Goal: Task Accomplishment & Management: Use online tool/utility

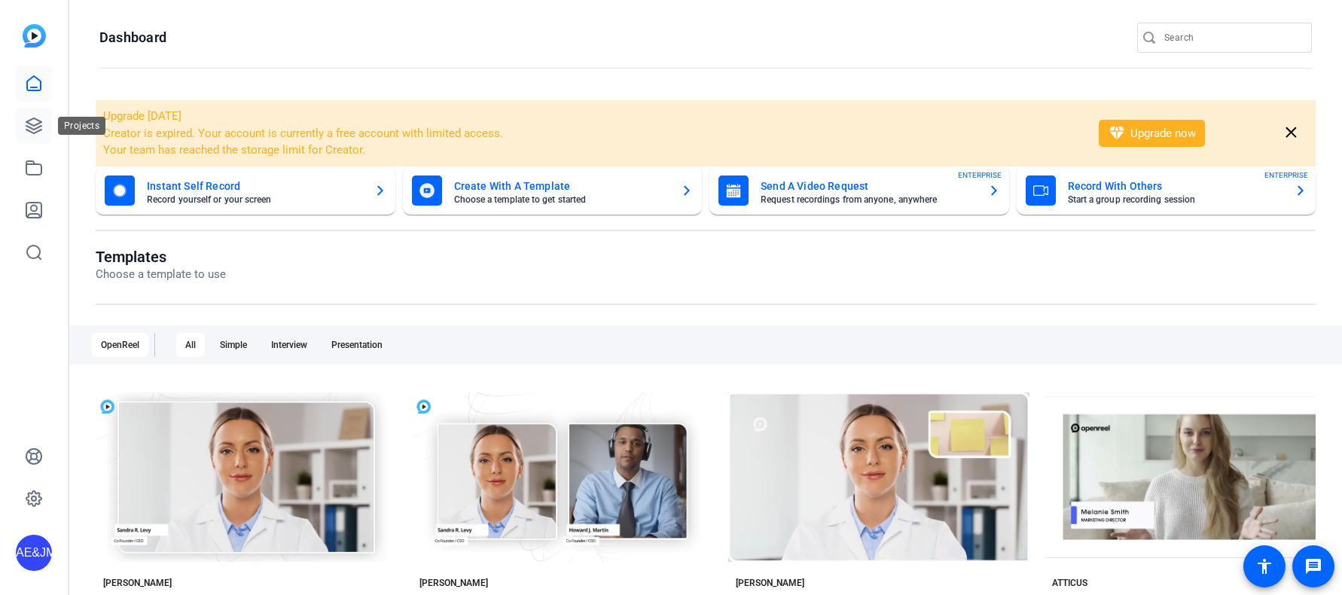
click at [36, 123] on icon at bounding box center [33, 125] width 15 height 15
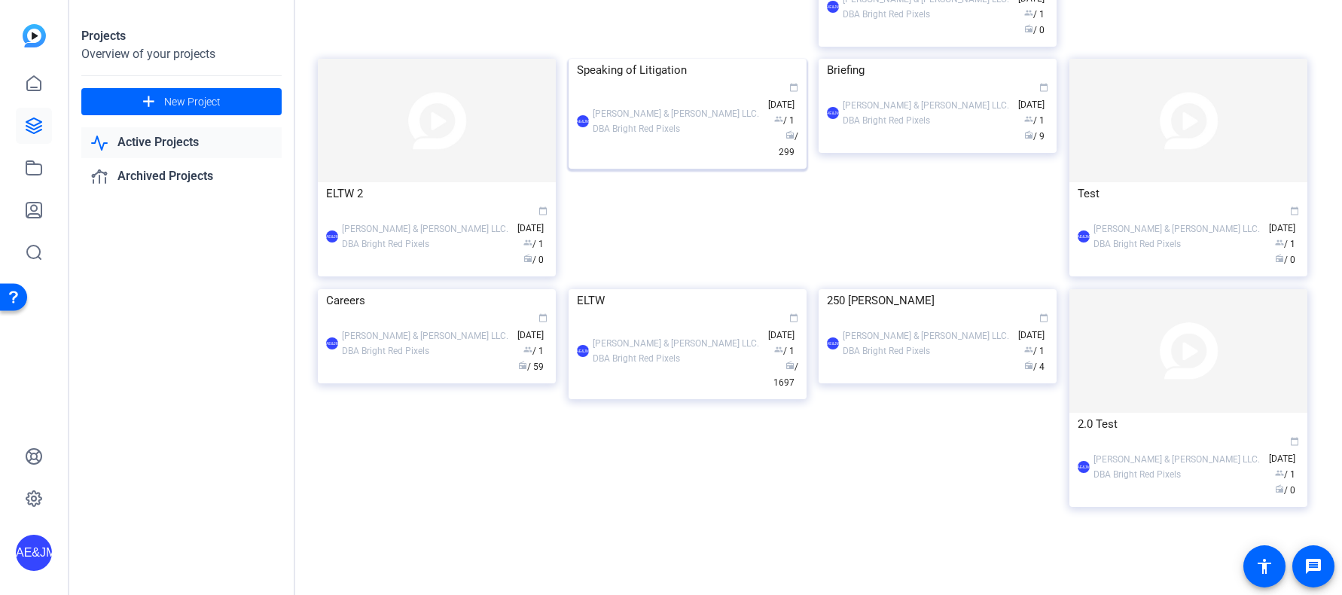
scroll to position [601, 0]
click at [639, 160] on div "AE&JMLDBRP Adam Elend & Jeff Marks LLC. DBA Bright Red Pixels calendar_today Ap…" at bounding box center [687, 120] width 221 height 79
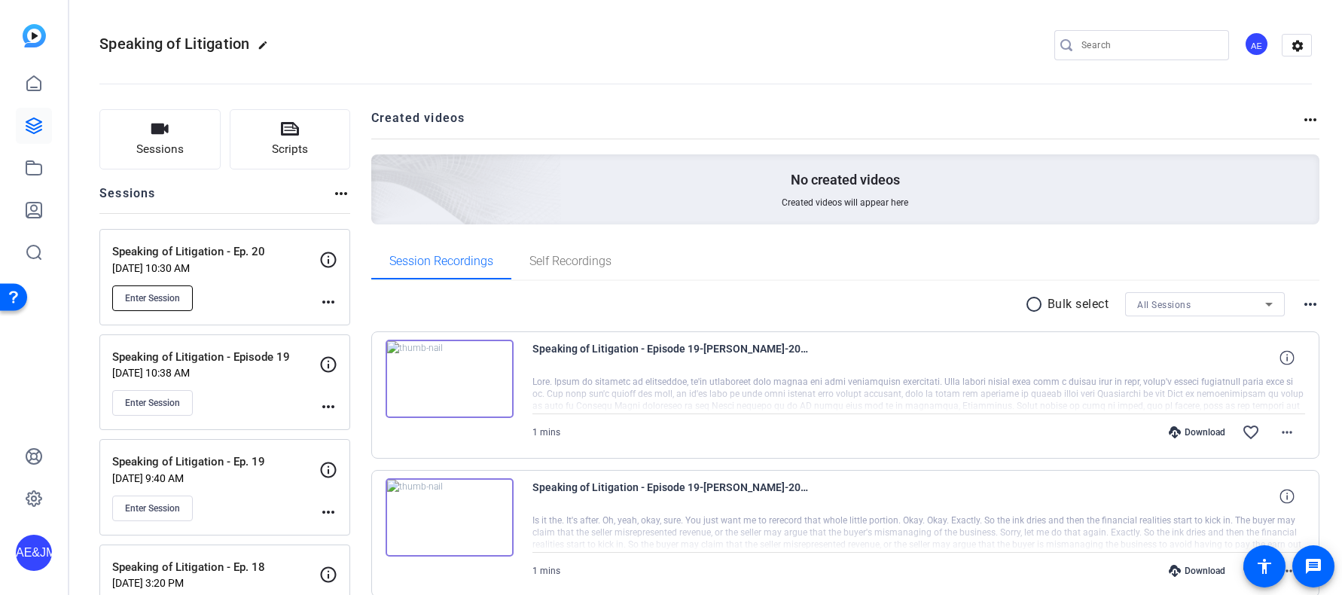
click at [151, 290] on button "Enter Session" at bounding box center [152, 298] width 81 height 26
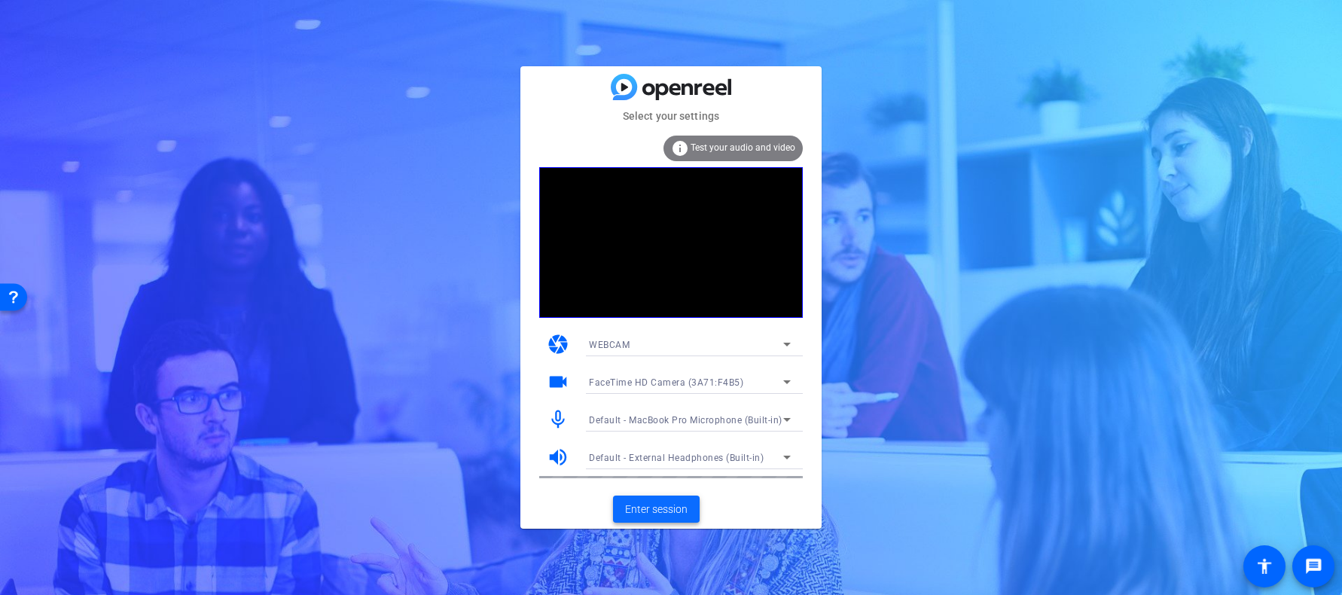
click at [648, 502] on span "Enter session" at bounding box center [656, 510] width 63 height 16
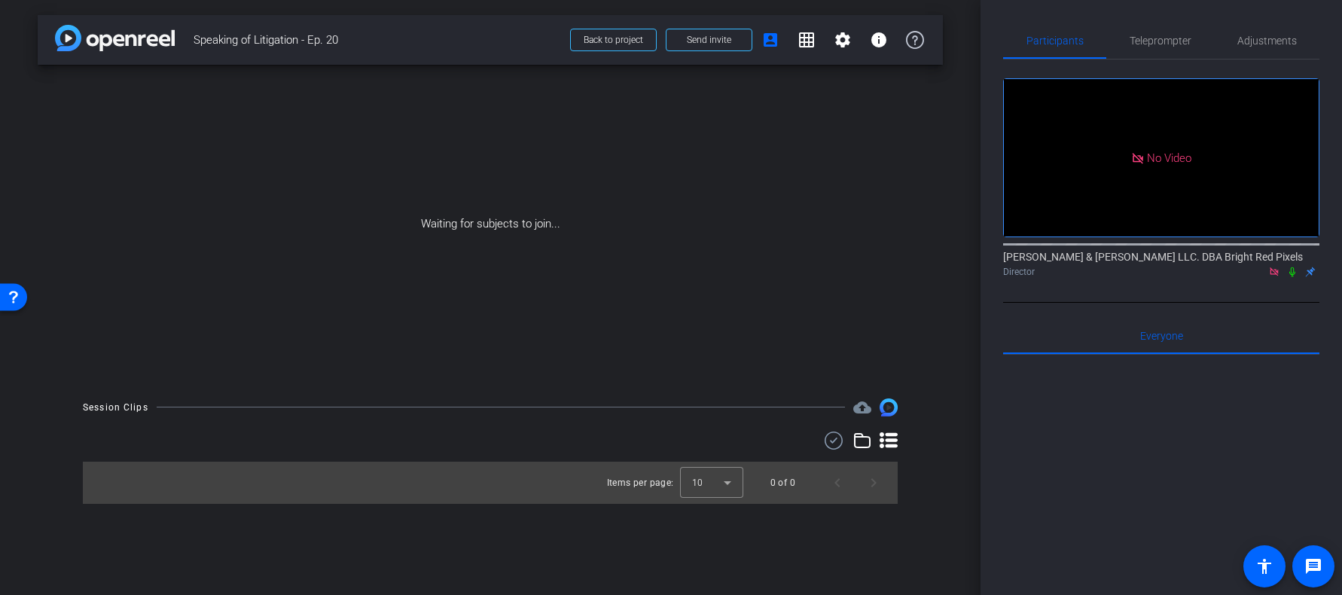
click at [1296, 277] on icon at bounding box center [1292, 272] width 12 height 11
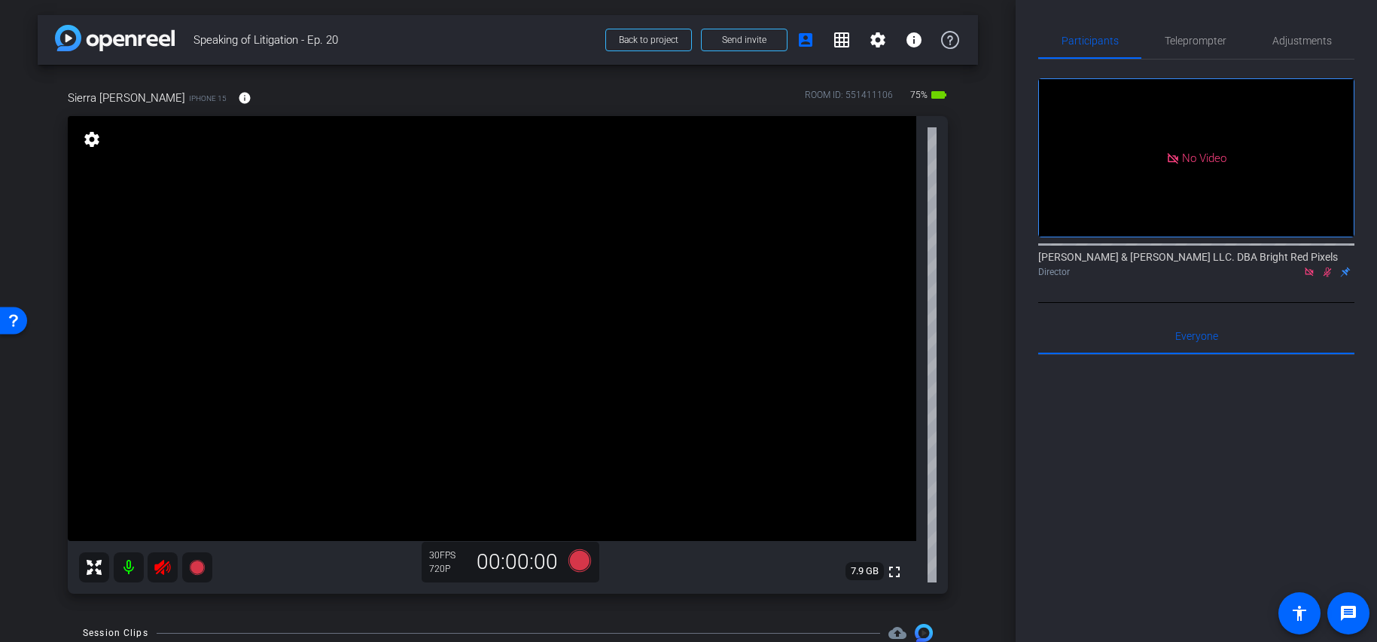
click at [159, 560] on icon at bounding box center [163, 567] width 18 height 18
click at [1328, 276] on icon at bounding box center [1328, 272] width 12 height 11
click at [1301, 40] on span "Adjustments" at bounding box center [1302, 40] width 59 height 11
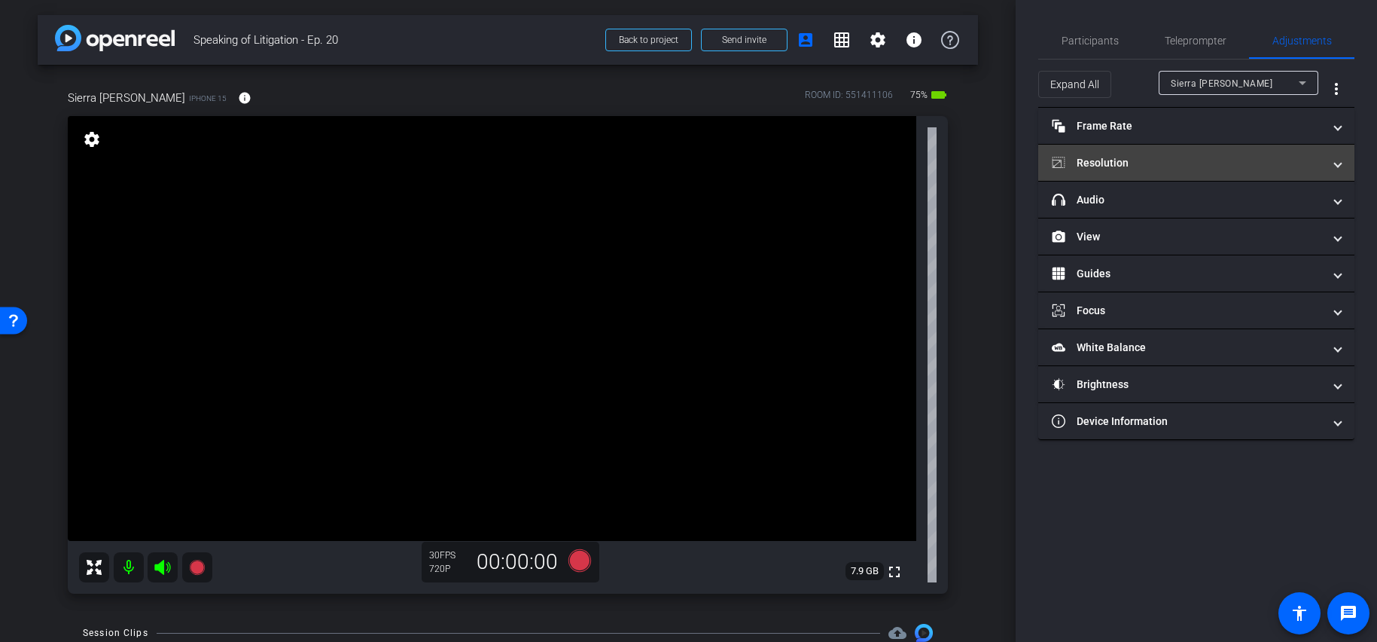
click at [1161, 148] on mat-expansion-panel-header "Resolution" at bounding box center [1196, 163] width 316 height 36
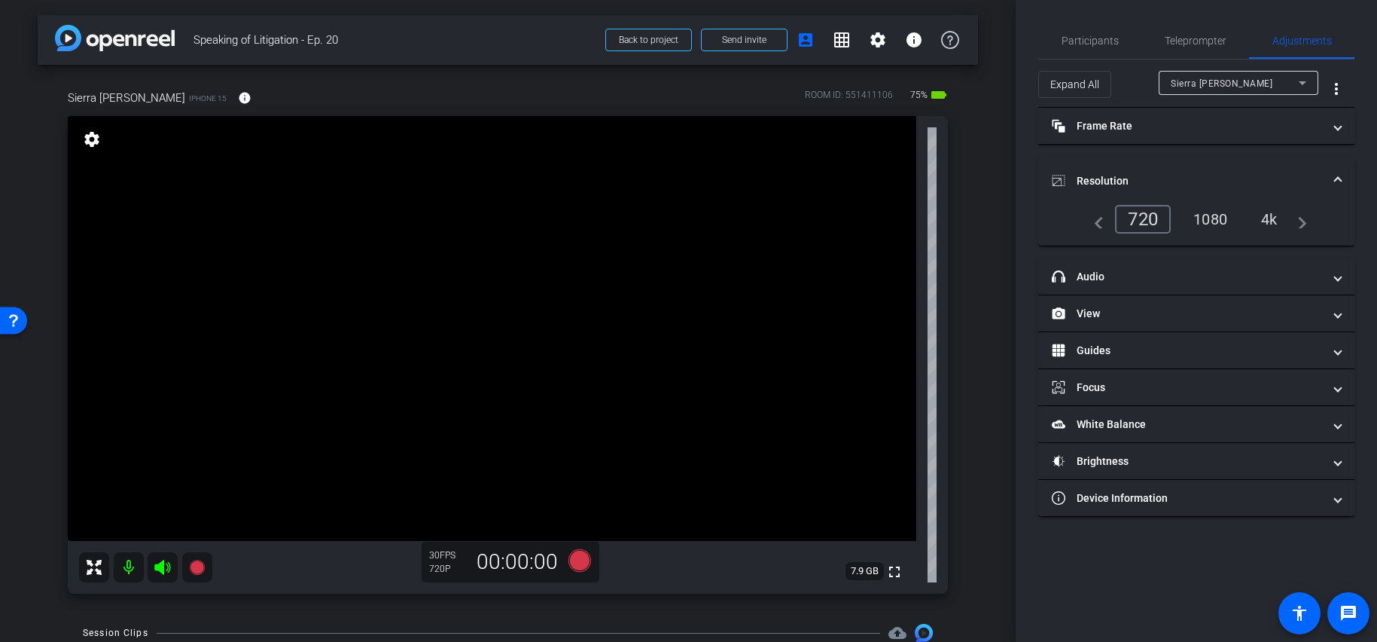
click at [1223, 212] on div "1080" at bounding box center [1210, 219] width 56 height 26
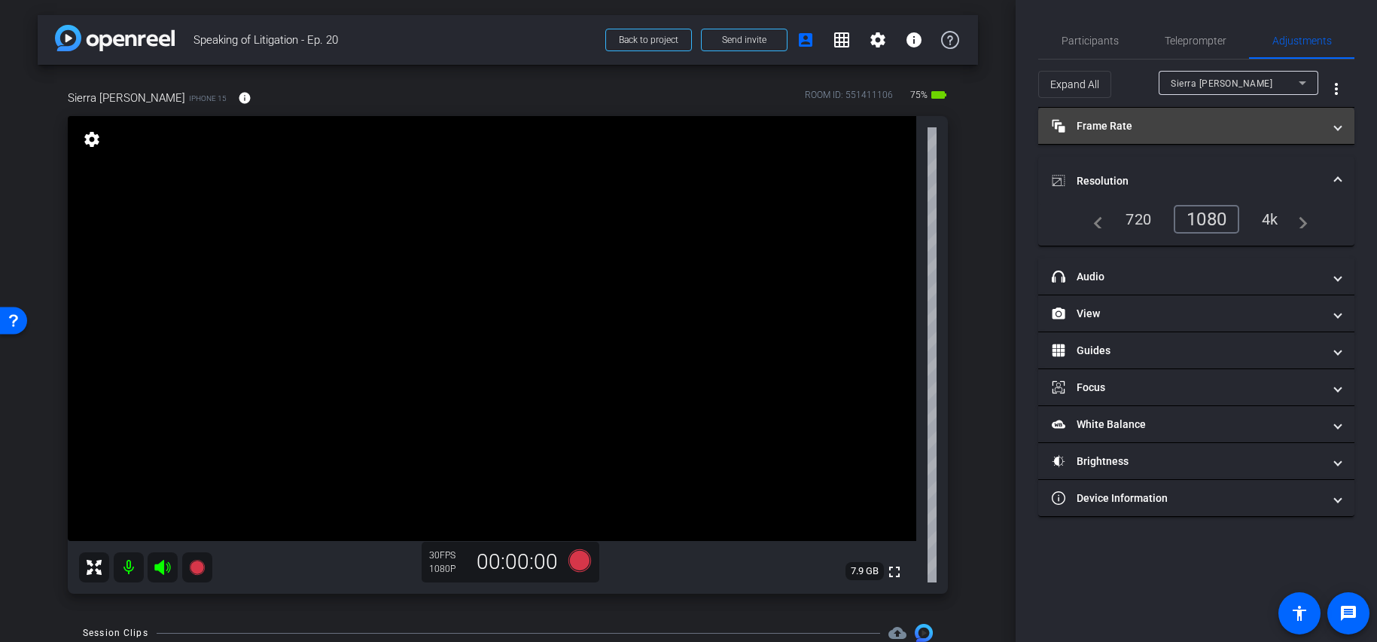
click at [1174, 117] on mat-expansion-panel-header "Frame Rate Frame Rate" at bounding box center [1196, 126] width 316 height 36
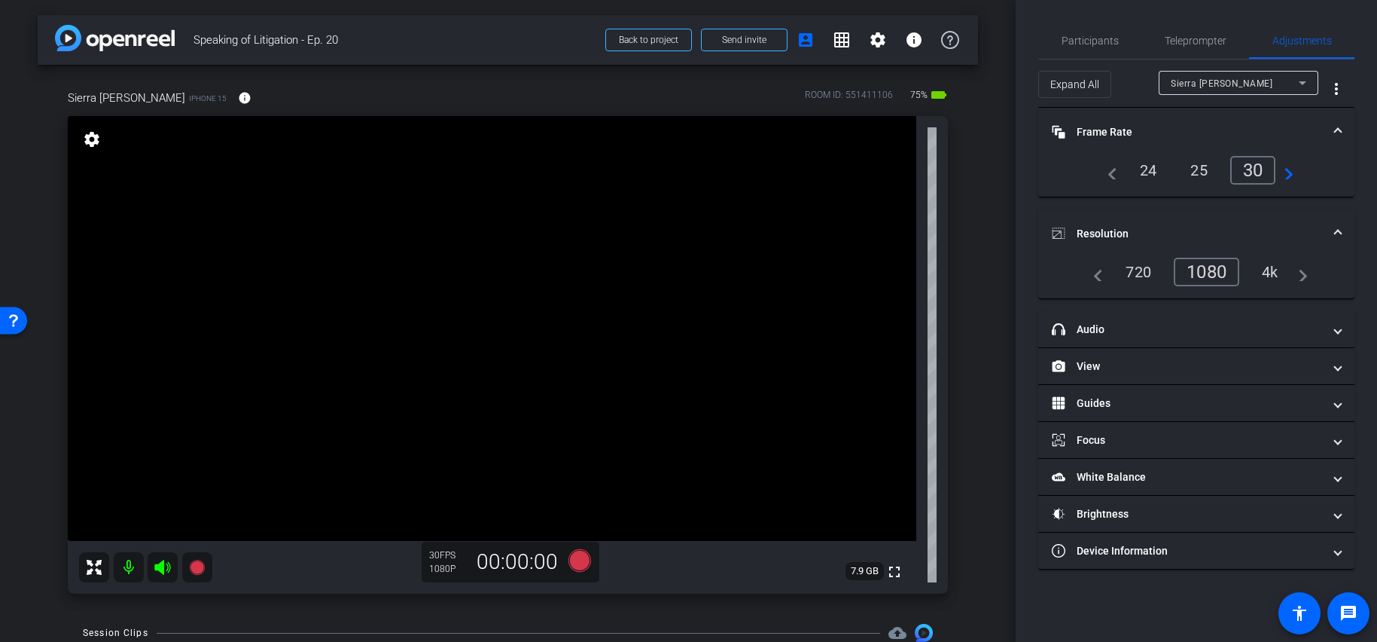
click at [1176, 118] on mat-expansion-panel-header "Frame Rate Frame Rate" at bounding box center [1196, 132] width 316 height 48
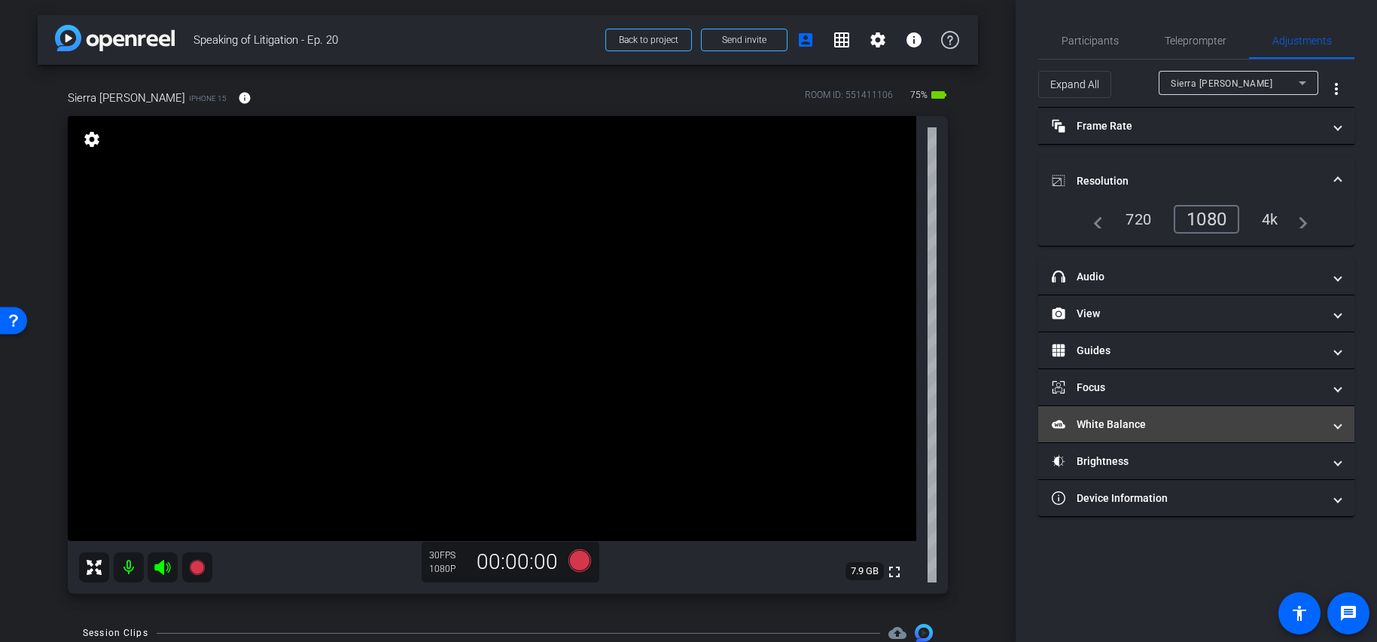
click at [1161, 415] on mat-expansion-panel-header "White Balance White Balance" at bounding box center [1196, 424] width 316 height 36
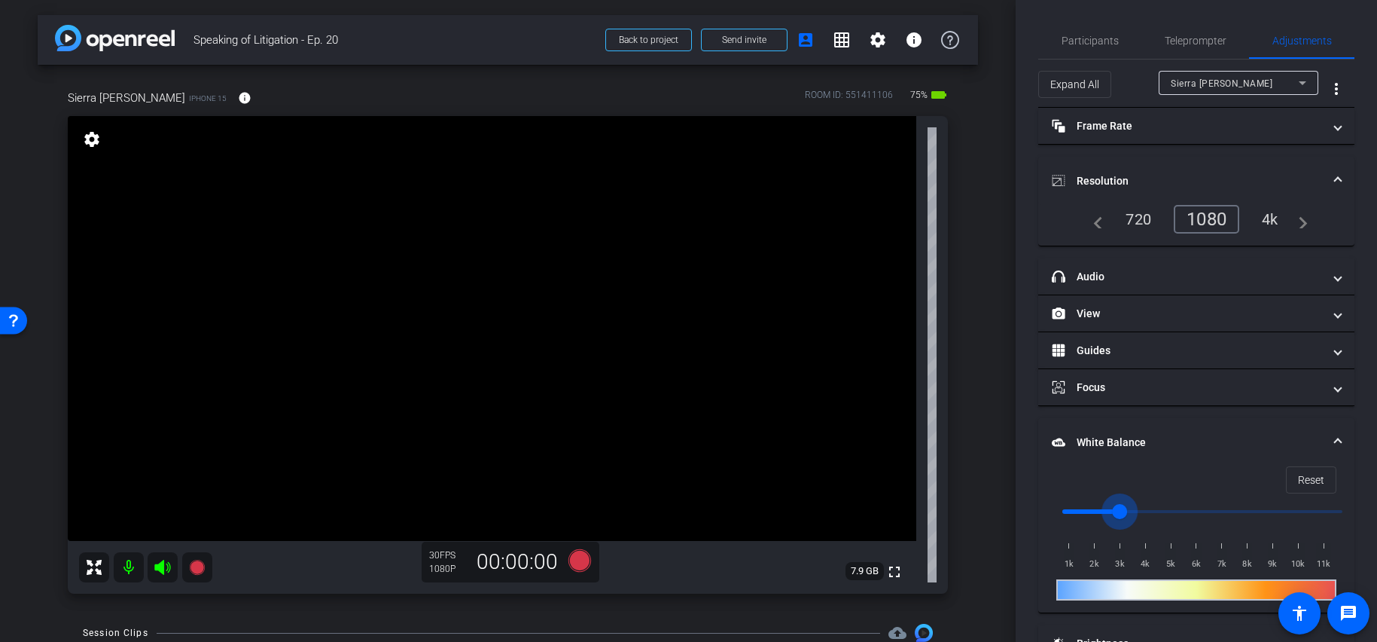
click at [1125, 514] on input "range" at bounding box center [1203, 511] width 312 height 33
type input "2500"
drag, startPoint x: 1121, startPoint y: 513, endPoint x: 1106, endPoint y: 513, distance: 15.1
click at [1106, 513] on input "range" at bounding box center [1203, 511] width 312 height 33
click at [1215, 432] on mat-expansion-panel-header "White Balance White Balance" at bounding box center [1196, 442] width 316 height 48
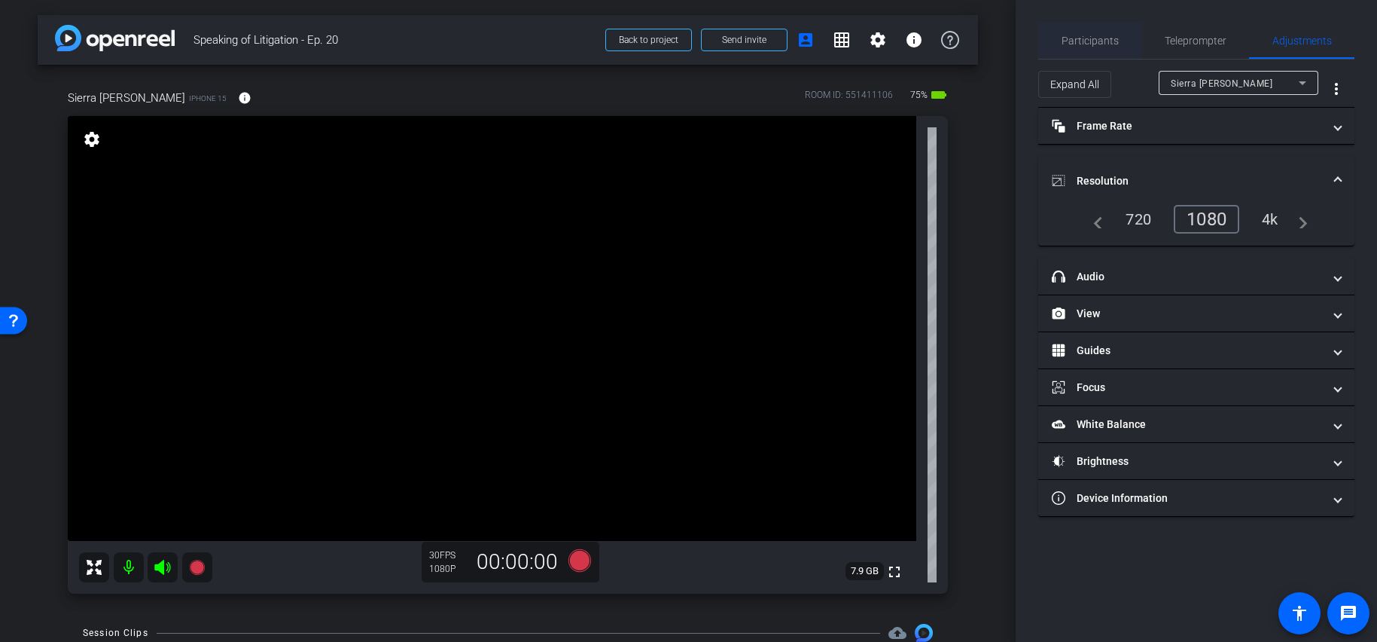
click at [1078, 44] on span "Participants" at bounding box center [1090, 40] width 57 height 11
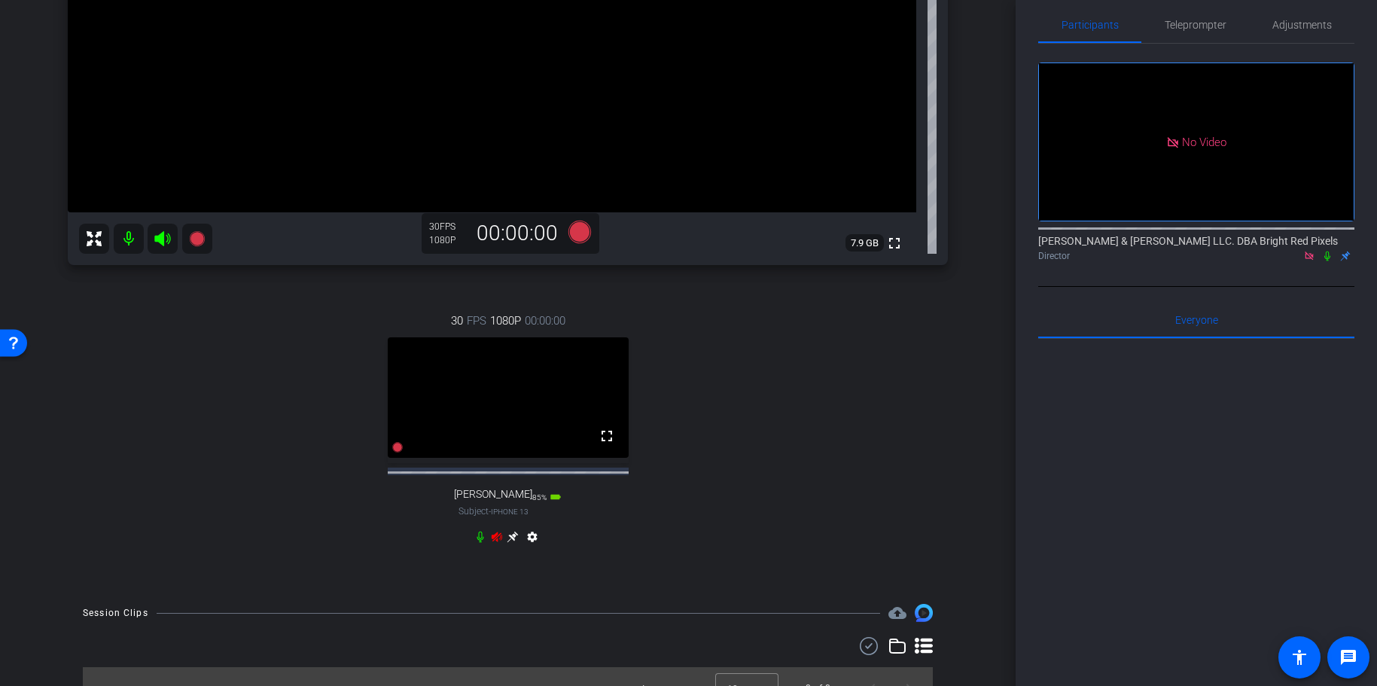
scroll to position [367, 0]
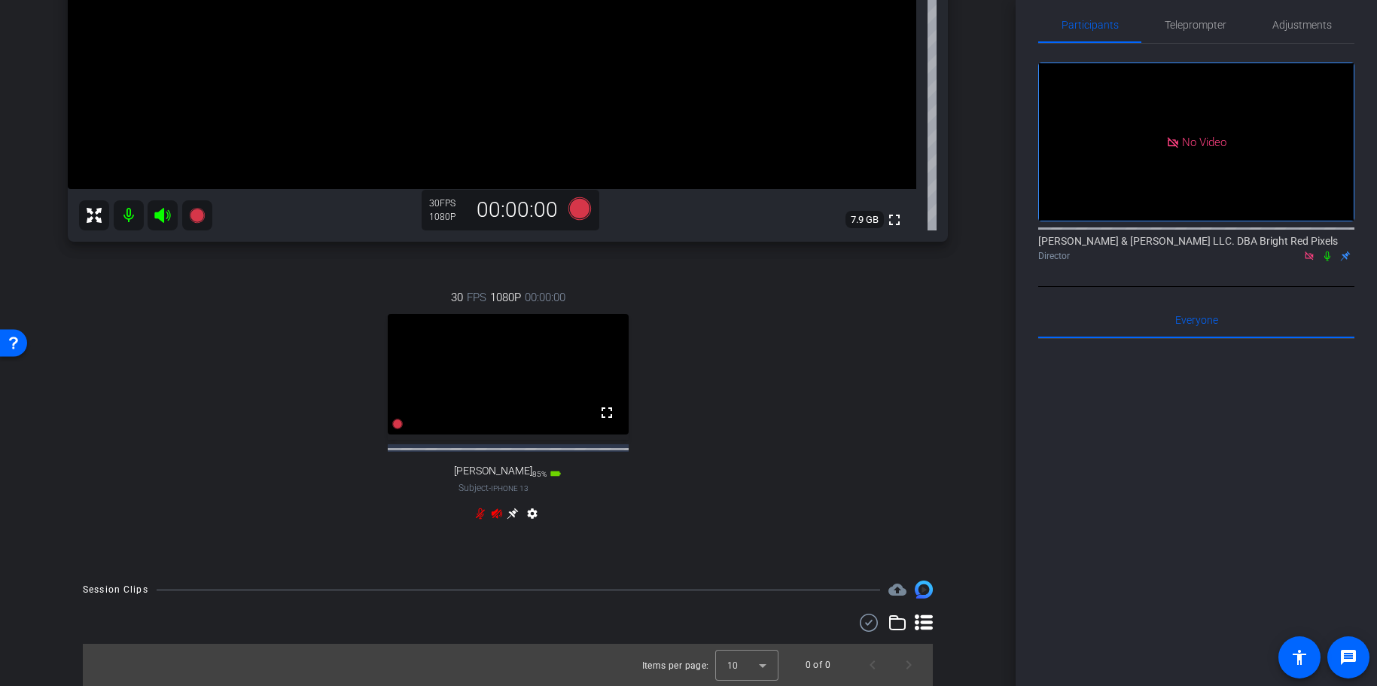
click at [450, 546] on div "30 FPS 1080P 00:00:00 fullscreen [PERSON_NAME] Subject - iPhone 13 85% battery_…" at bounding box center [508, 407] width 880 height 286
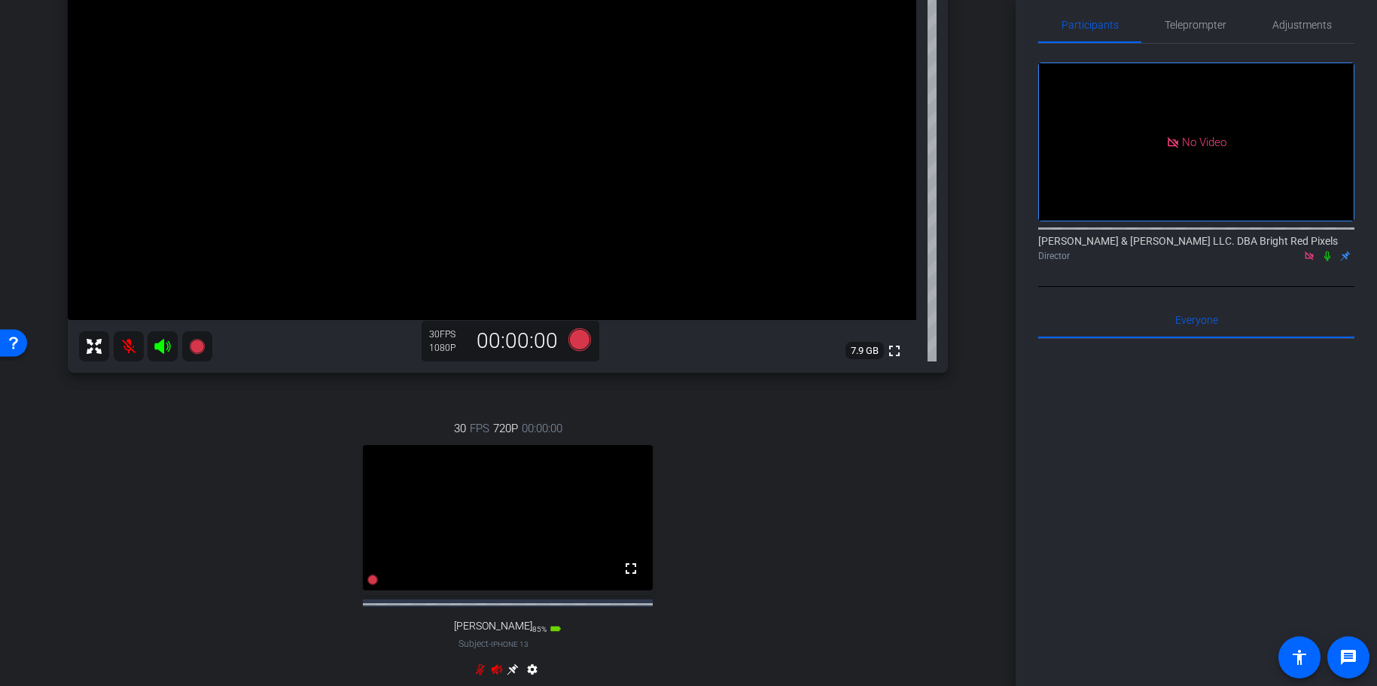
scroll to position [277, 0]
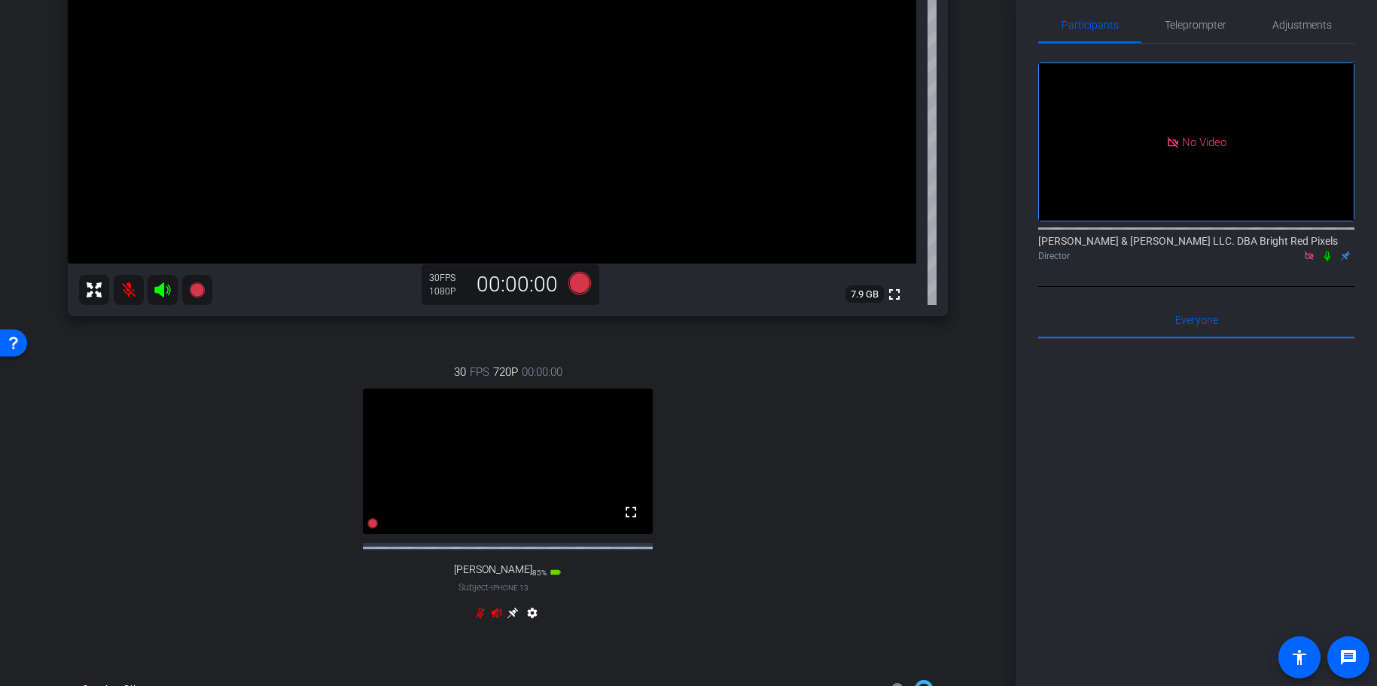
click at [218, 460] on div "30 FPS 720P 00:00:00 fullscreen [PERSON_NAME] Subject - iPhone 13 85% battery_s…" at bounding box center [508, 494] width 880 height 311
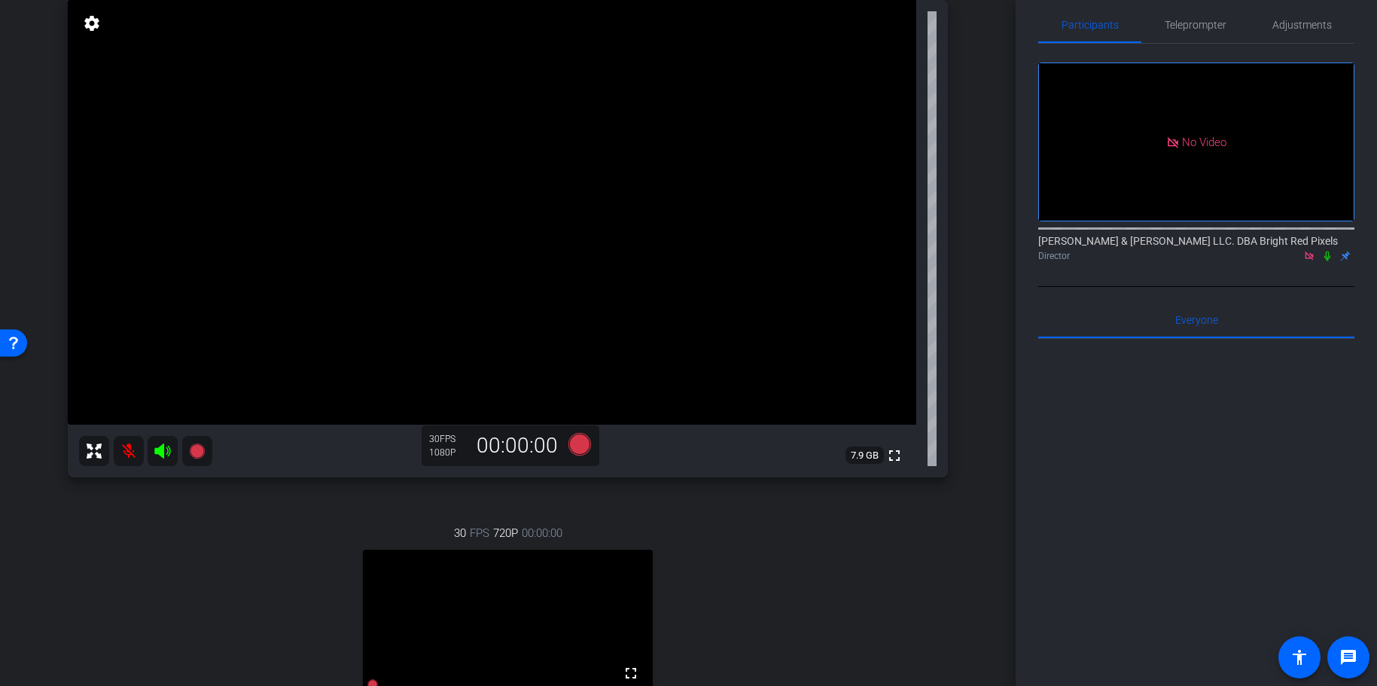
scroll to position [270, 0]
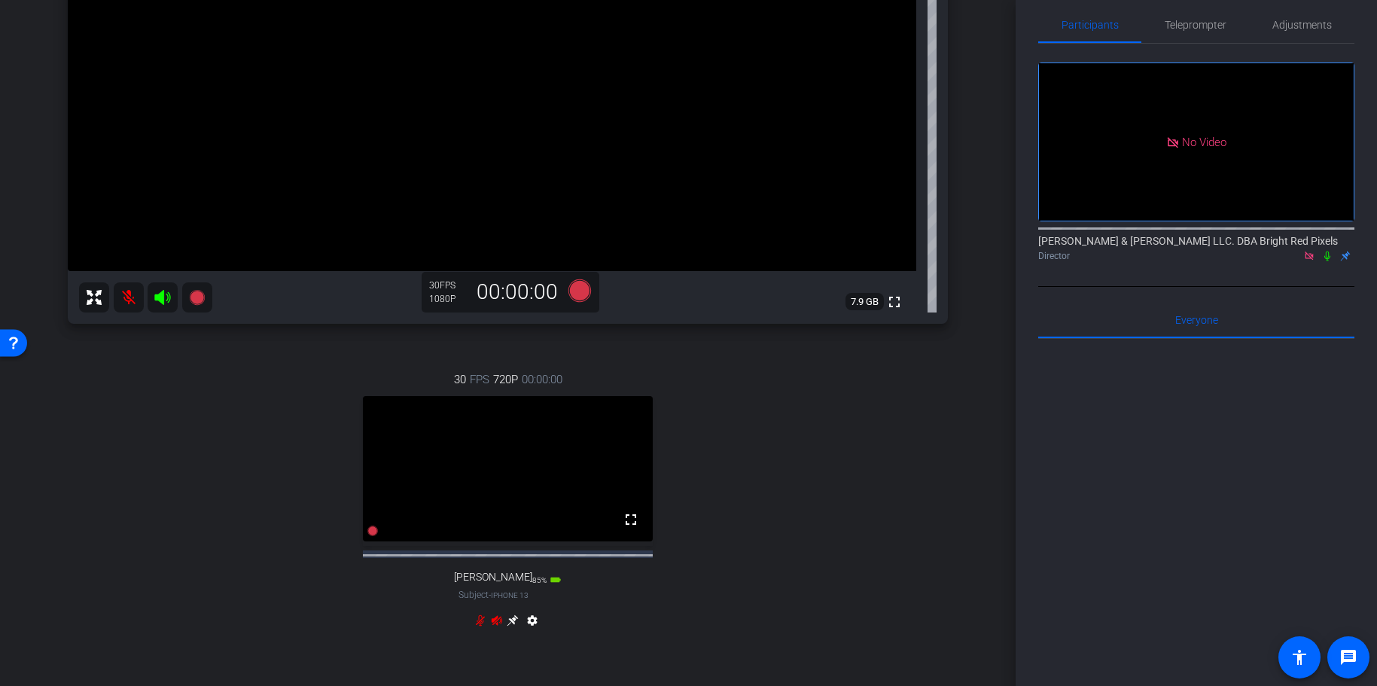
click at [130, 291] on mat-icon at bounding box center [129, 297] width 30 height 30
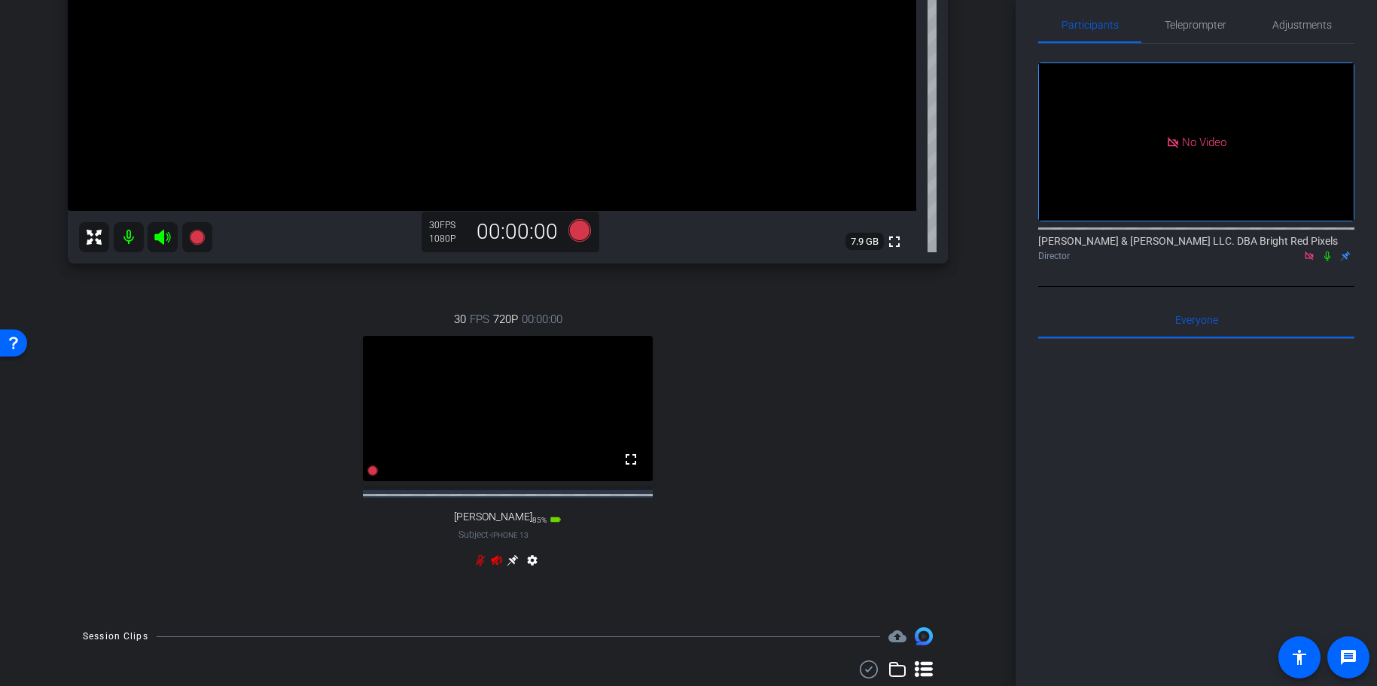
scroll to position [328, 0]
click at [516, 568] on icon at bounding box center [513, 562] width 12 height 12
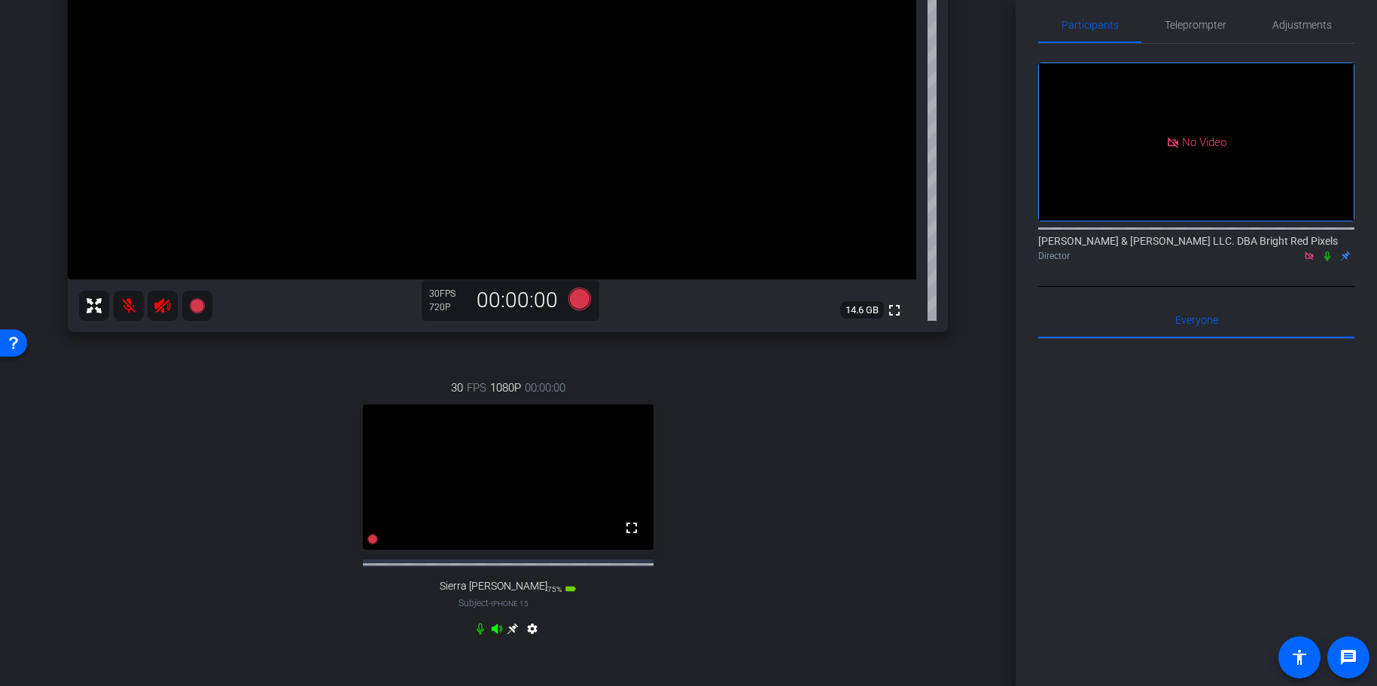
scroll to position [258, 0]
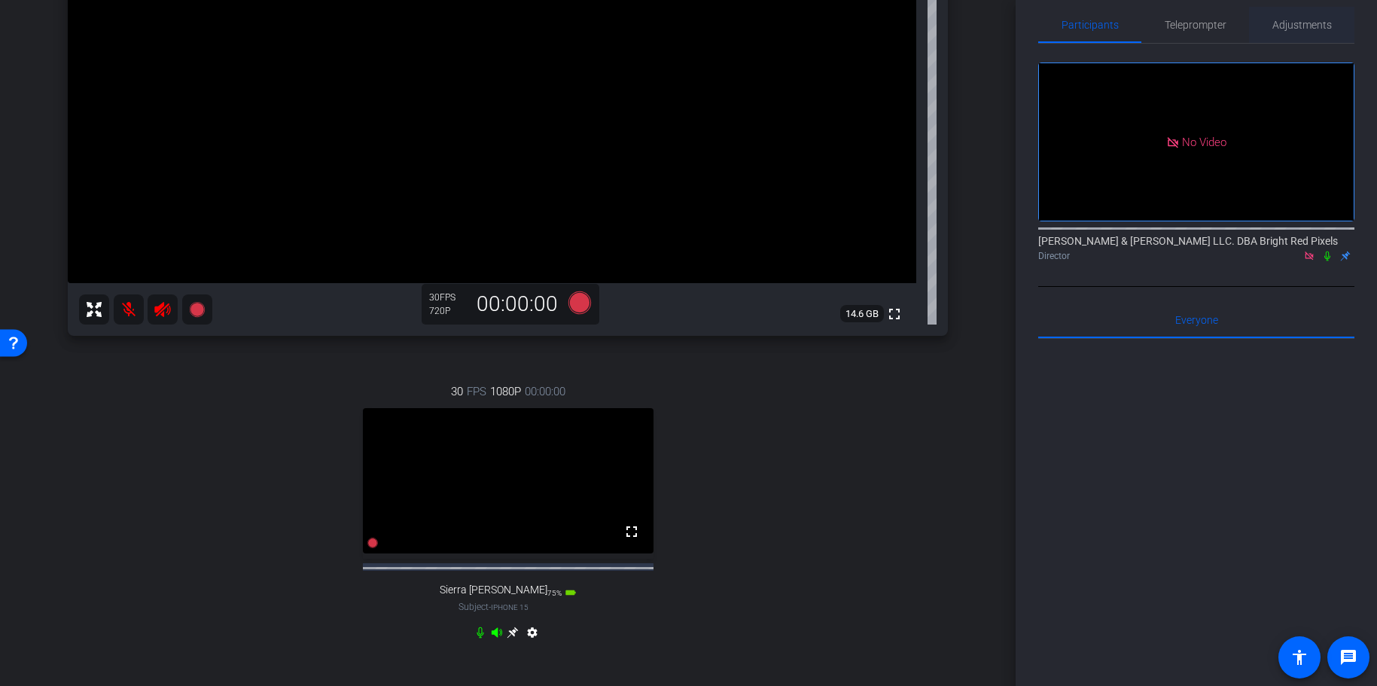
click at [1287, 27] on span "Adjustments" at bounding box center [1302, 25] width 59 height 11
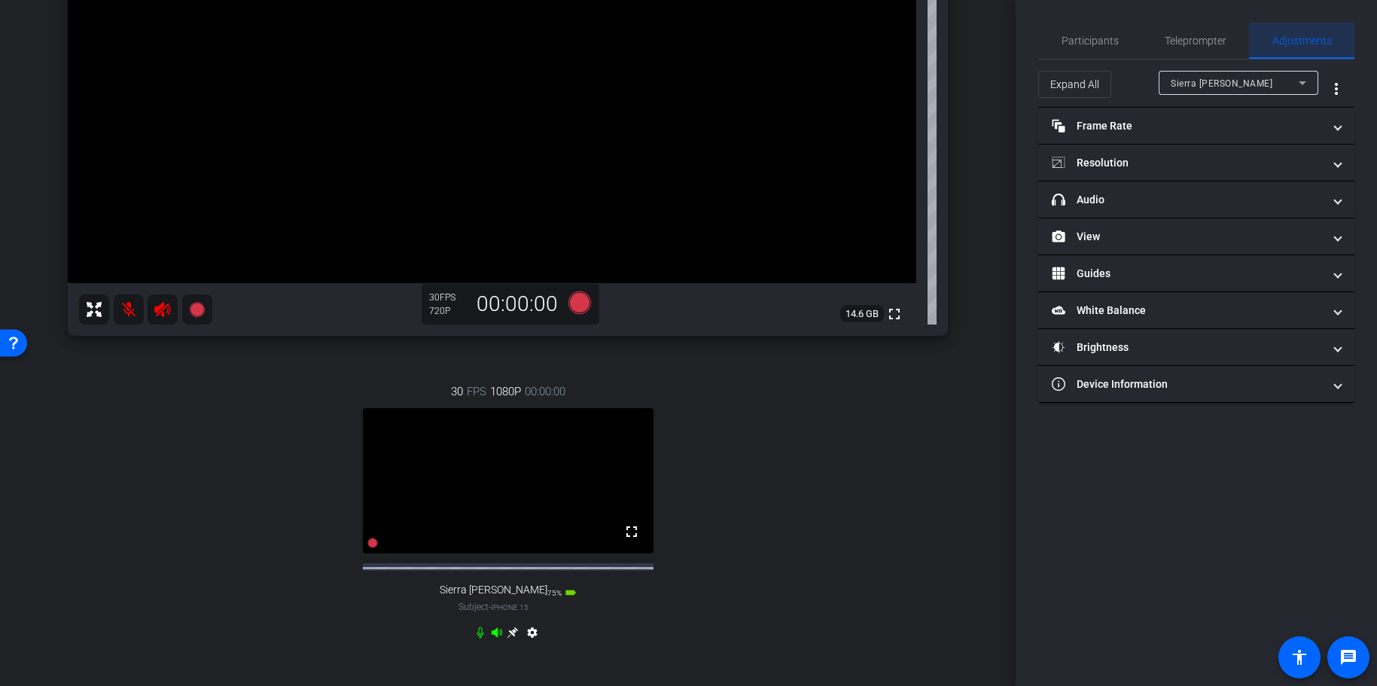
scroll to position [0, 0]
click at [1200, 72] on div "Sierra [PERSON_NAME]" at bounding box center [1239, 83] width 136 height 24
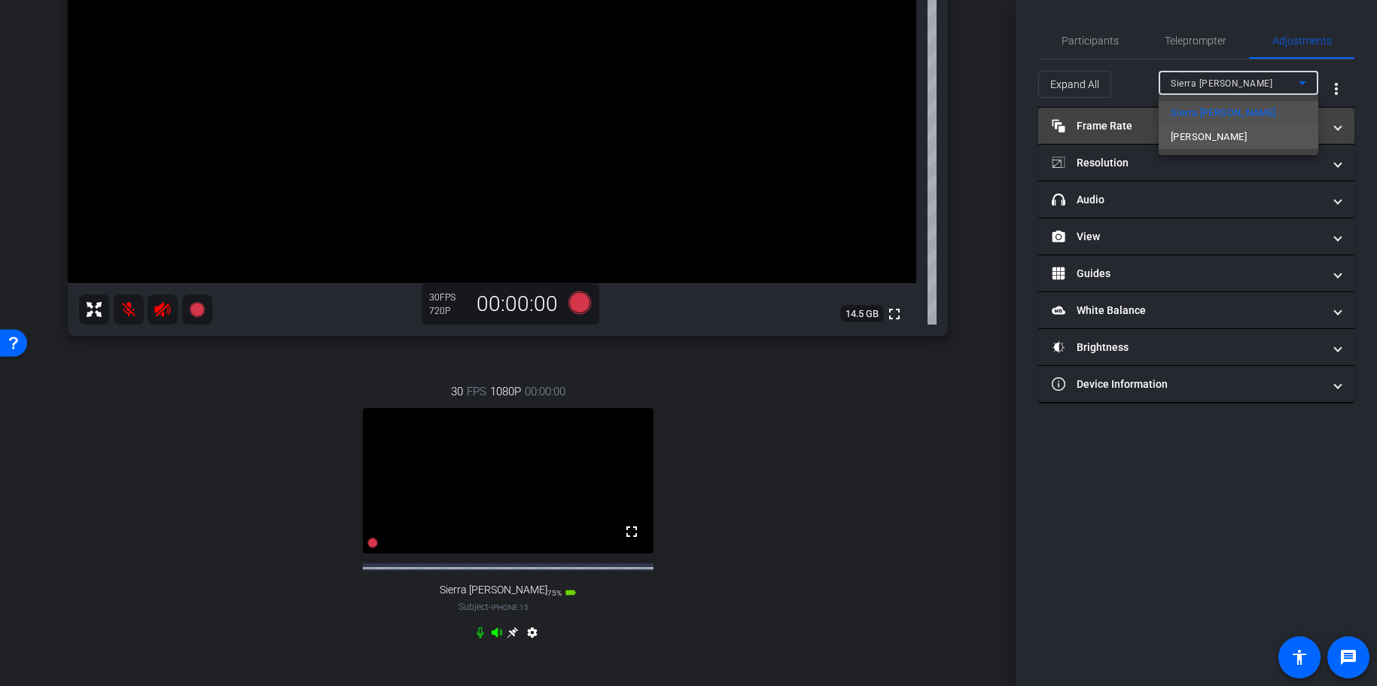
click at [1210, 139] on span "[PERSON_NAME]" at bounding box center [1209, 137] width 76 height 18
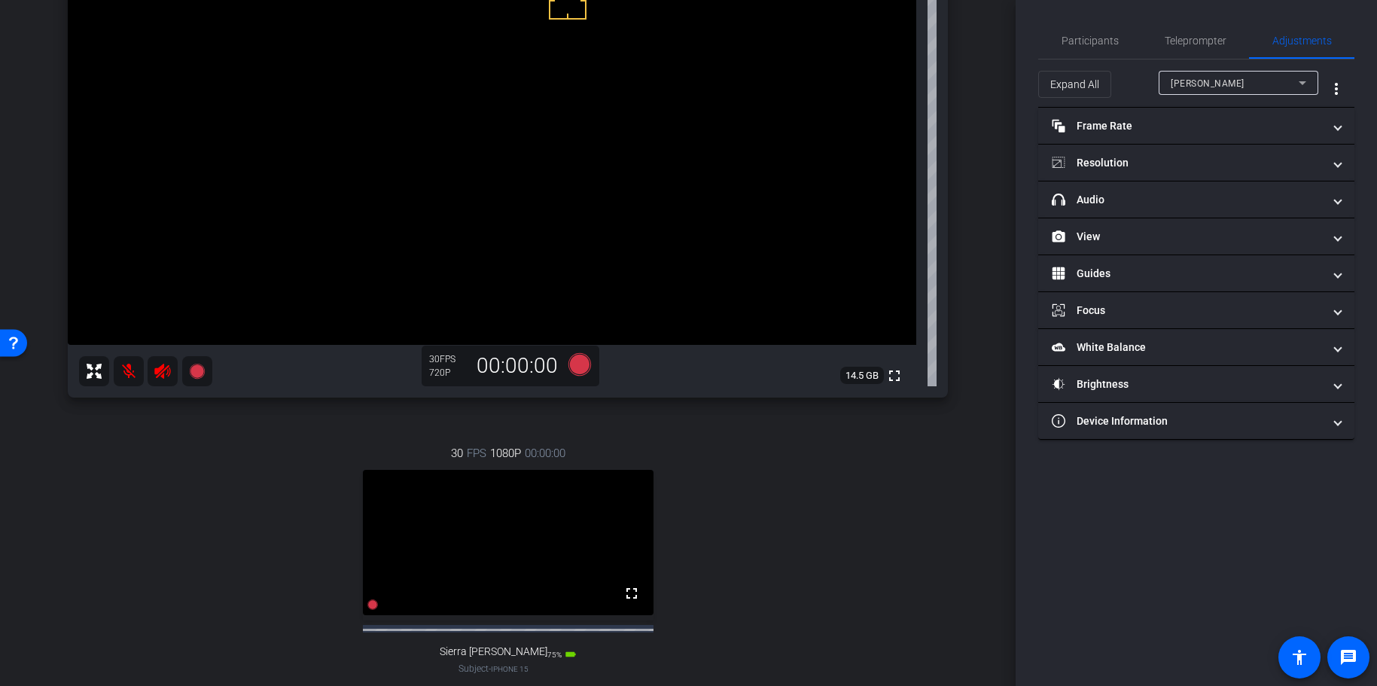
scroll to position [114, 0]
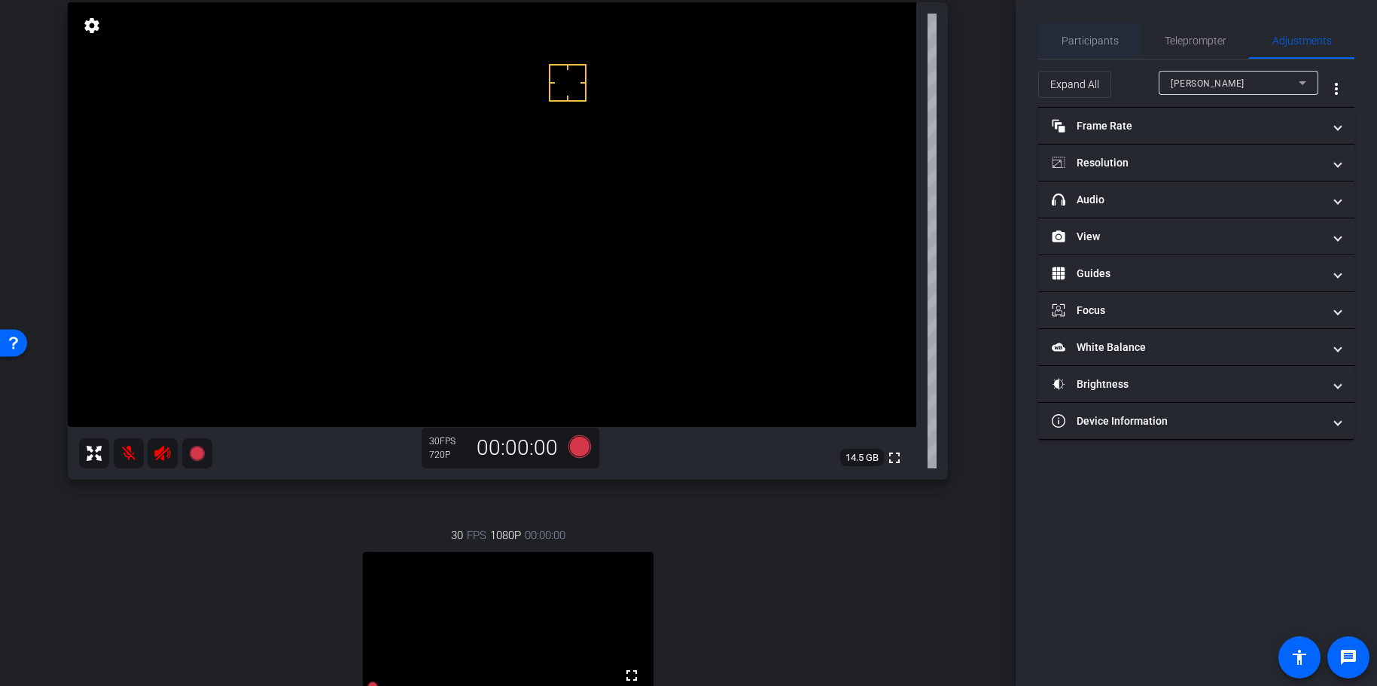
click at [1081, 37] on span "Participants" at bounding box center [1090, 40] width 57 height 11
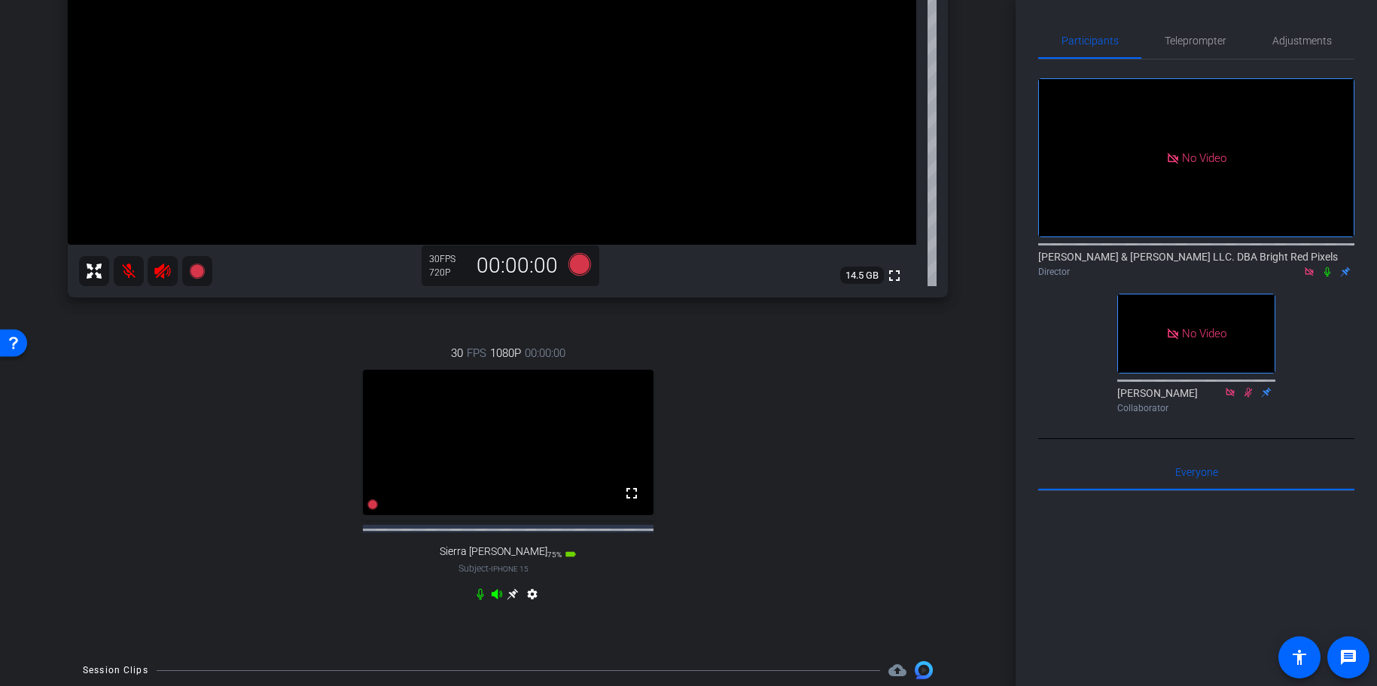
scroll to position [290, 0]
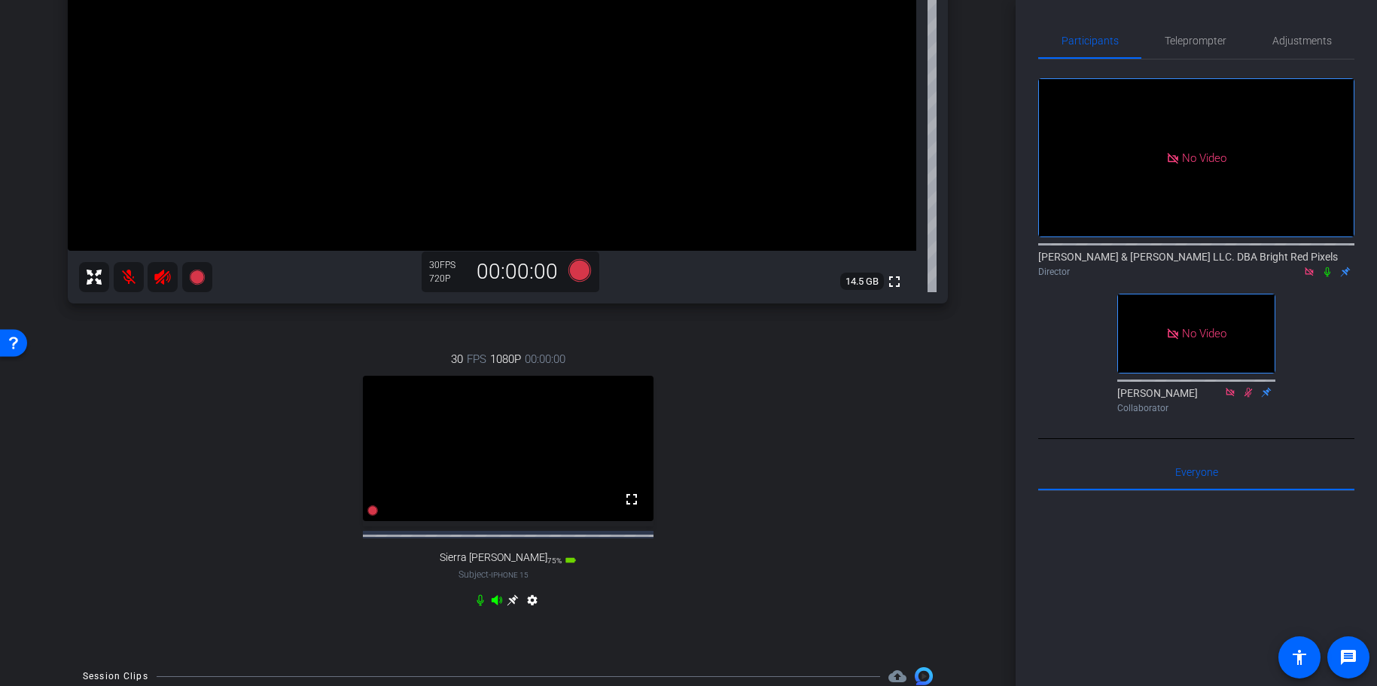
click at [893, 364] on div "30 FPS 1080P 00:00:00 fullscreen Sierra [PERSON_NAME] Subject - iPhone 15 75% b…" at bounding box center [508, 481] width 880 height 311
click at [895, 364] on div "30 FPS 1080P 00:00:00 fullscreen Sierra [PERSON_NAME] Subject - iPhone 15 75% b…" at bounding box center [508, 481] width 880 height 311
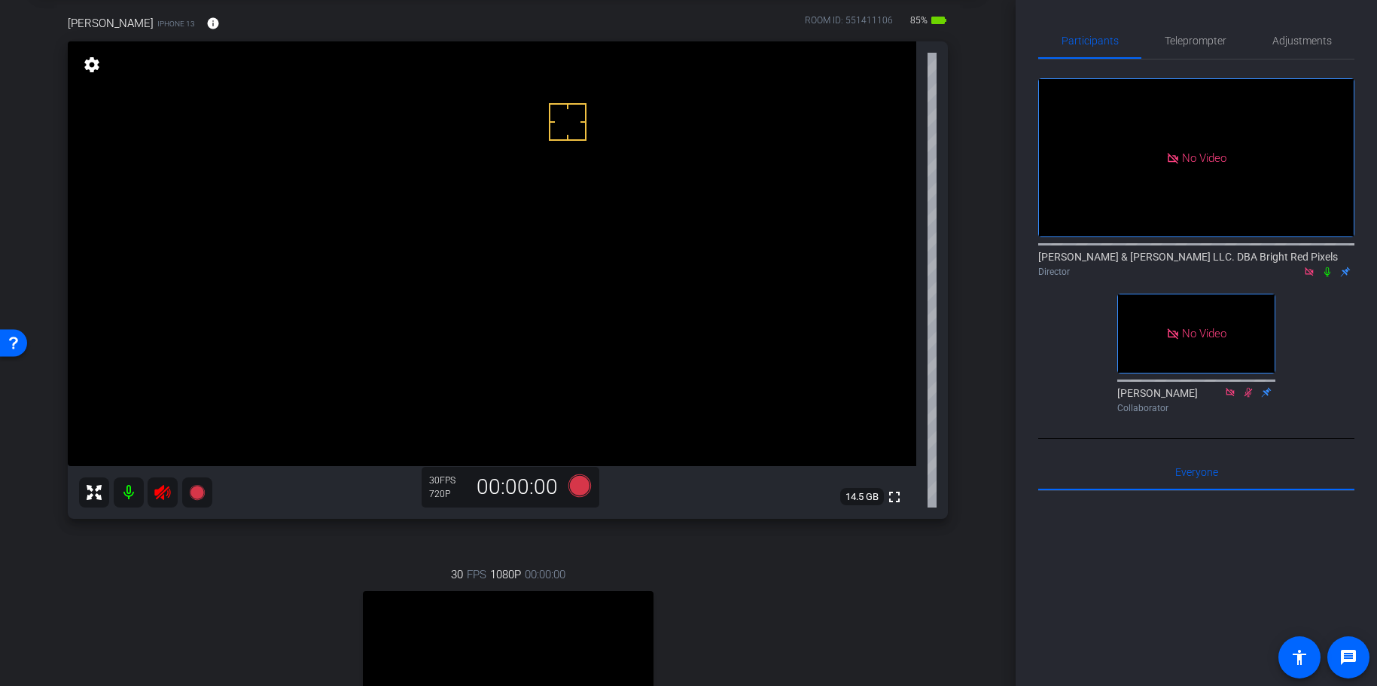
scroll to position [67, 0]
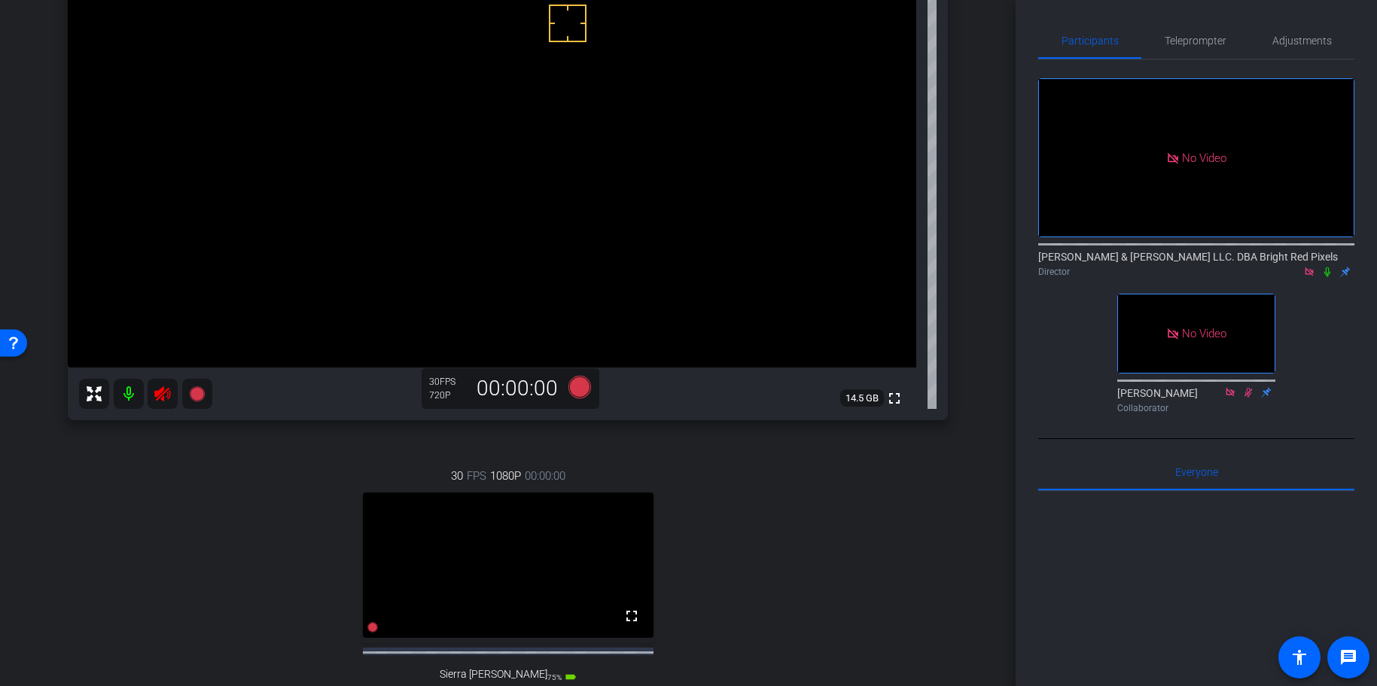
click at [154, 388] on icon at bounding box center [163, 394] width 18 height 18
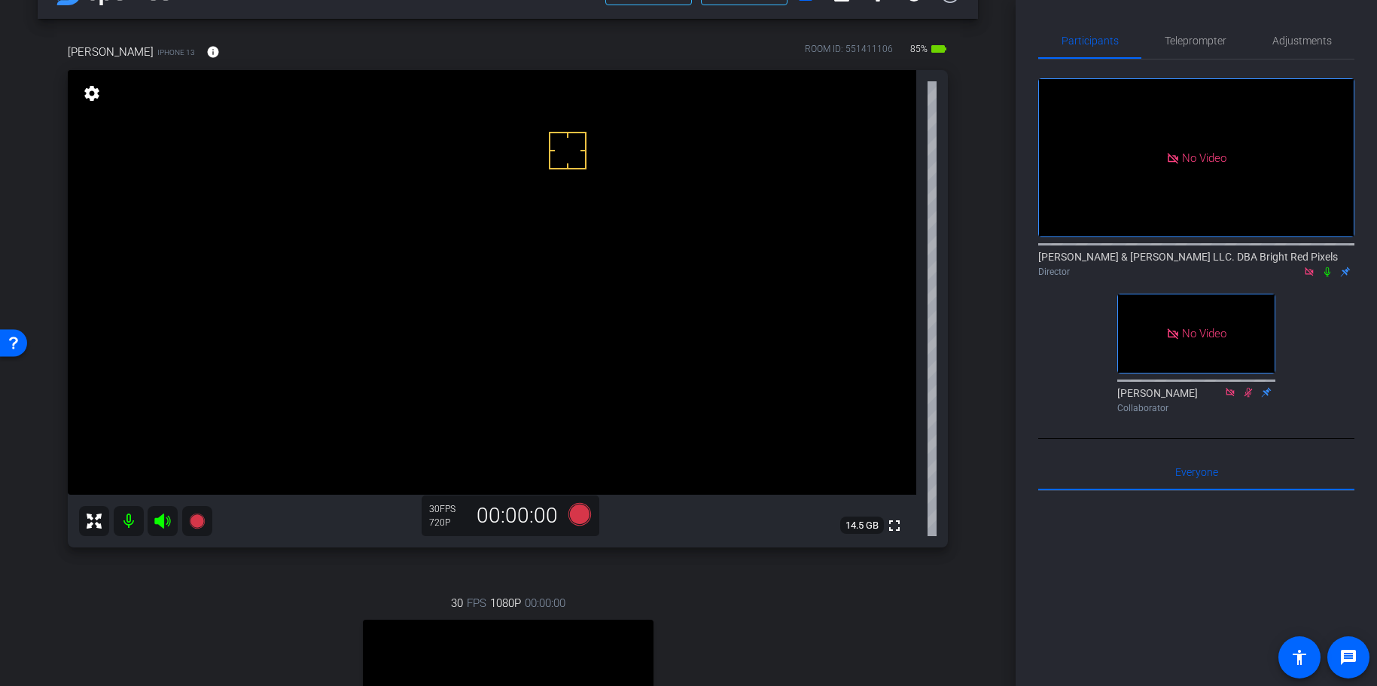
scroll to position [44, 0]
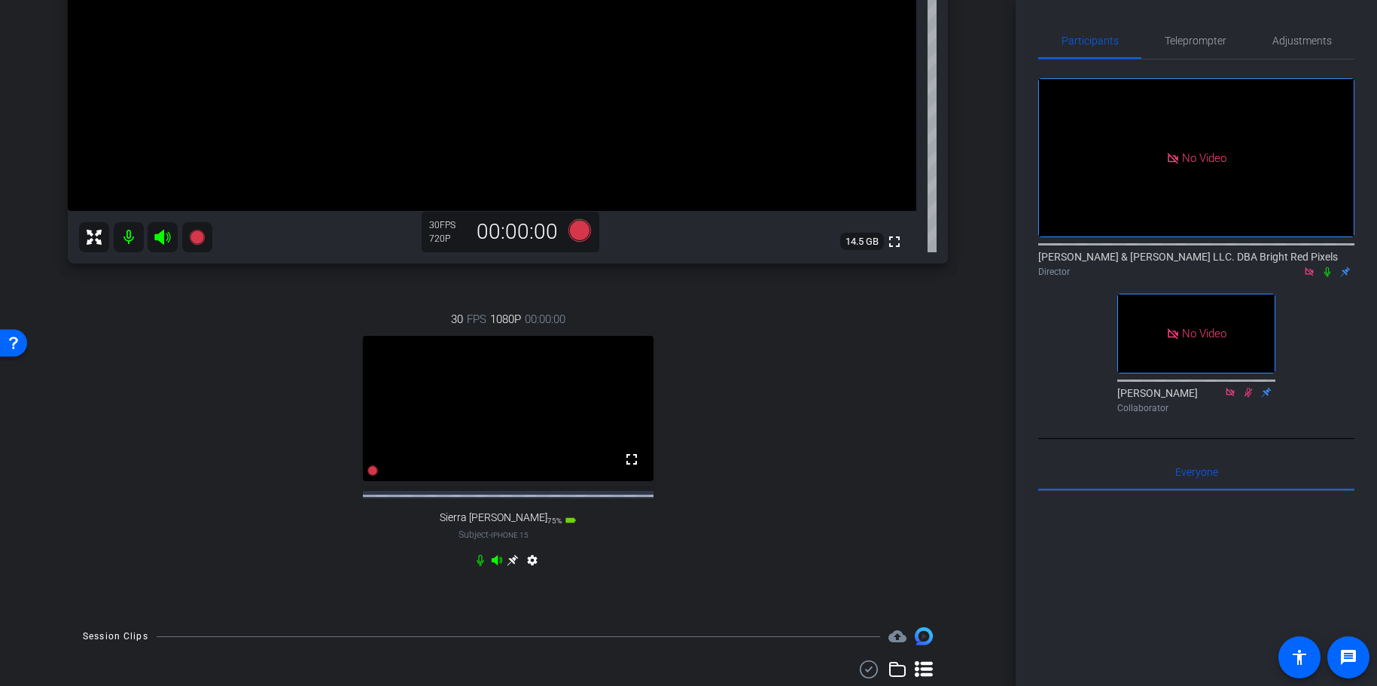
scroll to position [284, 0]
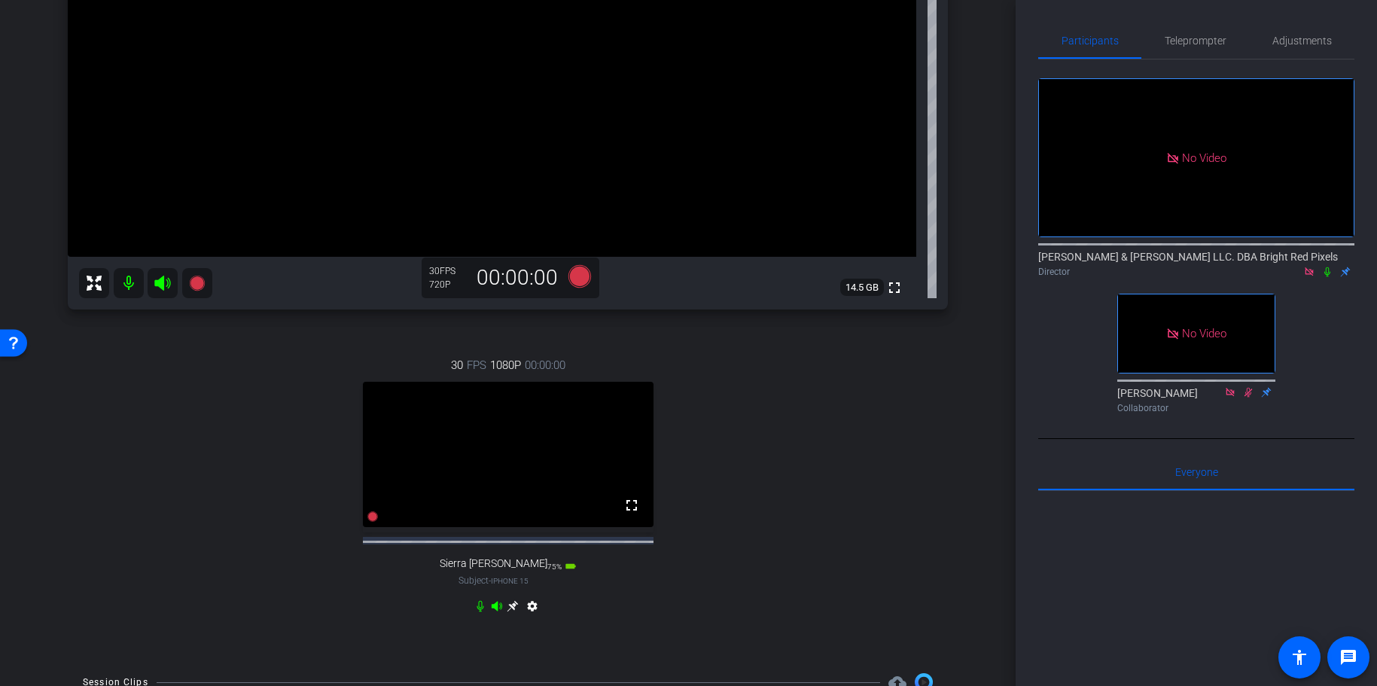
click at [513, 594] on icon at bounding box center [513, 606] width 11 height 11
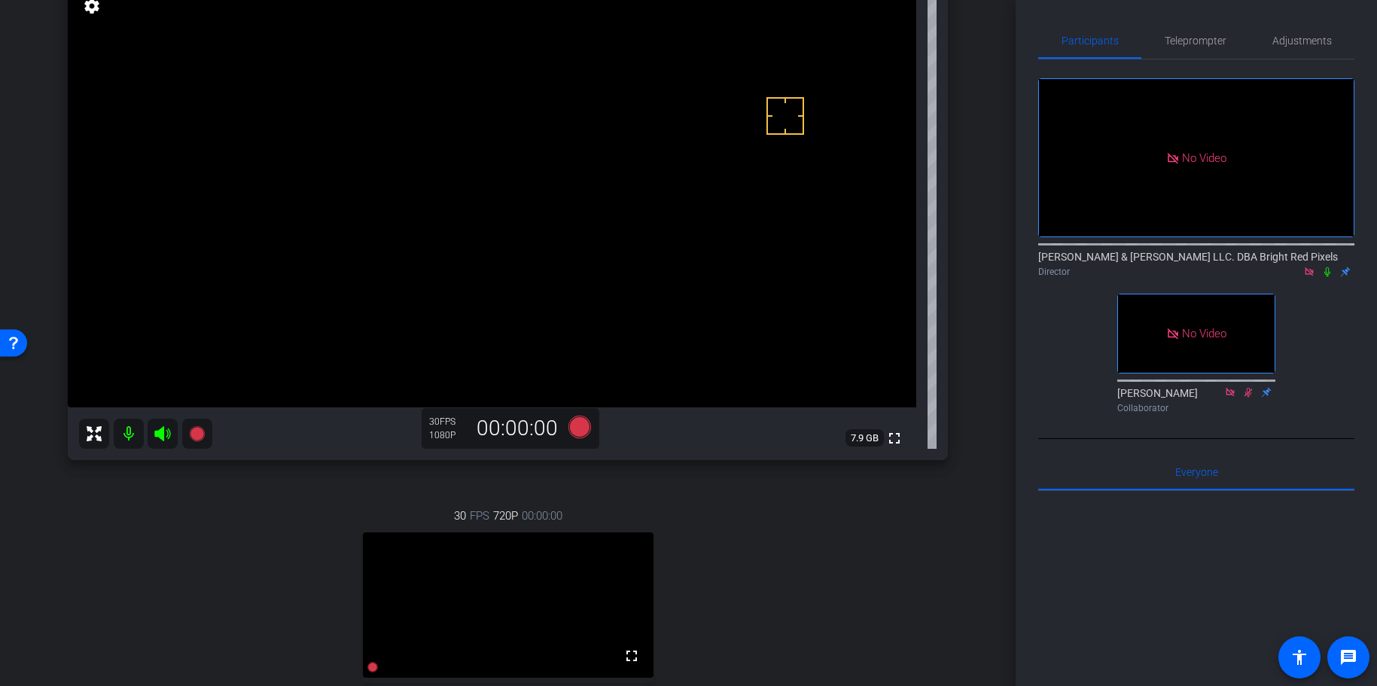
scroll to position [94, 0]
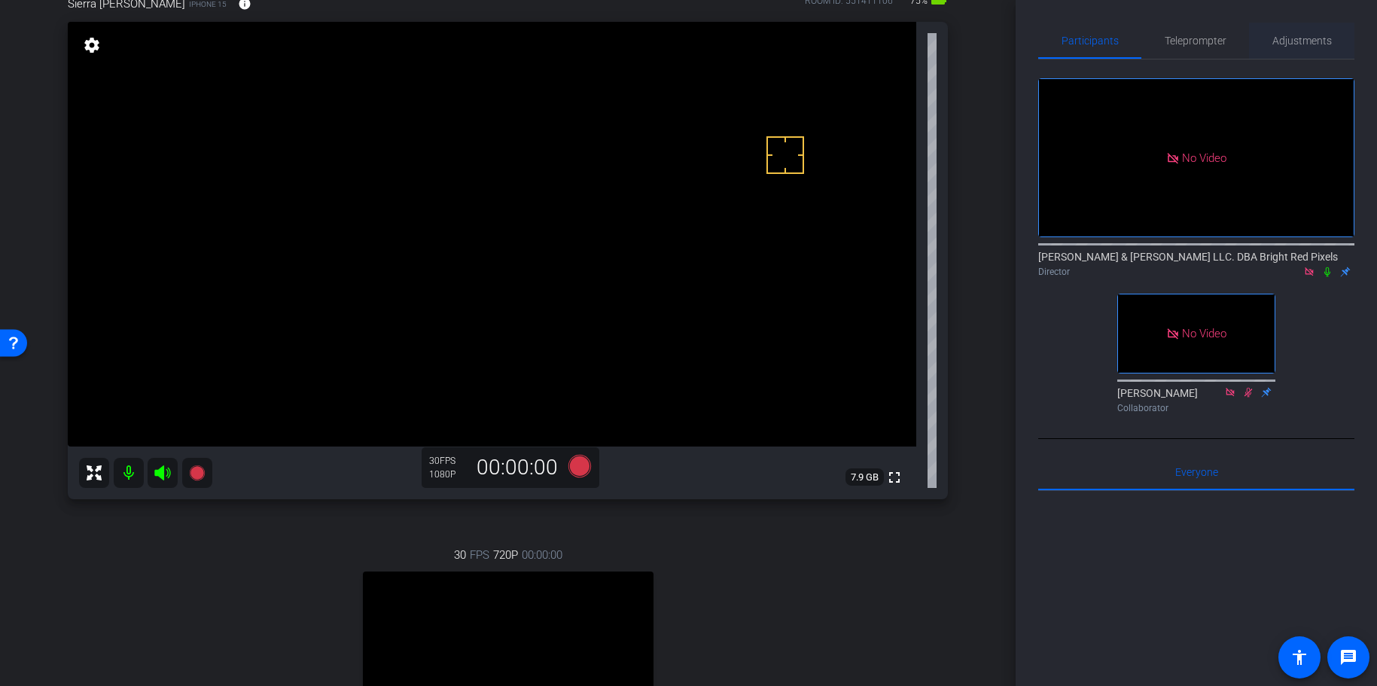
click at [1307, 36] on span "Adjustments" at bounding box center [1302, 40] width 59 height 11
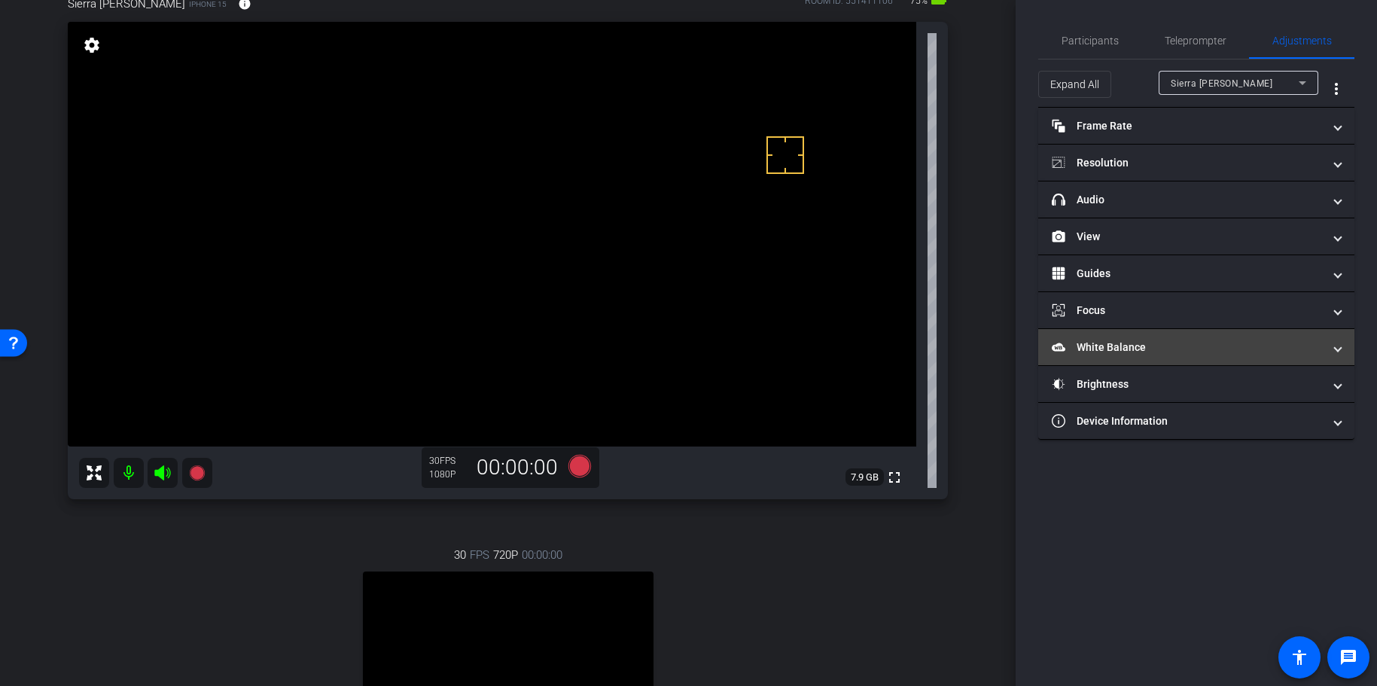
click at [1134, 352] on mat-panel-title "White Balance White Balance" at bounding box center [1187, 348] width 271 height 16
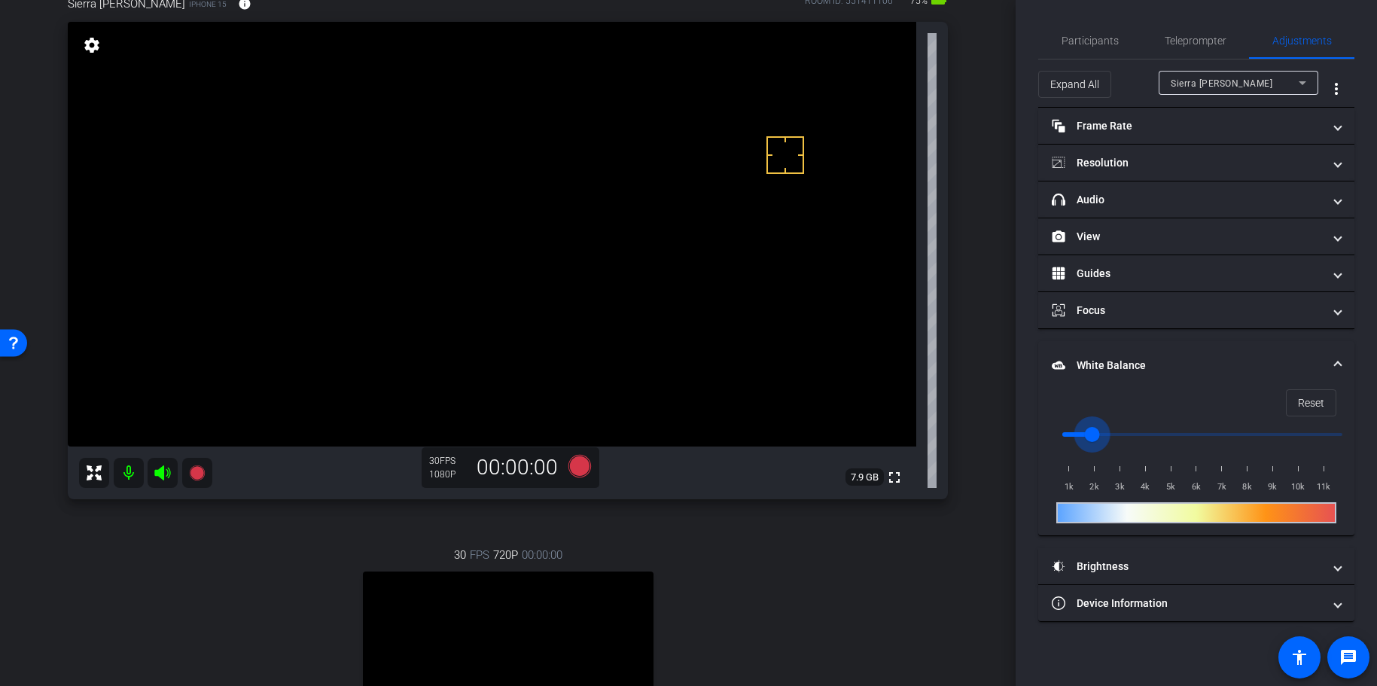
click at [1096, 433] on input "range" at bounding box center [1203, 434] width 312 height 33
click at [1113, 432] on input "range" at bounding box center [1203, 434] width 312 height 33
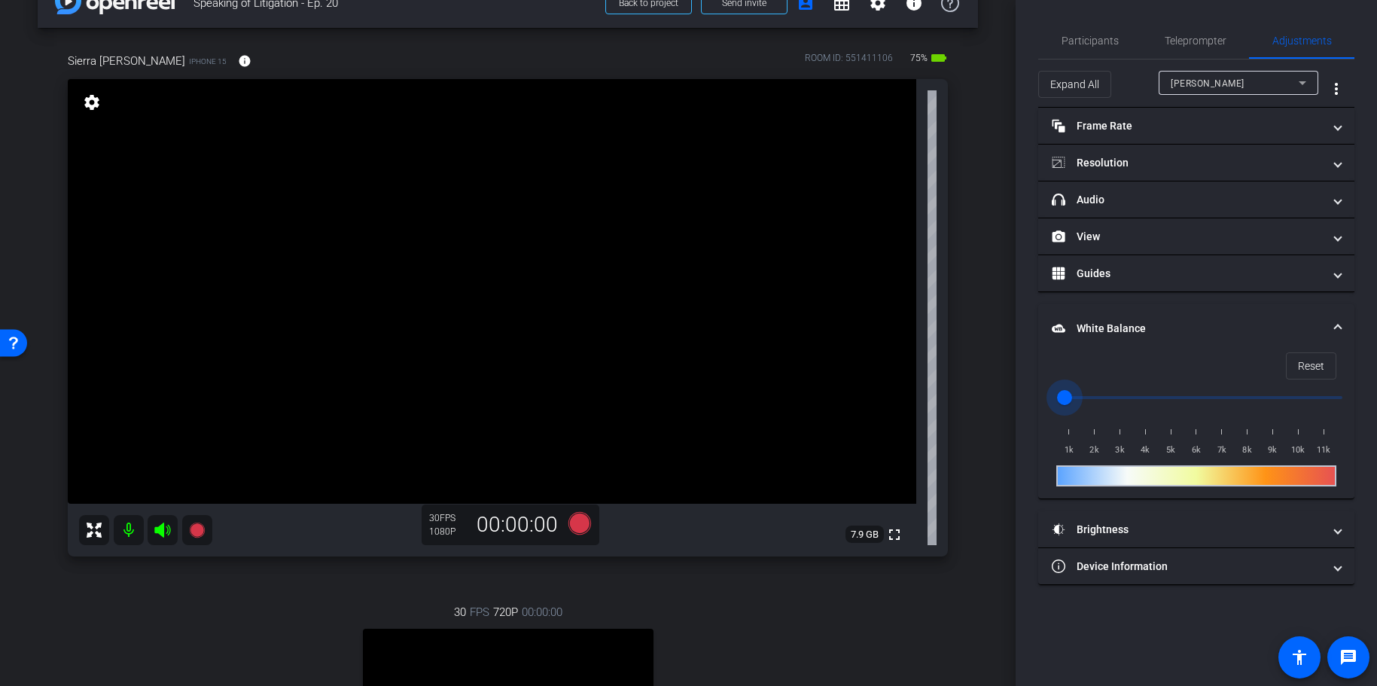
scroll to position [27, 0]
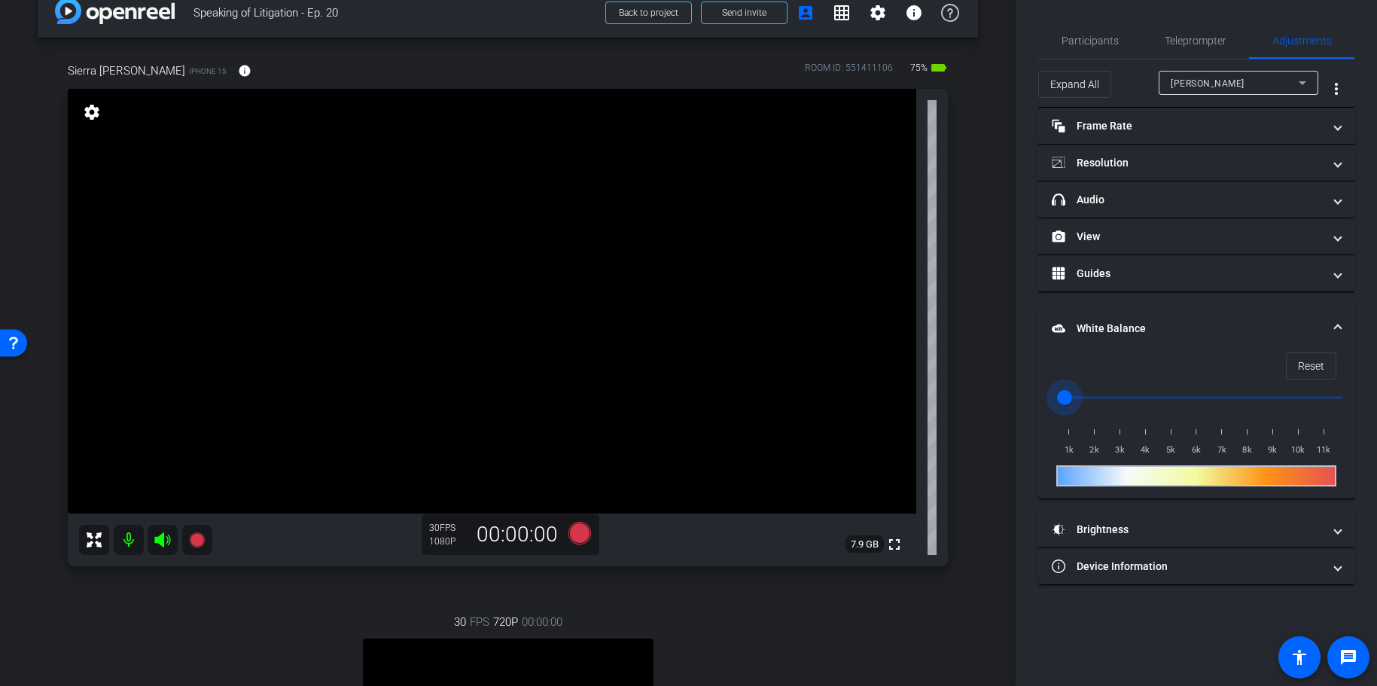
click at [1127, 397] on input "range" at bounding box center [1203, 397] width 312 height 33
click at [1109, 398] on input "range" at bounding box center [1203, 397] width 312 height 33
click at [1119, 398] on input "range" at bounding box center [1203, 397] width 312 height 33
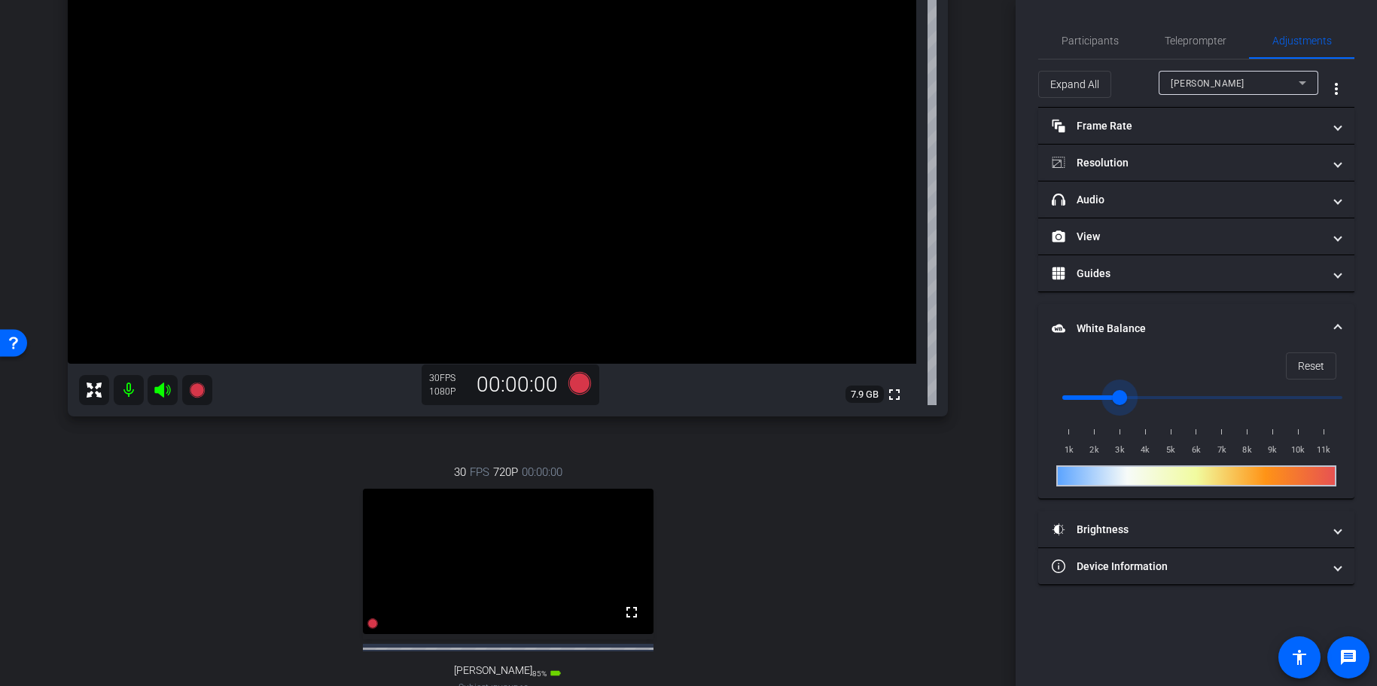
click at [1264, 85] on div "[PERSON_NAME]" at bounding box center [1235, 83] width 128 height 19
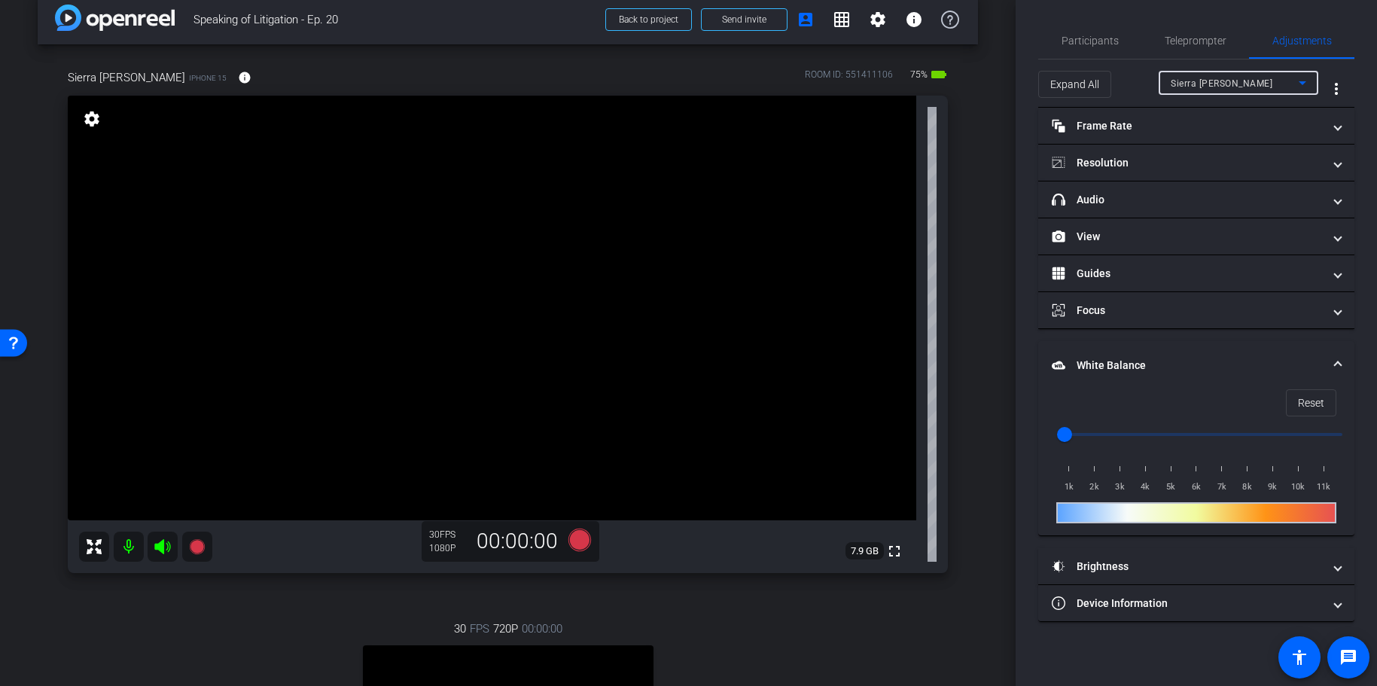
scroll to position [0, 0]
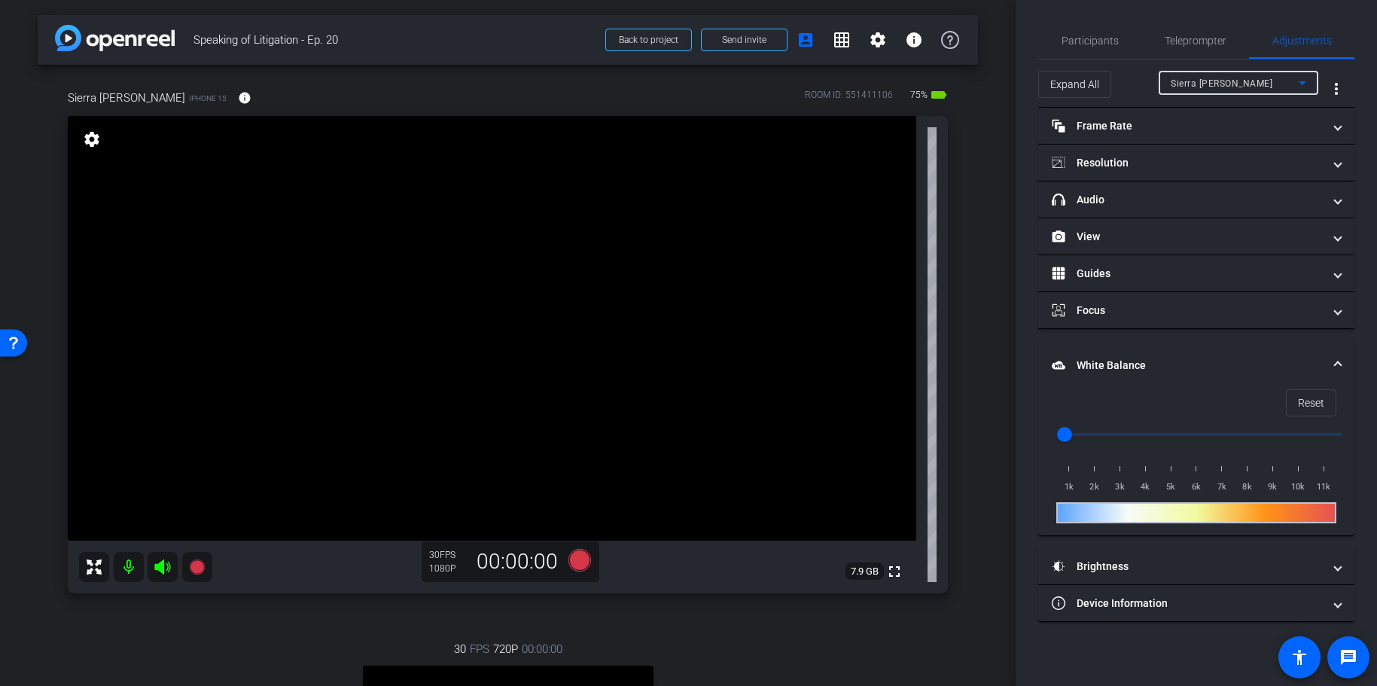
click at [1113, 432] on input "range" at bounding box center [1203, 434] width 312 height 33
click at [1098, 435] on input "range" at bounding box center [1203, 434] width 312 height 33
click at [1139, 435] on input "range" at bounding box center [1203, 434] width 312 height 33
click at [1148, 435] on input "range" at bounding box center [1203, 434] width 312 height 33
click at [1120, 435] on input "range" at bounding box center [1203, 434] width 312 height 33
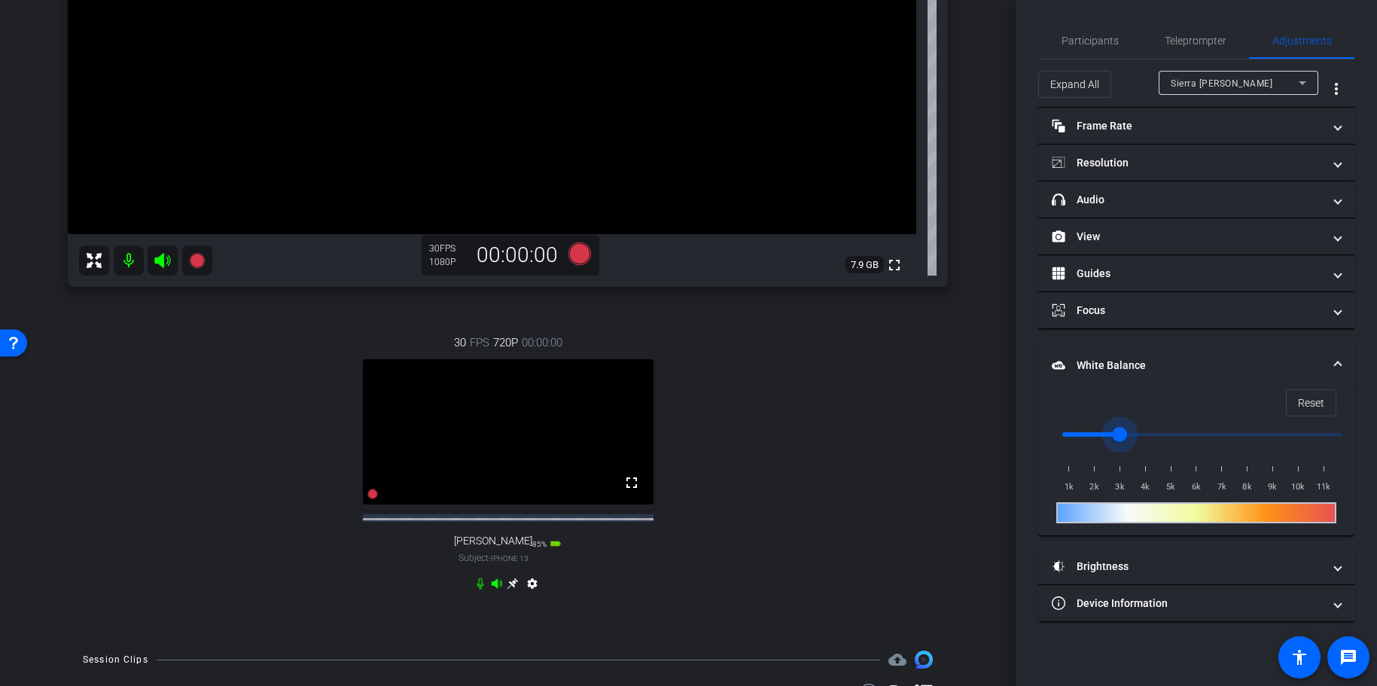
scroll to position [331, 0]
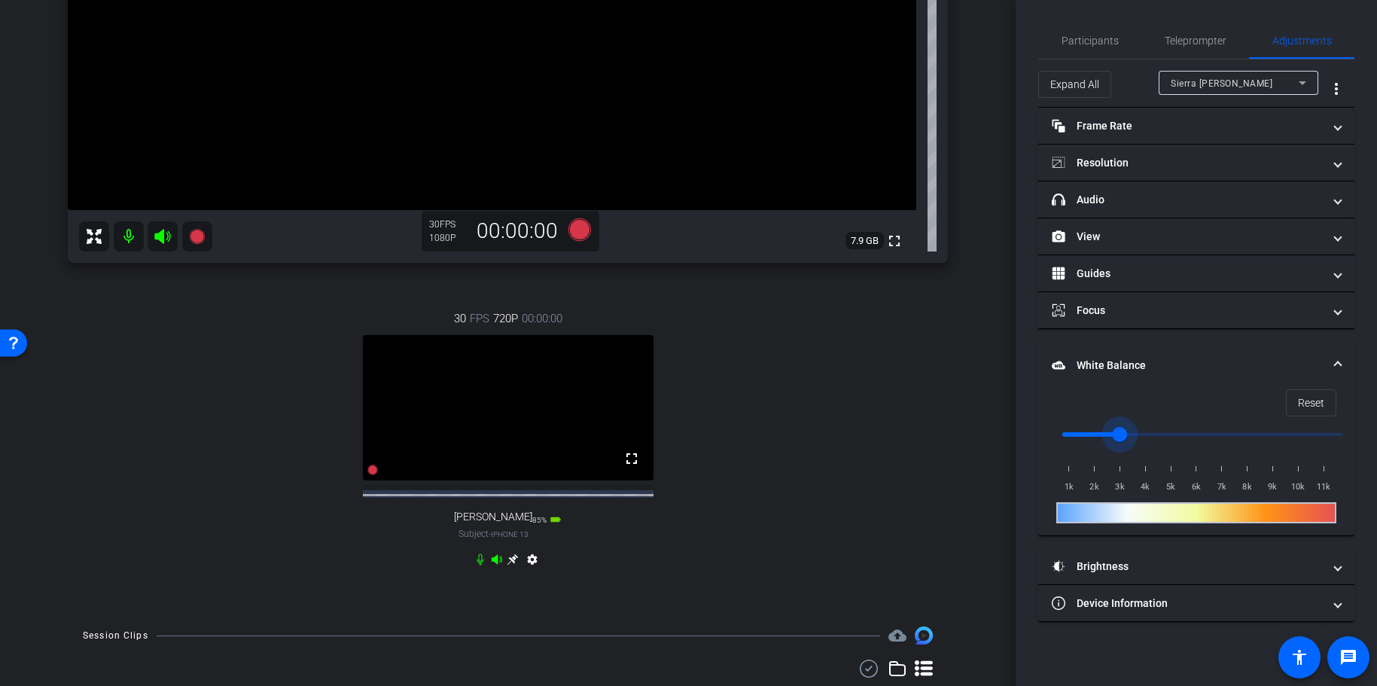
click at [516, 566] on icon at bounding box center [513, 559] width 12 height 12
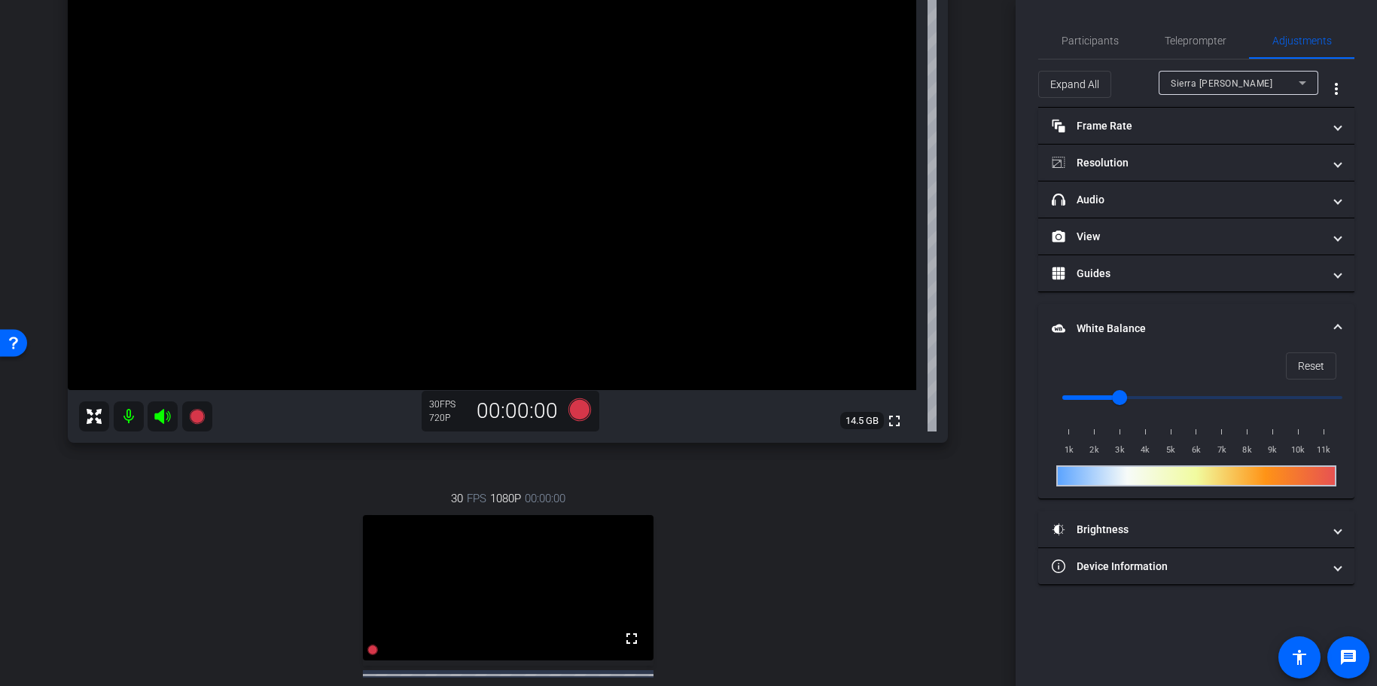
scroll to position [3, 0]
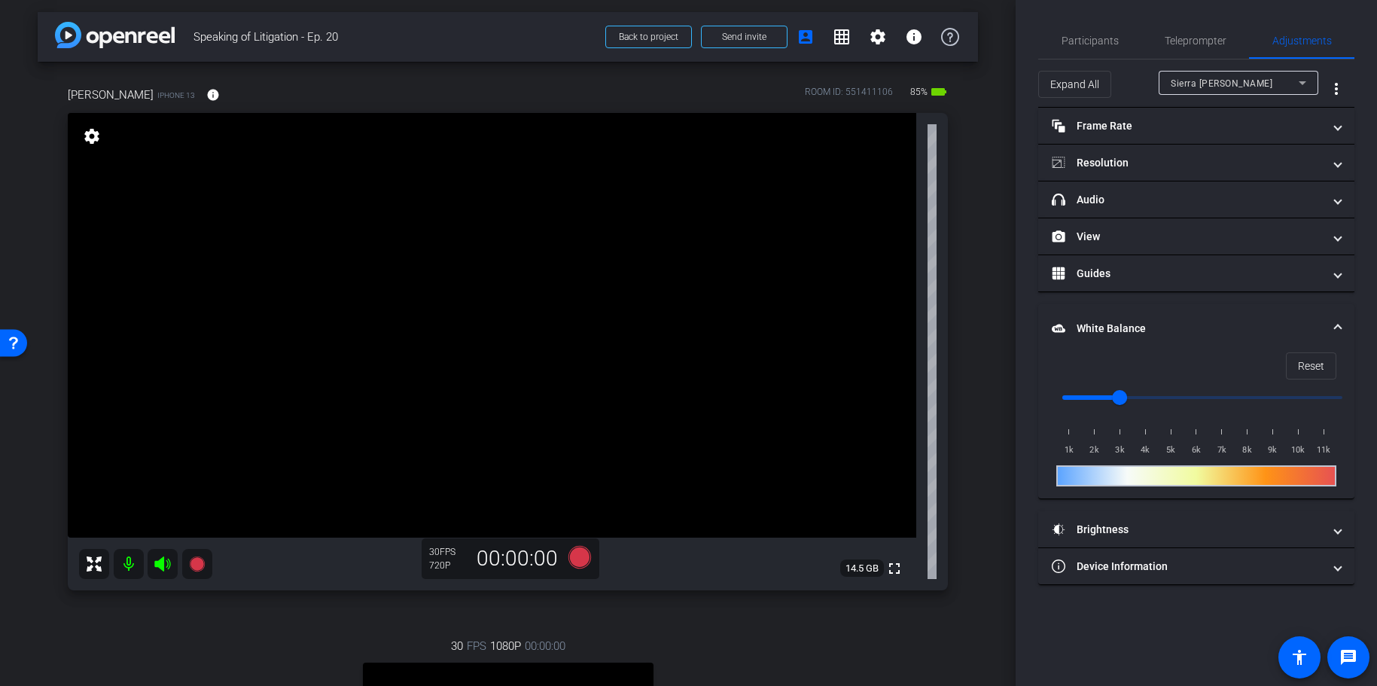
click at [1218, 67] on div "Expand All Sierra [PERSON_NAME] more_vert" at bounding box center [1196, 83] width 316 height 48
click at [1207, 77] on div "Sierra [PERSON_NAME]" at bounding box center [1235, 83] width 128 height 19
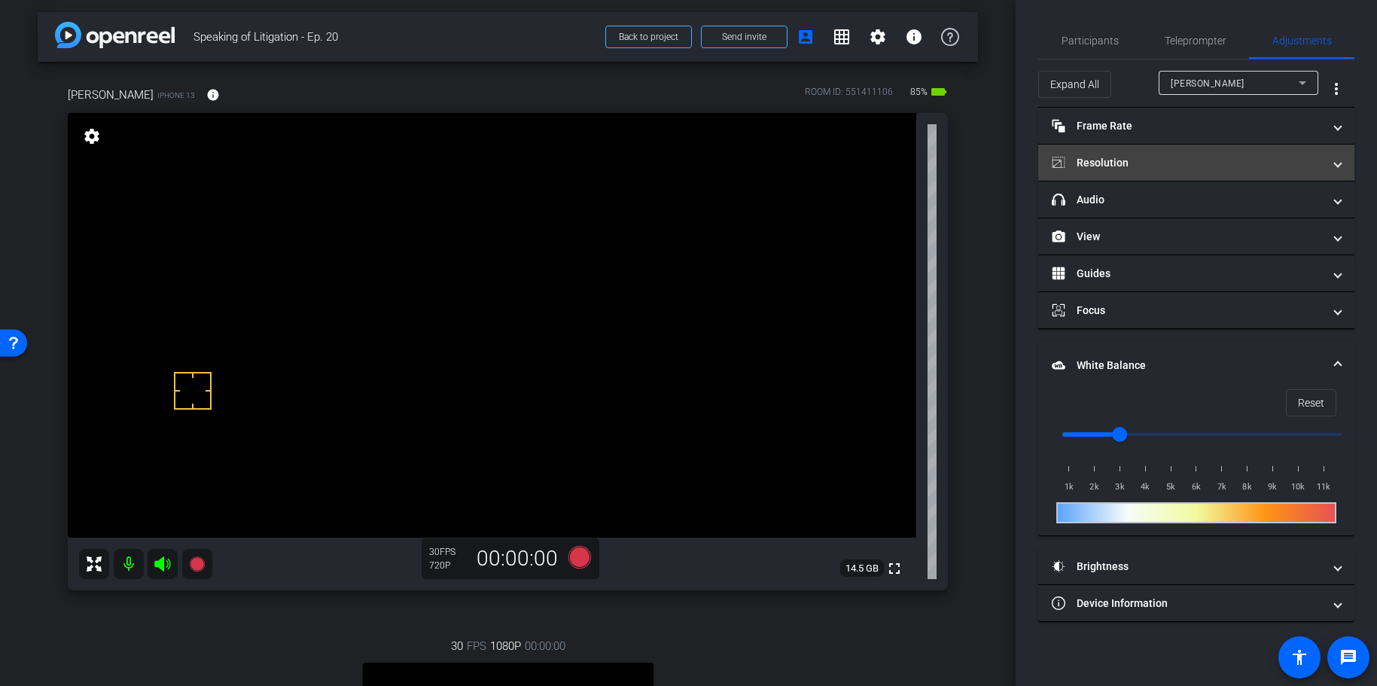
click at [1180, 164] on mat-panel-title "Resolution" at bounding box center [1187, 163] width 271 height 16
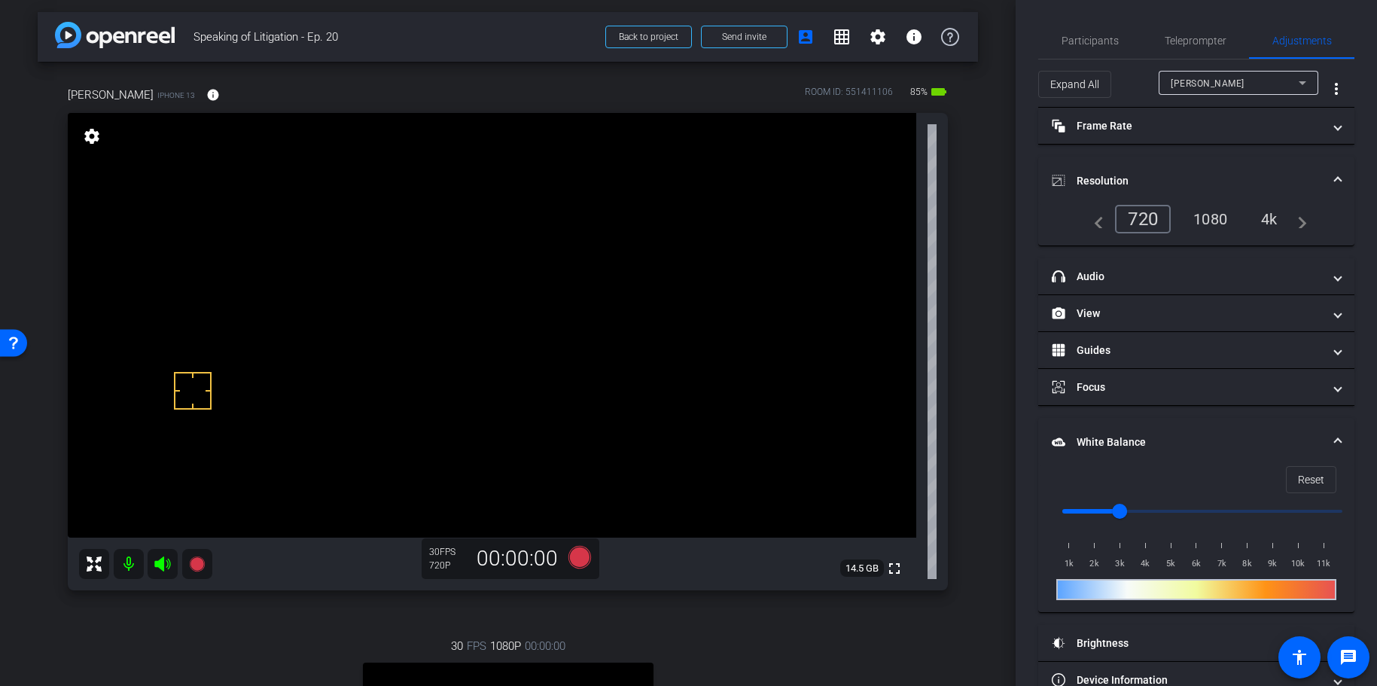
click at [1224, 223] on div "1080" at bounding box center [1210, 219] width 56 height 26
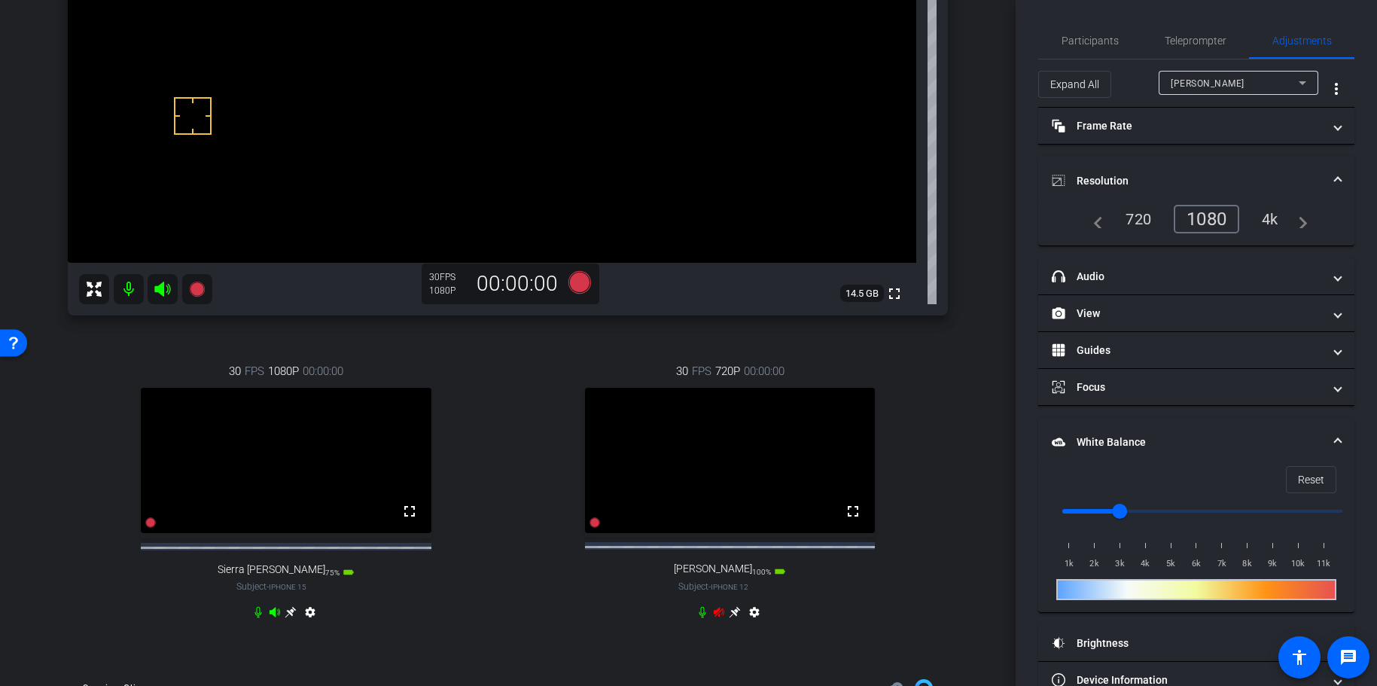
scroll to position [276, 0]
click at [716, 594] on icon at bounding box center [719, 614] width 11 height 10
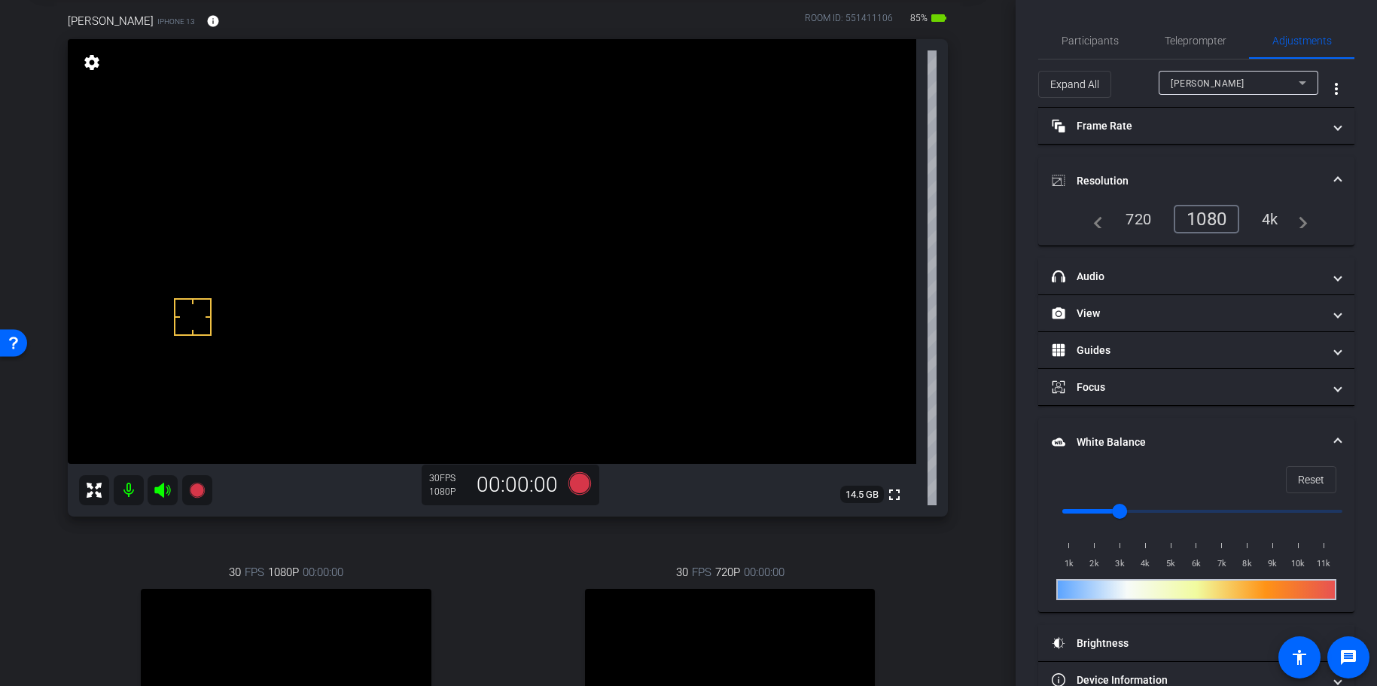
scroll to position [72, 0]
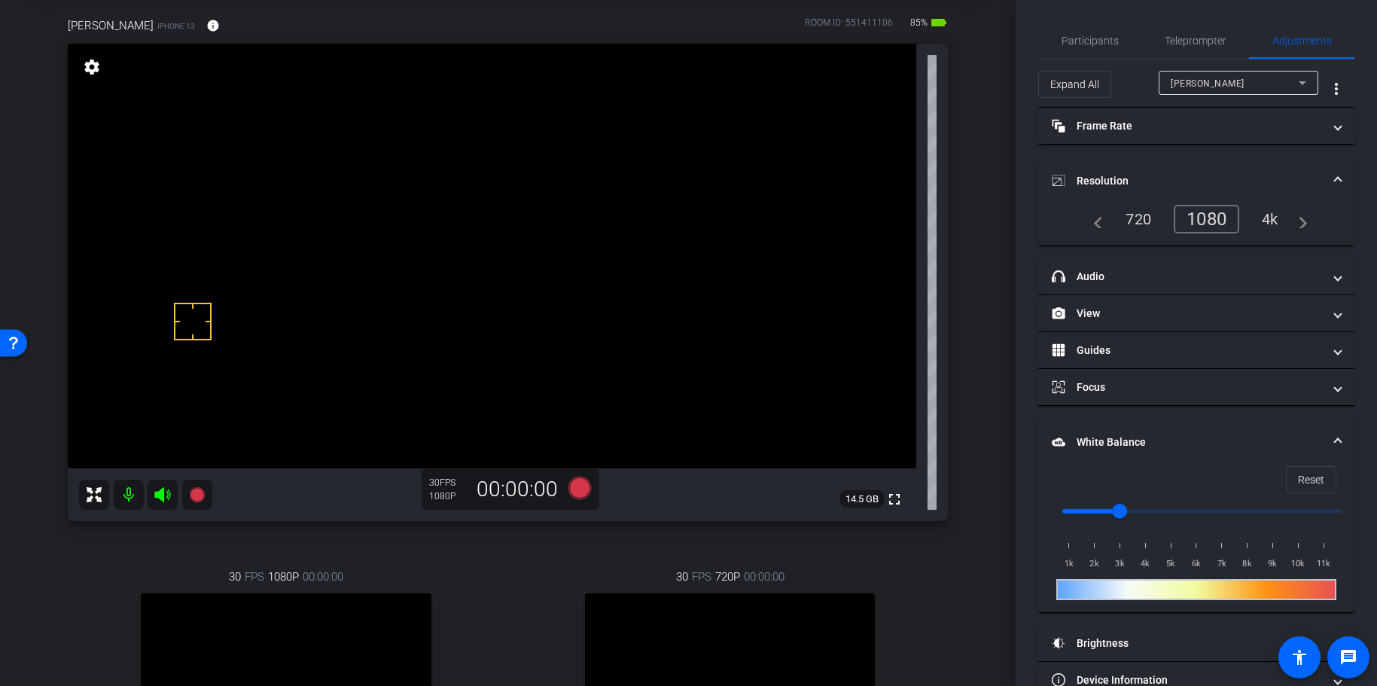
click at [1270, 221] on div "4k" at bounding box center [1270, 219] width 39 height 26
click at [1099, 511] on input "range" at bounding box center [1203, 511] width 312 height 33
click at [1117, 511] on input "range" at bounding box center [1203, 511] width 312 height 33
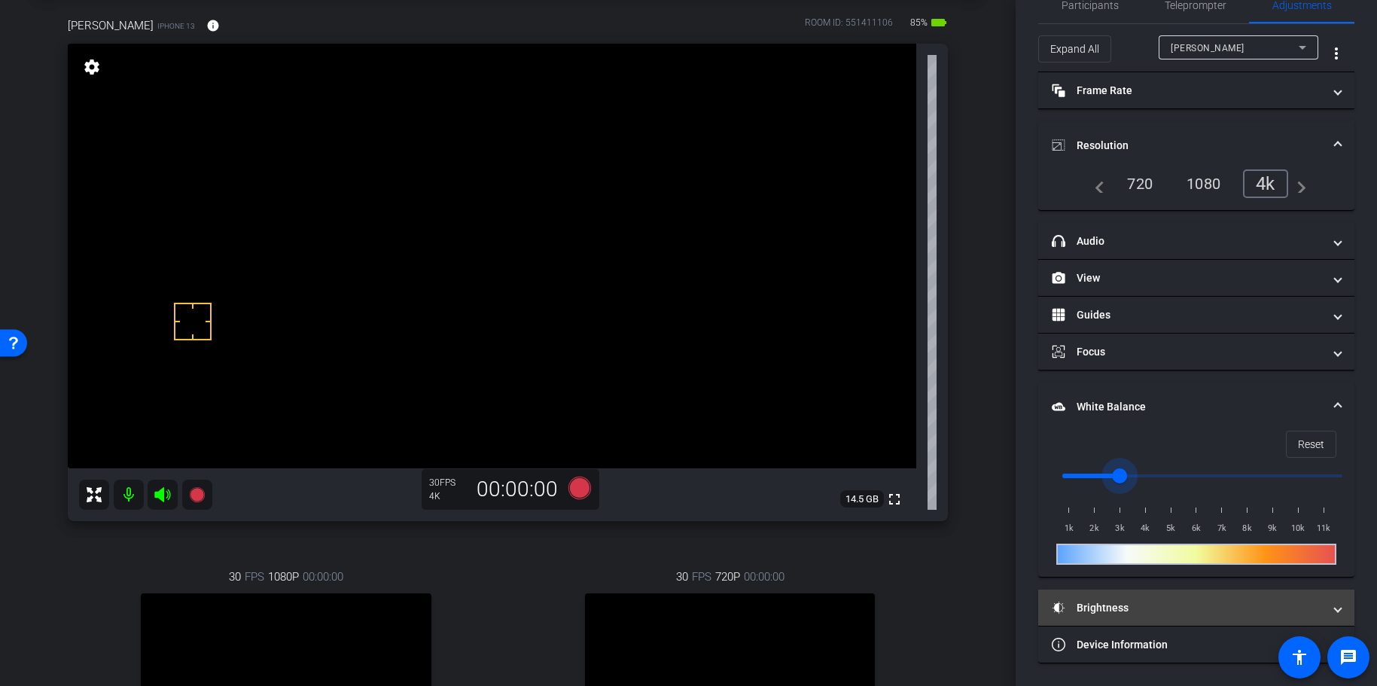
click at [1141, 594] on mat-panel-title "Brightness" at bounding box center [1187, 608] width 271 height 16
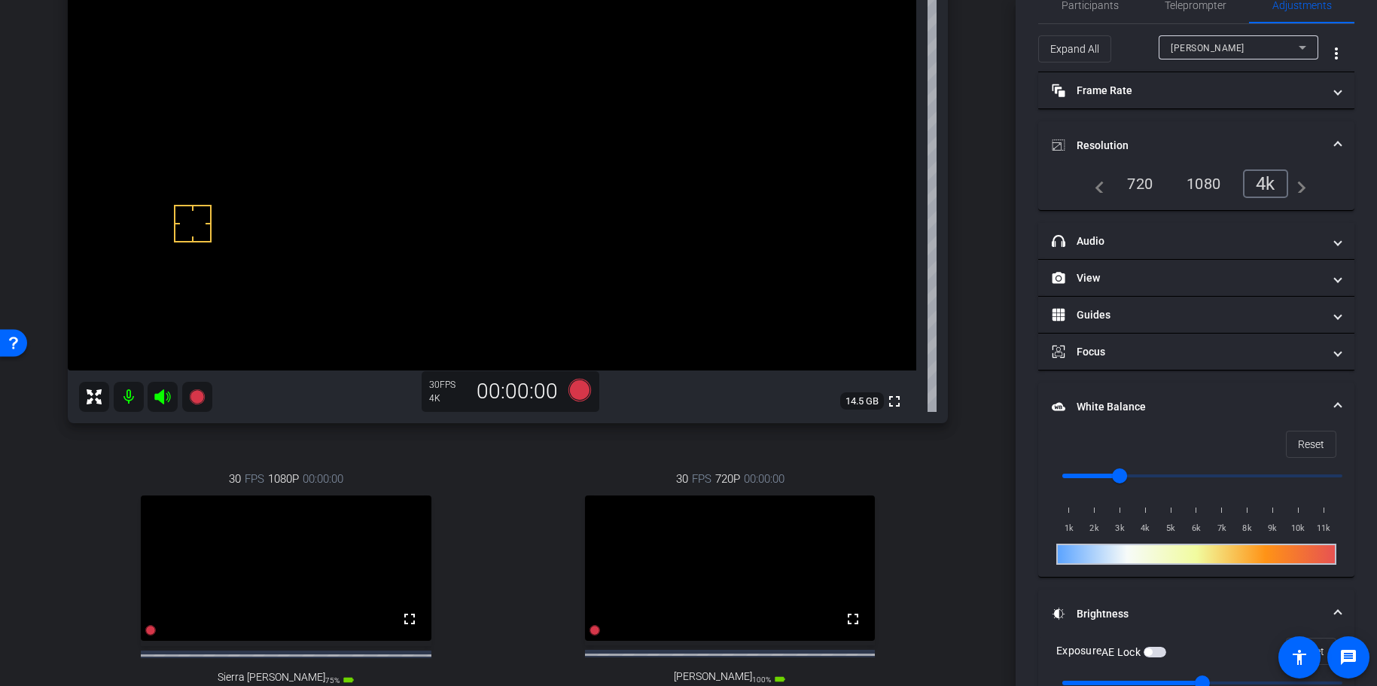
scroll to position [31, 0]
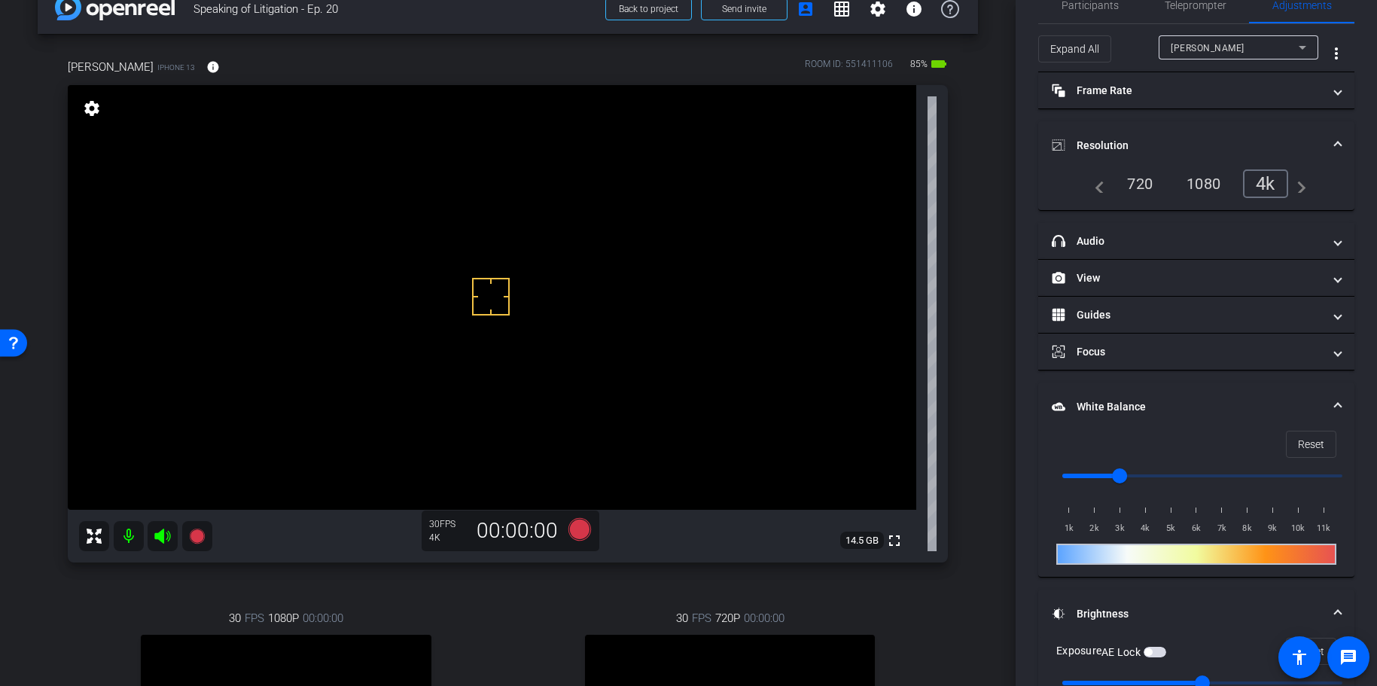
click at [1148, 594] on span "button" at bounding box center [1149, 652] width 8 height 8
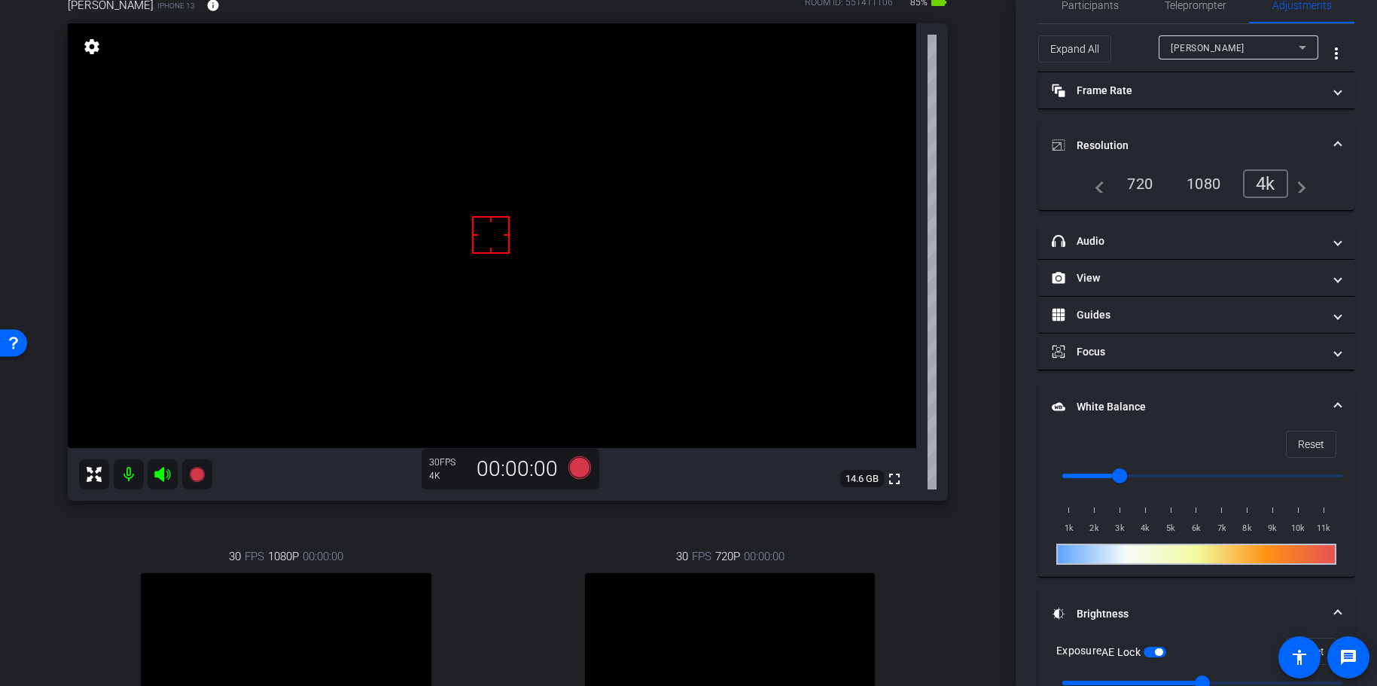
scroll to position [102, 0]
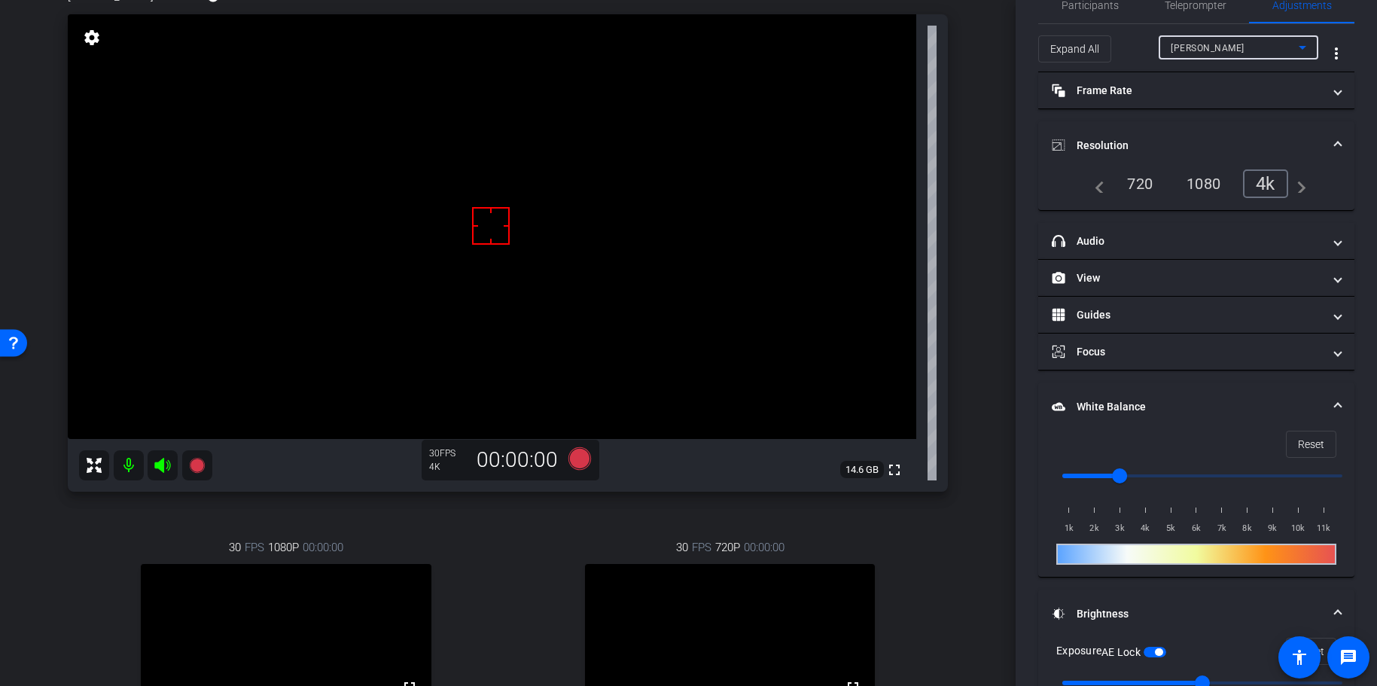
click at [1192, 51] on span "[PERSON_NAME]" at bounding box center [1208, 48] width 74 height 11
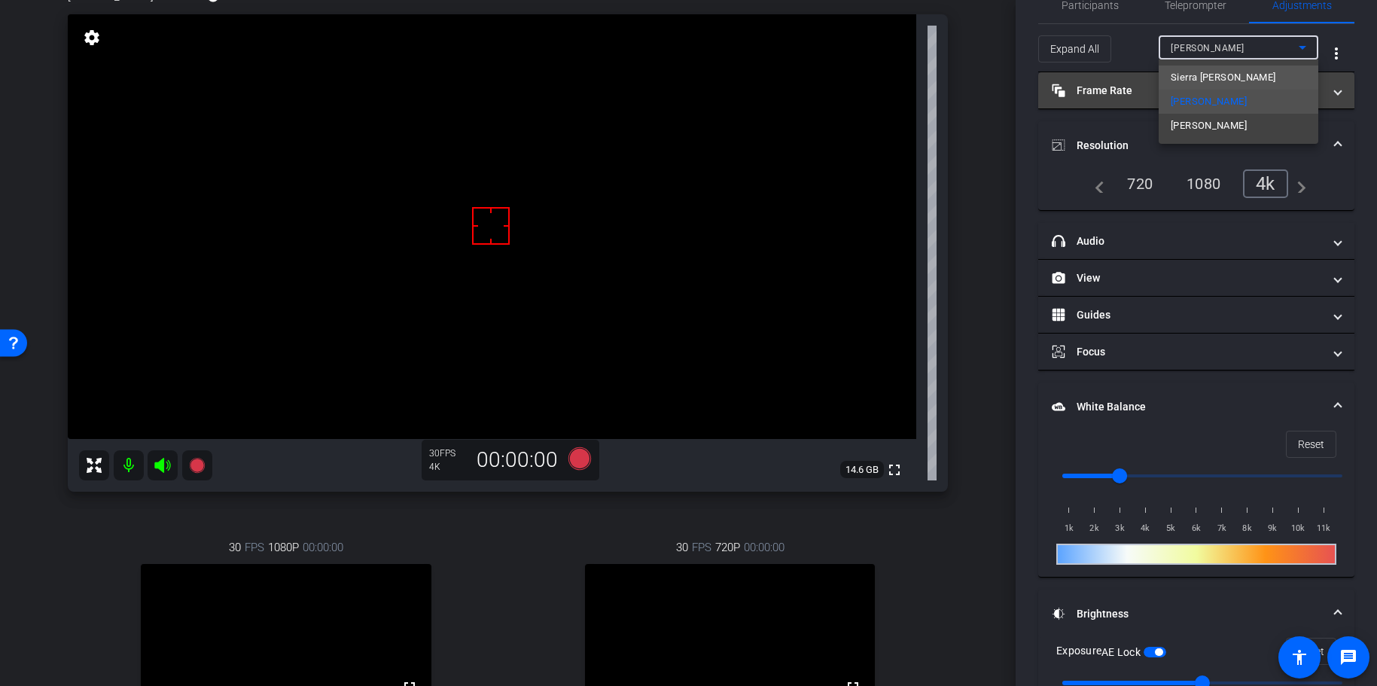
click at [1206, 78] on span "Sierra [PERSON_NAME]" at bounding box center [1223, 78] width 105 height 18
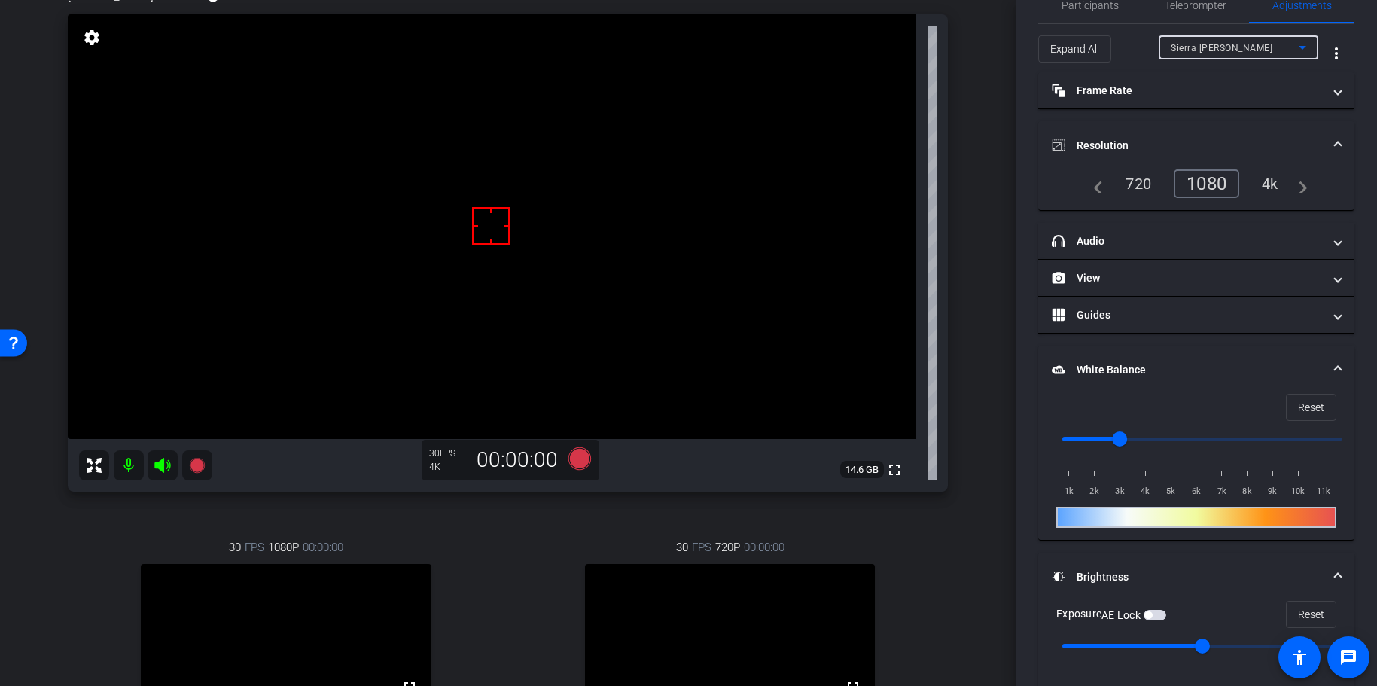
scroll to position [255, 0]
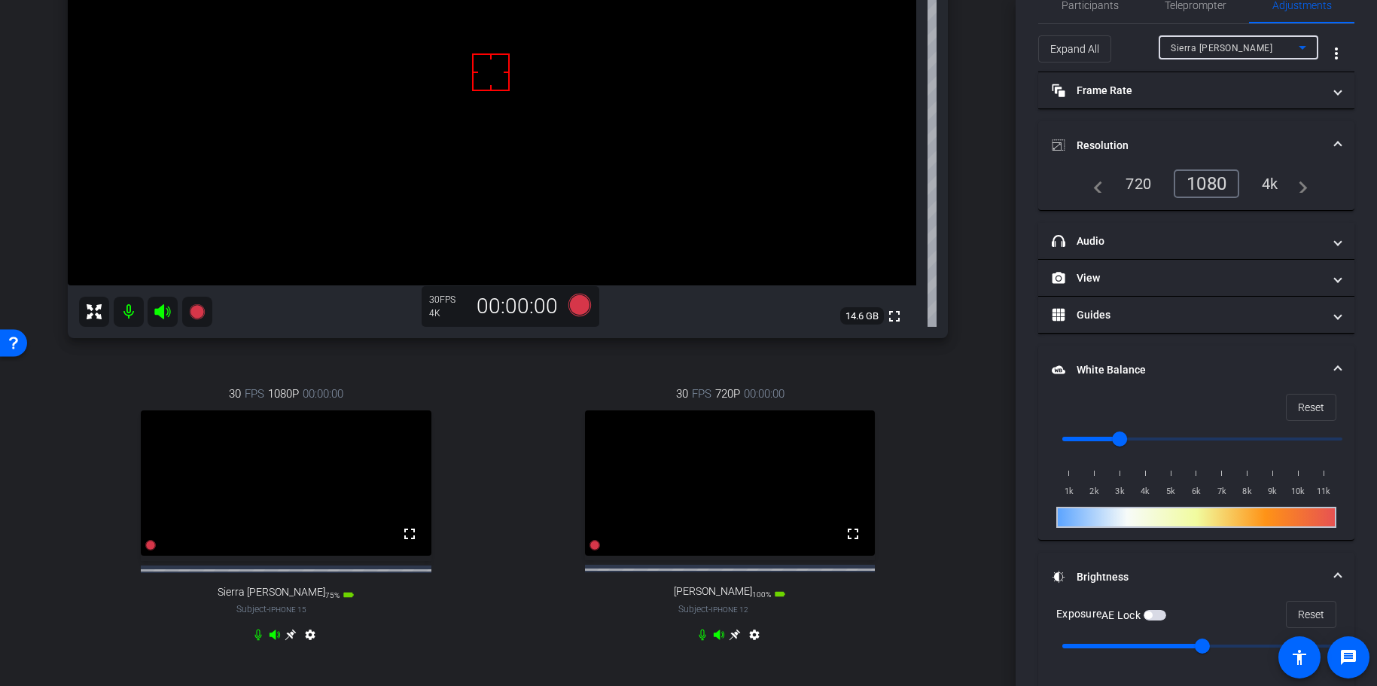
click at [293, 594] on icon at bounding box center [291, 635] width 12 height 12
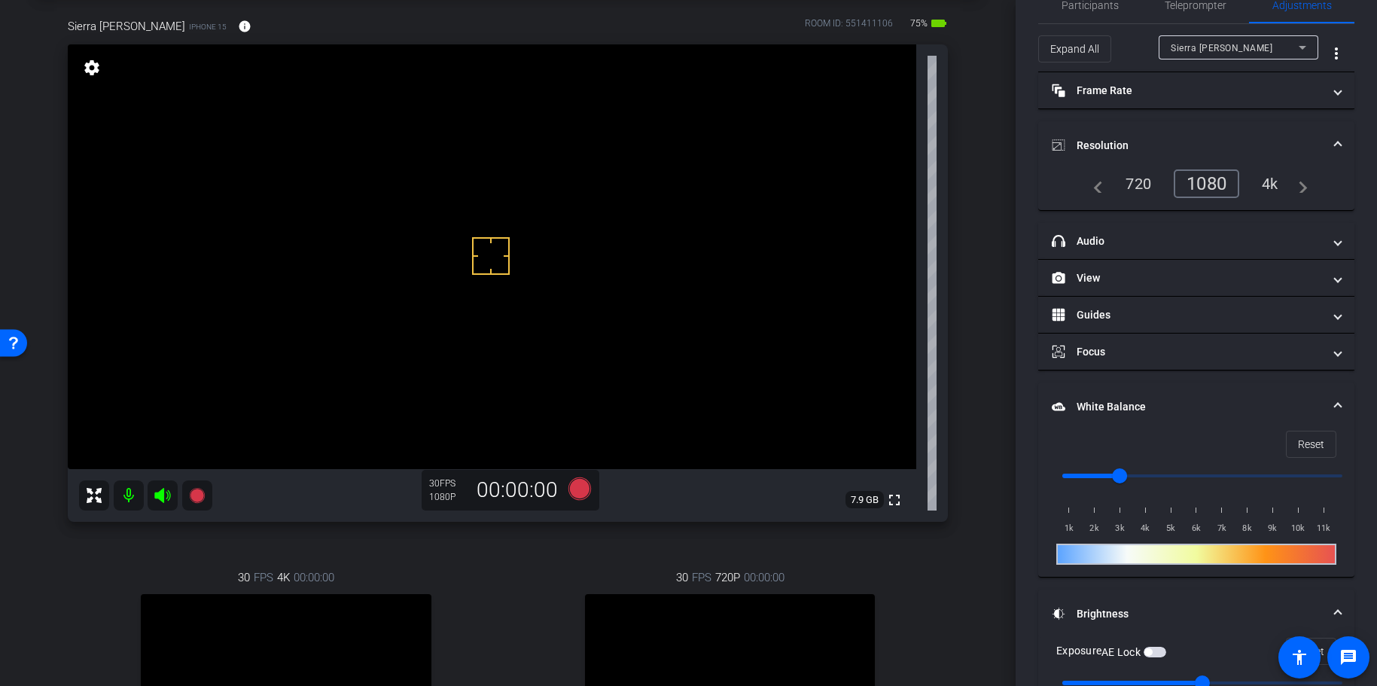
scroll to position [50, 0]
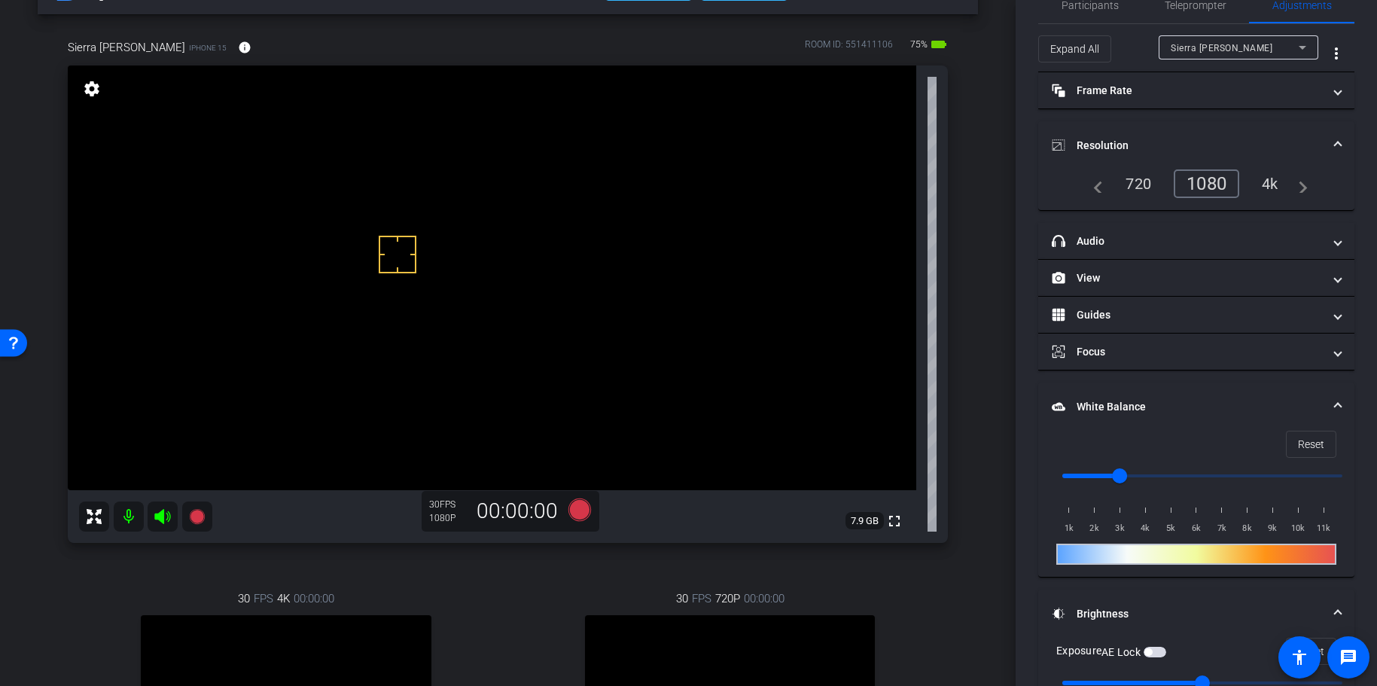
click at [1277, 177] on div "4k" at bounding box center [1270, 184] width 39 height 26
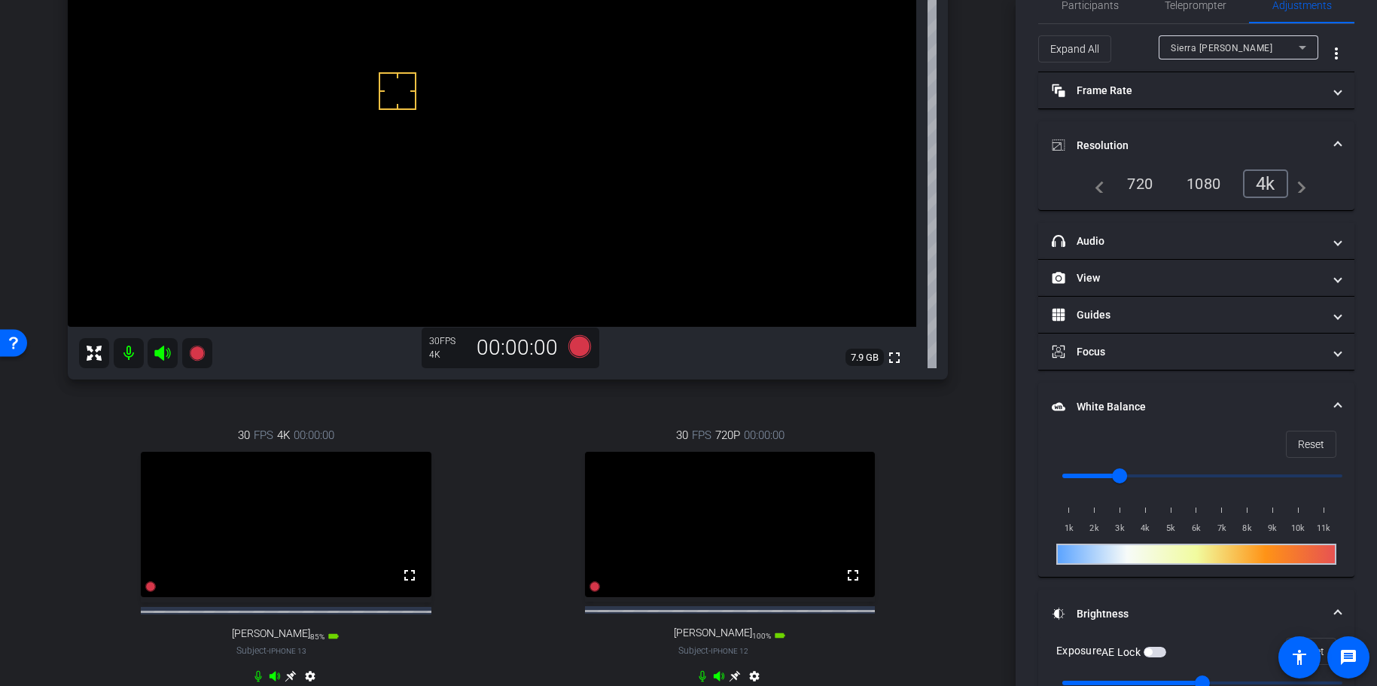
scroll to position [109, 0]
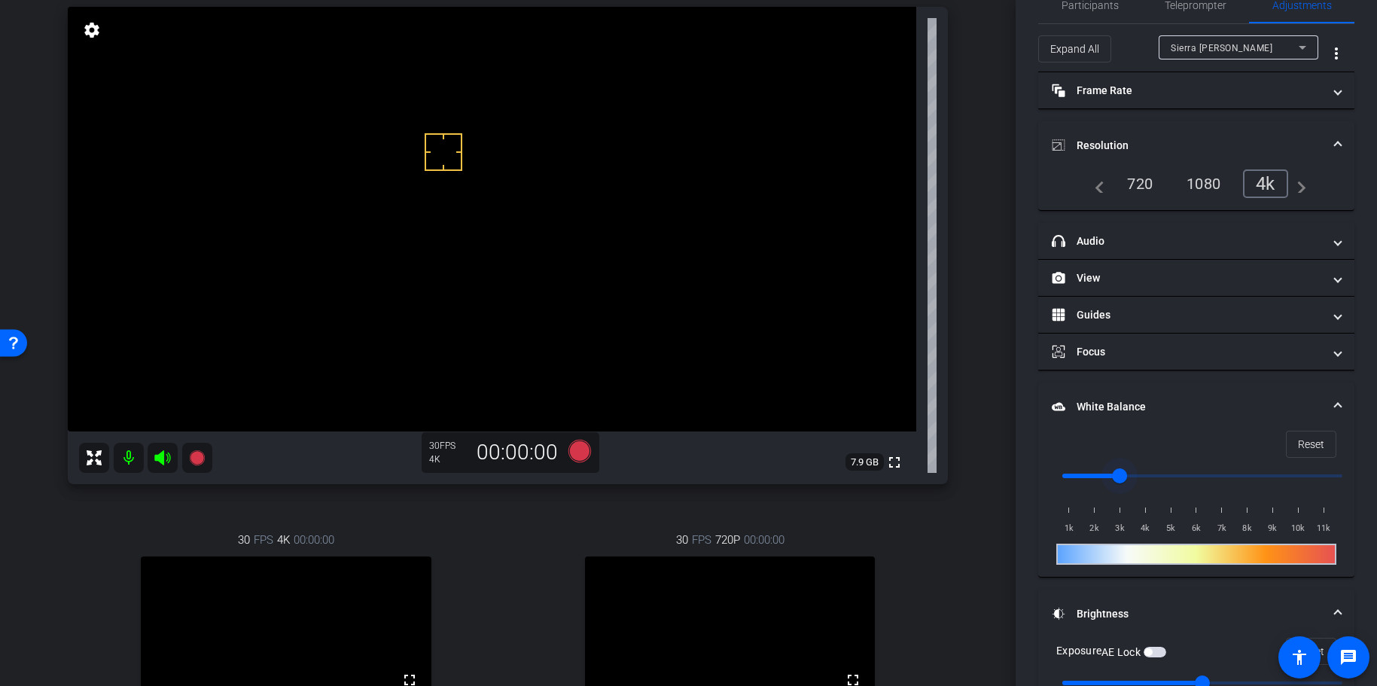
click at [1135, 472] on input "range" at bounding box center [1203, 475] width 312 height 33
click at [1127, 473] on input "range" at bounding box center [1203, 475] width 312 height 33
click at [1122, 473] on input "range" at bounding box center [1203, 475] width 312 height 33
click at [1134, 474] on input "range" at bounding box center [1203, 475] width 312 height 33
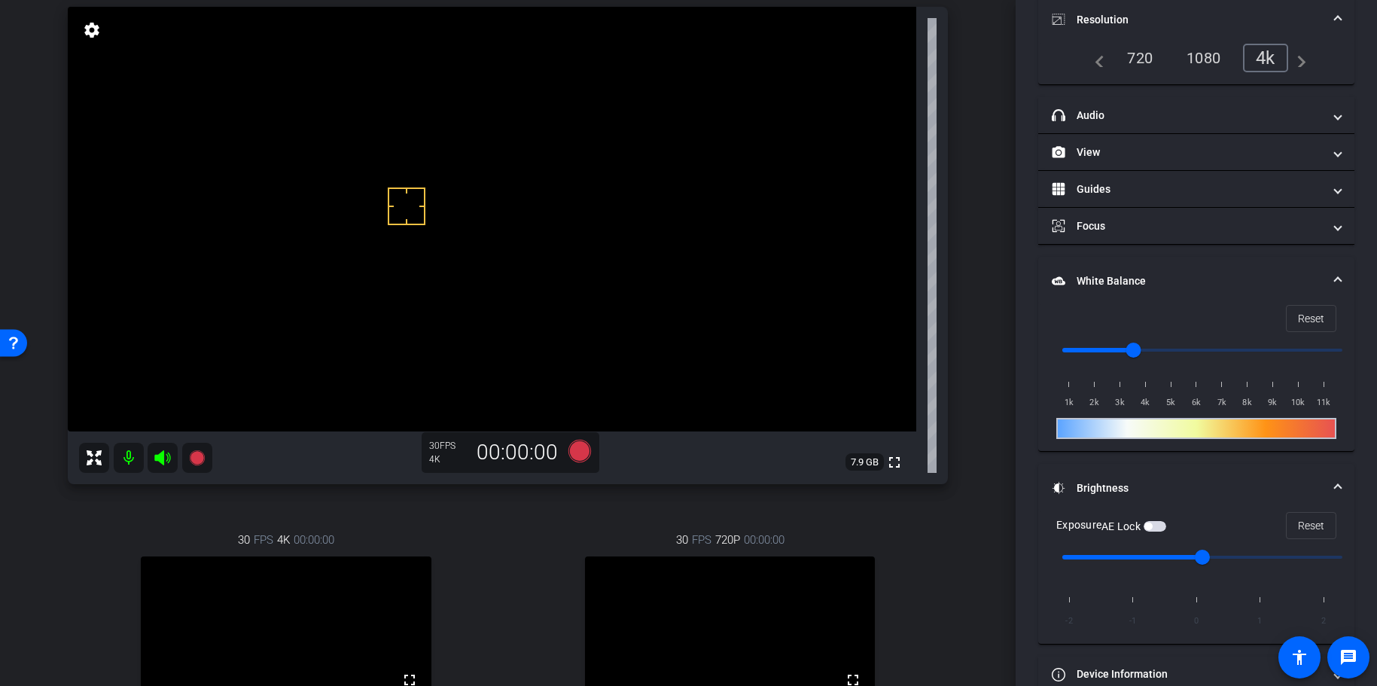
click at [1158, 530] on span "button" at bounding box center [1155, 526] width 23 height 11
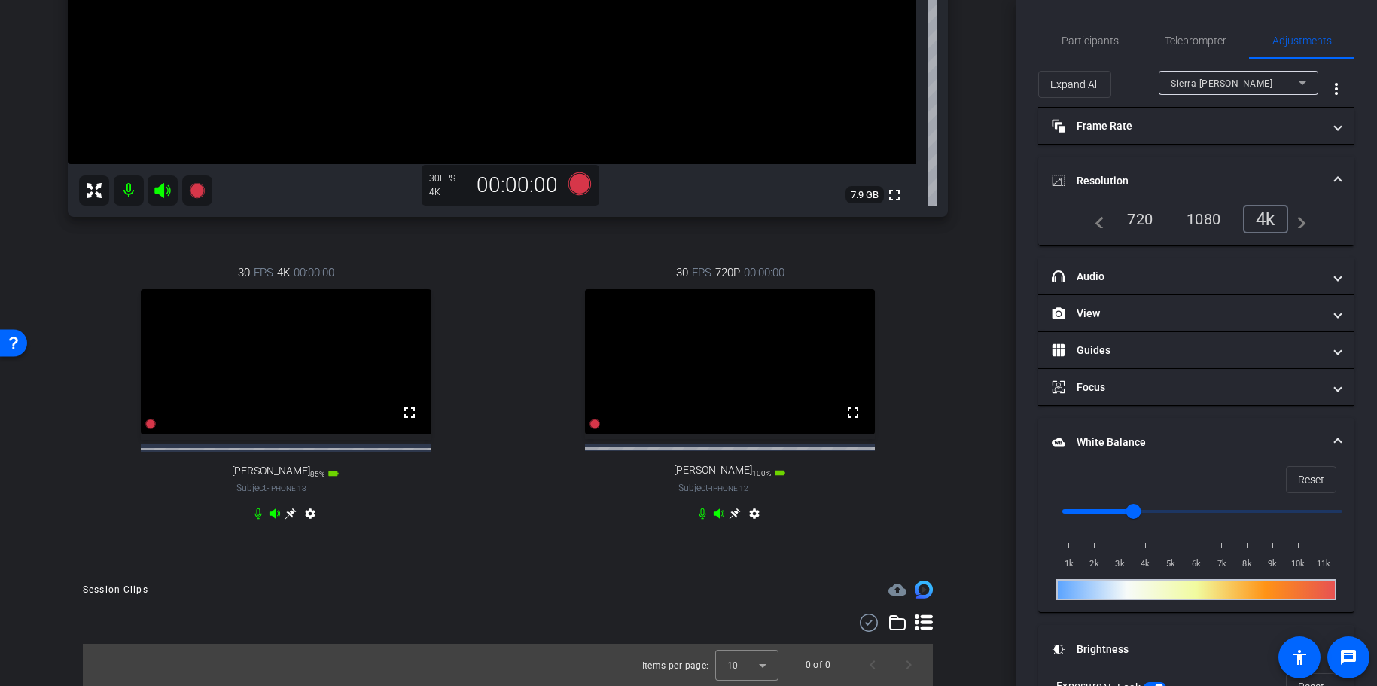
scroll to position [390, 0]
click at [735, 514] on icon at bounding box center [735, 513] width 11 height 11
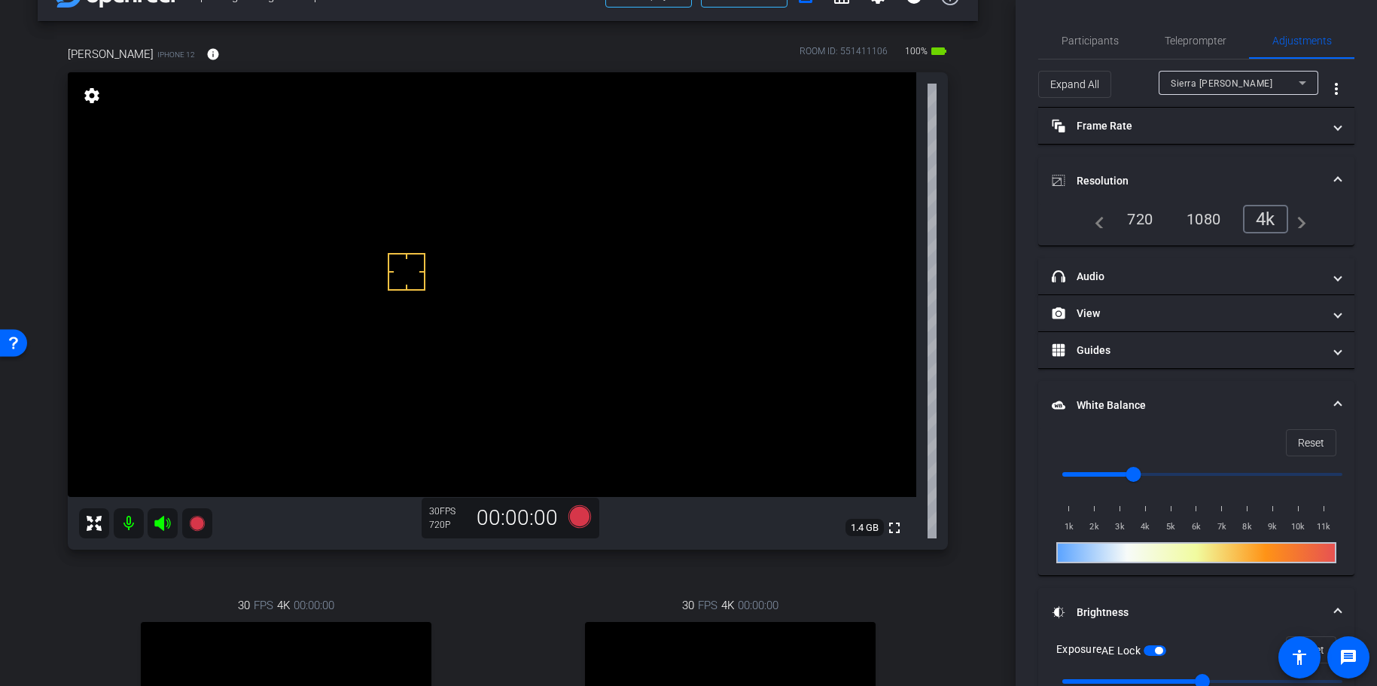
scroll to position [43, 0]
click at [1240, 86] on span "Sierra [PERSON_NAME]" at bounding box center [1222, 83] width 102 height 11
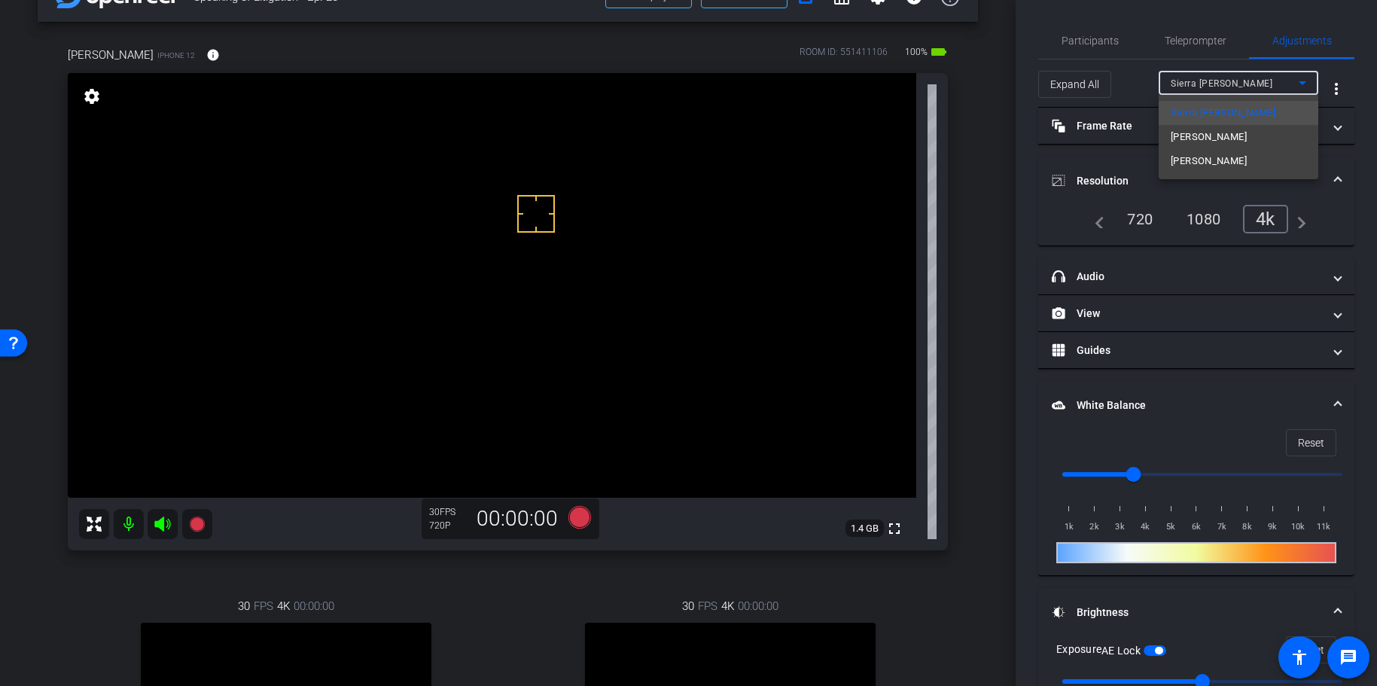
click at [1045, 221] on div at bounding box center [688, 343] width 1377 height 686
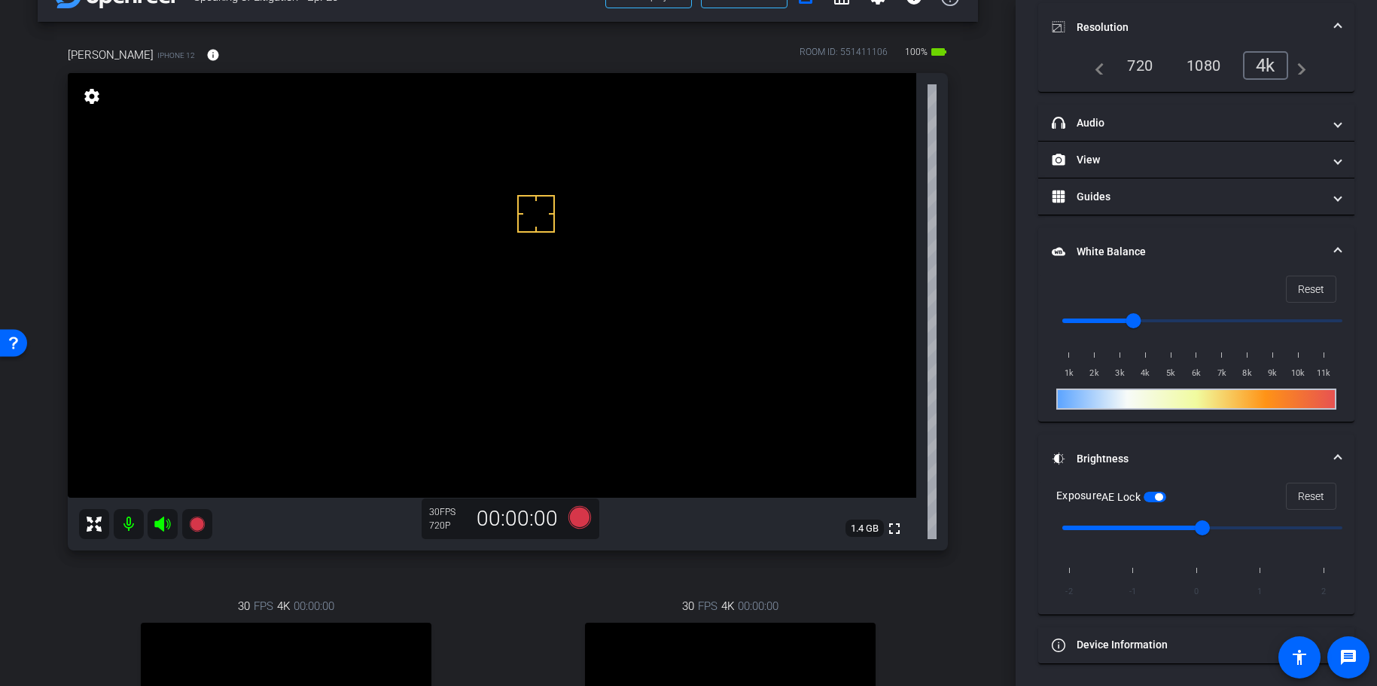
scroll to position [0, 0]
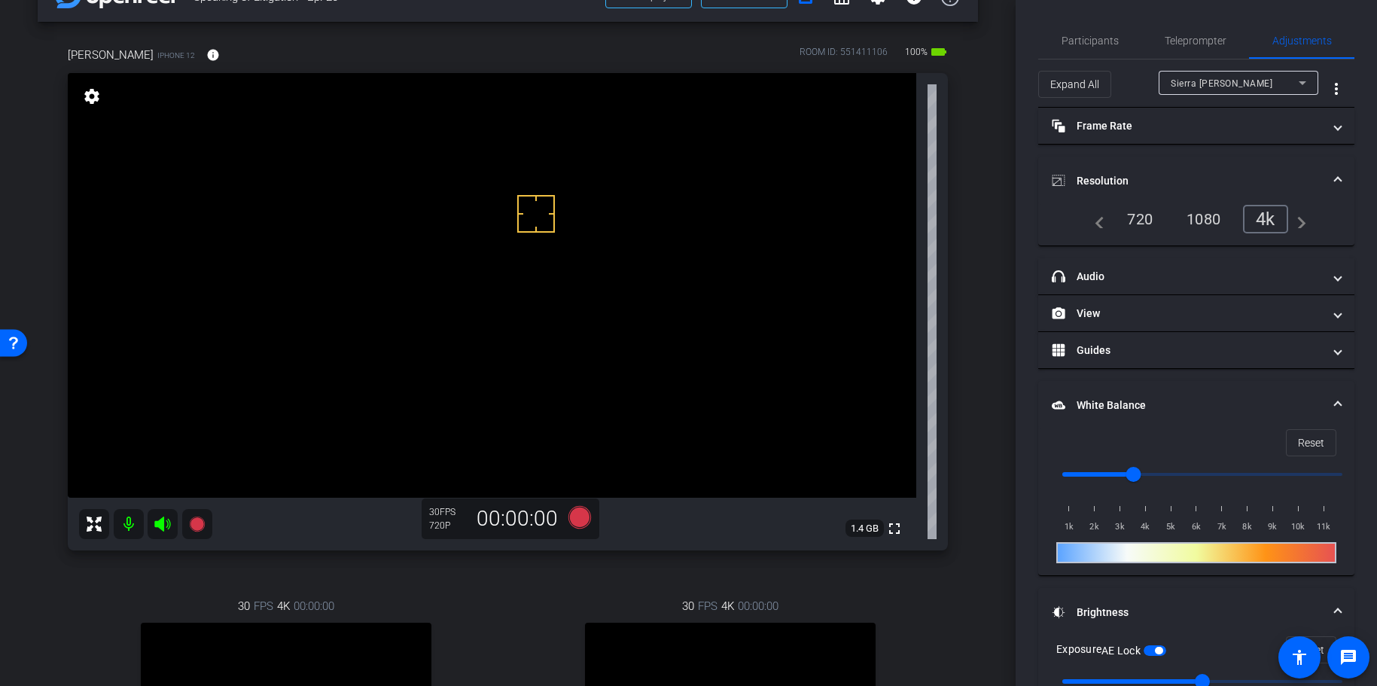
click at [1203, 75] on div "Sierra [PERSON_NAME]" at bounding box center [1235, 83] width 128 height 19
click at [1188, 81] on span "[PERSON_NAME]" at bounding box center [1208, 83] width 74 height 11
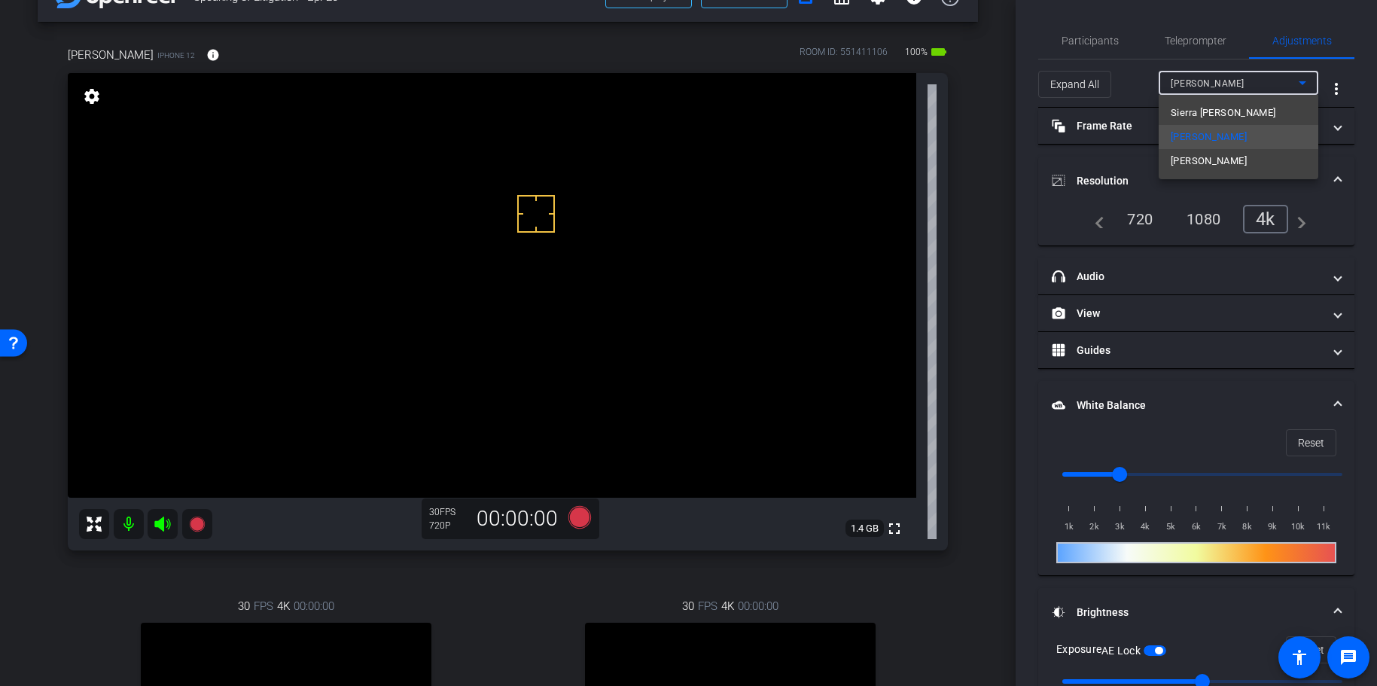
click at [970, 196] on div at bounding box center [688, 343] width 1377 height 686
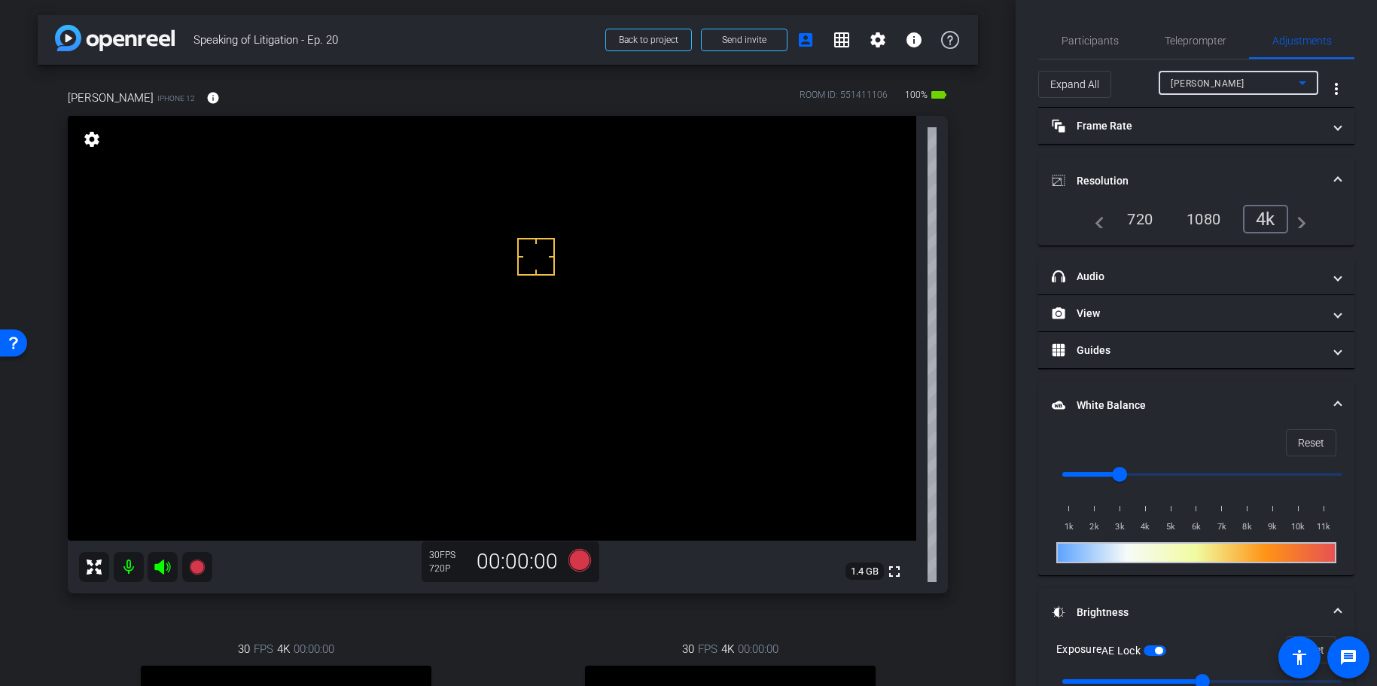
click at [1197, 83] on span "[PERSON_NAME]" at bounding box center [1208, 83] width 74 height 11
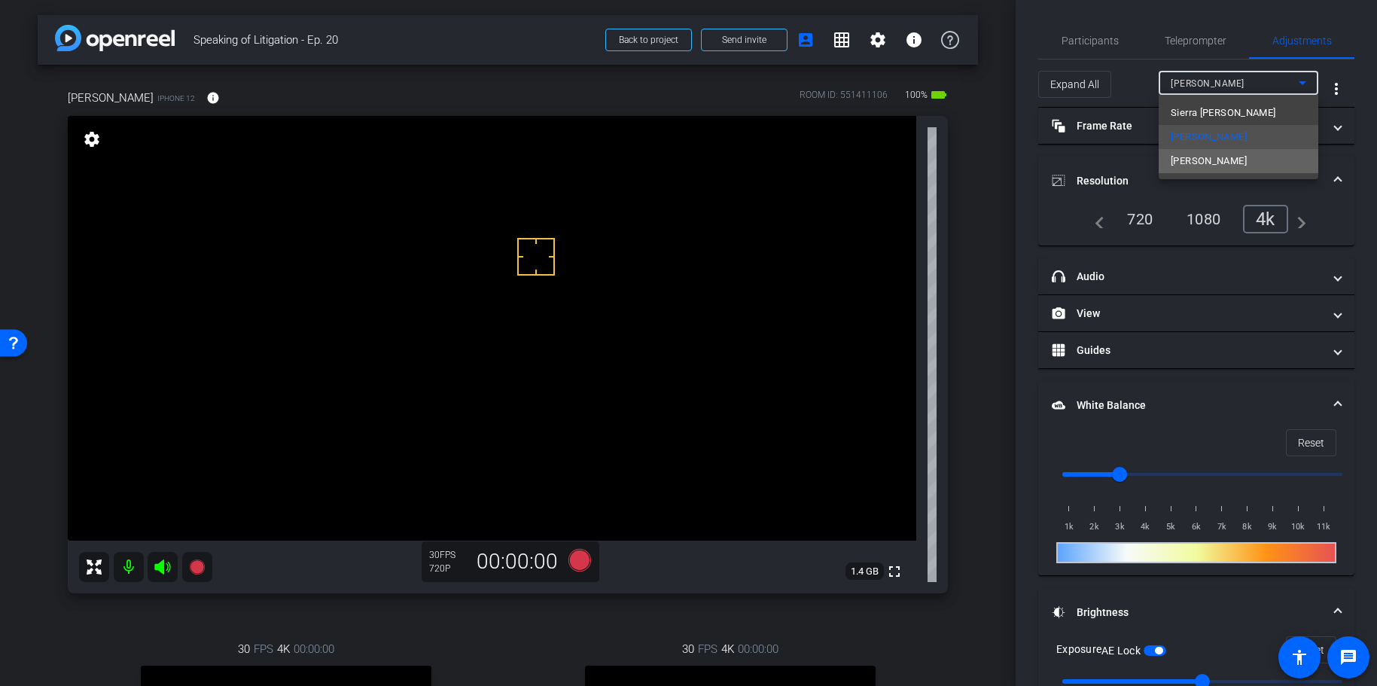
click at [1183, 167] on span "[PERSON_NAME]" at bounding box center [1209, 161] width 76 height 18
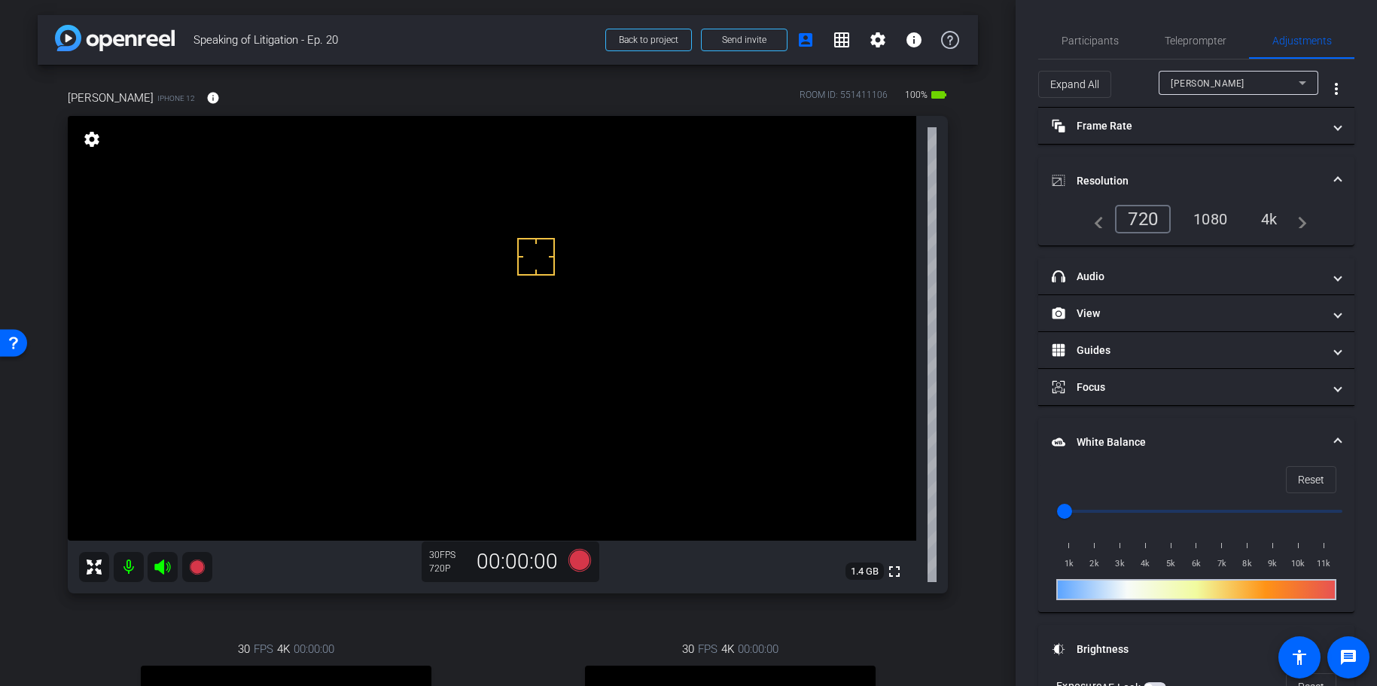
click at [1264, 212] on div "4k" at bounding box center [1269, 219] width 39 height 26
click at [1120, 508] on input "range" at bounding box center [1203, 511] width 312 height 33
click at [1099, 509] on input "range" at bounding box center [1203, 511] width 312 height 33
type input "2000"
click at [1089, 511] on input "range" at bounding box center [1203, 511] width 312 height 33
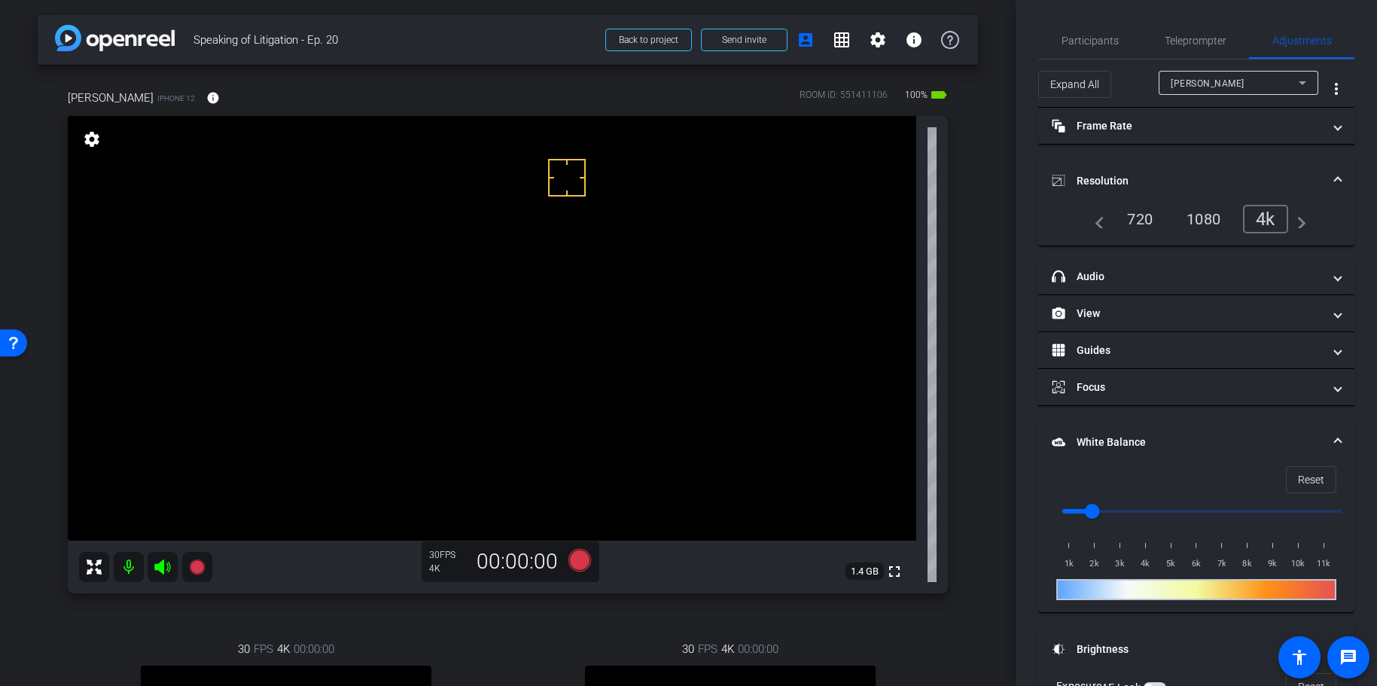
click at [989, 438] on div "arrow_back Speaking of Litigation - Ep. 20 Back to project Send invite account_…" at bounding box center [508, 343] width 1016 height 686
click at [988, 438] on div "arrow_back Speaking of Litigation - Ep. 20 Back to project Send invite account_…" at bounding box center [508, 343] width 1016 height 686
click at [983, 438] on div "arrow_back Speaking of Litigation - Ep. 20 Back to project Send invite account_…" at bounding box center [508, 343] width 1016 height 686
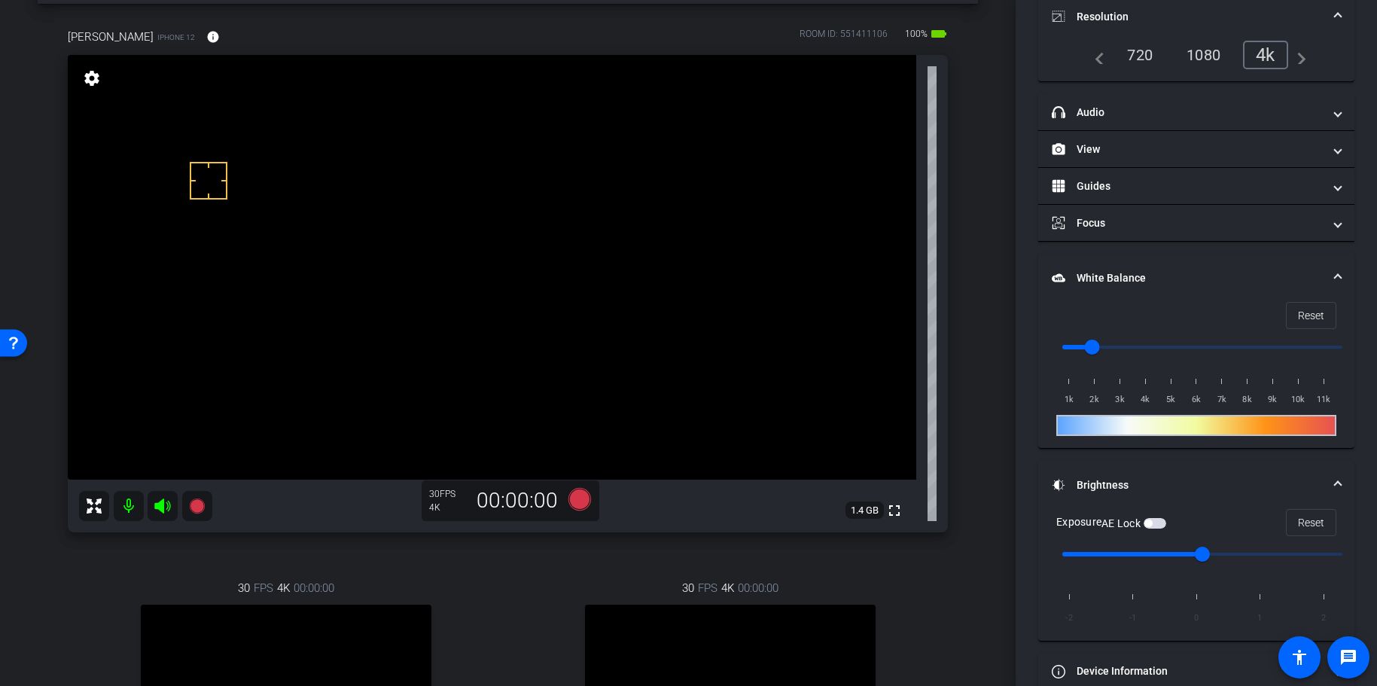
scroll to position [168, 0]
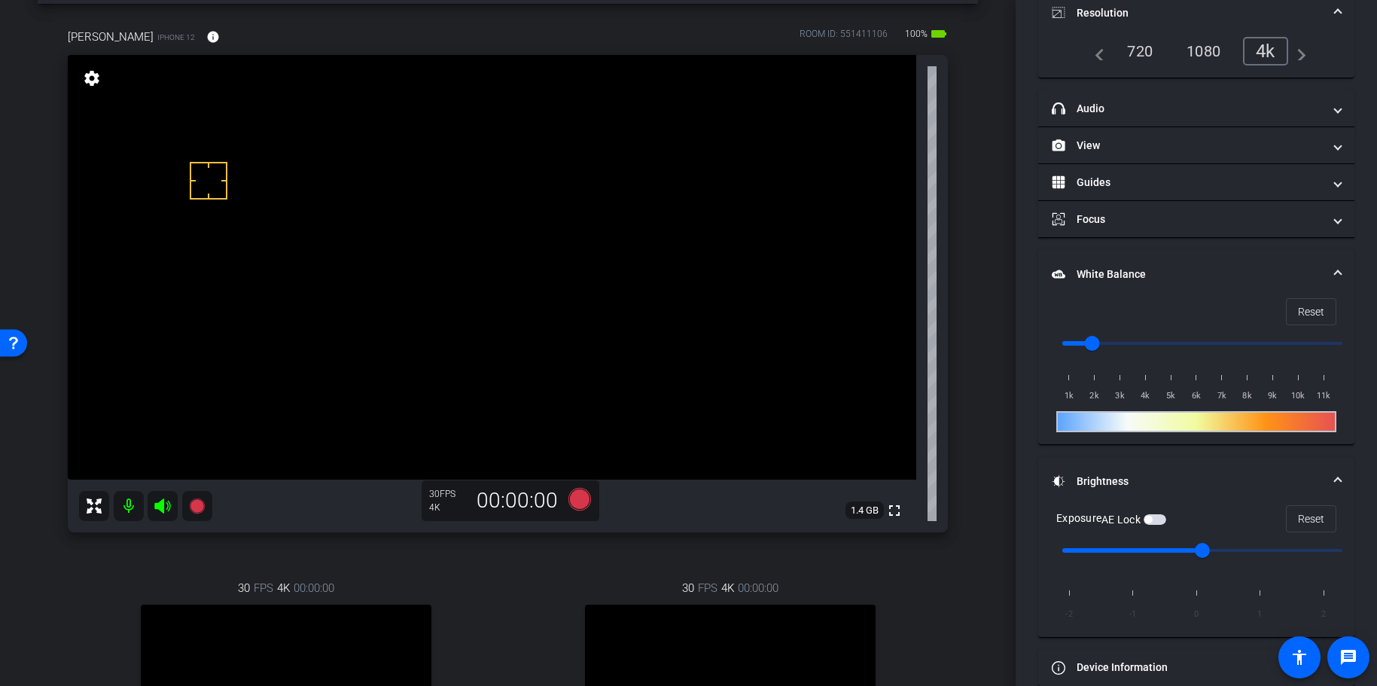
click at [1241, 549] on input "range" at bounding box center [1203, 550] width 312 height 33
type input "0"
click at [1191, 550] on input "range" at bounding box center [1203, 549] width 312 height 33
click at [1158, 517] on span "button" at bounding box center [1155, 520] width 23 height 11
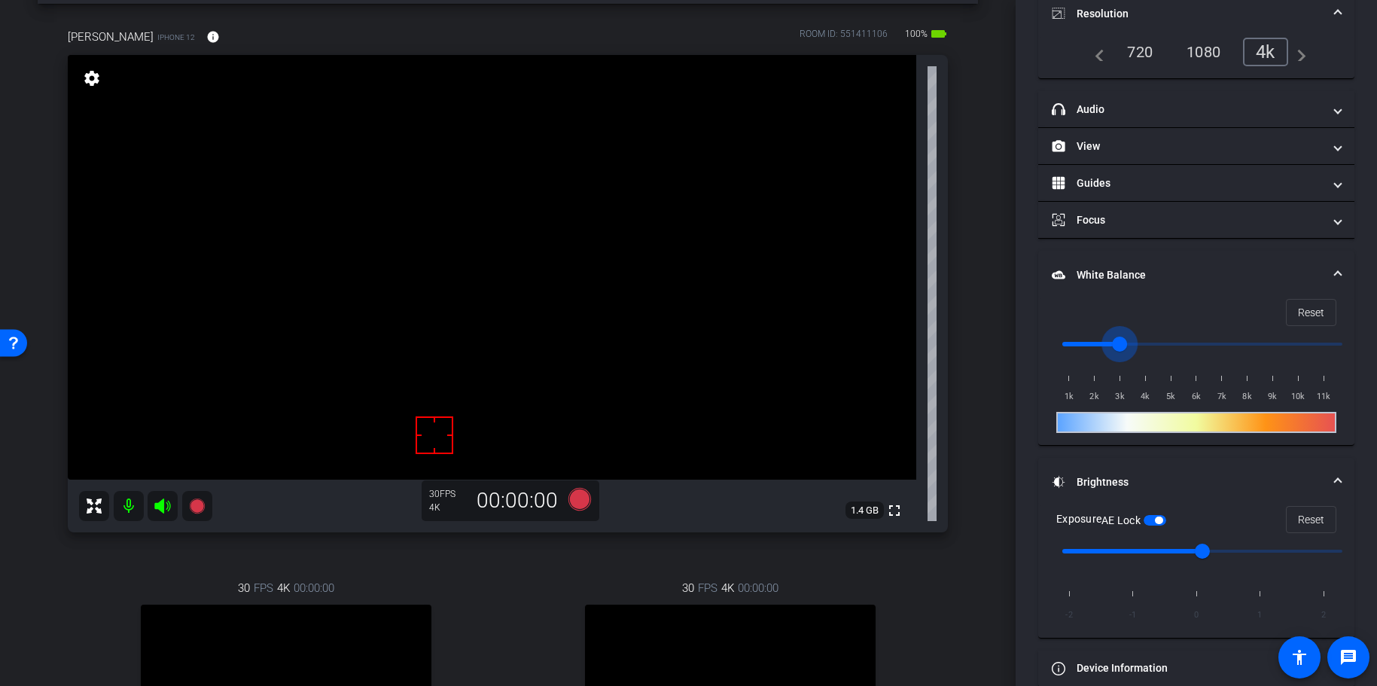
drag, startPoint x: 1115, startPoint y: 343, endPoint x: 1107, endPoint y: 345, distance: 7.9
click at [1115, 343] on input "range" at bounding box center [1203, 344] width 312 height 33
type input "2500"
click at [1103, 345] on input "range" at bounding box center [1203, 344] width 312 height 33
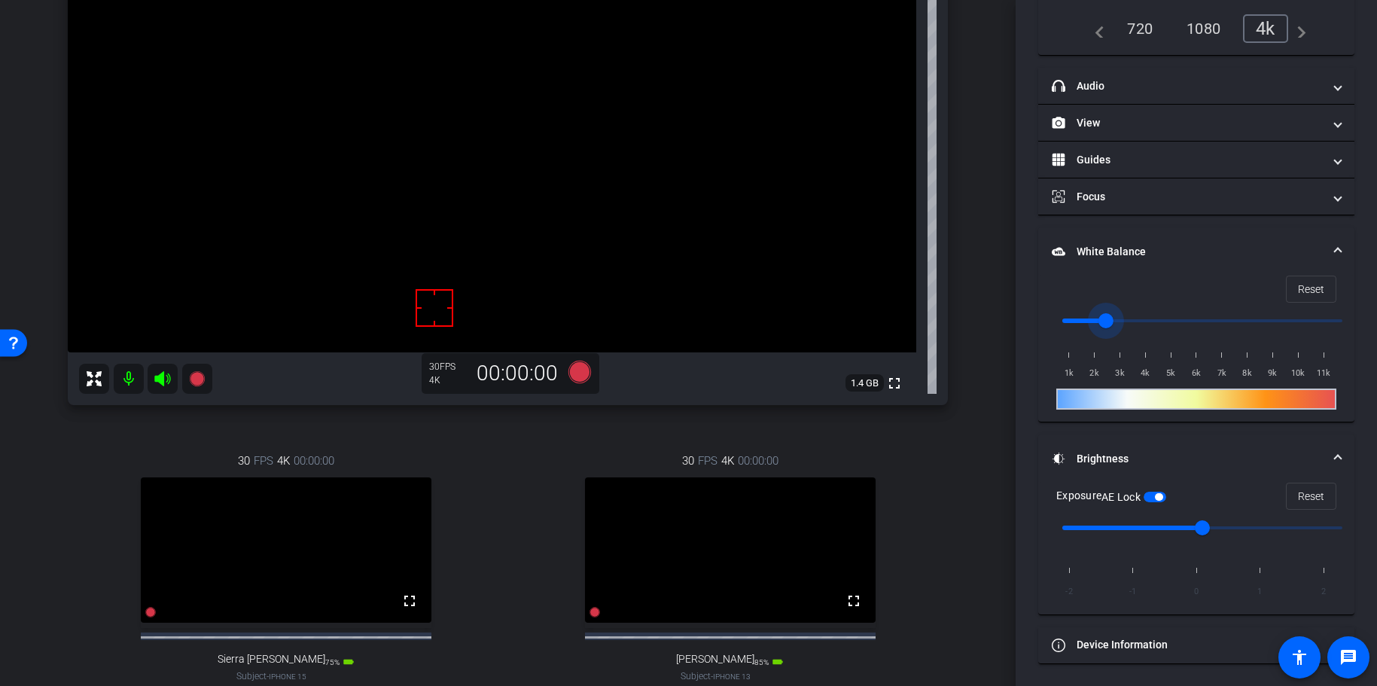
scroll to position [309, 0]
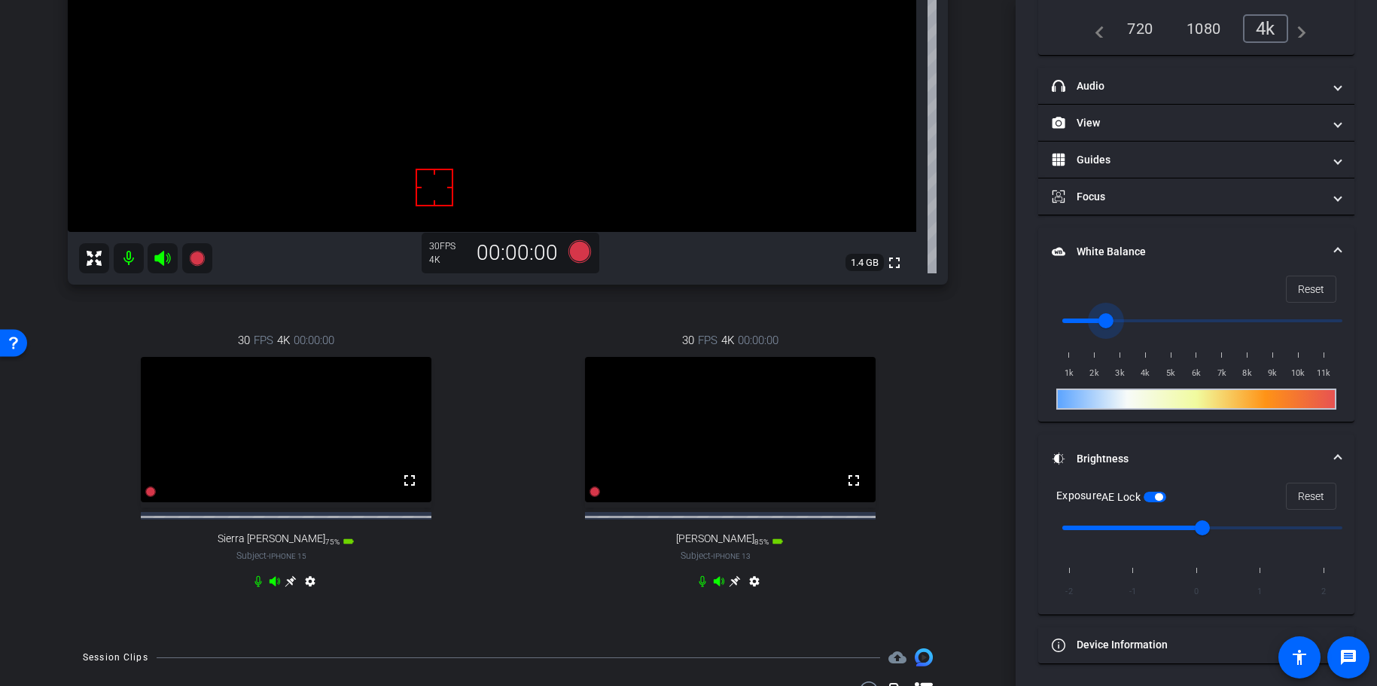
click at [293, 587] on icon at bounding box center [290, 581] width 11 height 11
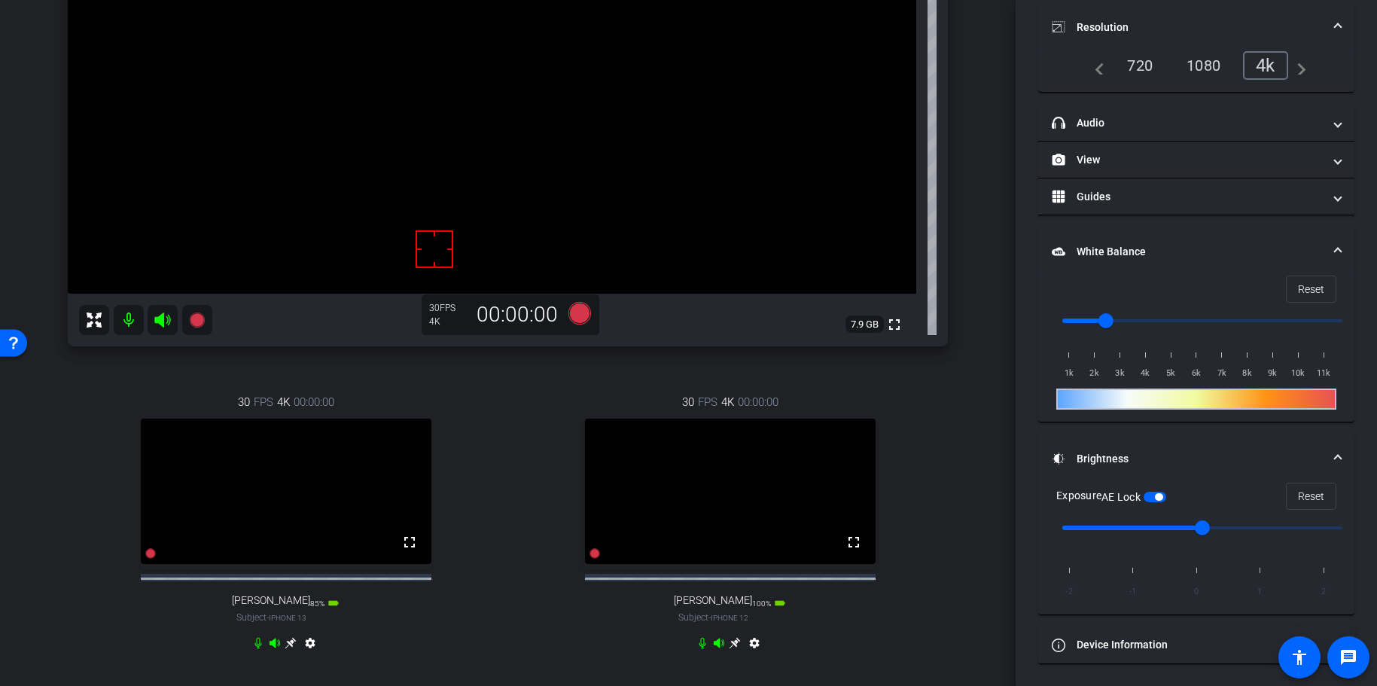
scroll to position [193, 0]
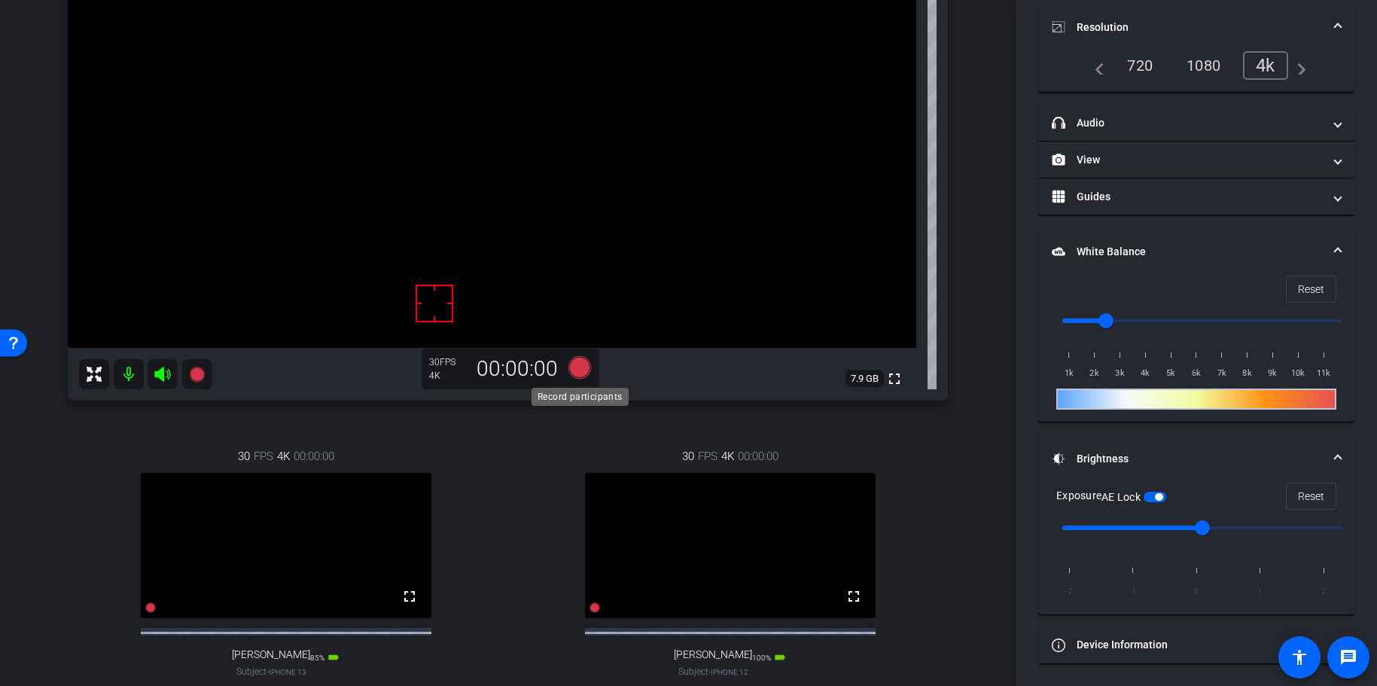
click at [575, 373] on icon at bounding box center [579, 367] width 23 height 23
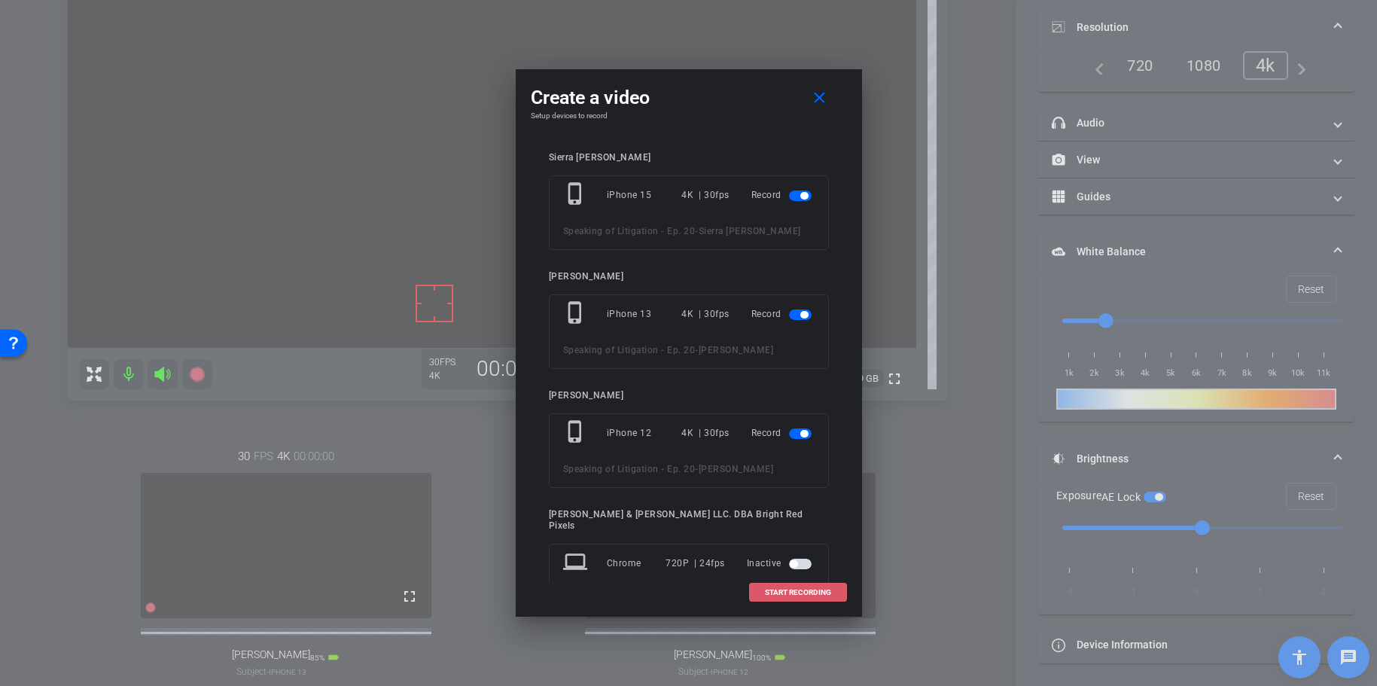
click at [801, 594] on span at bounding box center [798, 593] width 96 height 36
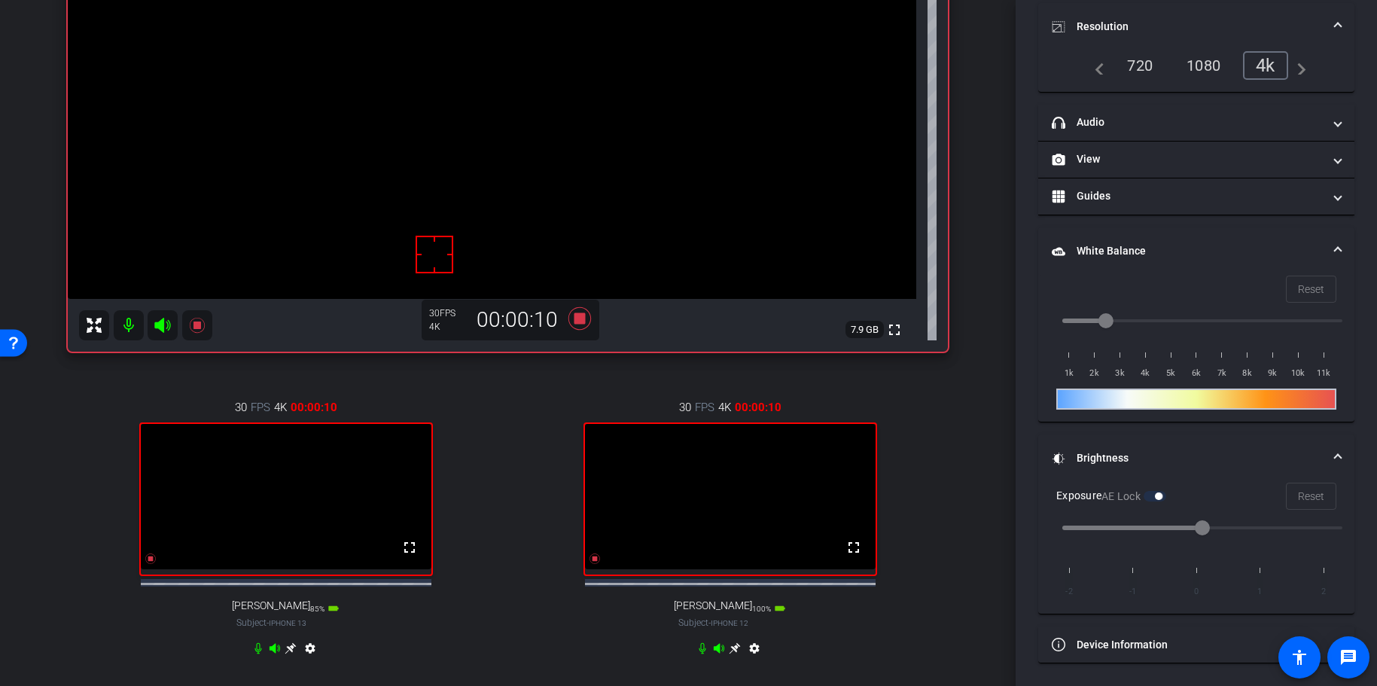
scroll to position [273, 0]
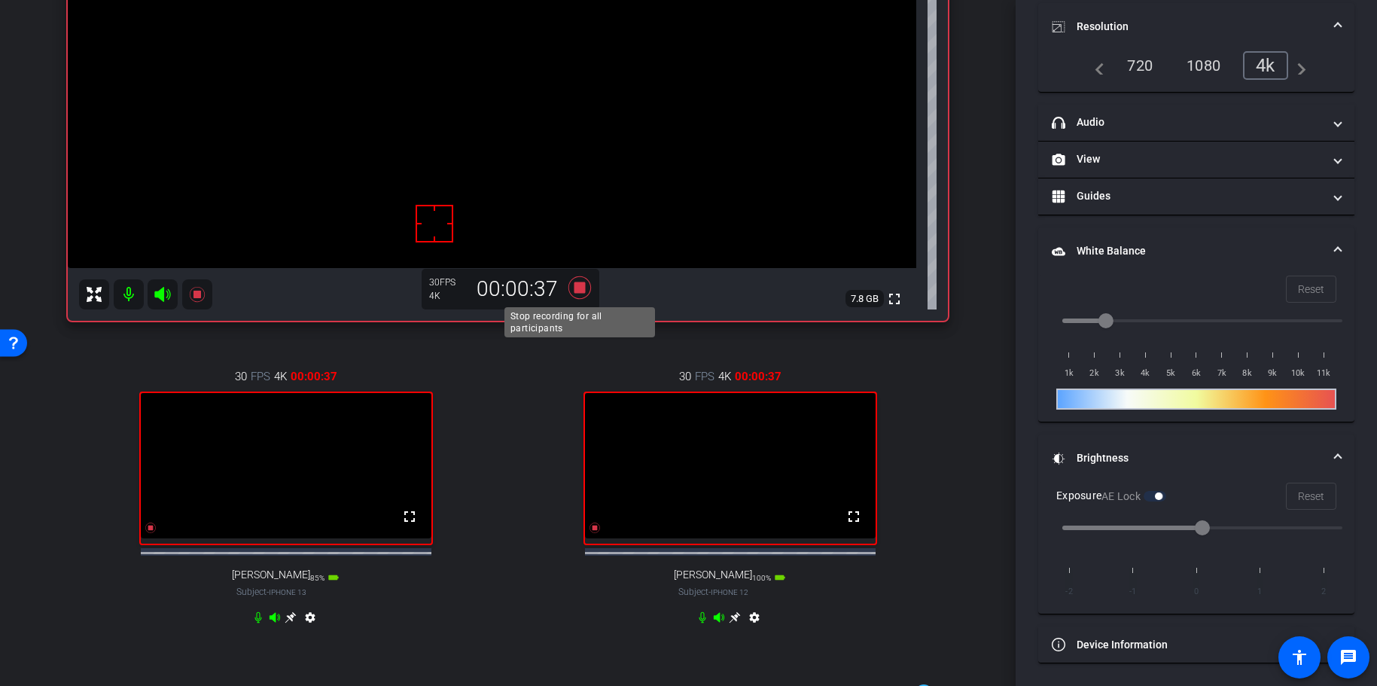
click at [584, 288] on icon at bounding box center [579, 287] width 23 height 23
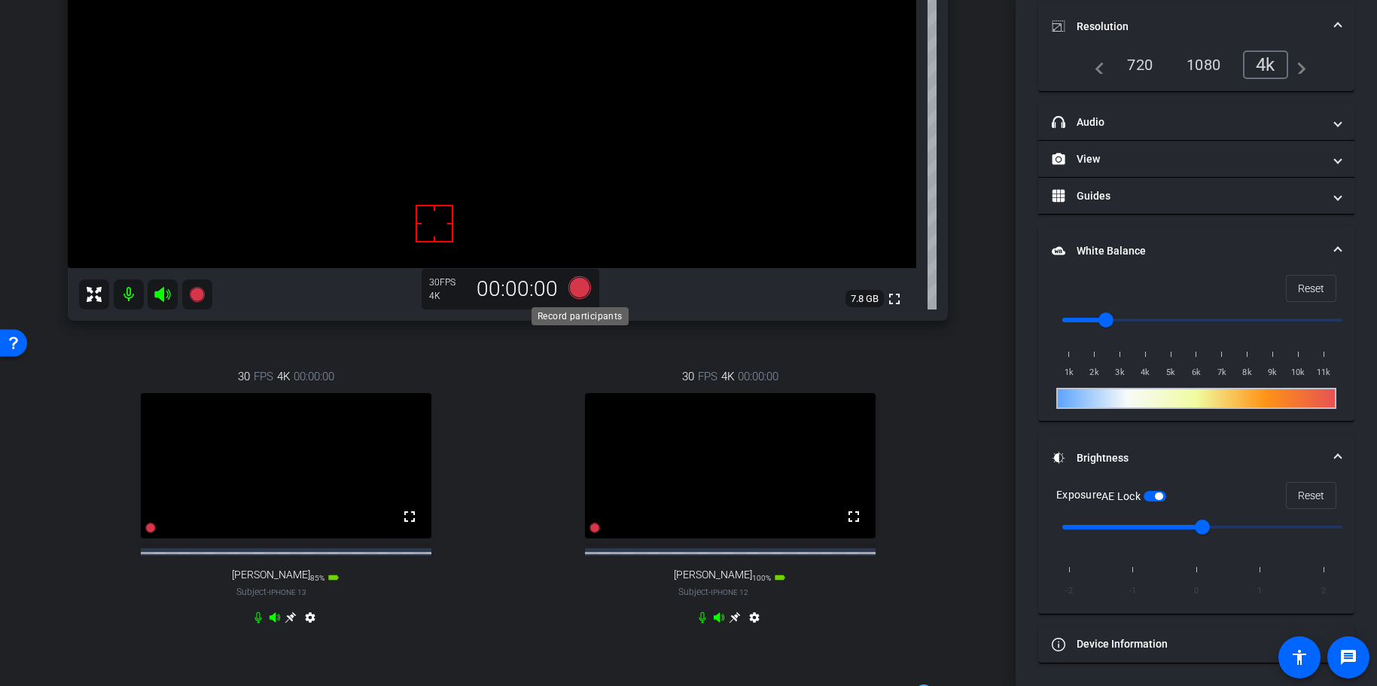
scroll to position [154, 0]
click at [961, 398] on div "Sierra [PERSON_NAME] iPhone 15 info ROOM ID: 551411106 75% battery_std fullscre…" at bounding box center [508, 230] width 941 height 877
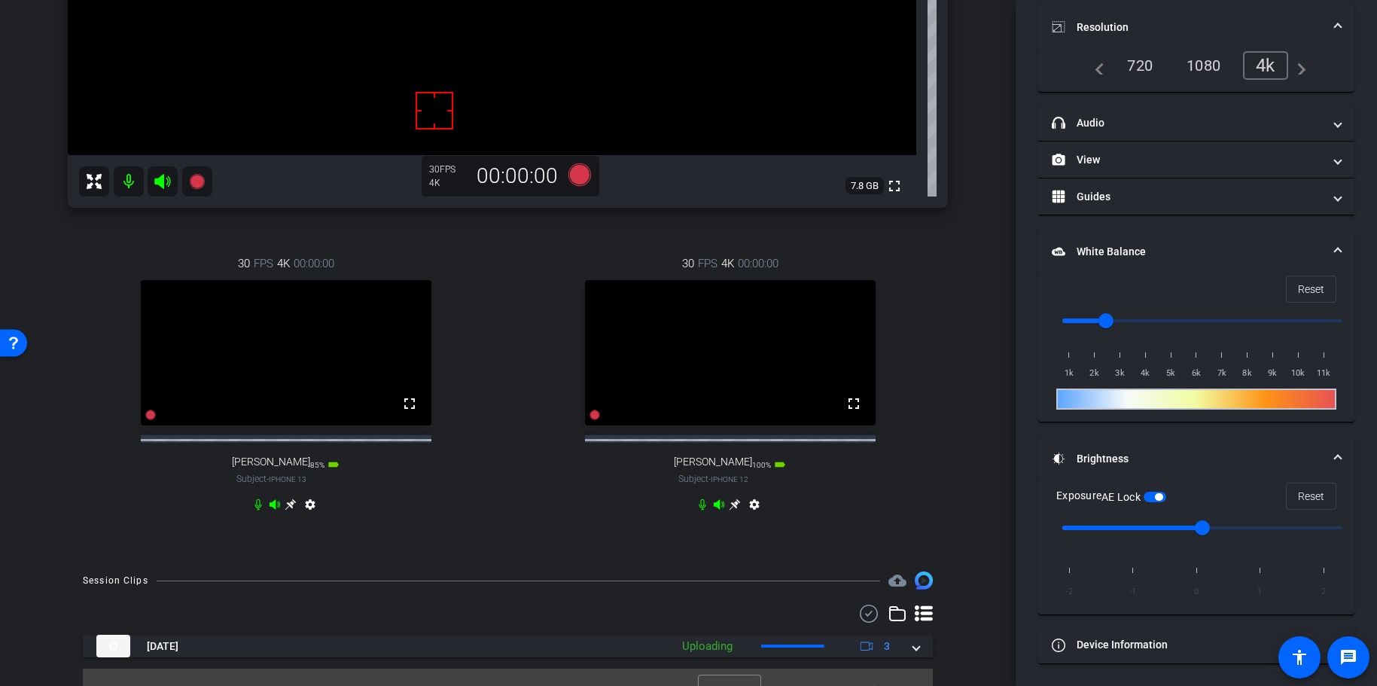
scroll to position [424, 0]
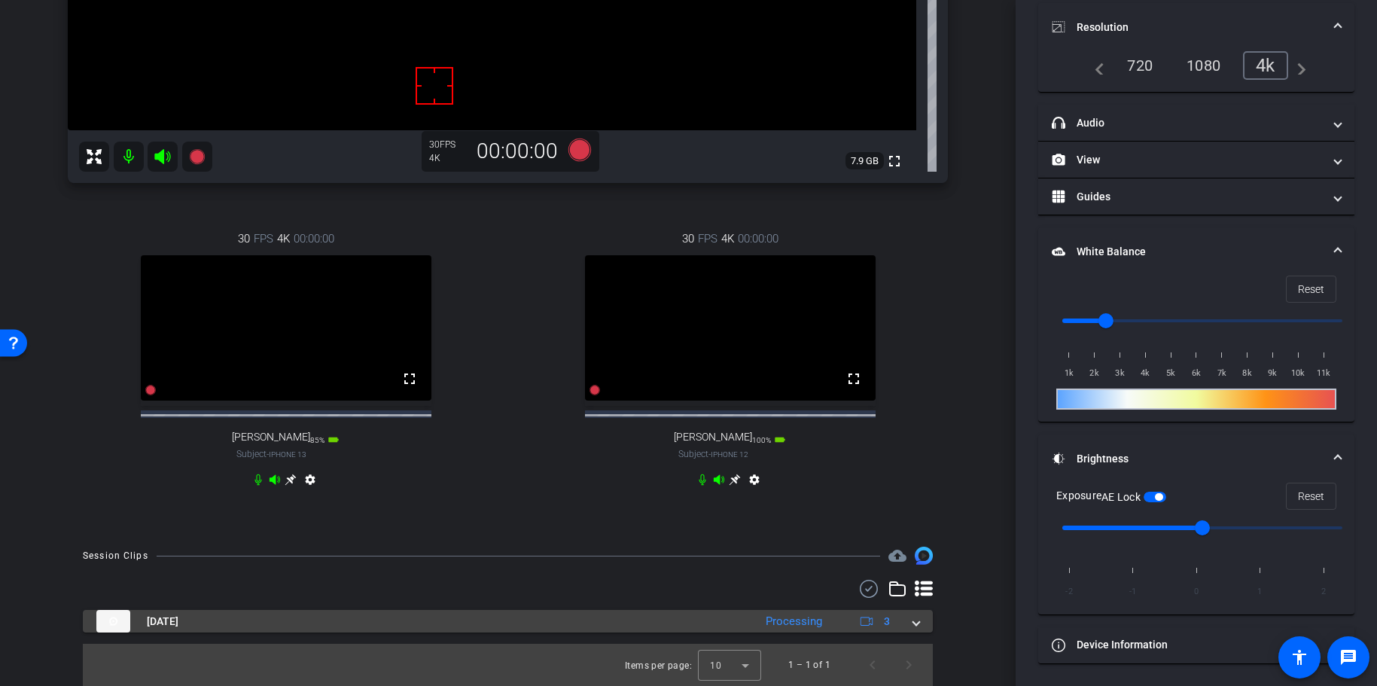
click at [913, 594] on span at bounding box center [916, 622] width 6 height 16
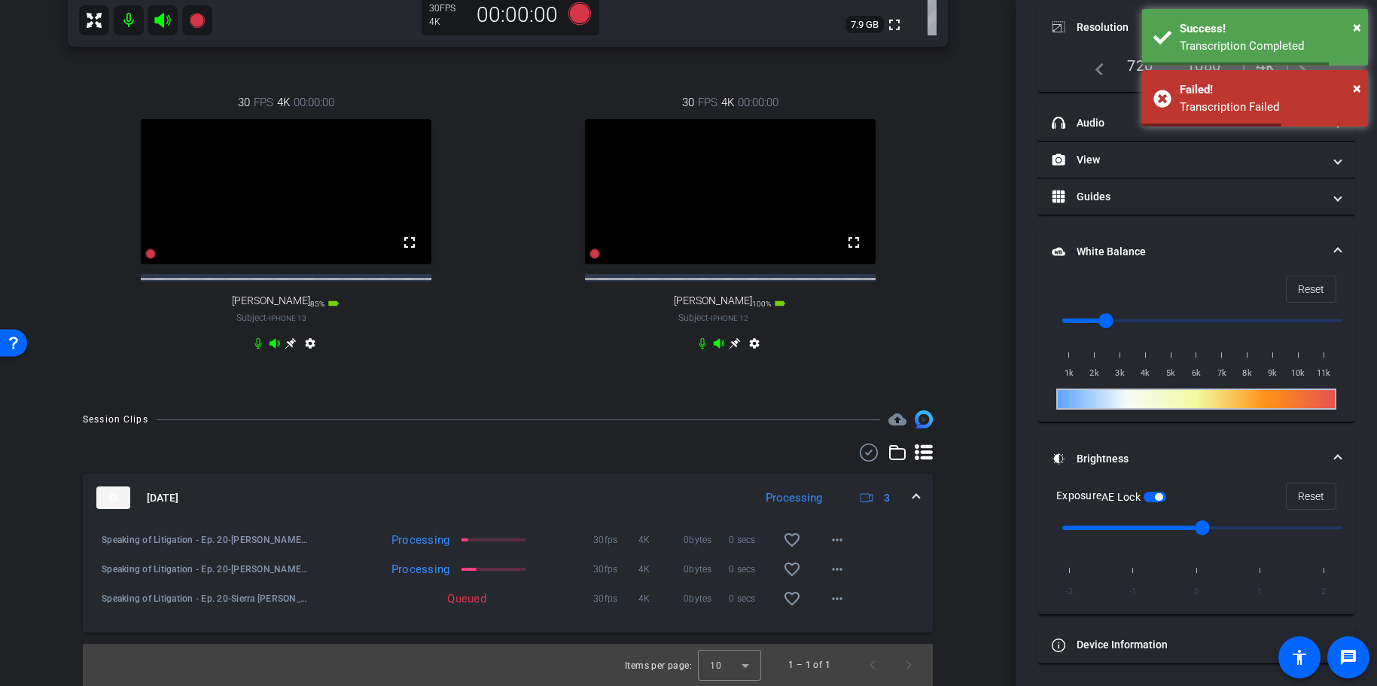
scroll to position [550, 0]
click at [985, 352] on div "arrow_back Speaking of Litigation - Ep. 20 Back to project Send invite account_…" at bounding box center [508, 343] width 1016 height 686
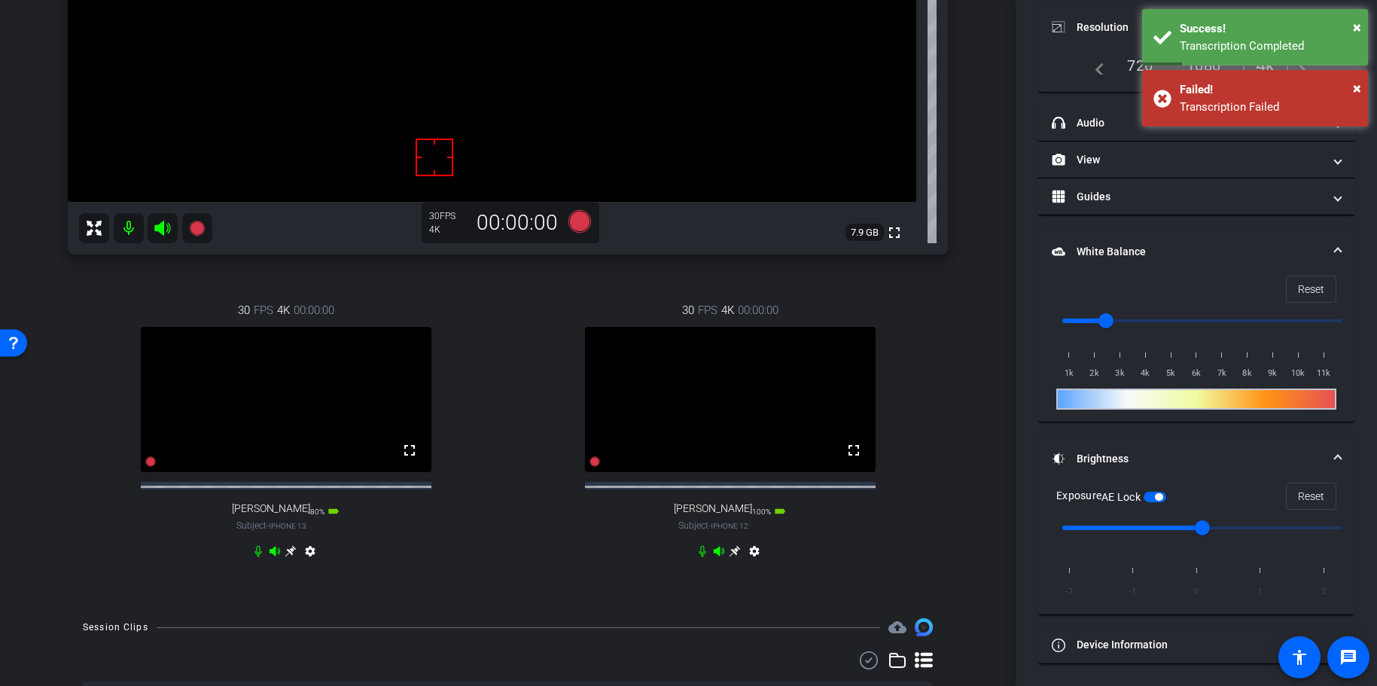
scroll to position [294, 0]
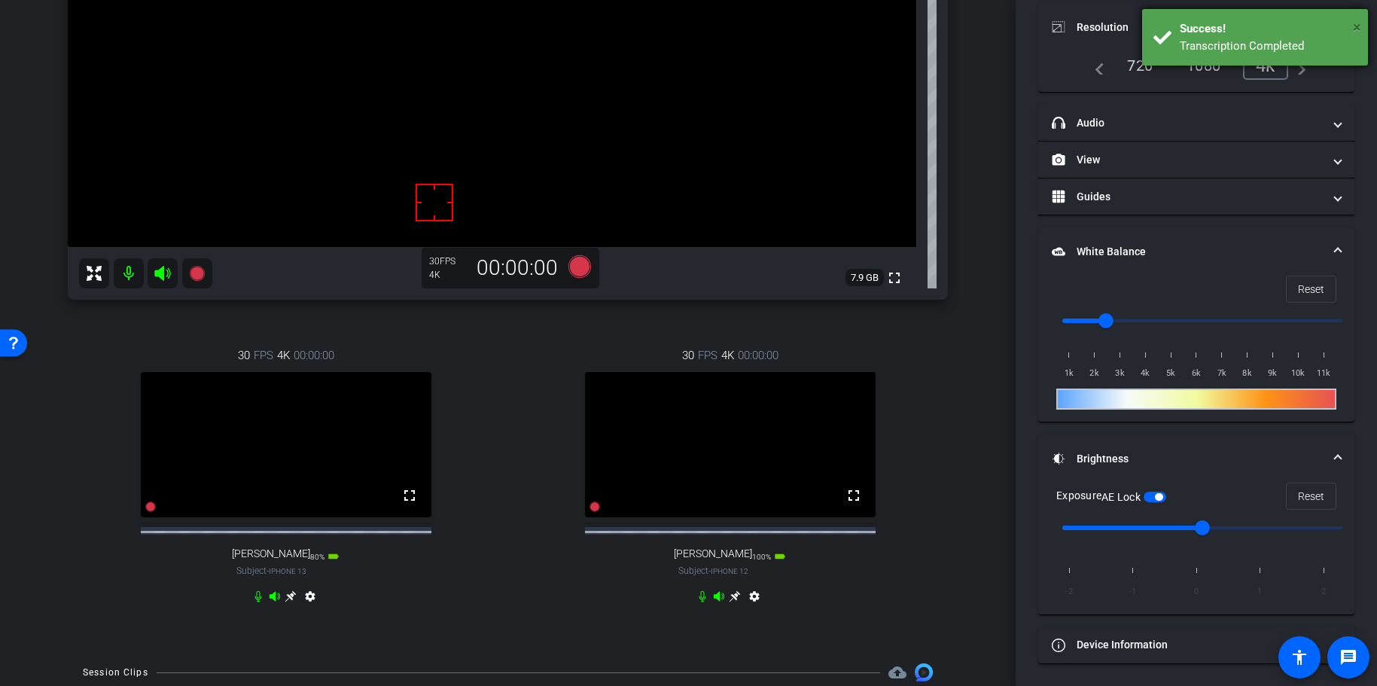
drag, startPoint x: 1355, startPoint y: 26, endPoint x: 1345, endPoint y: 26, distance: 9.8
click at [1341, 25] on span "×" at bounding box center [1357, 27] width 8 height 18
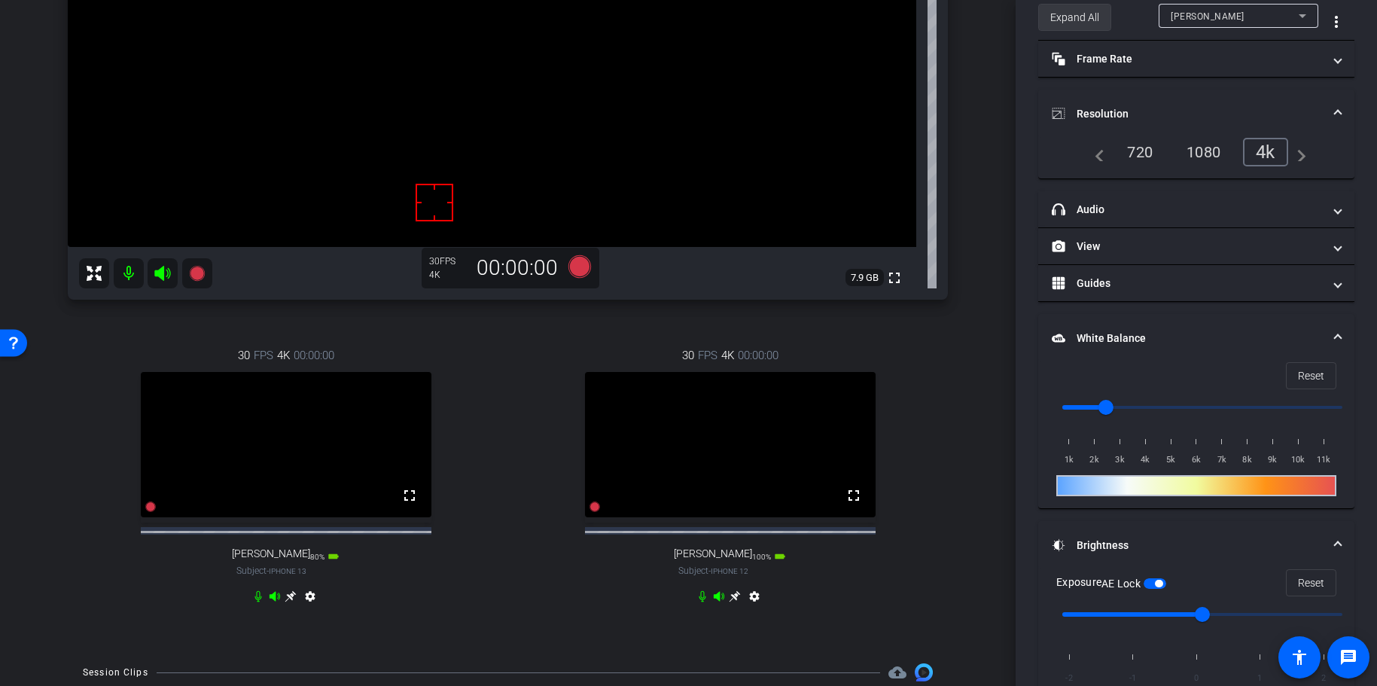
scroll to position [0, 0]
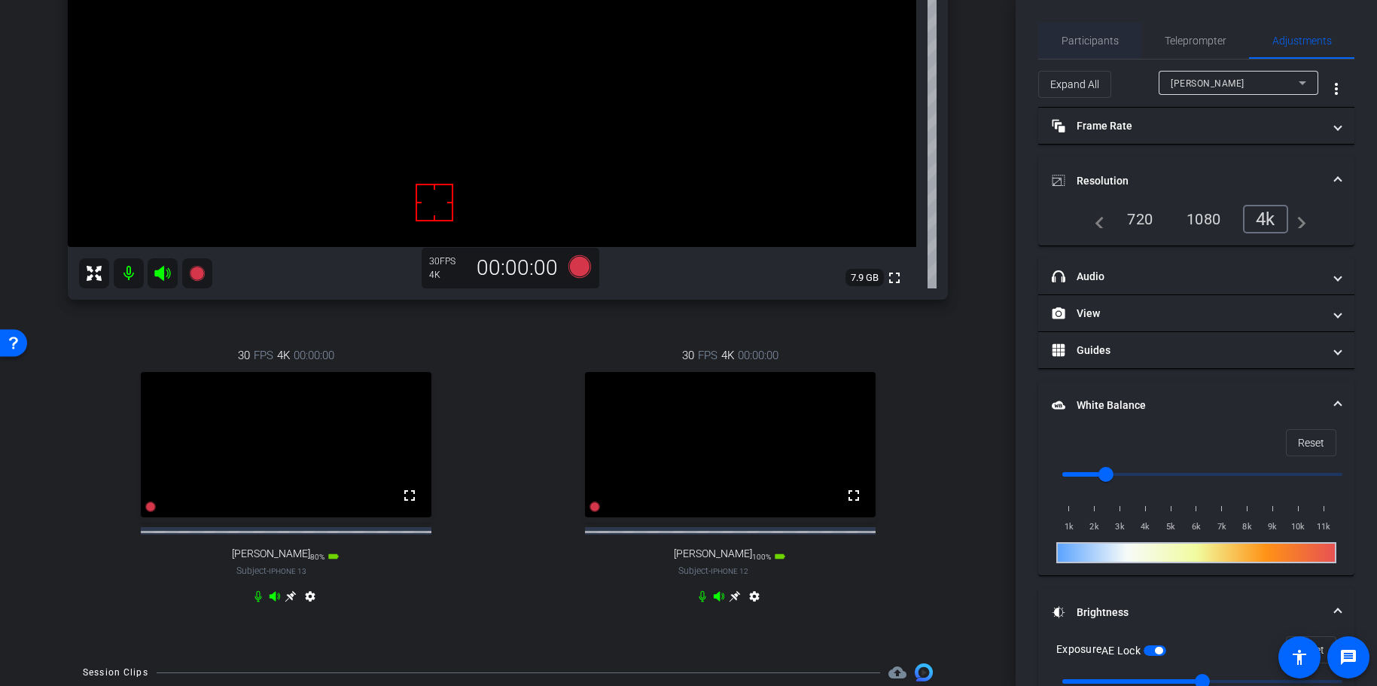
click at [1085, 32] on span "Participants" at bounding box center [1090, 41] width 57 height 36
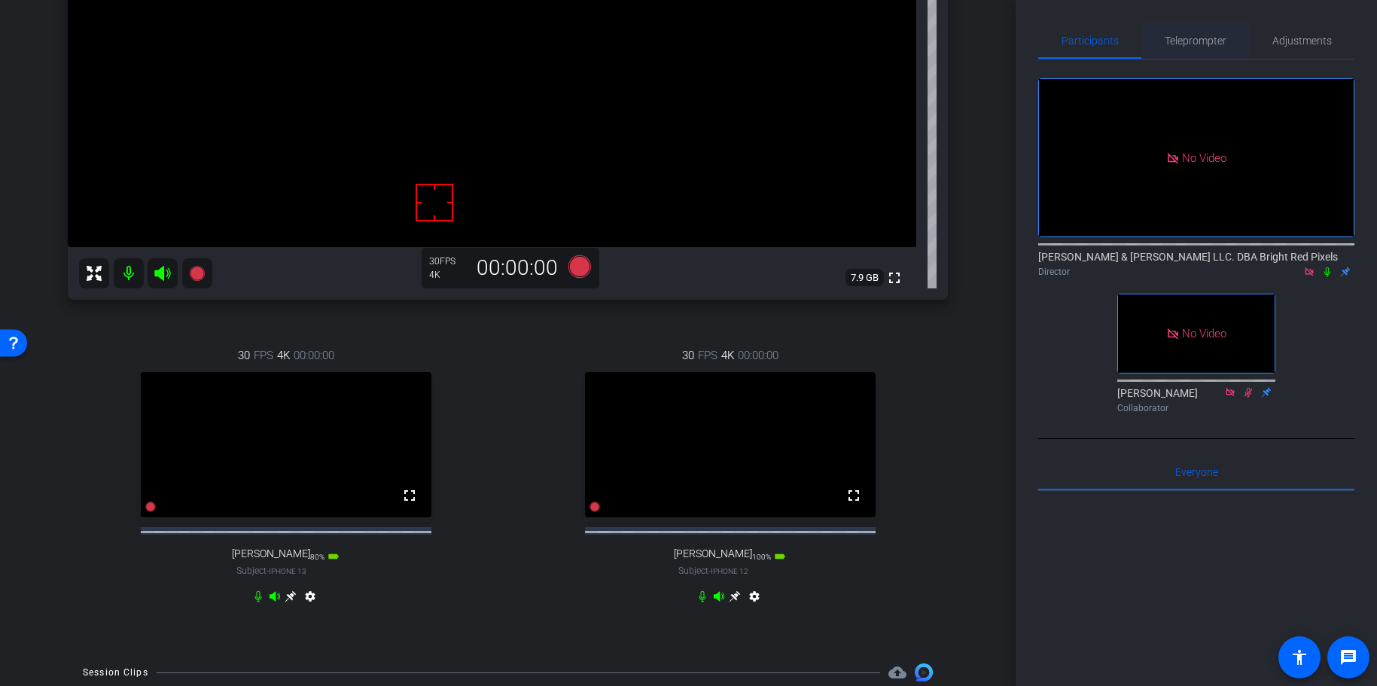
click at [1156, 38] on div "Teleprompter" at bounding box center [1196, 41] width 108 height 36
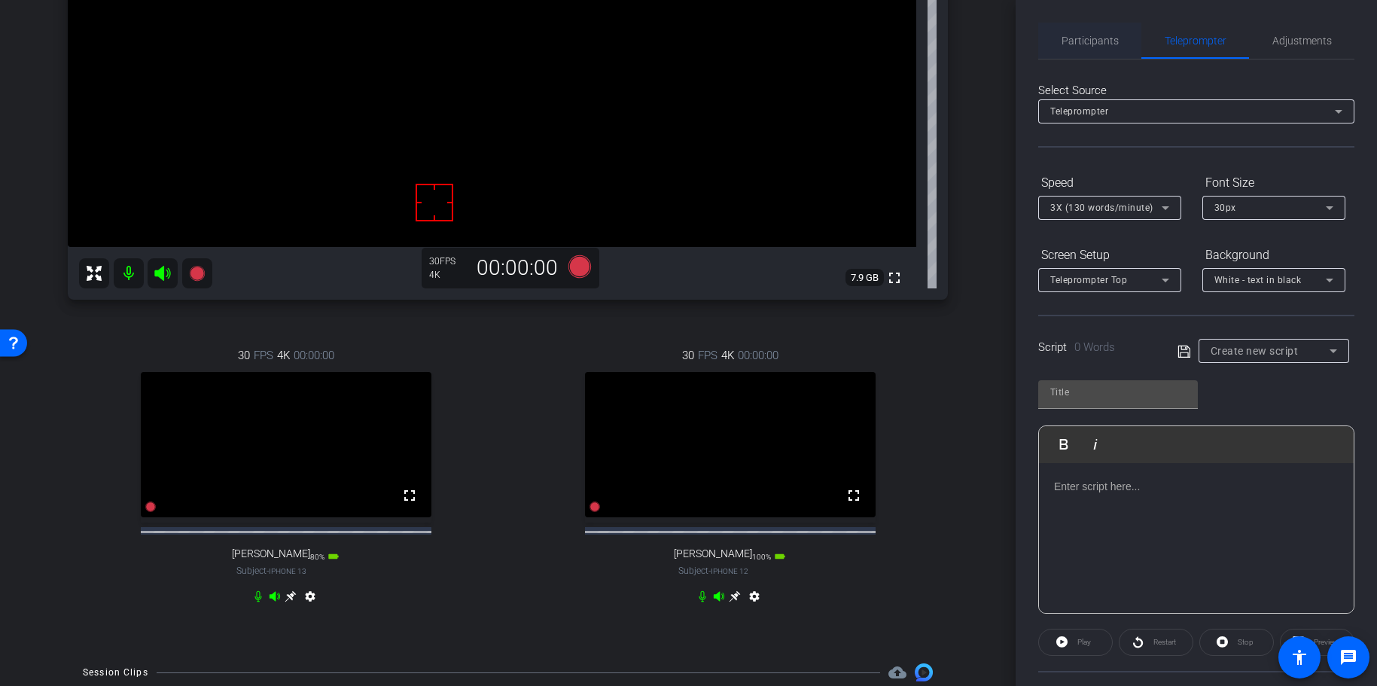
click at [1072, 36] on span "Participants" at bounding box center [1090, 40] width 57 height 11
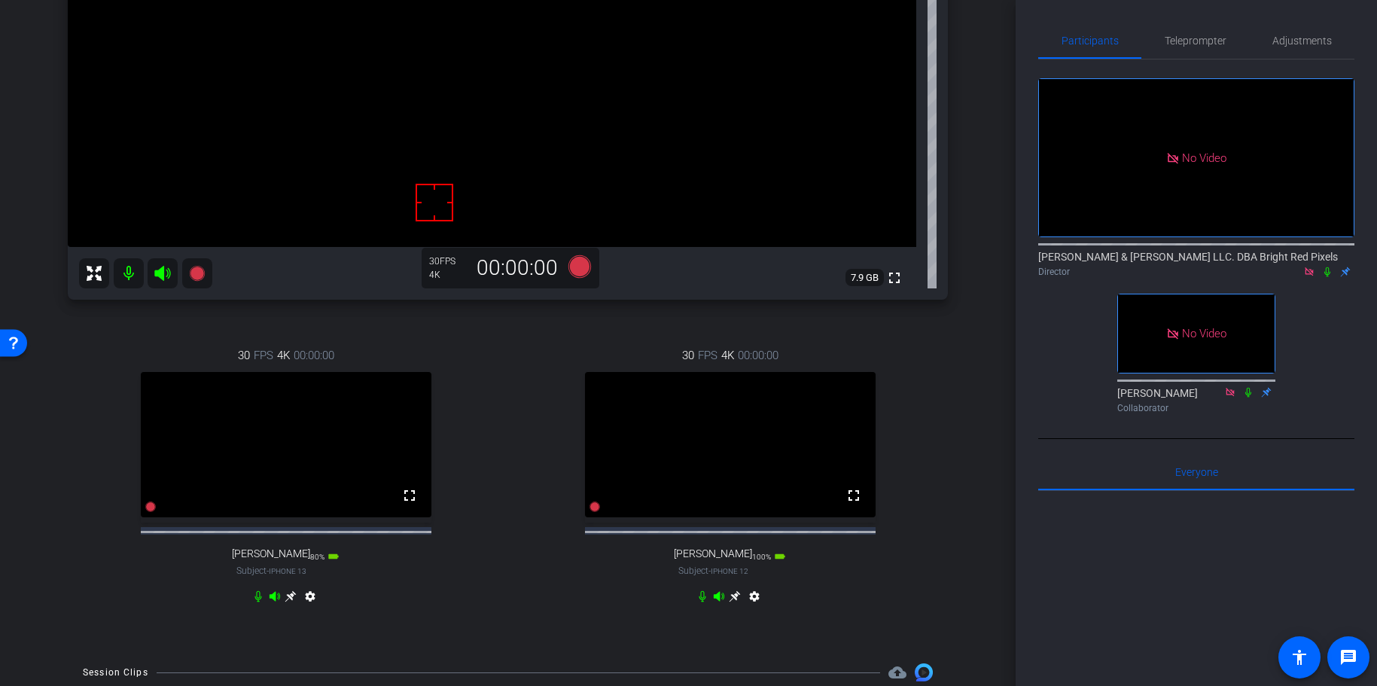
click at [1003, 71] on div "arrow_back Speaking of Litigation - Ep. 20 Back to project Send invite account_…" at bounding box center [508, 49] width 1016 height 686
click at [963, 81] on div "Sierra [PERSON_NAME] iPhone 15 info ROOM ID: 551411106 75% battery_std fullscre…" at bounding box center [508, 209] width 941 height 877
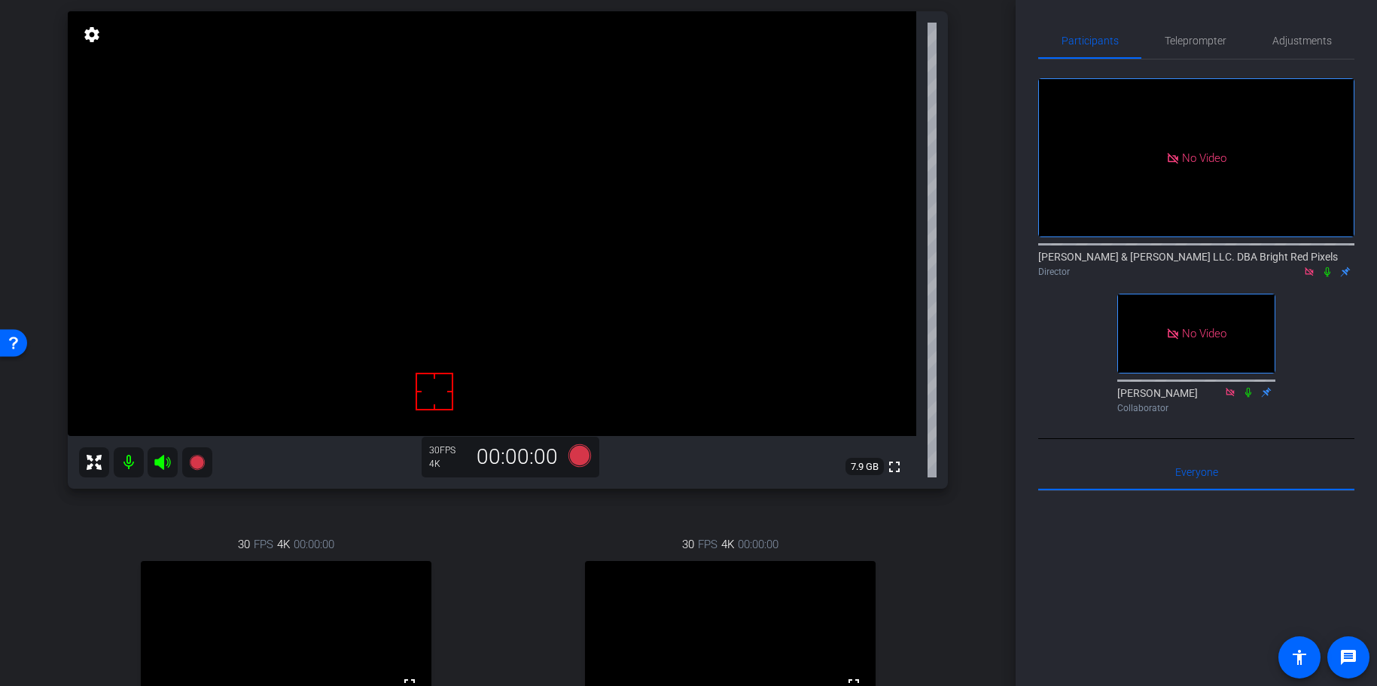
scroll to position [67, 0]
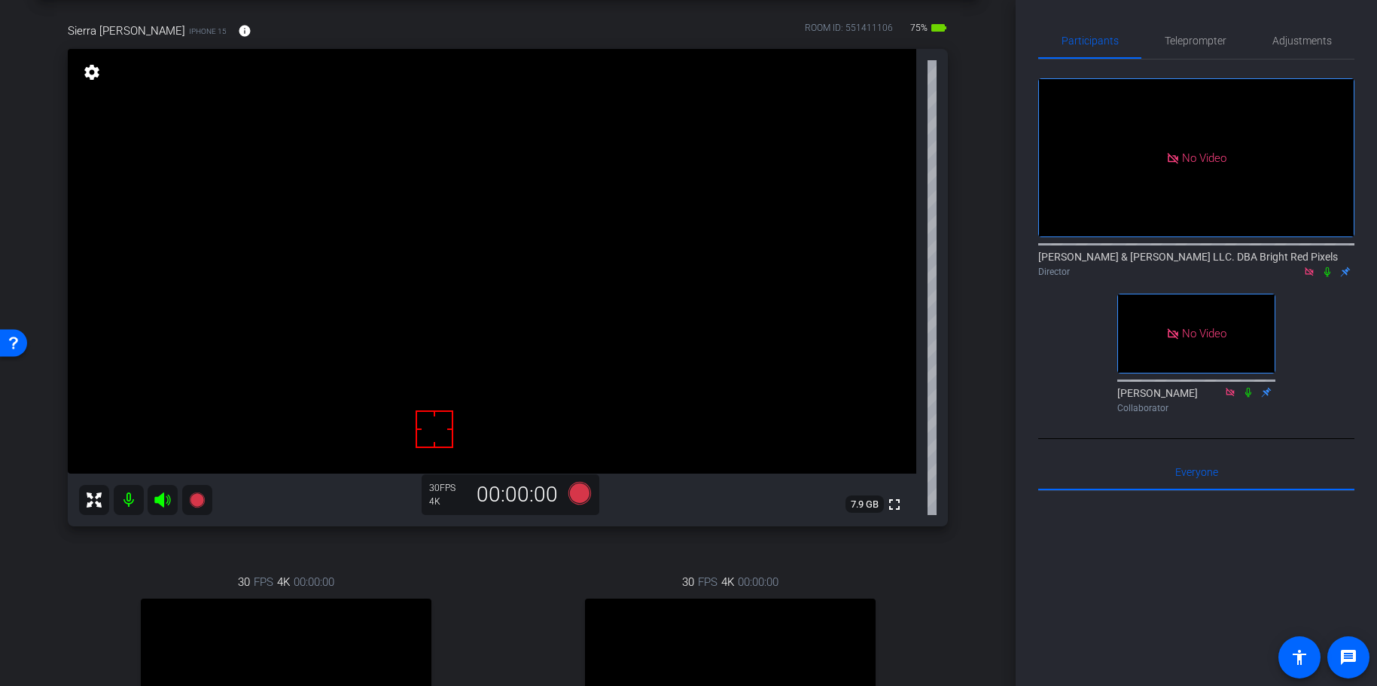
click at [996, 87] on div "arrow_back Speaking of Litigation - Ep. 20 Back to project Send invite account_…" at bounding box center [508, 276] width 1016 height 686
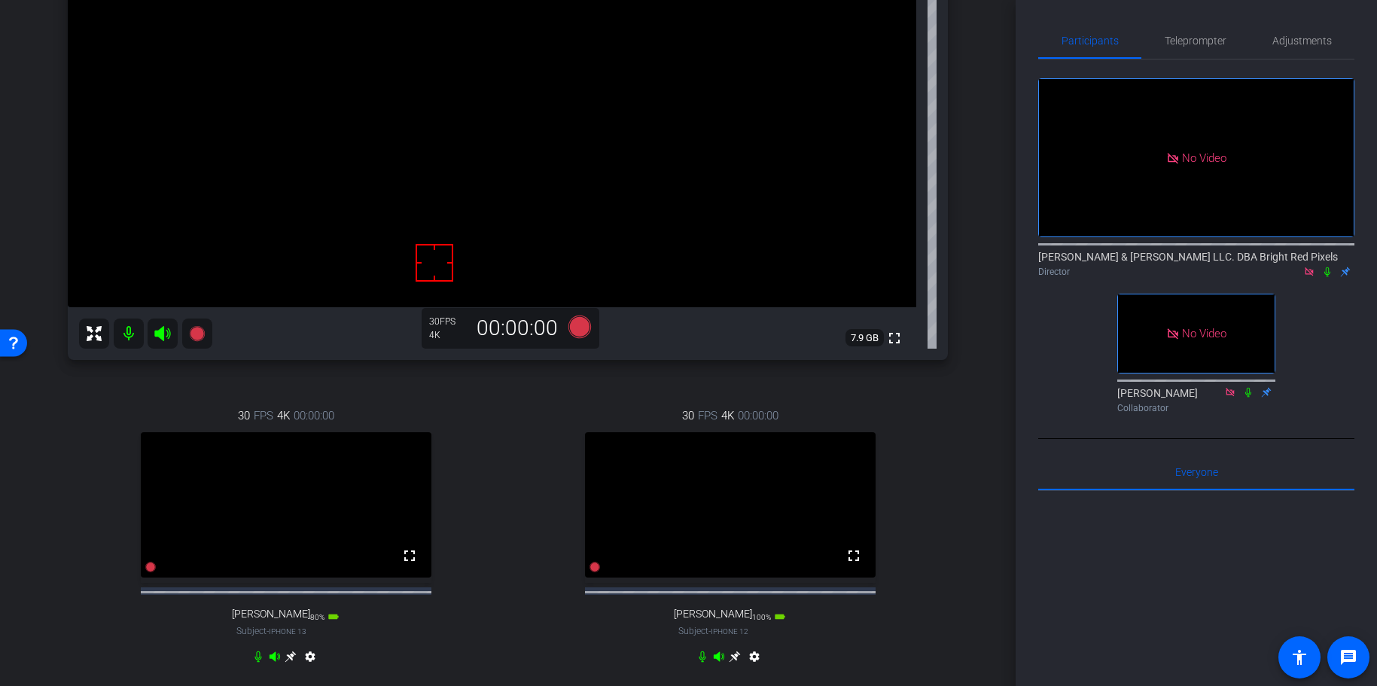
click at [990, 87] on div "arrow_back Speaking of Litigation - Ep. 20 Back to project Send invite account_…" at bounding box center [508, 110] width 1016 height 686
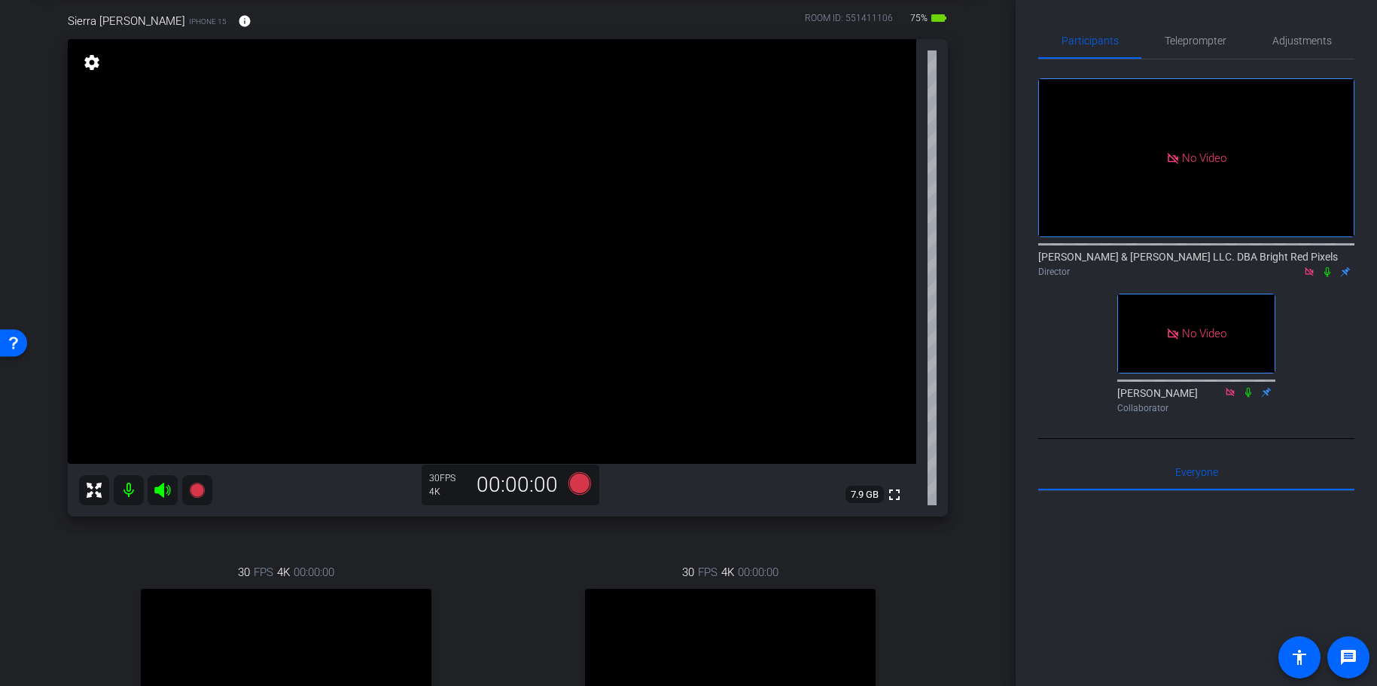
scroll to position [207, 0]
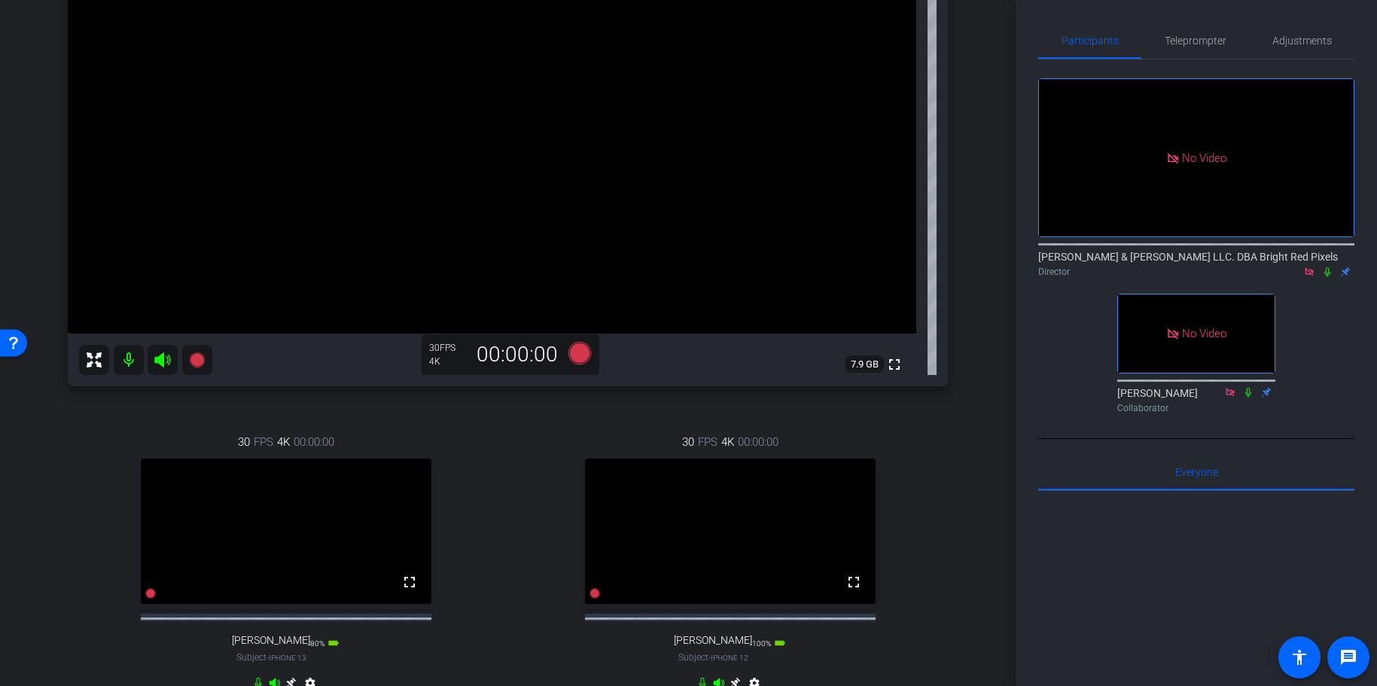
click at [983, 103] on div "arrow_back Speaking of Litigation - Ep. 20 Back to project Send invite account_…" at bounding box center [508, 136] width 1016 height 686
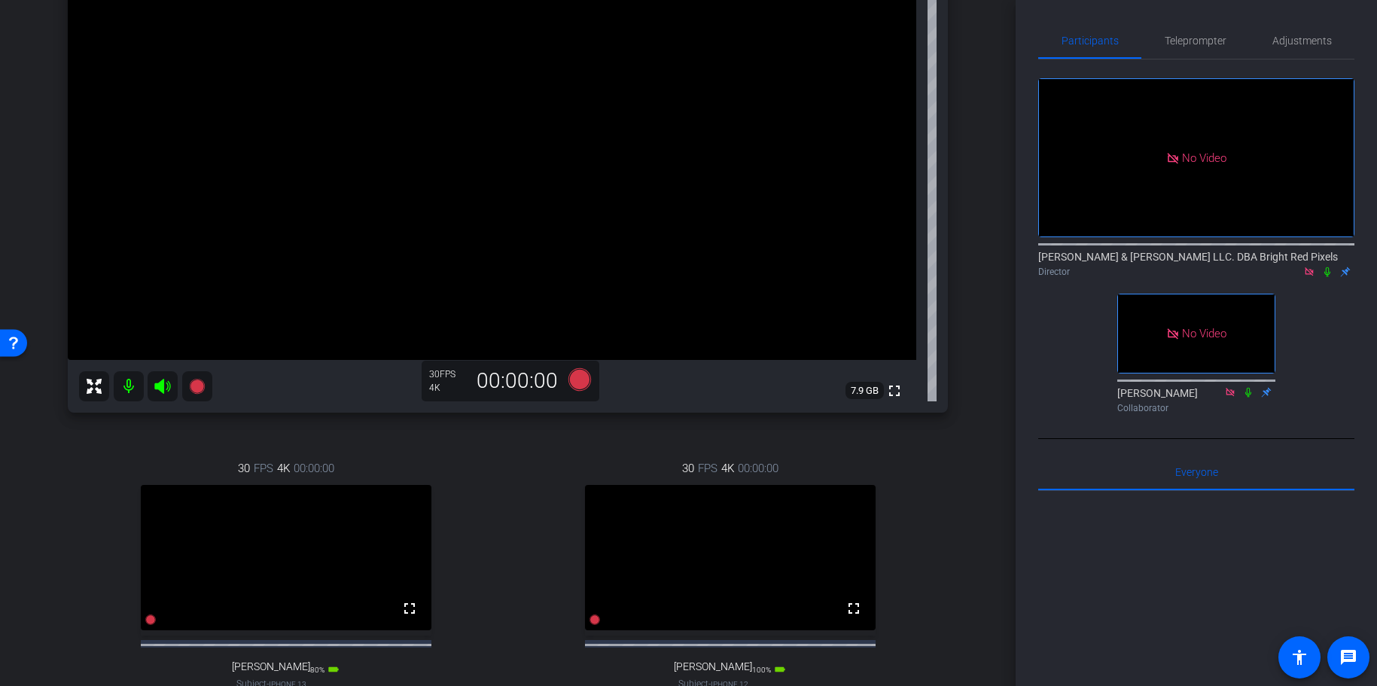
scroll to position [210, 0]
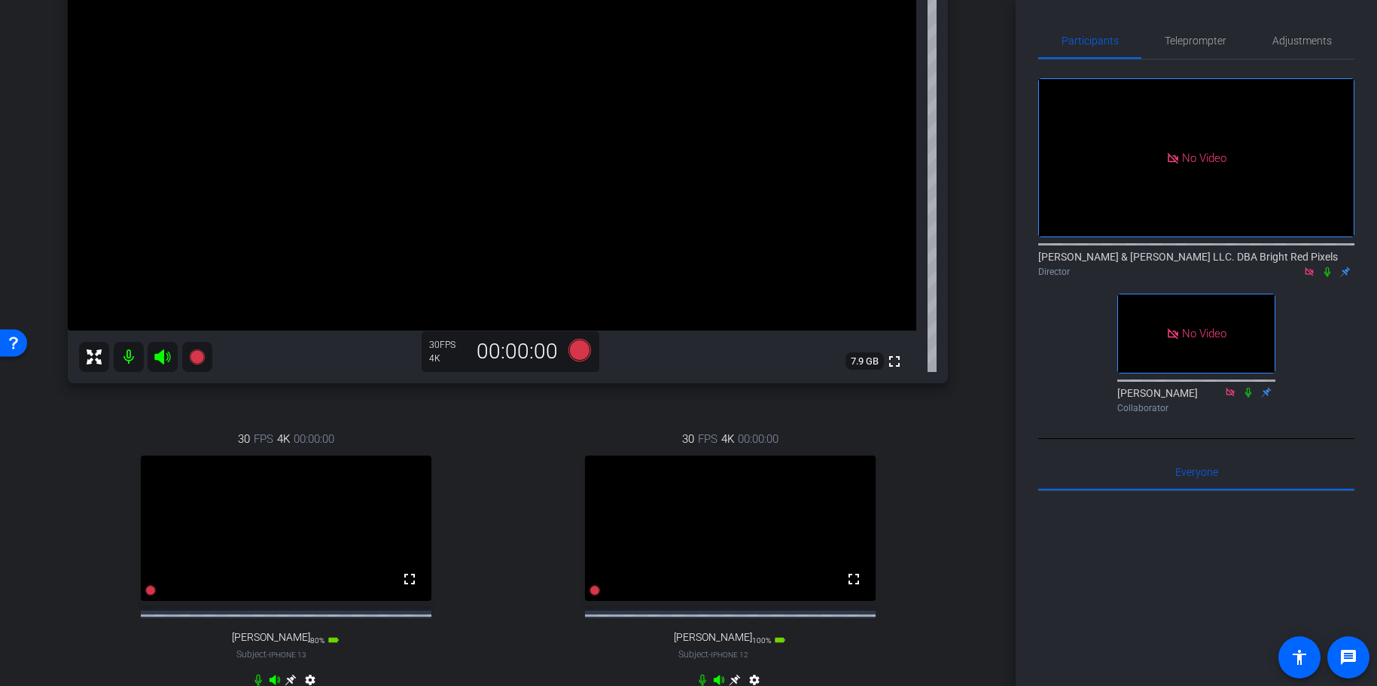
click at [967, 130] on div "Sierra [PERSON_NAME] iPhone 15 info ROOM ID: 551411106 75% battery_std fullscre…" at bounding box center [508, 293] width 941 height 877
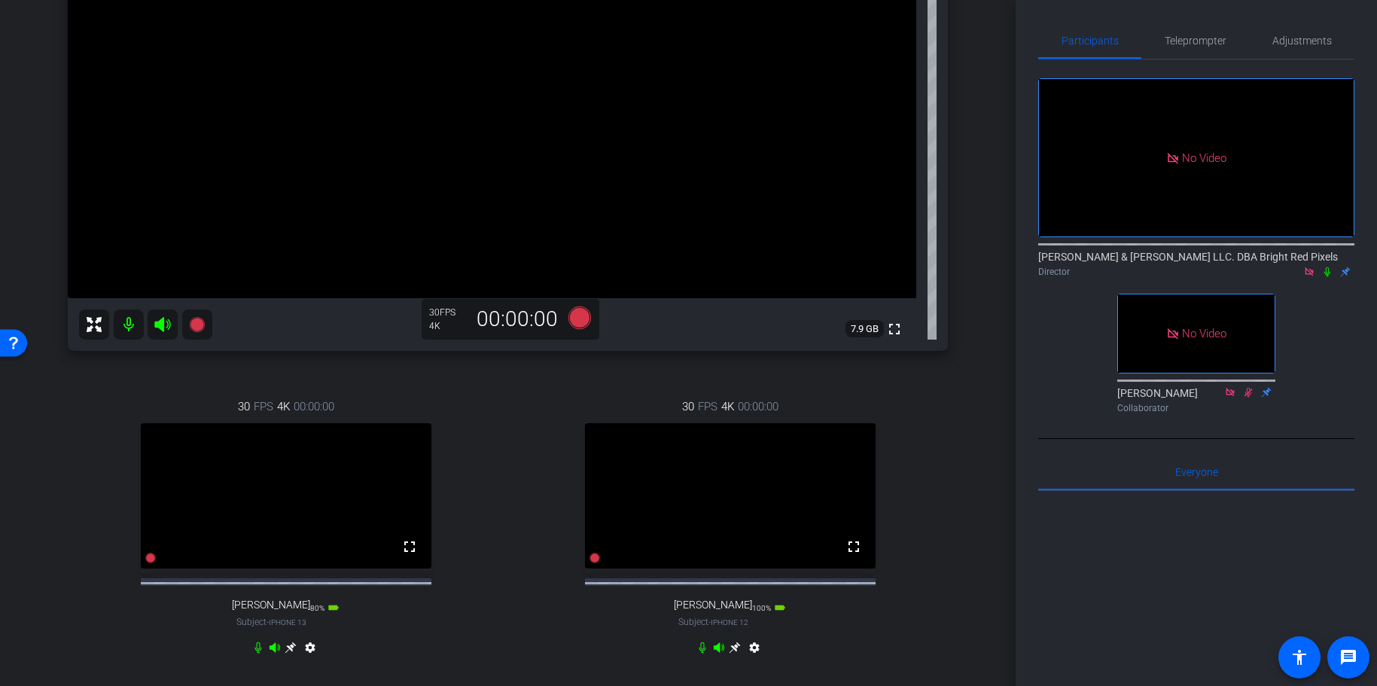
click at [990, 114] on div "arrow_back Speaking of Litigation - Ep. 20 Back to project Send invite account_…" at bounding box center [508, 101] width 1016 height 686
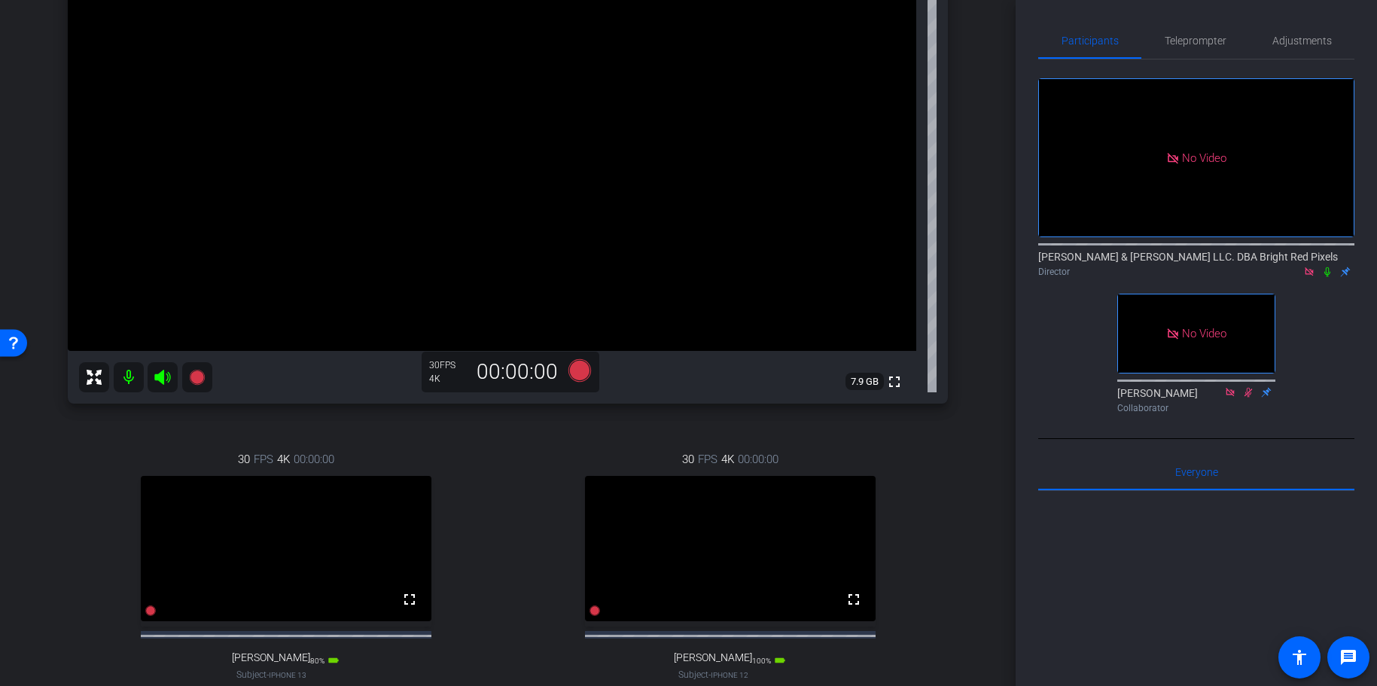
scroll to position [101, 0]
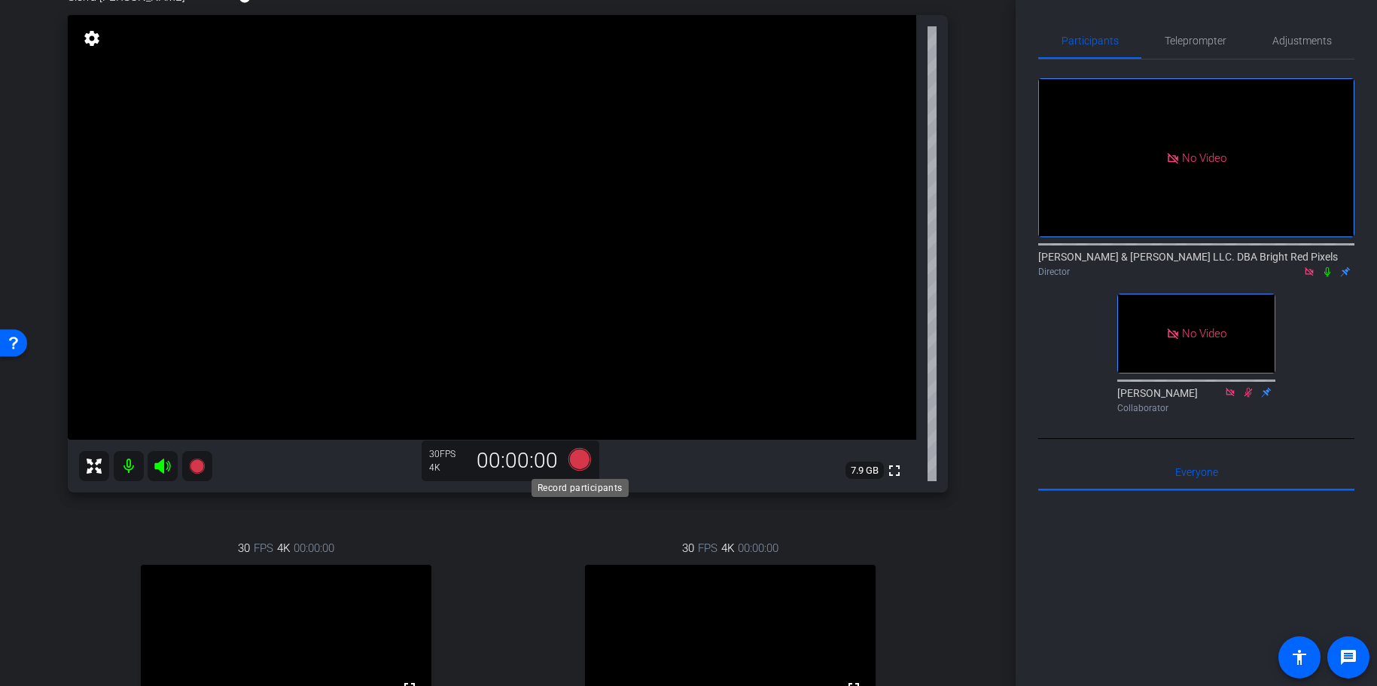
click at [573, 465] on icon at bounding box center [579, 459] width 23 height 23
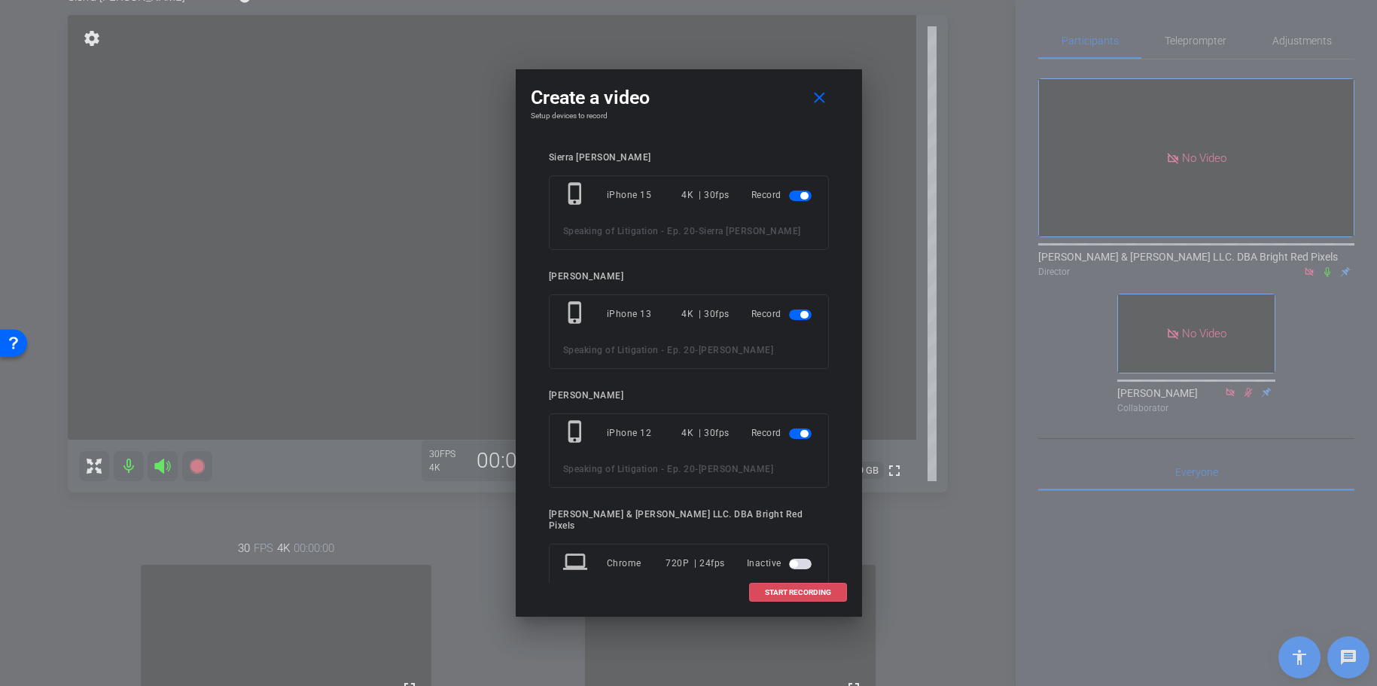
click at [834, 592] on span at bounding box center [798, 593] width 96 height 36
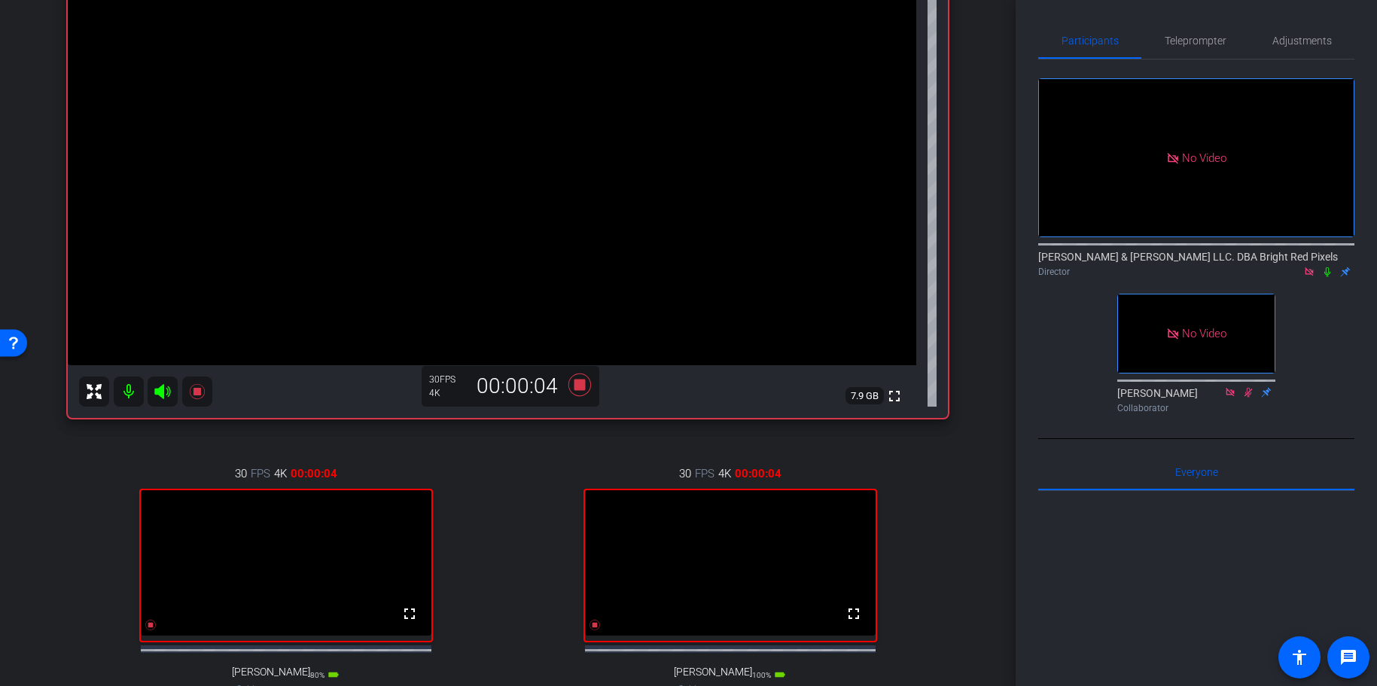
scroll to position [164, 0]
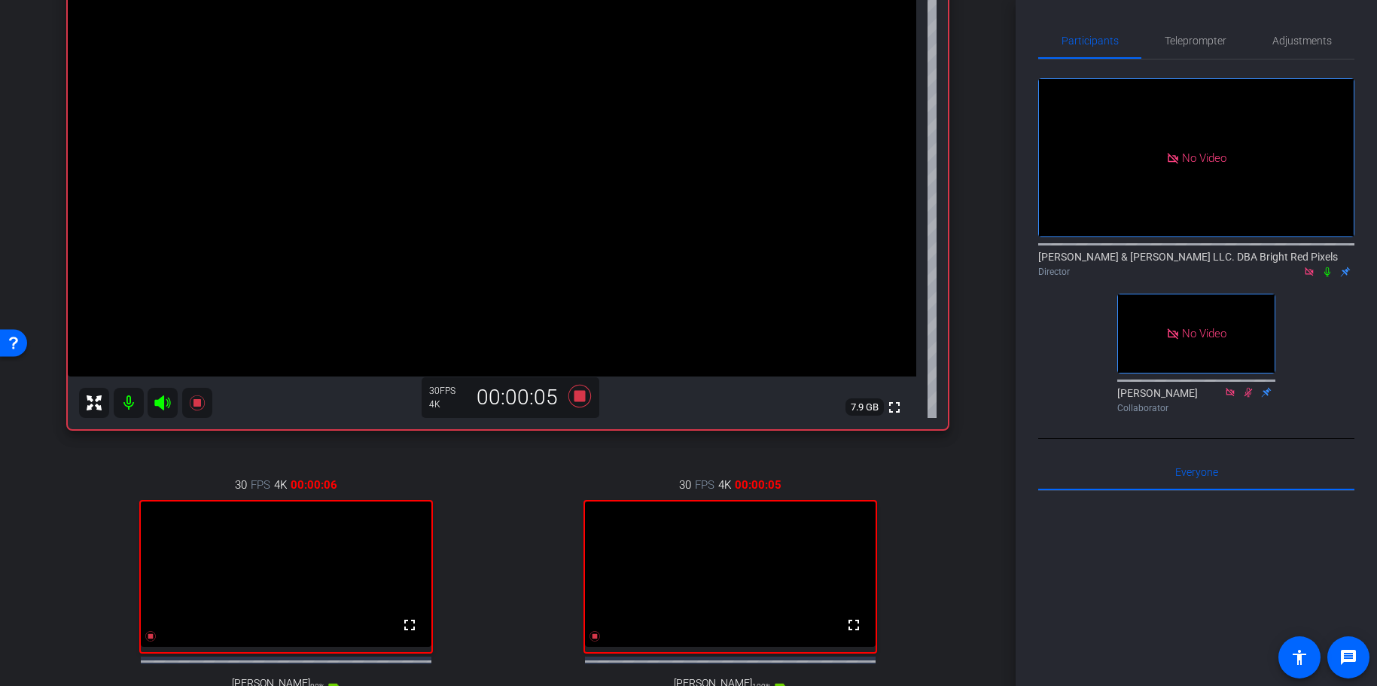
click at [1334, 252] on div "No Video [PERSON_NAME] & [PERSON_NAME] LLC. DBA Bright Red Pixels Director No V…" at bounding box center [1196, 239] width 316 height 360
click at [1330, 267] on icon at bounding box center [1328, 272] width 12 height 11
click at [986, 302] on div "arrow_back Speaking of Litigation - Ep. 20 Back to project Send invite account_…" at bounding box center [508, 179] width 1016 height 686
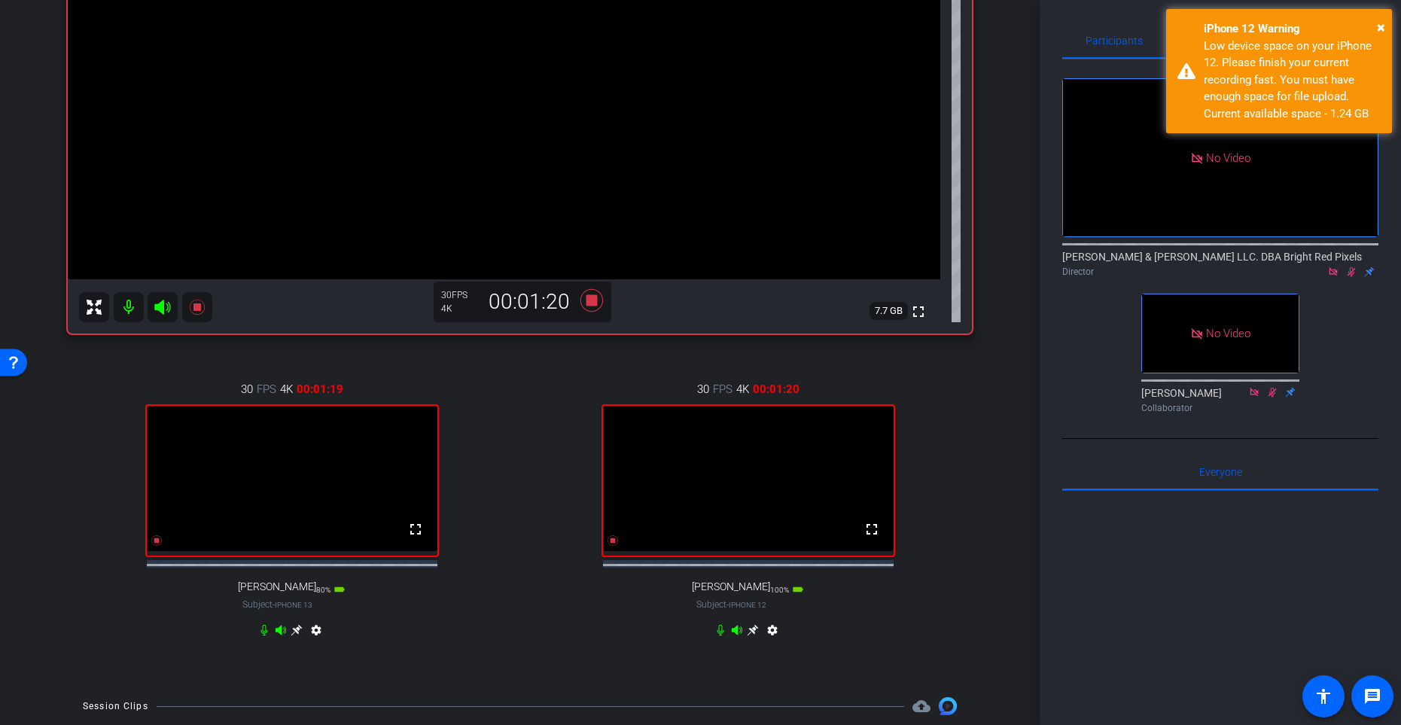
scroll to position [270, 0]
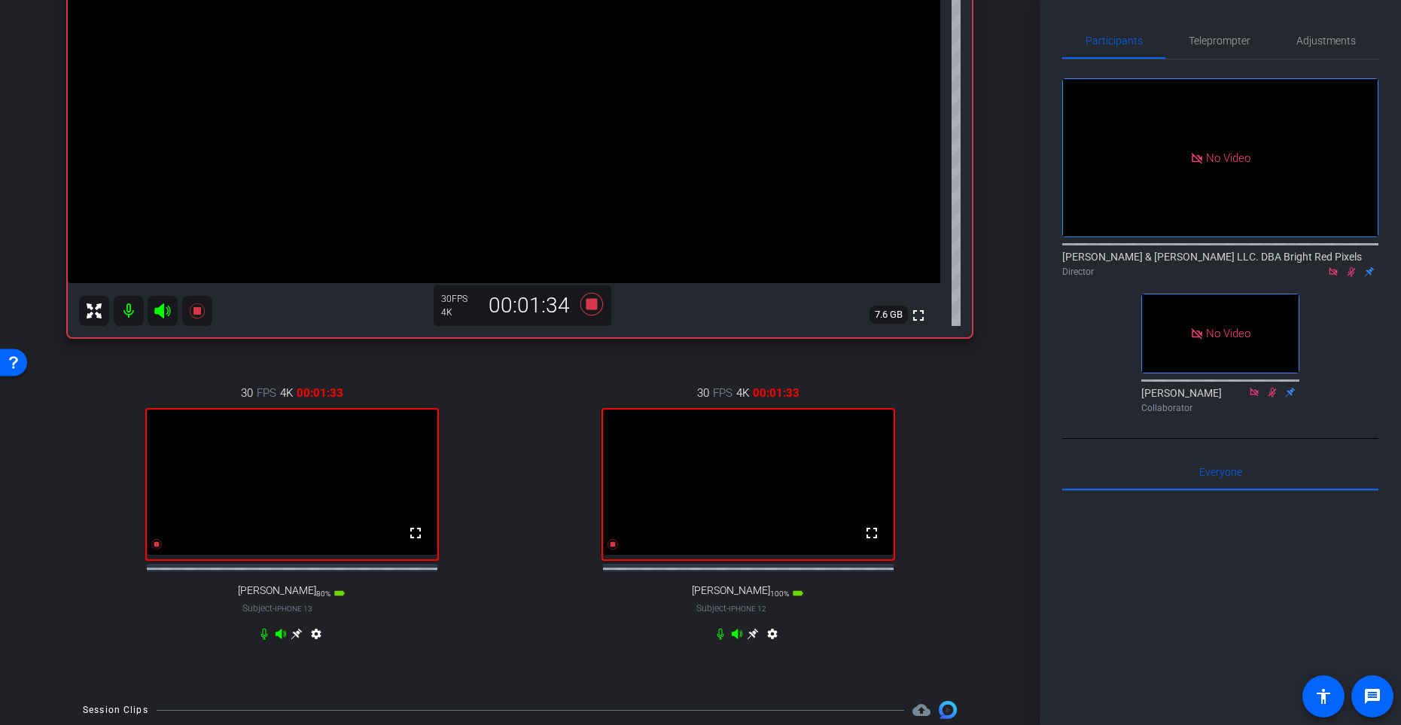
click at [977, 393] on div "Sierra [PERSON_NAME] iPhone 15 info ROOM ID: 551411106 70% battery_std fullscre…" at bounding box center [520, 240] width 965 height 891
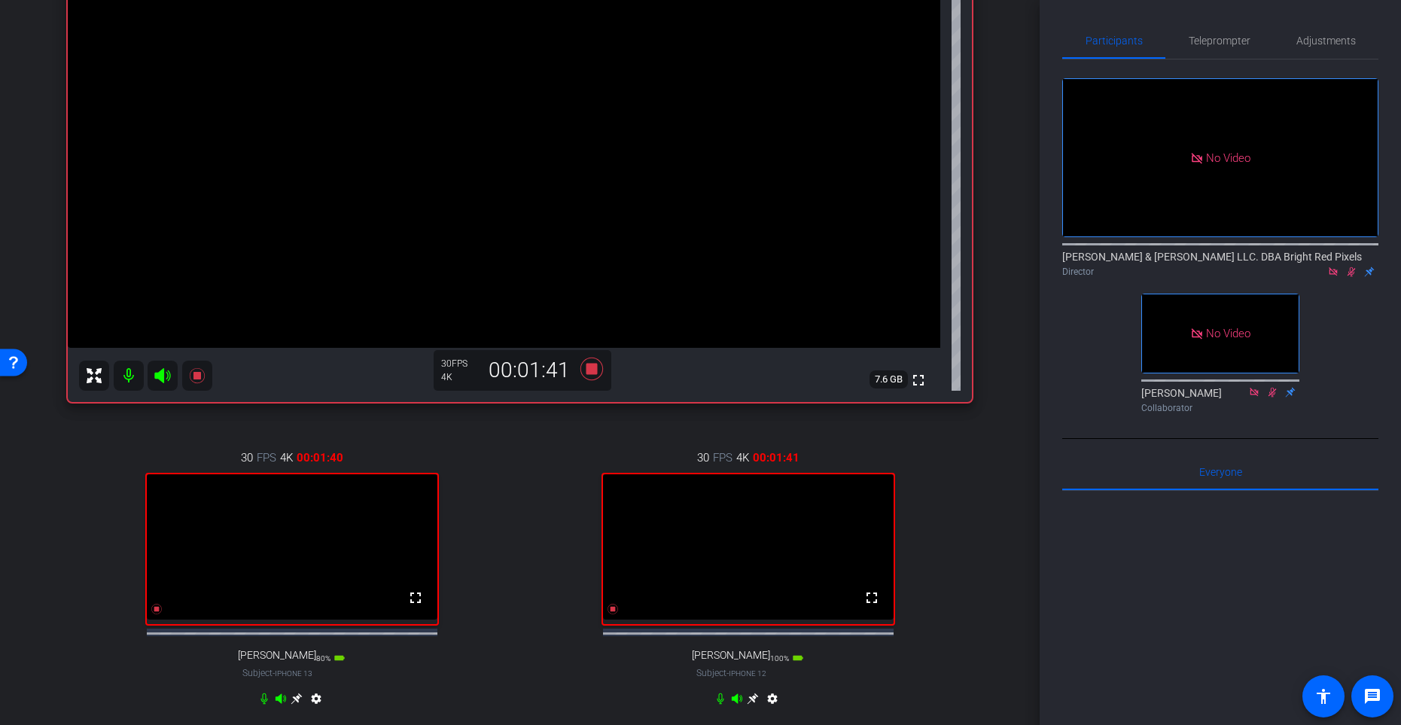
scroll to position [215, 0]
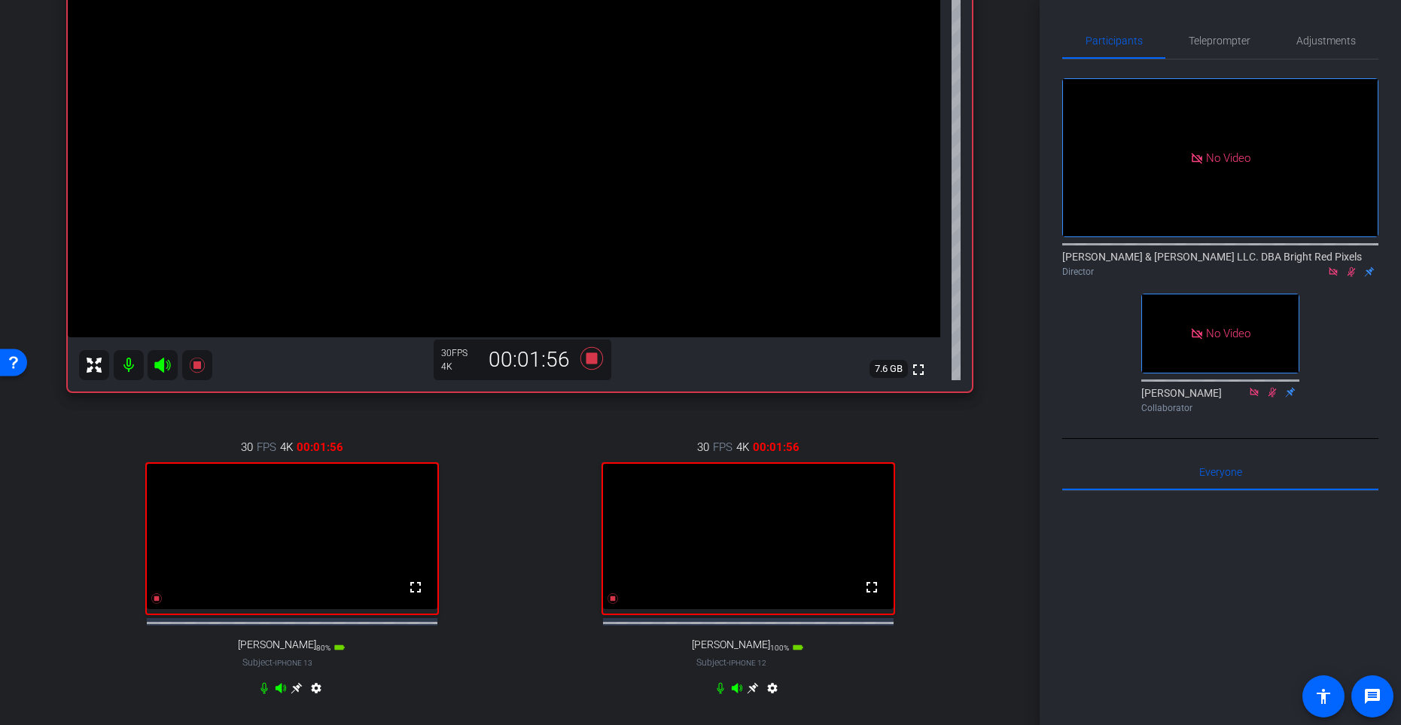
click at [995, 413] on div "Sierra [PERSON_NAME] iPhone 15 info ROOM ID: 551411106 70% battery_std fullscre…" at bounding box center [520, 294] width 965 height 891
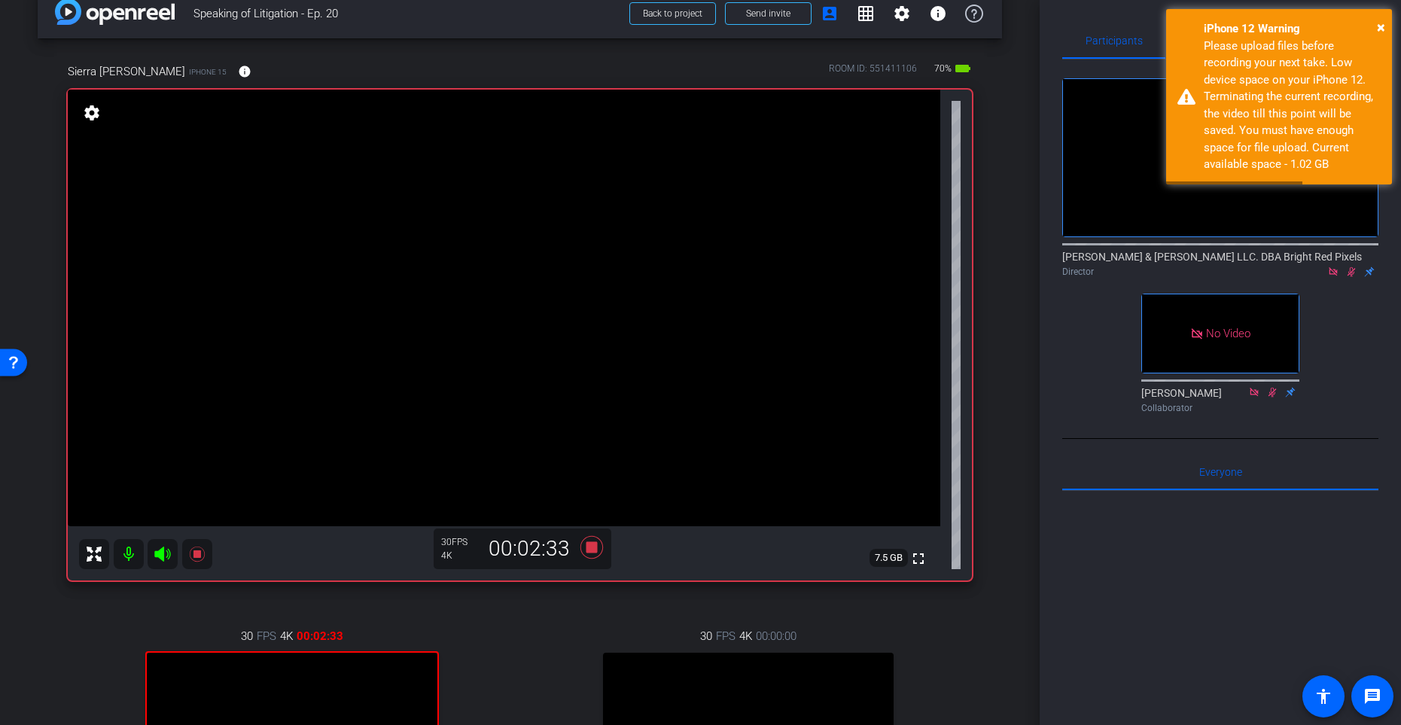
scroll to position [0, 0]
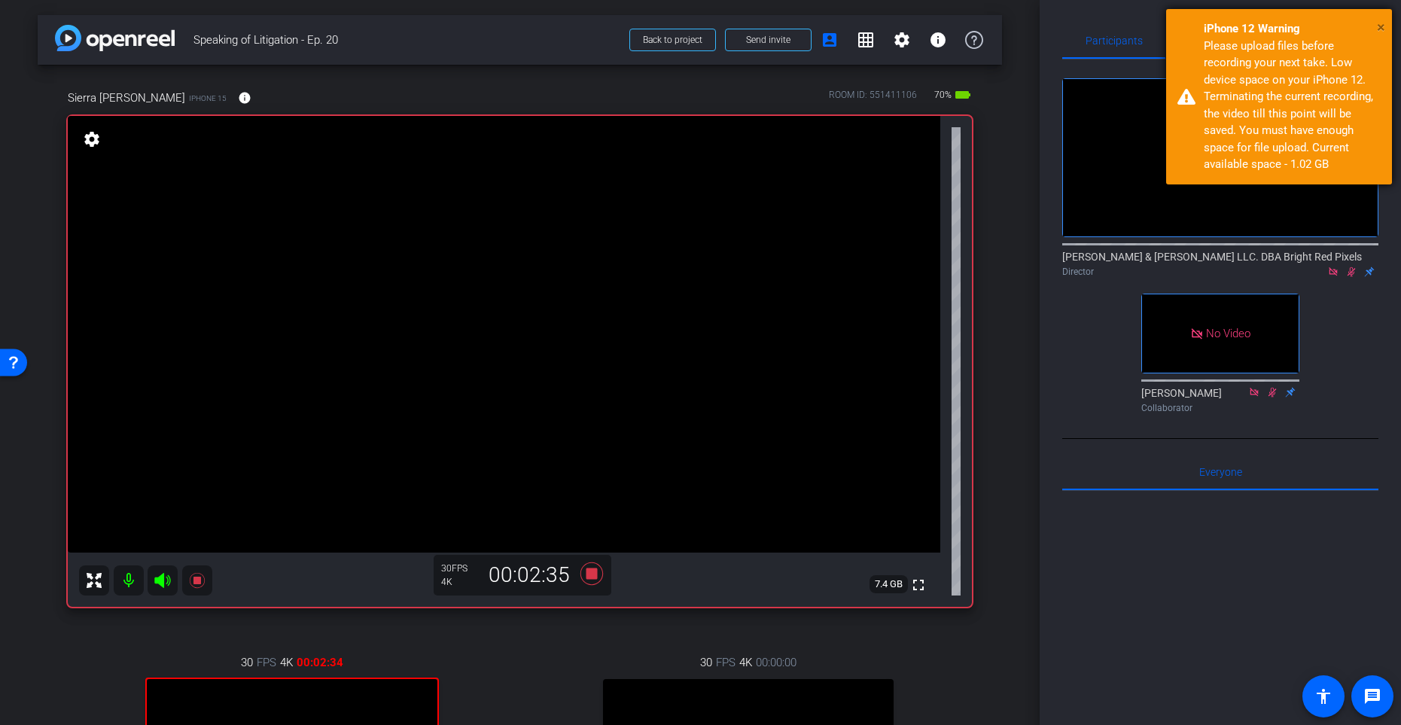
drag, startPoint x: 1383, startPoint y: 26, endPoint x: 1304, endPoint y: 43, distance: 80.9
click at [1341, 26] on span "×" at bounding box center [1381, 27] width 8 height 18
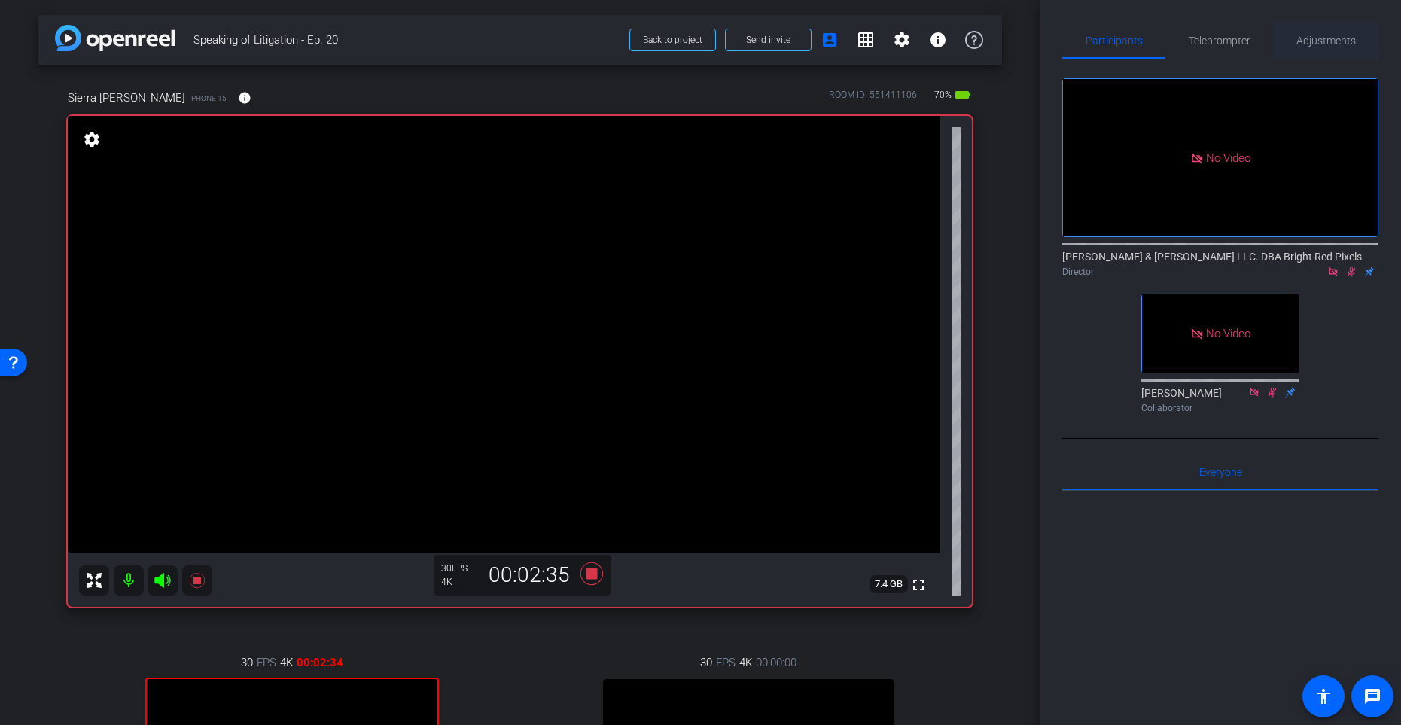
click at [1323, 42] on span "Adjustments" at bounding box center [1326, 40] width 59 height 11
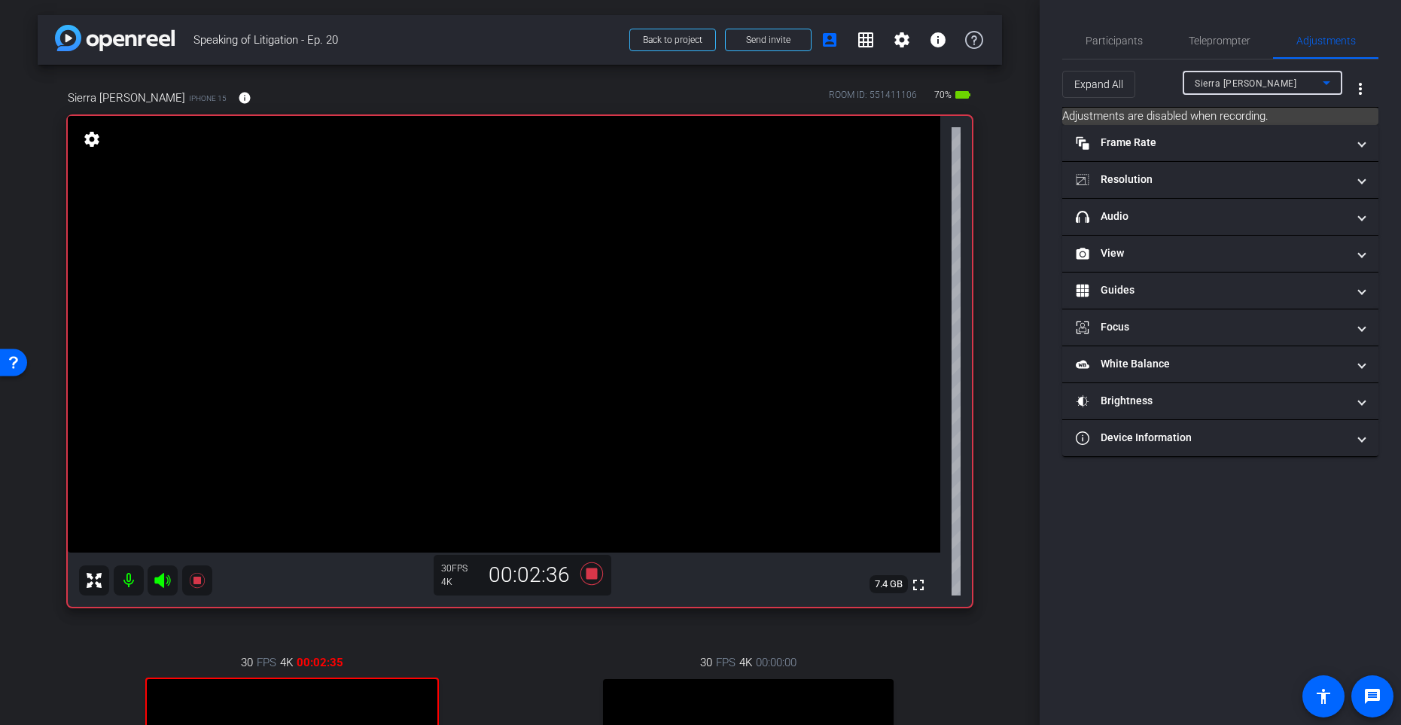
click at [1237, 83] on span "Sierra [PERSON_NAME]" at bounding box center [1246, 83] width 102 height 11
drag, startPoint x: 1191, startPoint y: 542, endPoint x: 1188, endPoint y: 526, distance: 16.1
click at [1190, 542] on div at bounding box center [700, 362] width 1401 height 725
click at [1250, 78] on span "Sierra [PERSON_NAME]" at bounding box center [1246, 83] width 102 height 11
click at [995, 191] on div at bounding box center [700, 362] width 1401 height 725
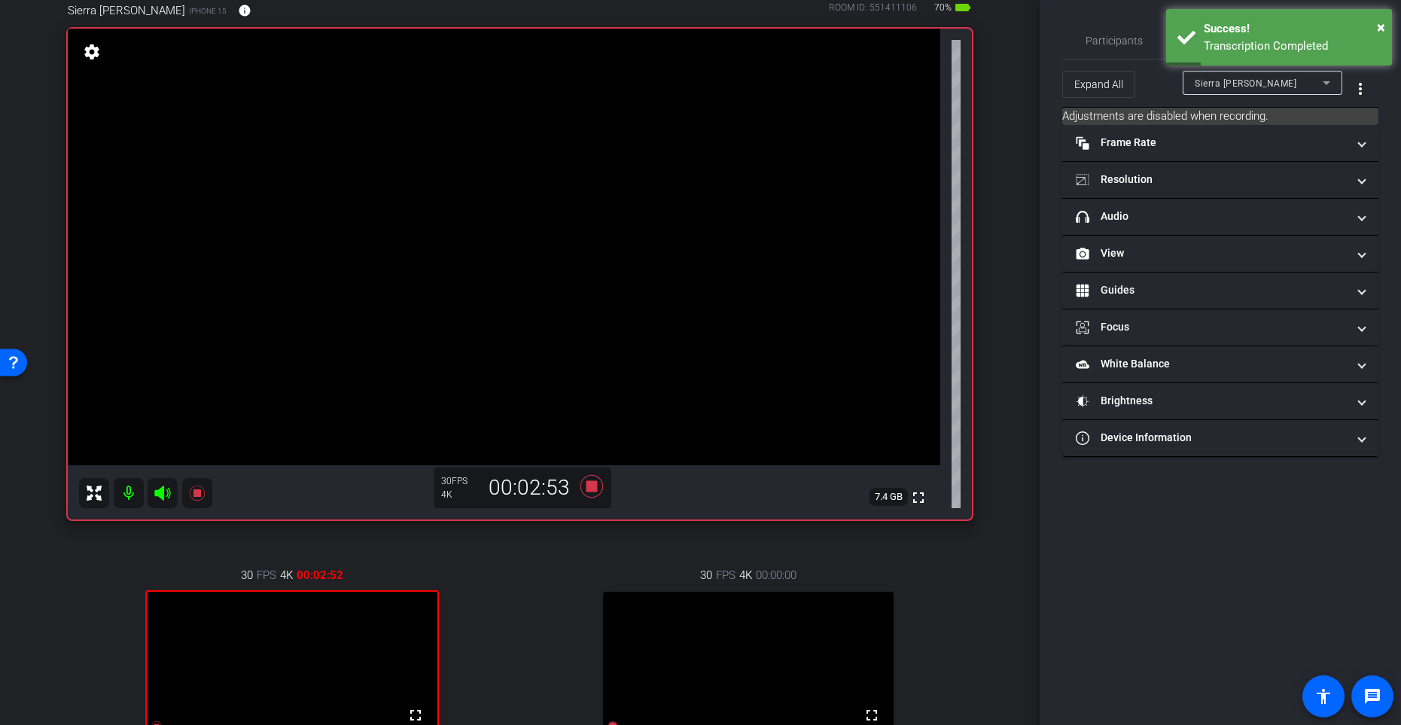
scroll to position [55, 0]
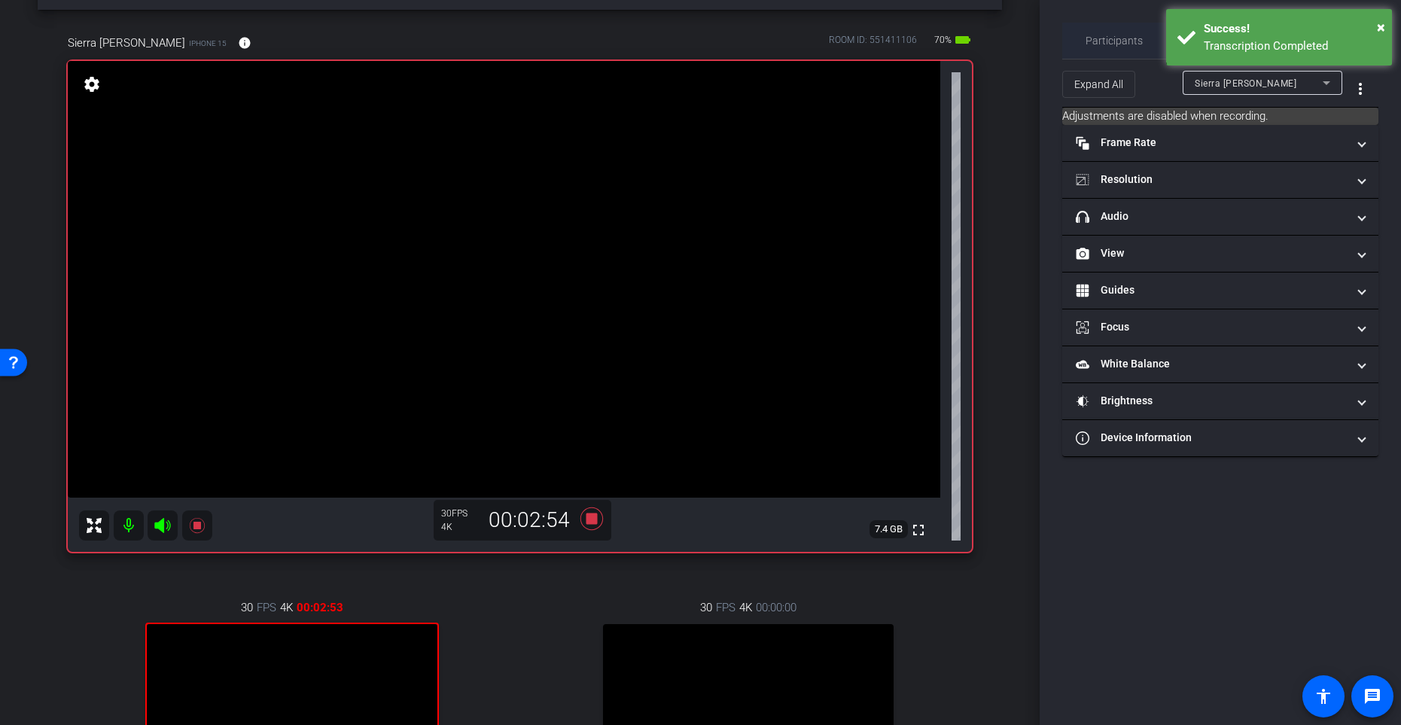
click at [1109, 32] on span "Participants" at bounding box center [1114, 41] width 57 height 36
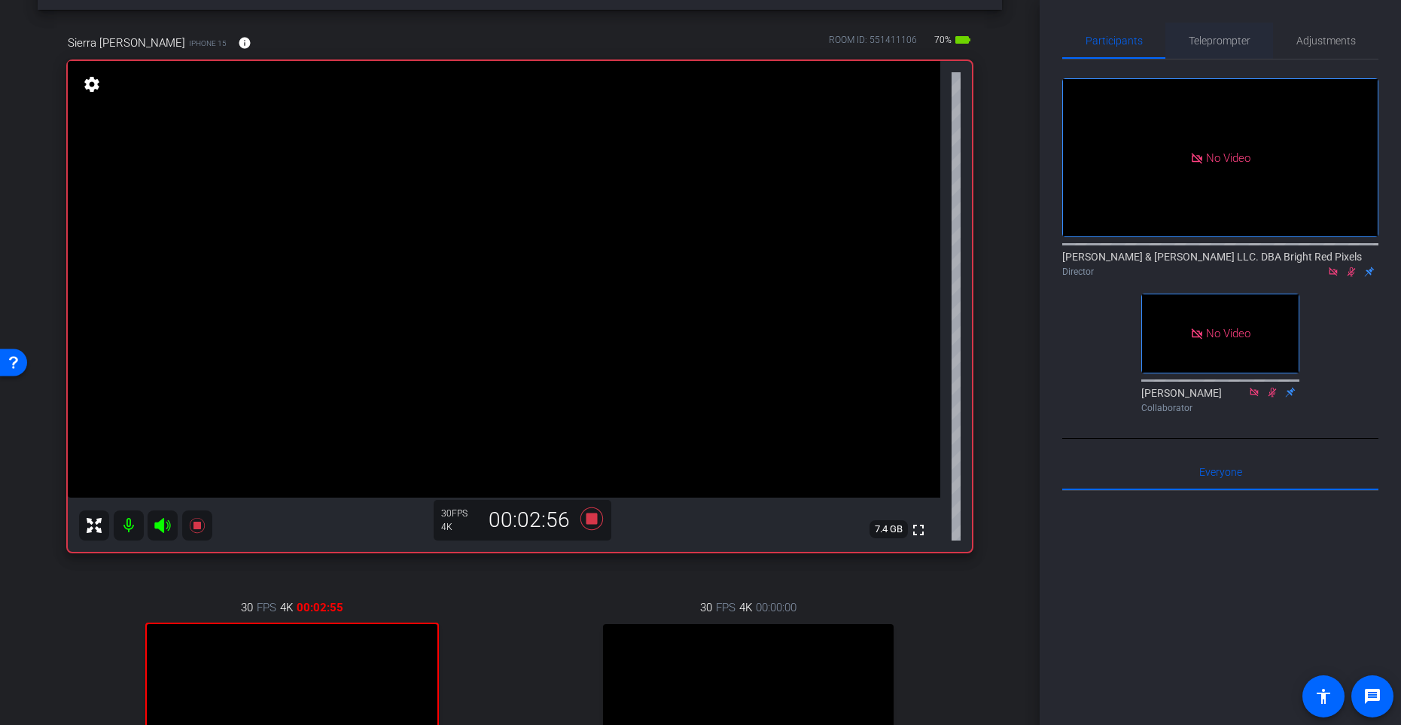
click at [1212, 40] on span "Teleprompter" at bounding box center [1220, 40] width 62 height 11
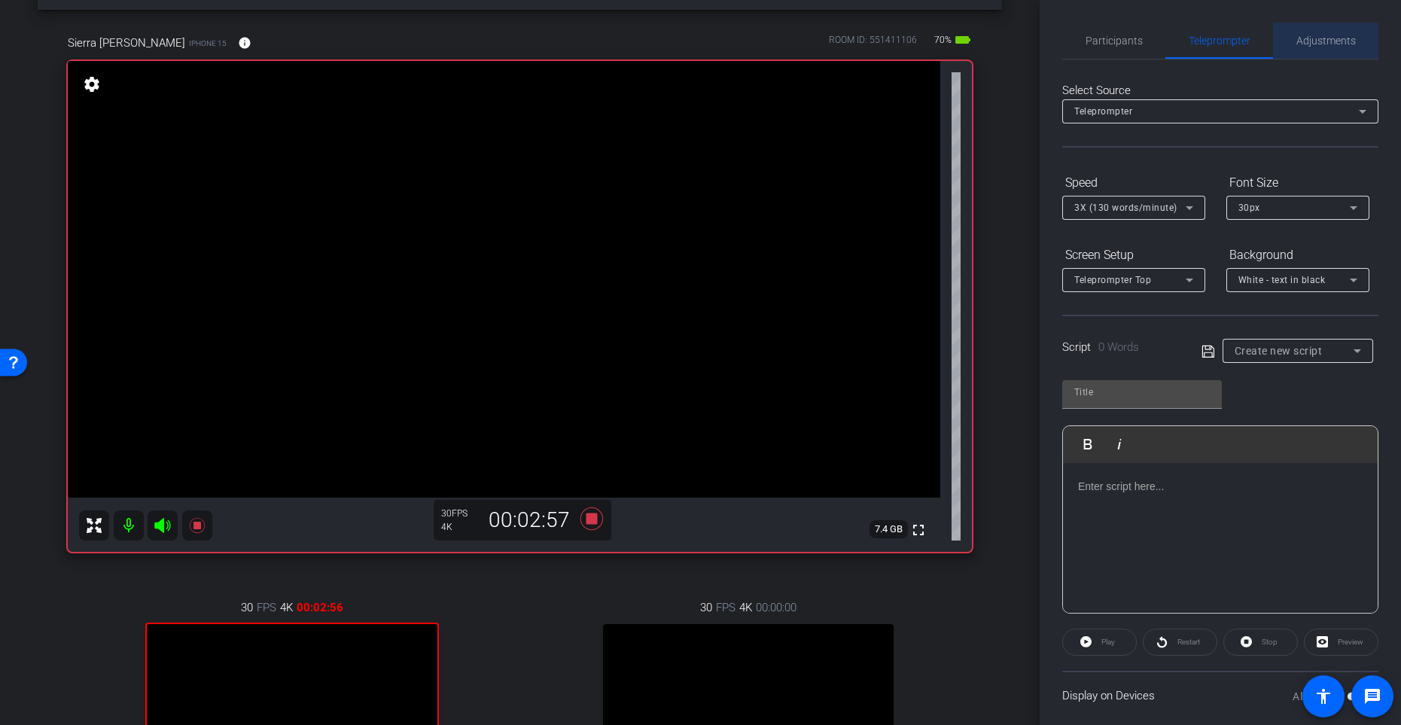
click at [1316, 35] on span "Adjustments" at bounding box center [1326, 40] width 59 height 11
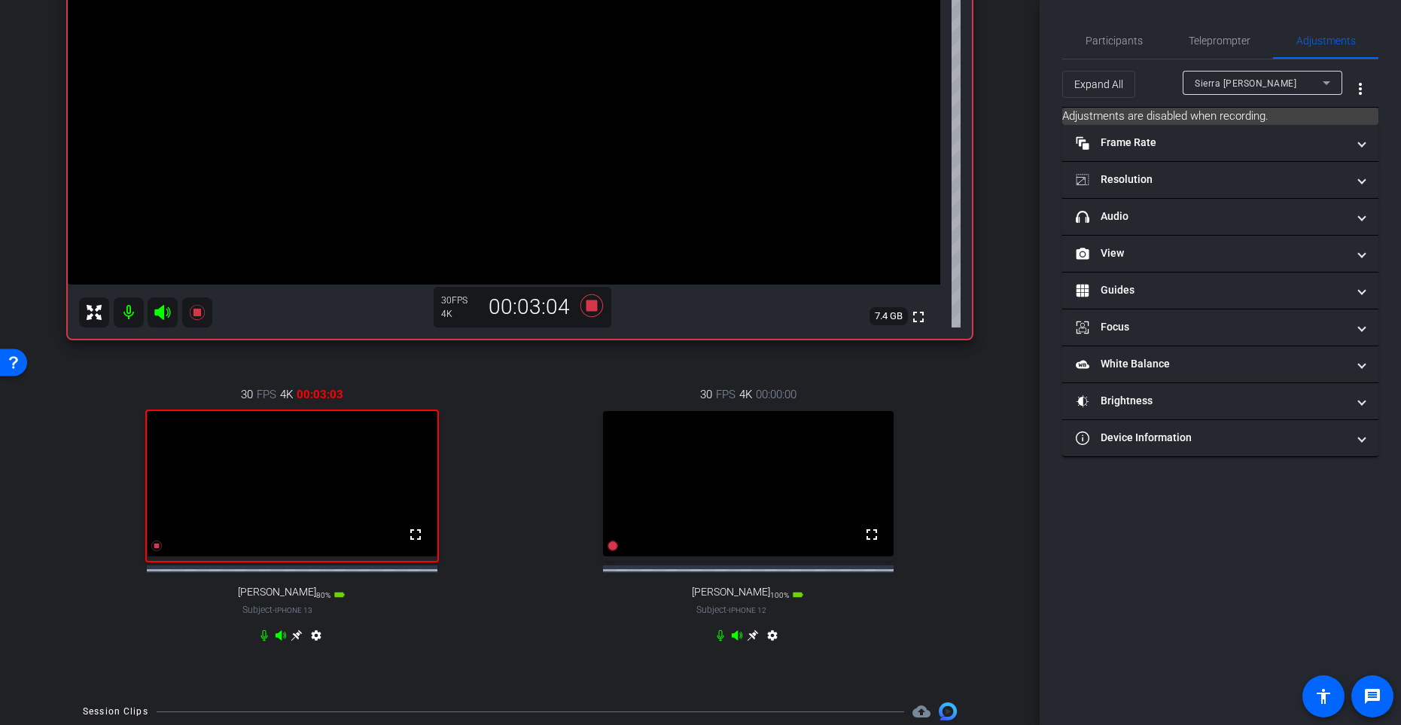
scroll to position [249, 0]
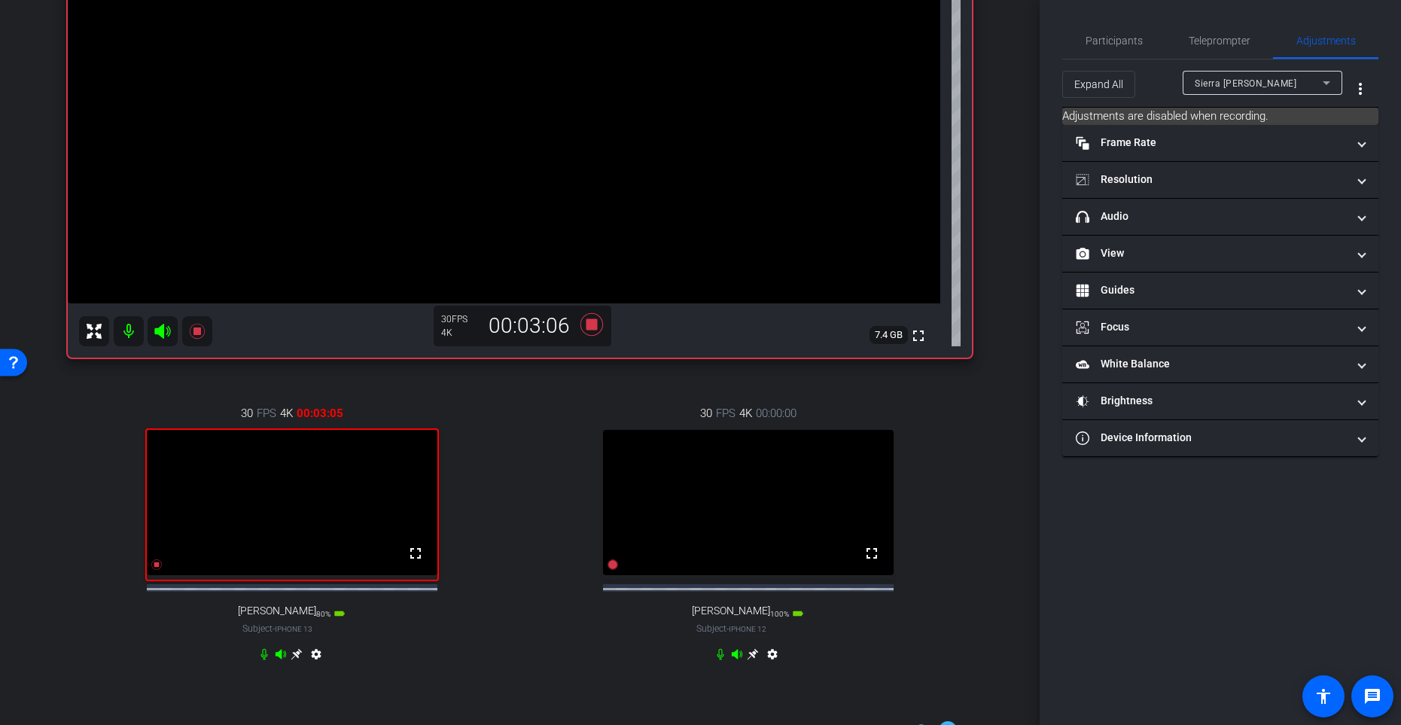
click at [1252, 78] on span "Sierra [PERSON_NAME]" at bounding box center [1246, 83] width 102 height 11
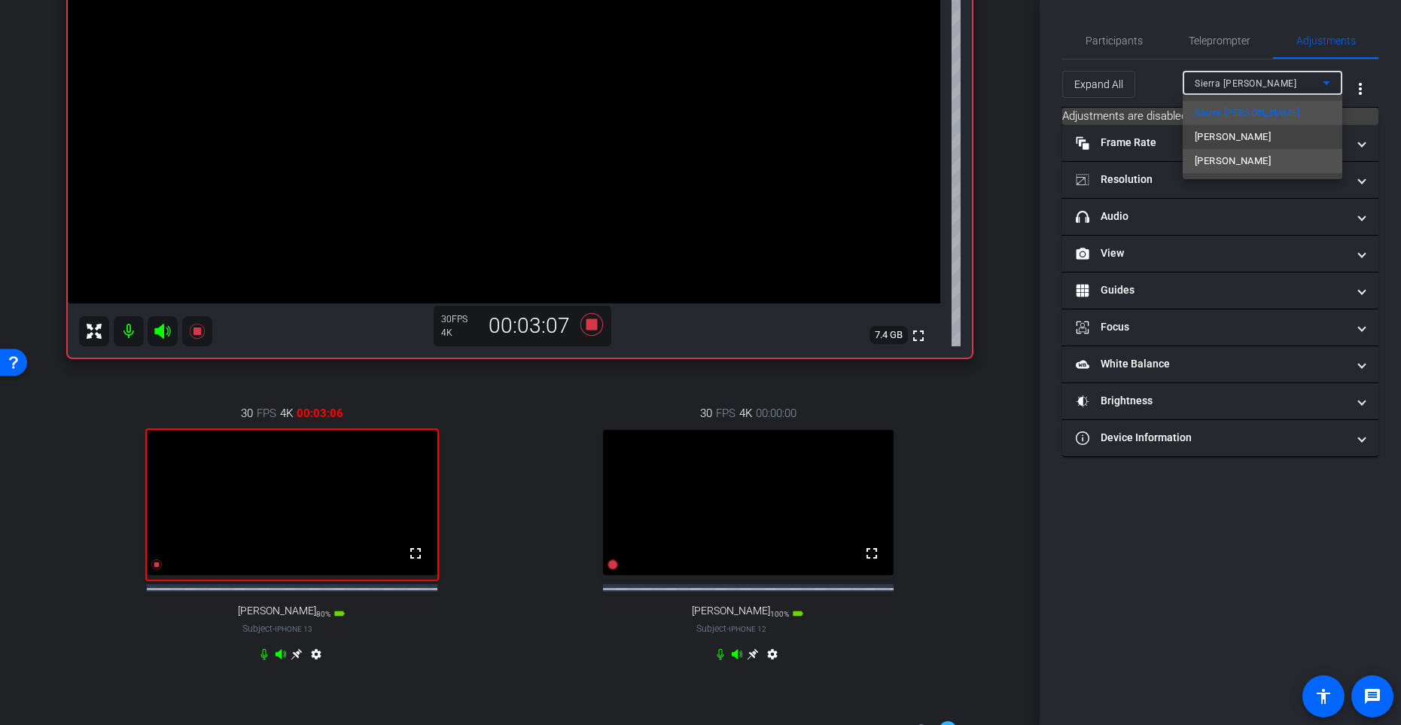
click at [1212, 164] on span "[PERSON_NAME]" at bounding box center [1233, 161] width 76 height 18
type input "2500"
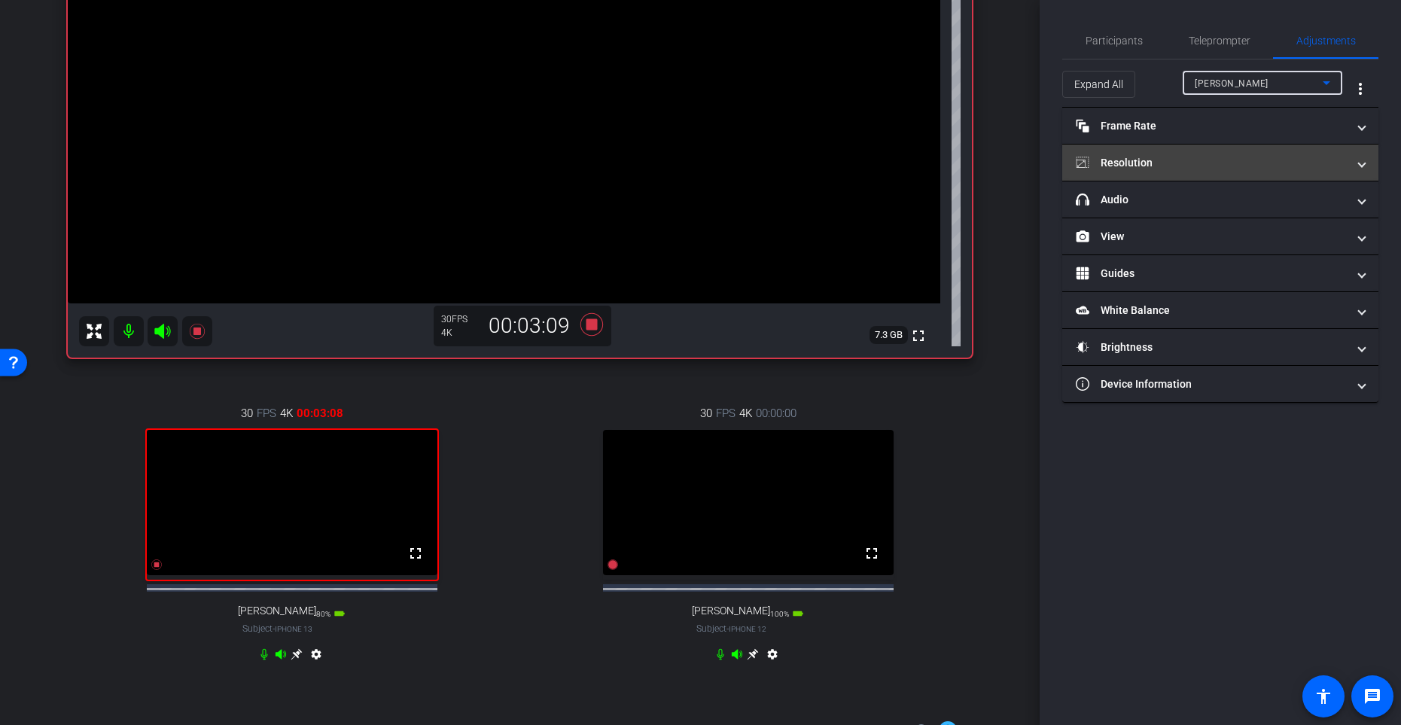
click at [1212, 163] on mat-panel-title "Resolution" at bounding box center [1211, 163] width 271 height 16
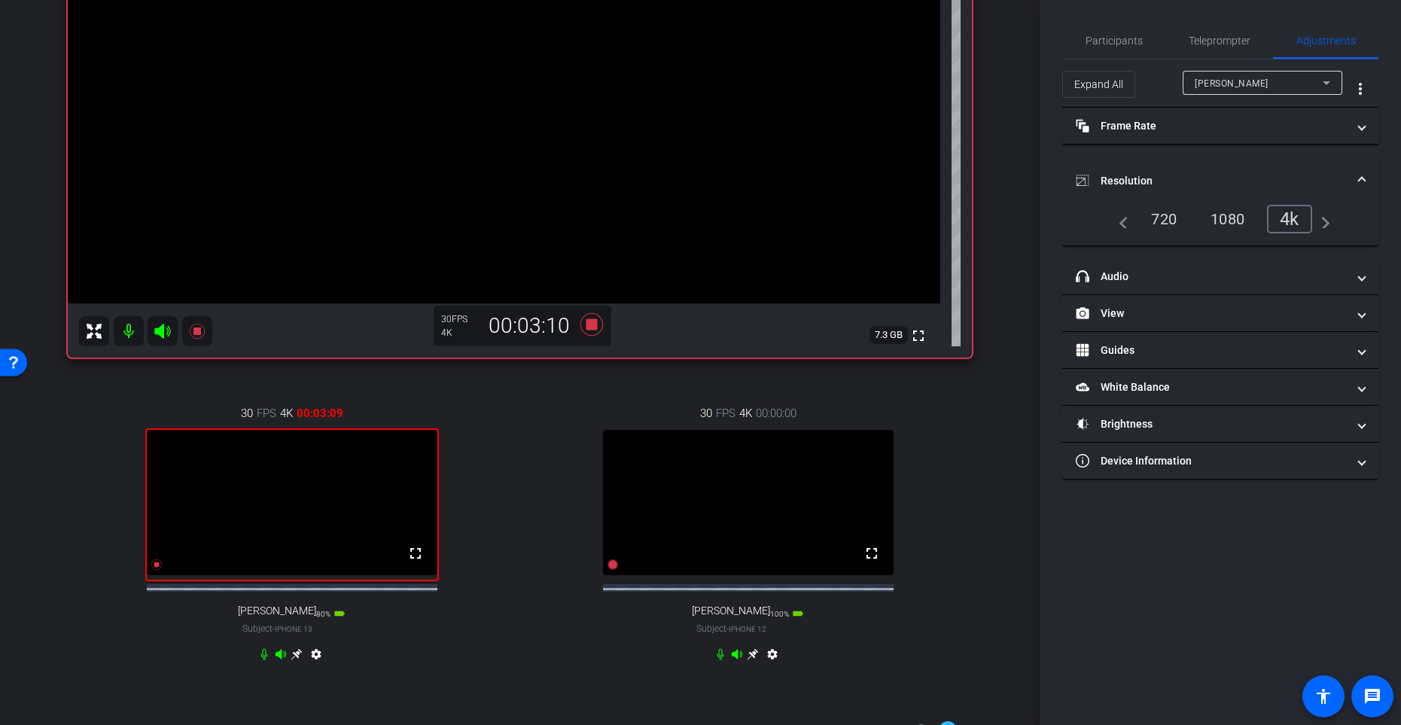
click at [1213, 226] on div "1080" at bounding box center [1228, 219] width 56 height 26
click at [614, 571] on icon at bounding box center [613, 565] width 12 height 12
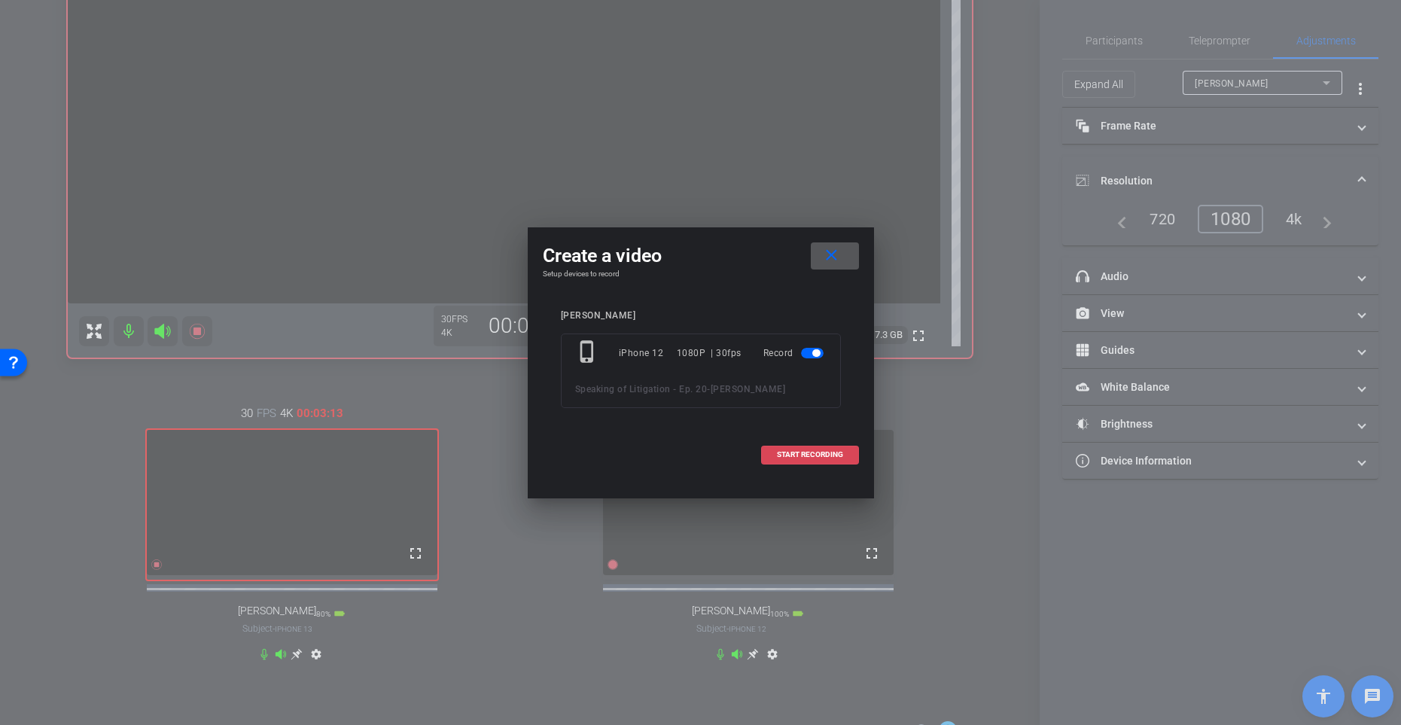
click at [794, 456] on span "START RECORDING" at bounding box center [810, 455] width 66 height 8
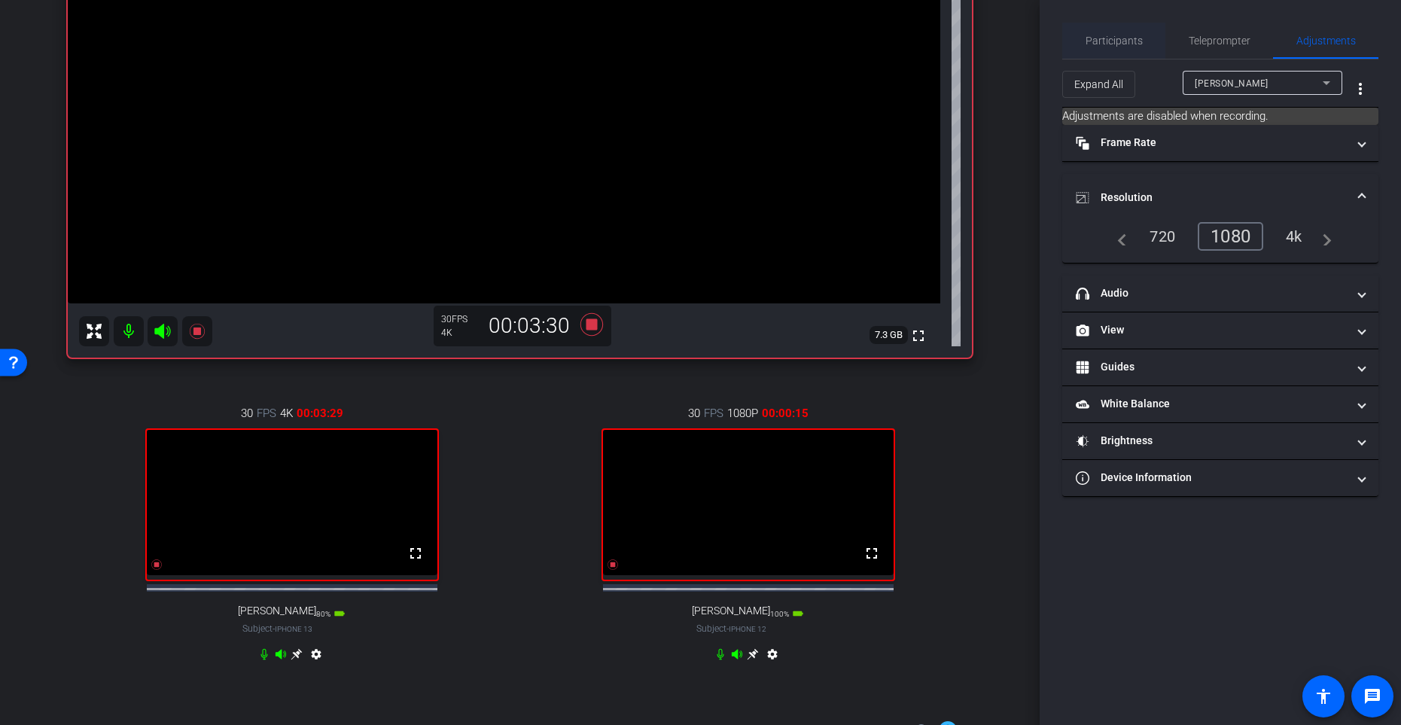
drag, startPoint x: 929, startPoint y: 141, endPoint x: 1126, endPoint y: 40, distance: 221.6
click at [1126, 40] on span "Participants" at bounding box center [1114, 40] width 57 height 11
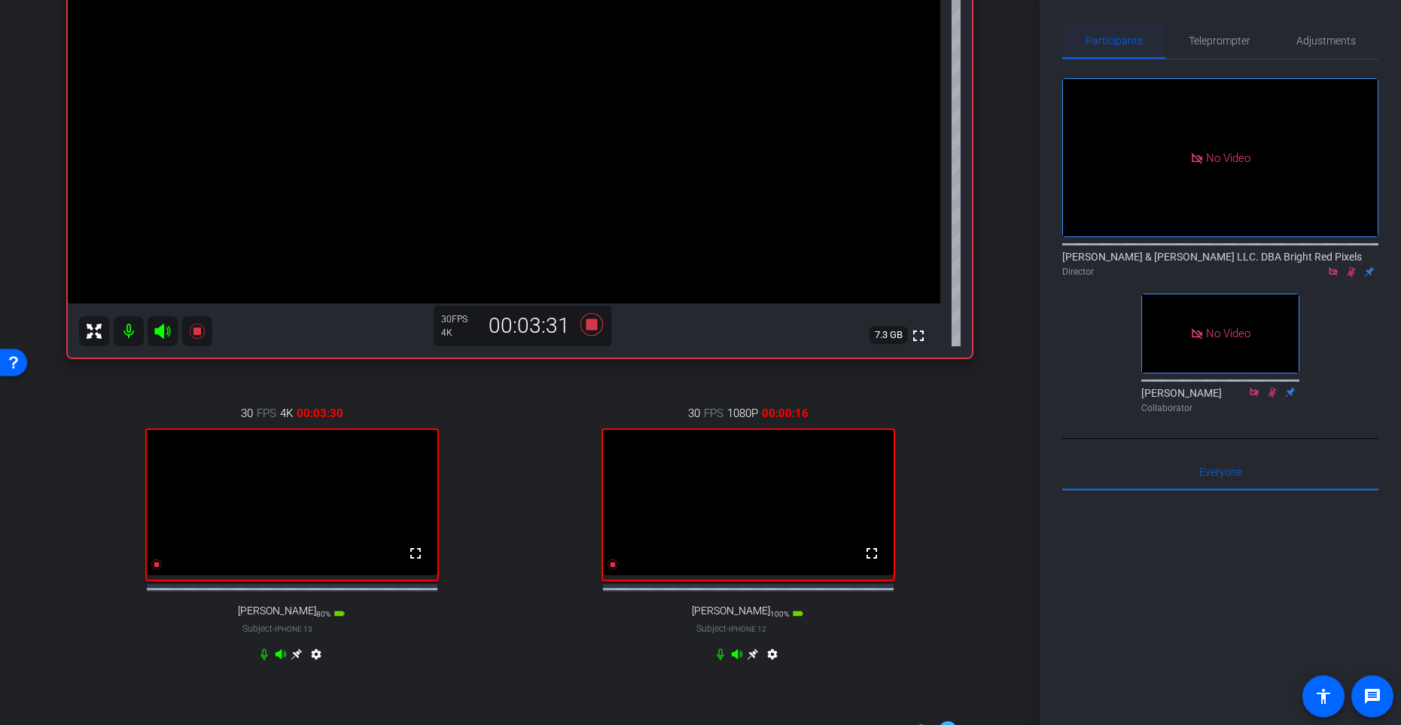
click at [1234, 38] on span "Teleprompter" at bounding box center [1220, 40] width 62 height 11
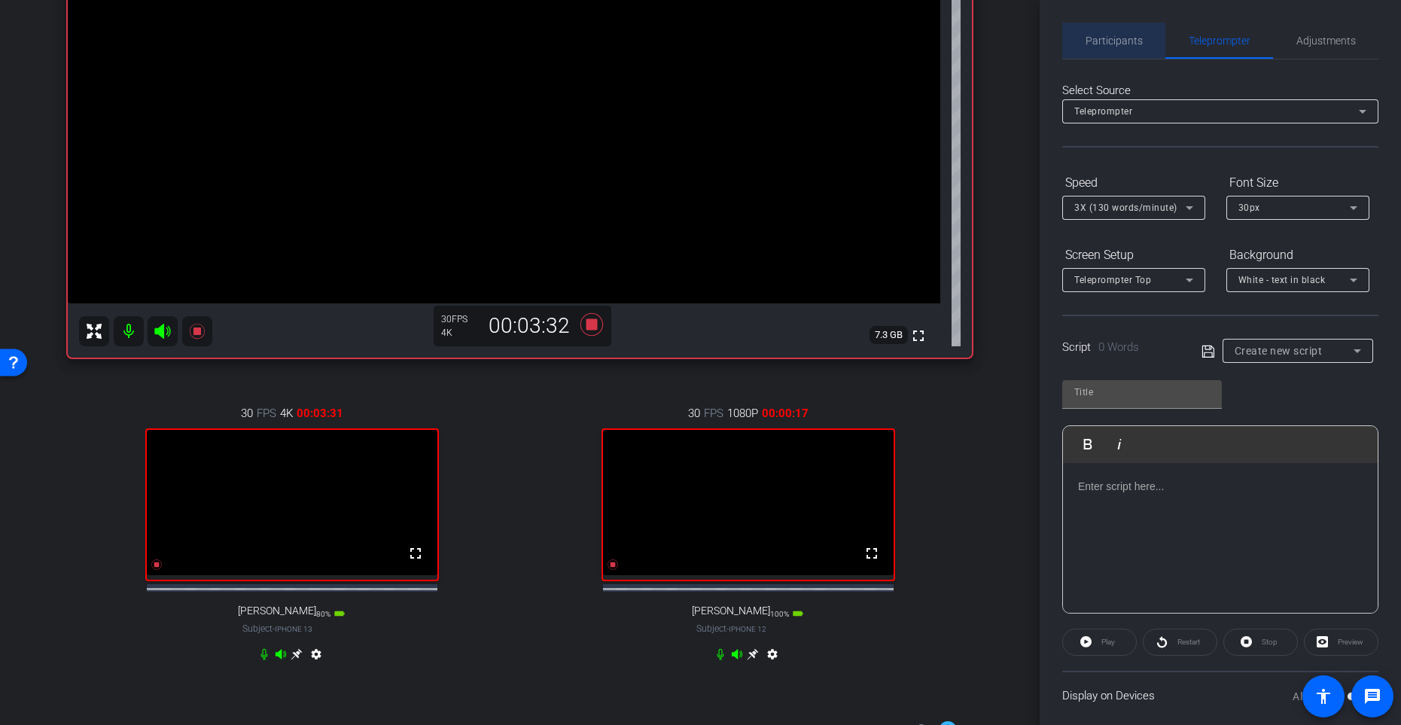
drag, startPoint x: 1126, startPoint y: 40, endPoint x: 1141, endPoint y: 35, distance: 16.0
click at [1141, 35] on div "Participants" at bounding box center [1114, 41] width 103 height 36
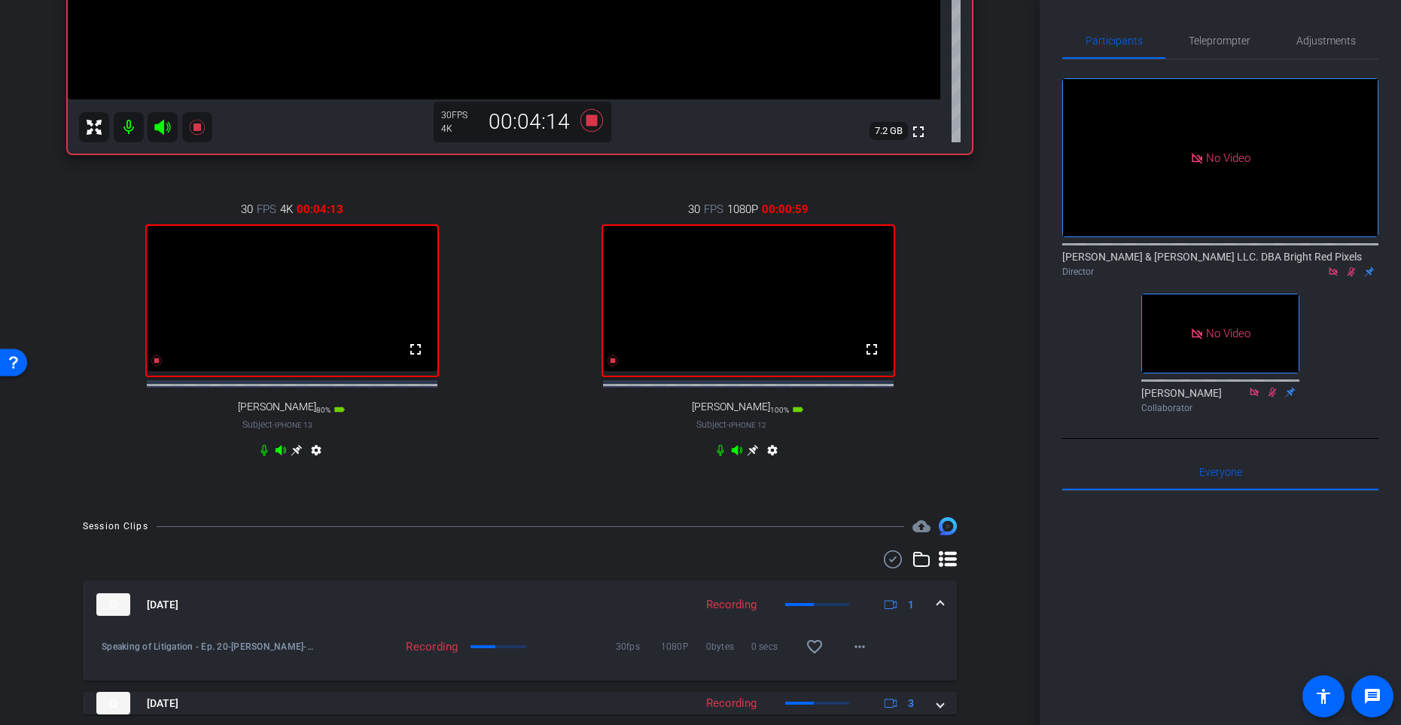
scroll to position [541, 0]
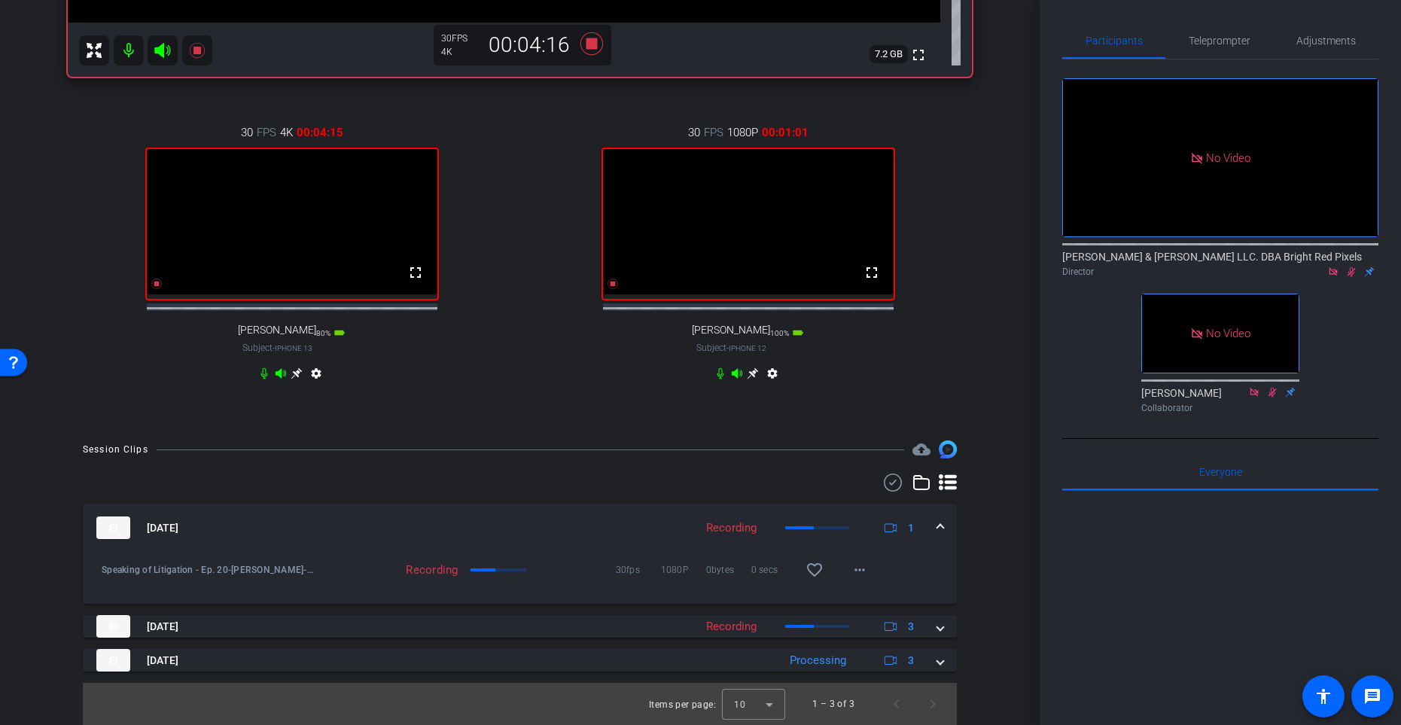
drag, startPoint x: 947, startPoint y: 663, endPoint x: 979, endPoint y: 614, distance: 58.7
click at [947, 594] on mat-expansion-panel-header "[DATE] Processing 3" at bounding box center [520, 660] width 874 height 23
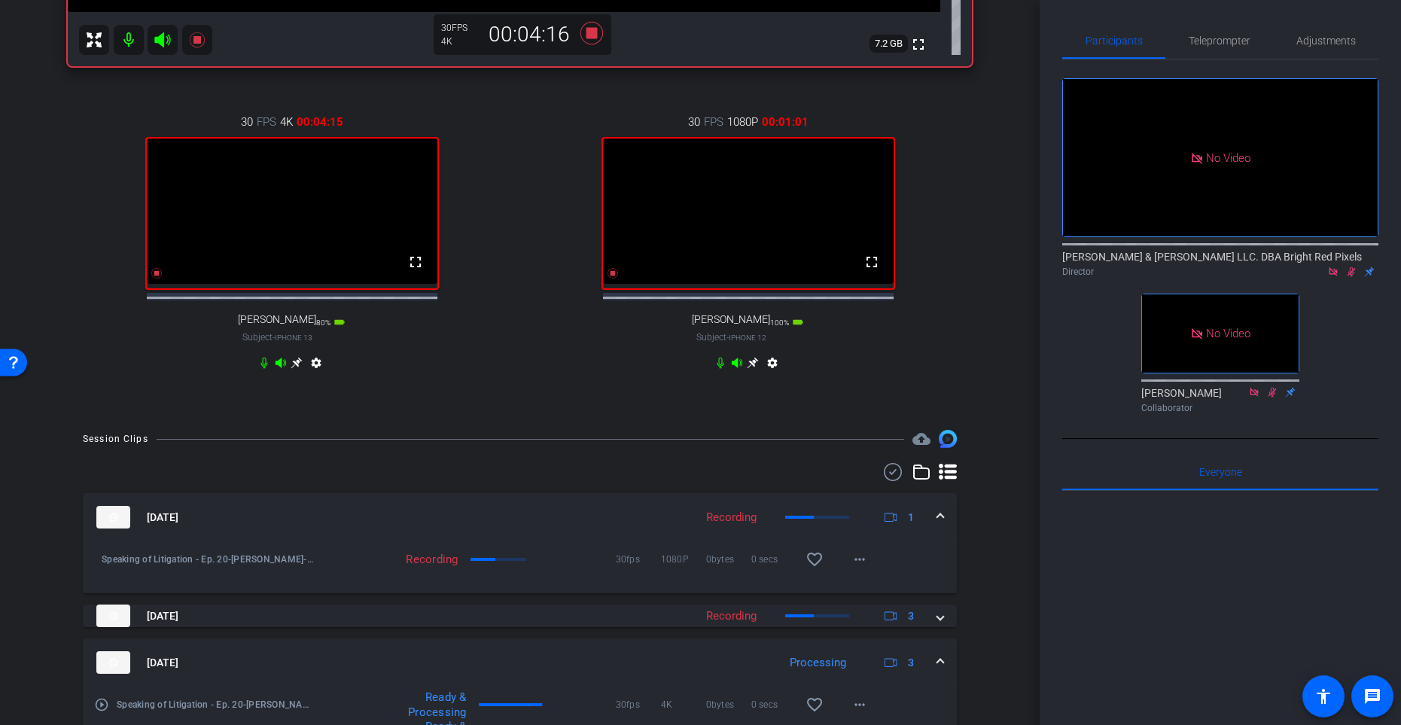
scroll to position [677, 0]
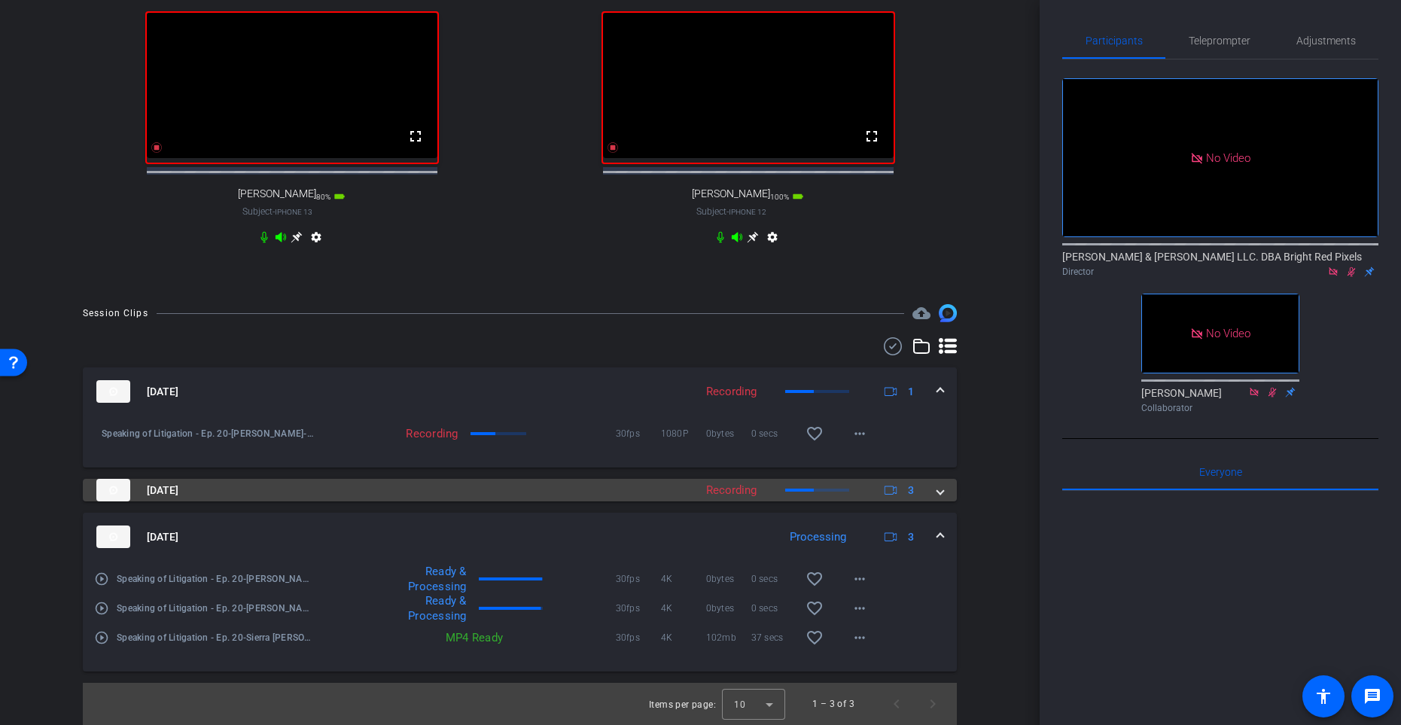
click at [938, 495] on span at bounding box center [941, 491] width 6 height 16
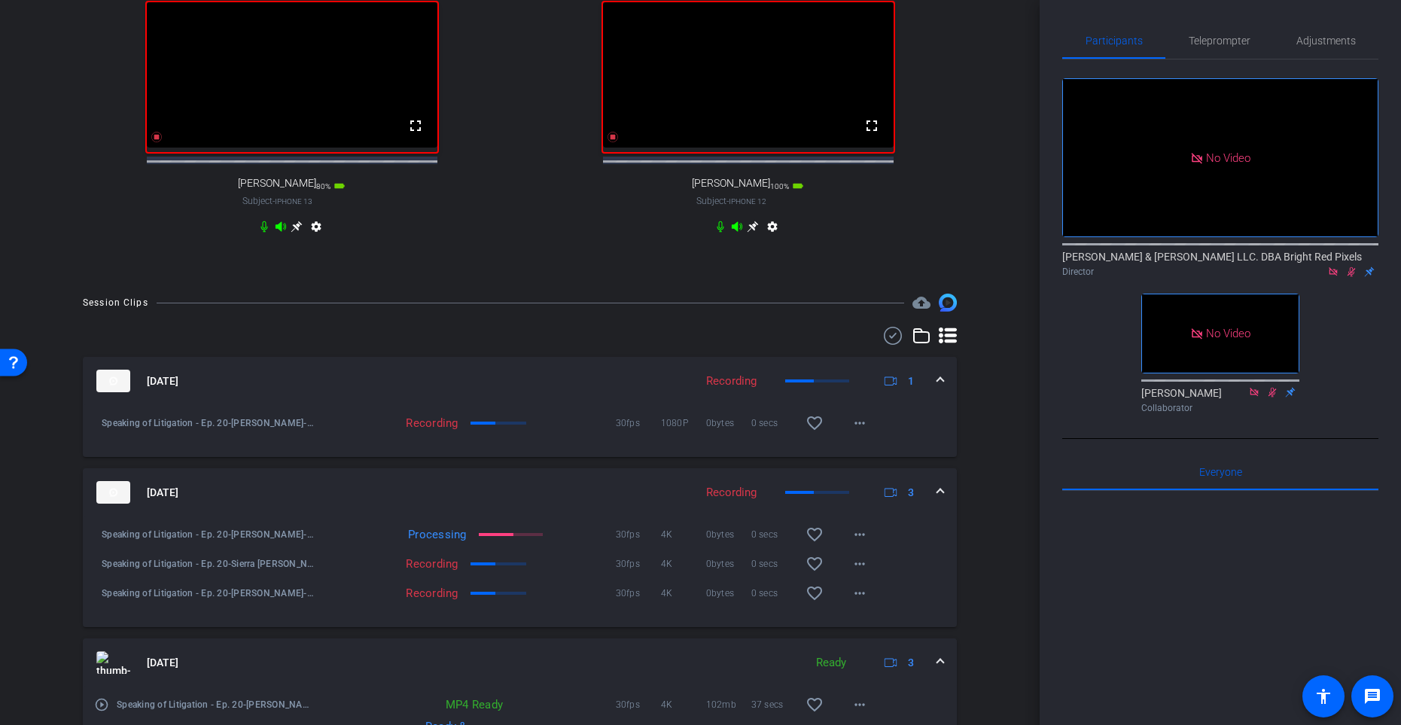
click at [993, 294] on div "arrow_back Speaking of Litigation - Ep. 20 Back to project Send invite account_…" at bounding box center [520, 362] width 1040 height 725
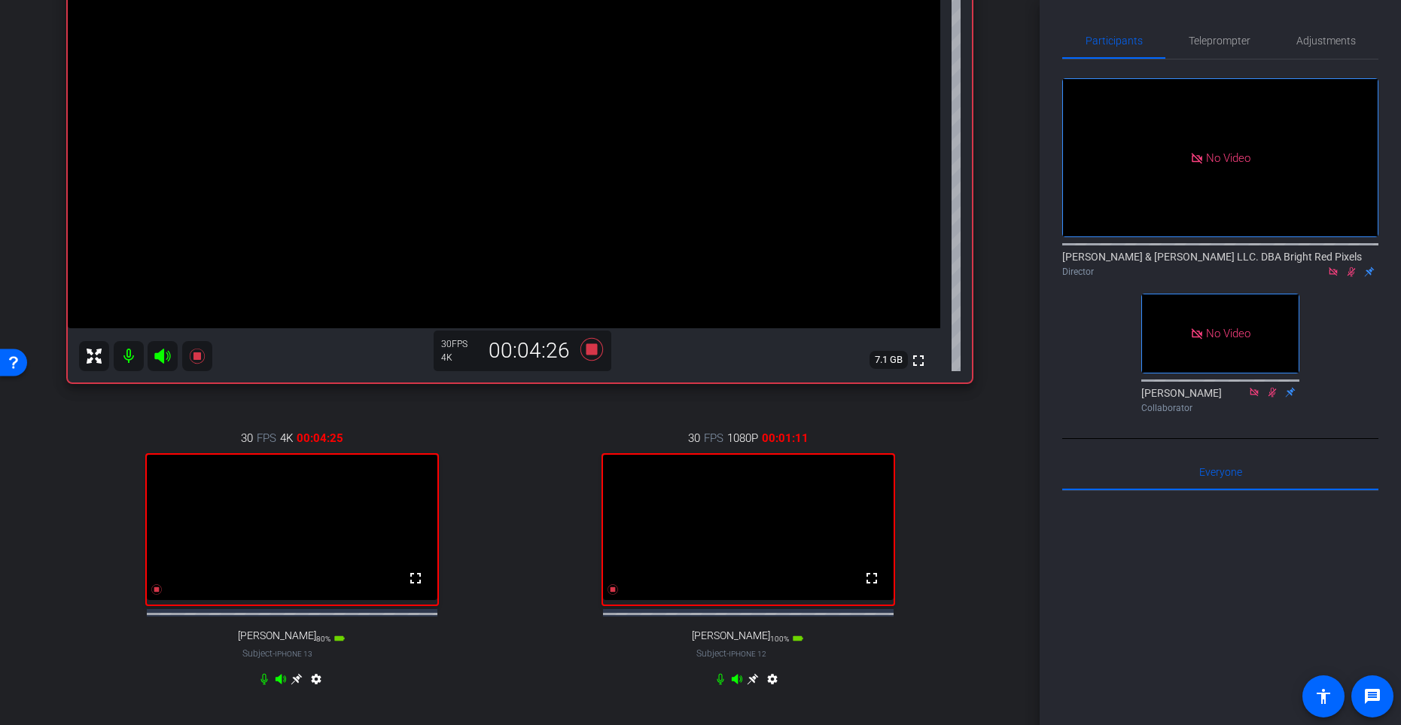
scroll to position [224, 0]
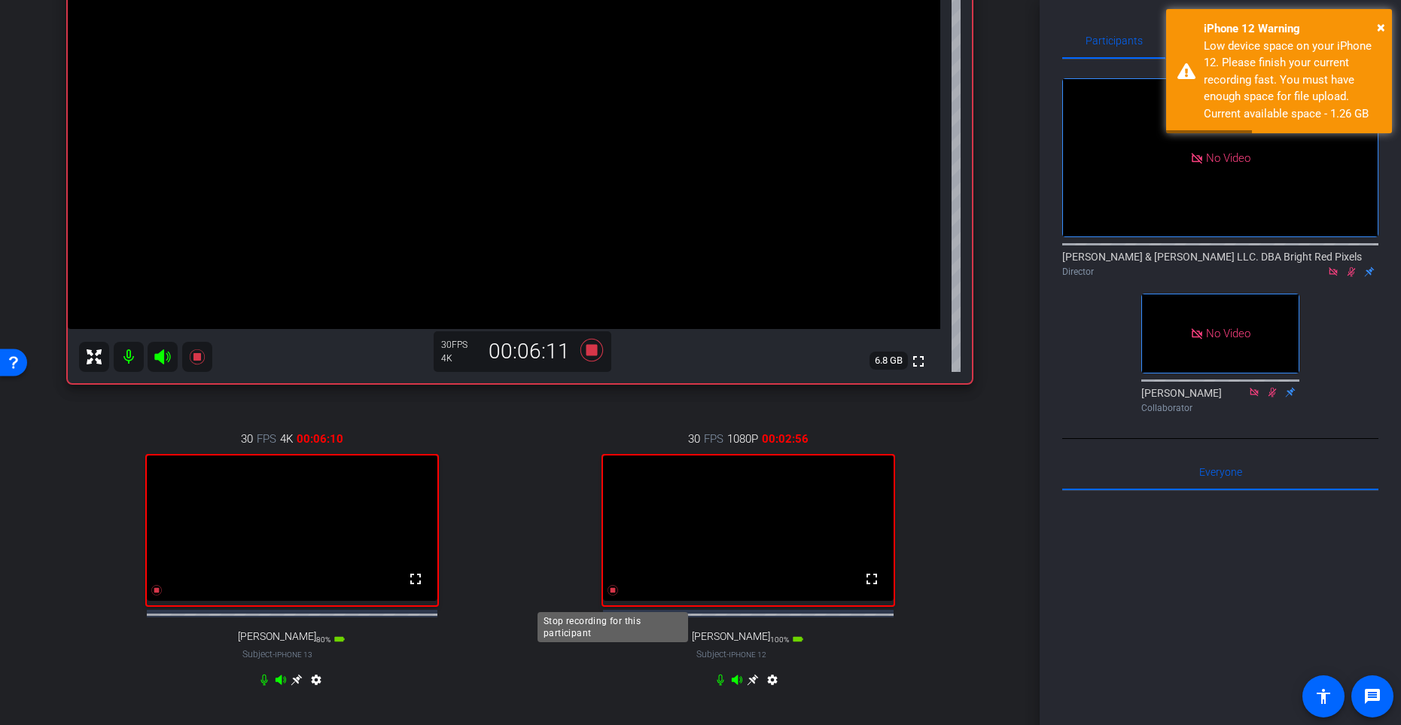
click at [611, 594] on icon at bounding box center [613, 590] width 11 height 11
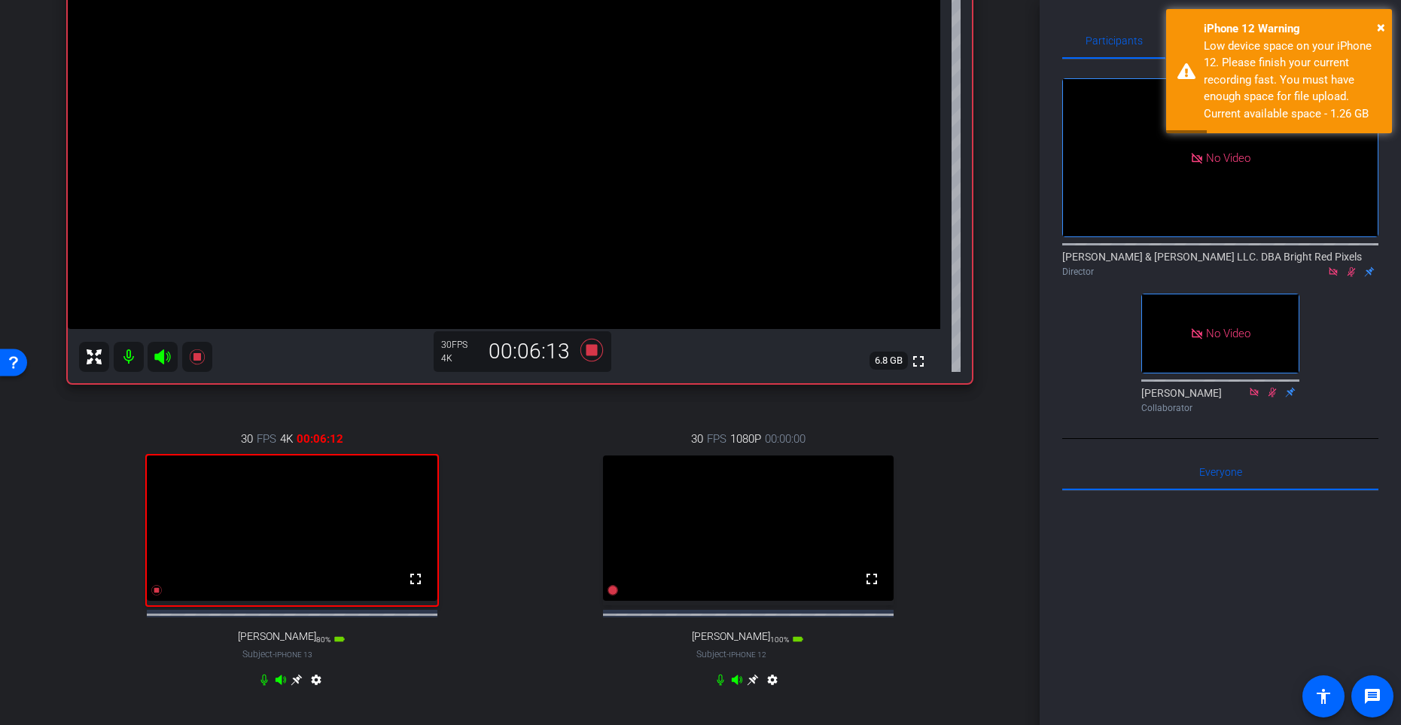
drag, startPoint x: 515, startPoint y: 614, endPoint x: 606, endPoint y: 596, distance: 92.9
click at [520, 594] on div "30 FPS 4K 00:06:12 fullscreen [PERSON_NAME] Subject - iPhone 13 80% battery_std…" at bounding box center [520, 561] width 904 height 311
click at [612, 594] on icon at bounding box center [613, 590] width 11 height 11
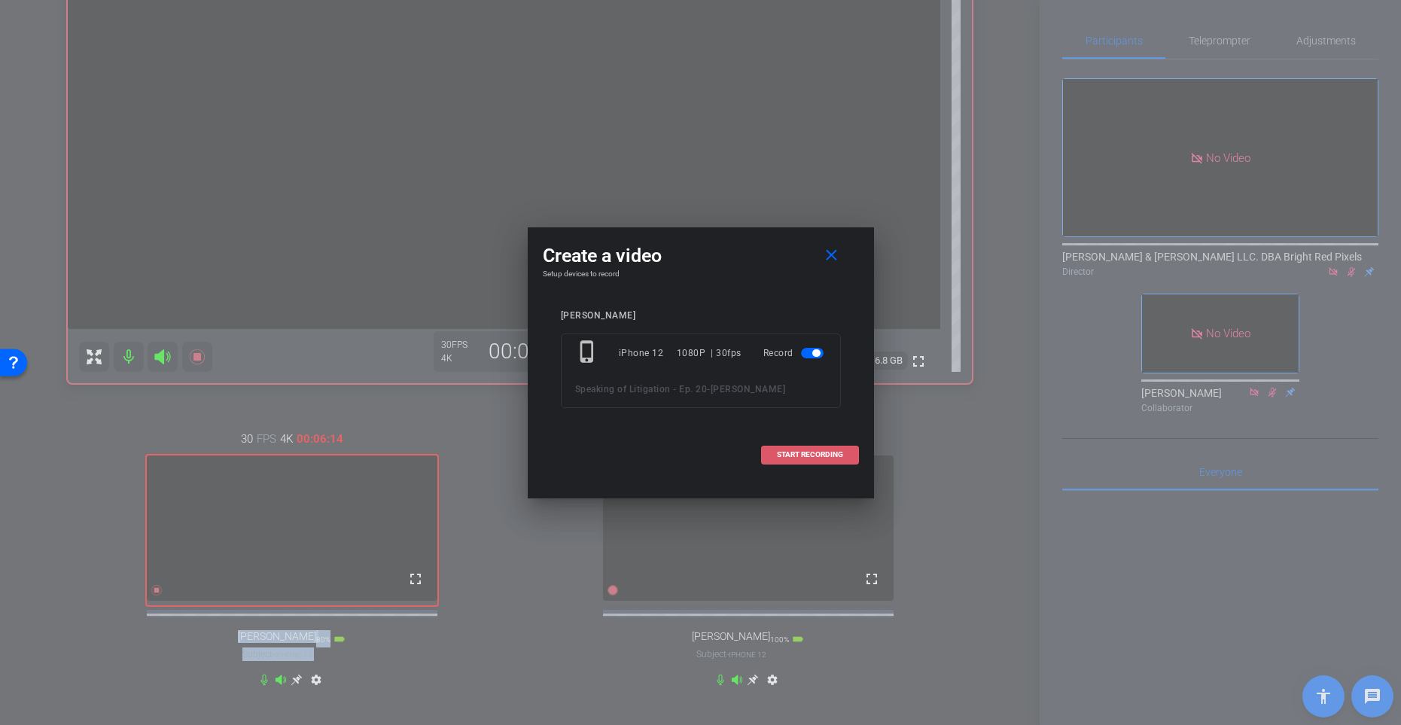
click at [793, 454] on span "START RECORDING" at bounding box center [810, 455] width 66 height 8
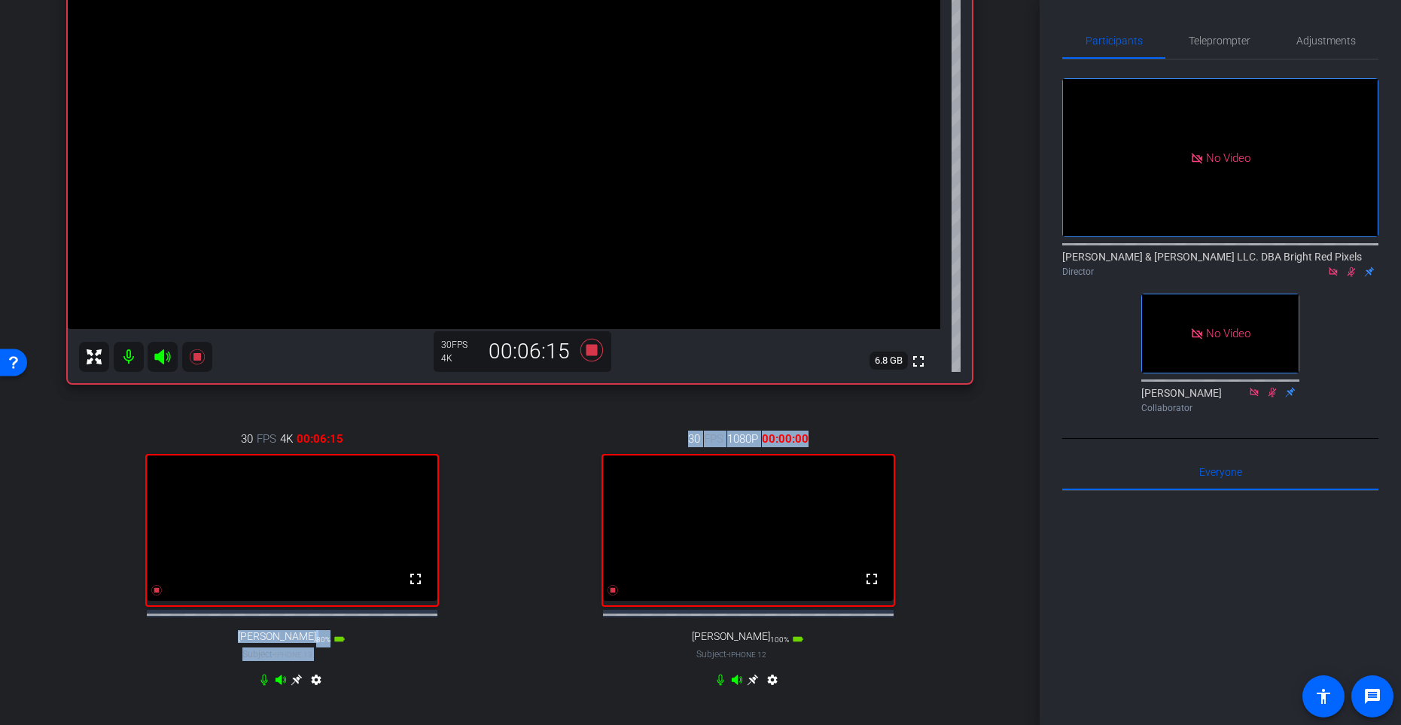
scroll to position [220, 0]
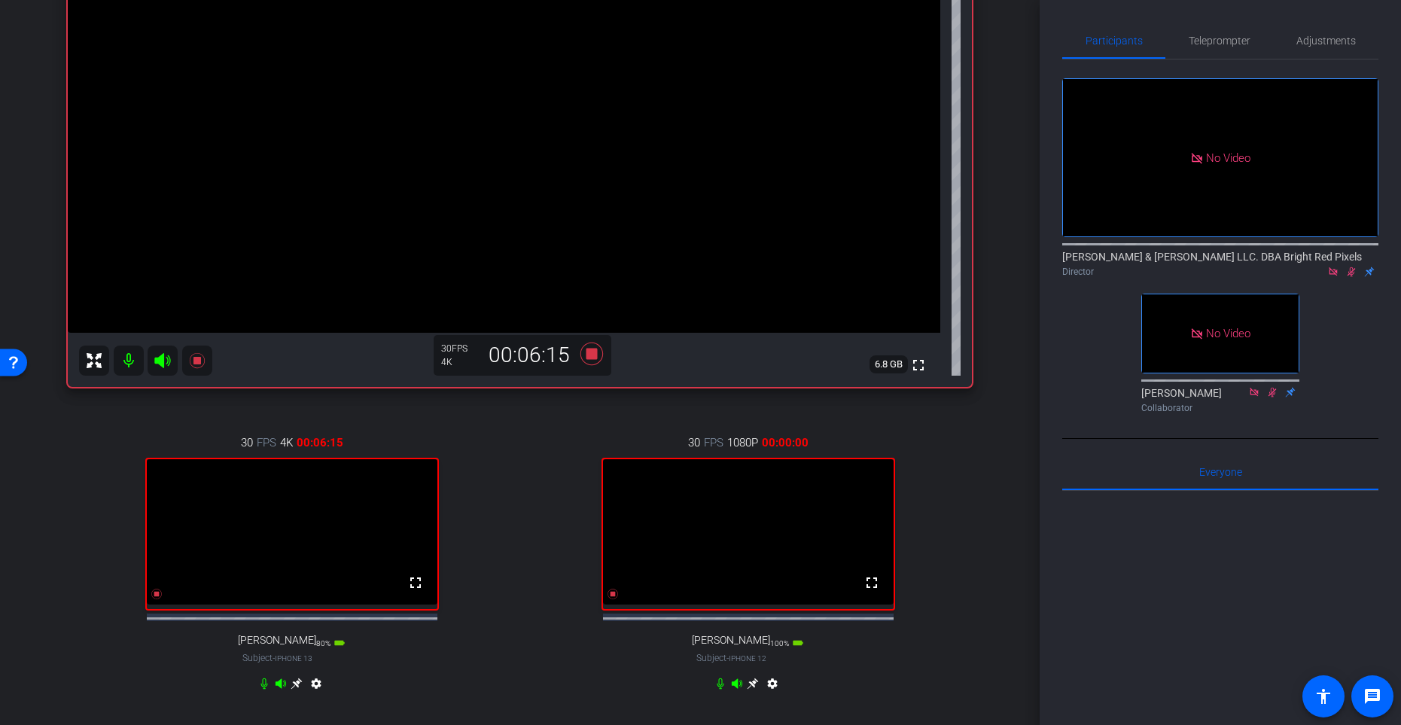
click at [526, 489] on div "30 FPS 1080P 00:00:00 fullscreen [PERSON_NAME] Subject - iPhone 12 100% battery…" at bounding box center [748, 565] width 448 height 311
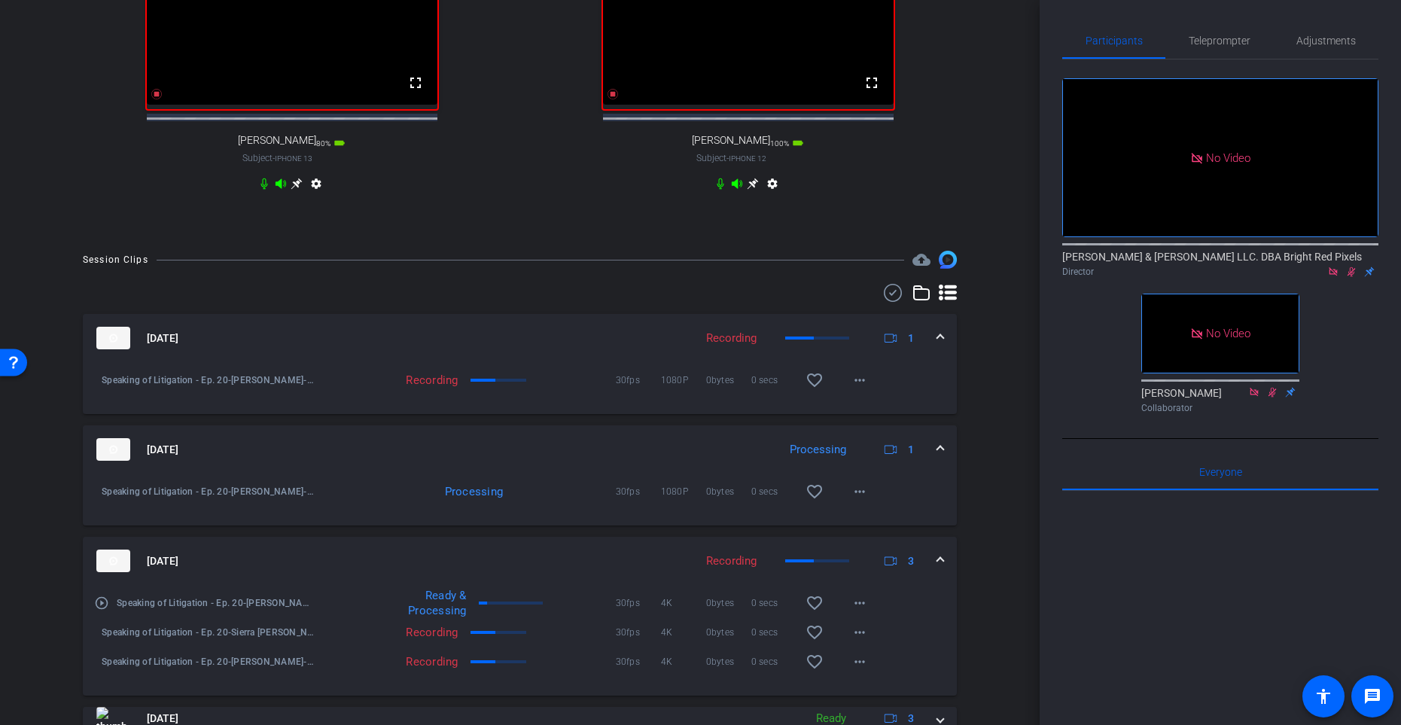
scroll to position [746, 0]
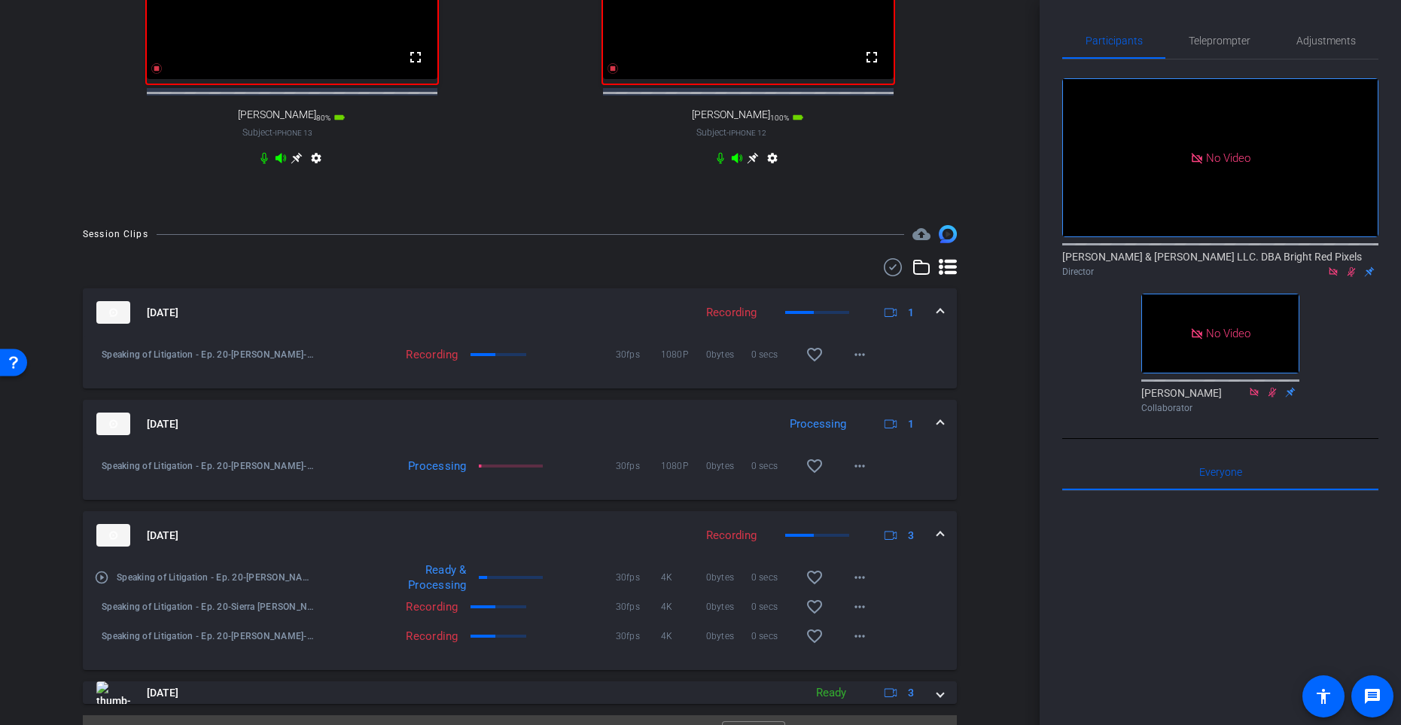
click at [564, 221] on div "arrow_back Speaking of Litigation - Ep. 20 Back to project Send invite account_…" at bounding box center [520, 362] width 1040 height 725
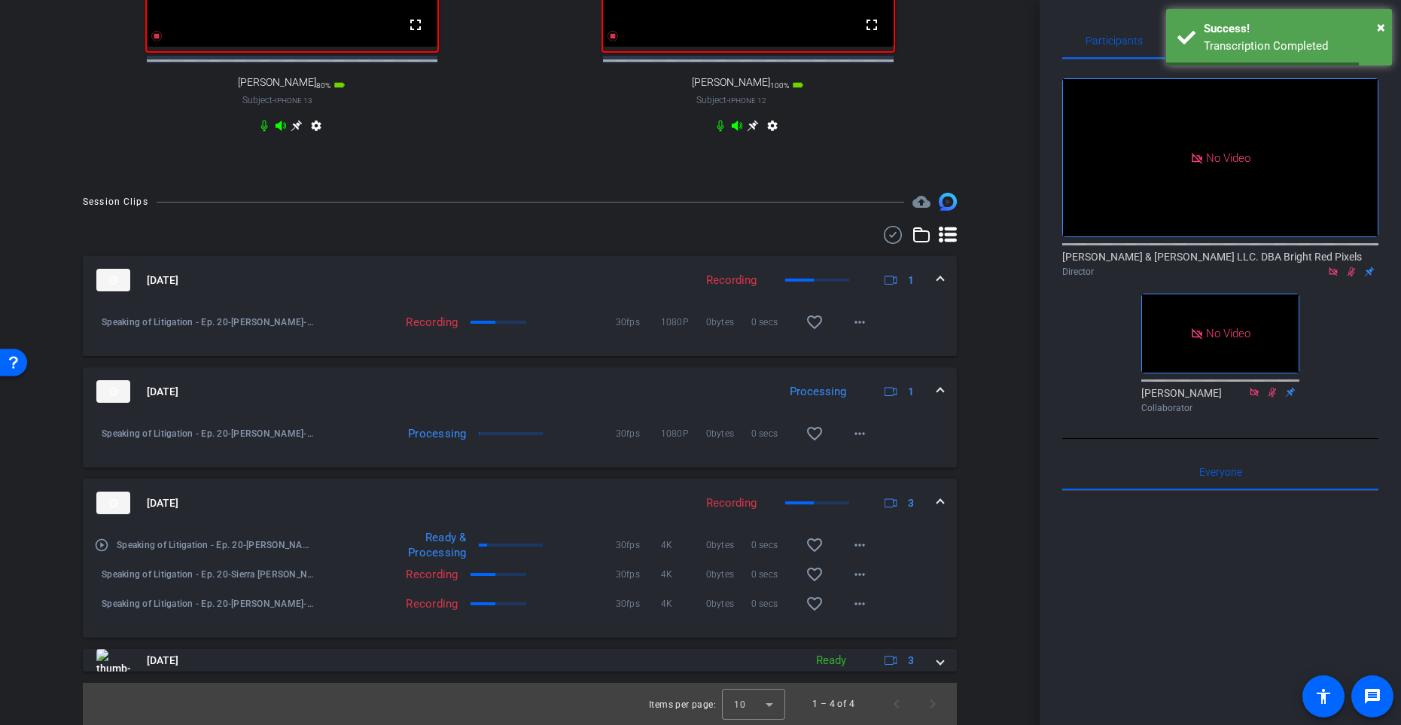
scroll to position [788, 0]
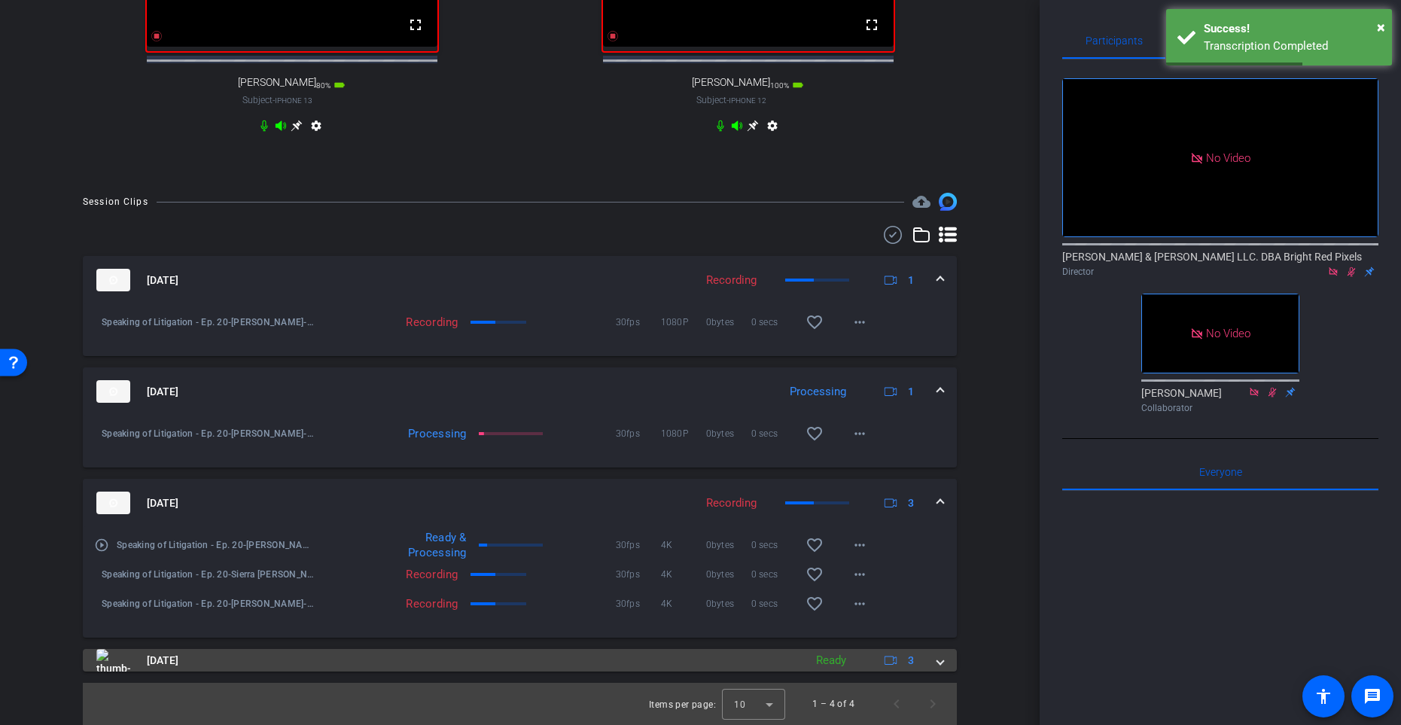
click at [938, 594] on span at bounding box center [941, 661] width 6 height 16
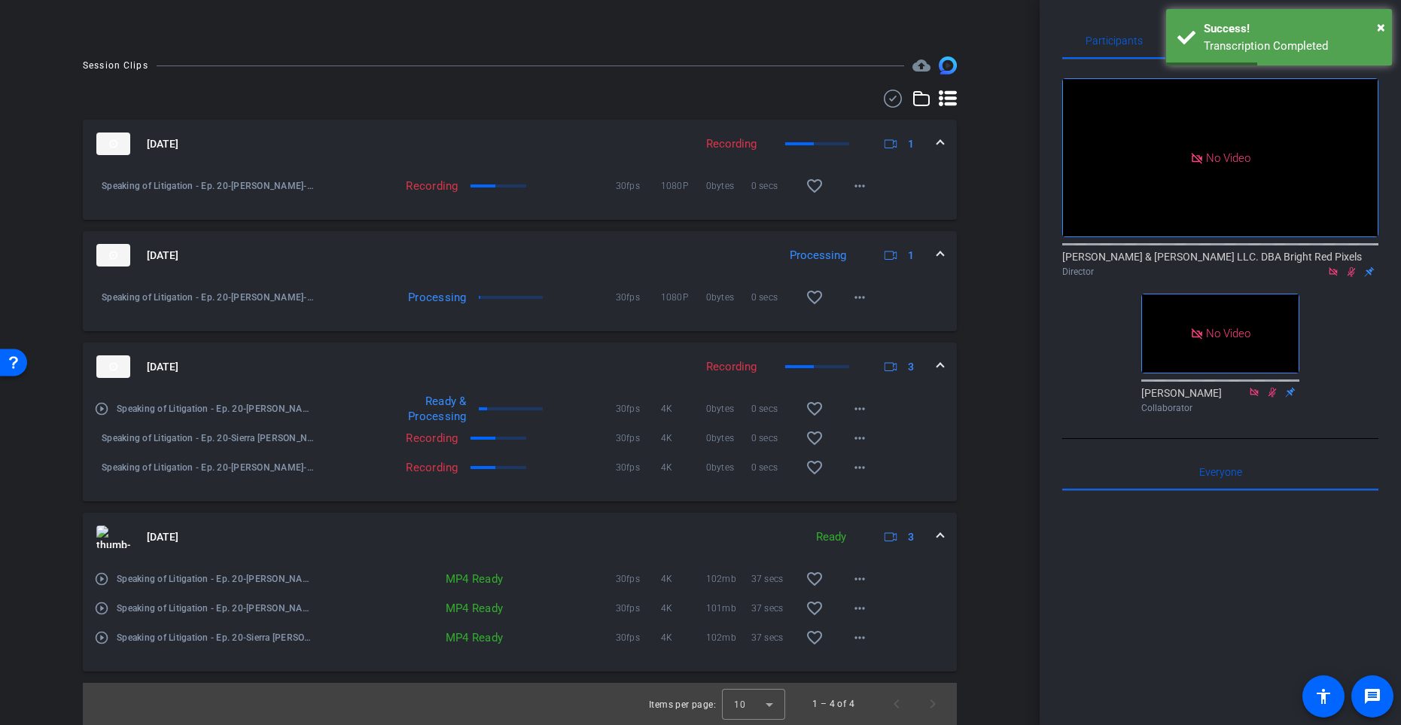
scroll to position [925, 0]
click at [940, 542] on span at bounding box center [941, 537] width 6 height 16
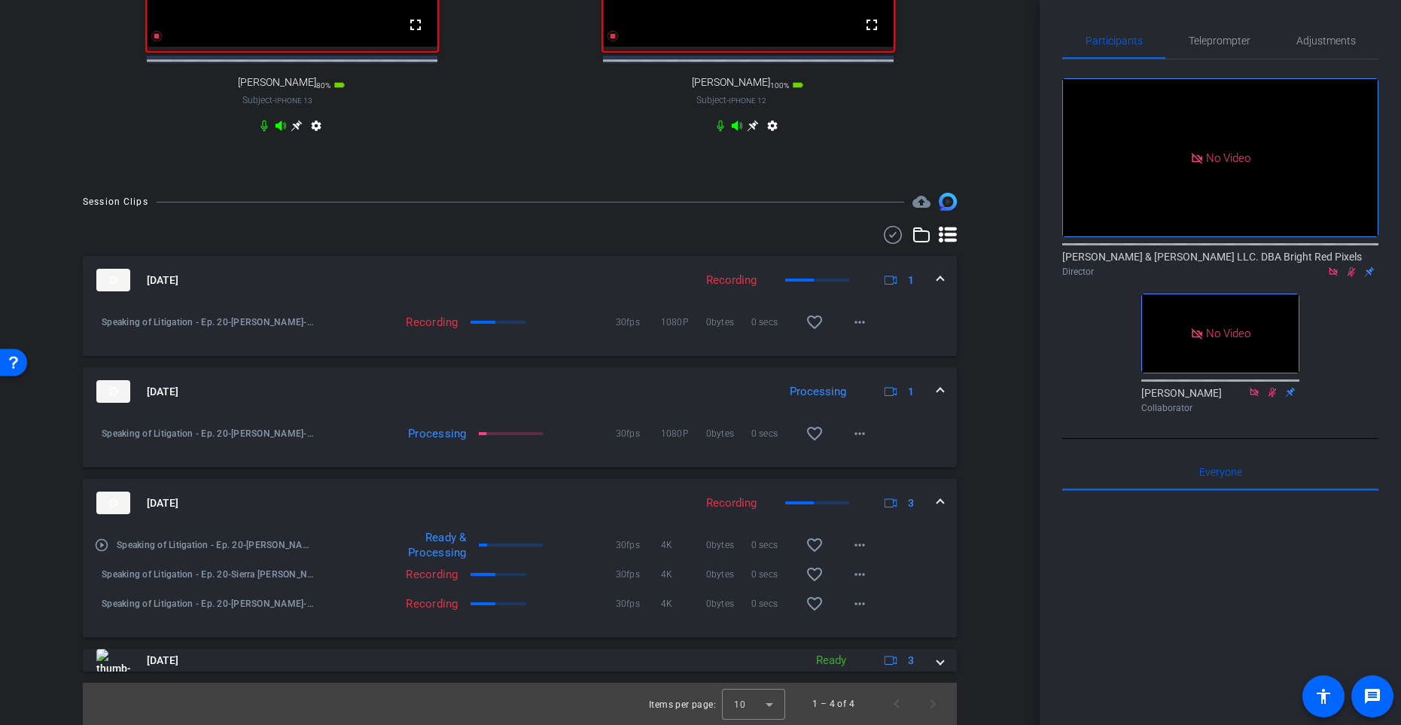
scroll to position [788, 0]
click at [933, 594] on div "[DATE] Ready 3" at bounding box center [516, 660] width 841 height 23
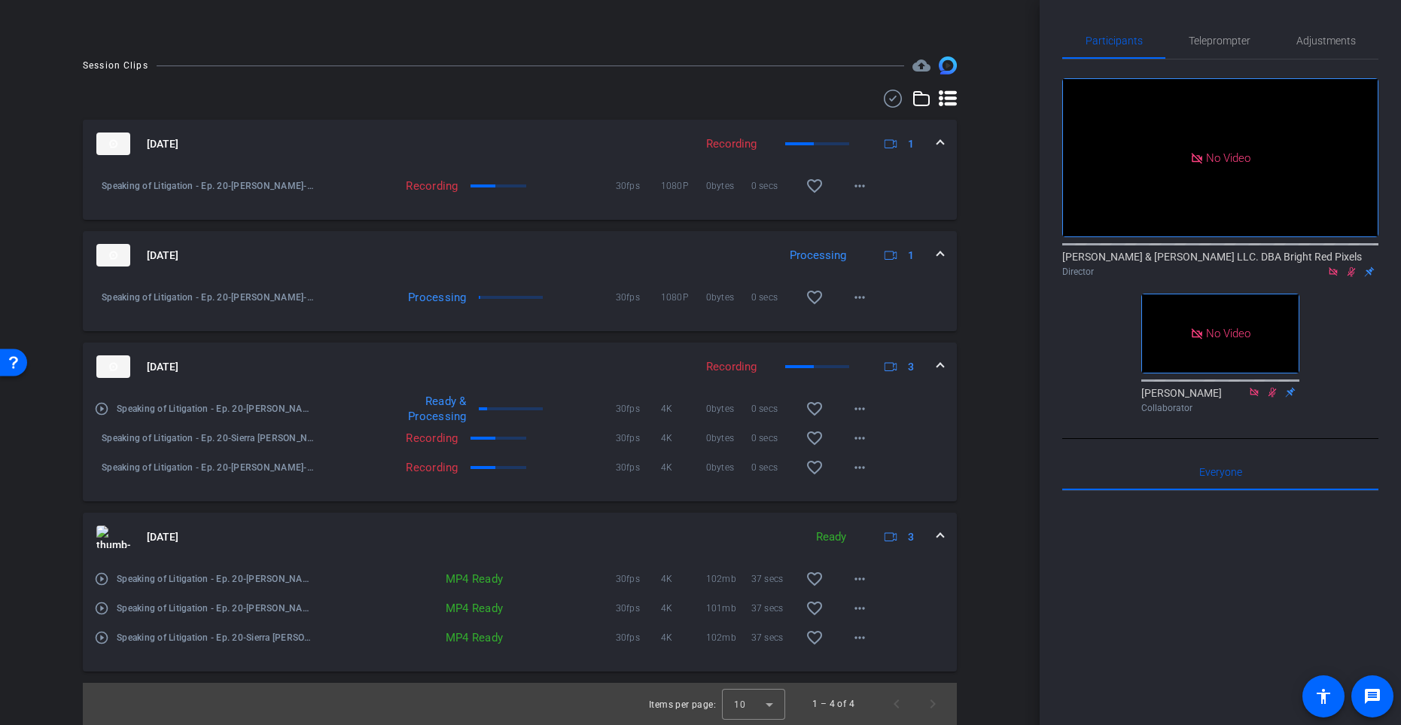
scroll to position [925, 0]
click at [938, 535] on span at bounding box center [941, 537] width 6 height 16
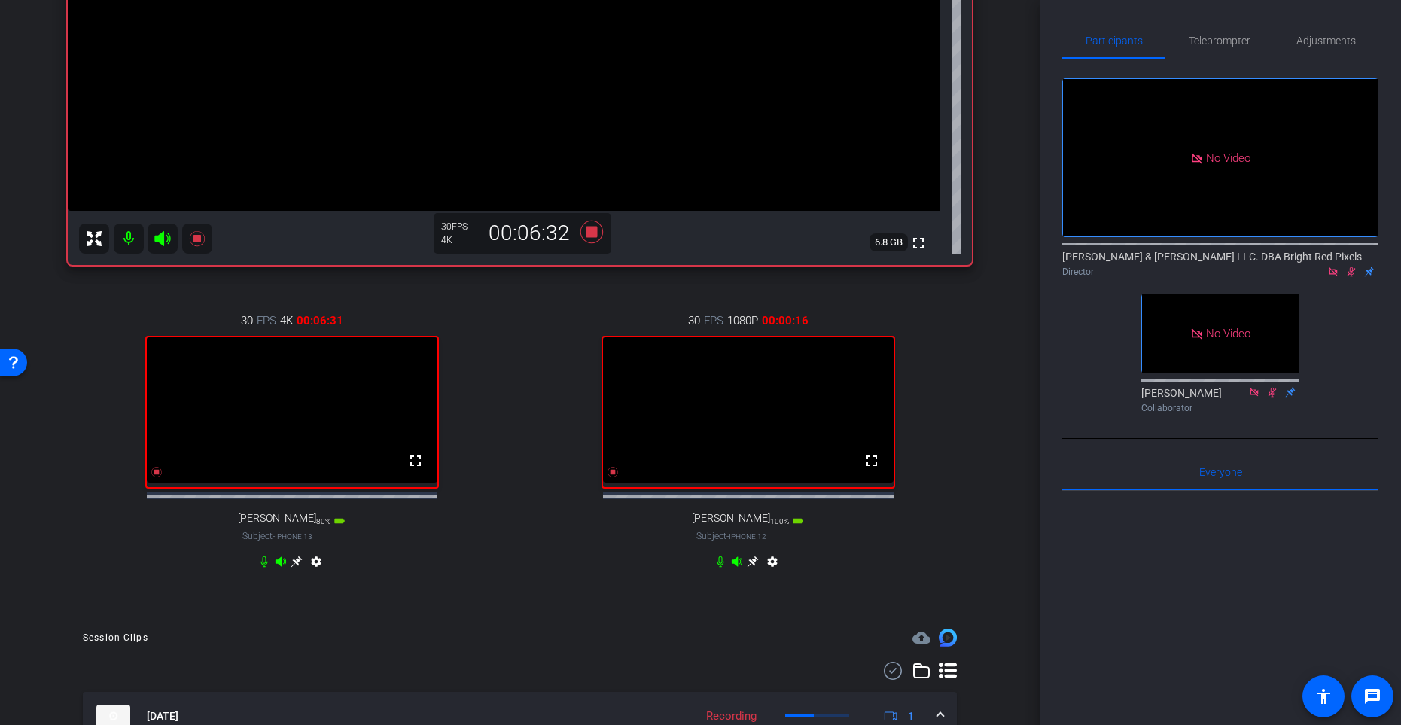
scroll to position [341, 0]
click at [502, 363] on div "30 FPS 4K 00:06:33 fullscreen [PERSON_NAME] Subject - iPhone 13 80% battery_std…" at bounding box center [292, 443] width 448 height 311
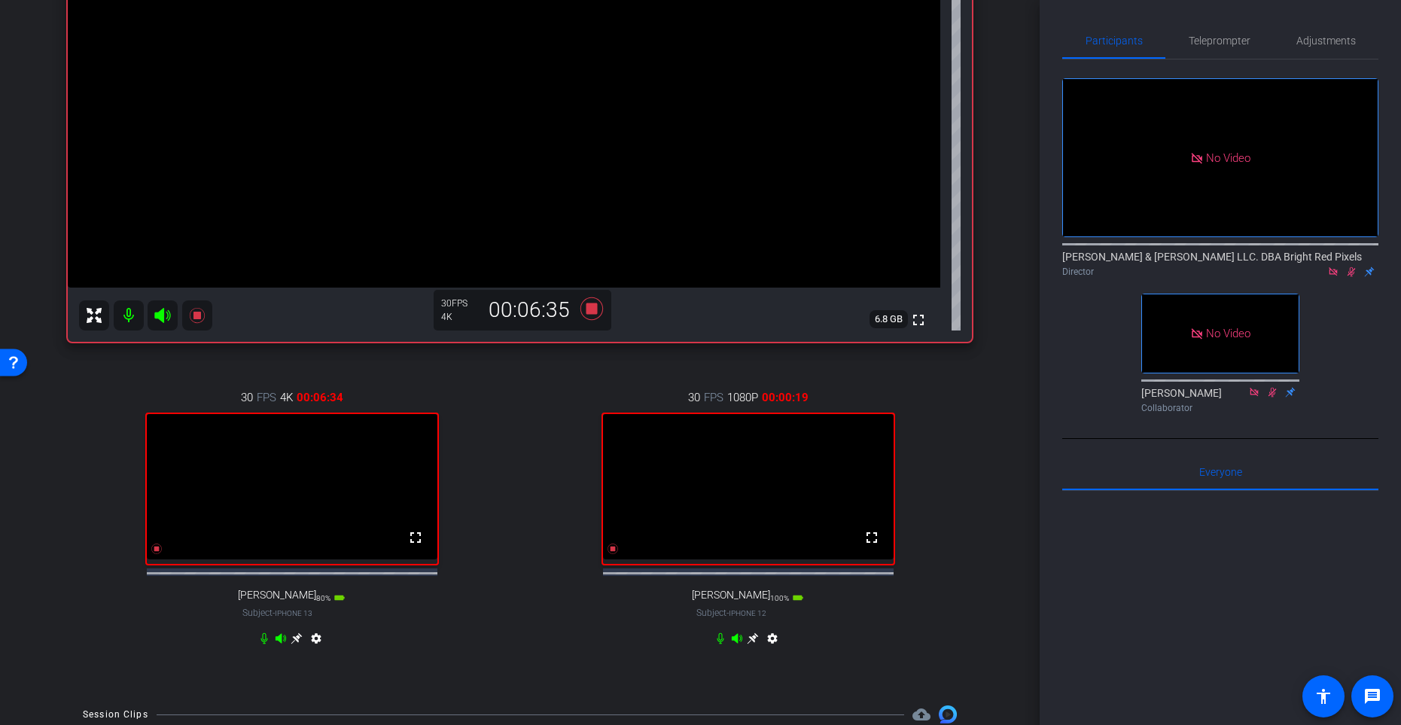
scroll to position [255, 0]
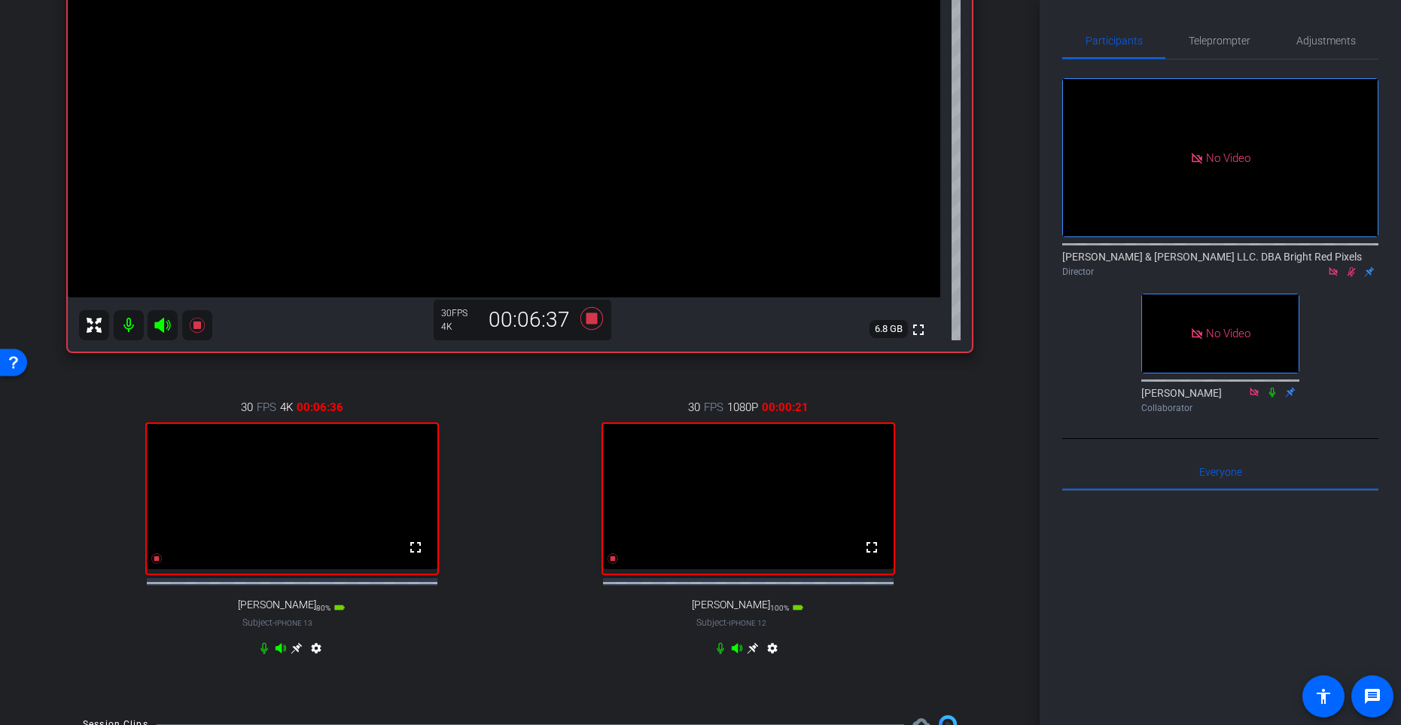
click at [1341, 267] on icon at bounding box center [1352, 272] width 12 height 11
click at [1341, 265] on icon at bounding box center [1352, 270] width 12 height 11
click at [488, 398] on div "30 FPS 4K 00:06:46 fullscreen [PERSON_NAME] Subject - iPhone 13 80% battery_std…" at bounding box center [292, 529] width 448 height 311
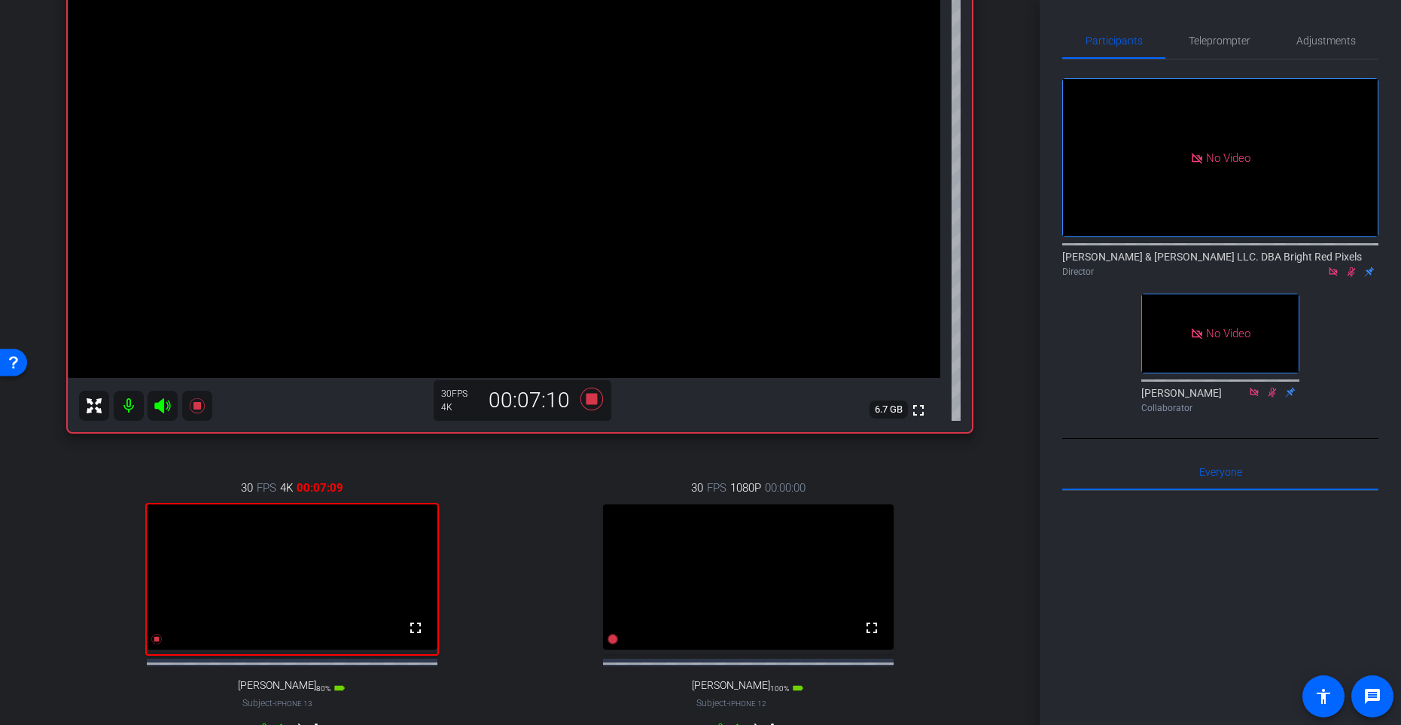
scroll to position [307, 0]
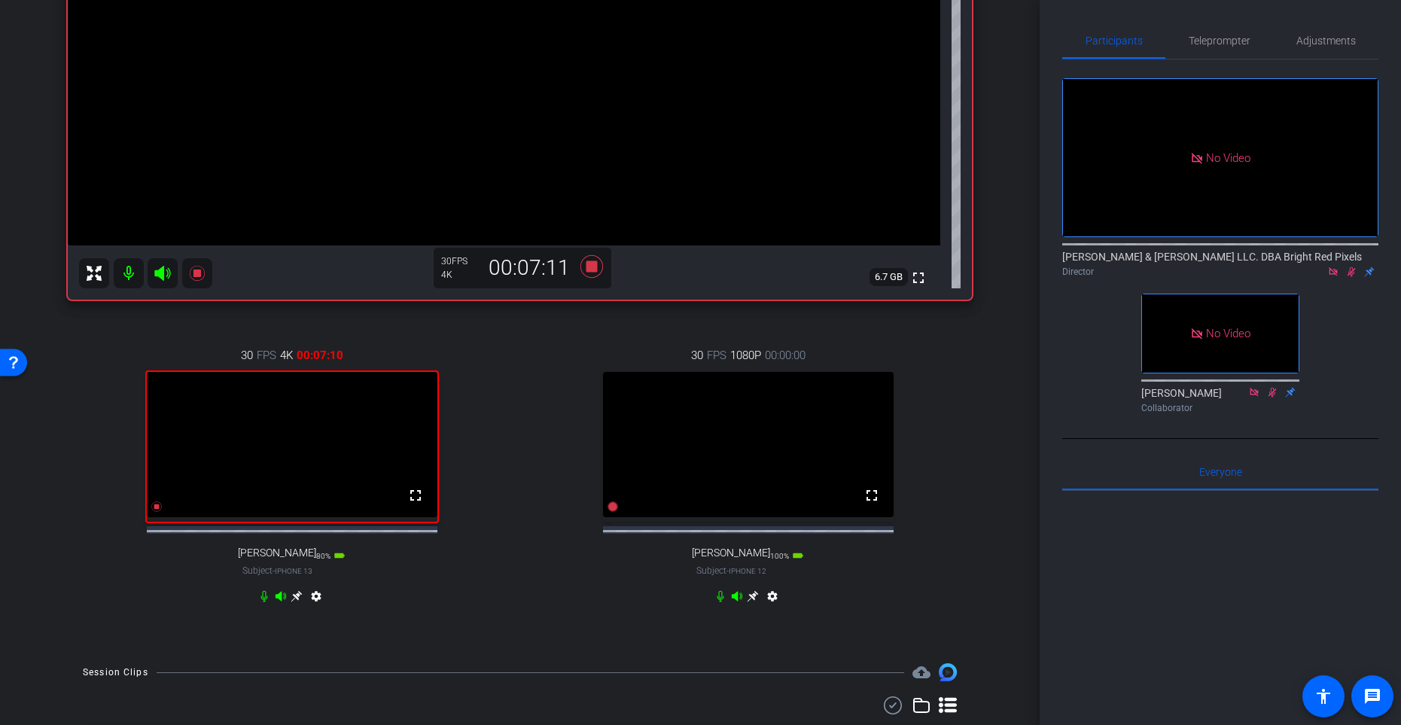
click at [1341, 267] on icon at bounding box center [1352, 272] width 8 height 10
click at [532, 365] on div "30 FPS 1080P 00:00:00 fullscreen [PERSON_NAME] Subject - iPhone 12 100% battery…" at bounding box center [748, 477] width 448 height 311
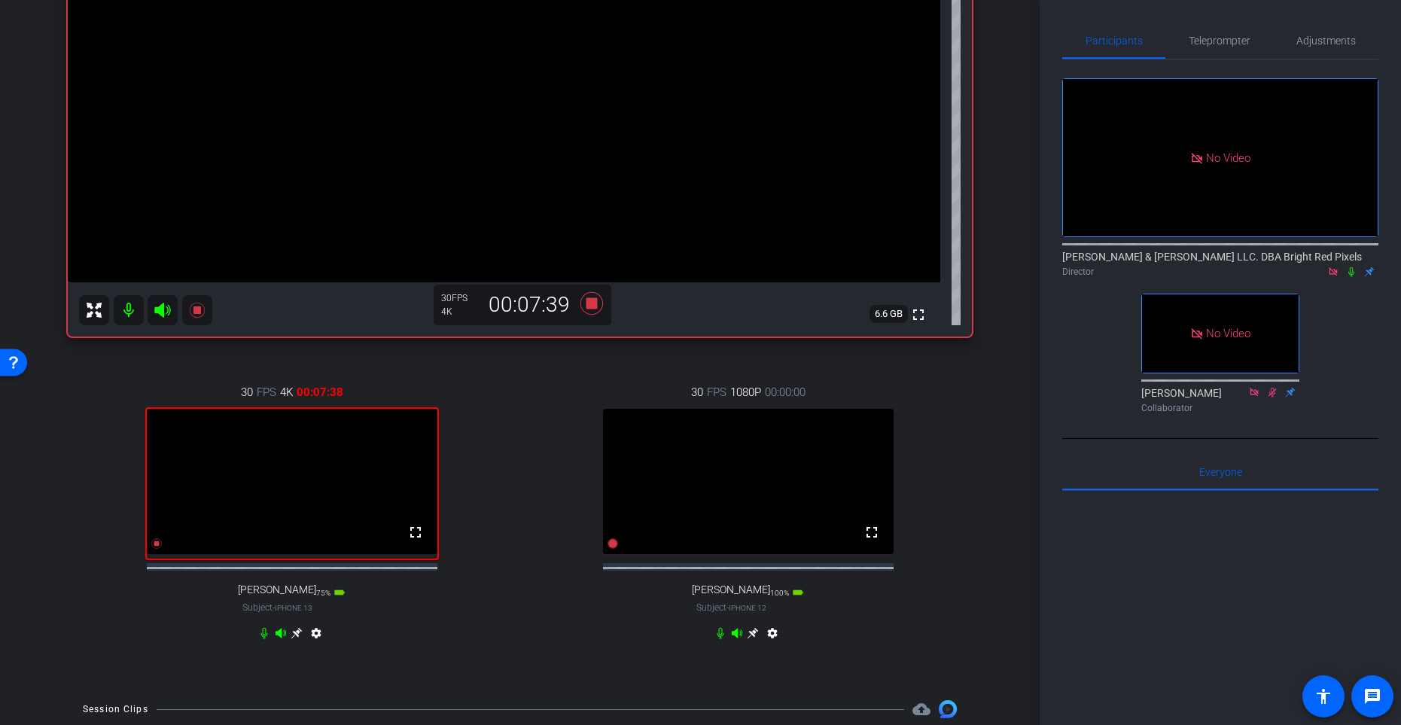
scroll to position [254, 0]
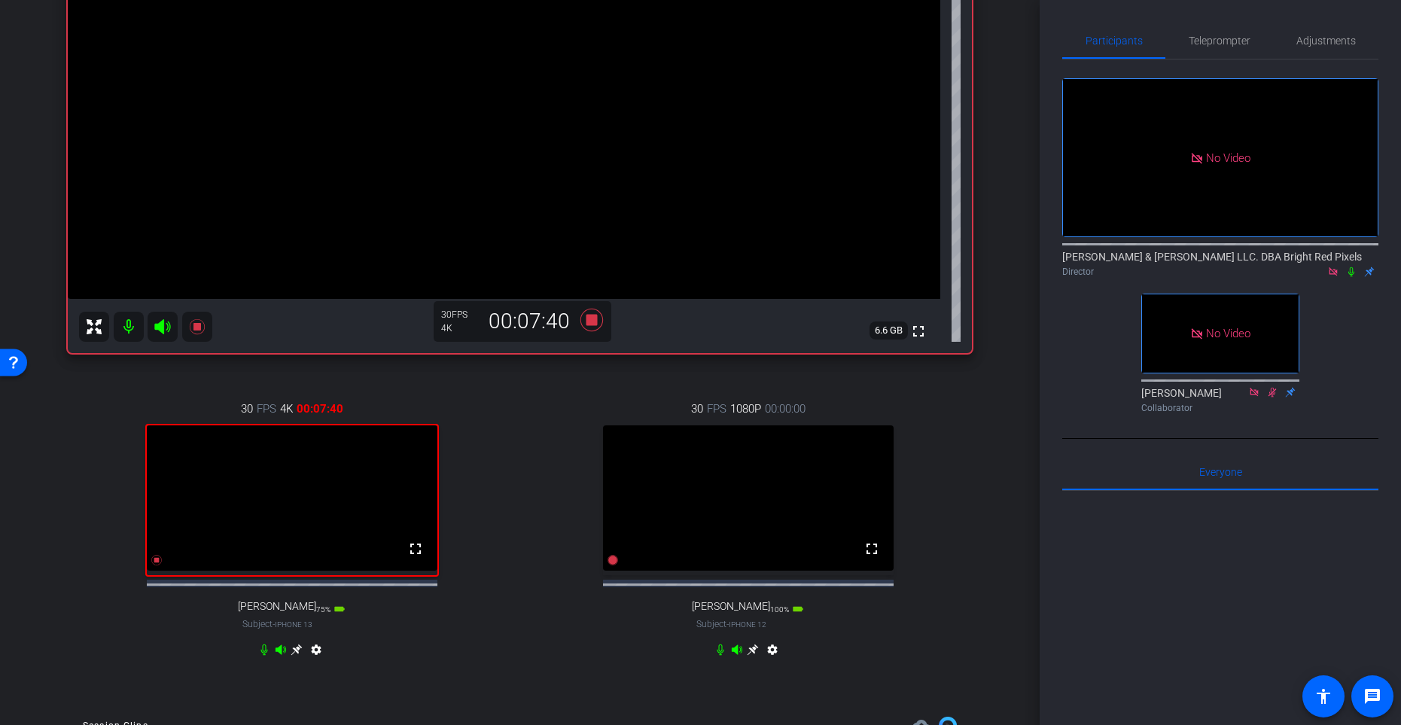
click at [534, 435] on div "30 FPS 1080P 00:00:00 fullscreen [PERSON_NAME] Subject - iPhone 12 100% battery…" at bounding box center [748, 531] width 448 height 311
click at [518, 438] on div "30 FPS 4K 00:07:42 fullscreen [PERSON_NAME] Subject - iPhone 13 75% battery_std…" at bounding box center [520, 531] width 904 height 311
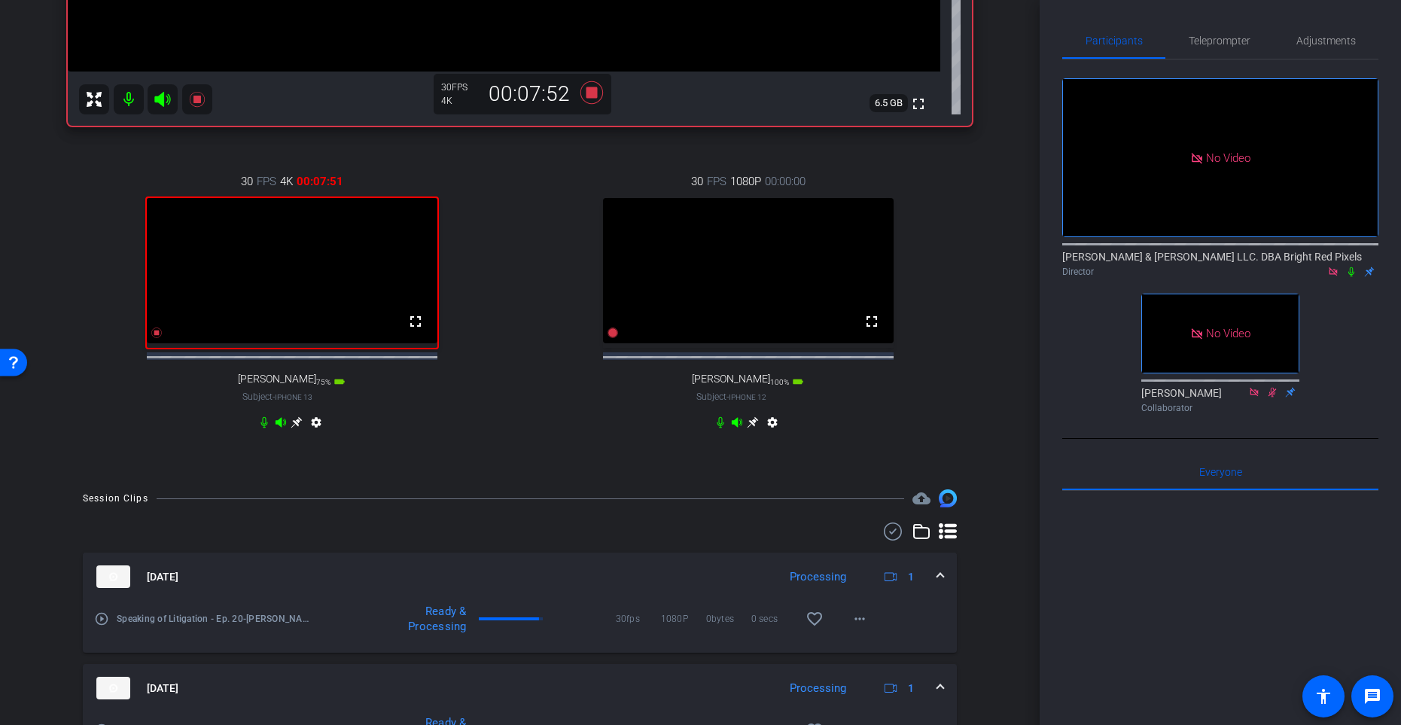
scroll to position [652, 0]
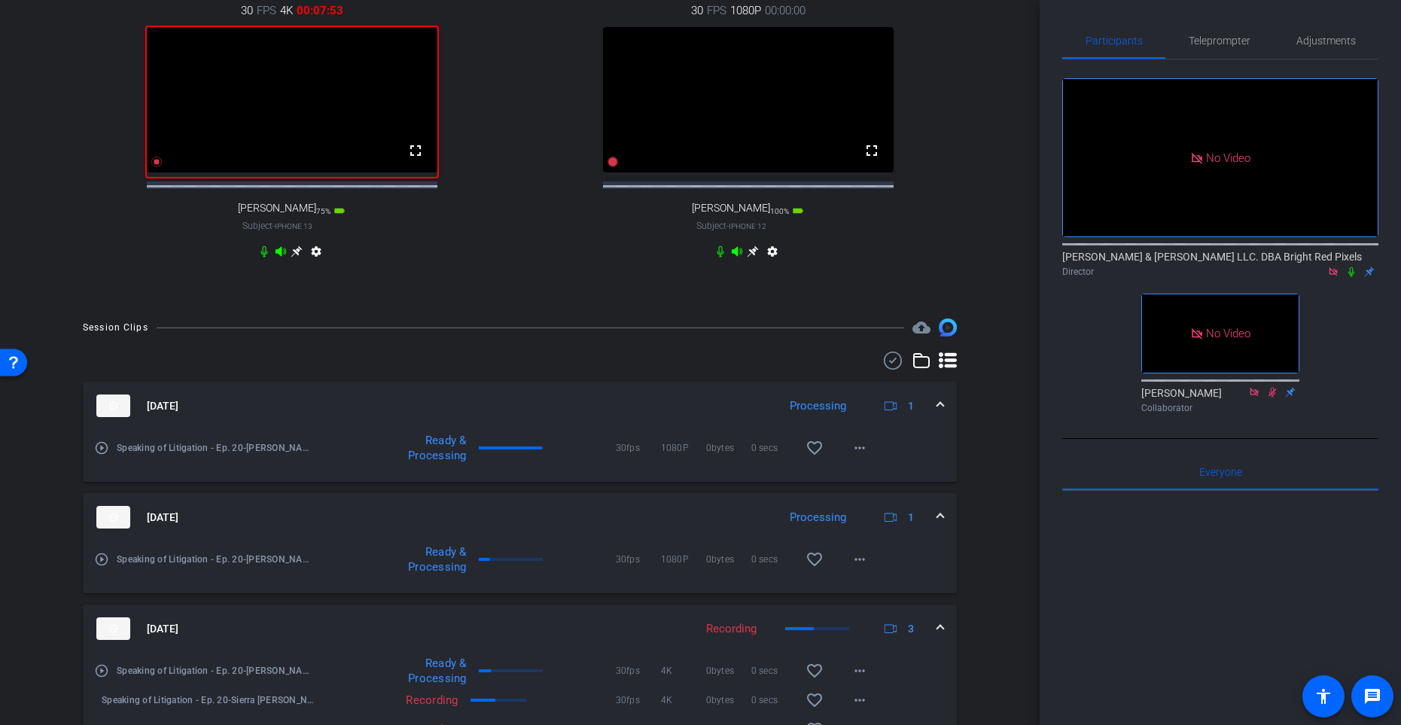
click at [542, 264] on div "30 FPS 1080P 00:00:00 fullscreen [PERSON_NAME] Subject - iPhone 12 100% battery…" at bounding box center [748, 132] width 448 height 311
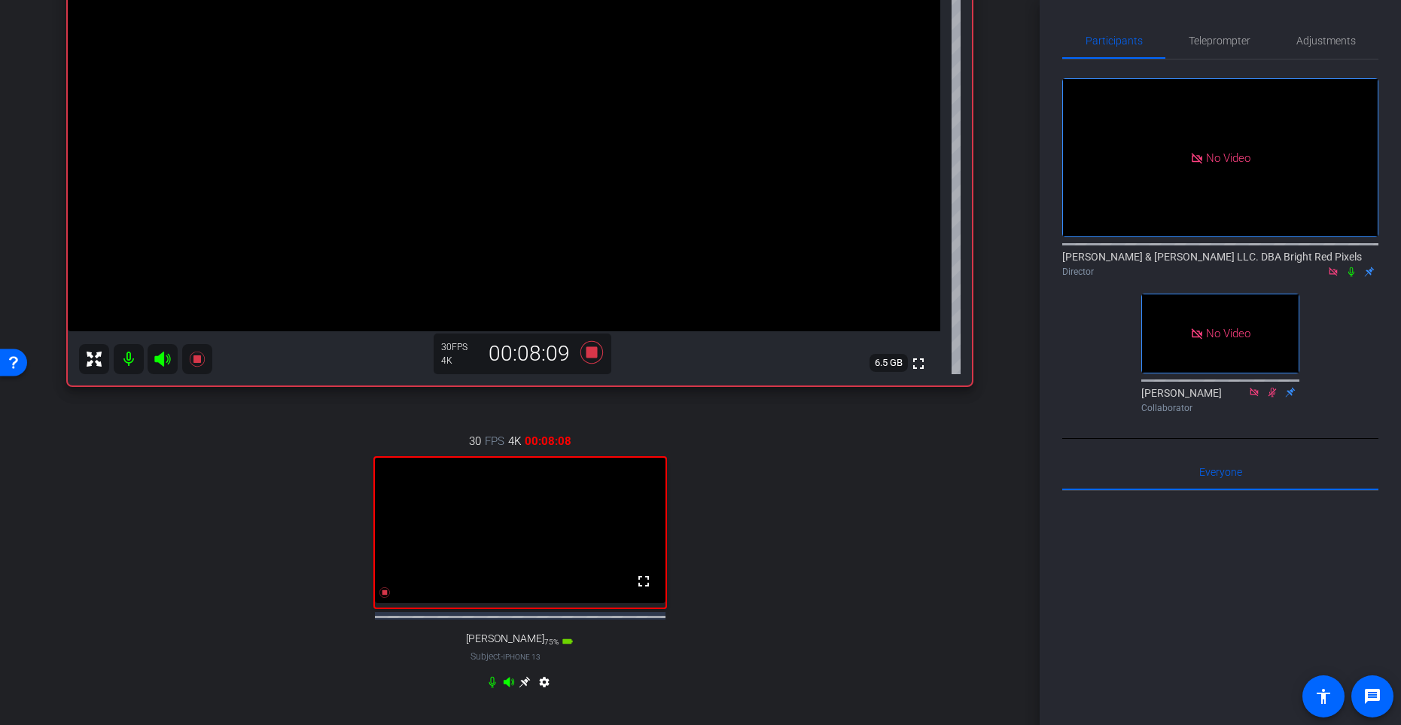
scroll to position [222, 0]
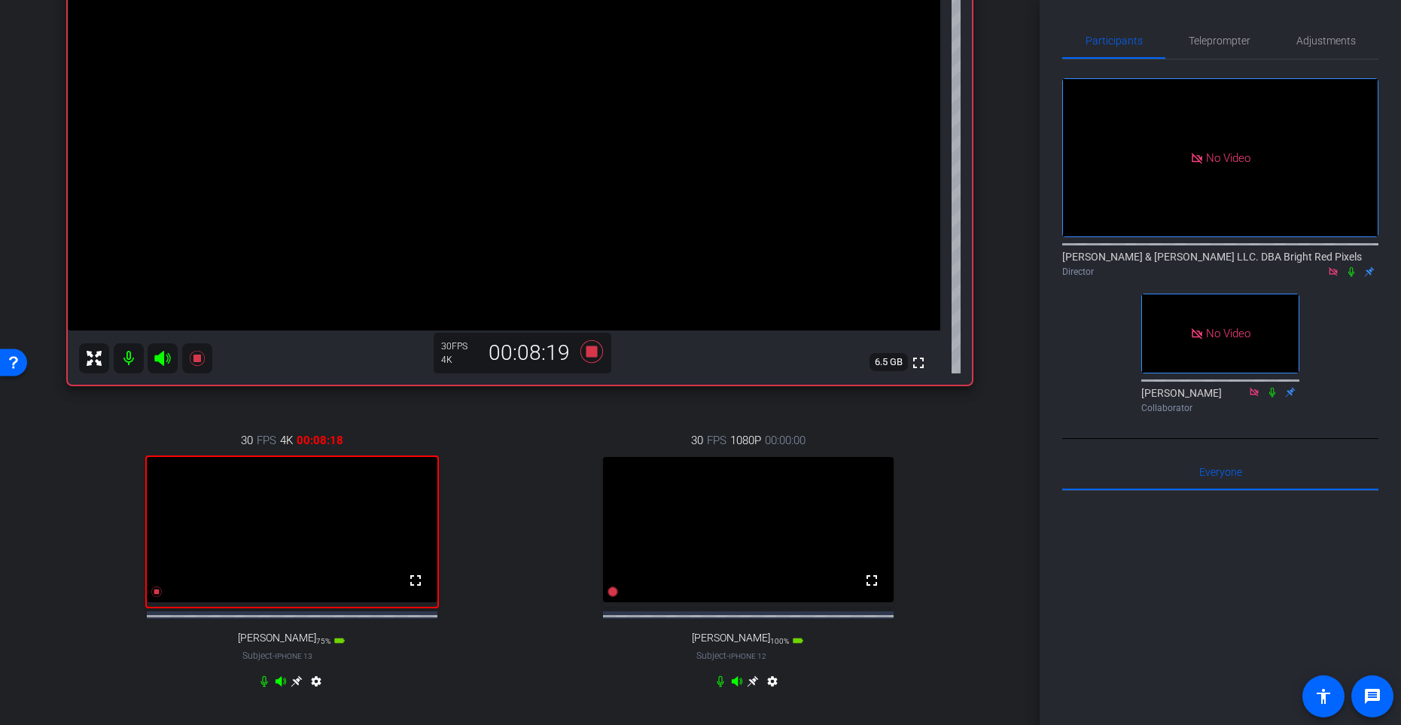
click at [916, 452] on div "30 FPS 1080P 00:00:00 fullscreen [PERSON_NAME] Subject - iPhone 12 100% battery…" at bounding box center [748, 562] width 448 height 311
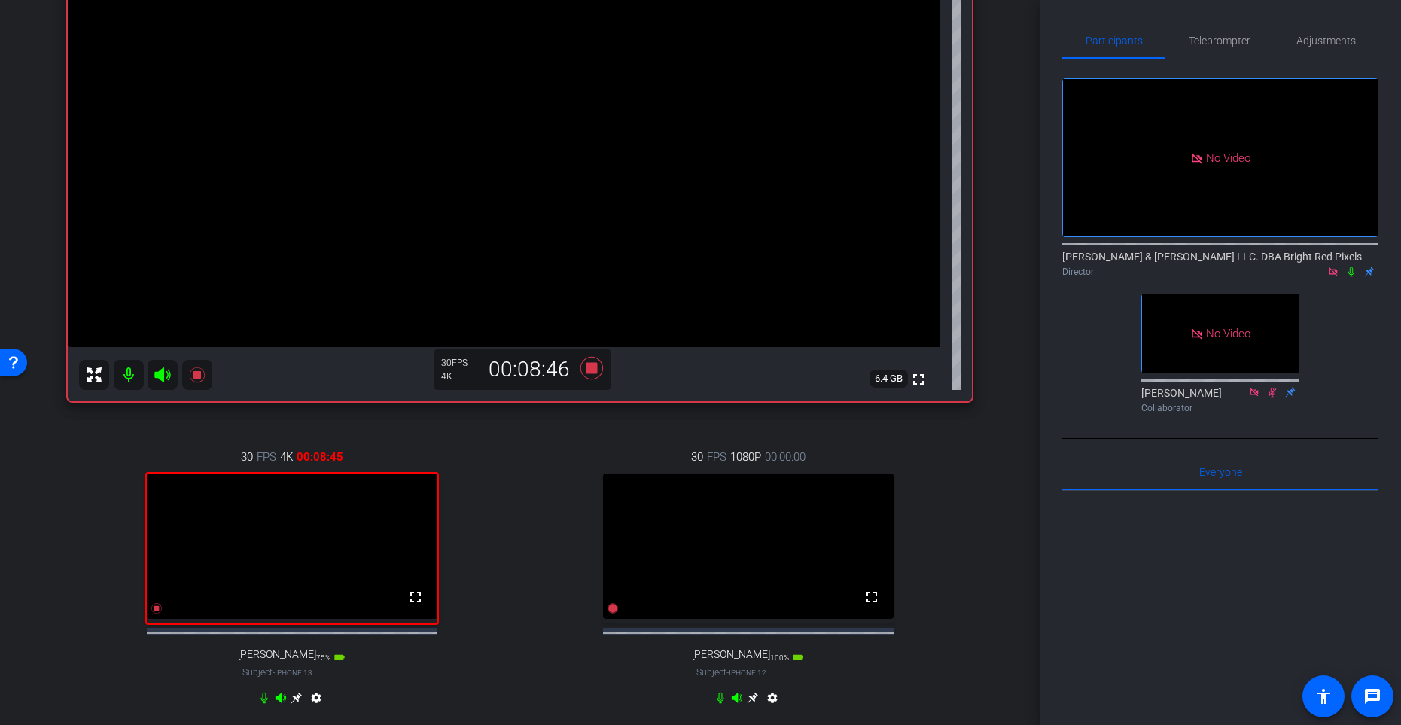
scroll to position [206, 0]
click at [1341, 267] on icon at bounding box center [1352, 272] width 12 height 11
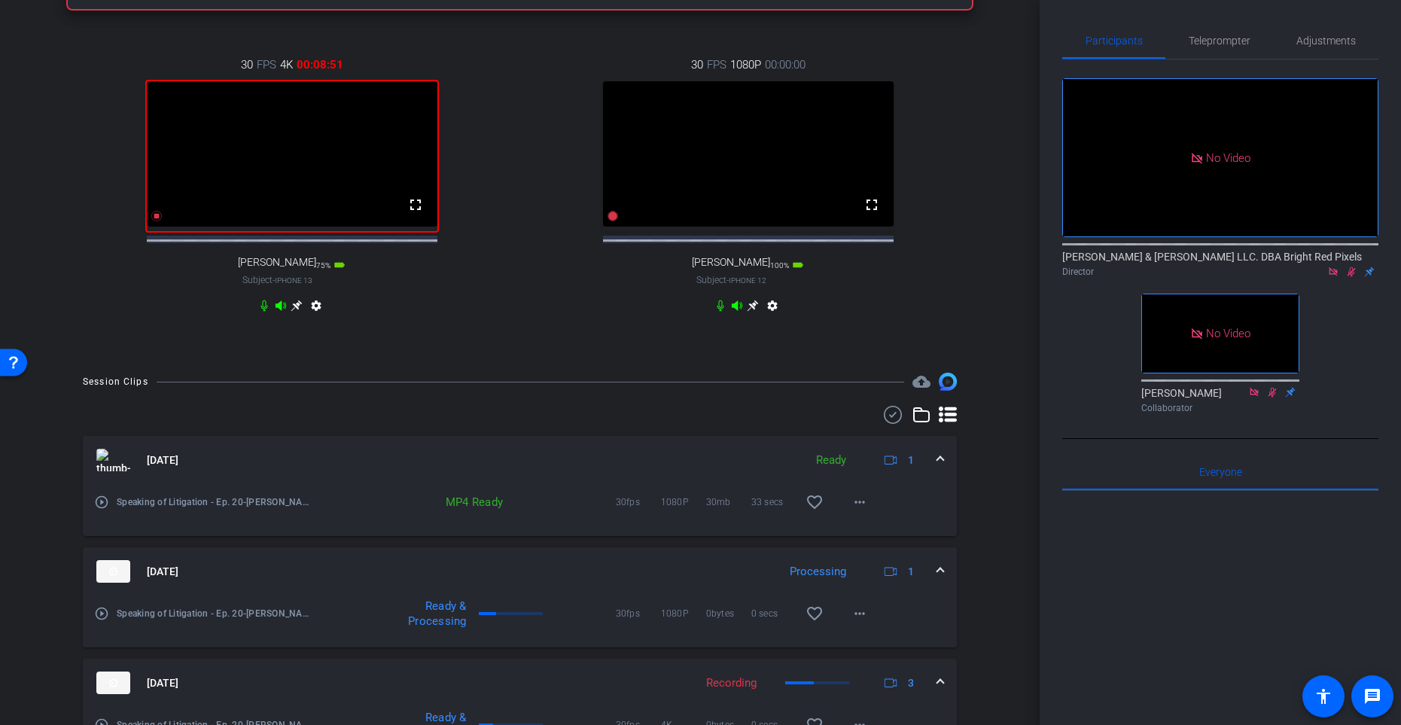
scroll to position [361, 0]
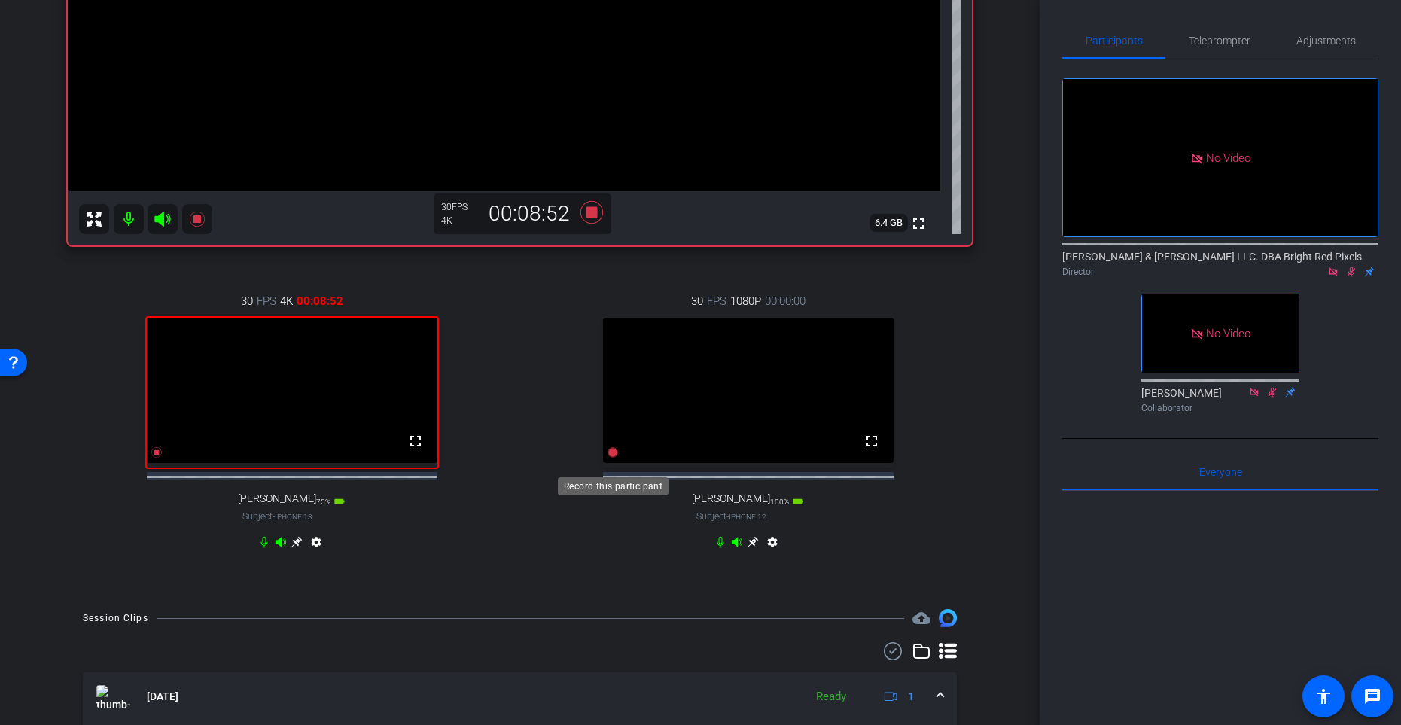
click at [615, 458] on icon at bounding box center [613, 452] width 11 height 11
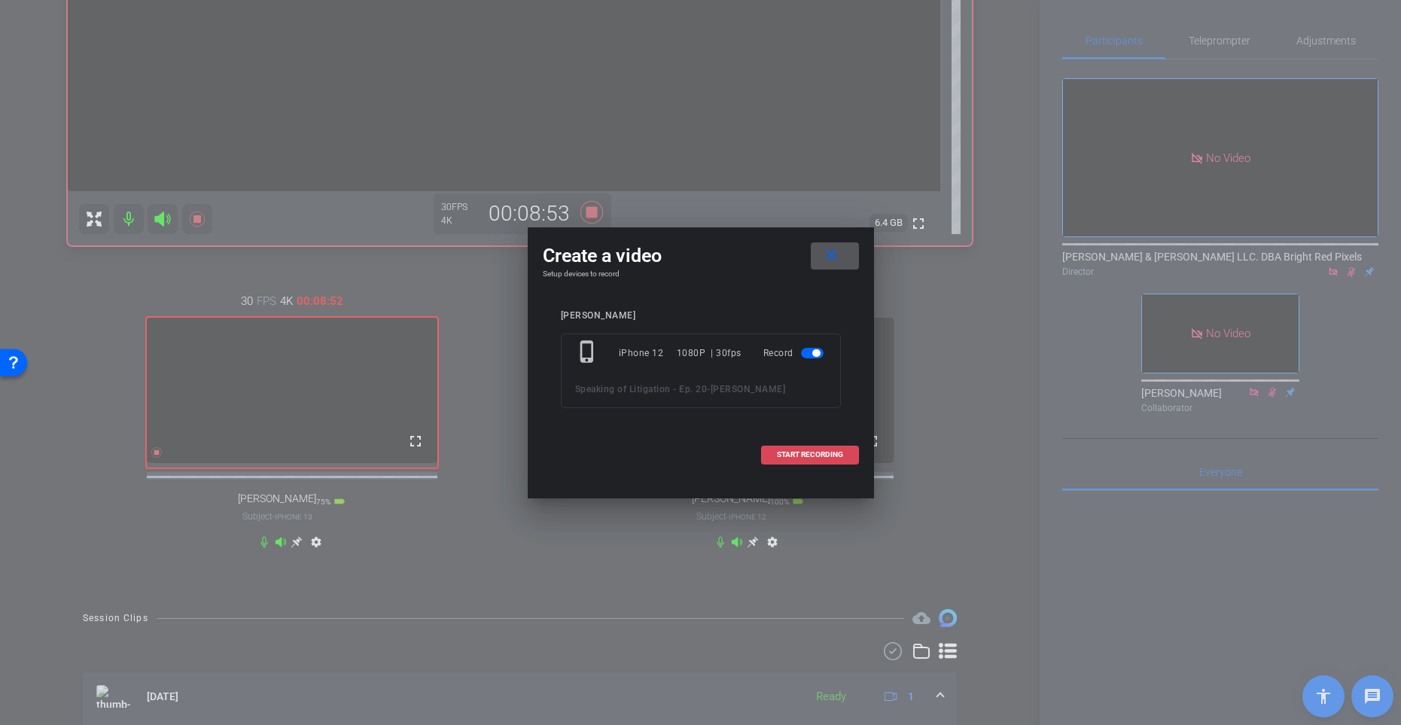
click at [791, 448] on span at bounding box center [810, 455] width 96 height 36
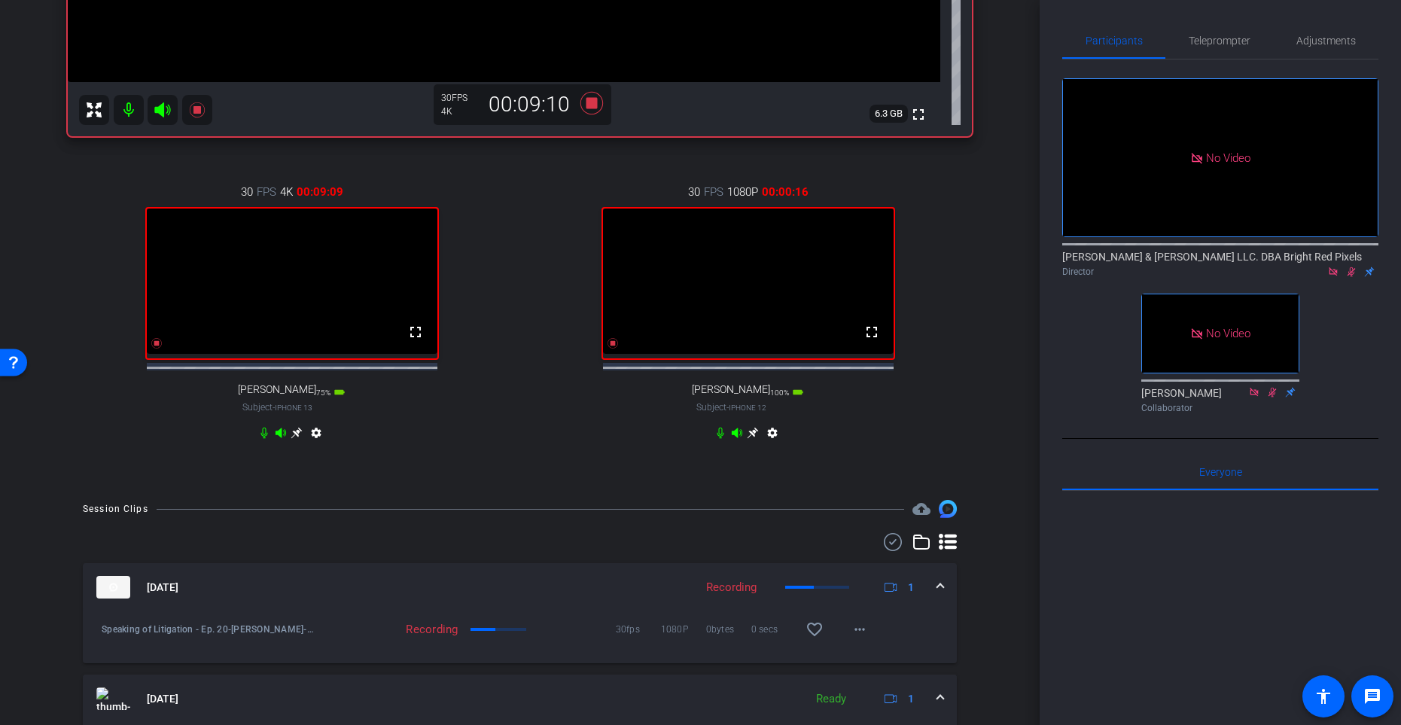
scroll to position [764, 0]
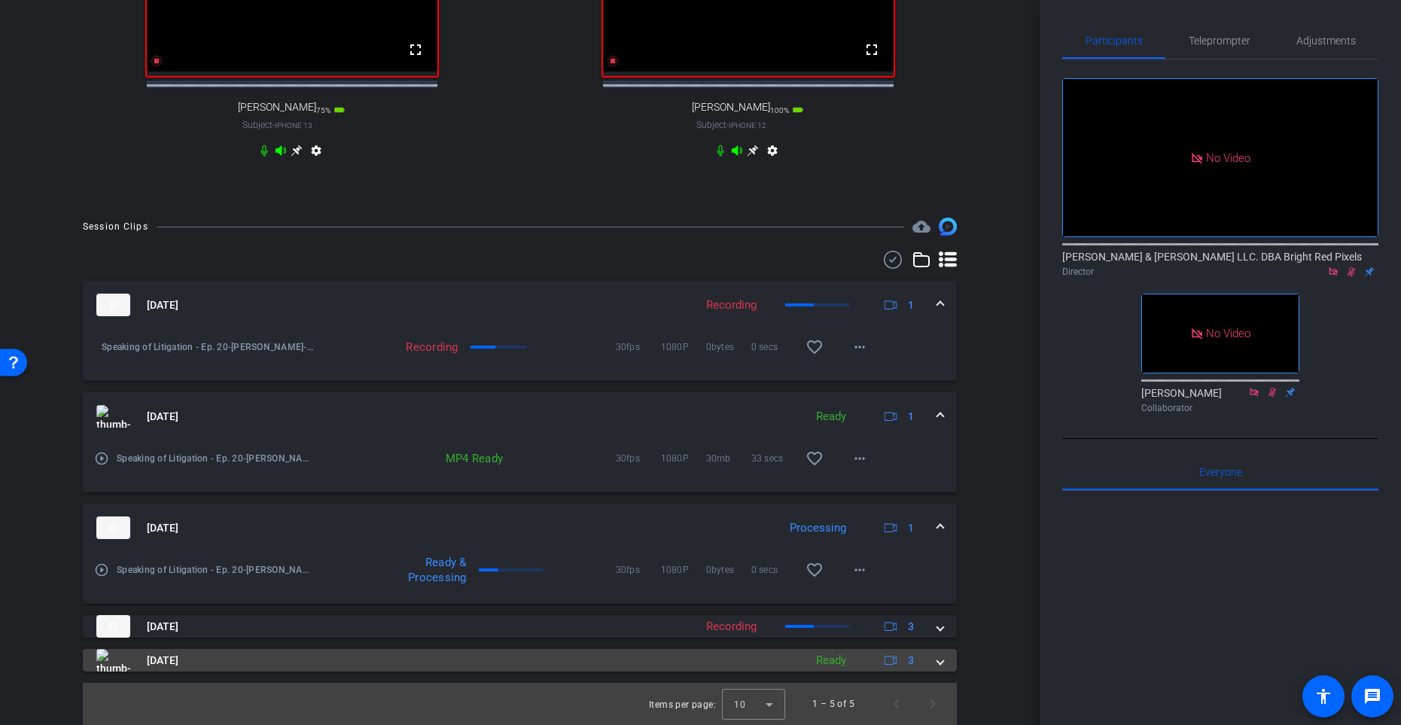
click at [938, 594] on span at bounding box center [941, 661] width 6 height 16
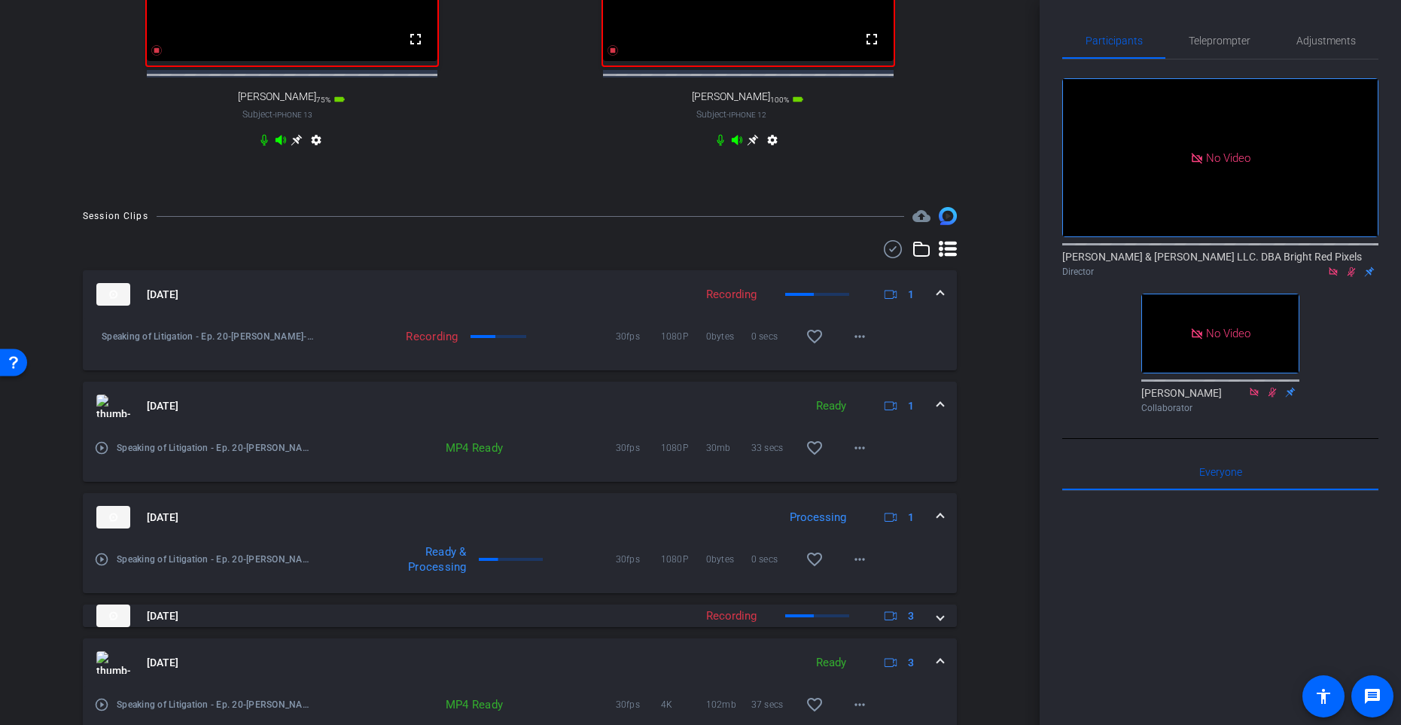
scroll to position [900, 0]
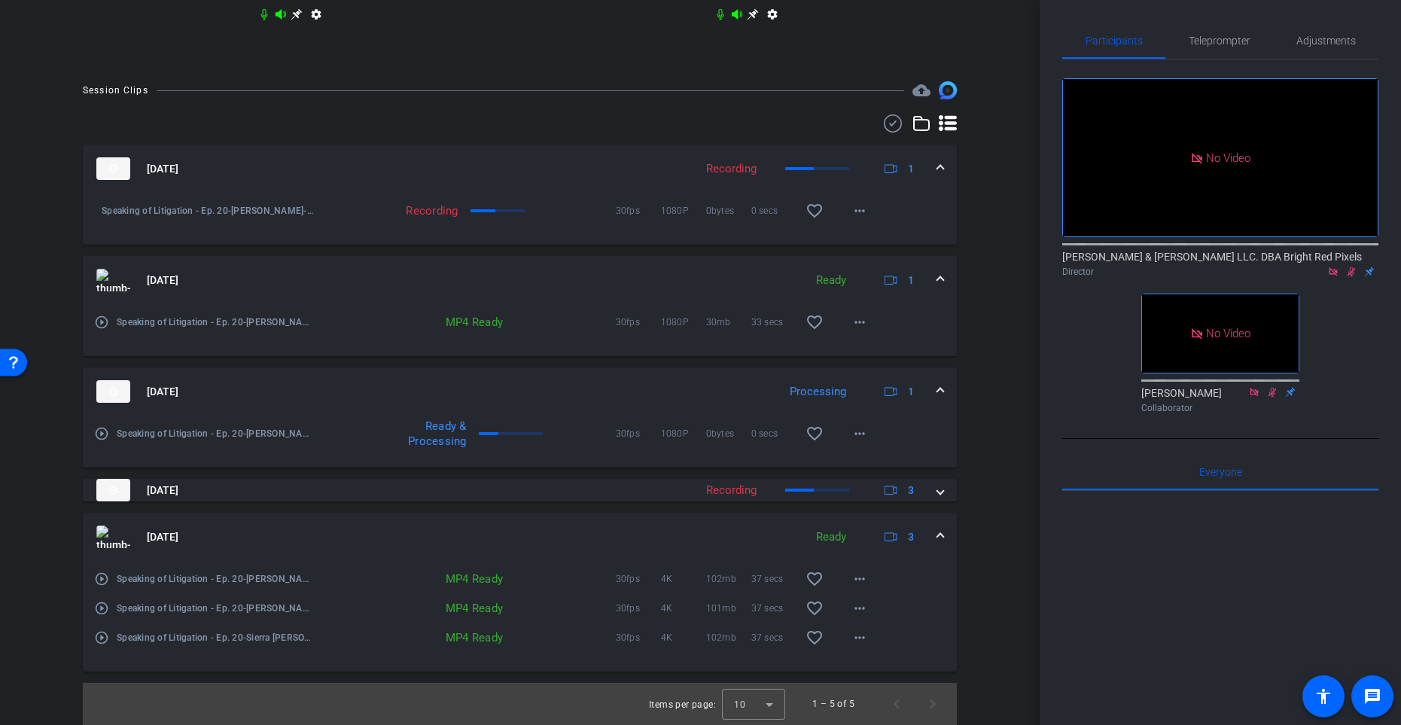
click at [932, 547] on div "[DATE] Ready 3" at bounding box center [516, 537] width 841 height 23
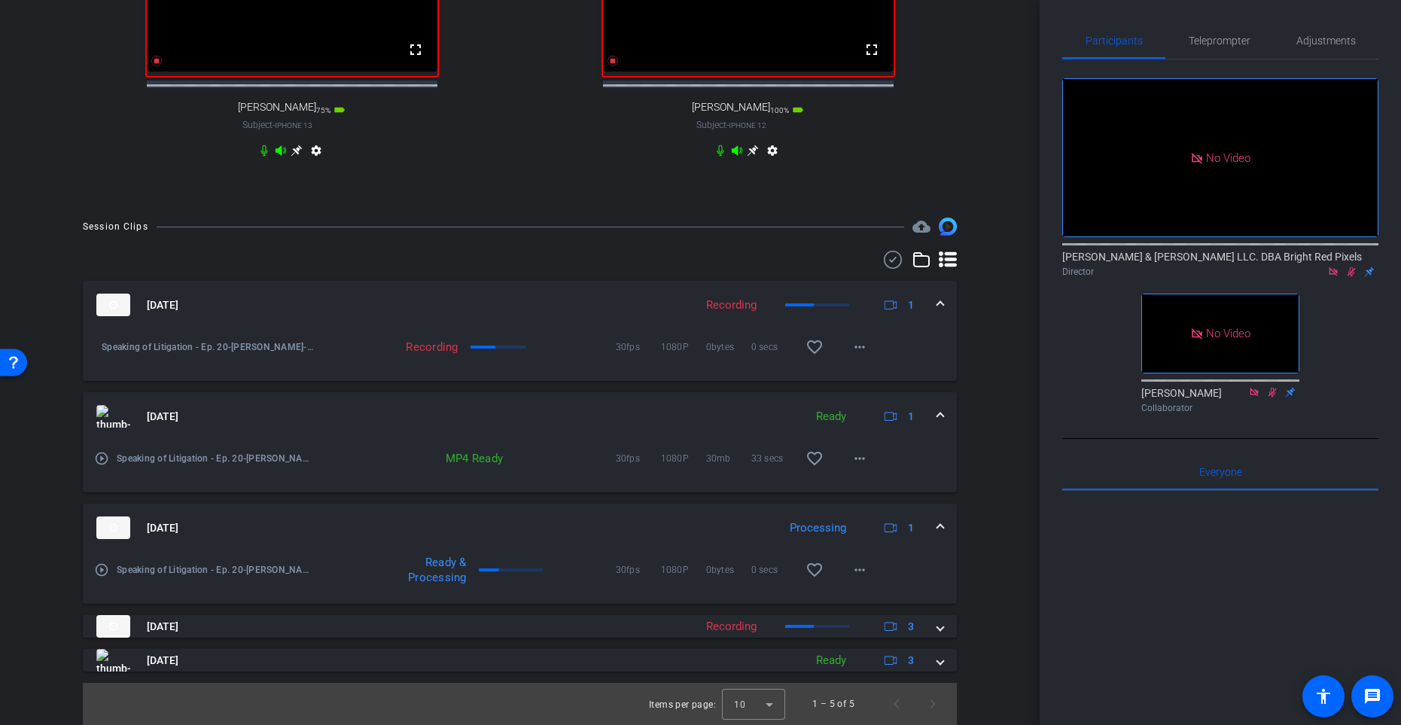
scroll to position [764, 0]
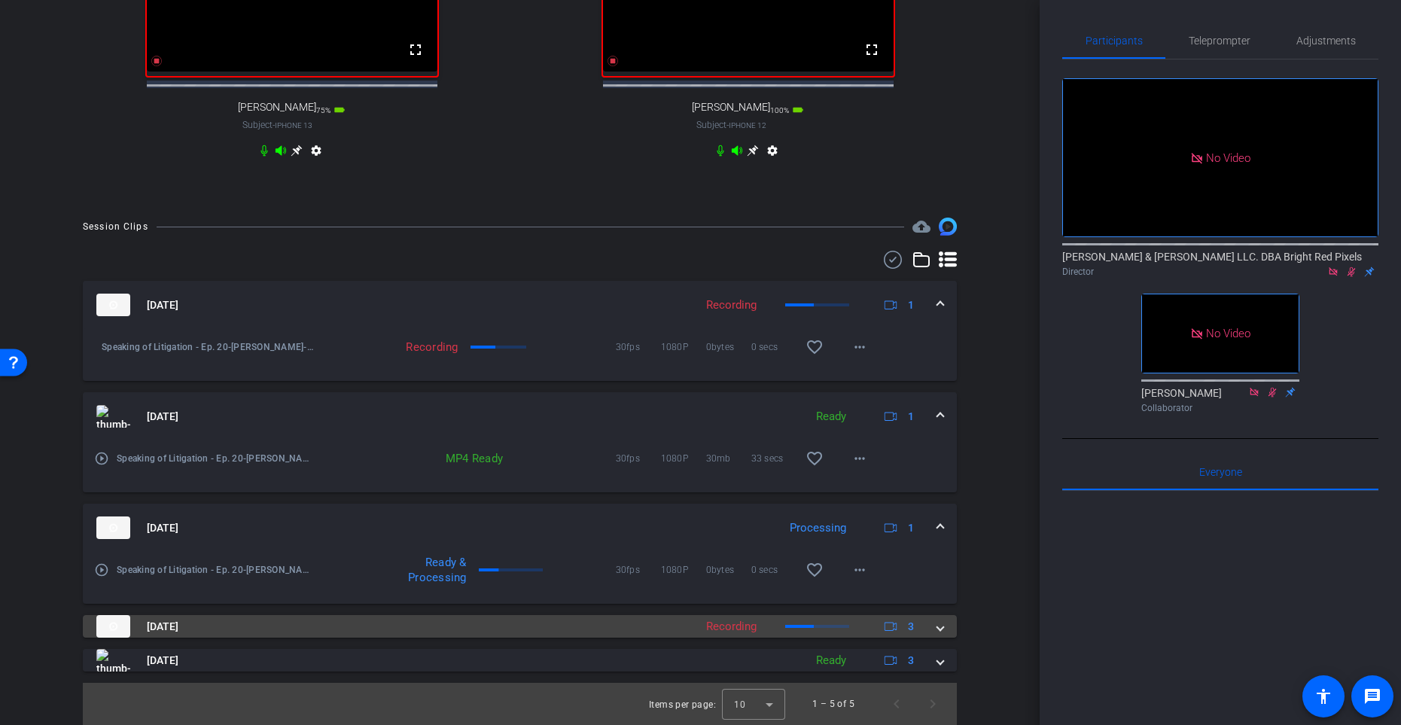
click at [938, 594] on span at bounding box center [941, 627] width 6 height 16
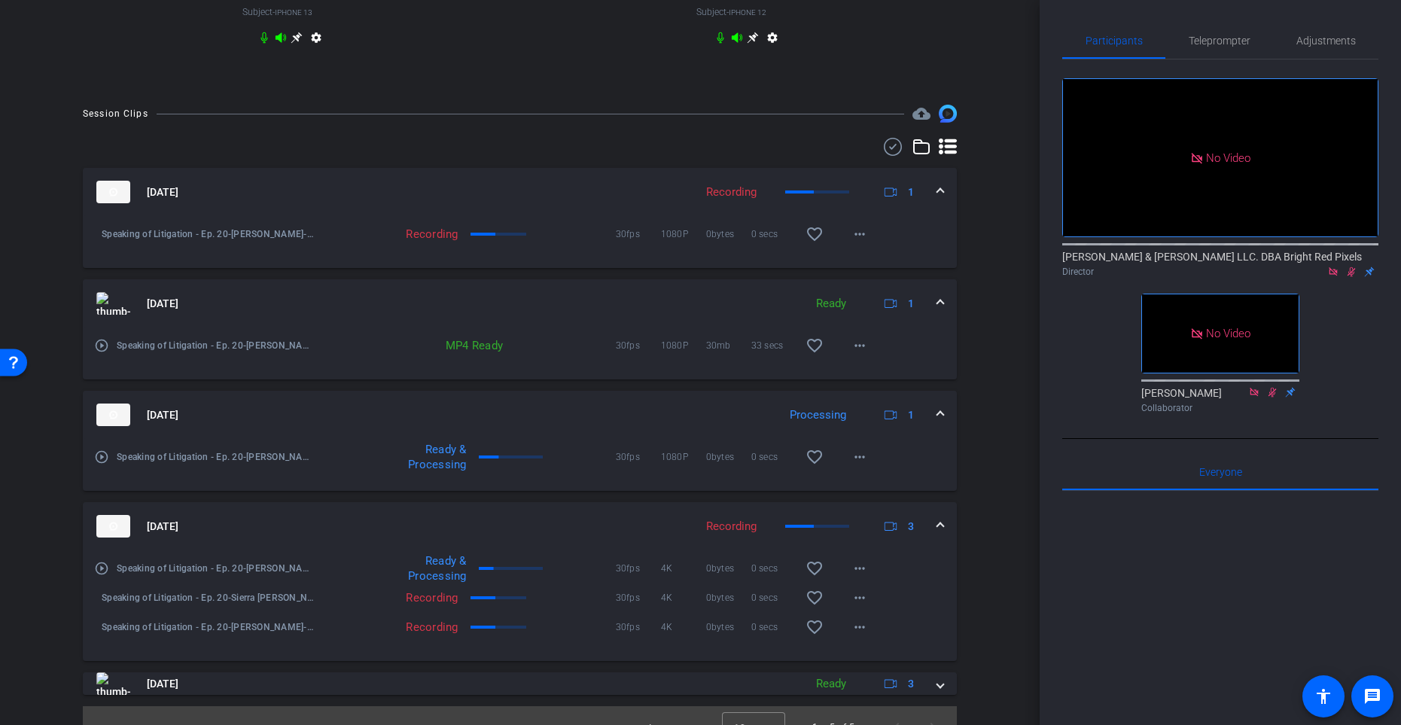
scroll to position [869, 0]
click at [945, 534] on mat-expansion-panel-header "[DATE] Recording 3" at bounding box center [520, 523] width 874 height 48
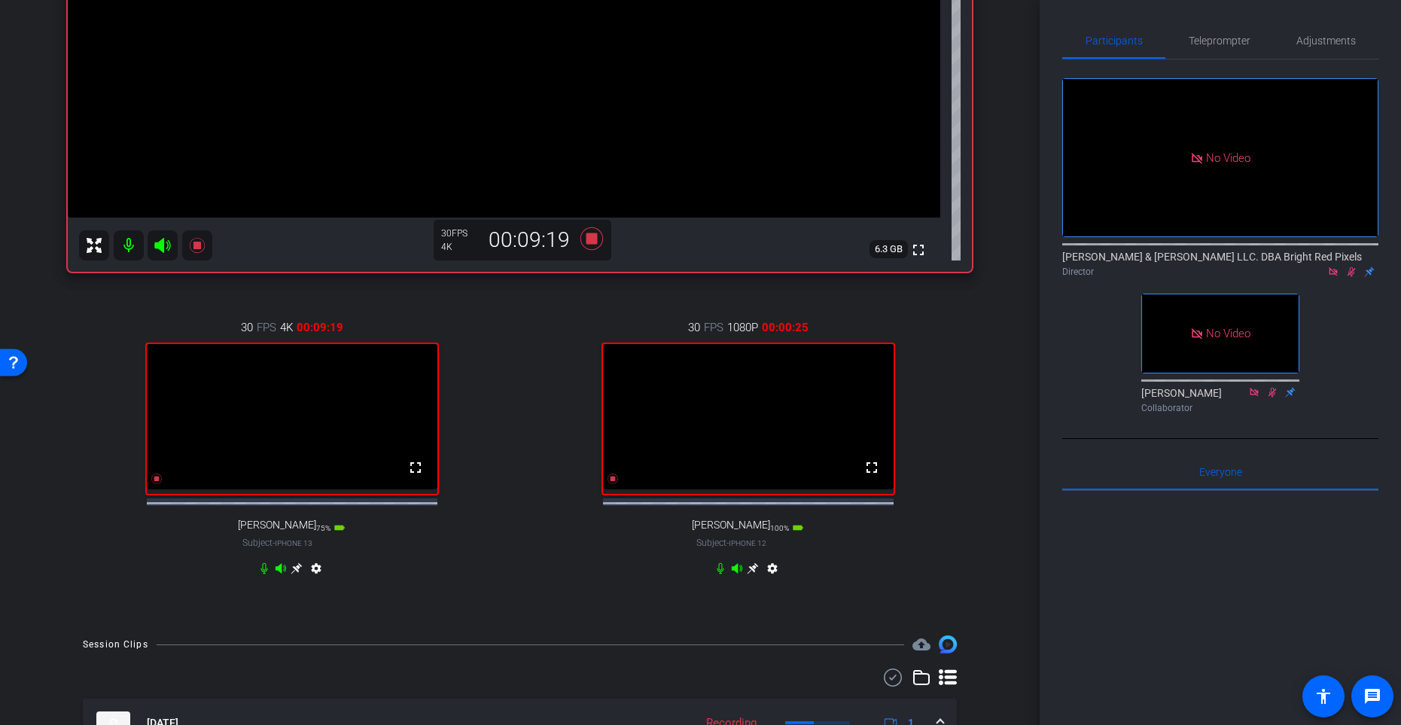
scroll to position [280, 0]
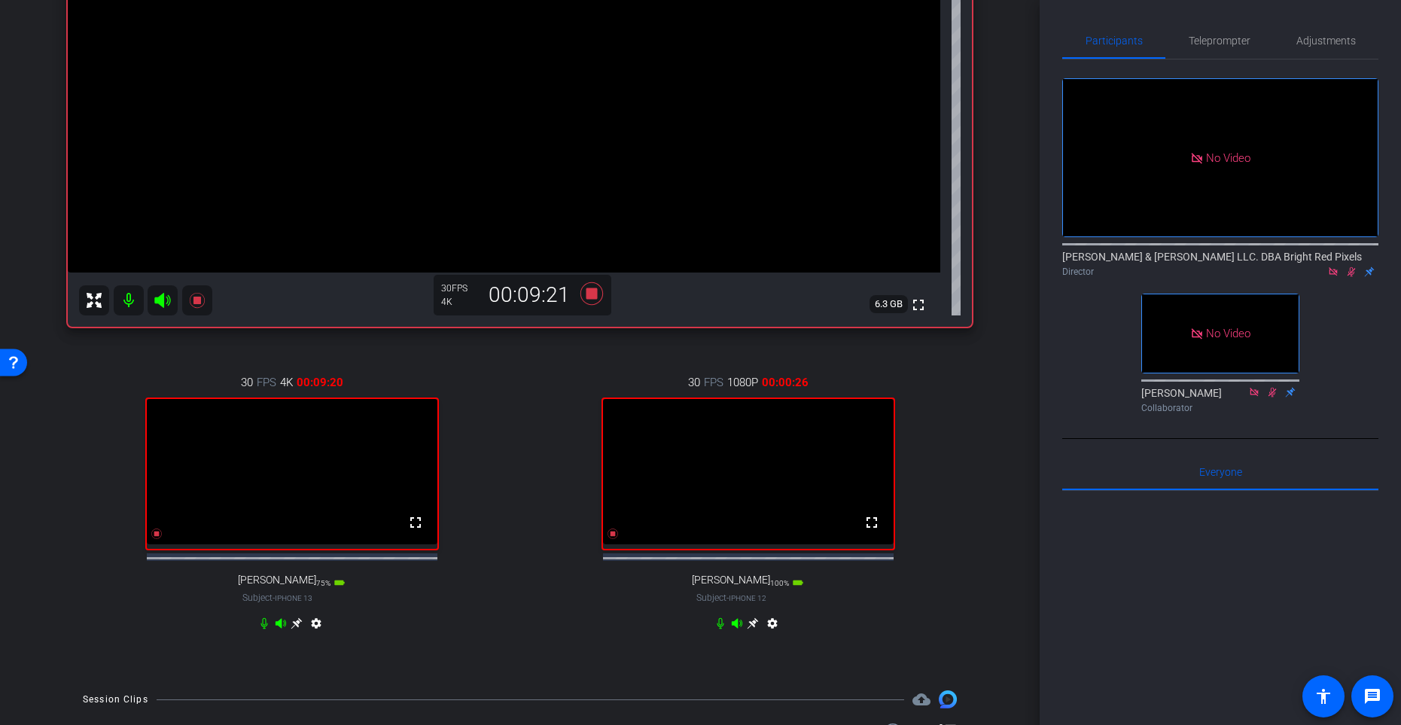
drag, startPoint x: 145, startPoint y: 600, endPoint x: 163, endPoint y: 542, distance: 60.5
click at [146, 594] on div "30 FPS 4K 00:09:20 fullscreen [PERSON_NAME] Subject - iPhone 13 75% battery_std…" at bounding box center [292, 504] width 448 height 311
click at [155, 539] on icon at bounding box center [156, 534] width 11 height 11
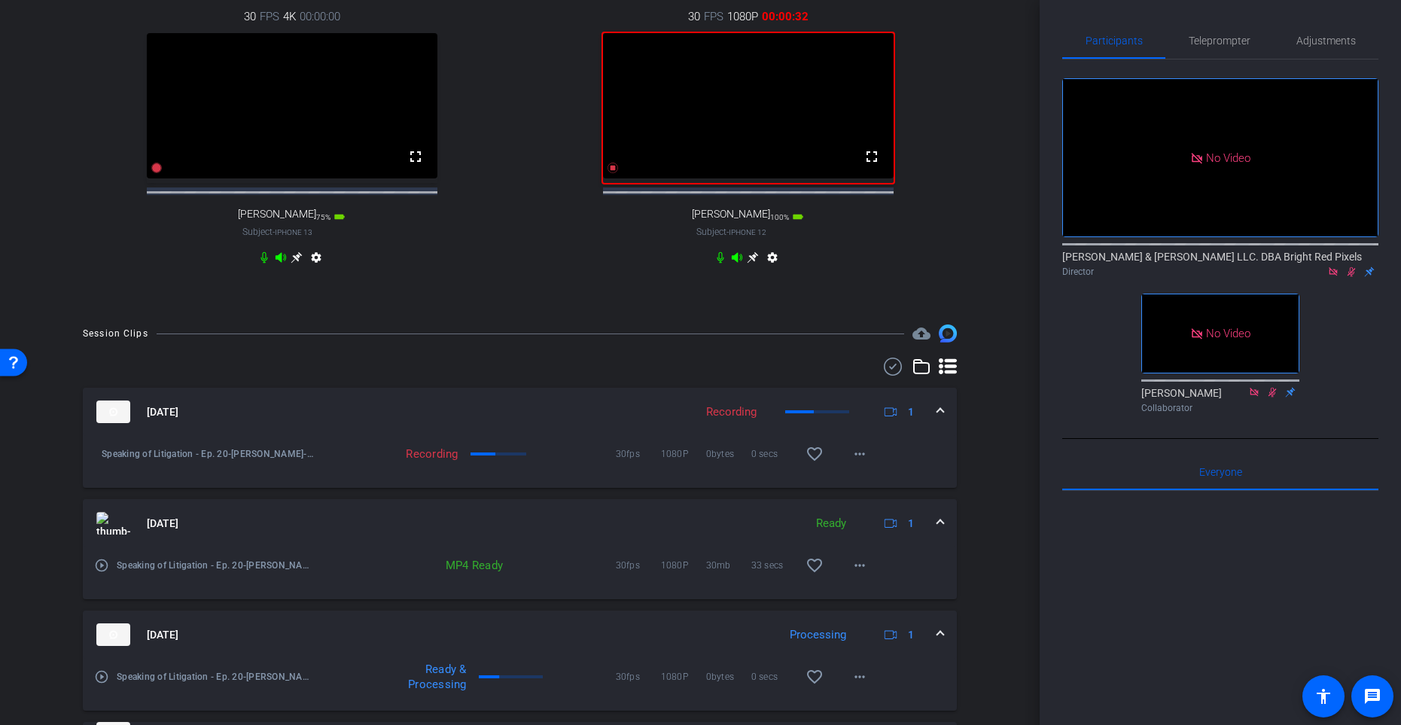
scroll to position [533, 0]
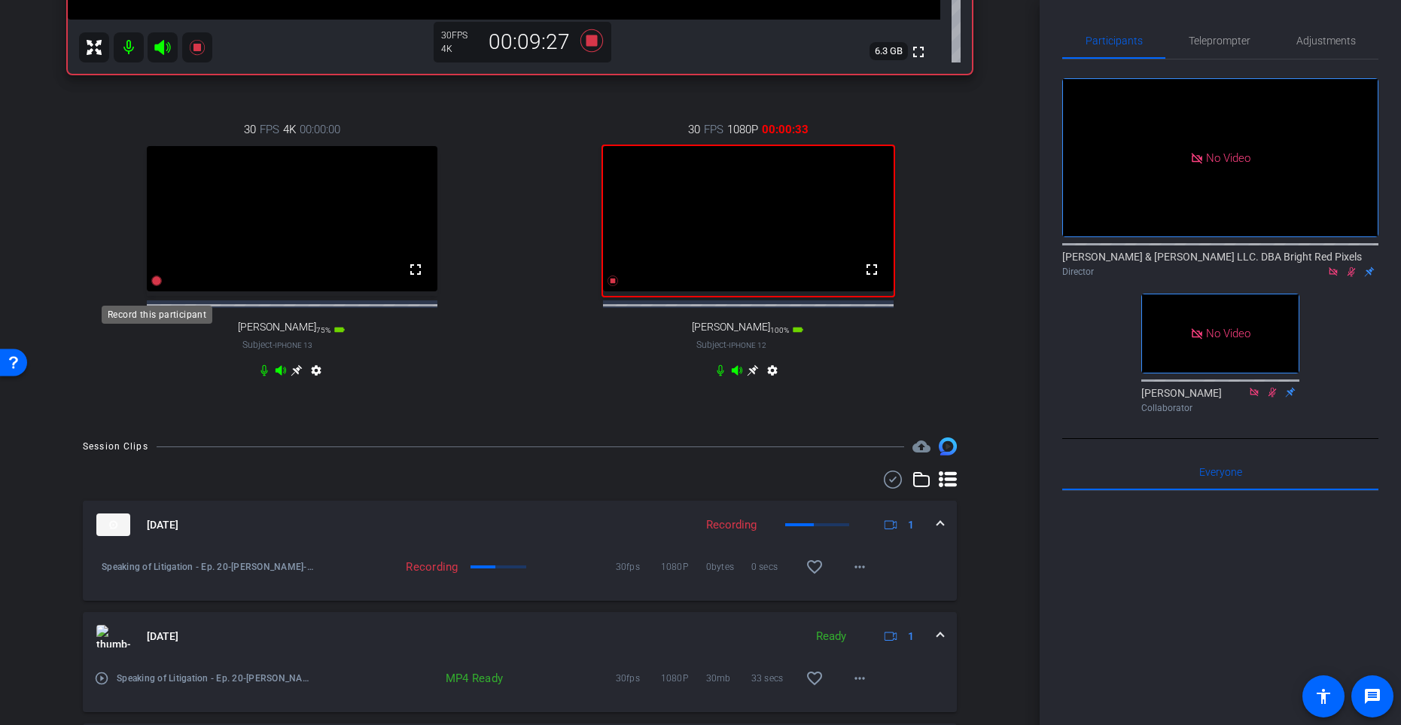
click at [155, 286] on icon at bounding box center [156, 281] width 11 height 11
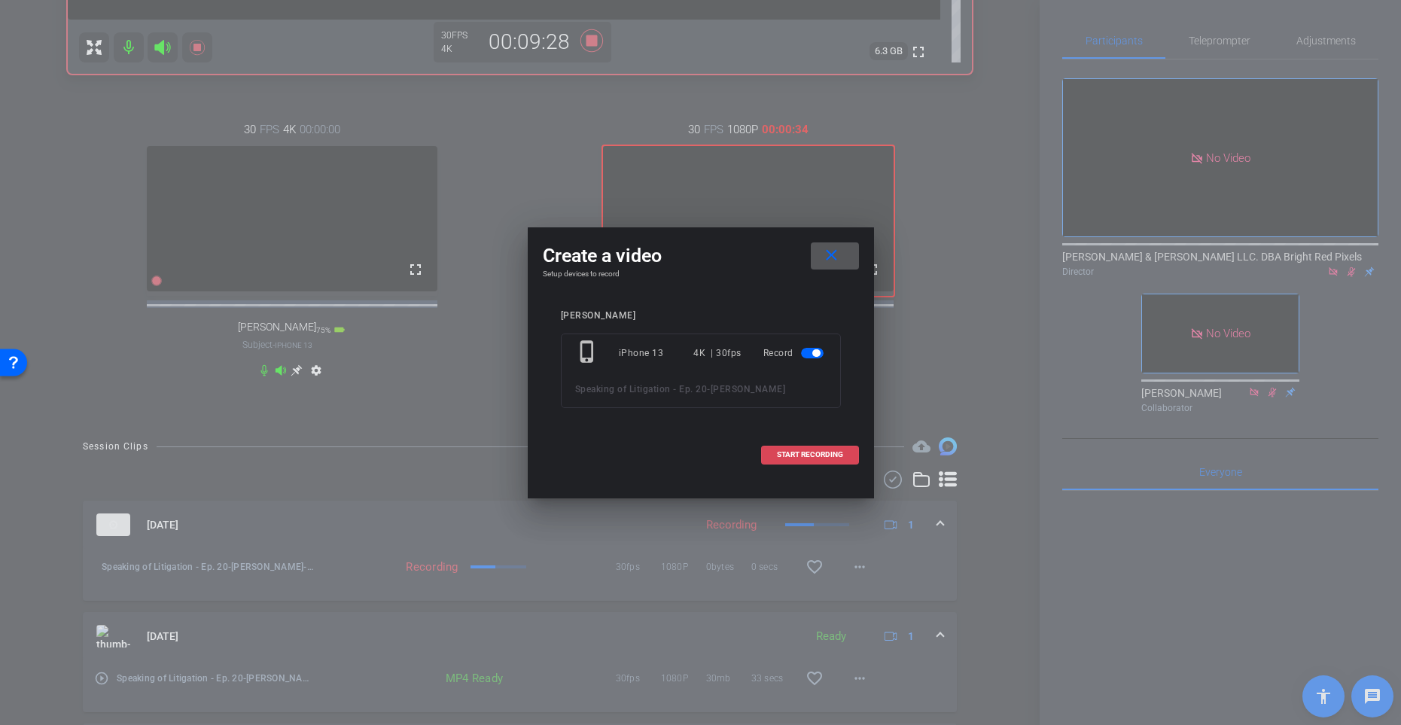
click at [816, 454] on span "START RECORDING" at bounding box center [810, 455] width 66 height 8
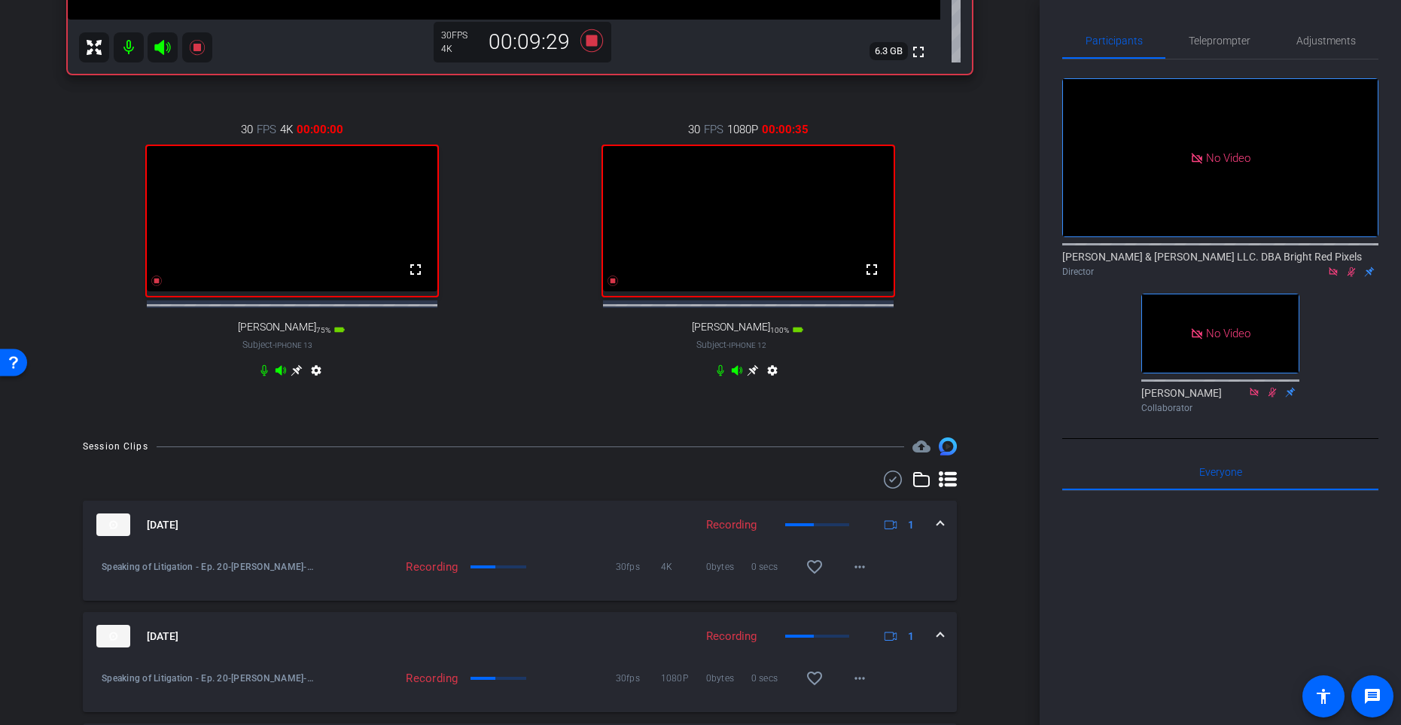
scroll to position [797, 0]
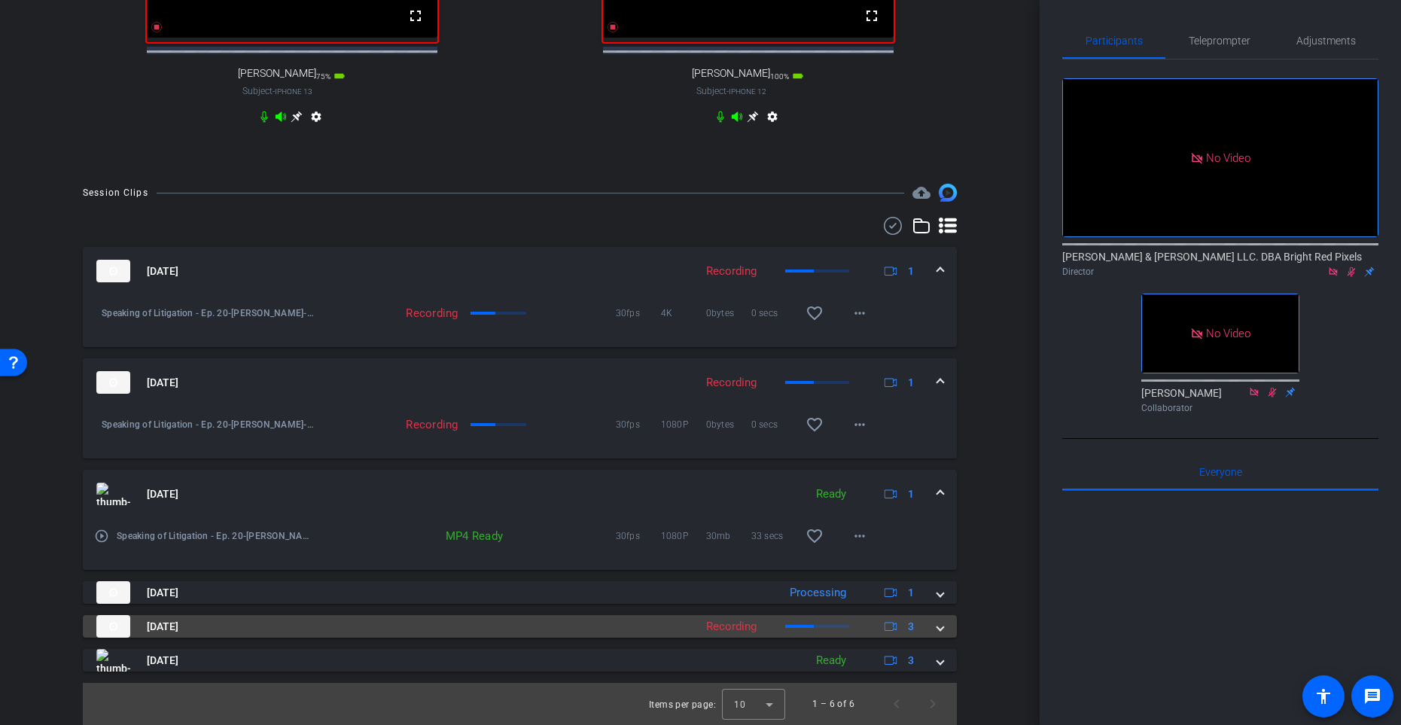
click at [940, 594] on span at bounding box center [941, 627] width 6 height 16
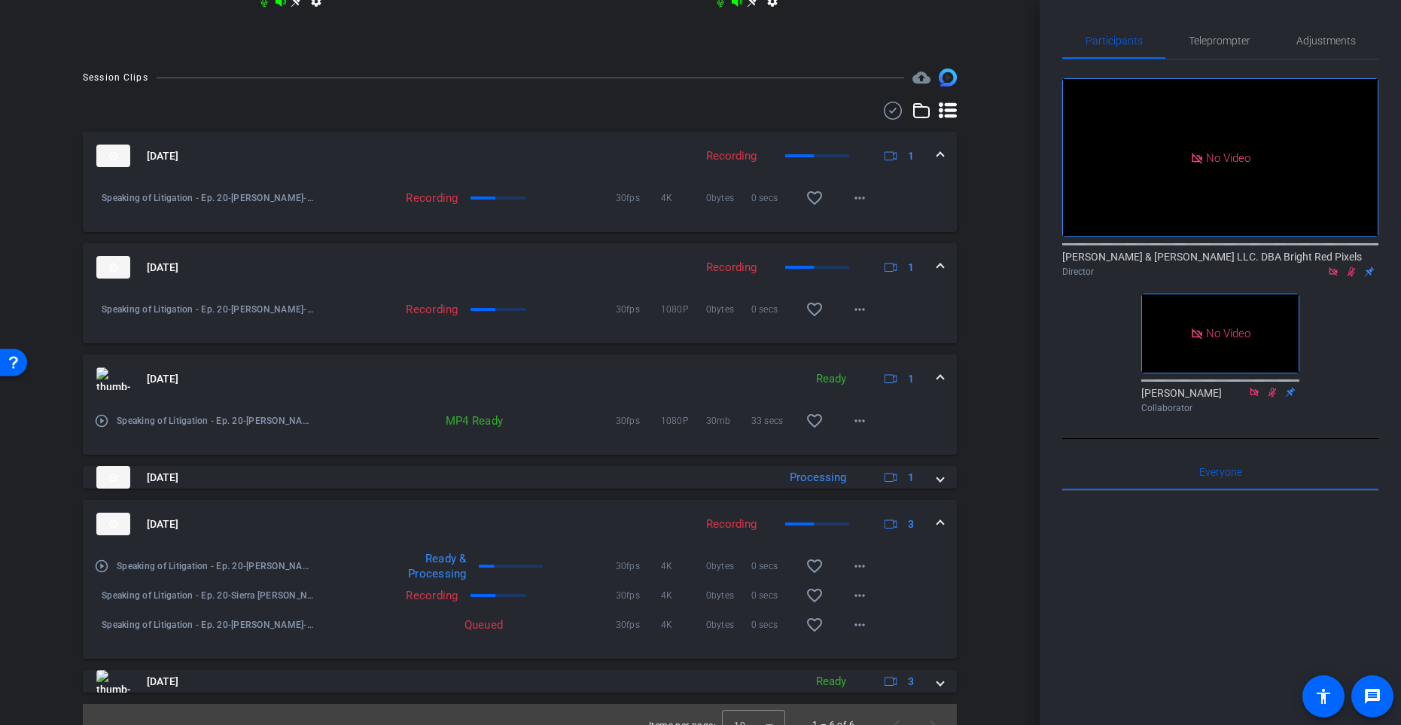
scroll to position [920, 0]
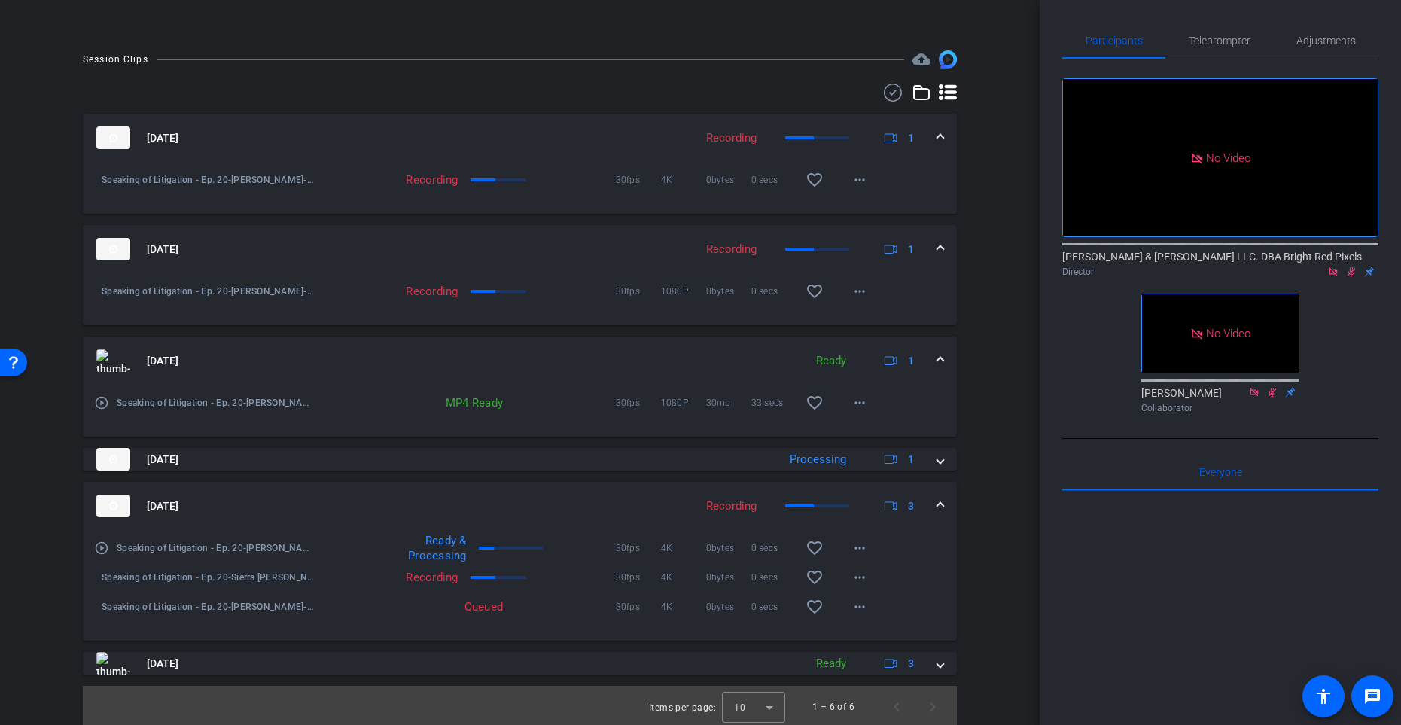
drag, startPoint x: 938, startPoint y: 465, endPoint x: 965, endPoint y: 493, distance: 38.9
click at [938, 465] on span at bounding box center [941, 460] width 6 height 16
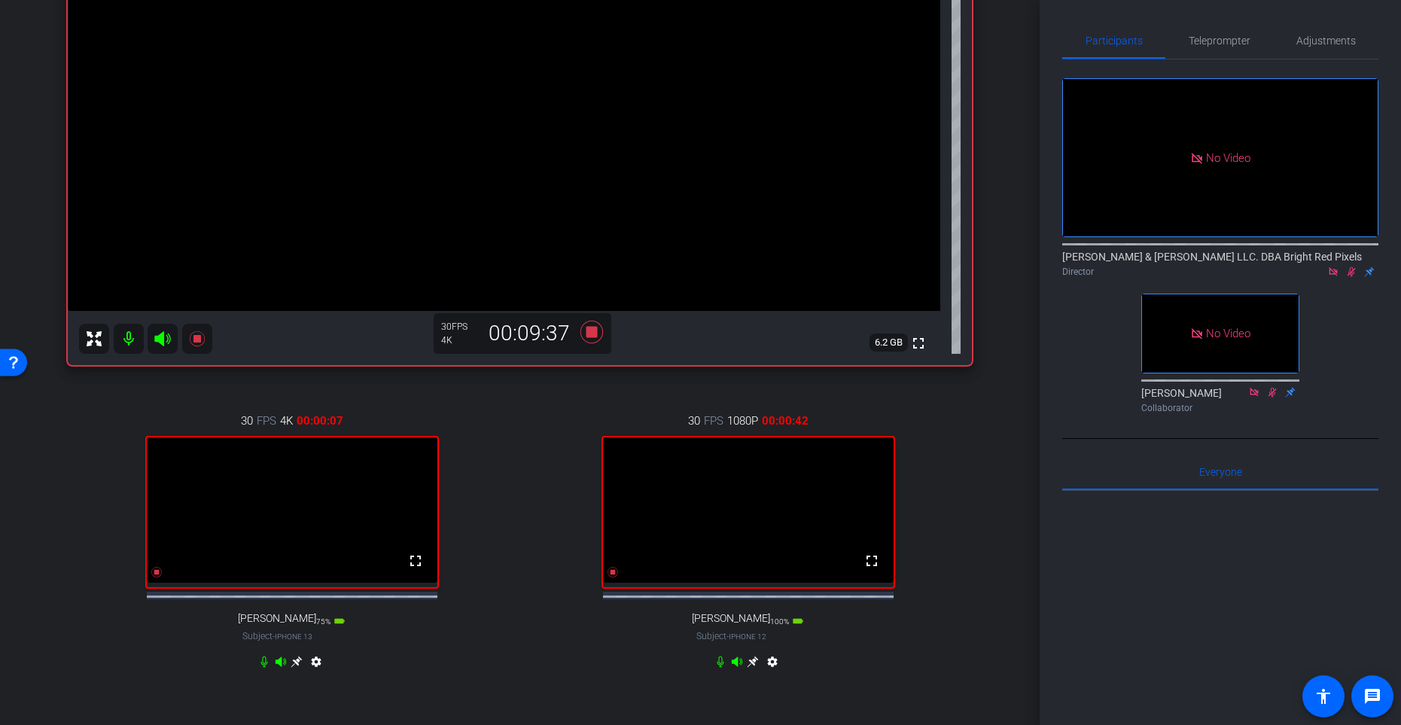
scroll to position [241, 0]
click at [755, 594] on icon at bounding box center [753, 662] width 11 height 11
click at [154, 578] on icon at bounding box center [156, 573] width 11 height 11
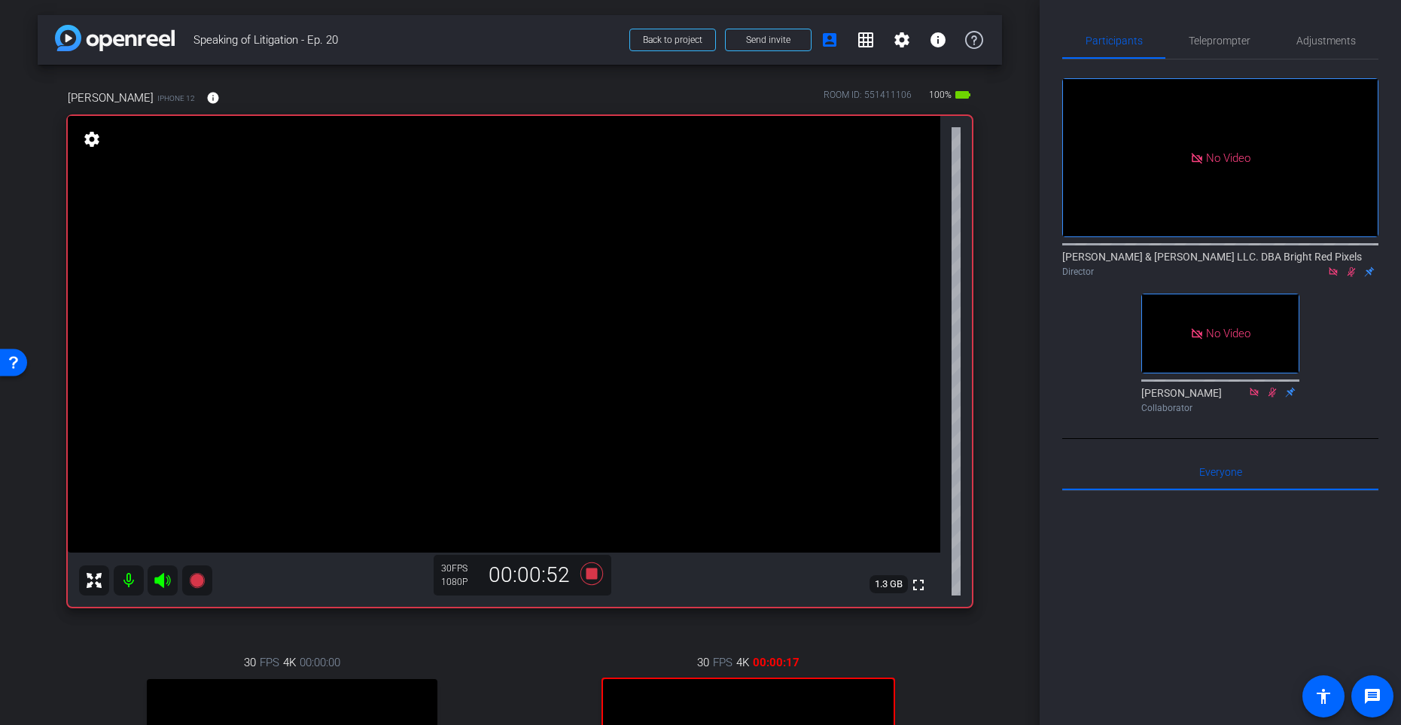
scroll to position [294, 0]
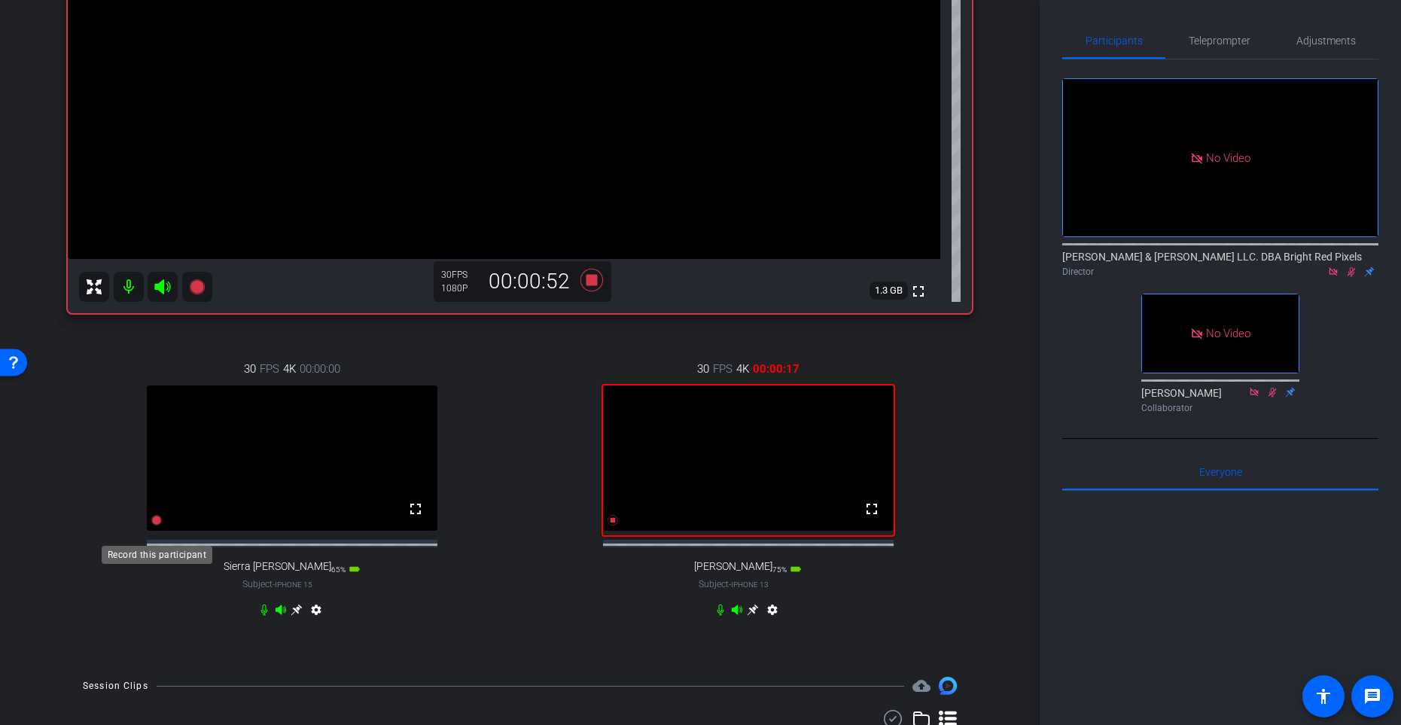
click at [154, 526] on icon at bounding box center [156, 520] width 11 height 11
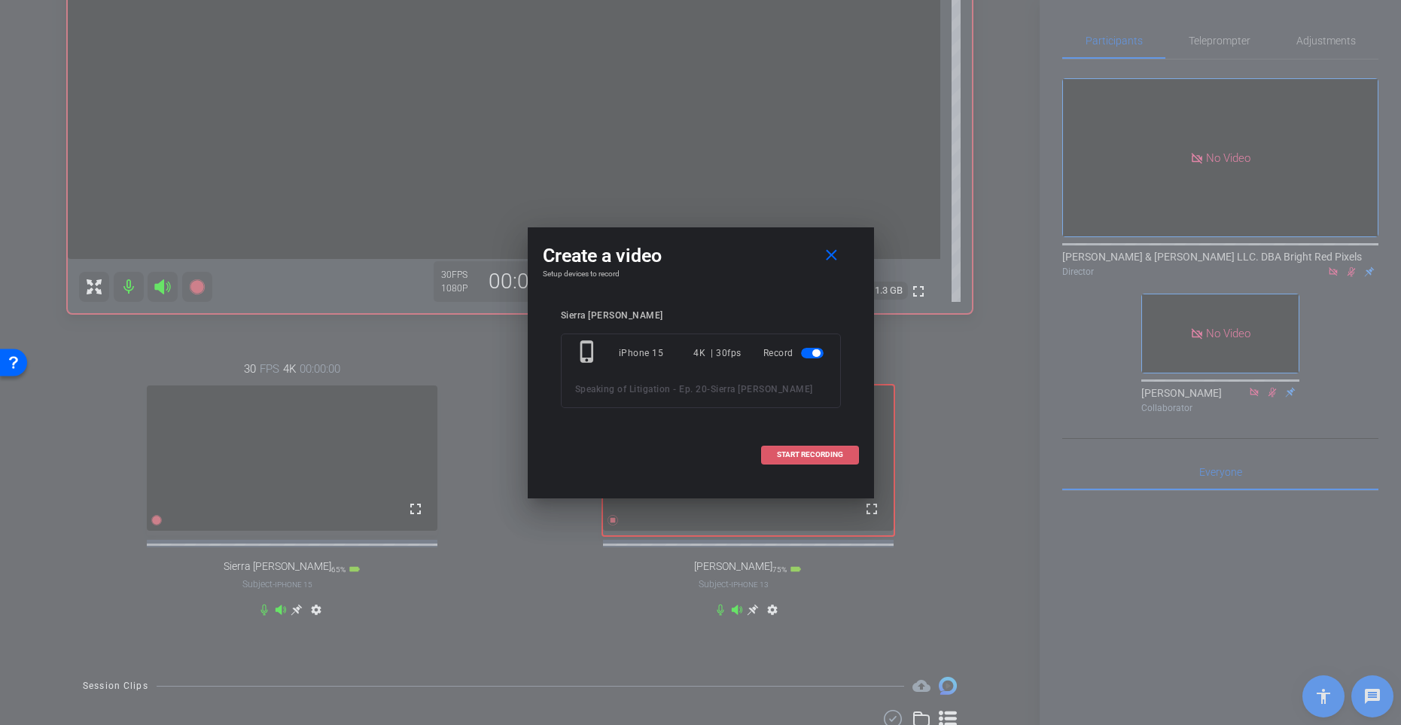
click at [794, 459] on span "START RECORDING" at bounding box center [810, 455] width 66 height 8
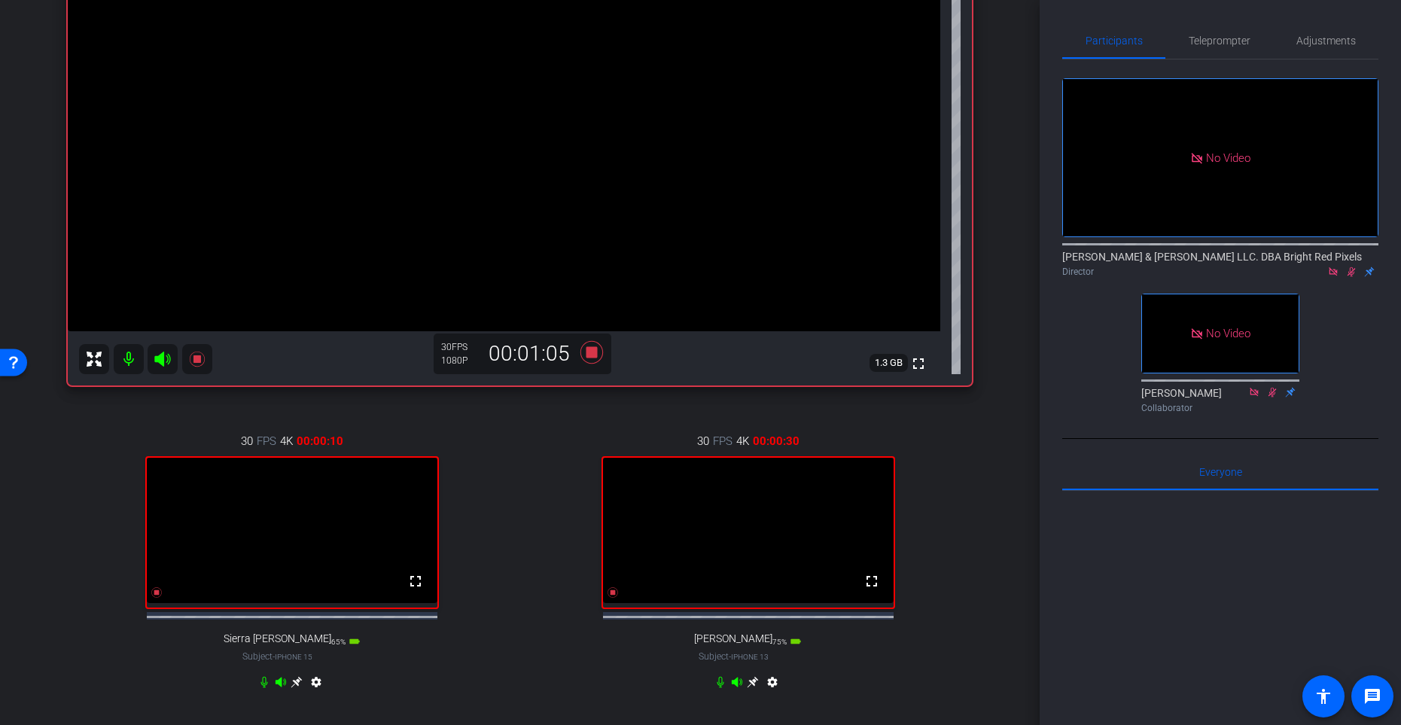
scroll to position [222, 0]
click at [501, 482] on div "30 FPS 4K 00:00:10 fullscreen Sierra [PERSON_NAME] Subject - iPhone 15 65% batt…" at bounding box center [292, 562] width 448 height 311
click at [297, 594] on icon at bounding box center [296, 681] width 11 height 11
click at [971, 506] on div "30 FPS 1080P 00:01:14 fullscreen [PERSON_NAME] Subject - iPhone 12 100% battery…" at bounding box center [748, 562] width 448 height 311
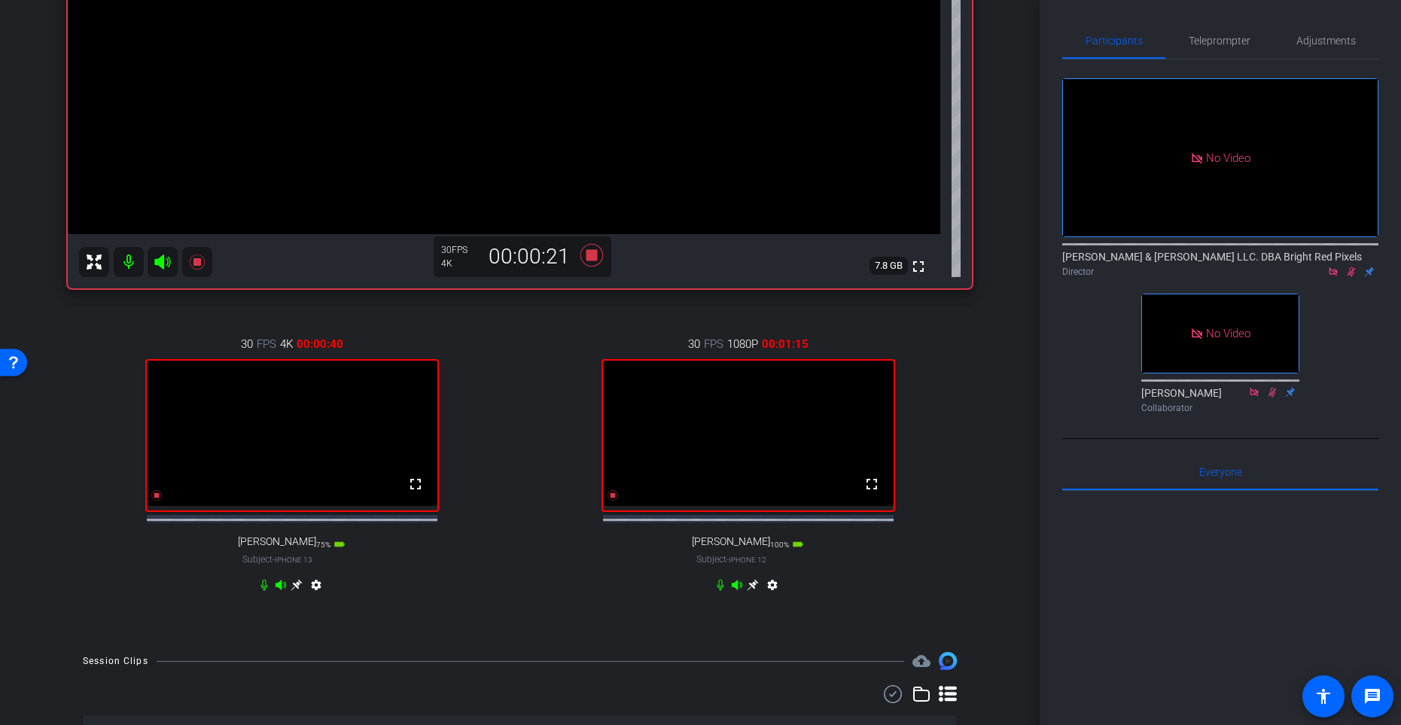
scroll to position [432, 0]
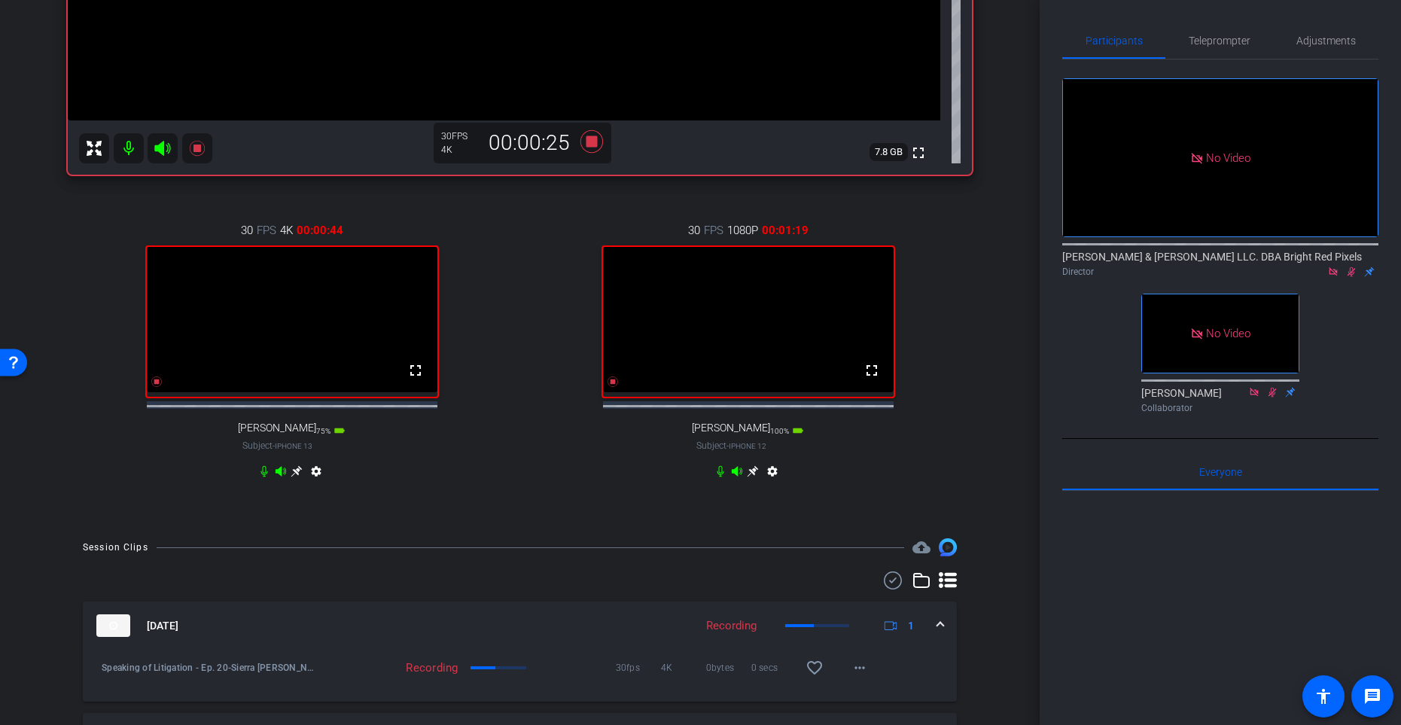
click at [950, 410] on div "30 FPS 1080P 00:01:19 fullscreen [PERSON_NAME] Subject - iPhone 12 100% battery…" at bounding box center [748, 352] width 448 height 311
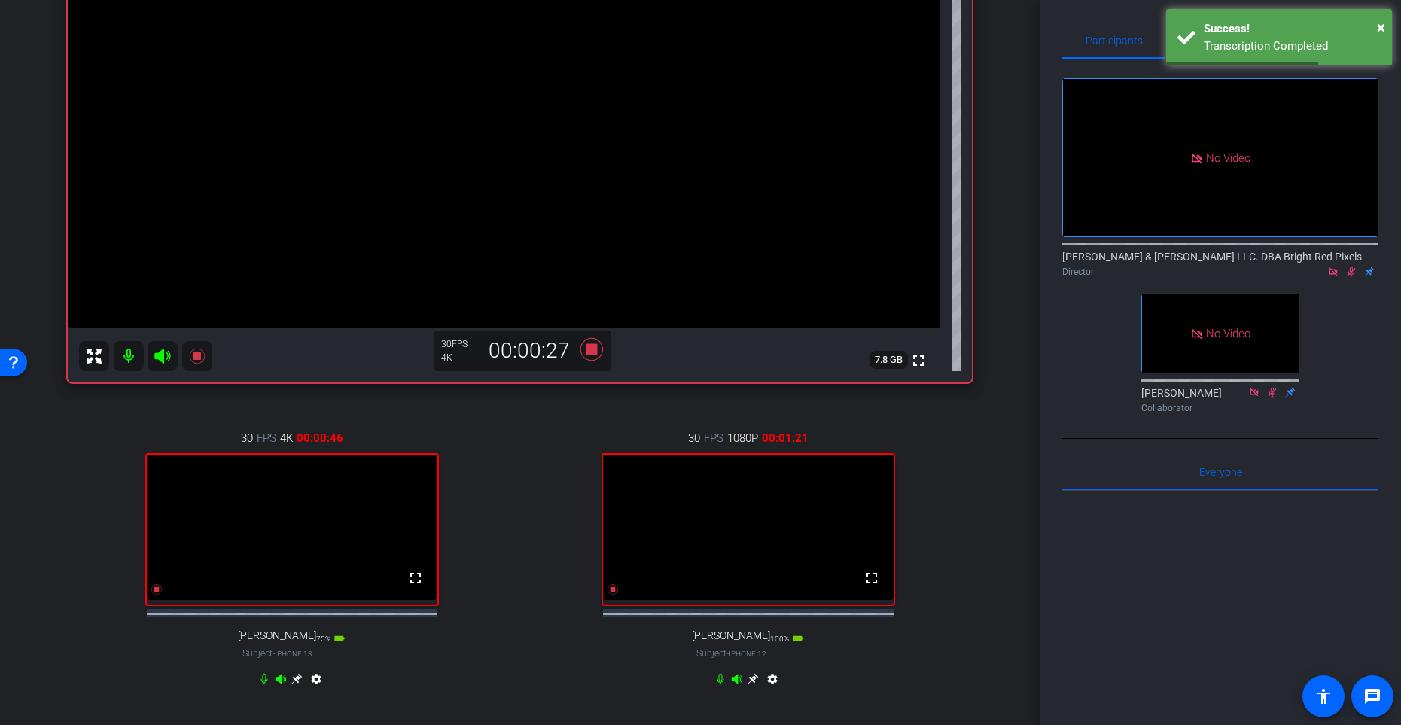
scroll to position [241, 0]
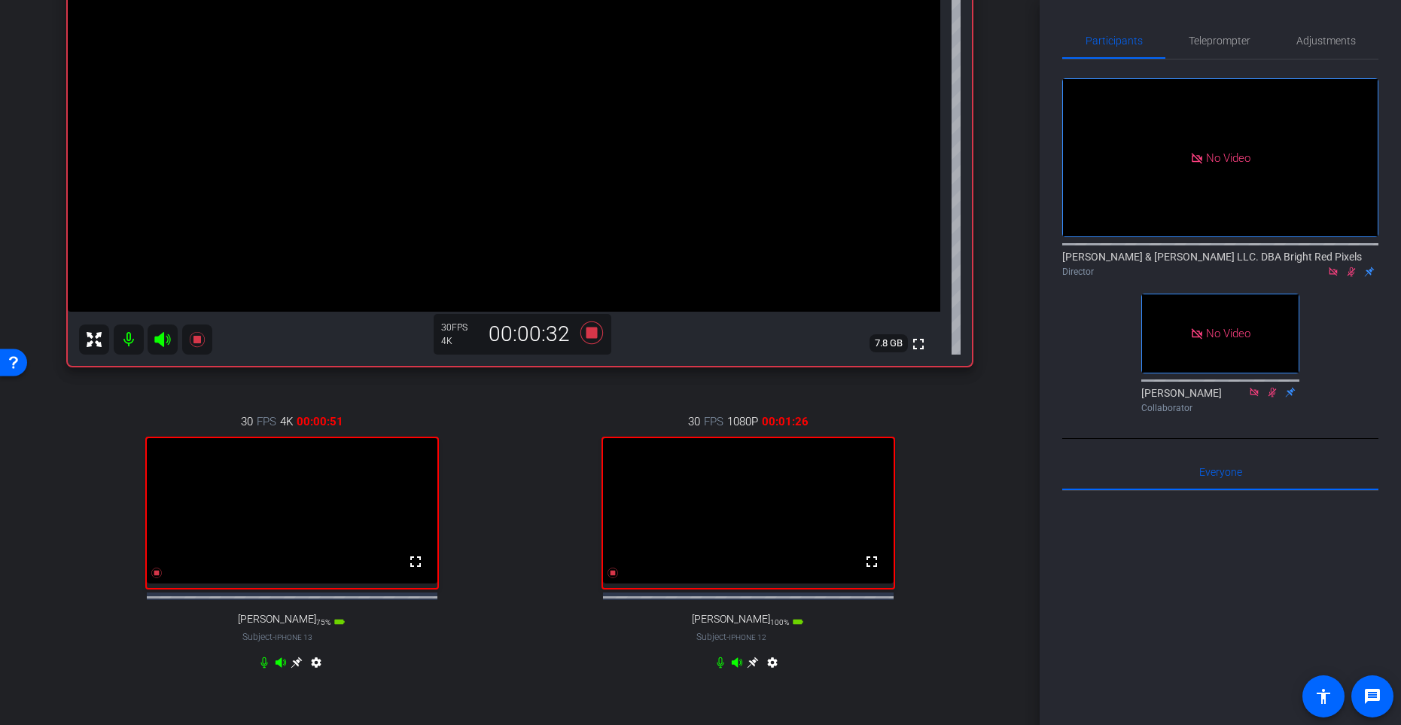
click at [954, 415] on div "30 FPS 1080P 00:01:26 fullscreen [PERSON_NAME] Subject - iPhone 12 100% battery…" at bounding box center [748, 544] width 448 height 311
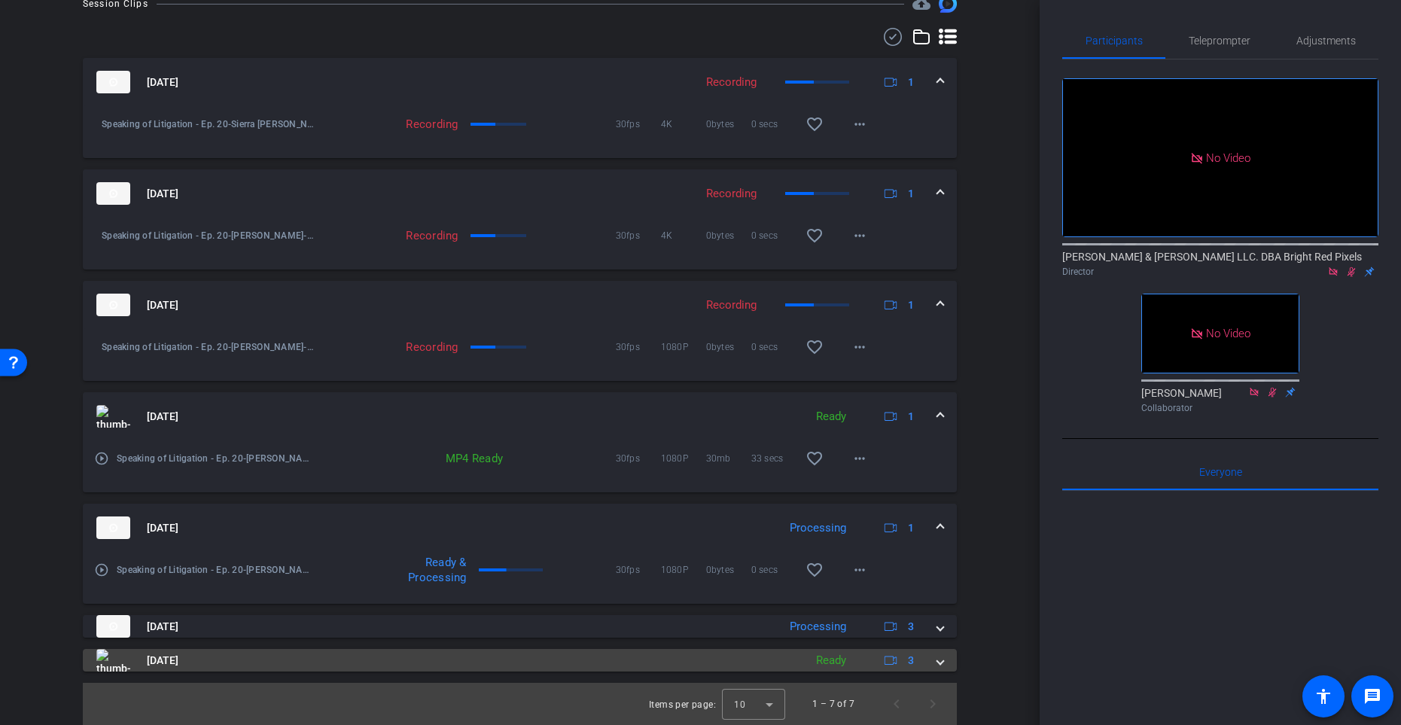
click at [935, 594] on div "[DATE] Ready 3" at bounding box center [516, 660] width 841 height 23
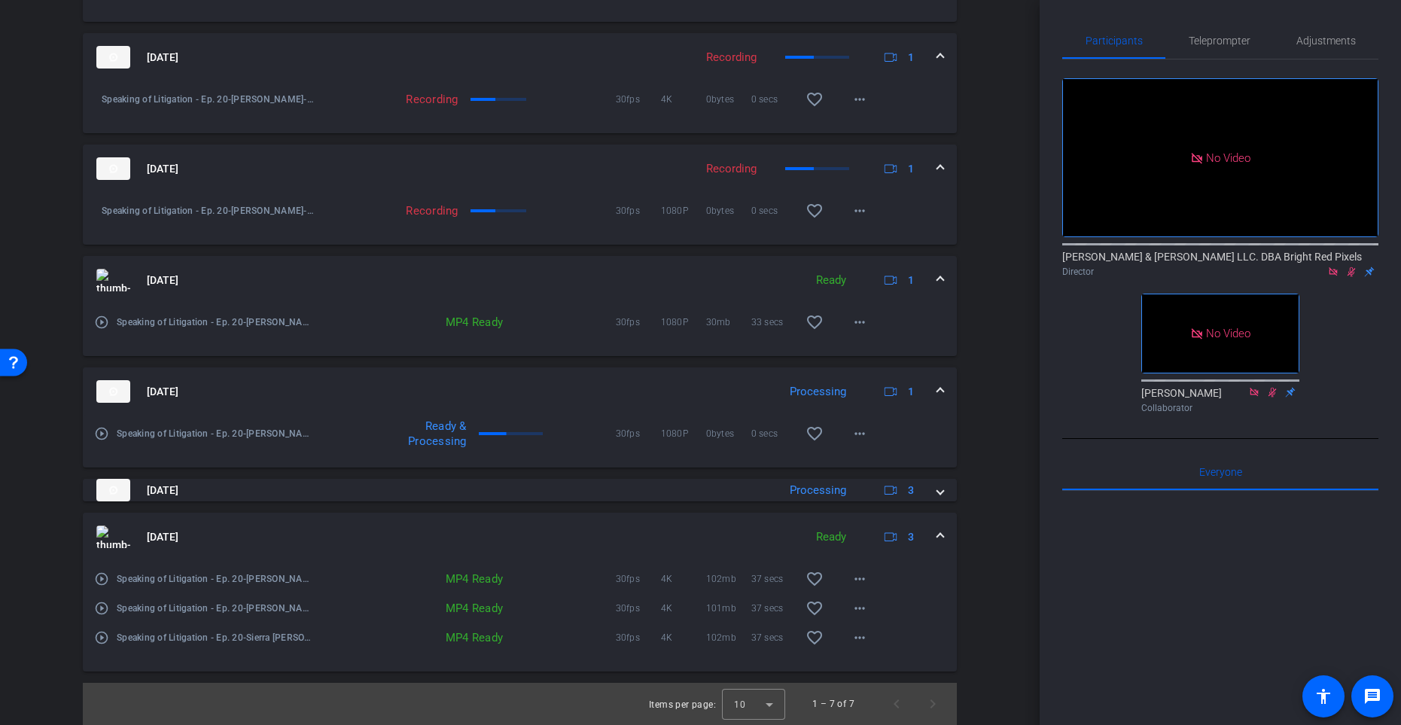
click at [943, 540] on mat-expansion-panel-header "[DATE] Ready 3" at bounding box center [520, 537] width 874 height 48
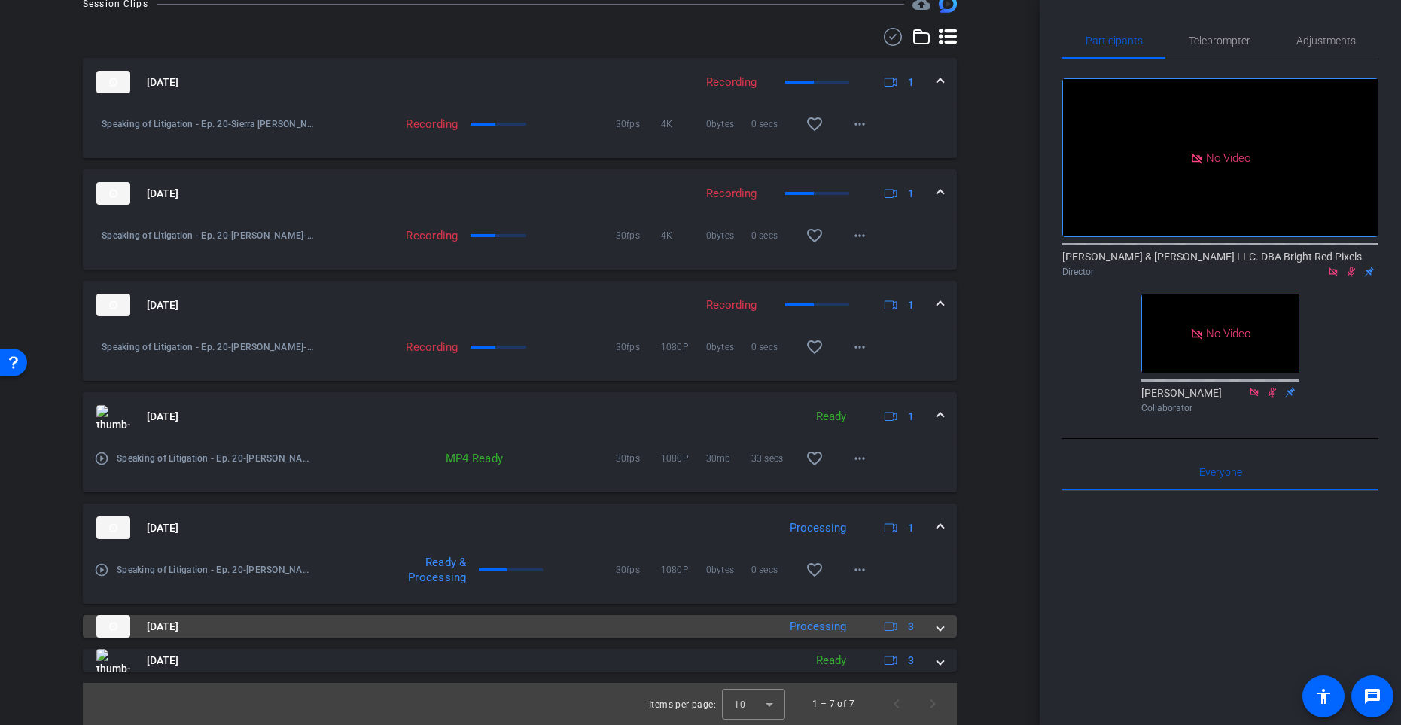
click at [935, 594] on div "[DATE] Processing 3" at bounding box center [516, 626] width 841 height 23
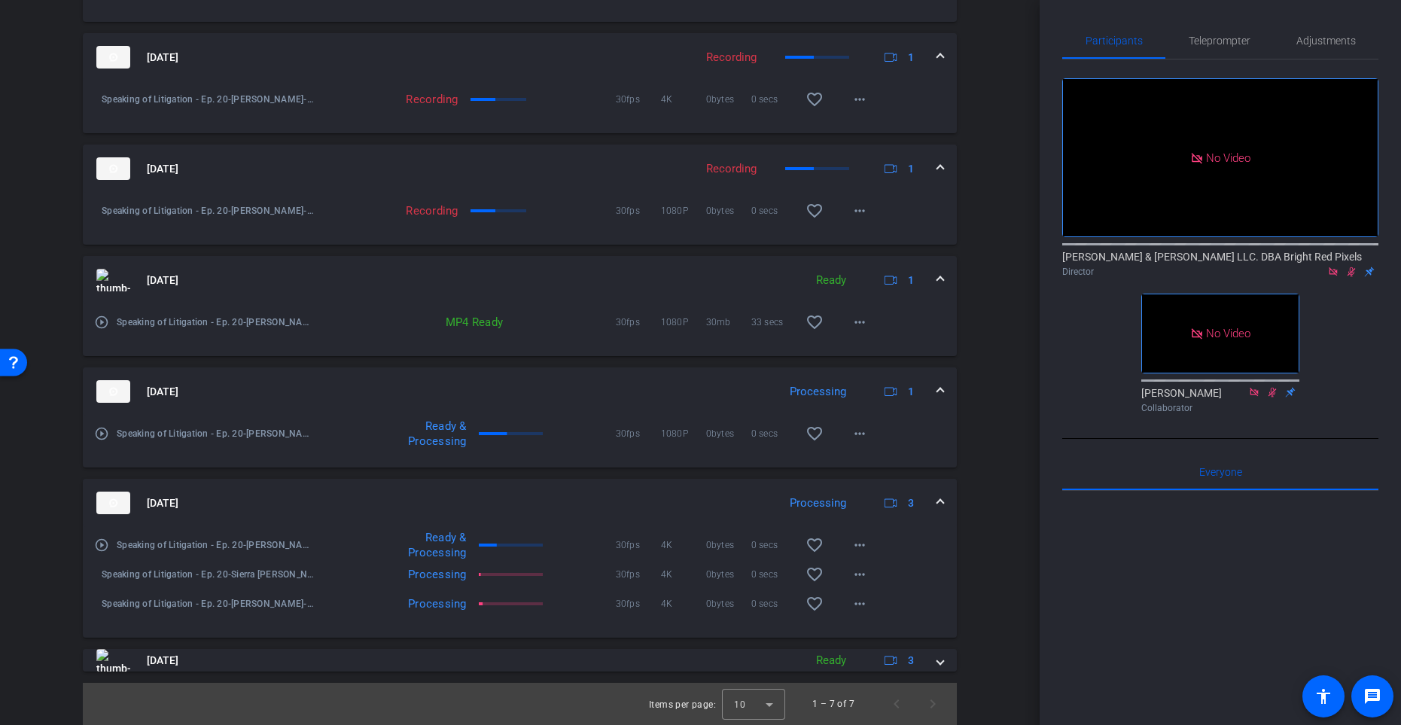
scroll to position [1123, 0]
click at [940, 508] on span at bounding box center [941, 504] width 6 height 16
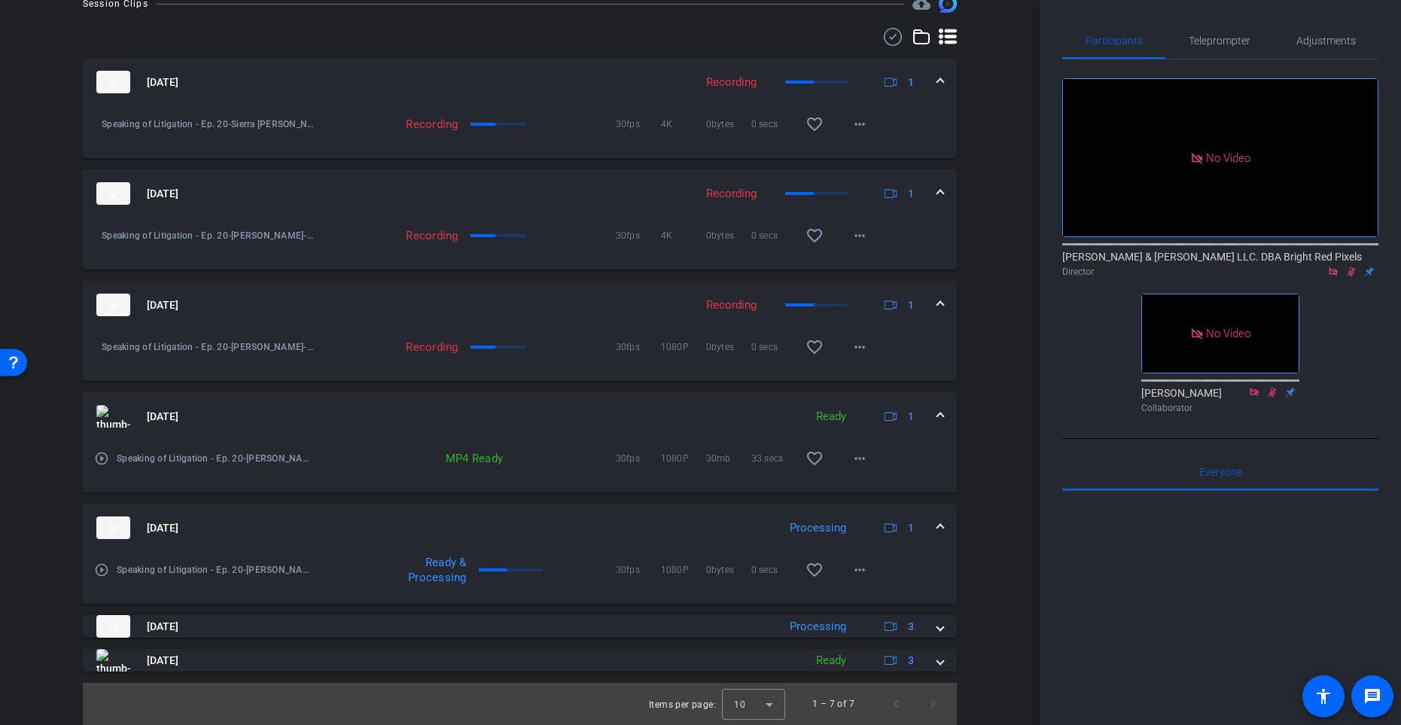
click at [938, 535] on mat-expansion-panel-header "[DATE] Processing 1" at bounding box center [520, 528] width 874 height 48
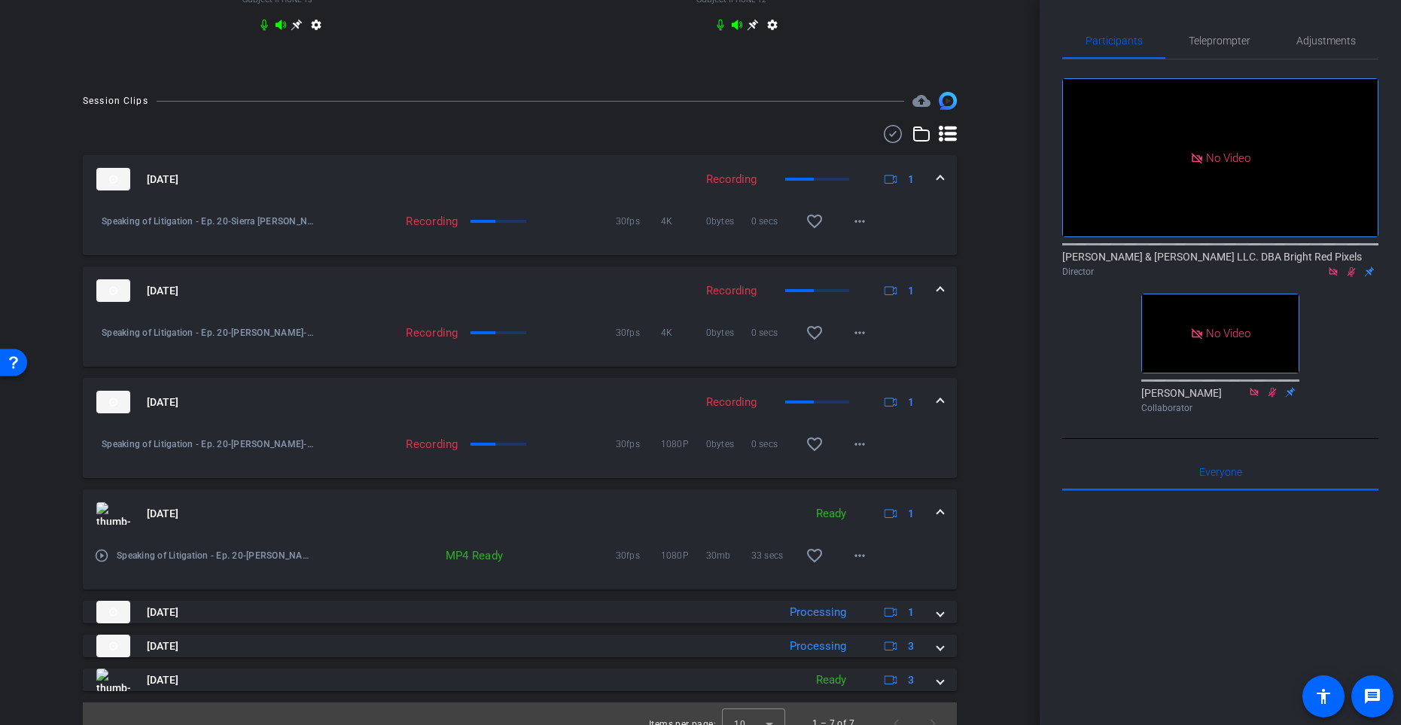
click at [940, 522] on span at bounding box center [941, 514] width 6 height 16
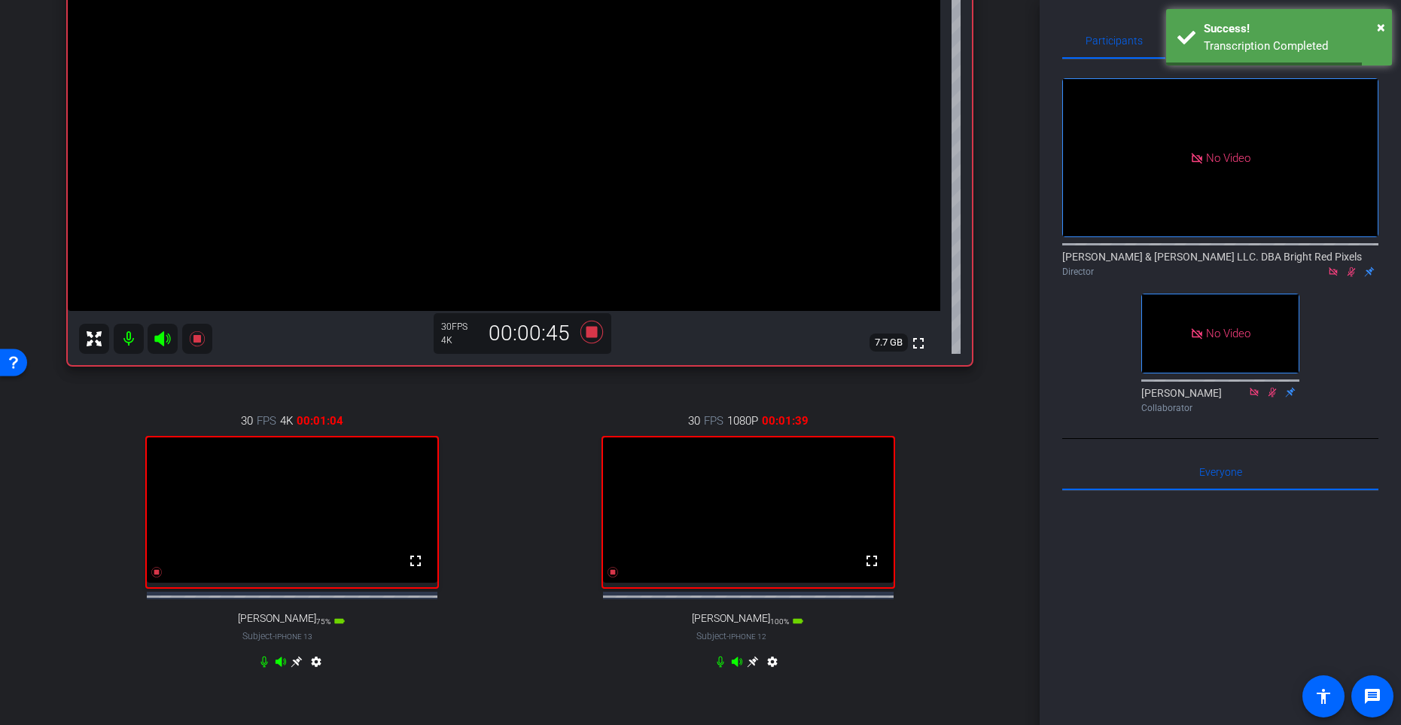
scroll to position [239, 0]
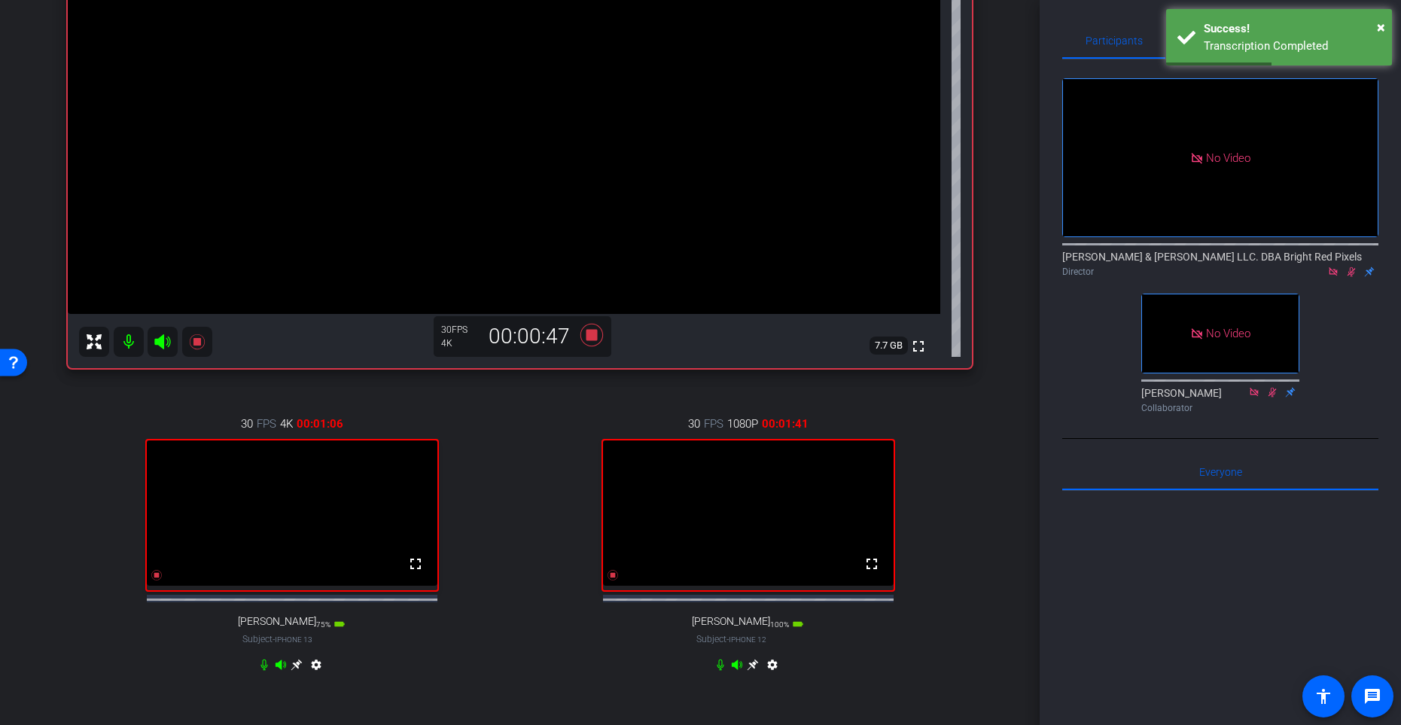
click at [972, 508] on div "Sierra [PERSON_NAME] iPhone 15 info ROOM ID: 551411106 65% battery_std fullscre…" at bounding box center [520, 271] width 965 height 891
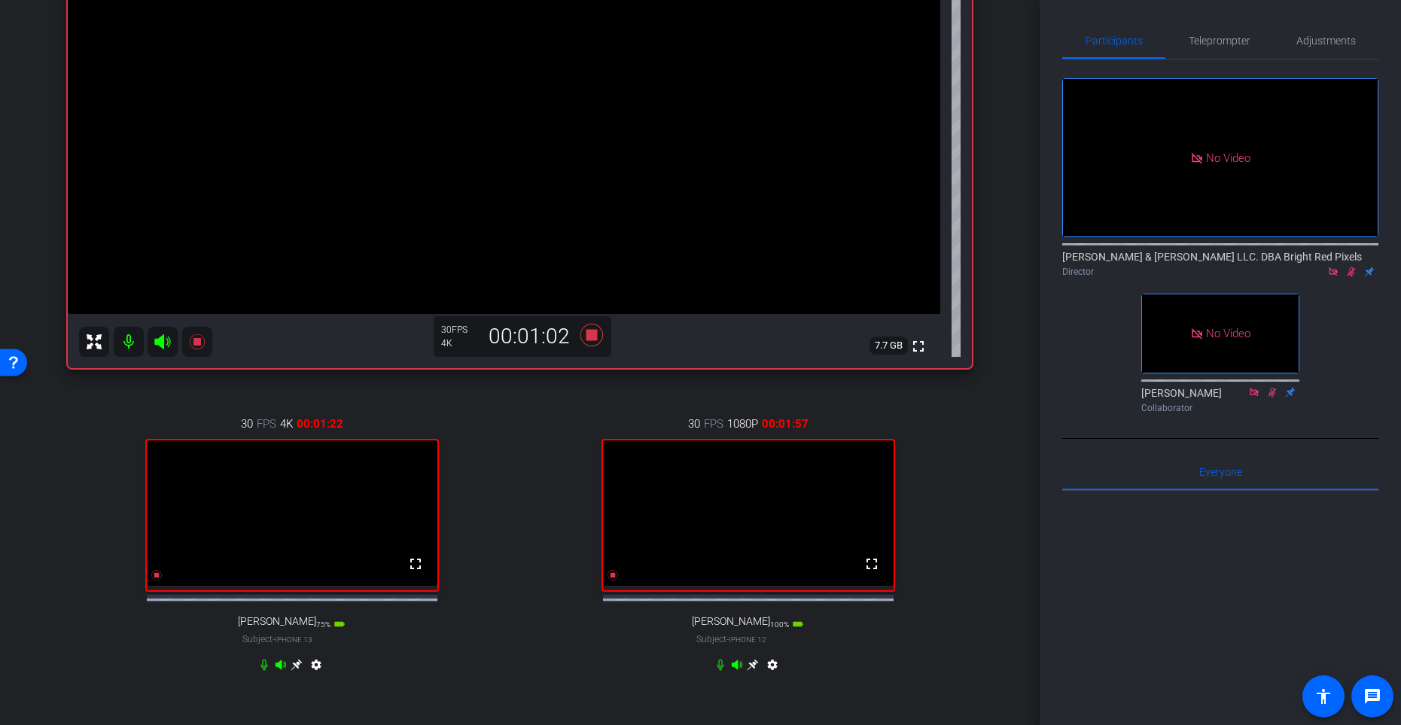
scroll to position [239, 0]
click at [614, 580] on icon at bounding box center [613, 574] width 11 height 11
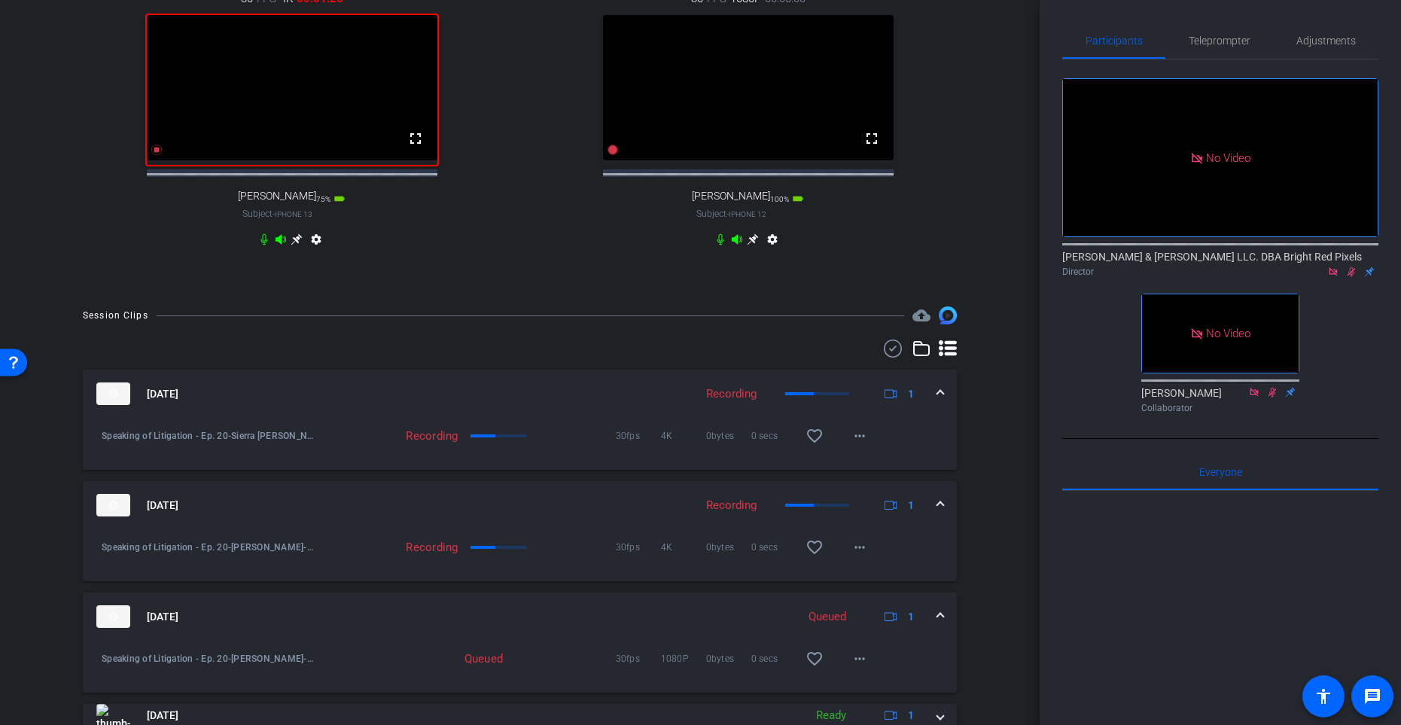
scroll to position [660, 0]
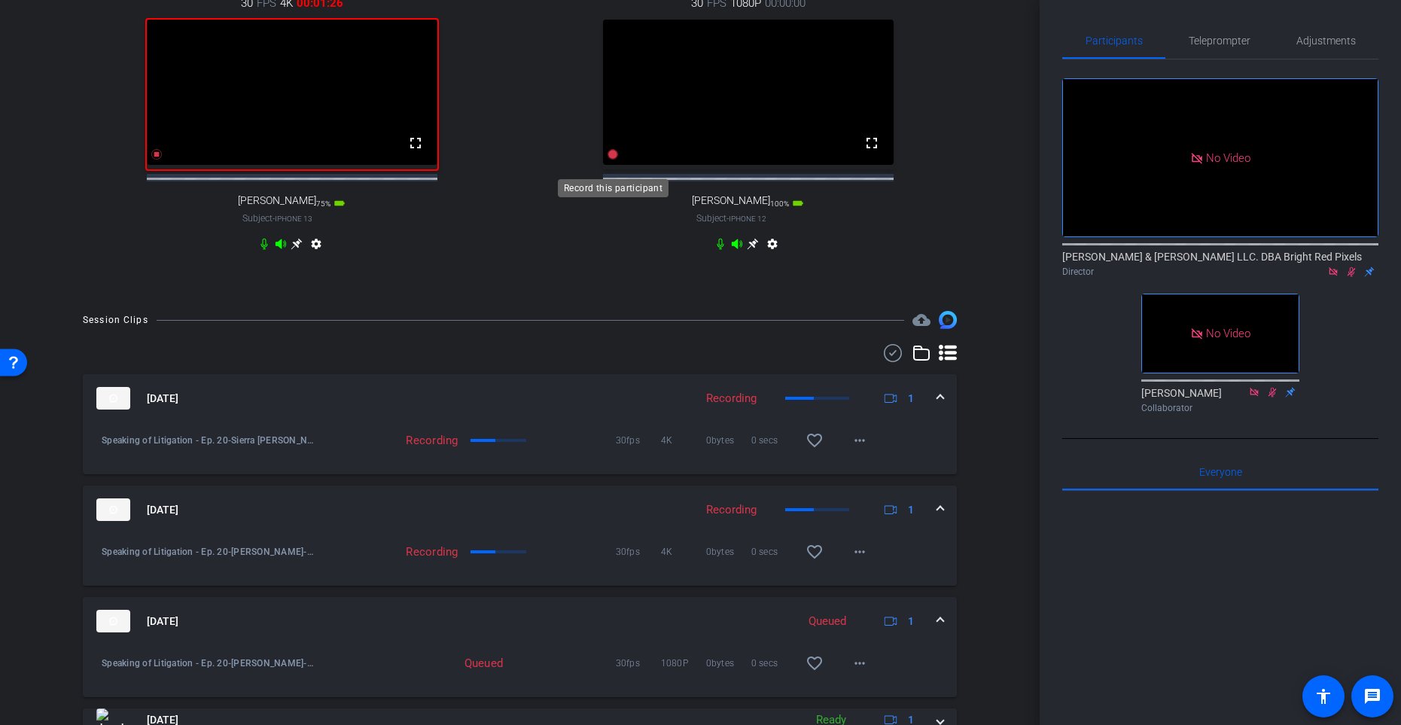
click at [614, 160] on icon at bounding box center [613, 154] width 11 height 11
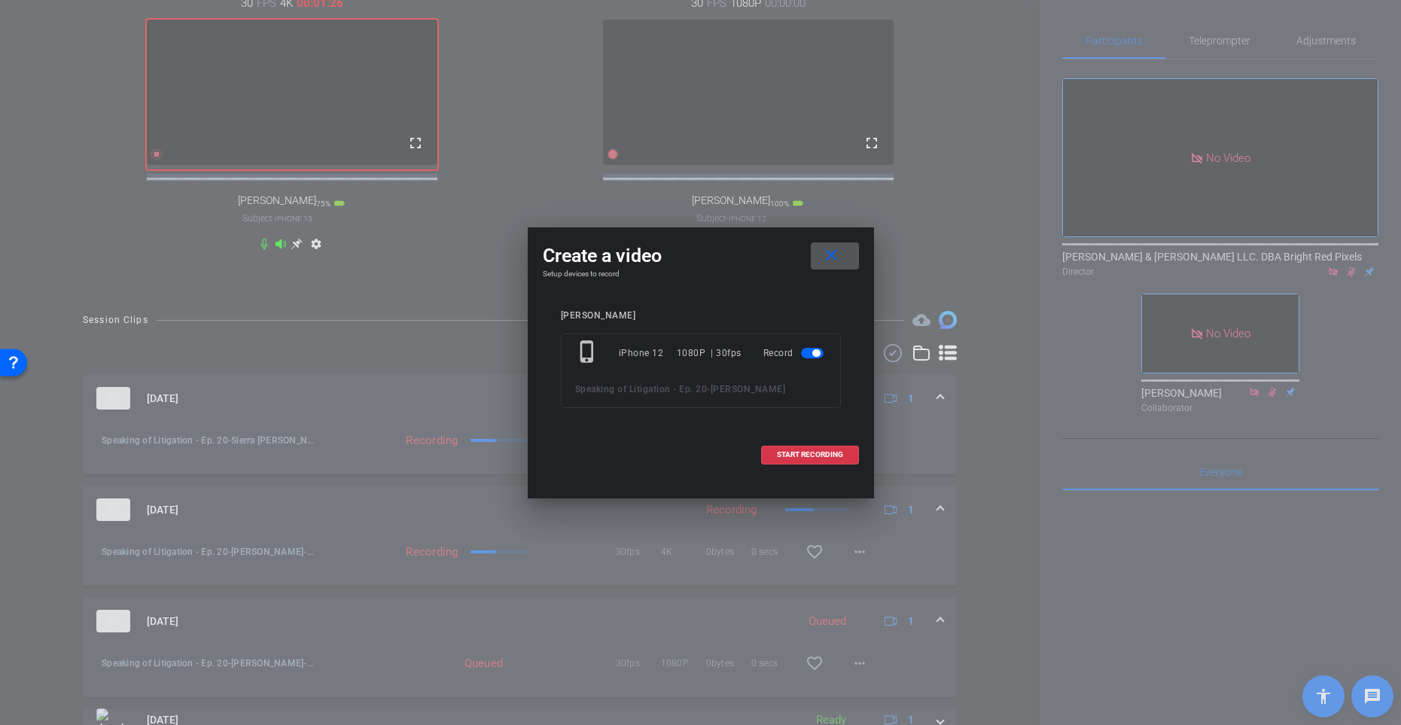
drag, startPoint x: 809, startPoint y: 455, endPoint x: 862, endPoint y: 402, distance: 75.1
click at [809, 456] on span "START RECORDING" at bounding box center [810, 455] width 66 height 8
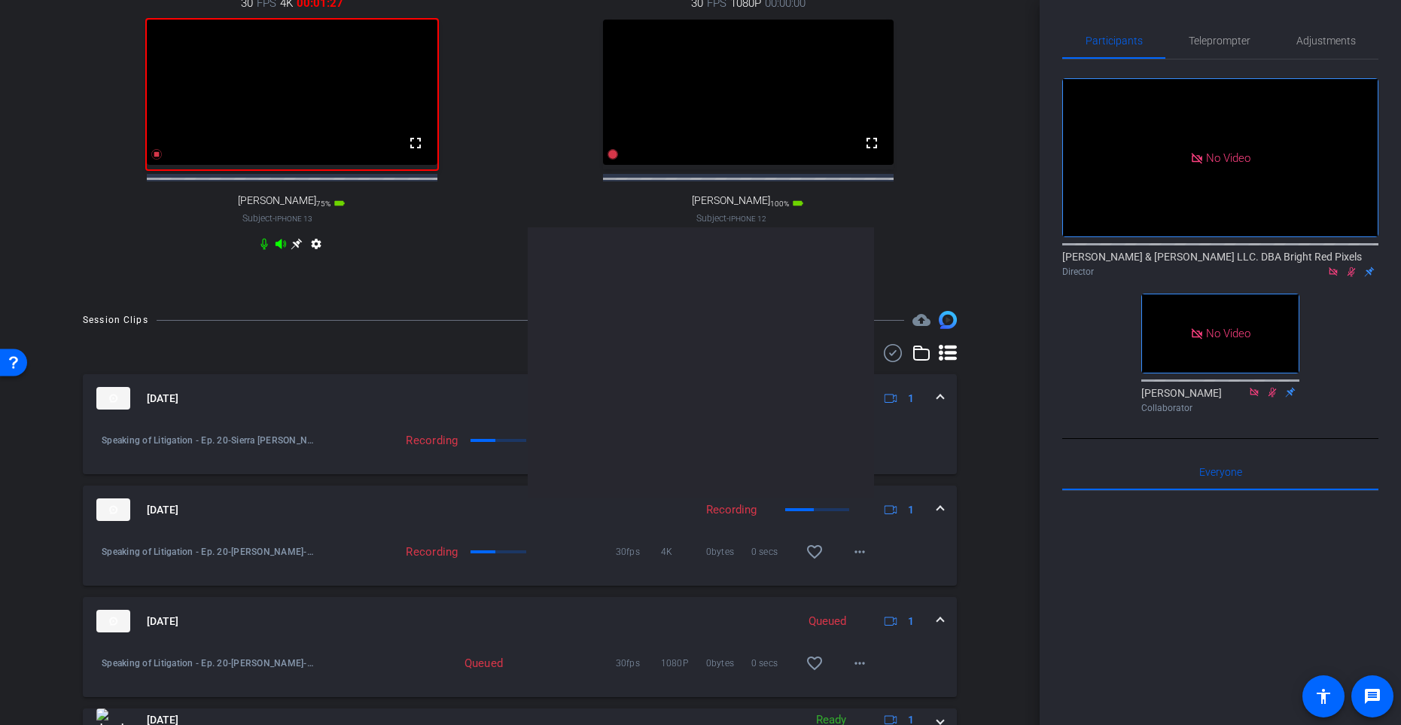
scroll to position [658, 0]
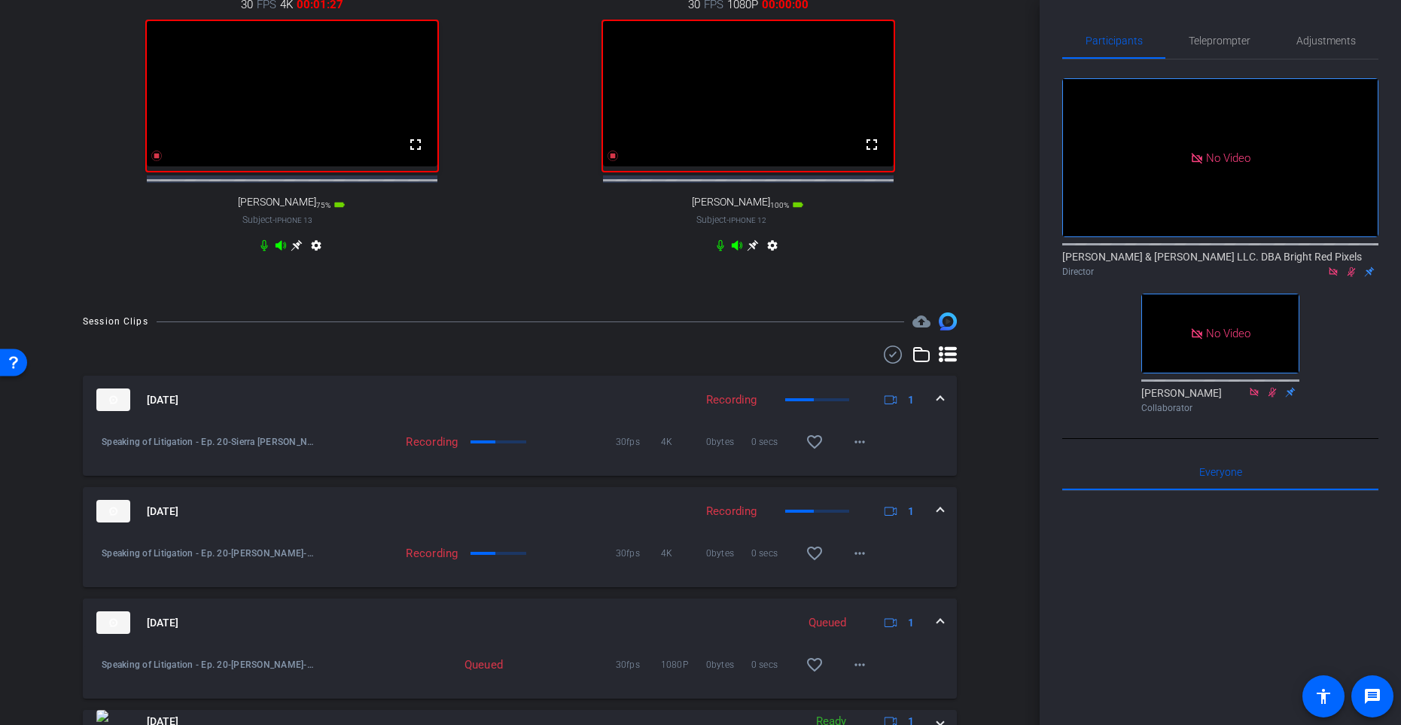
click at [971, 205] on div "30 FPS 1080P 00:00:00 fullscreen [PERSON_NAME] Subject - iPhone 12 100% battery…" at bounding box center [748, 126] width 448 height 311
click at [937, 411] on div "[DATE] Recording 1" at bounding box center [516, 400] width 841 height 23
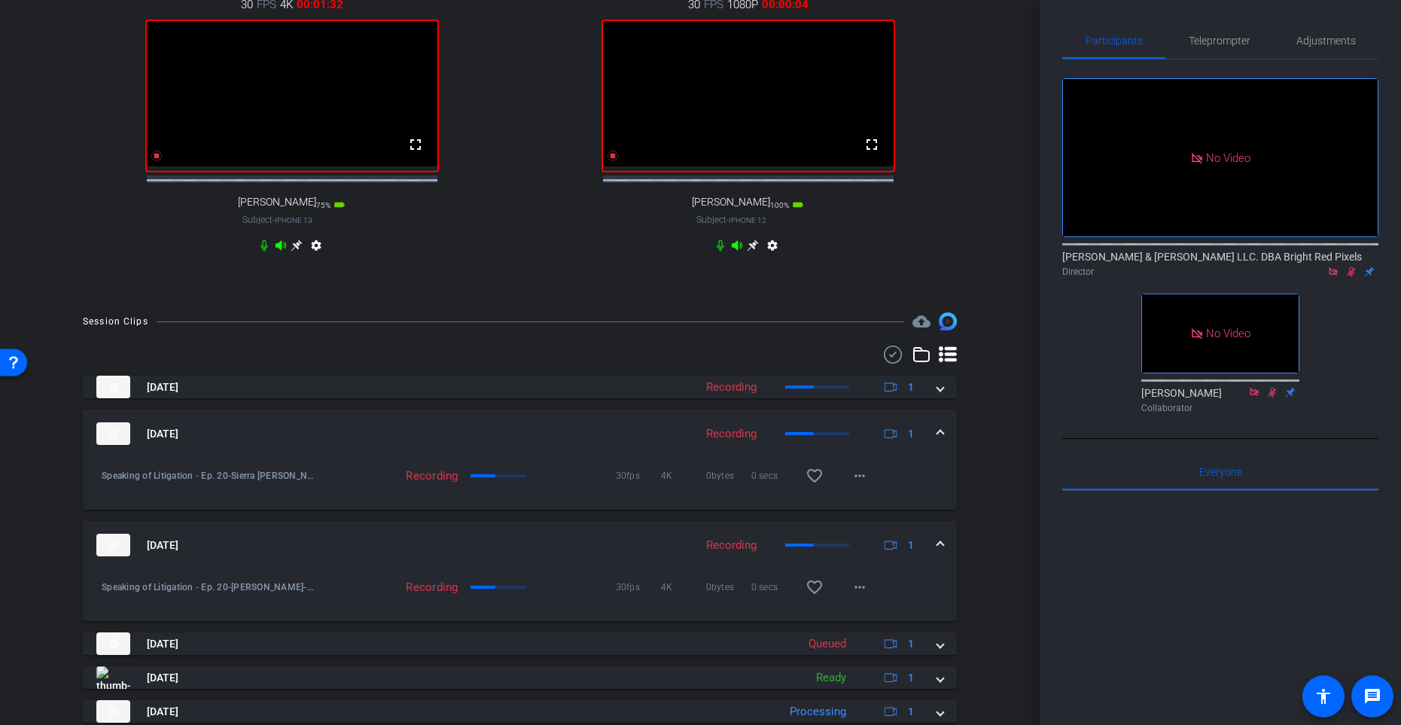
click at [933, 457] on mat-expansion-panel-header "[DATE] Recording 1" at bounding box center [520, 434] width 874 height 48
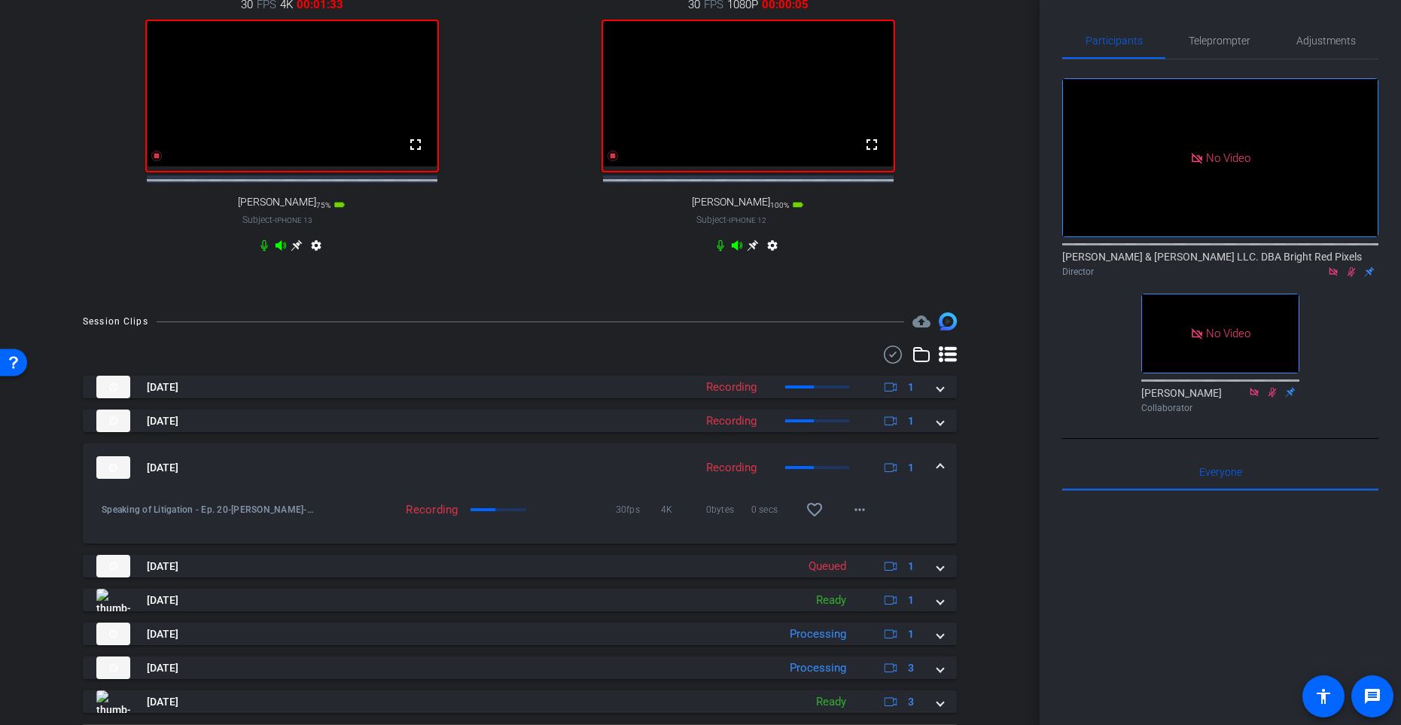
click at [941, 476] on span at bounding box center [941, 468] width 6 height 16
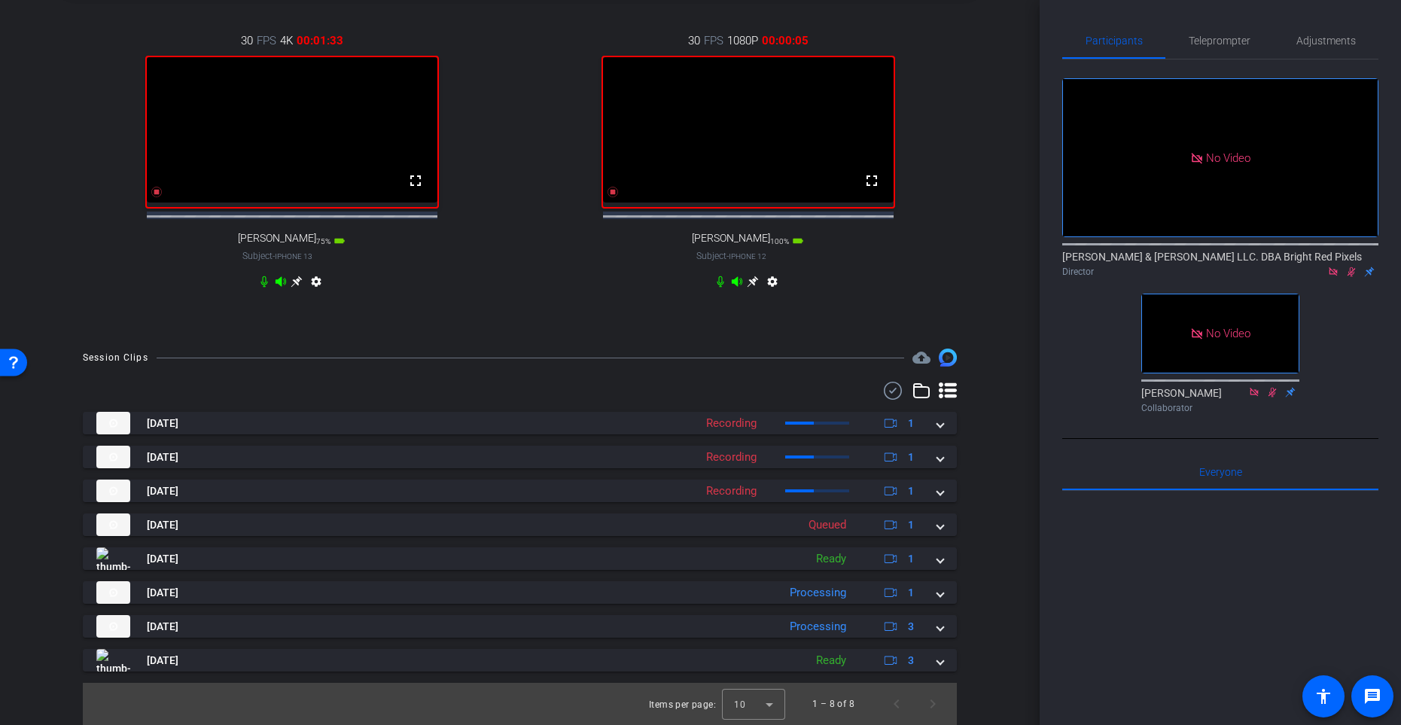
scroll to position [633, 0]
click at [930, 594] on span "Next page" at bounding box center [933, 704] width 36 height 36
click at [931, 594] on span "Next page" at bounding box center [933, 704] width 36 height 36
drag, startPoint x: 938, startPoint y: 660, endPoint x: 957, endPoint y: 665, distance: 19.6
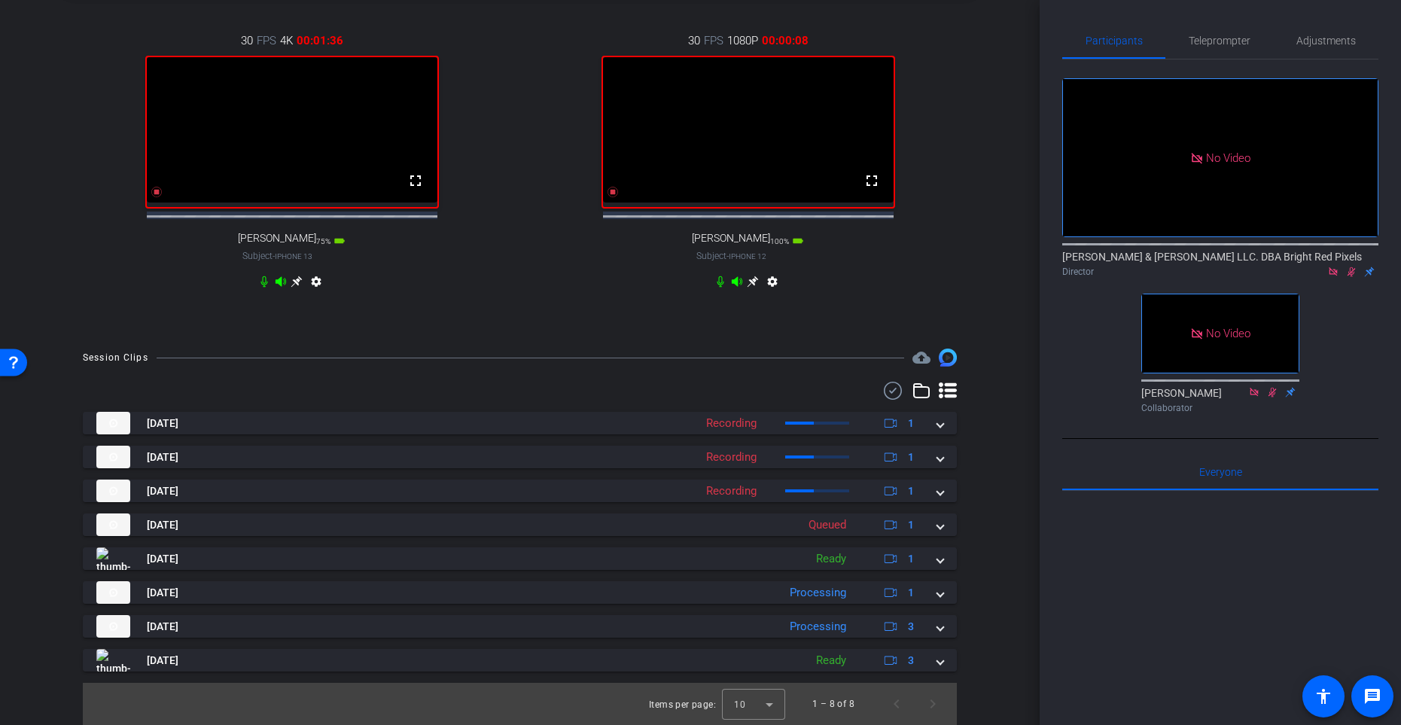
click at [938, 594] on span at bounding box center [941, 661] width 6 height 16
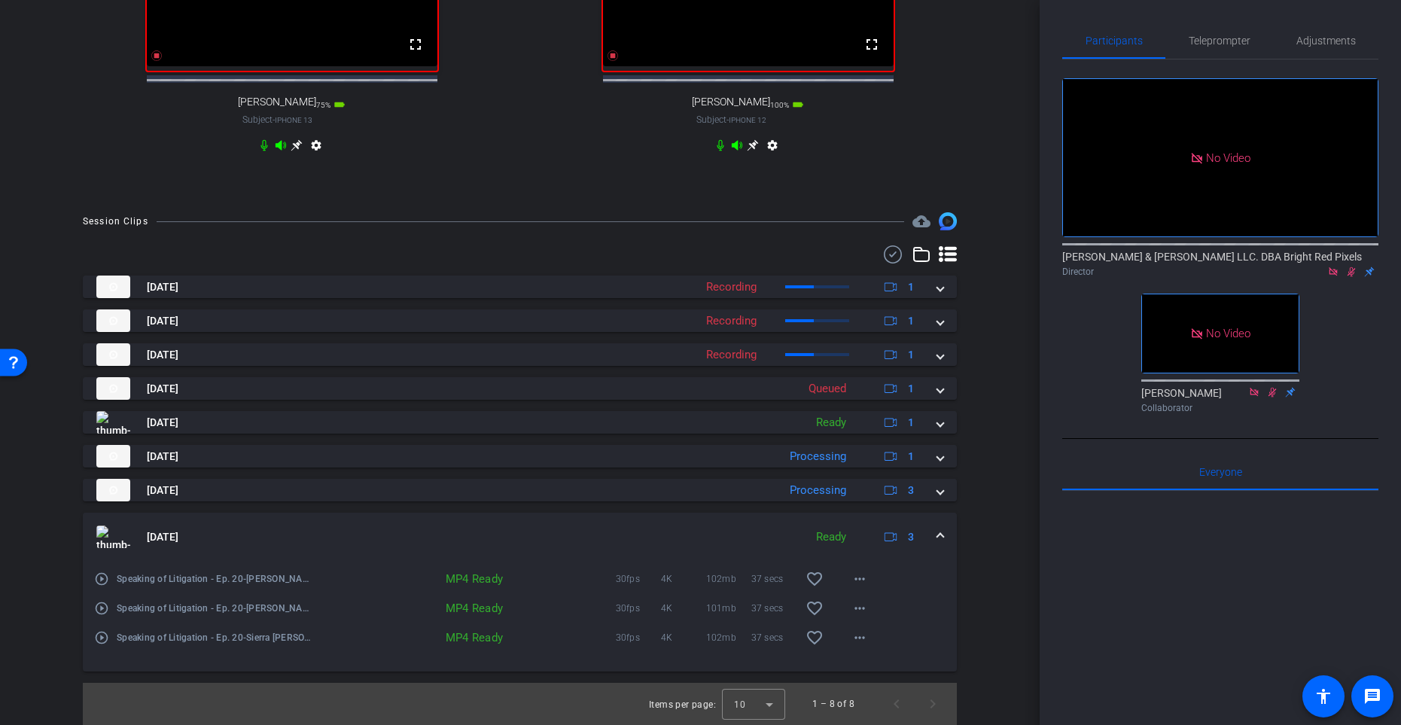
scroll to position [768, 0]
click at [934, 559] on mat-expansion-panel-header "[DATE] Ready 3" at bounding box center [520, 537] width 874 height 48
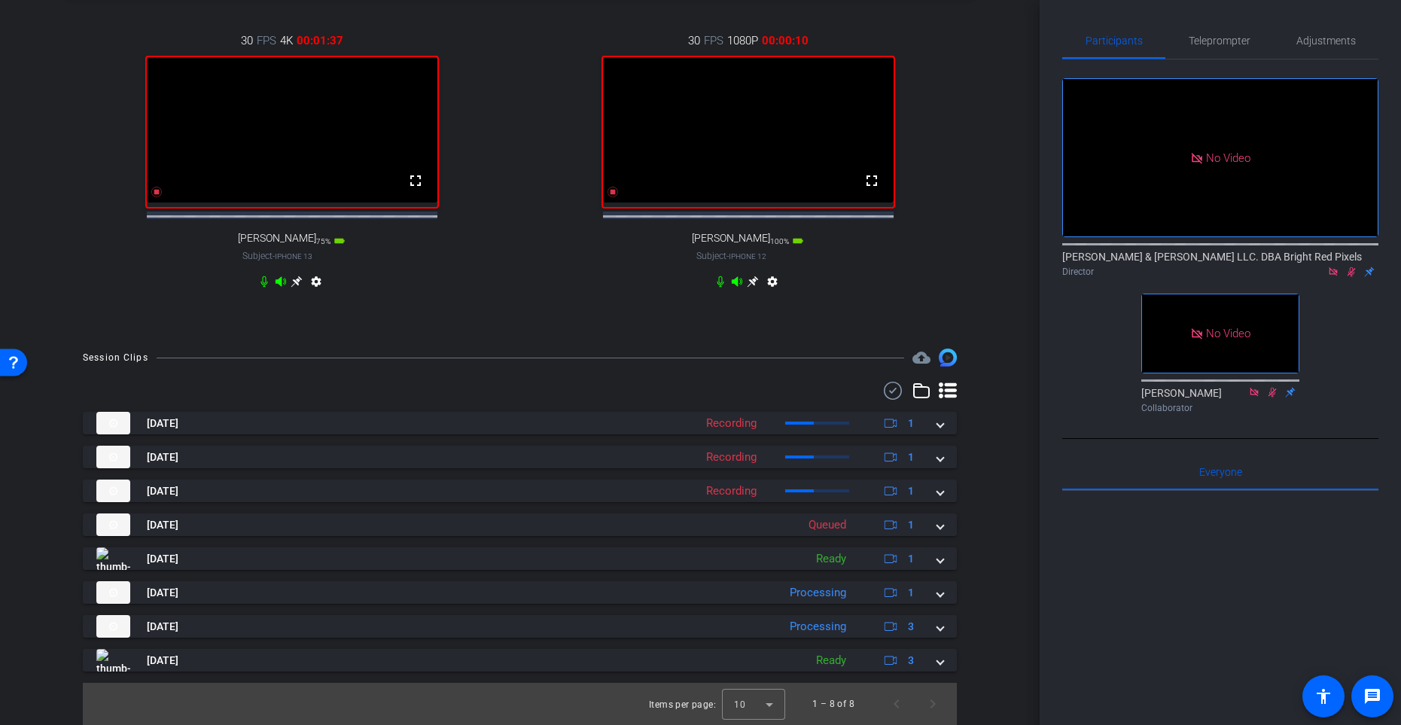
scroll to position [633, 0]
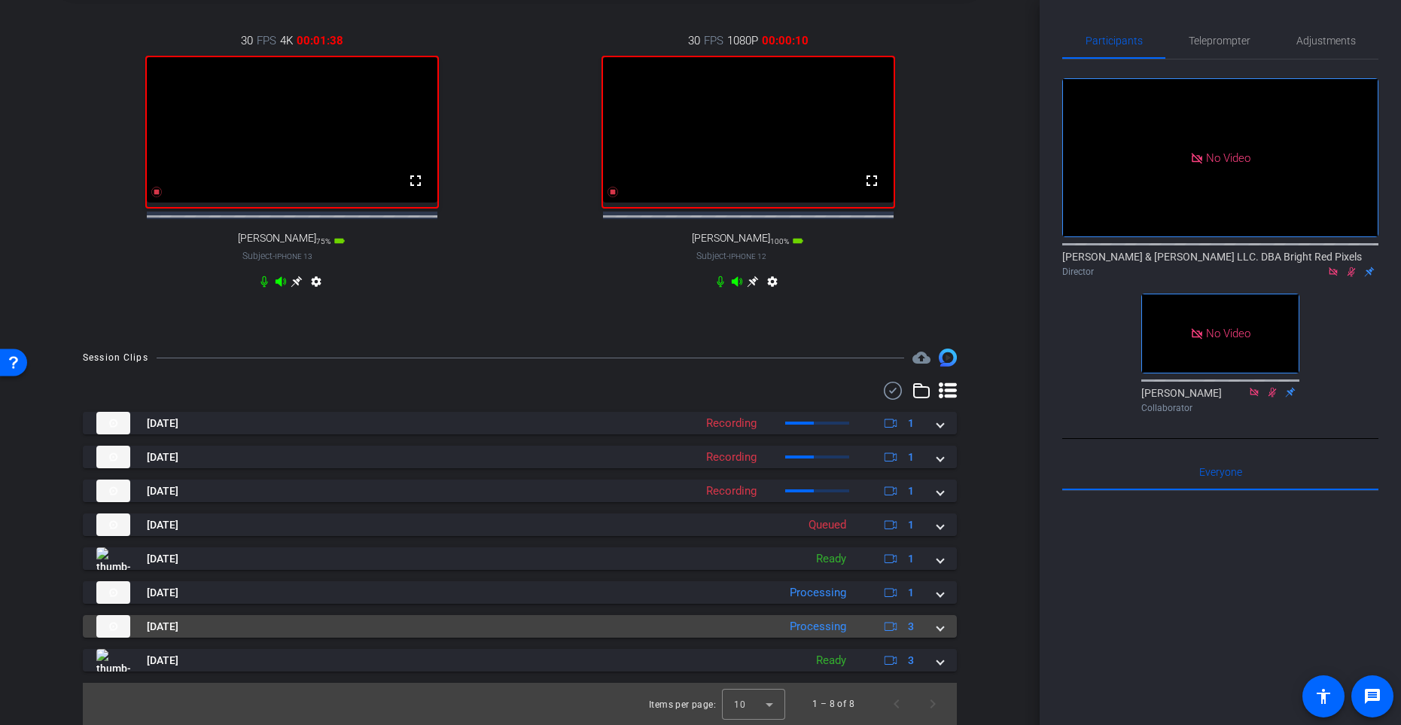
click at [938, 594] on span at bounding box center [941, 627] width 6 height 16
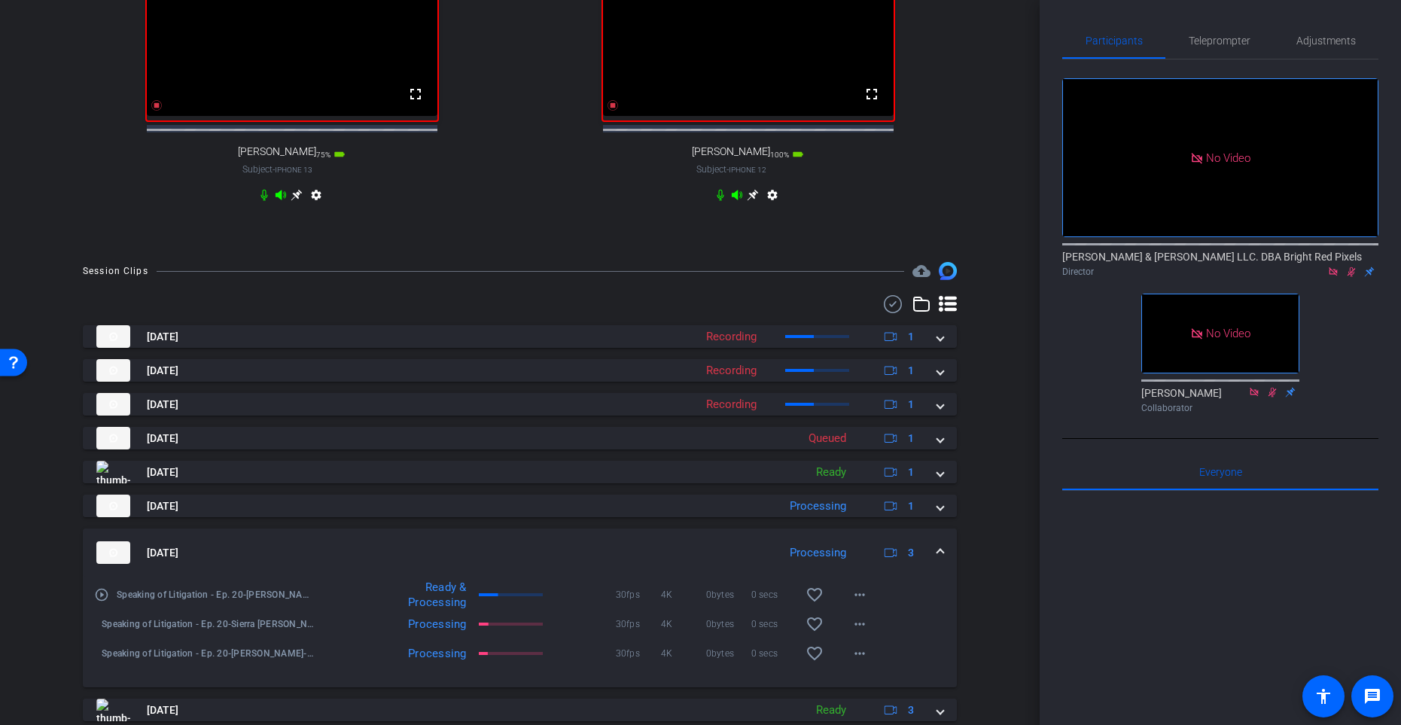
click at [941, 561] on span at bounding box center [941, 553] width 6 height 16
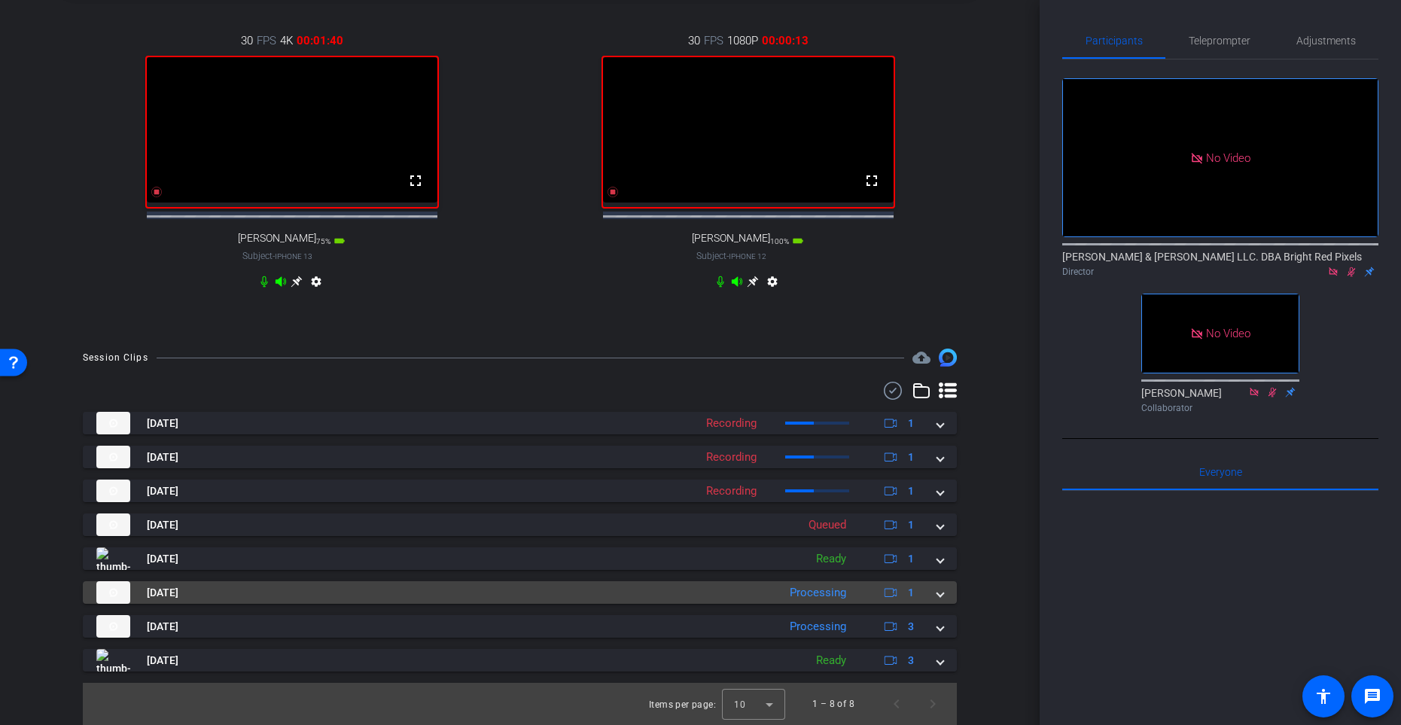
click at [940, 594] on mat-expansion-panel-header "[DATE] Processing 1" at bounding box center [520, 592] width 874 height 23
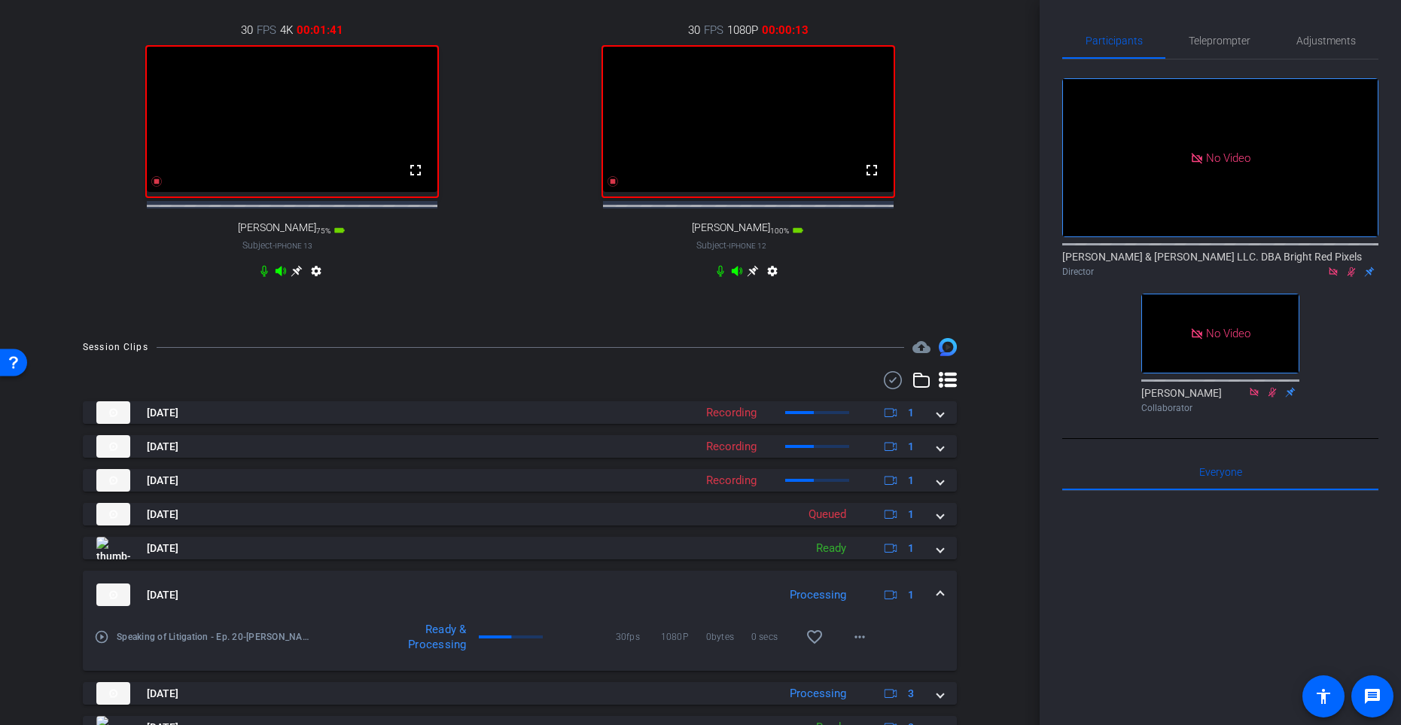
click at [939, 594] on span at bounding box center [941, 595] width 6 height 16
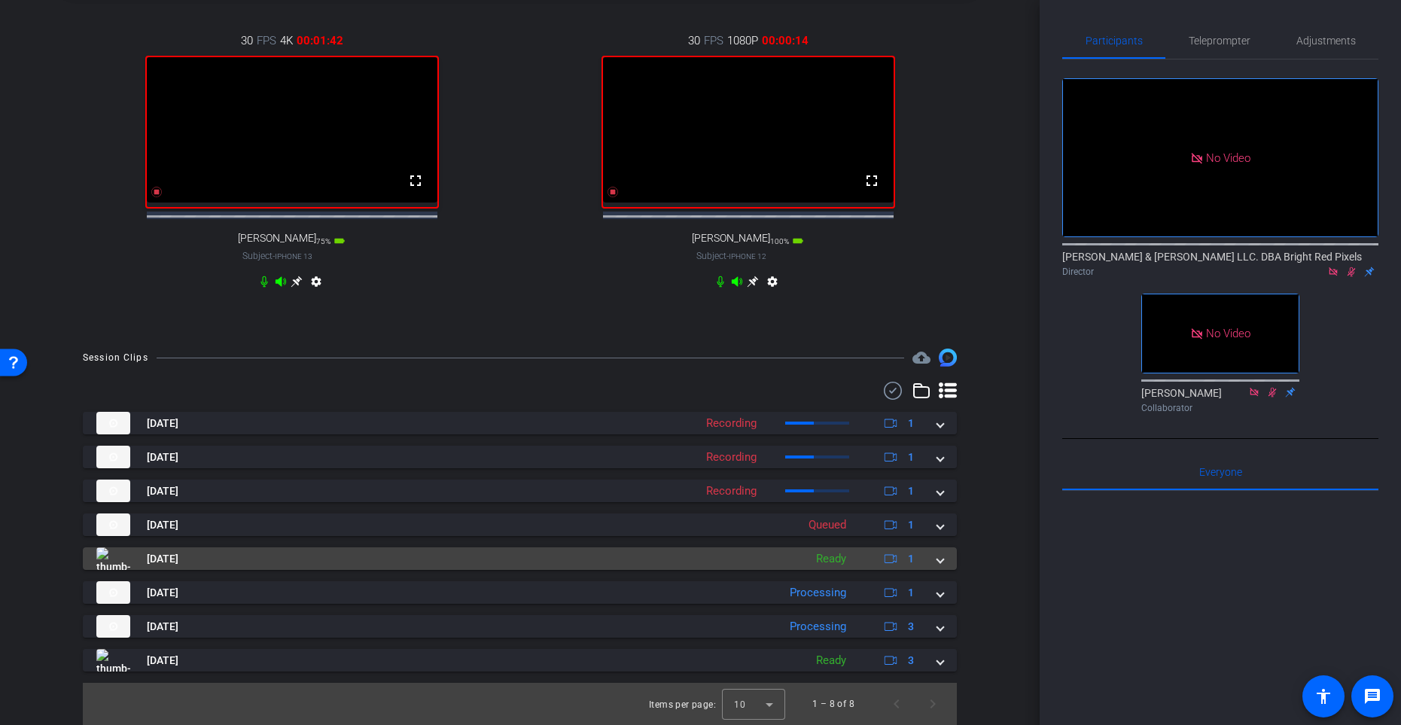
click at [940, 568] on mat-expansion-panel-header "[DATE] Ready 1" at bounding box center [520, 558] width 874 height 23
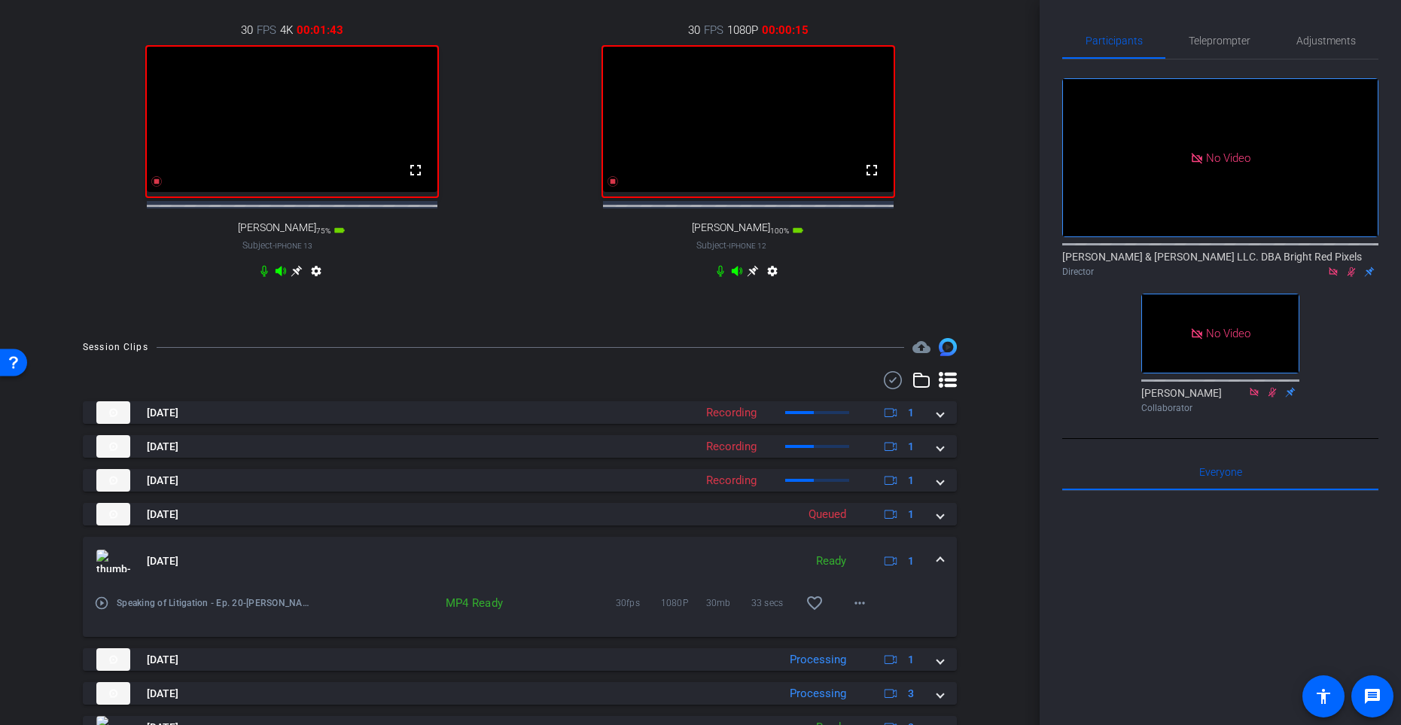
click at [935, 568] on div "[DATE] Ready 1" at bounding box center [516, 561] width 841 height 23
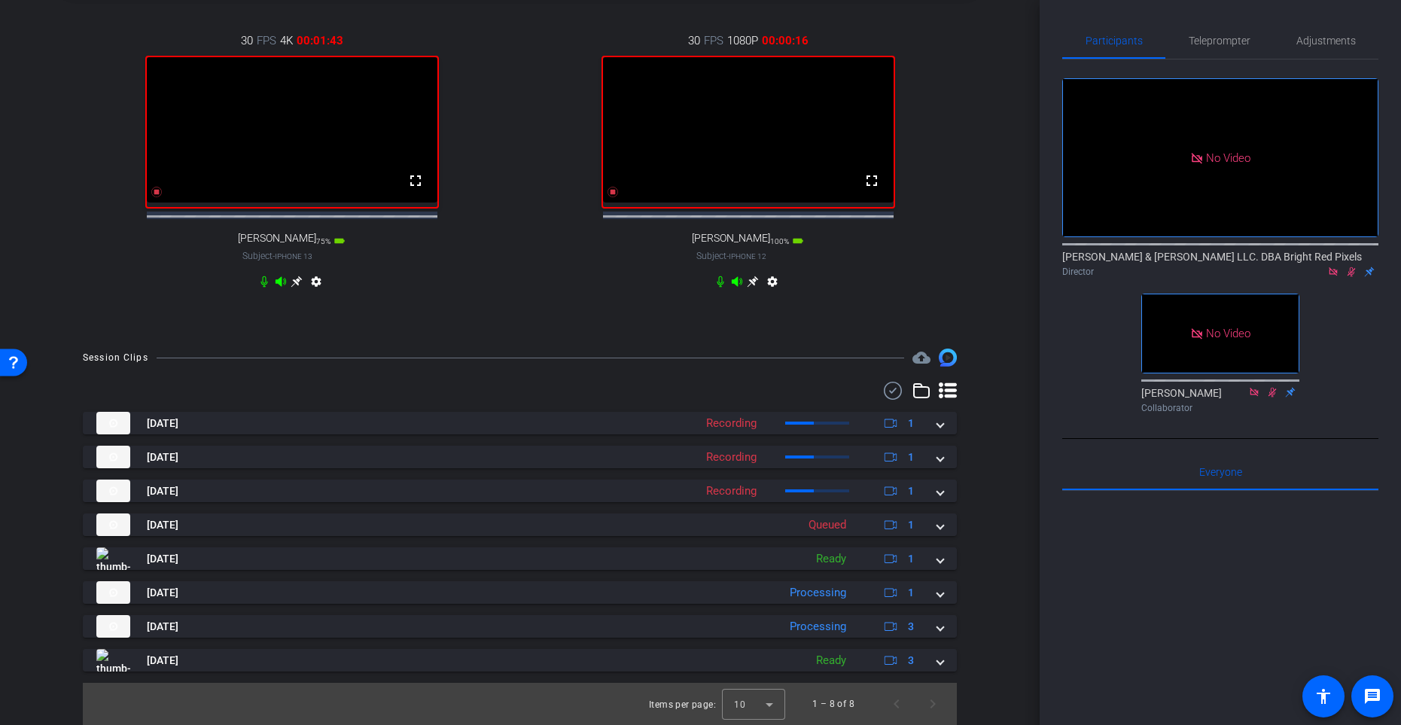
click at [935, 537] on div "[DATE] Recording 1 Speaking of Litigation - Ep. 20-[PERSON_NAME]-2025-09-22-15-…" at bounding box center [520, 542] width 874 height 260
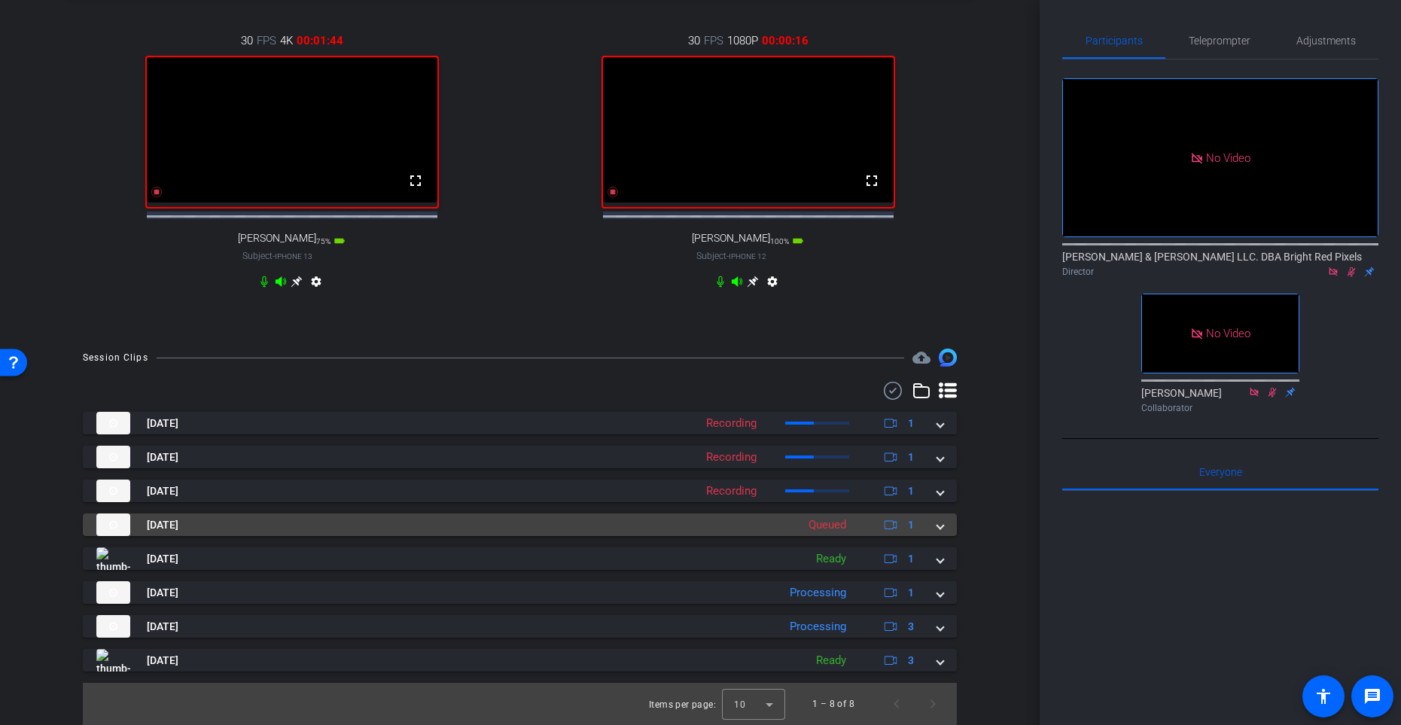
scroll to position [631, 0]
click at [939, 531] on span at bounding box center [941, 525] width 6 height 16
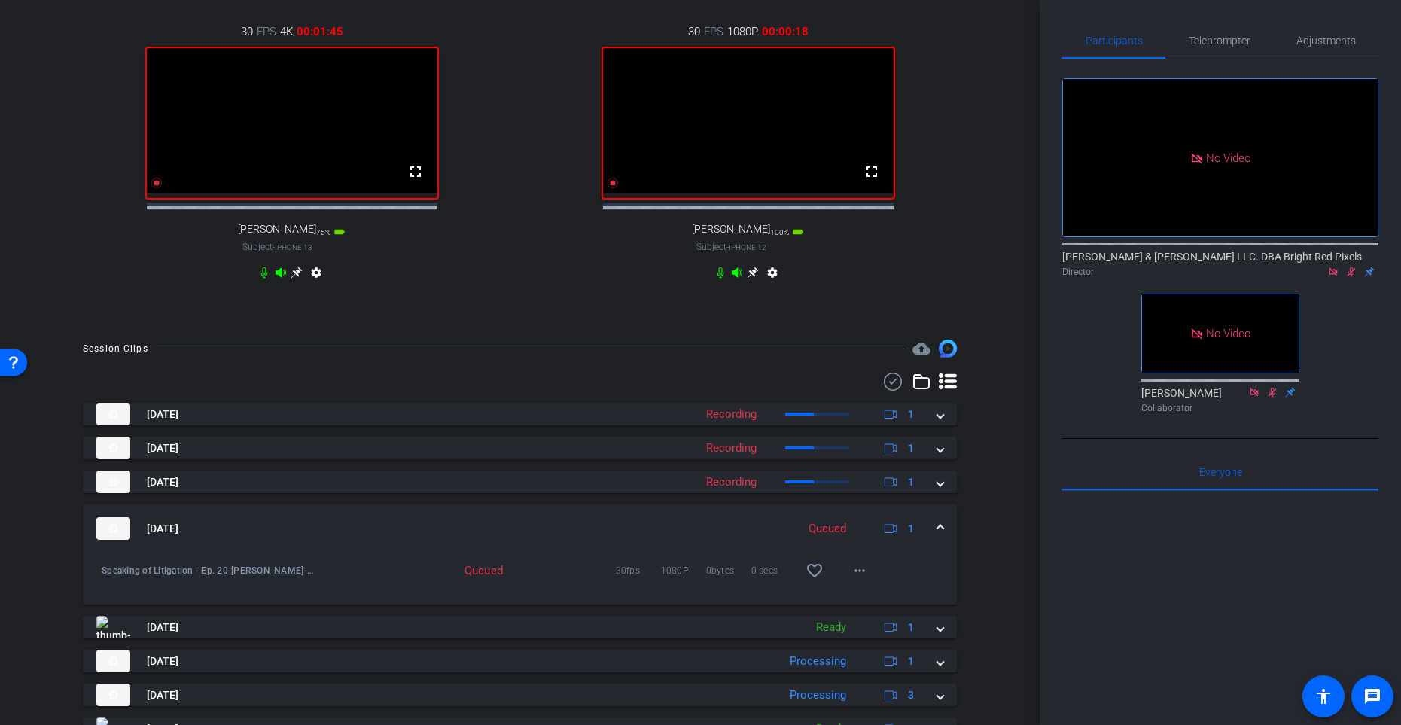
scroll to position [632, 0]
click at [940, 536] on span at bounding box center [941, 528] width 6 height 16
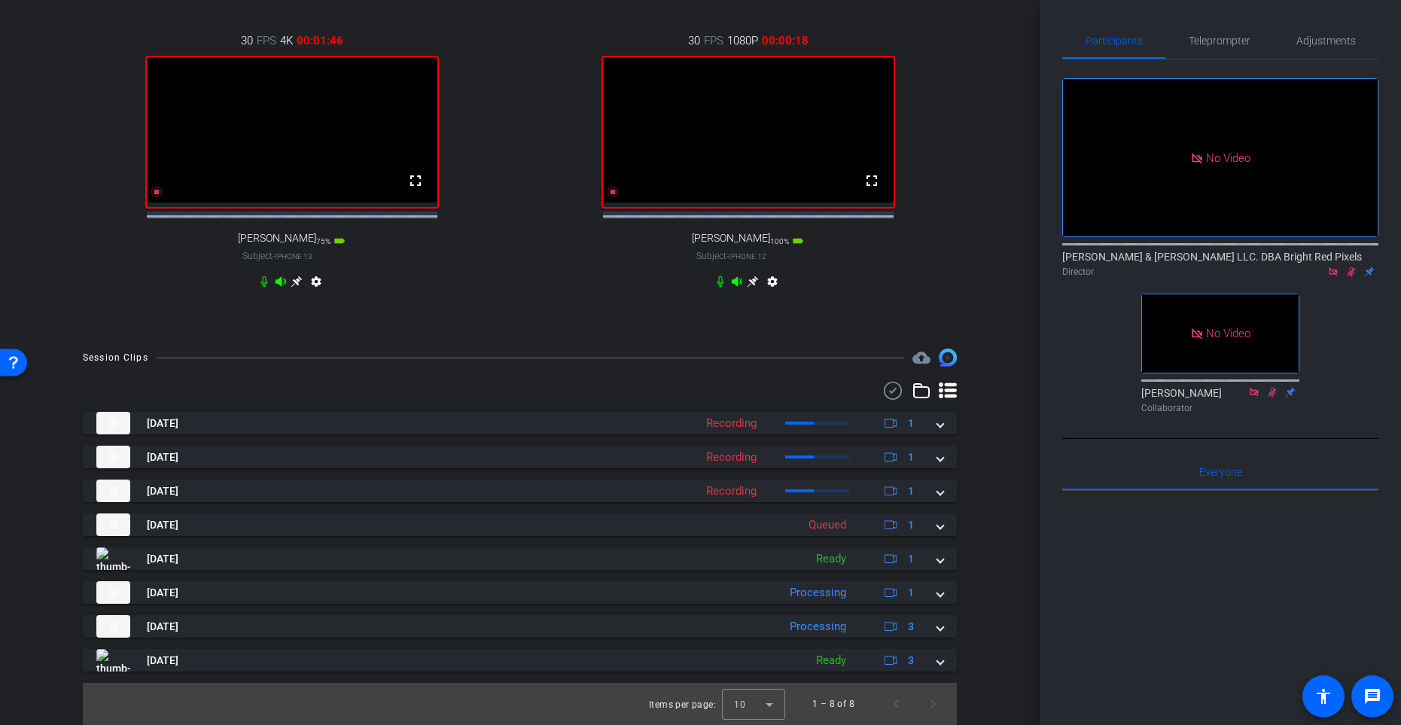
click at [1006, 489] on div "arrow_back Speaking of Litigation - Ep. 20 Back to project Send invite account_…" at bounding box center [520, 362] width 1040 height 725
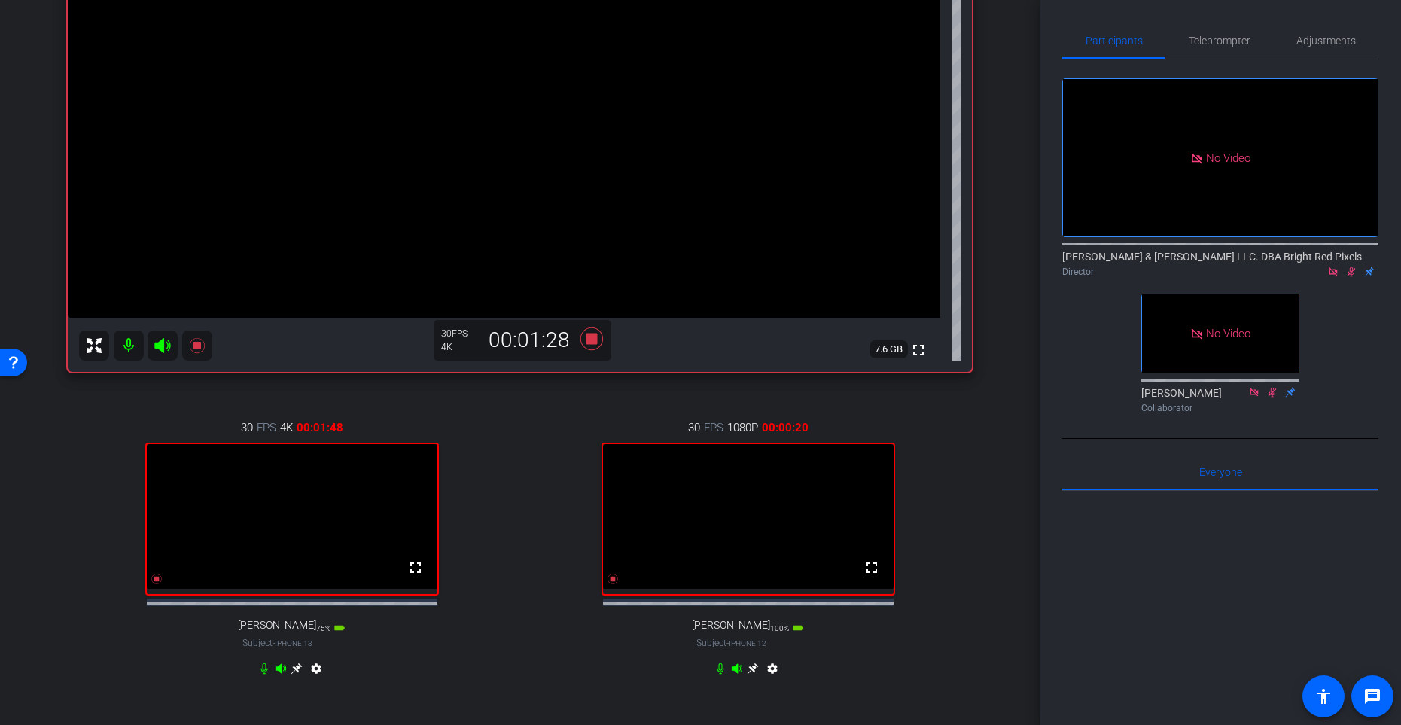
scroll to position [224, 0]
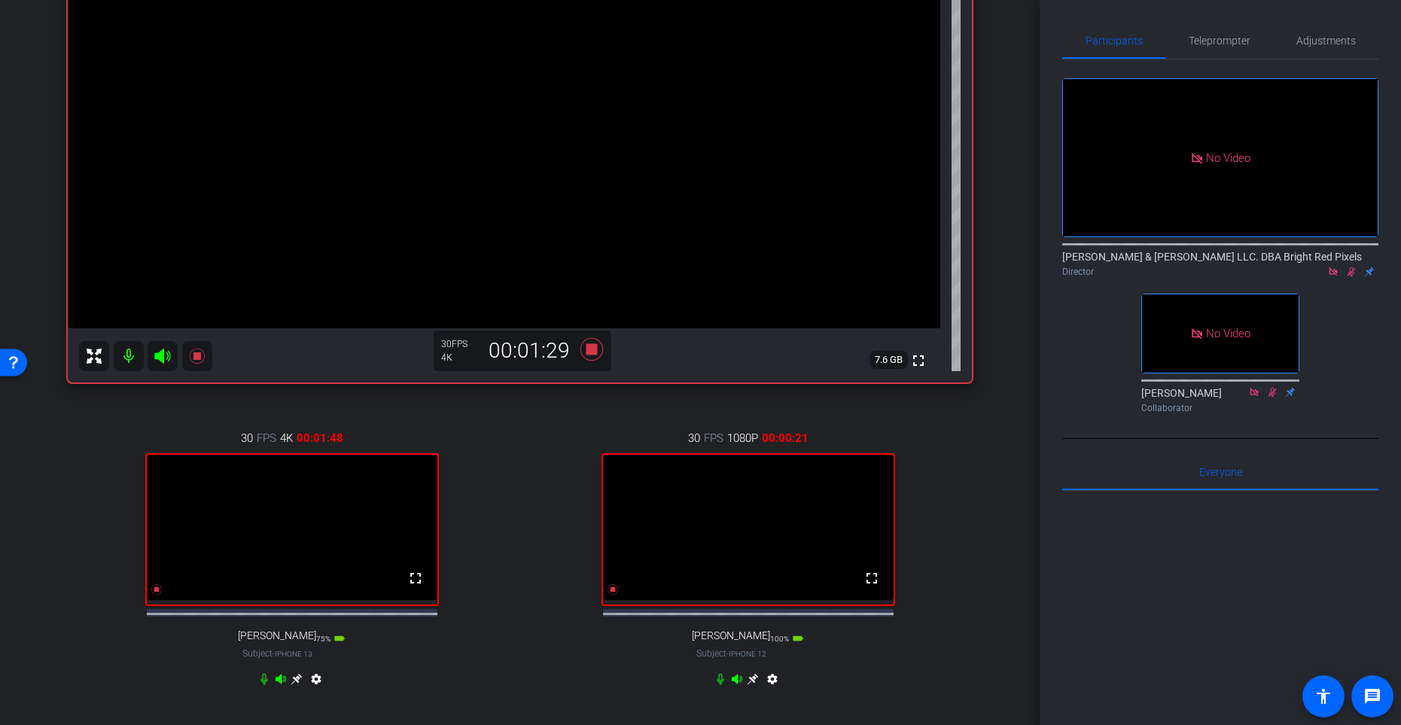
click at [999, 494] on div "Sierra [PERSON_NAME] iPhone 15 info ROOM ID: 551411106 65% battery_std fullscre…" at bounding box center [520, 285] width 965 height 891
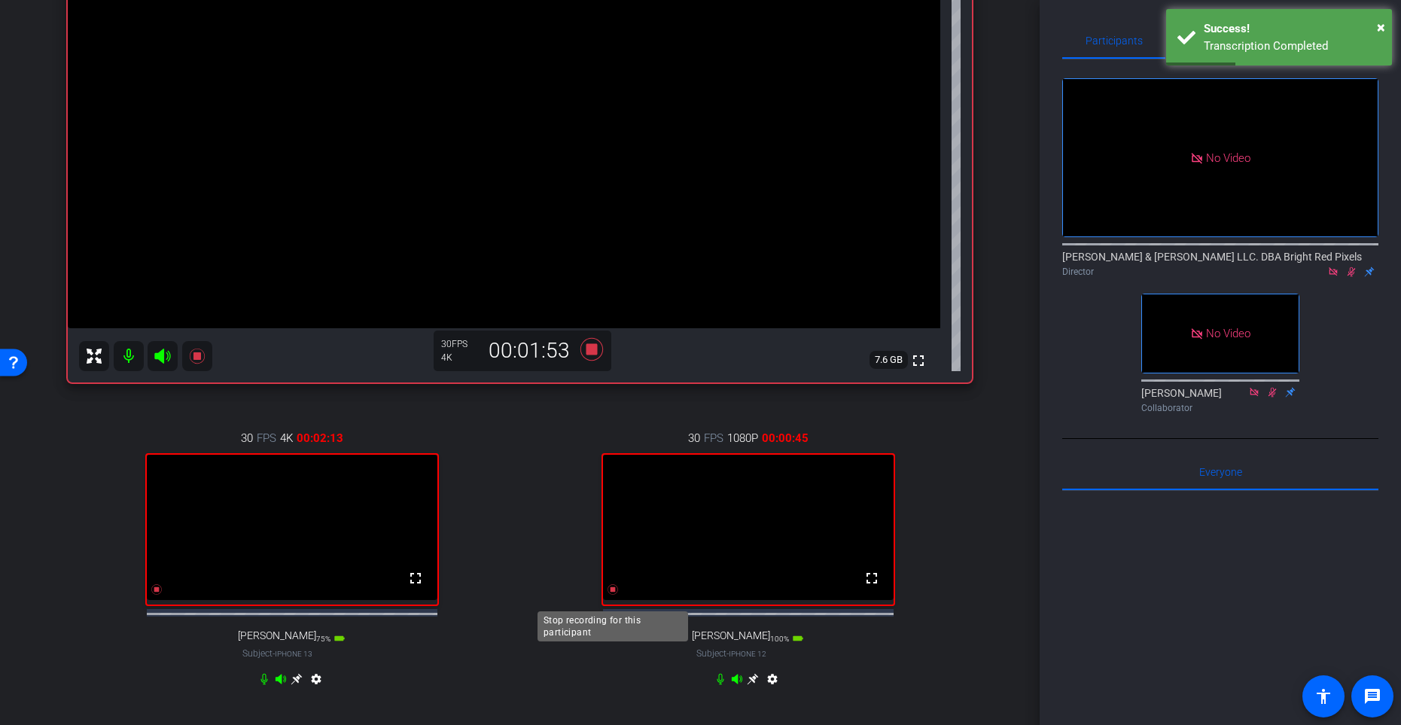
click at [611, 594] on icon at bounding box center [613, 589] width 11 height 11
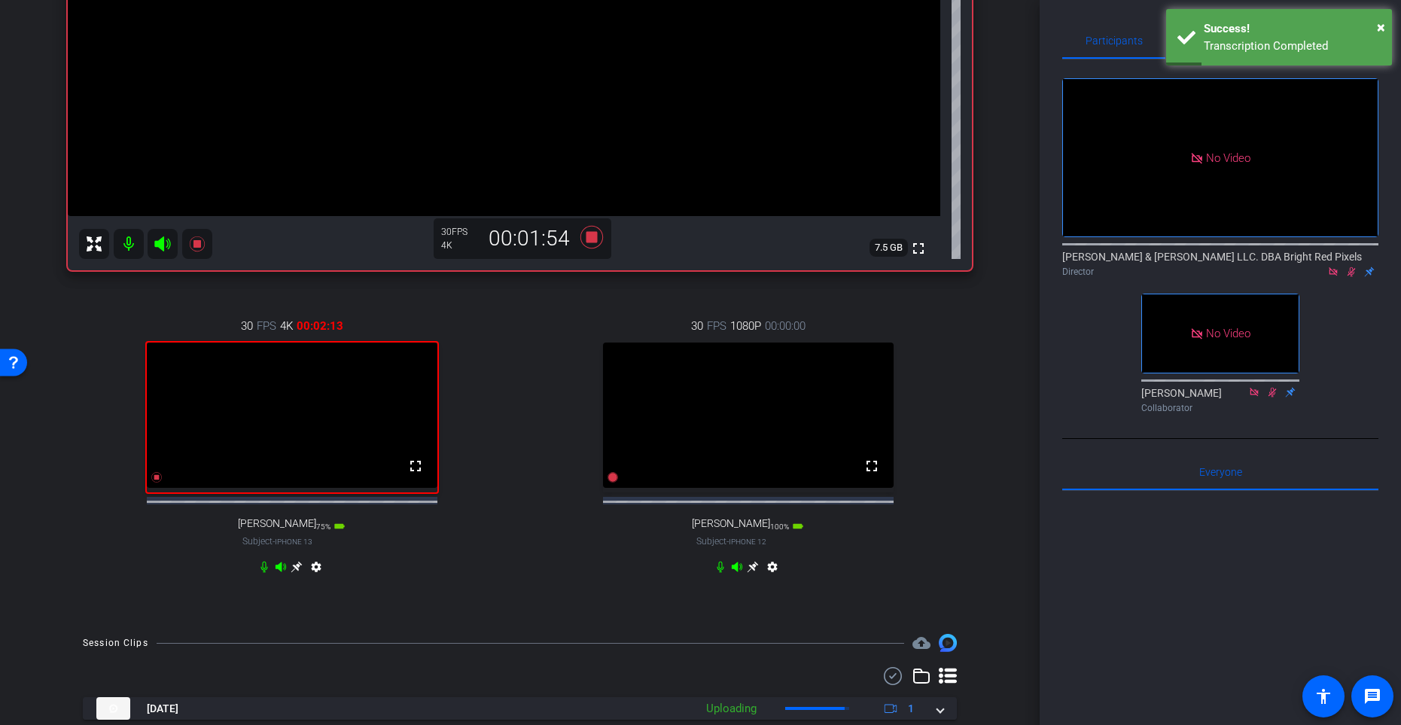
scroll to position [453, 0]
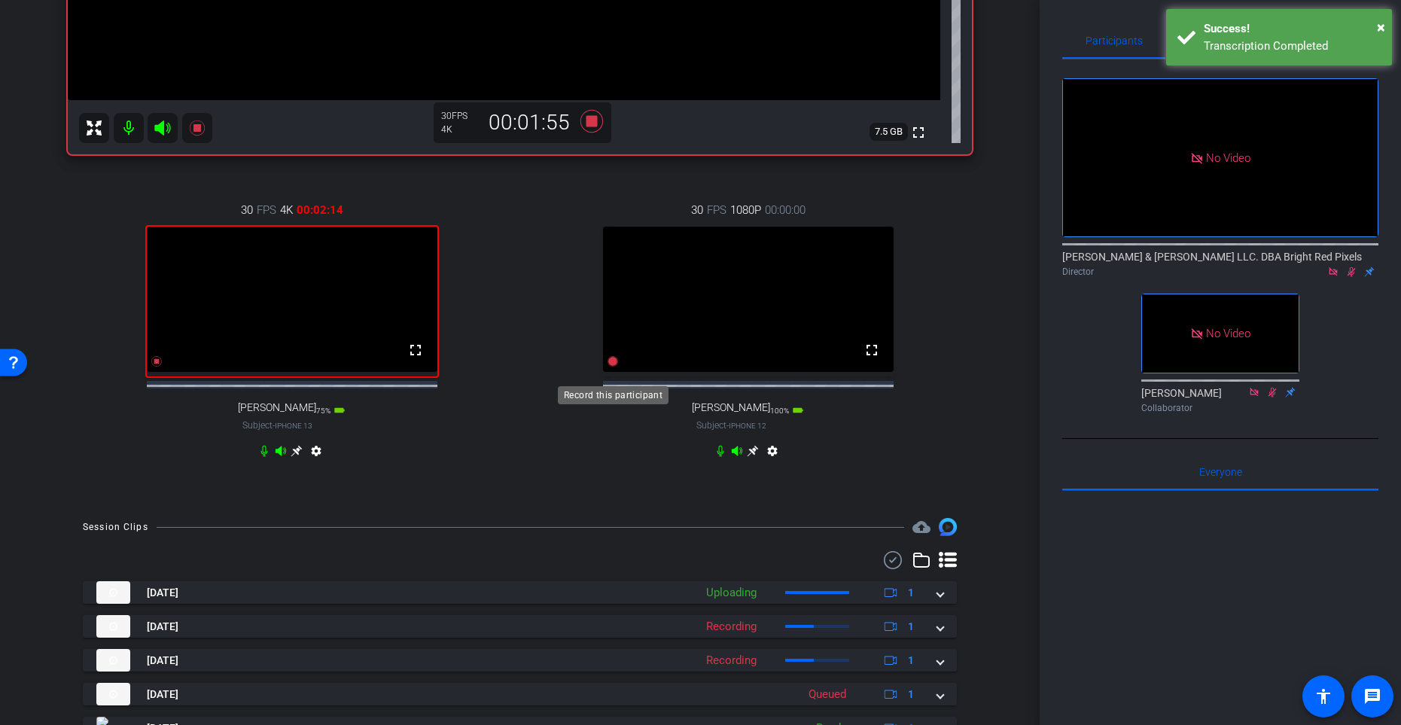
click at [615, 367] on icon at bounding box center [613, 361] width 11 height 11
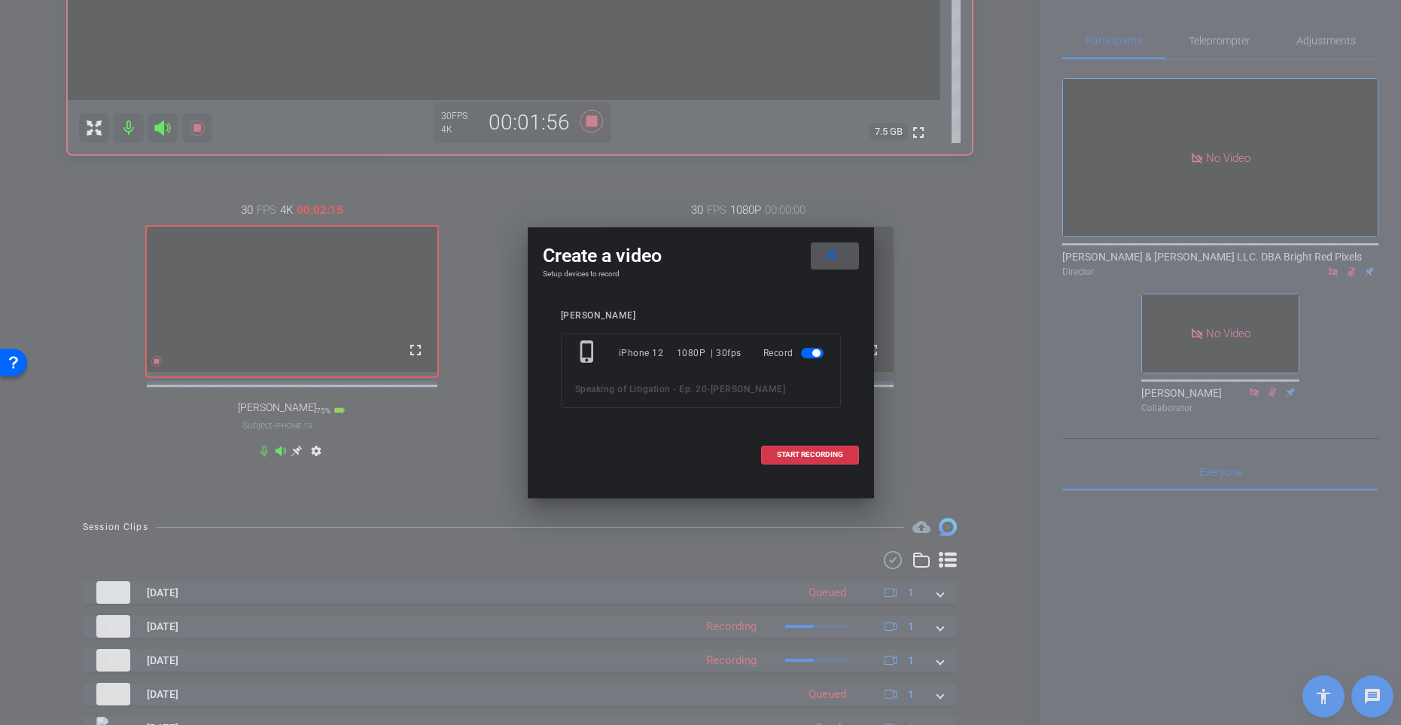
click at [804, 443] on span at bounding box center [810, 455] width 96 height 36
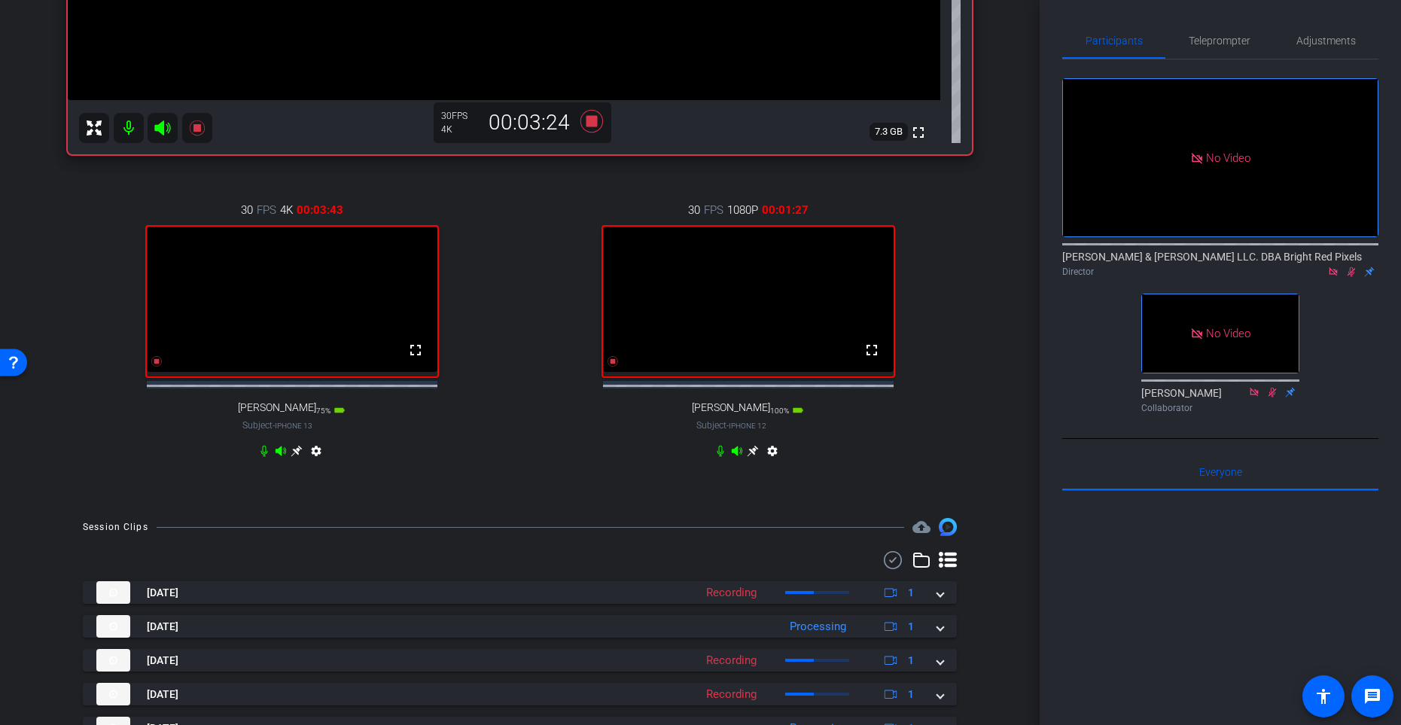
click at [523, 358] on div "30 FPS 4K 00:03:43 fullscreen [PERSON_NAME] Subject - iPhone 13 75% battery_std…" at bounding box center [520, 332] width 904 height 311
click at [611, 367] on icon at bounding box center [613, 361] width 11 height 11
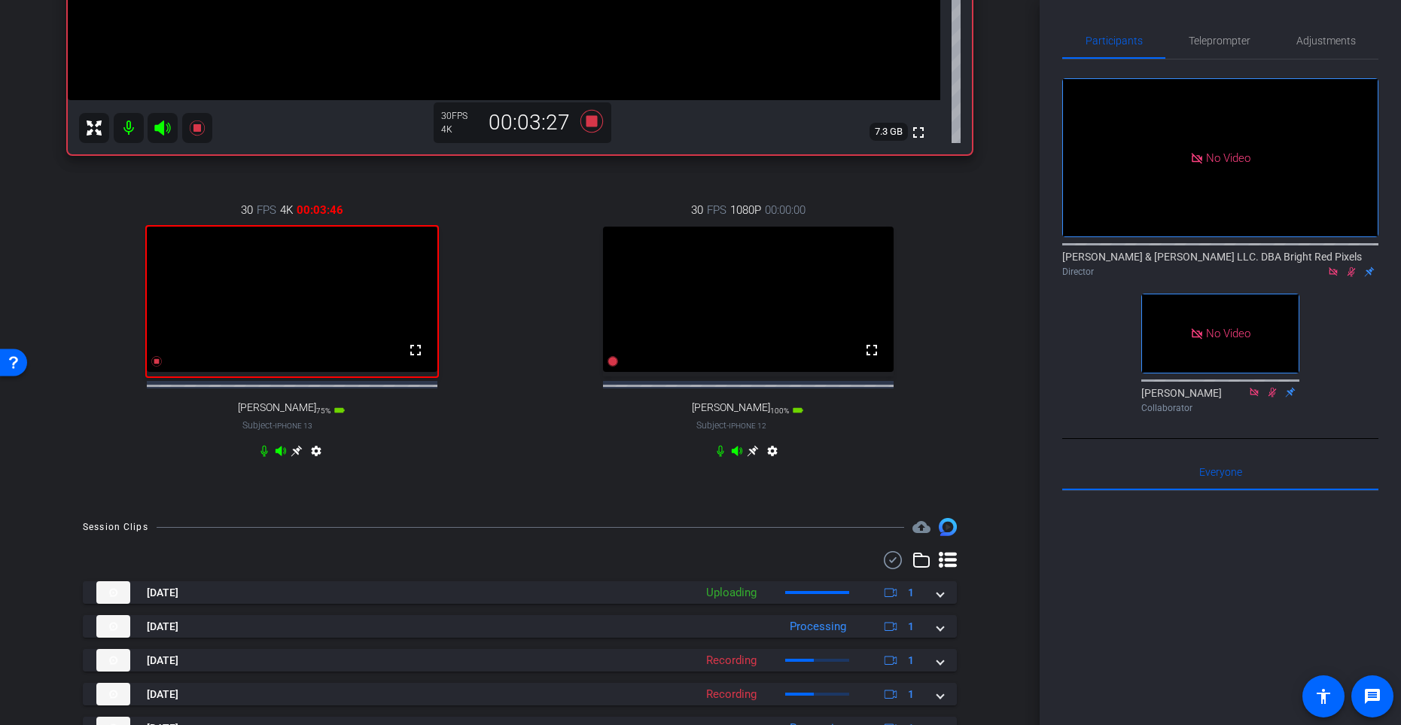
scroll to position [669, 0]
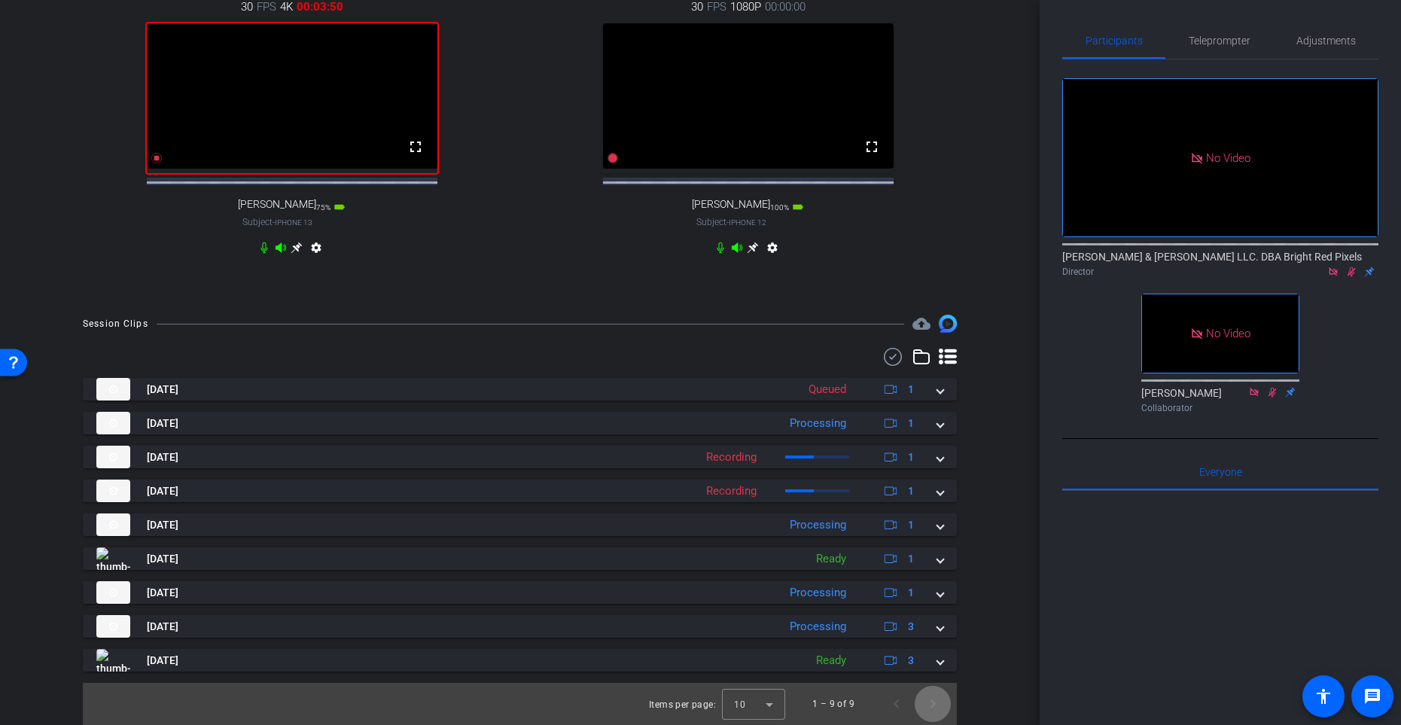
click at [935, 594] on span "Next page" at bounding box center [933, 704] width 36 height 36
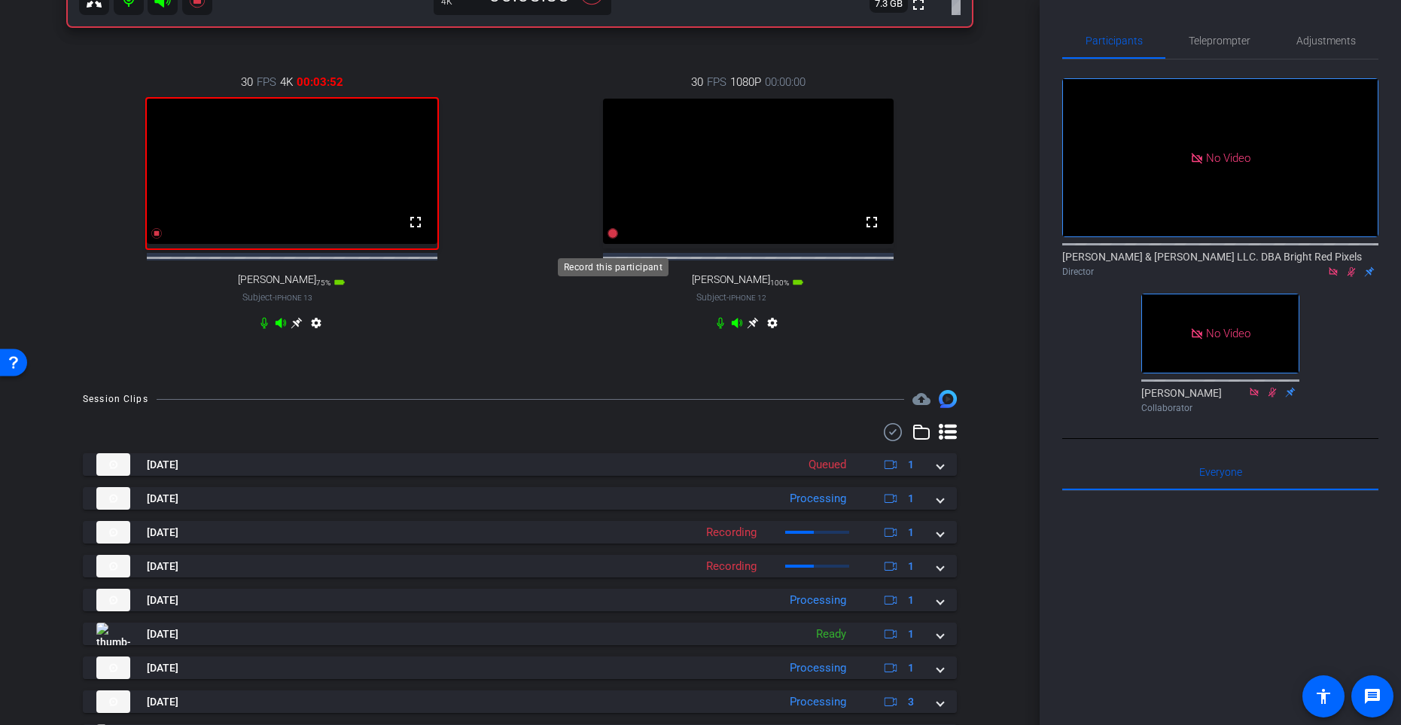
click at [611, 239] on icon at bounding box center [613, 233] width 11 height 11
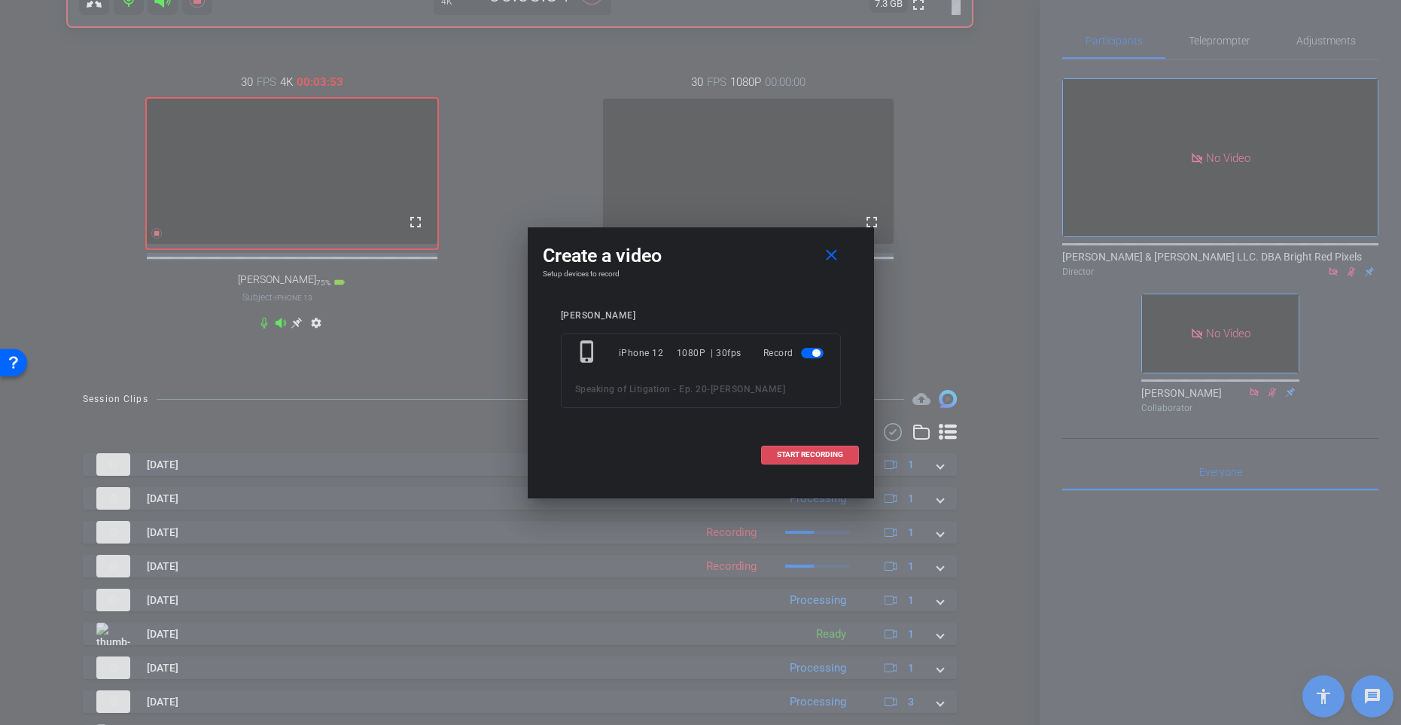
click at [804, 455] on span "START RECORDING" at bounding box center [810, 455] width 66 height 8
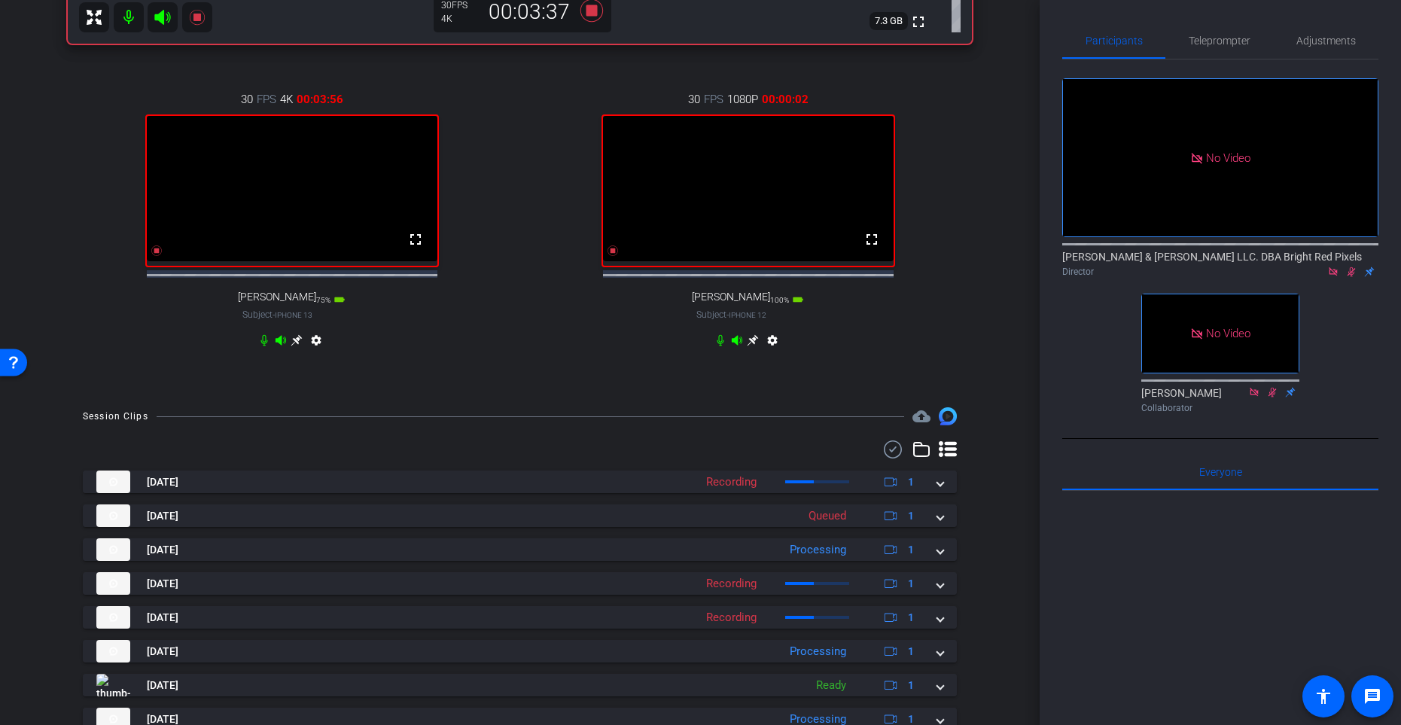
scroll to position [561, 0]
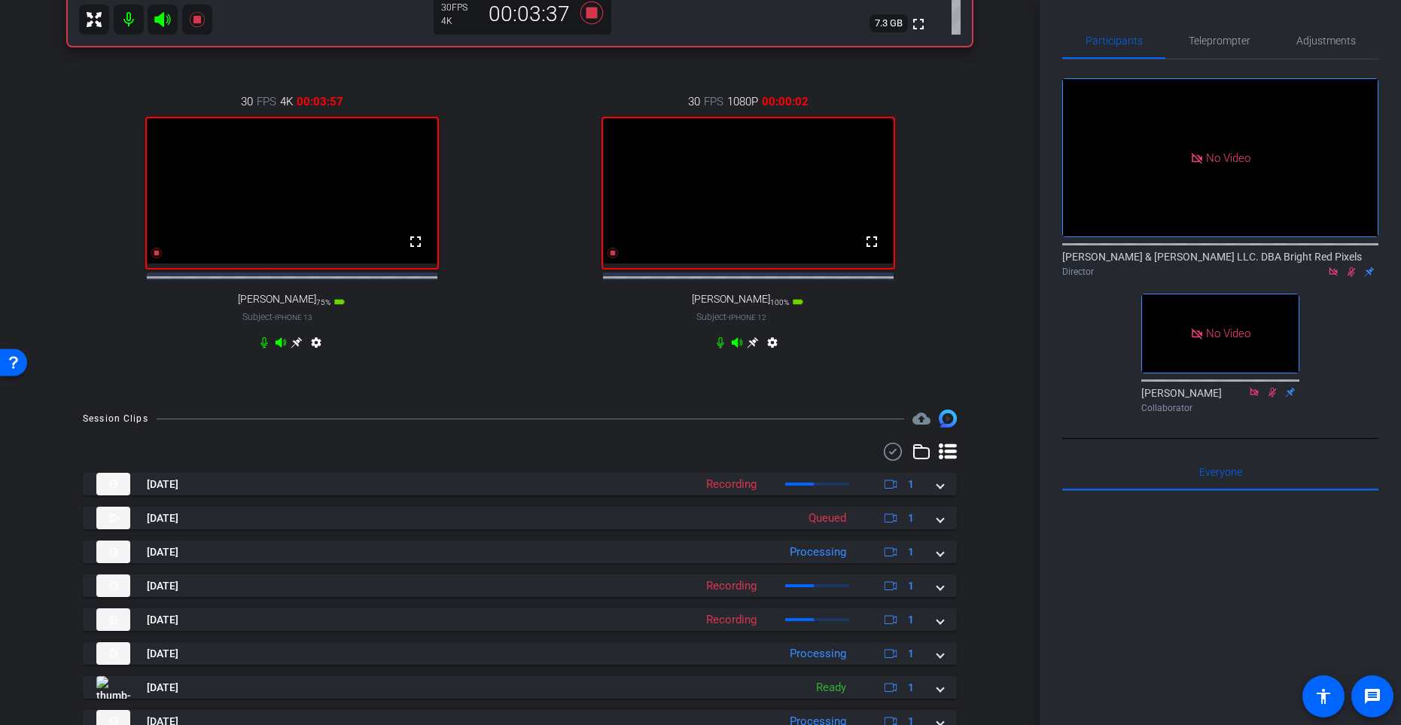
click at [528, 227] on div "30 FPS 1080P 00:00:02 fullscreen [PERSON_NAME] Subject - iPhone 12 100% battery…" at bounding box center [748, 224] width 448 height 311
click at [525, 235] on div "30 FPS 1080P 00:01:14 fullscreen [PERSON_NAME] Subject - iPhone 12 100% battery…" at bounding box center [748, 224] width 448 height 311
click at [498, 214] on div "30 FPS 4K 00:05:11 fullscreen [PERSON_NAME] Subject - iPhone 13 75% battery_std…" at bounding box center [292, 224] width 448 height 311
click at [502, 235] on div "30 FPS 4K 00:05:20 fullscreen [PERSON_NAME] Subject - iPhone 13 75% battery_std…" at bounding box center [292, 224] width 448 height 311
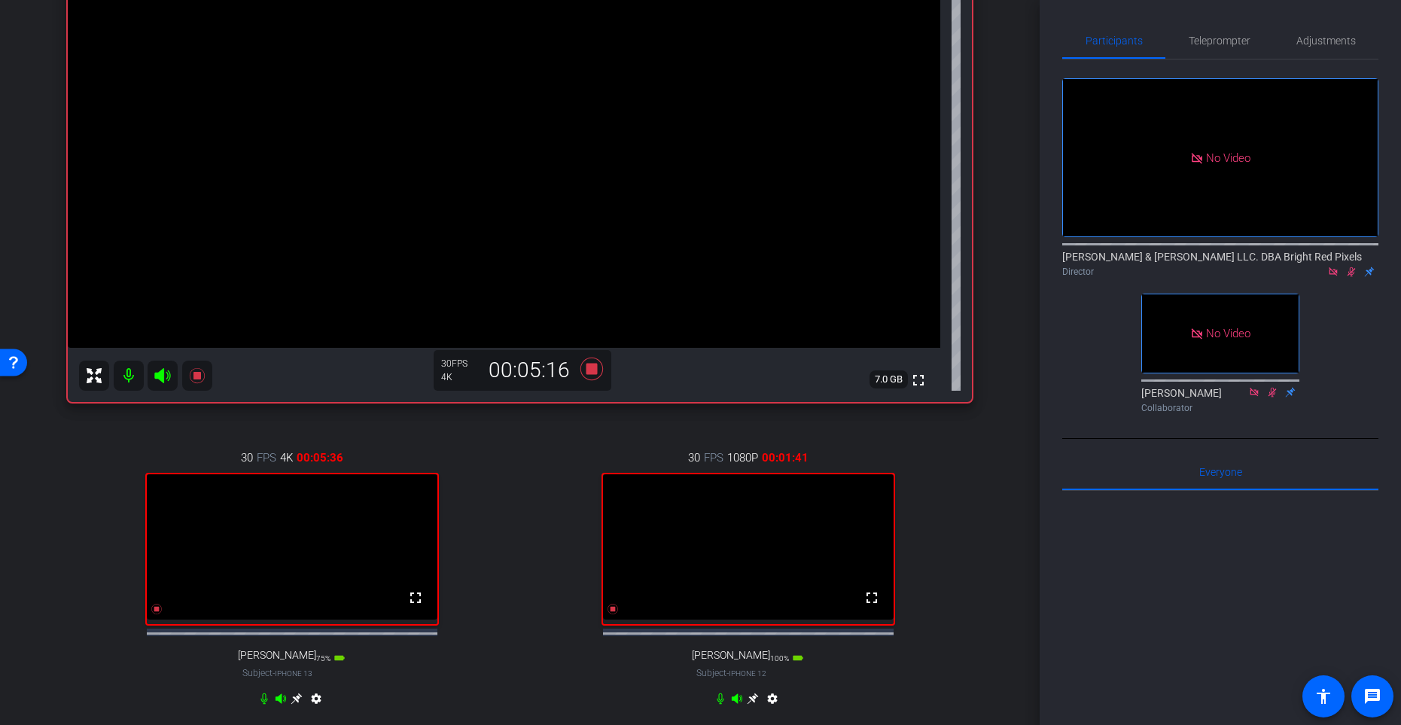
scroll to position [238, 0]
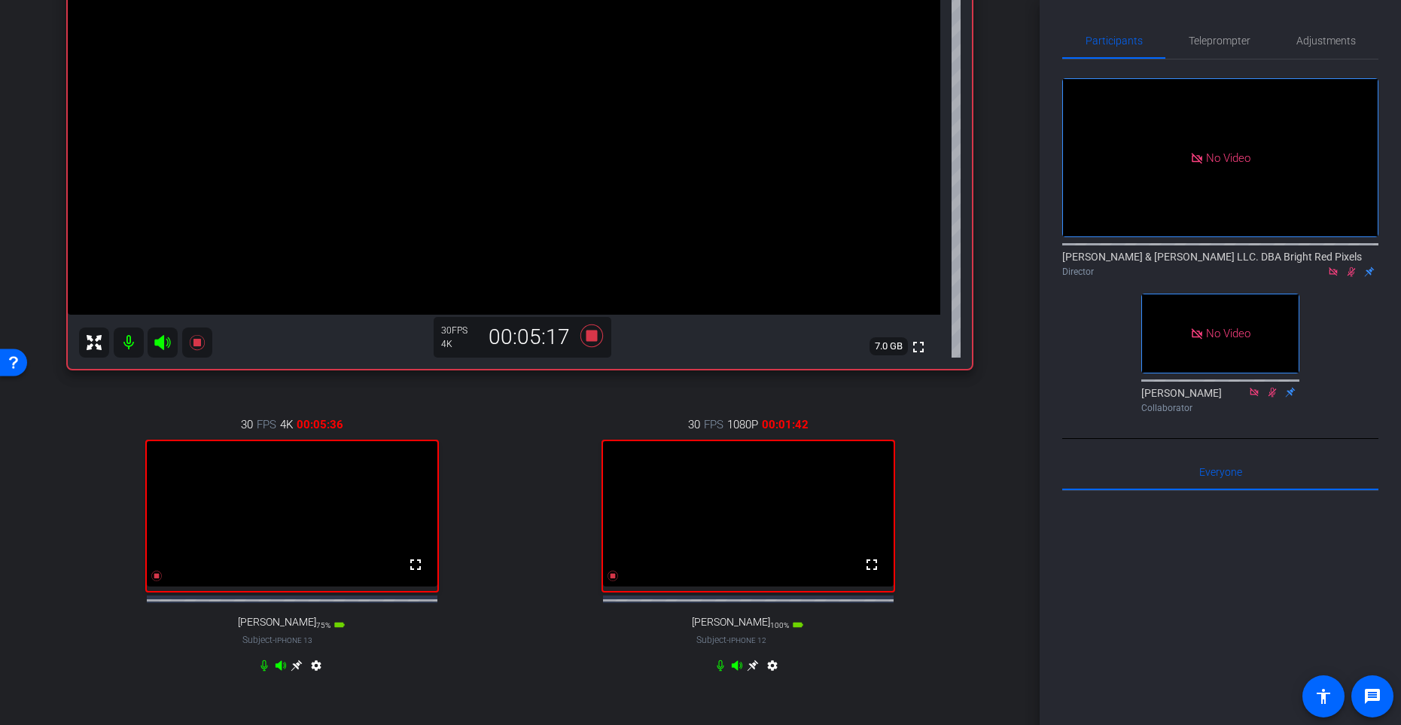
click at [505, 460] on div "30 FPS 4K 00:05:36 fullscreen [PERSON_NAME] Subject - iPhone 13 75% battery_std…" at bounding box center [292, 547] width 448 height 311
click at [511, 461] on div "30 FPS 4K 00:06:19 fullscreen [PERSON_NAME] Subject - iPhone 13 75% battery_std…" at bounding box center [292, 547] width 448 height 311
click at [614, 581] on icon at bounding box center [613, 576] width 11 height 11
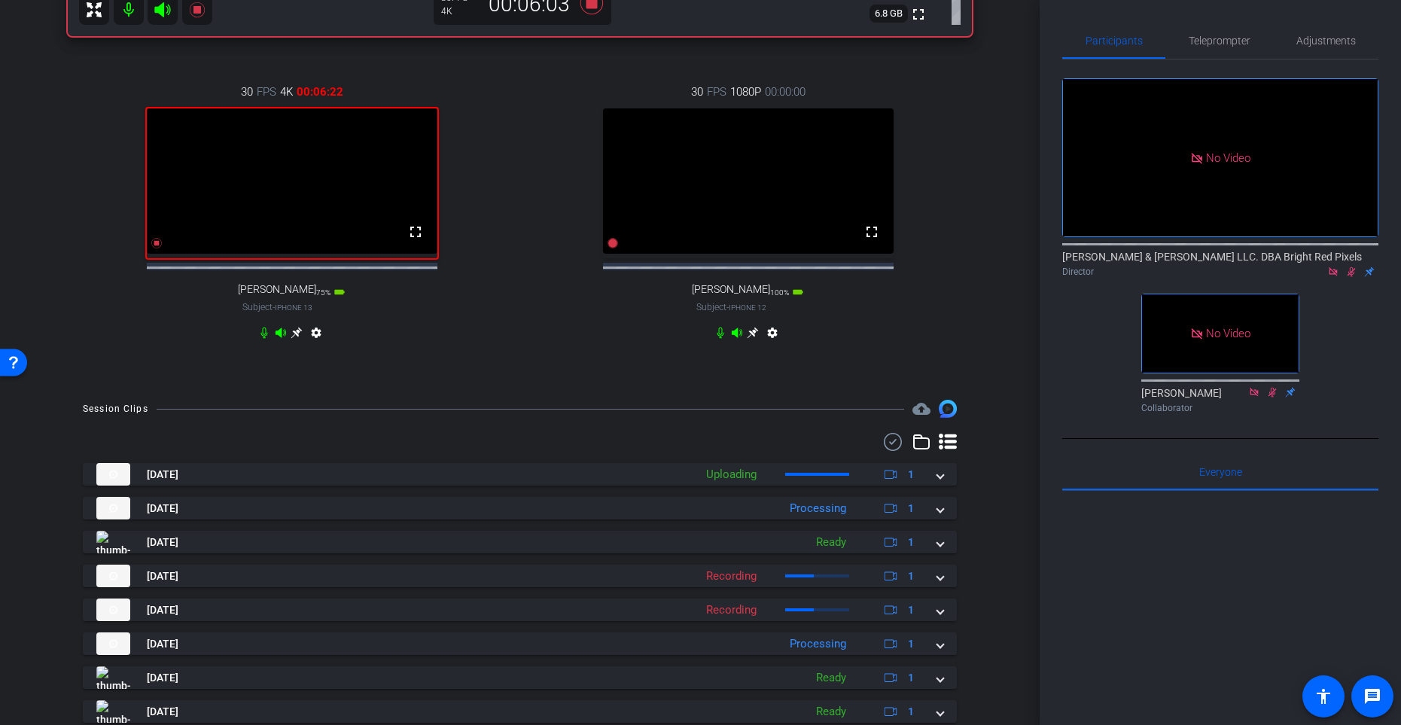
scroll to position [395, 0]
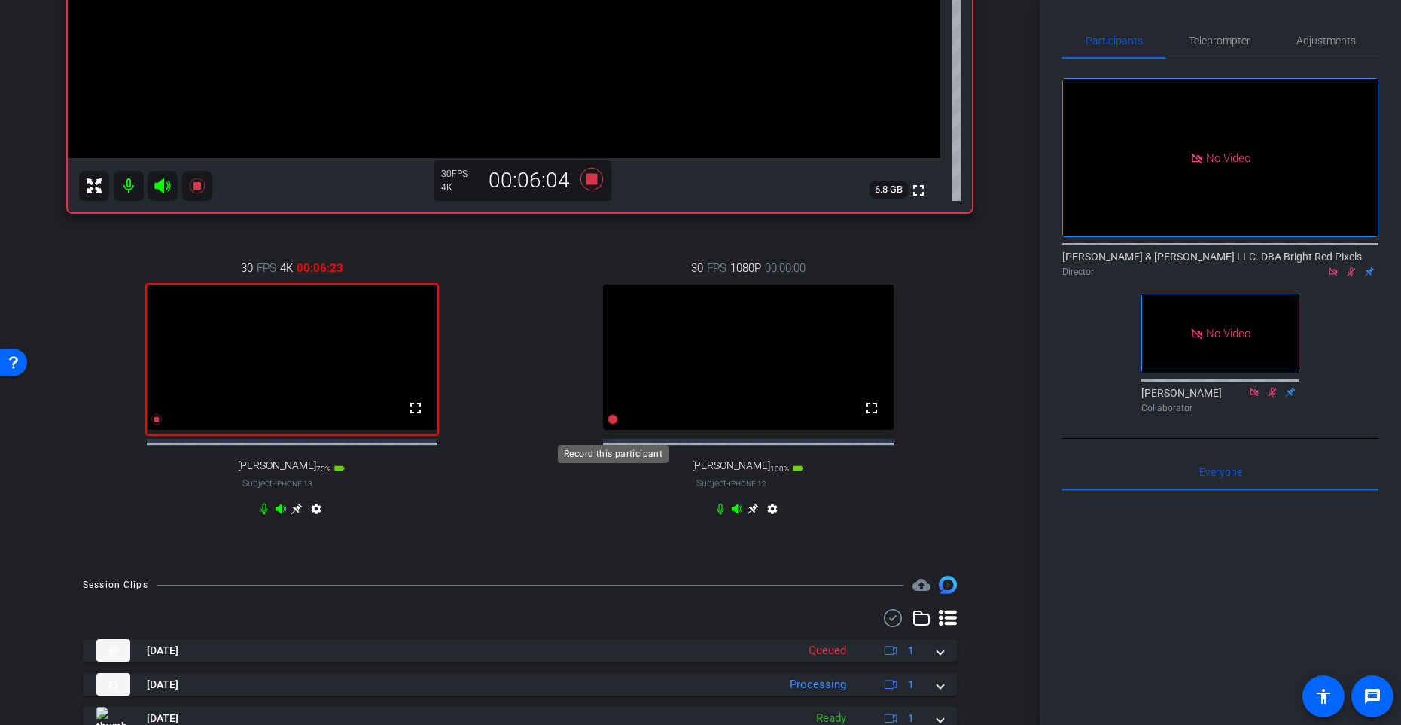
click at [614, 425] on icon at bounding box center [613, 419] width 11 height 11
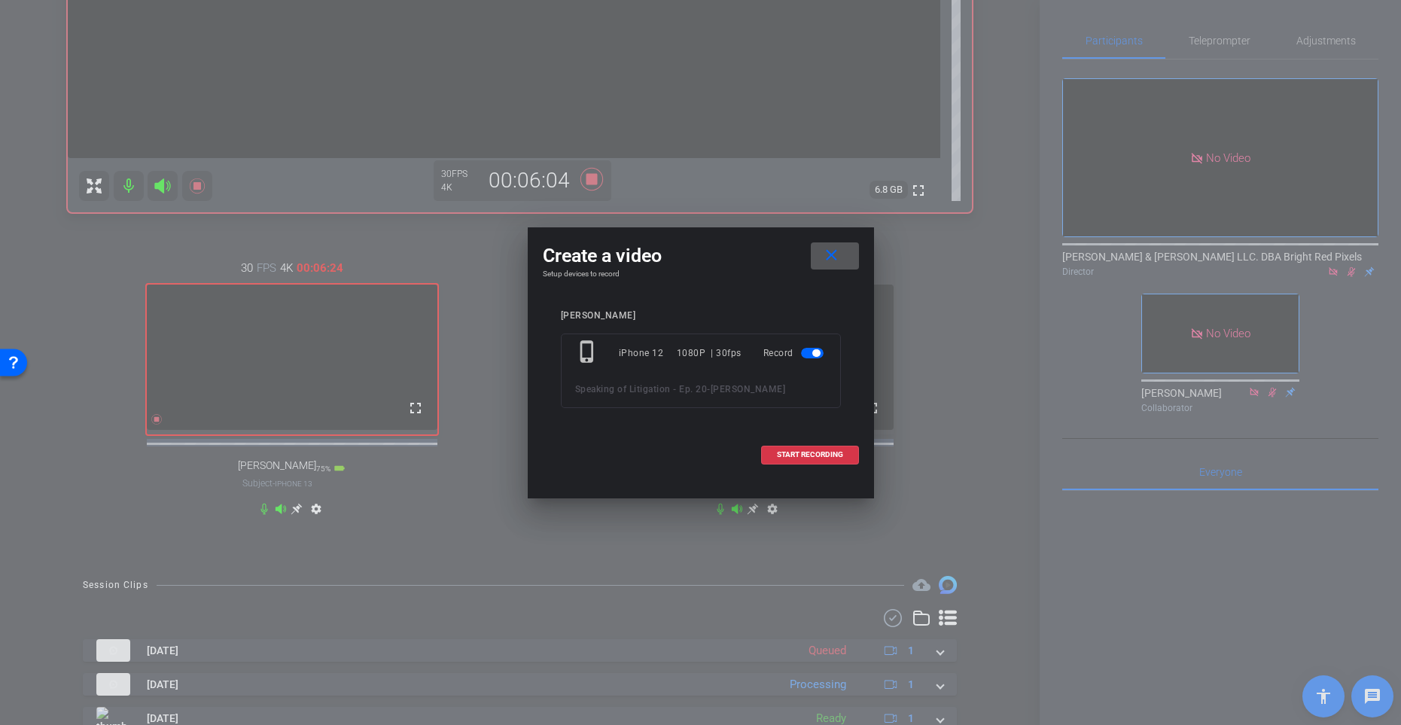
drag, startPoint x: 782, startPoint y: 457, endPoint x: 570, endPoint y: 404, distance: 219.0
click at [782, 457] on span "START RECORDING" at bounding box center [810, 455] width 66 height 8
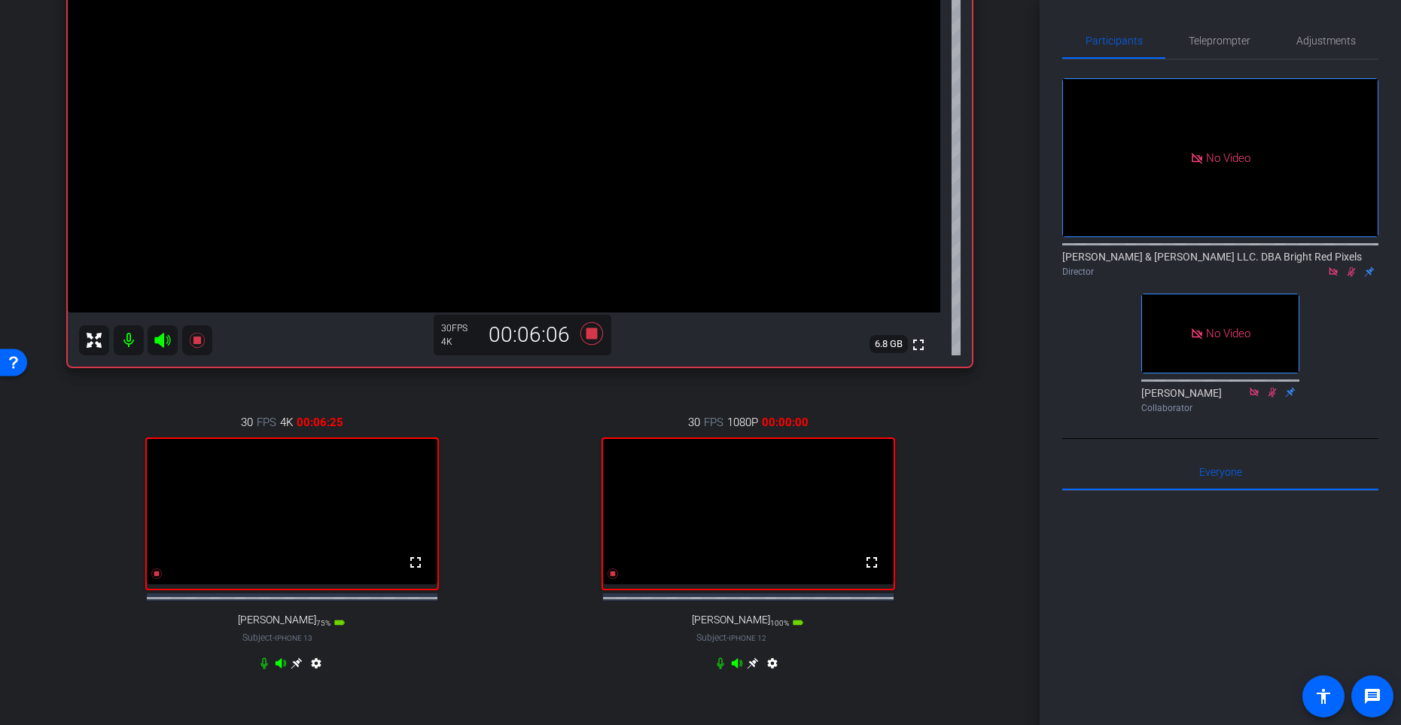
scroll to position [268, 0]
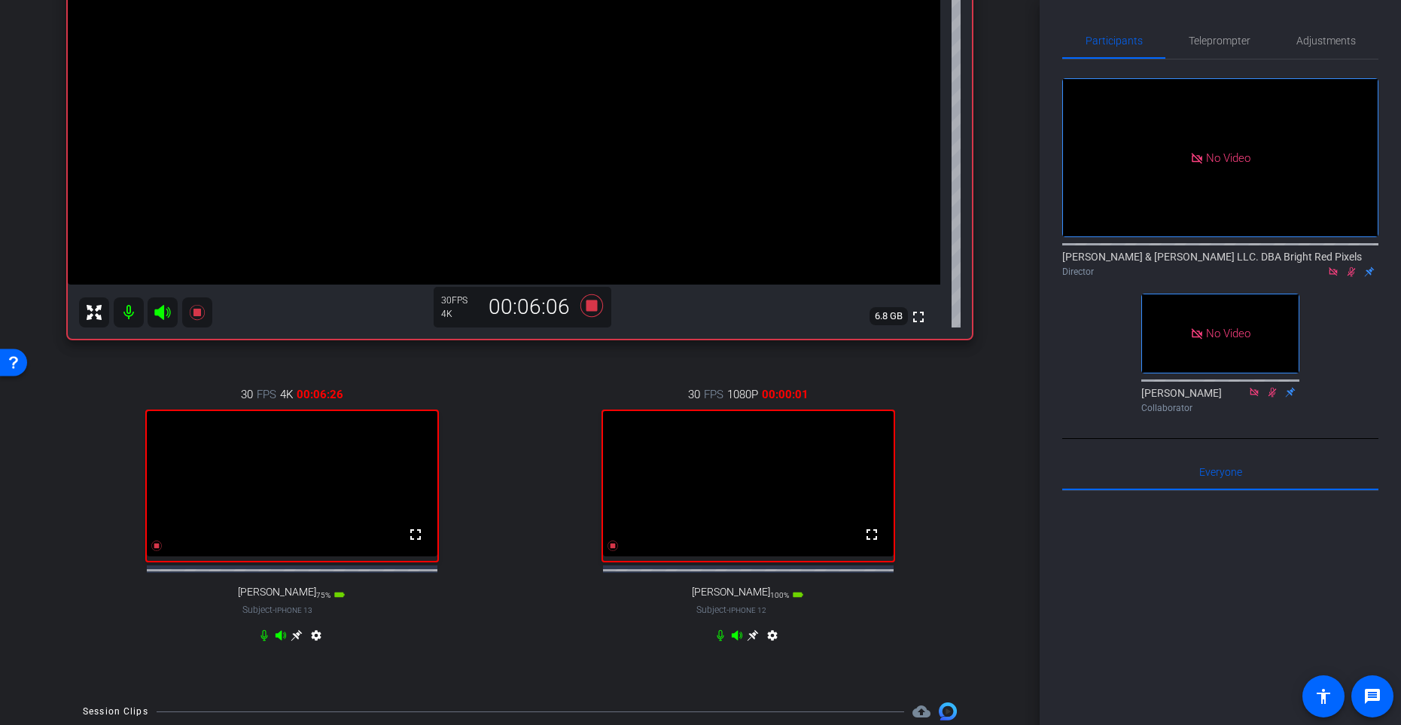
click at [529, 422] on div "30 FPS 1080P 00:00:01 fullscreen [PERSON_NAME] Subject - iPhone 12 100% battery…" at bounding box center [748, 516] width 448 height 311
click at [614, 551] on icon at bounding box center [613, 546] width 11 height 11
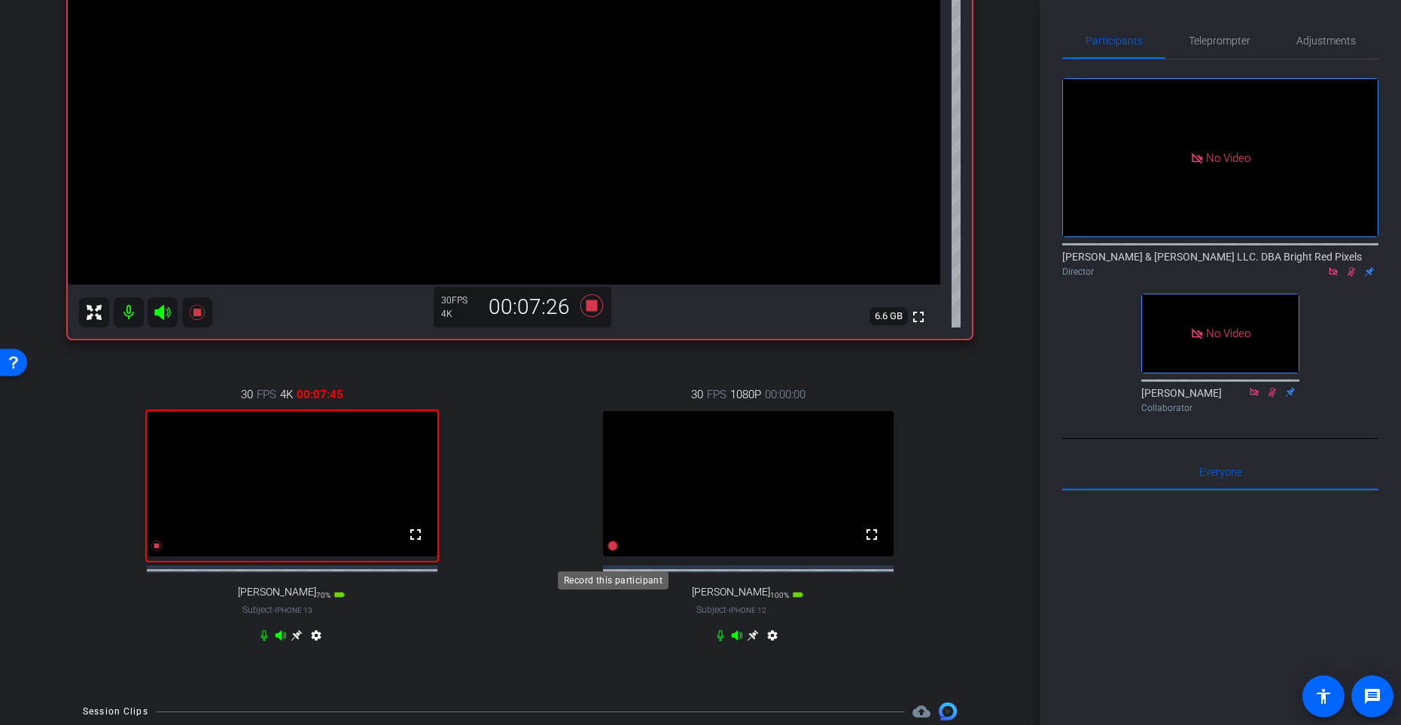
click at [613, 551] on icon at bounding box center [613, 546] width 11 height 11
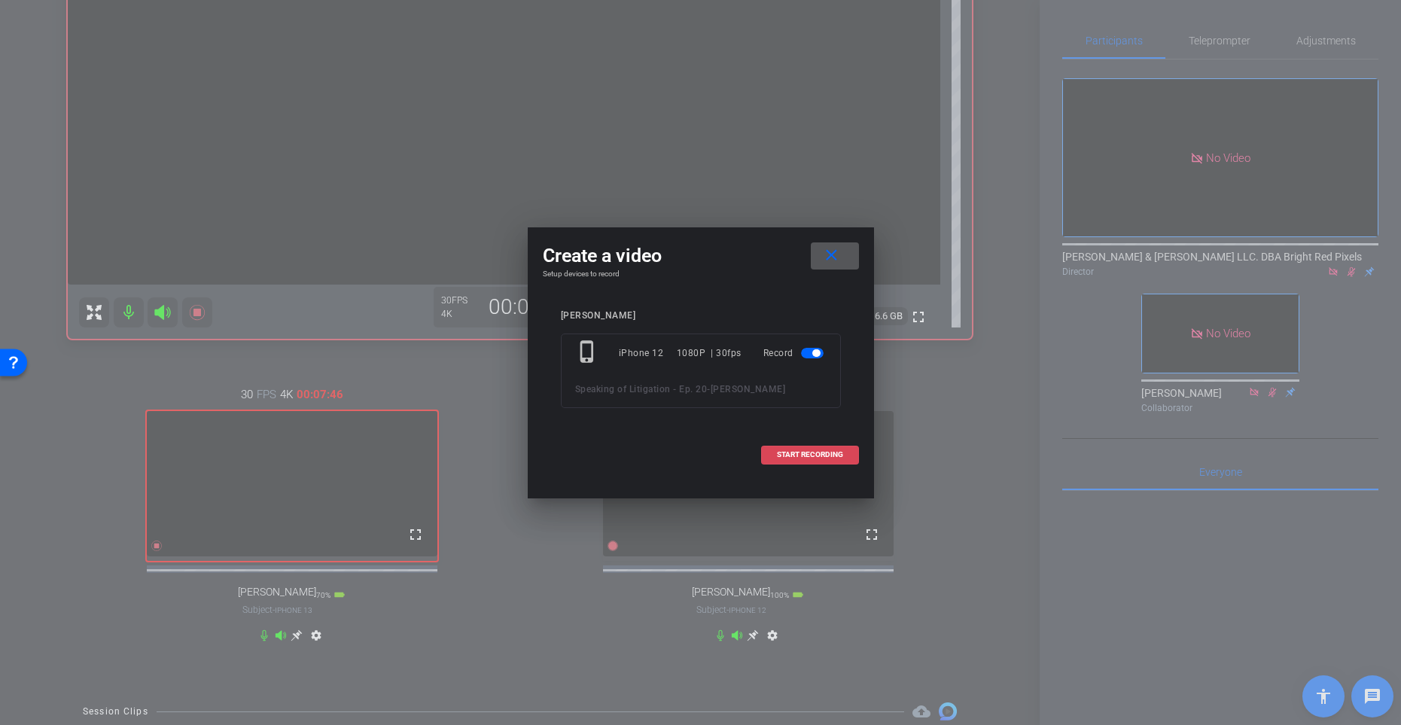
click at [777, 460] on span at bounding box center [810, 455] width 96 height 36
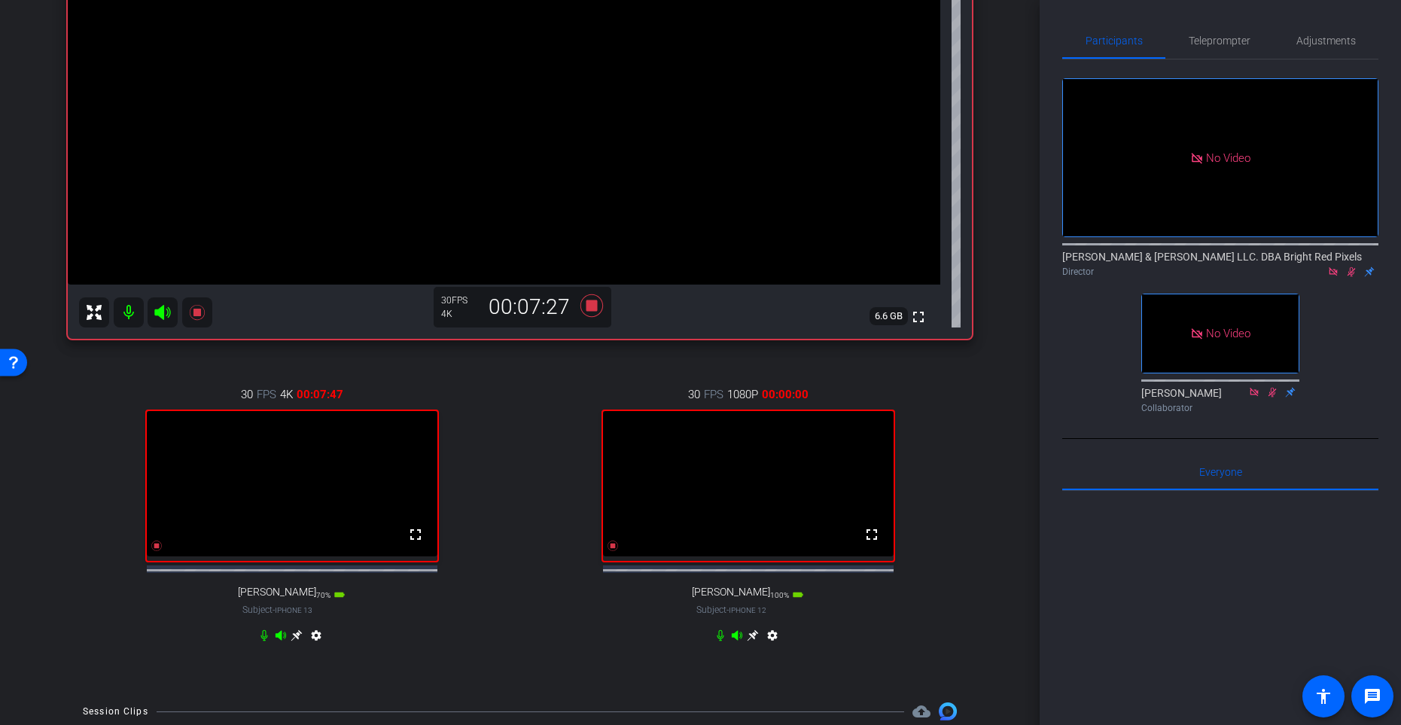
drag, startPoint x: 530, startPoint y: 433, endPoint x: 531, endPoint y: 447, distance: 14.3
click at [530, 433] on div "30 FPS 1080P 00:00:00 fullscreen [PERSON_NAME] Subject - iPhone 12 100% battery…" at bounding box center [748, 516] width 448 height 311
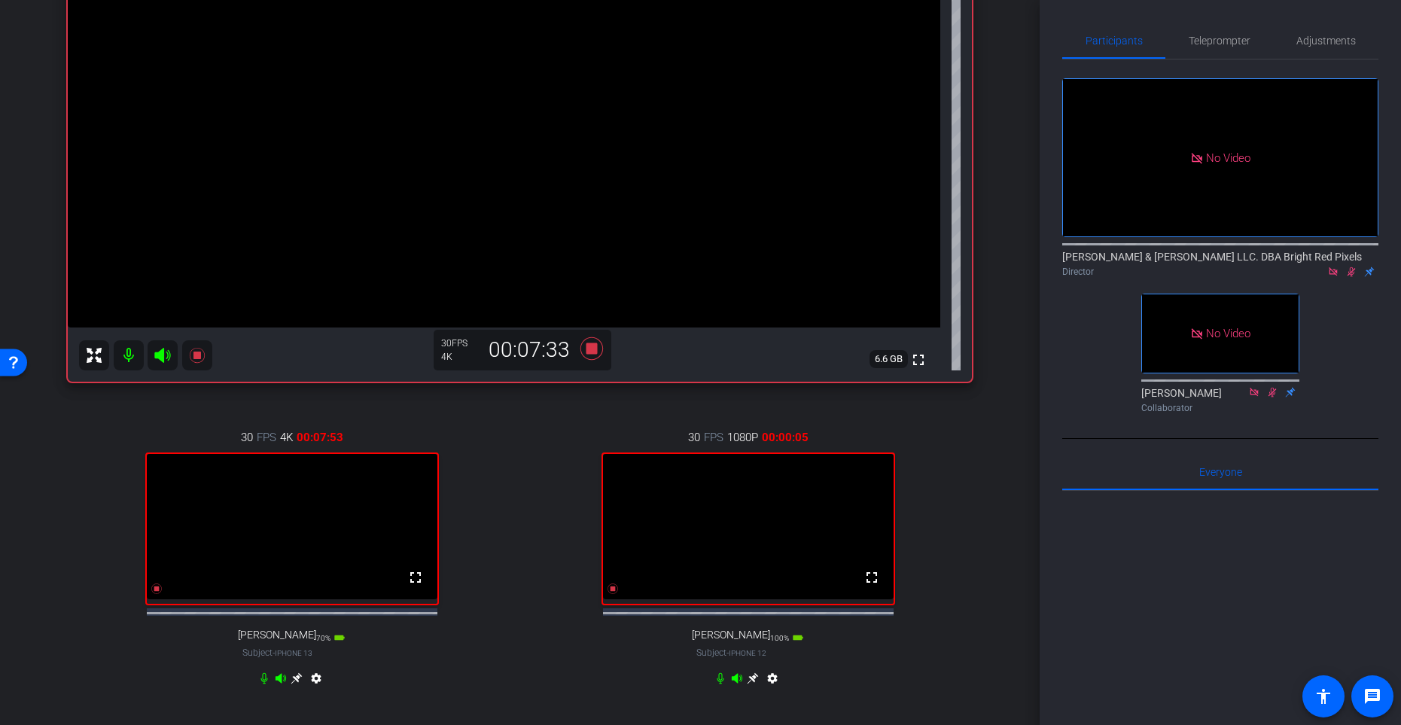
scroll to position [222, 0]
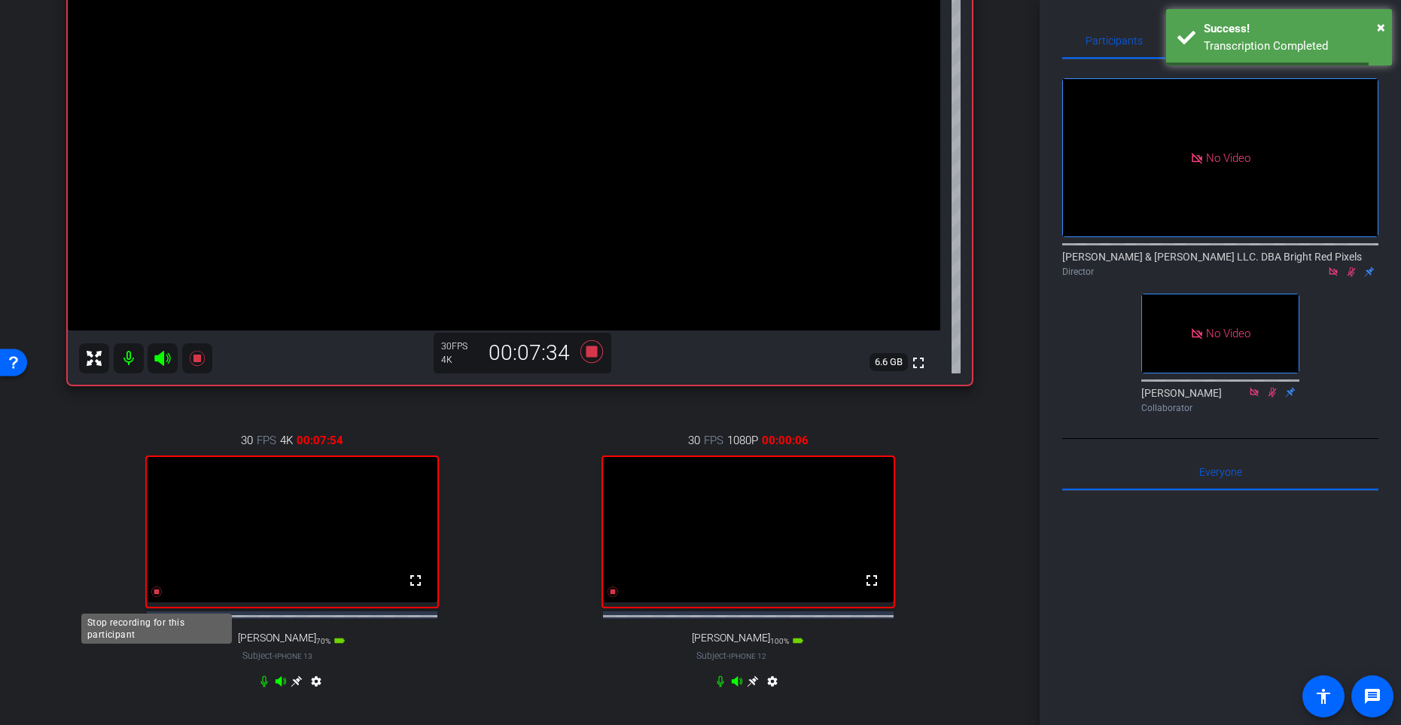
click at [155, 594] on icon at bounding box center [156, 592] width 11 height 11
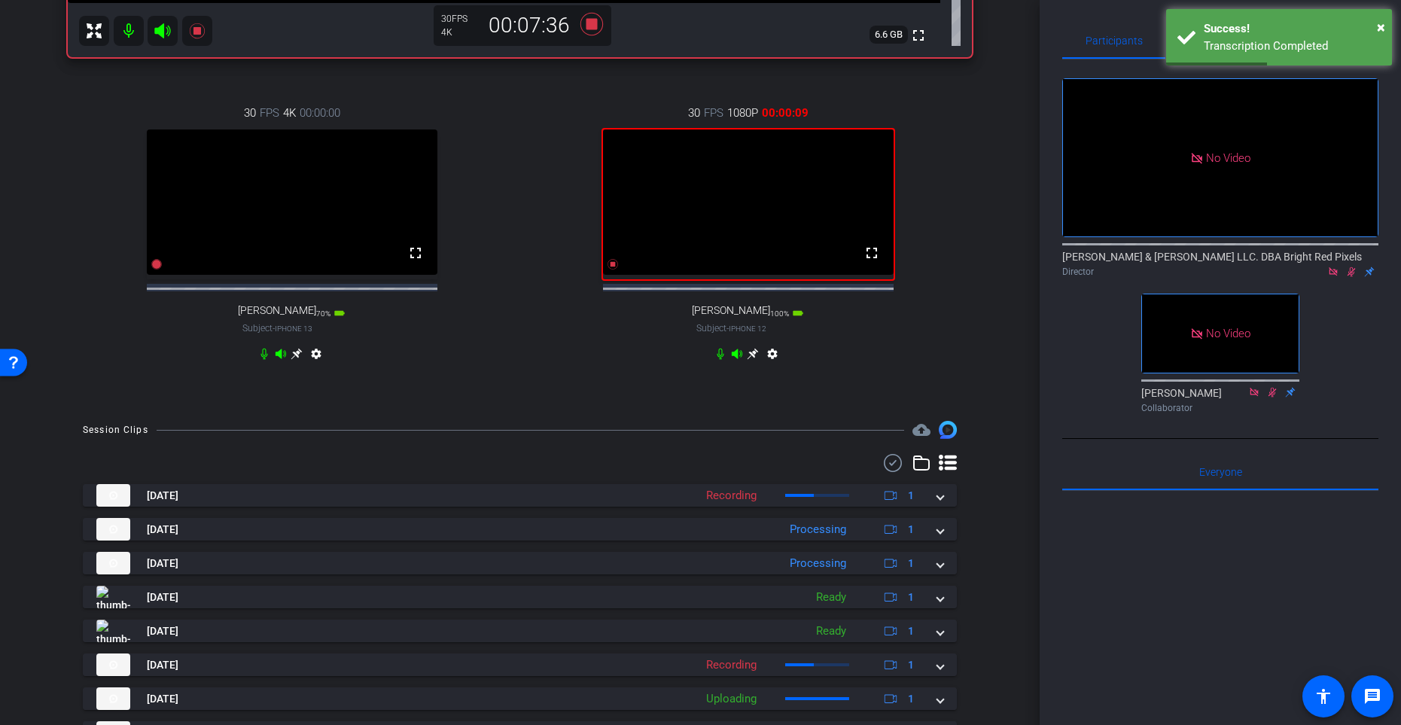
scroll to position [478, 0]
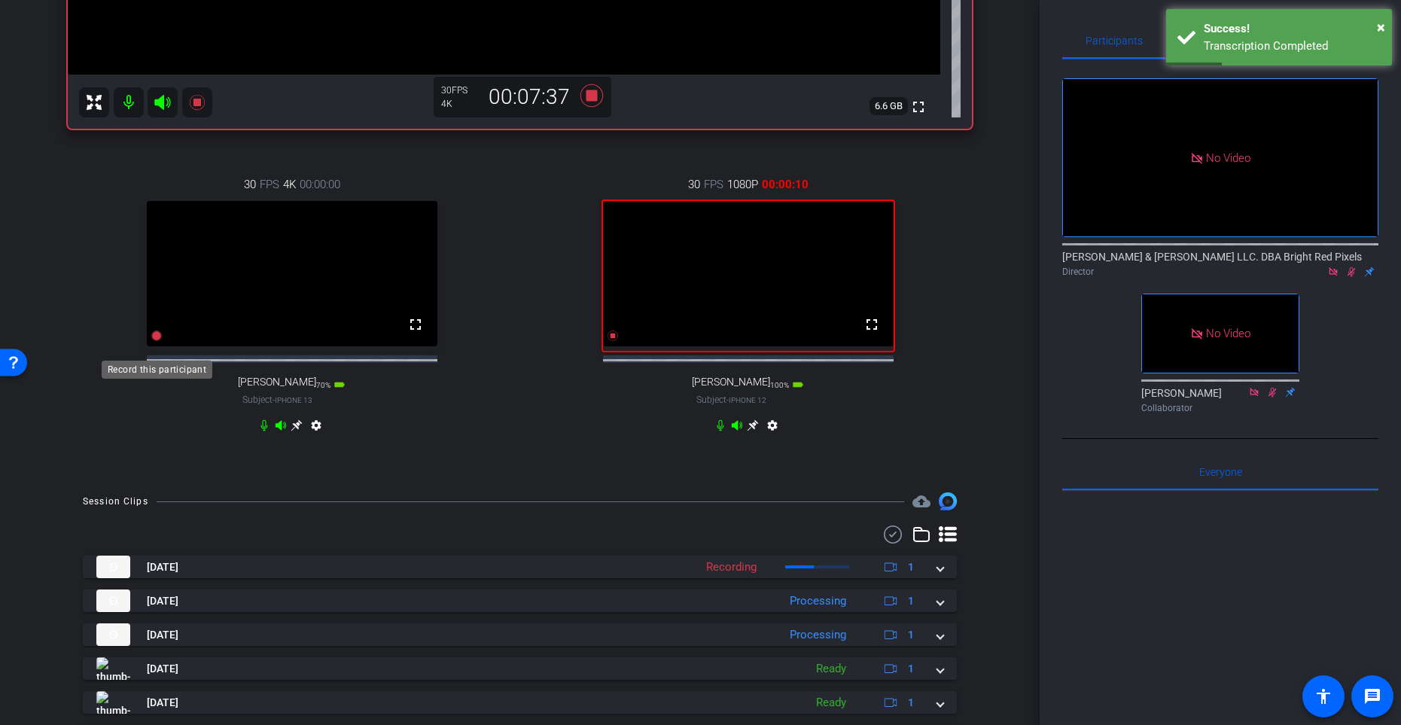
click at [158, 341] on icon at bounding box center [156, 336] width 11 height 11
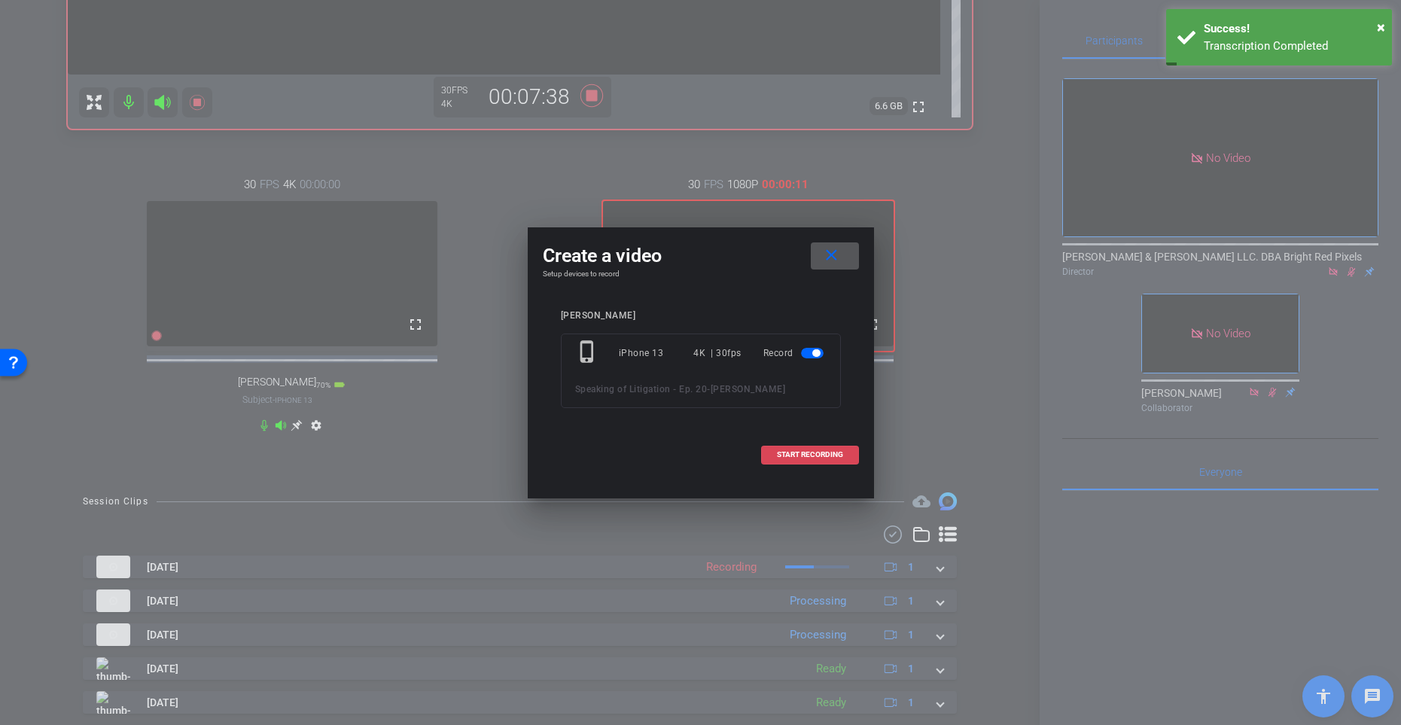
click at [831, 453] on span "START RECORDING" at bounding box center [810, 455] width 66 height 8
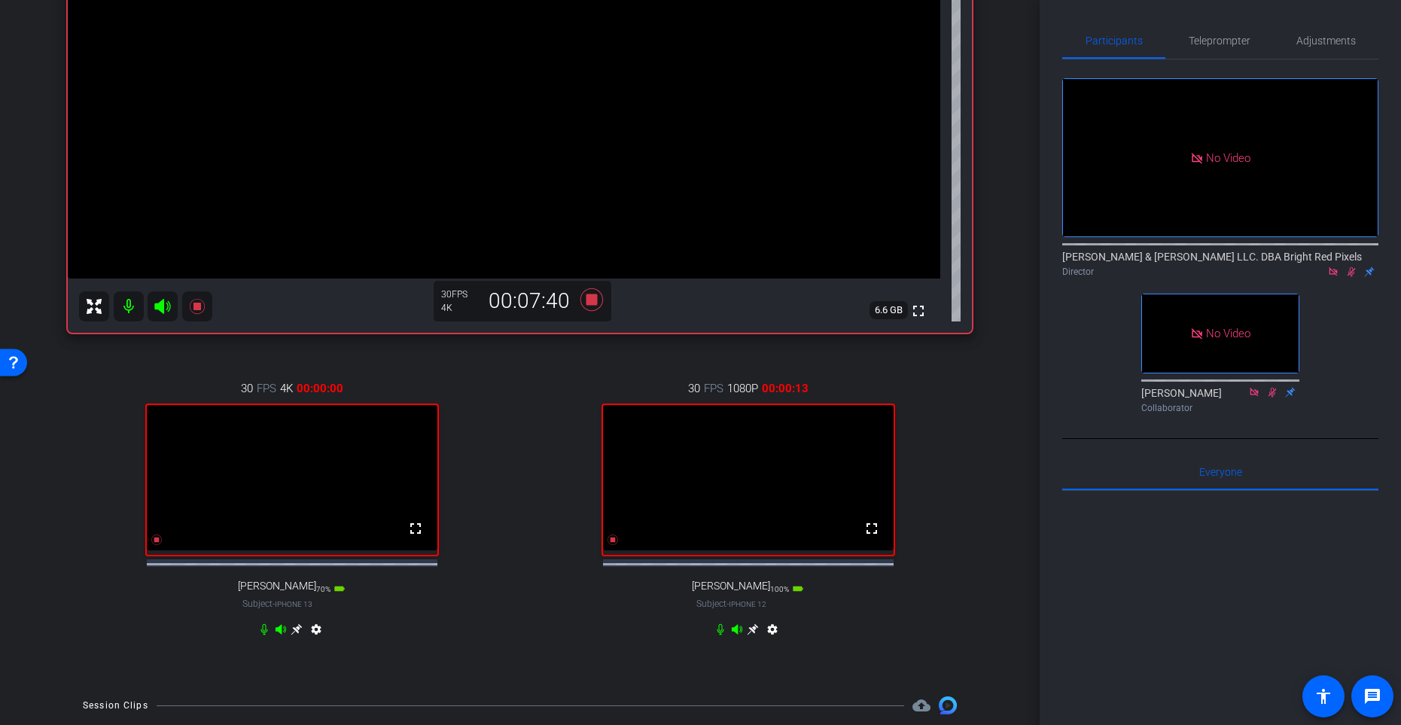
scroll to position [272, 0]
click at [755, 594] on icon at bounding box center [753, 632] width 11 height 11
click at [163, 553] on video at bounding box center [292, 479] width 291 height 145
click at [155, 547] on icon at bounding box center [156, 542] width 11 height 11
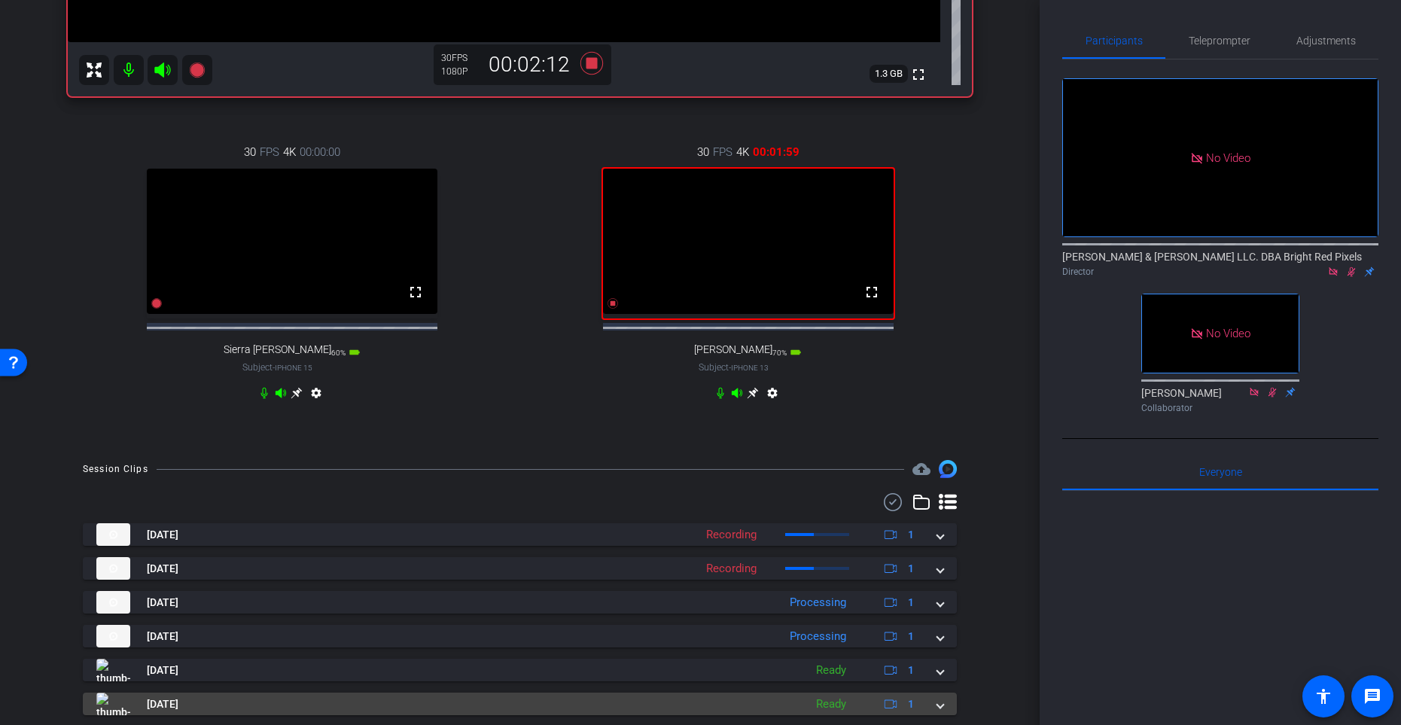
scroll to position [457, 0]
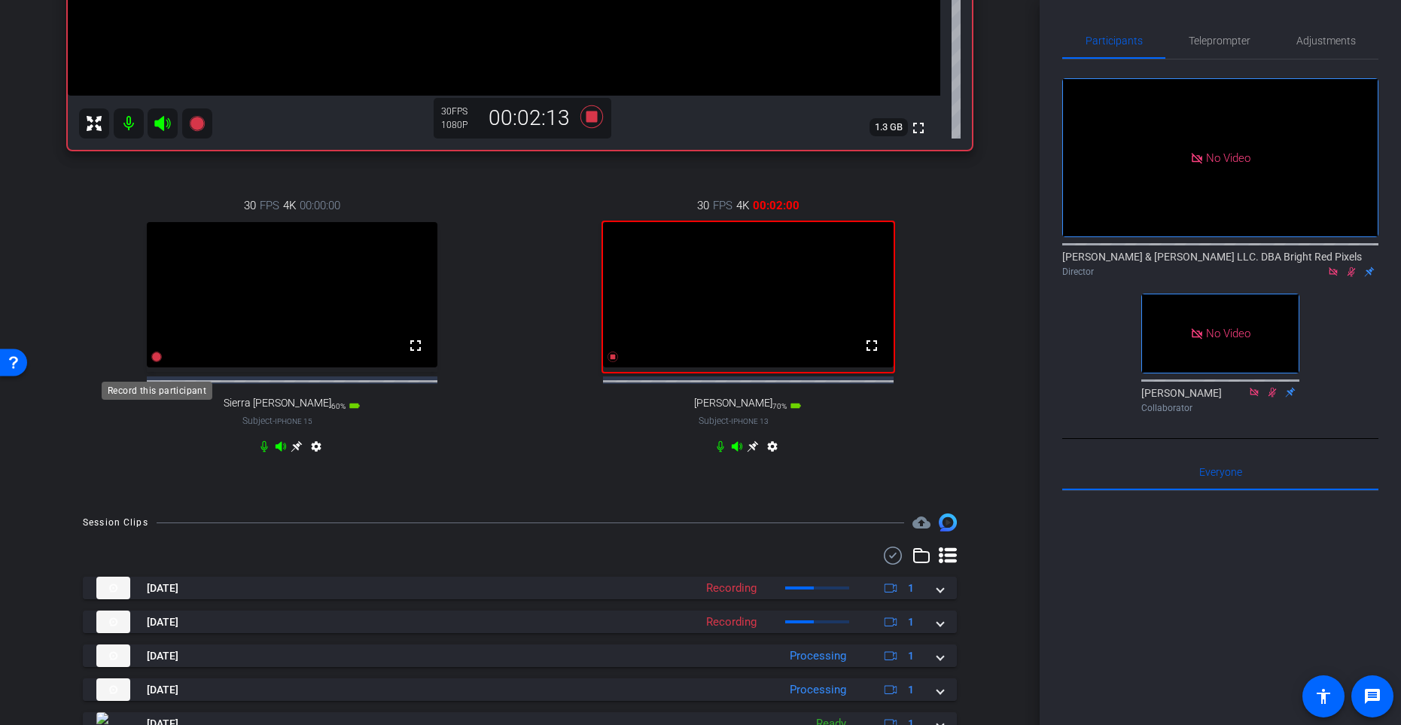
click at [157, 362] on icon at bounding box center [156, 357] width 11 height 11
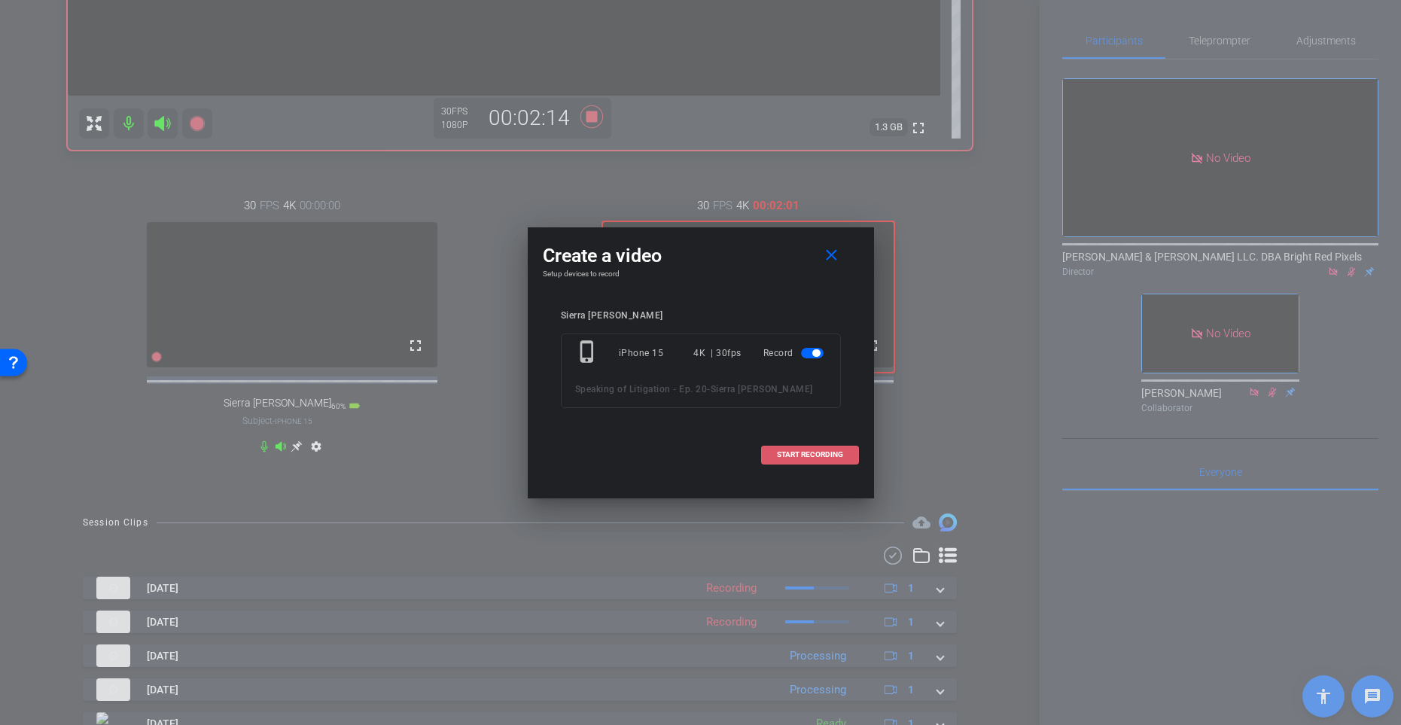
click at [794, 458] on span "START RECORDING" at bounding box center [810, 455] width 66 height 8
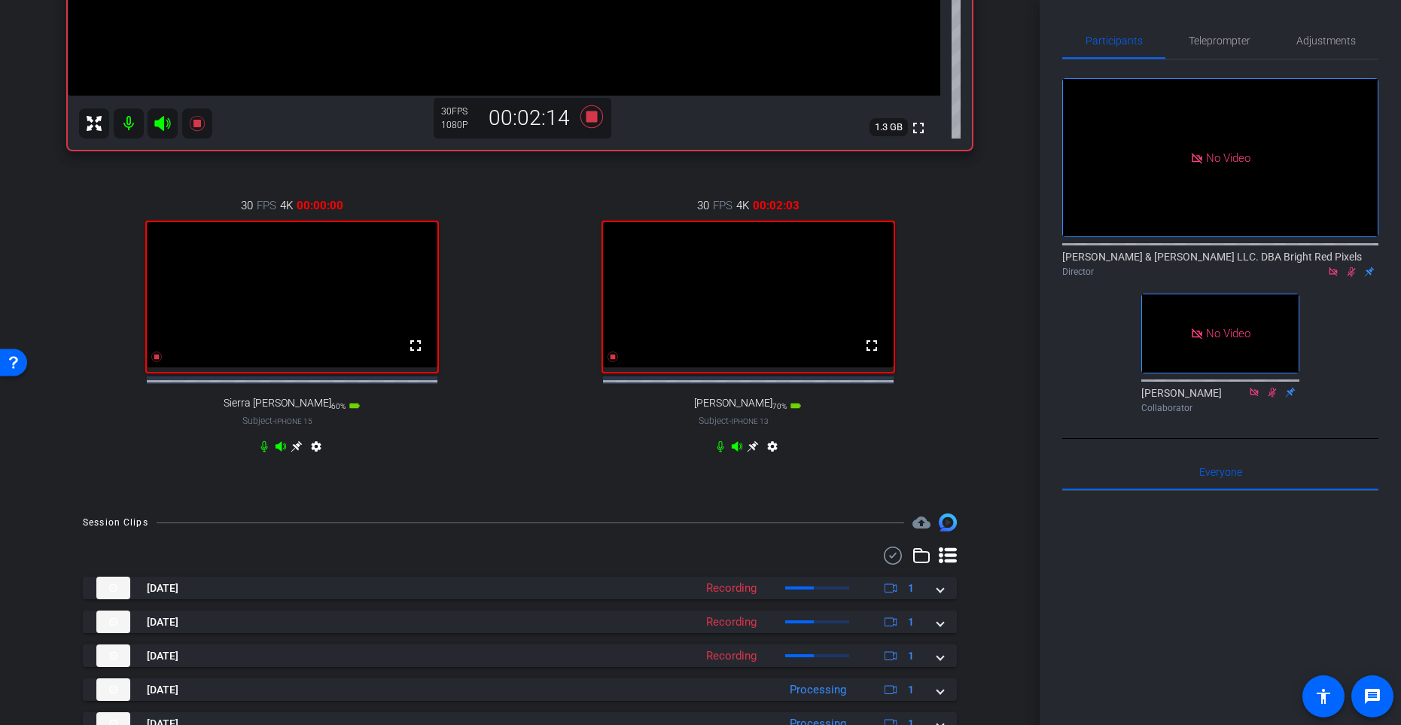
click at [297, 453] on icon at bounding box center [296, 446] width 11 height 11
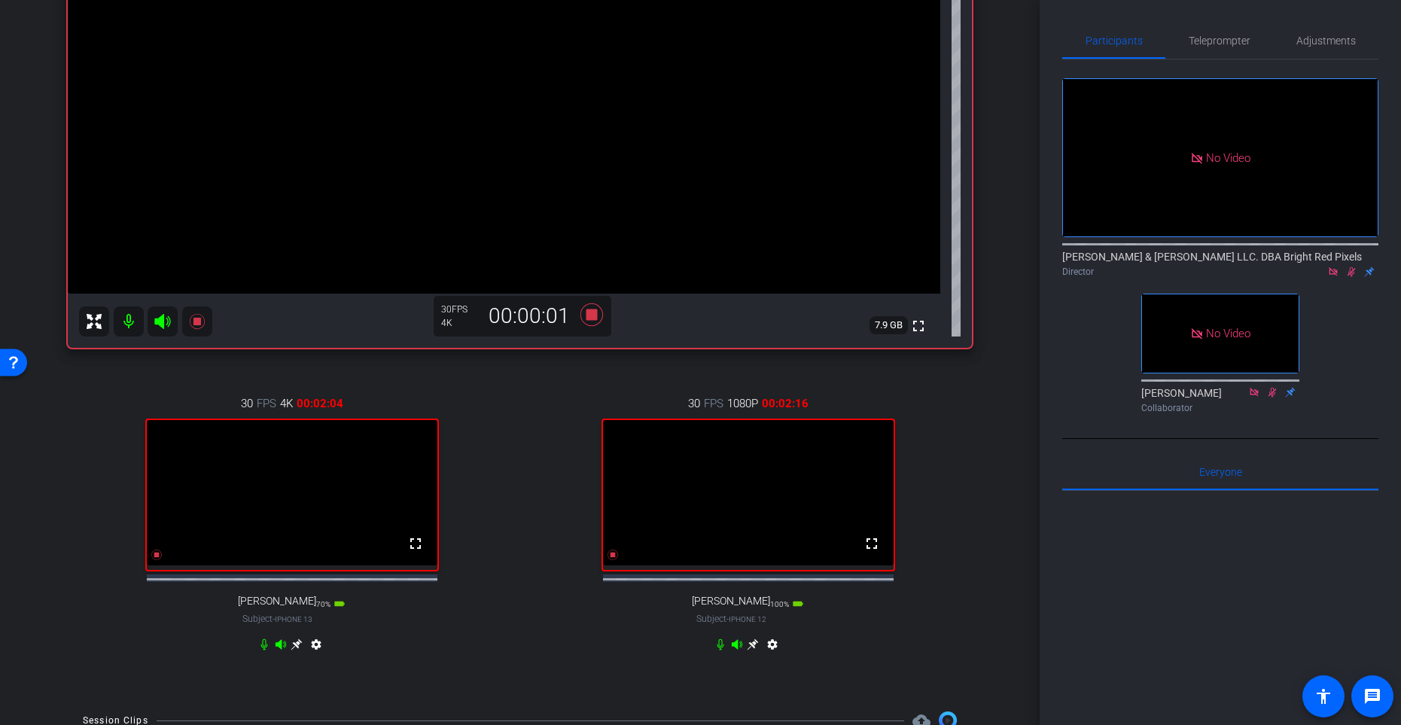
scroll to position [258, 0]
click at [491, 404] on div "30 FPS 4K 00:02:05 fullscreen [PERSON_NAME] Subject - iPhone 13 70% battery_std…" at bounding box center [292, 526] width 448 height 311
click at [494, 403] on div "30 FPS 4K 00:02:06 fullscreen [PERSON_NAME] Subject - iPhone 13 70% battery_std…" at bounding box center [292, 526] width 448 height 311
click at [496, 403] on div "30 FPS 4K 00:02:08 fullscreen [PERSON_NAME] Subject - iPhone 13 70% battery_std…" at bounding box center [292, 526] width 448 height 311
click at [515, 490] on div "30 FPS 4K 00:02:11 fullscreen [PERSON_NAME] Subject - iPhone 13 70% battery_std…" at bounding box center [520, 526] width 904 height 311
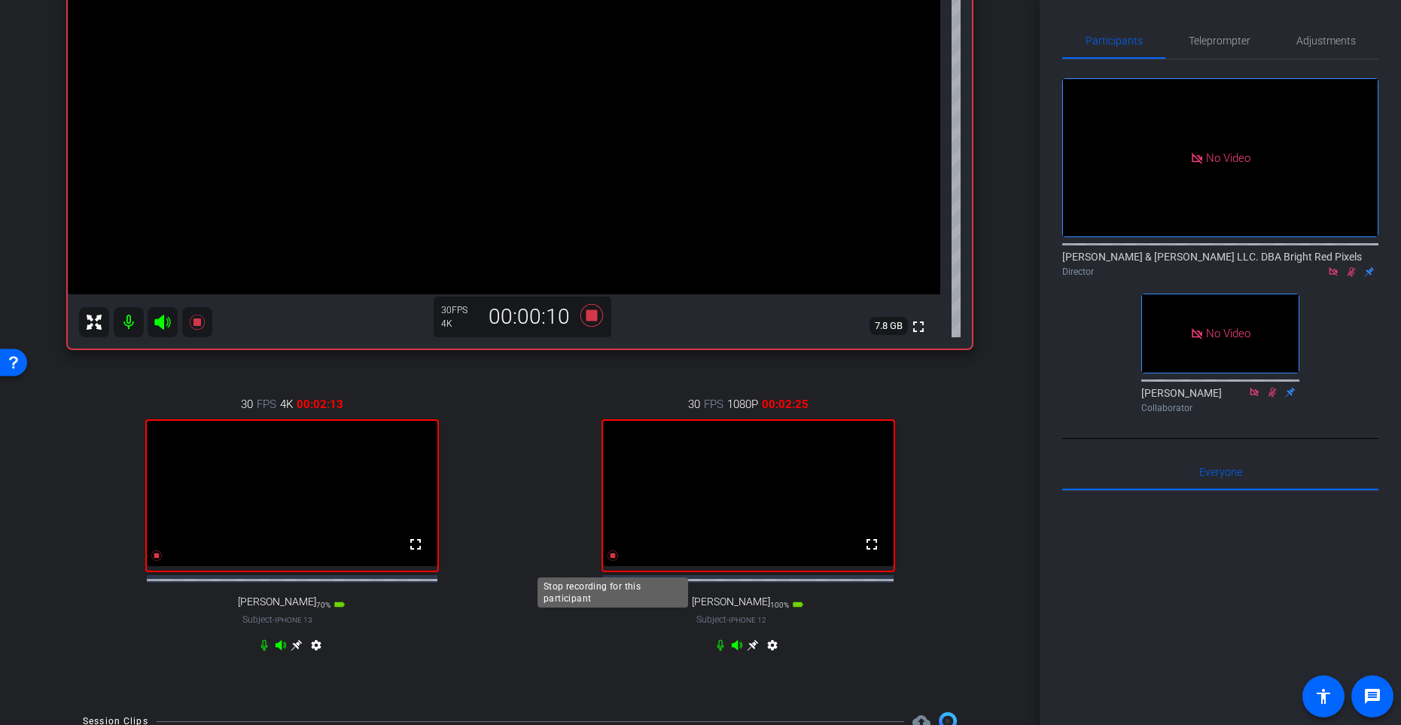
click at [614, 561] on icon at bounding box center [613, 555] width 11 height 11
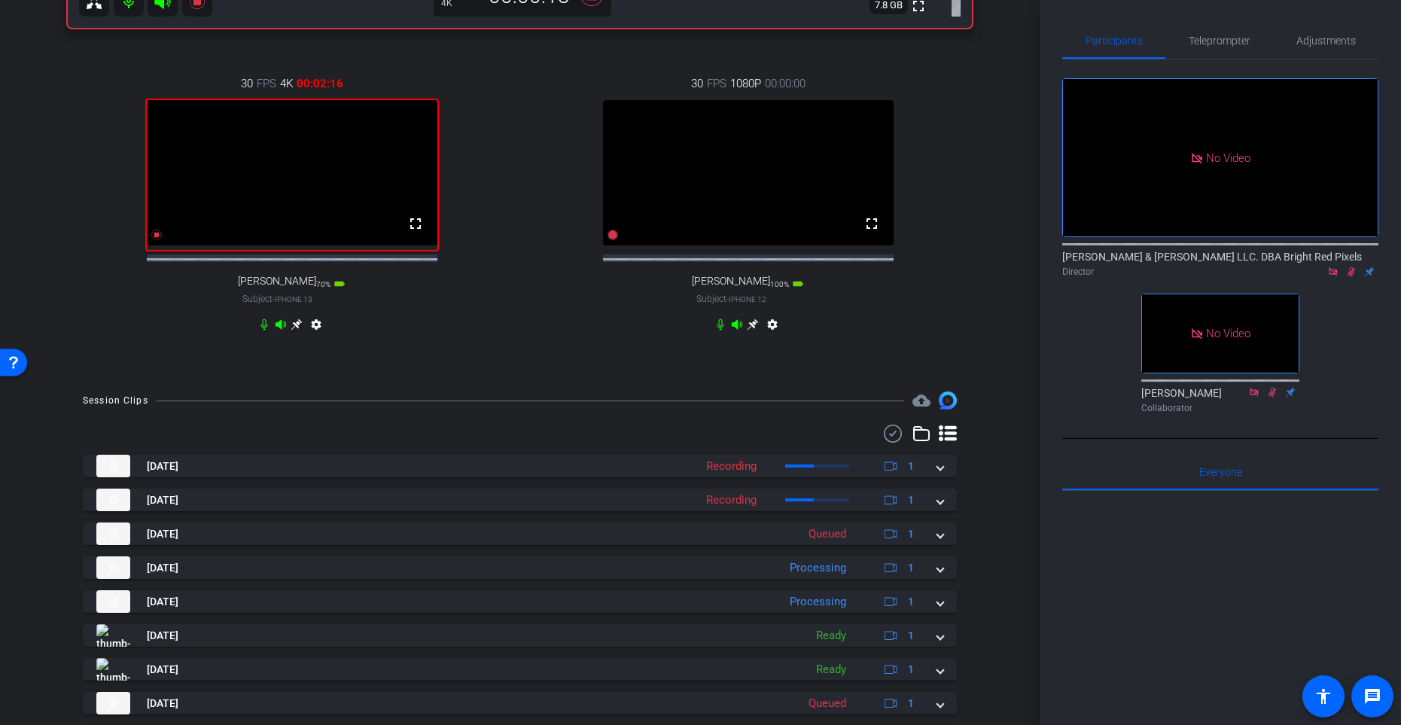
scroll to position [567, 0]
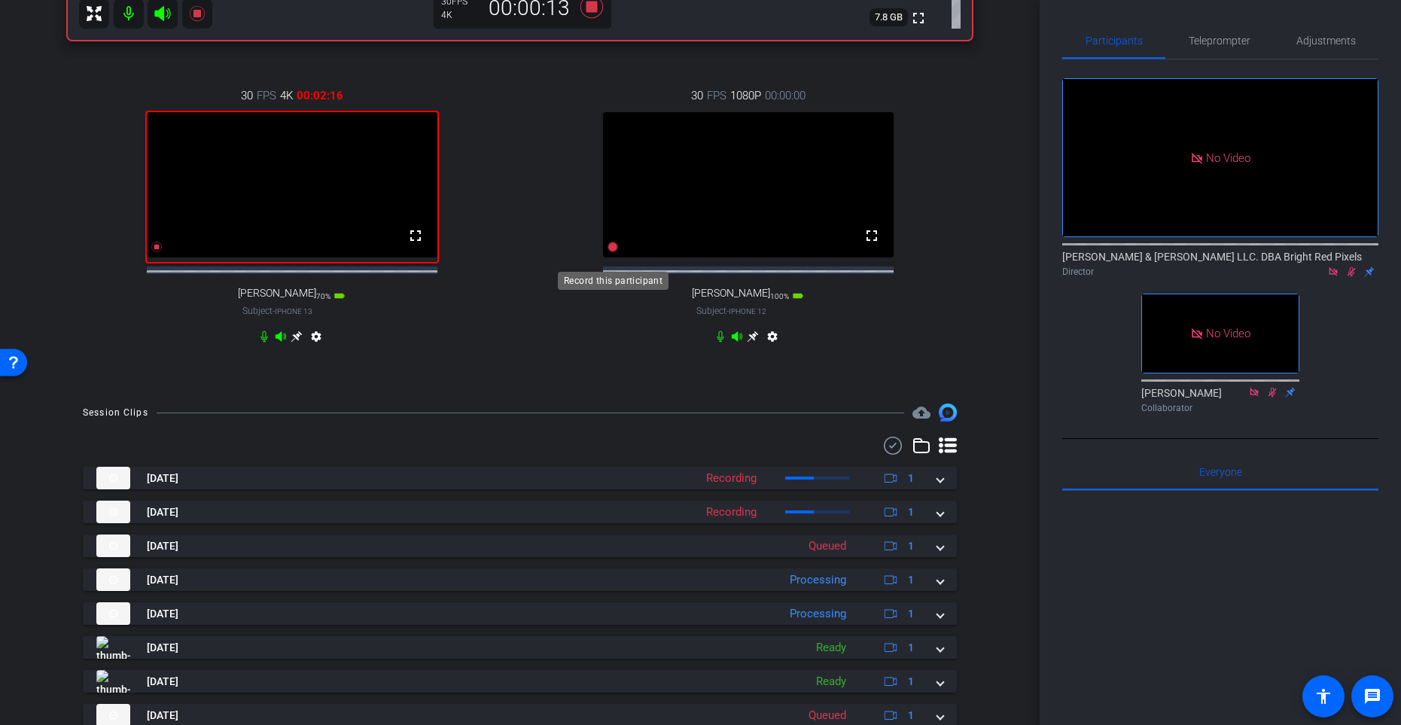
click at [614, 252] on icon at bounding box center [613, 247] width 11 height 11
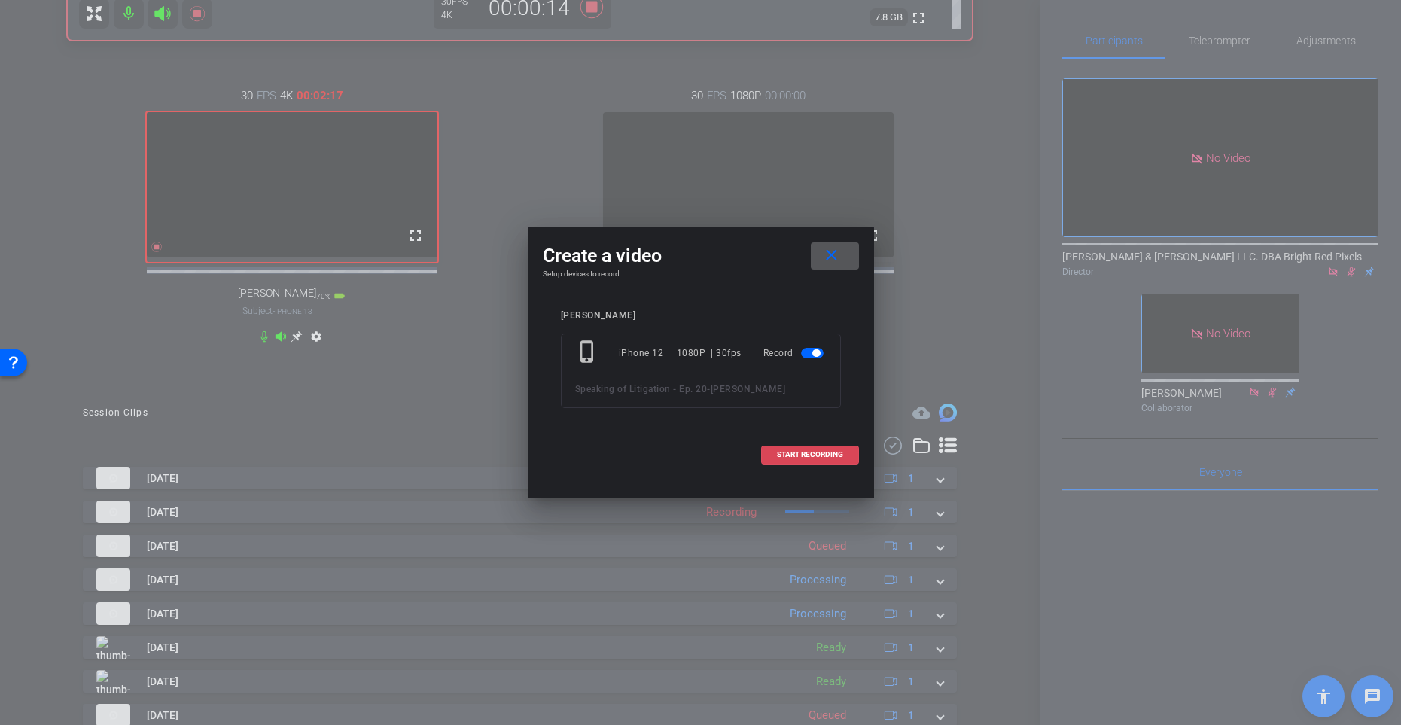
click at [787, 459] on span "START RECORDING" at bounding box center [810, 455] width 66 height 8
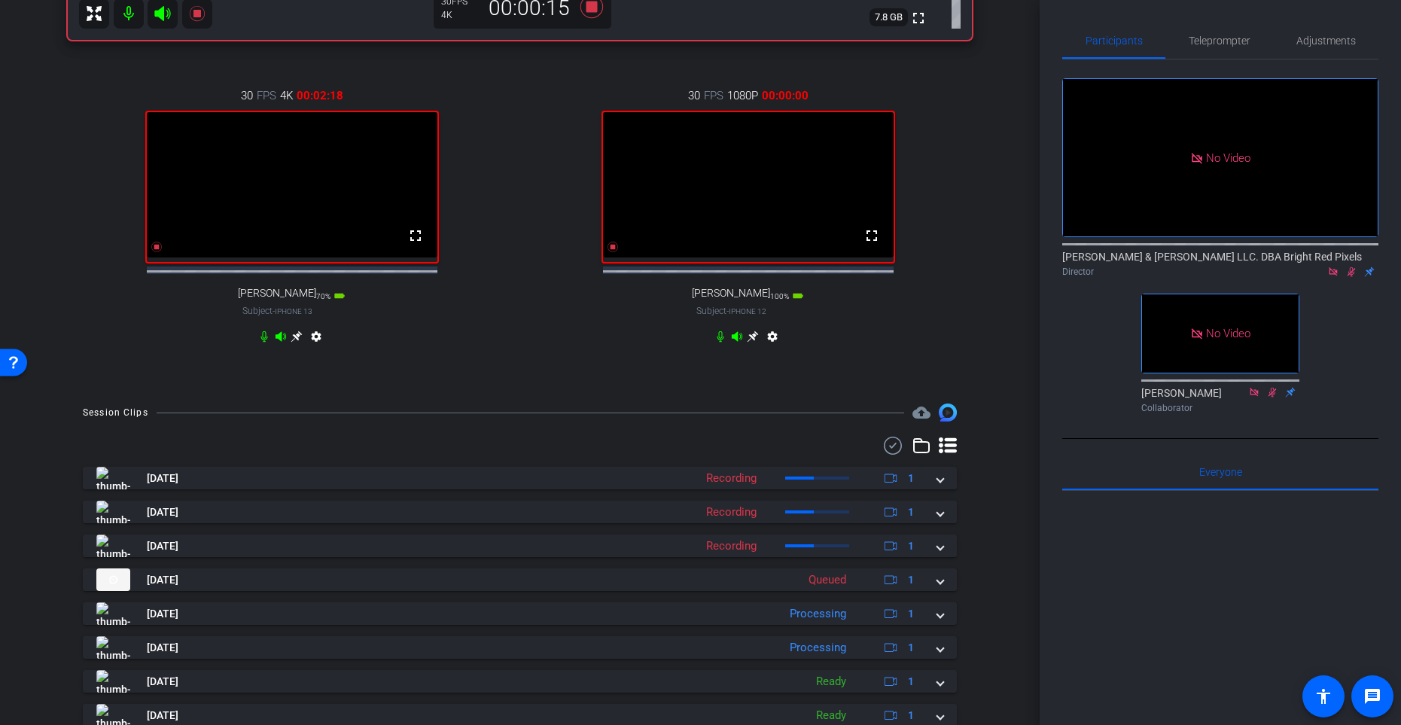
click at [493, 219] on div "30 FPS 4K 00:02:18 fullscreen [PERSON_NAME] Subject - iPhone 13 70% battery_std…" at bounding box center [292, 218] width 448 height 311
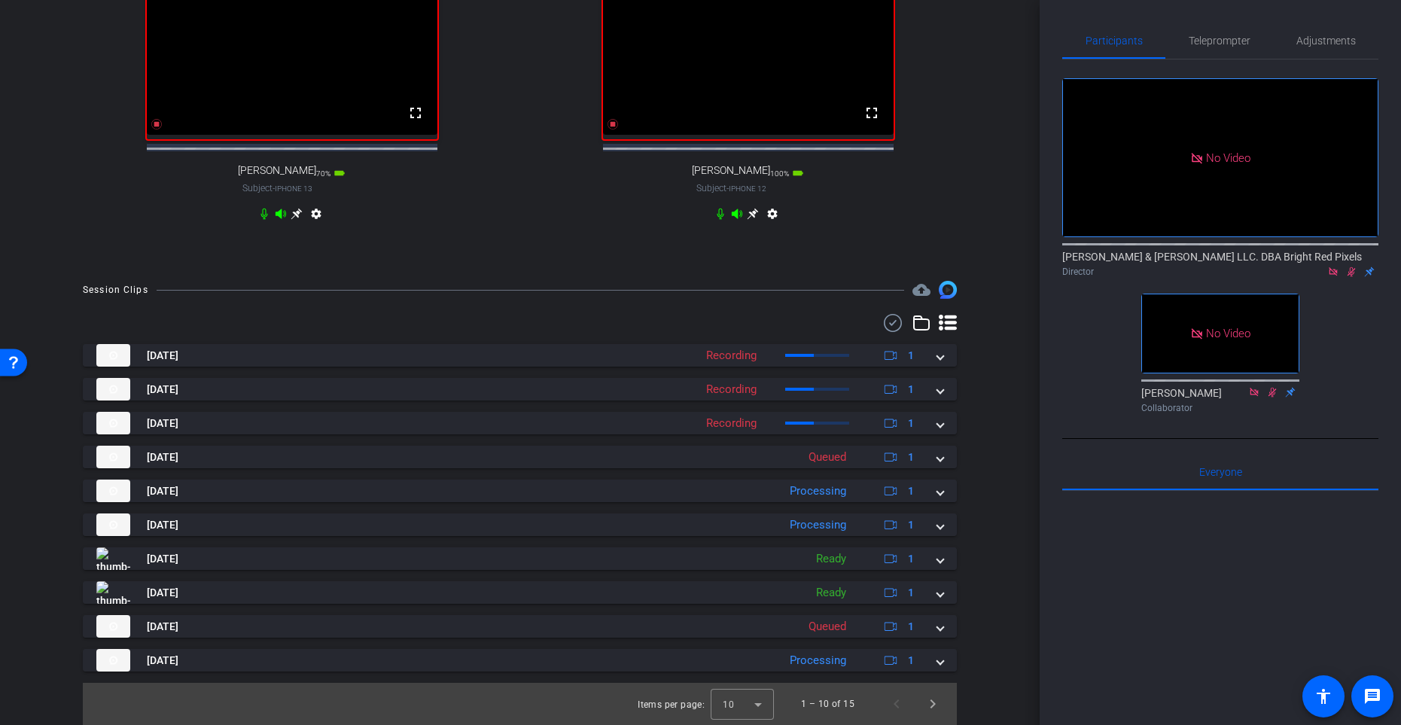
scroll to position [700, 0]
click at [934, 594] on span "Next page" at bounding box center [933, 704] width 36 height 36
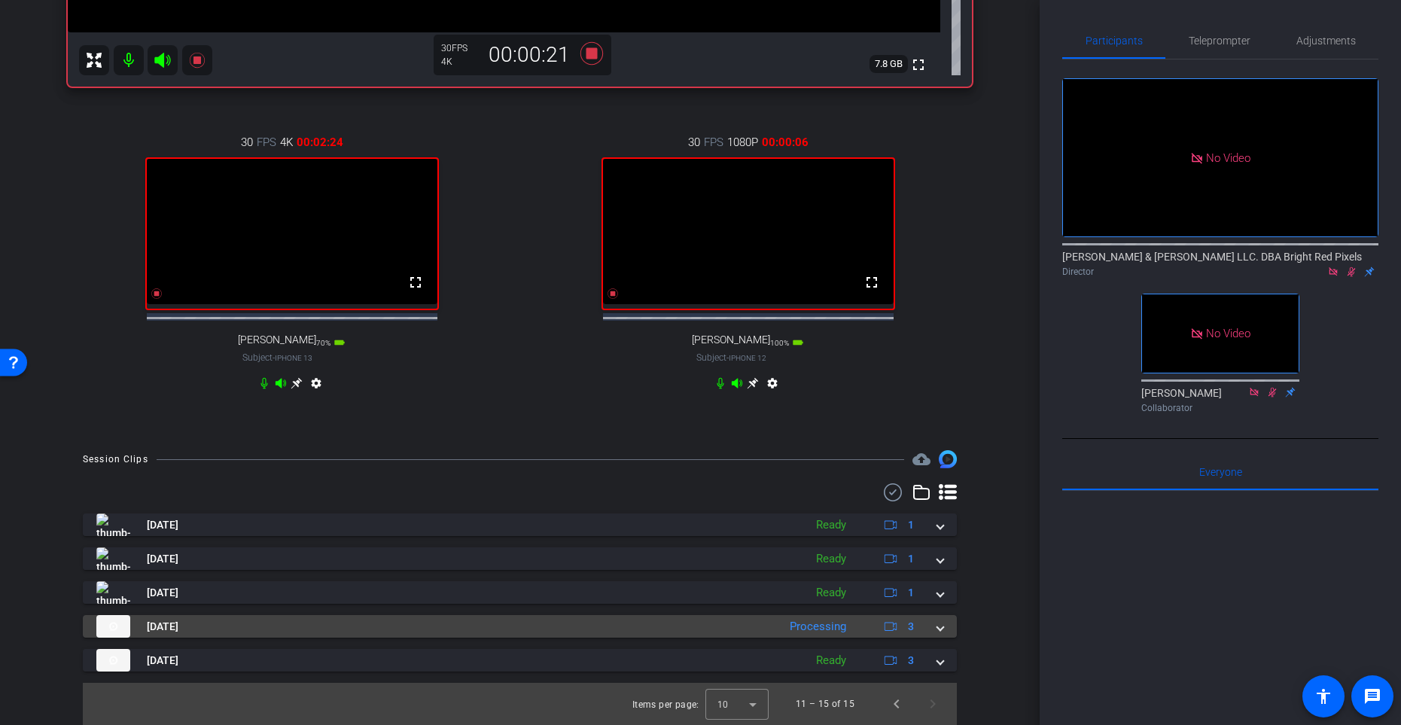
click at [938, 594] on span at bounding box center [941, 627] width 6 height 16
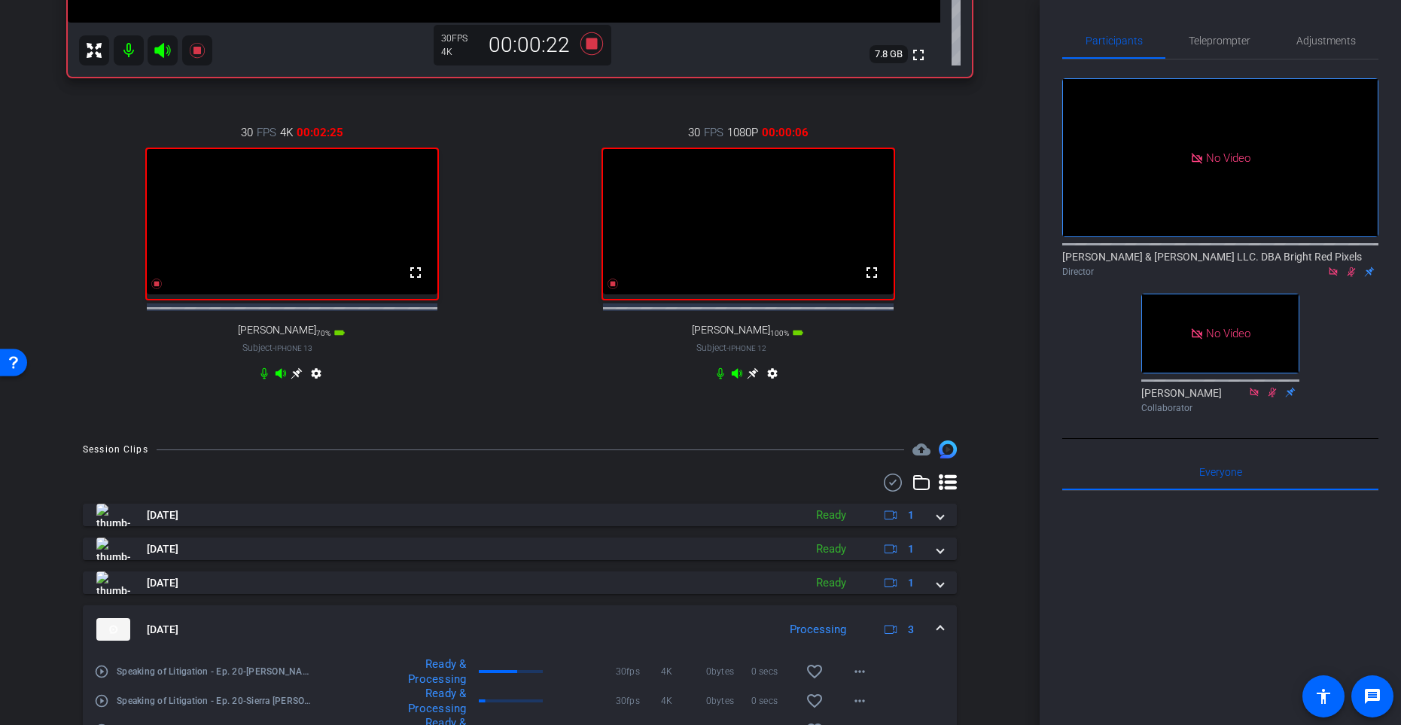
scroll to position [667, 0]
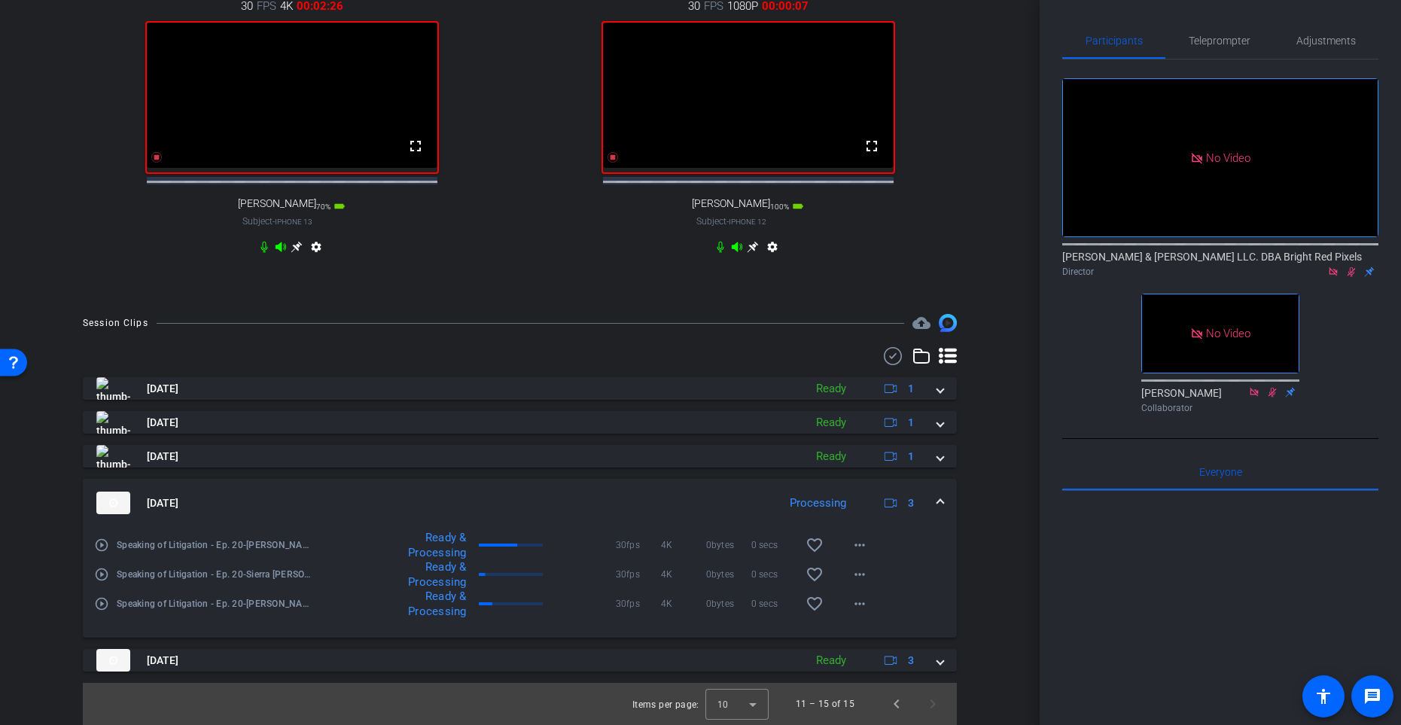
click at [944, 499] on mat-expansion-panel-header "[DATE] Processing 3" at bounding box center [520, 503] width 874 height 48
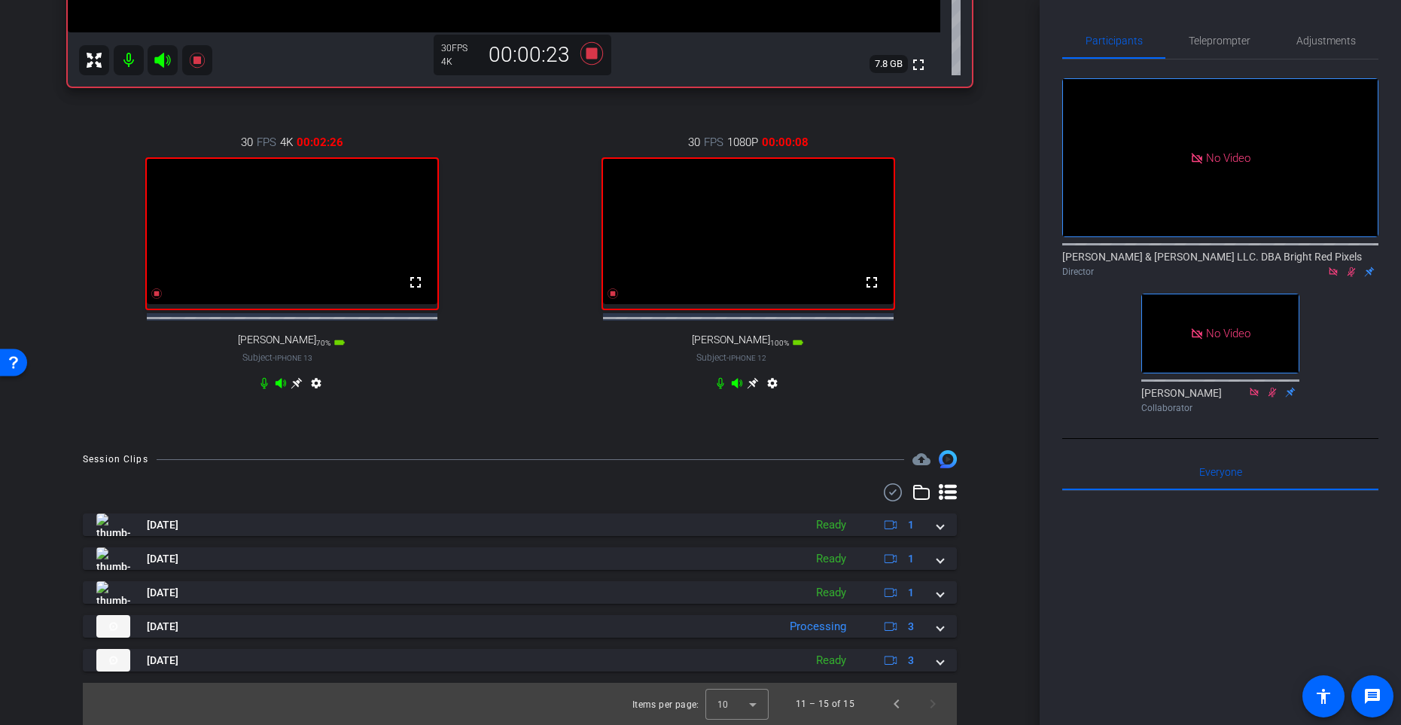
scroll to position [531, 0]
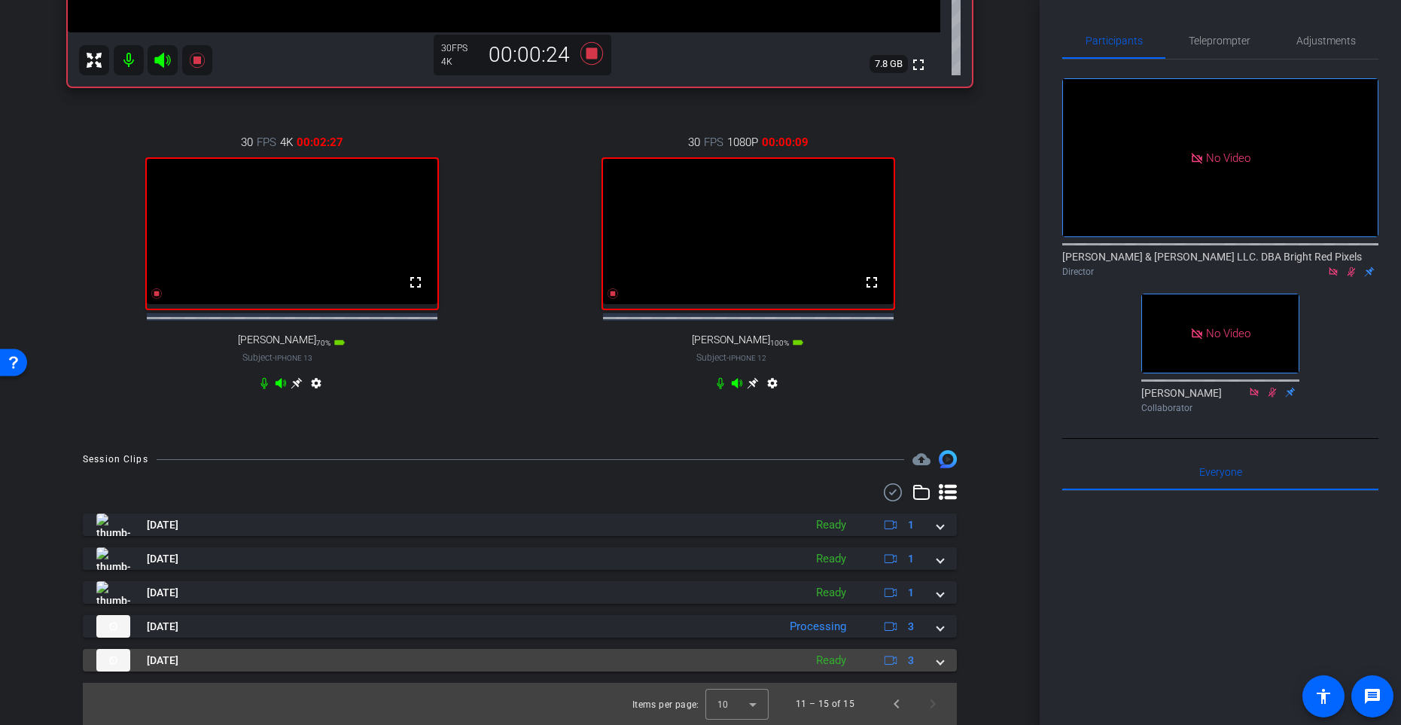
drag, startPoint x: 946, startPoint y: 657, endPoint x: 921, endPoint y: 668, distance: 27.3
click at [946, 594] on mat-expansion-panel-header "[DATE] Ready 3" at bounding box center [520, 660] width 874 height 23
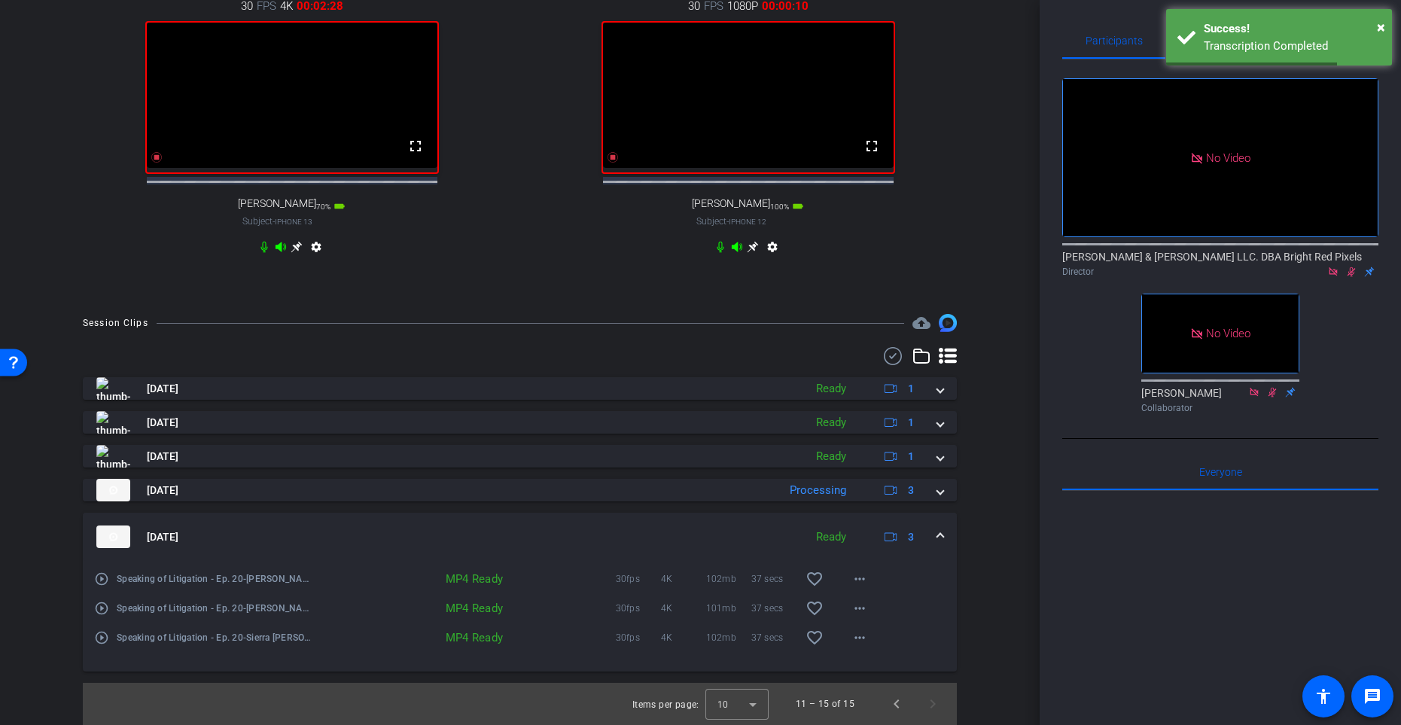
click at [939, 540] on span at bounding box center [941, 537] width 6 height 16
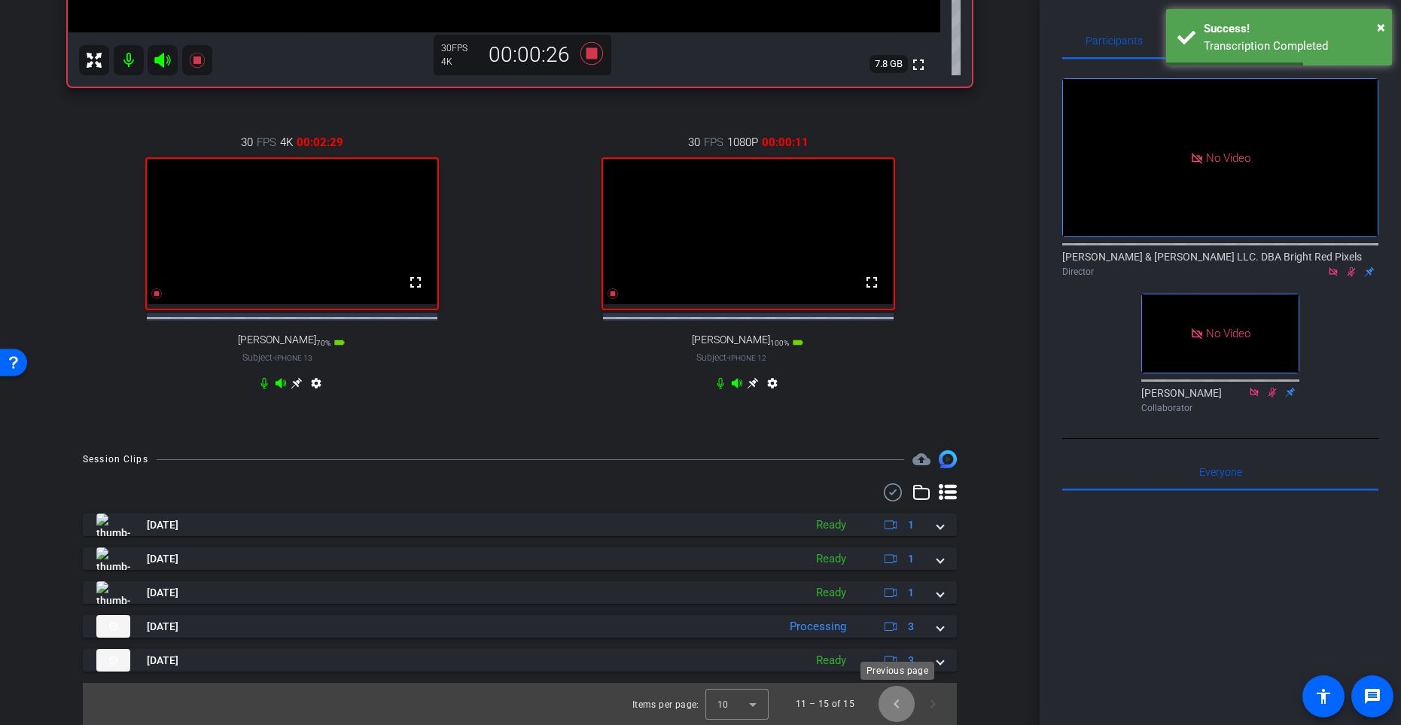
click at [892, 594] on span "Previous page" at bounding box center [897, 704] width 36 height 36
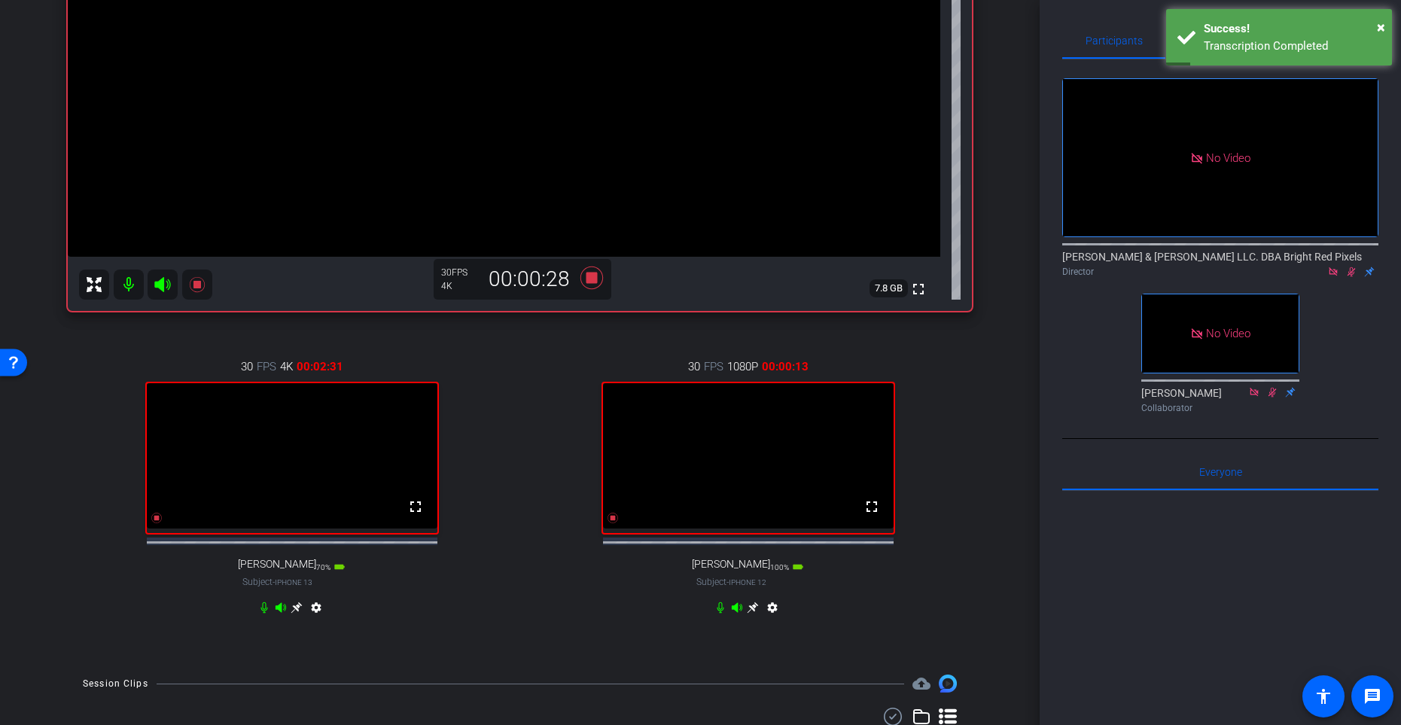
scroll to position [242, 0]
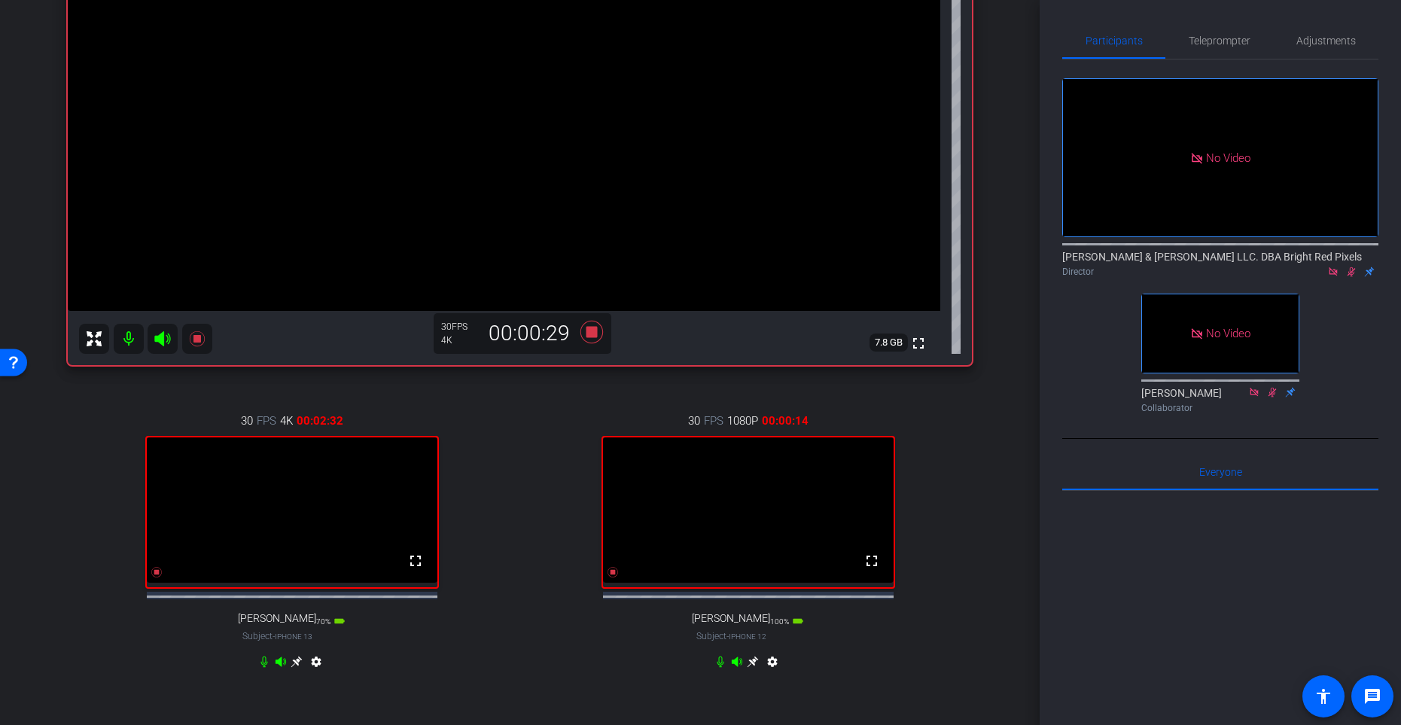
click at [523, 511] on div "30 FPS 4K 00:02:32 fullscreen [PERSON_NAME] Subject - iPhone 13 70% battery_std…" at bounding box center [520, 543] width 904 height 311
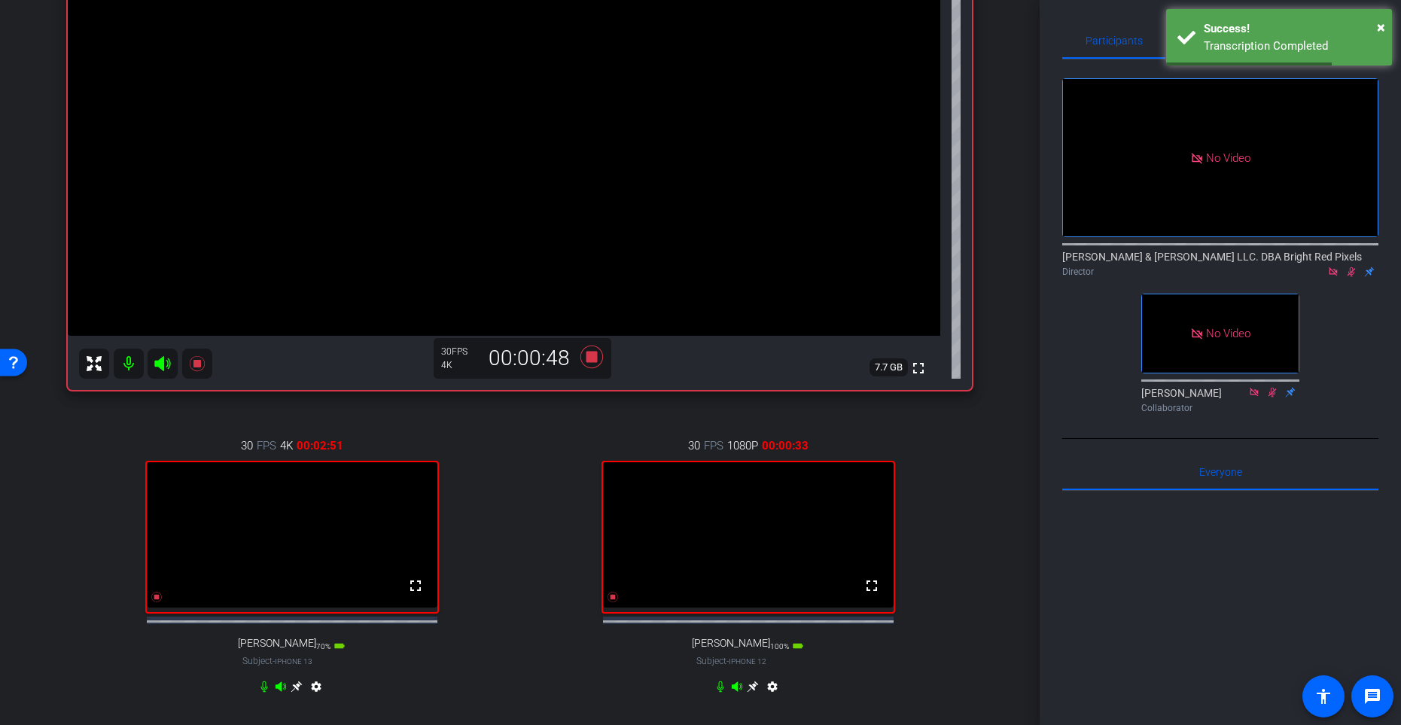
scroll to position [218, 0]
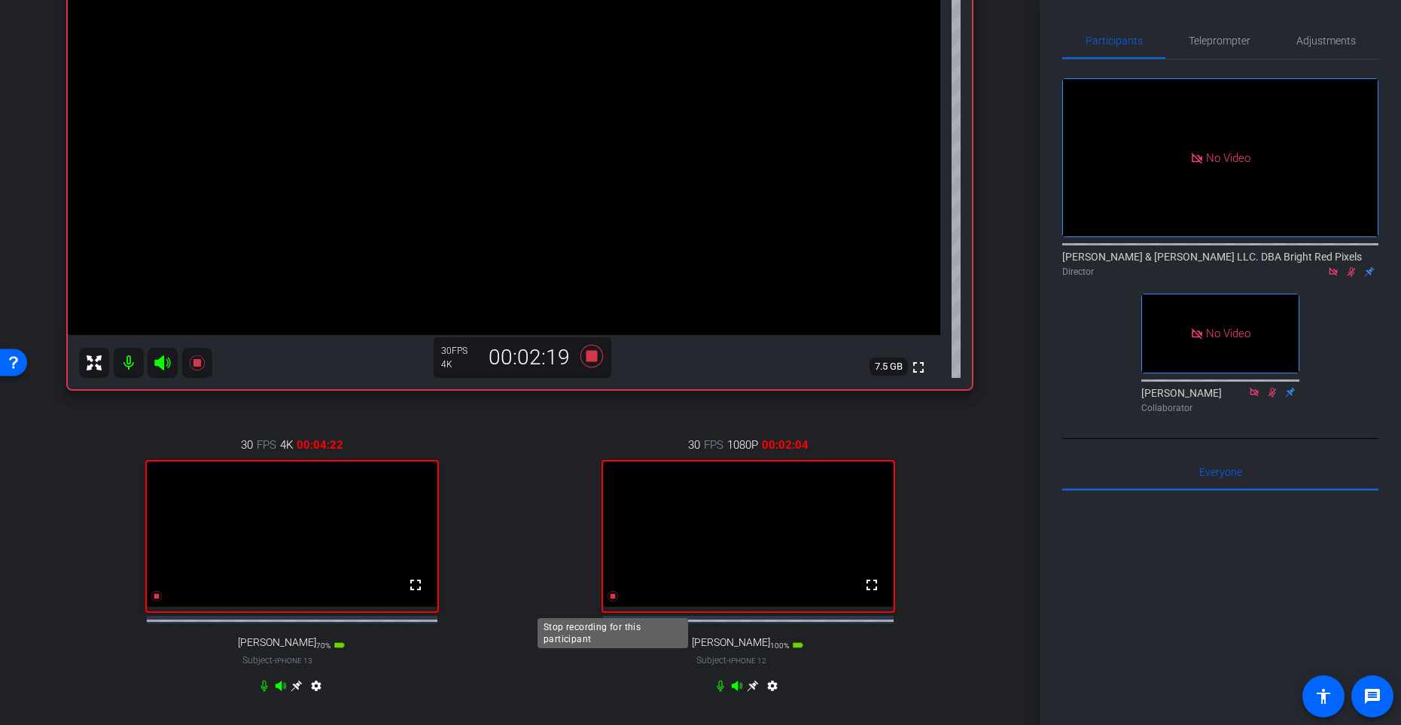
click at [614, 594] on icon at bounding box center [613, 596] width 11 height 11
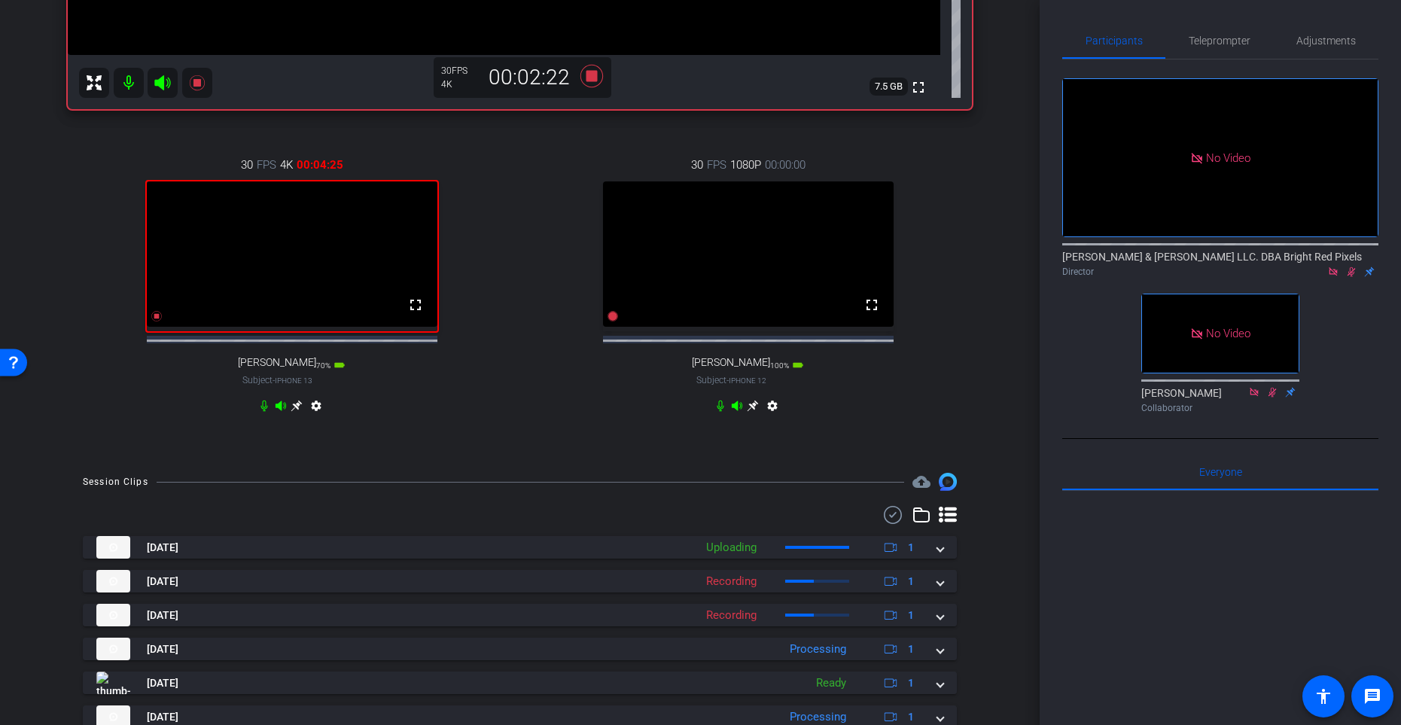
scroll to position [351, 0]
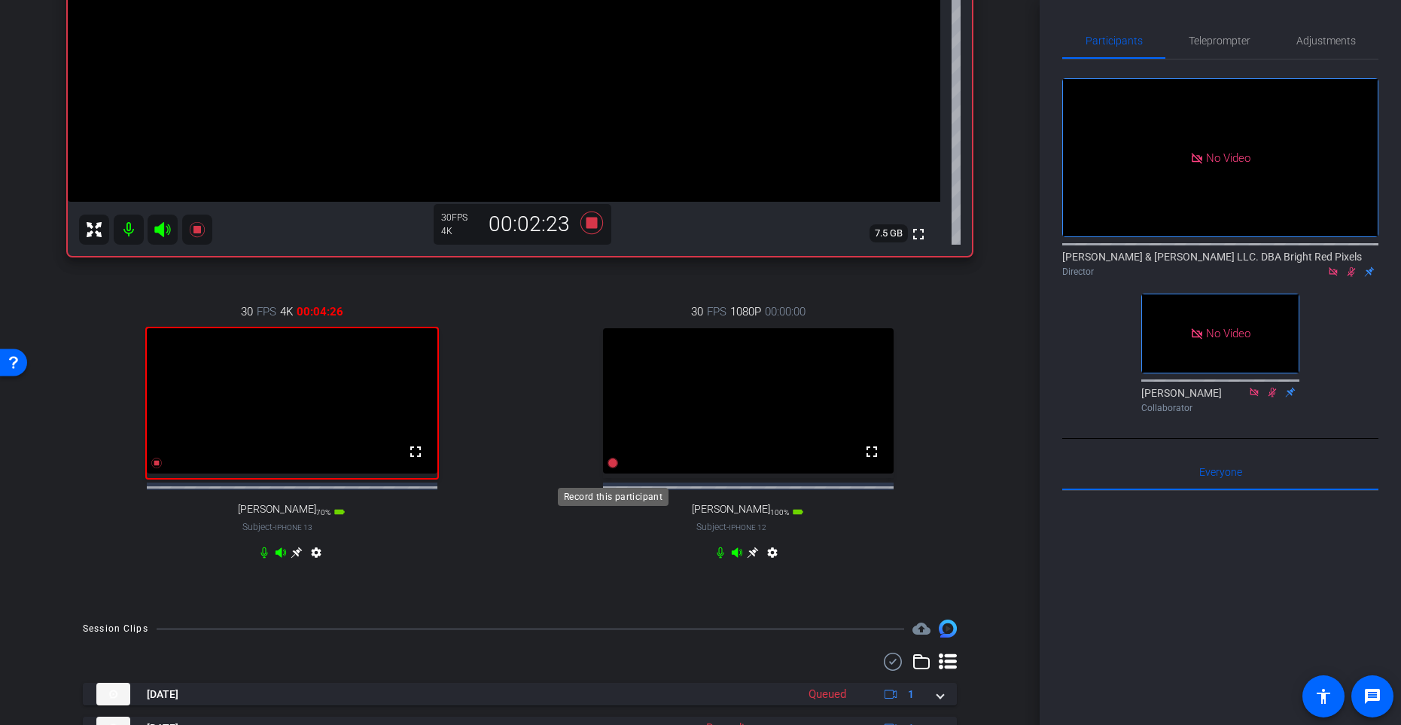
click at [611, 468] on icon at bounding box center [613, 463] width 11 height 11
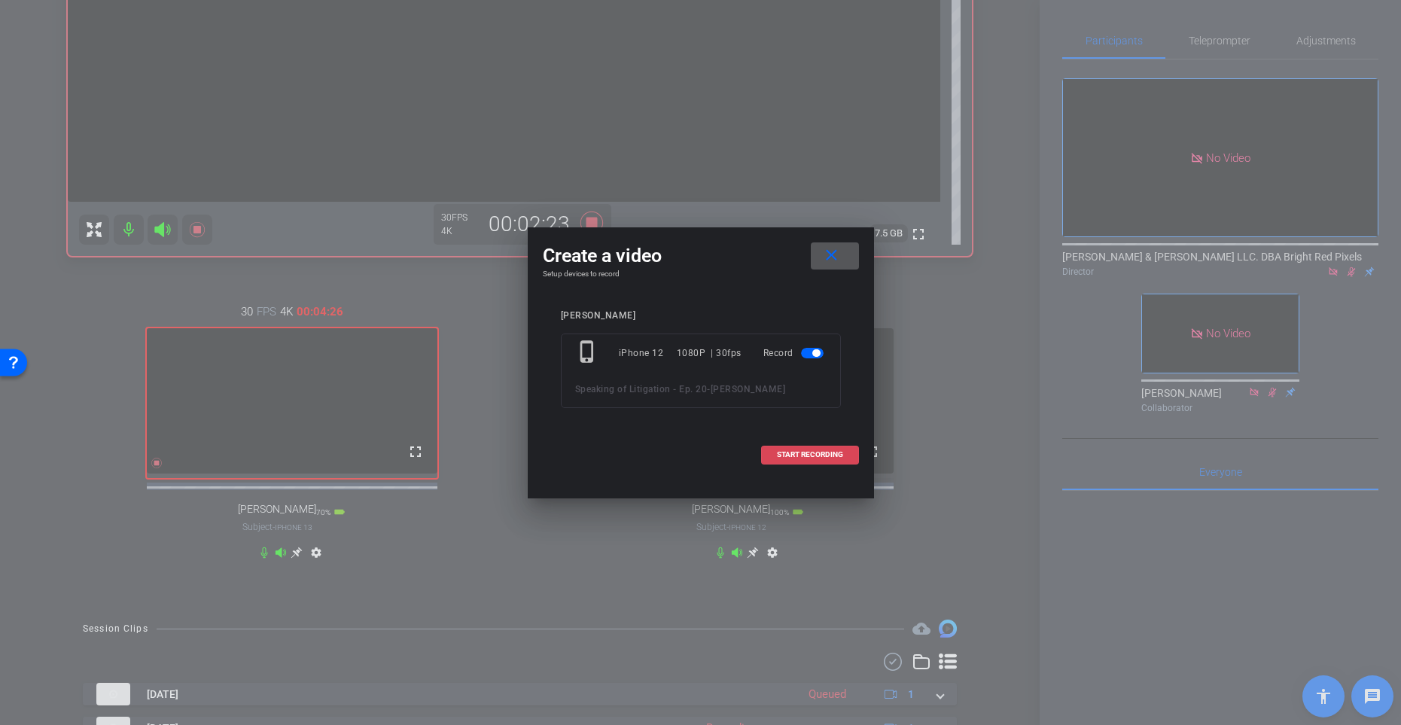
drag, startPoint x: 796, startPoint y: 451, endPoint x: 781, endPoint y: 453, distance: 15.1
click at [795, 451] on span "START RECORDING" at bounding box center [810, 455] width 66 height 8
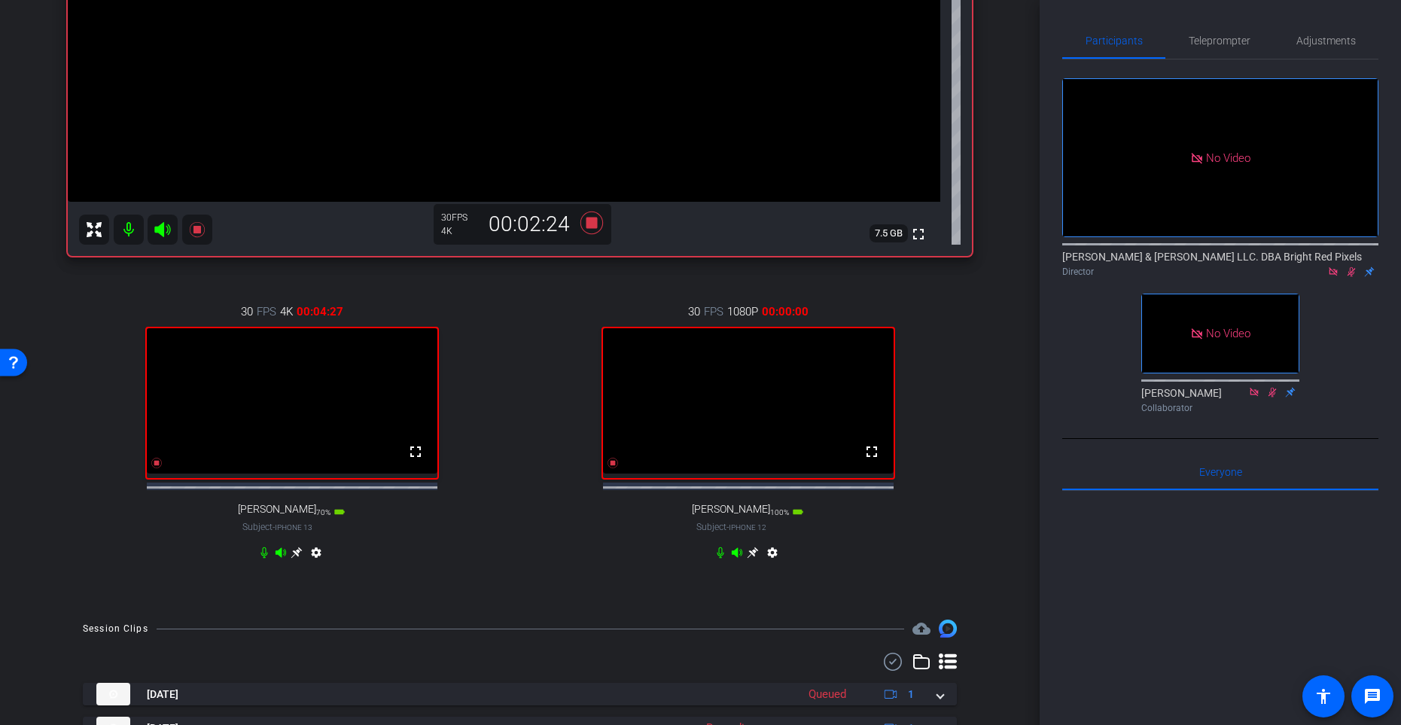
click at [540, 419] on div "30 FPS 1080P 00:00:00 fullscreen [PERSON_NAME] Subject - iPhone 12 100% battery…" at bounding box center [748, 434] width 448 height 311
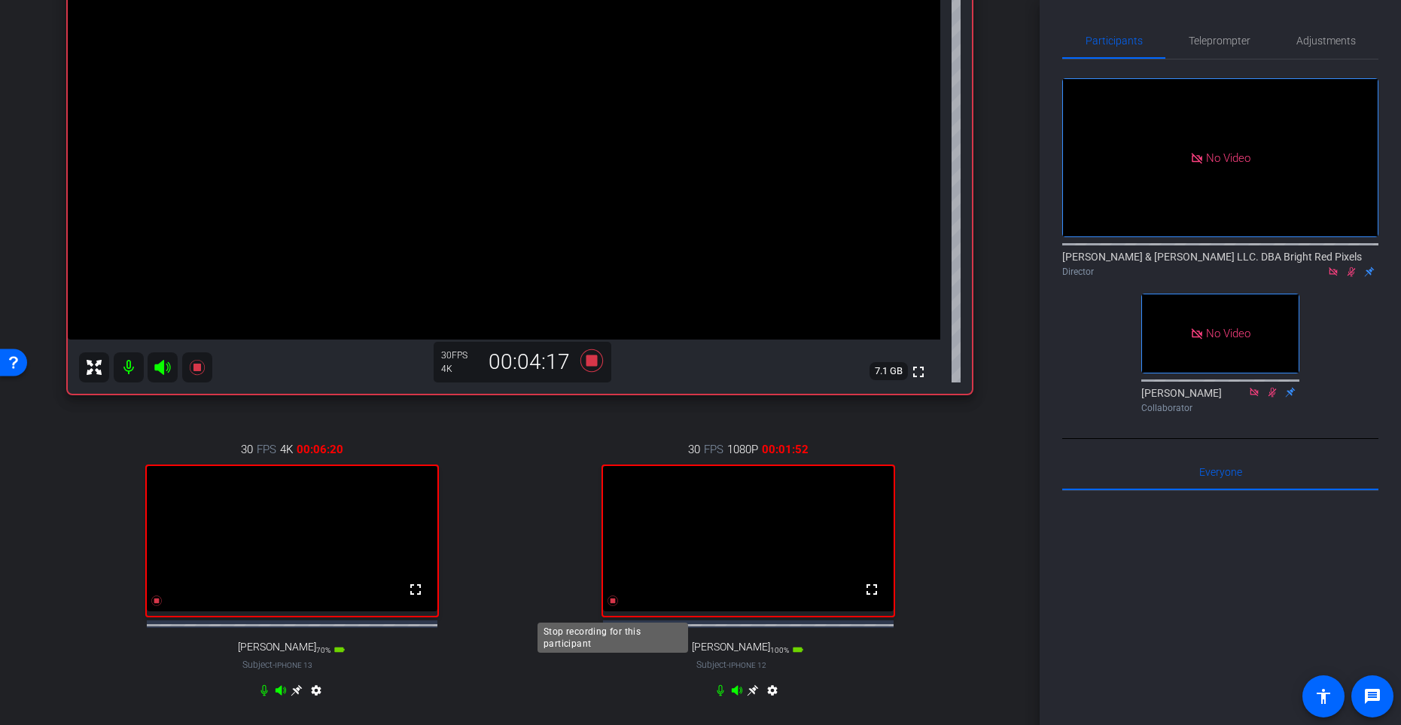
click at [613, 594] on icon at bounding box center [613, 601] width 11 height 11
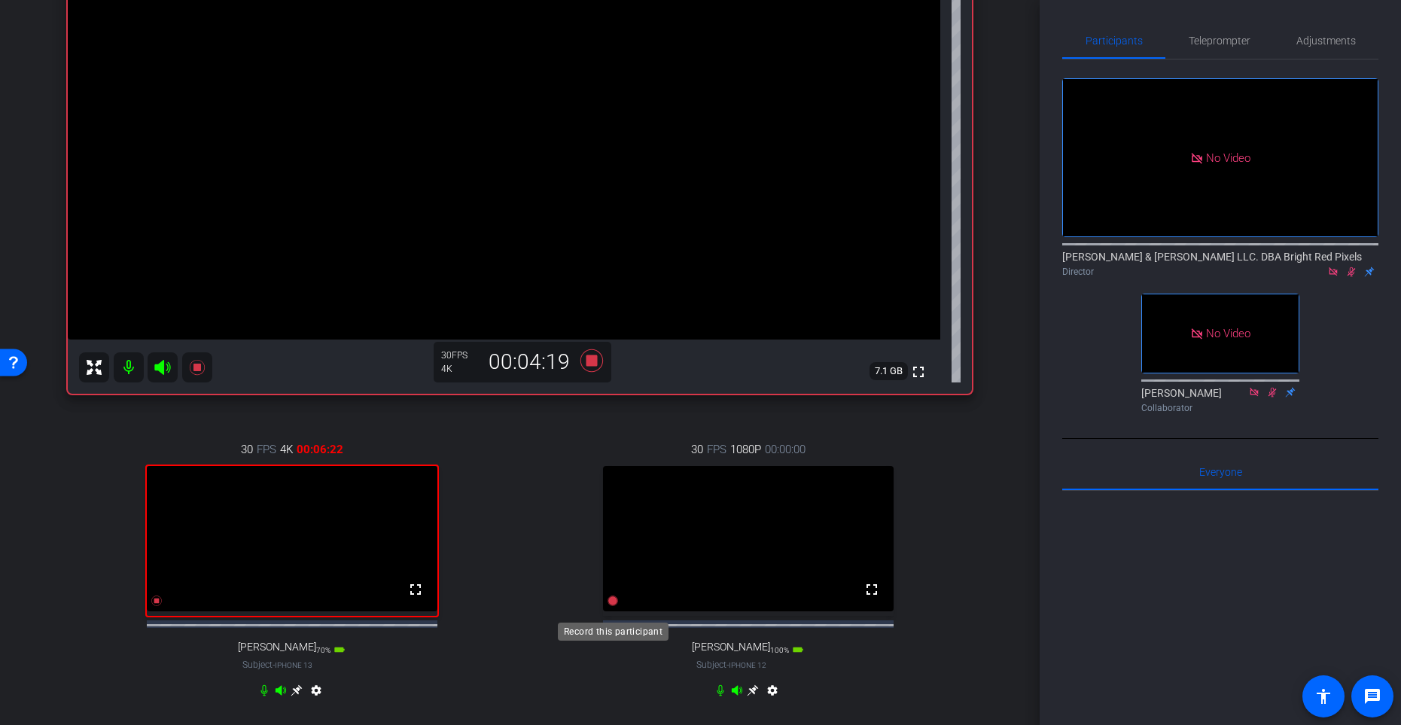
click at [613, 594] on icon at bounding box center [613, 601] width 11 height 11
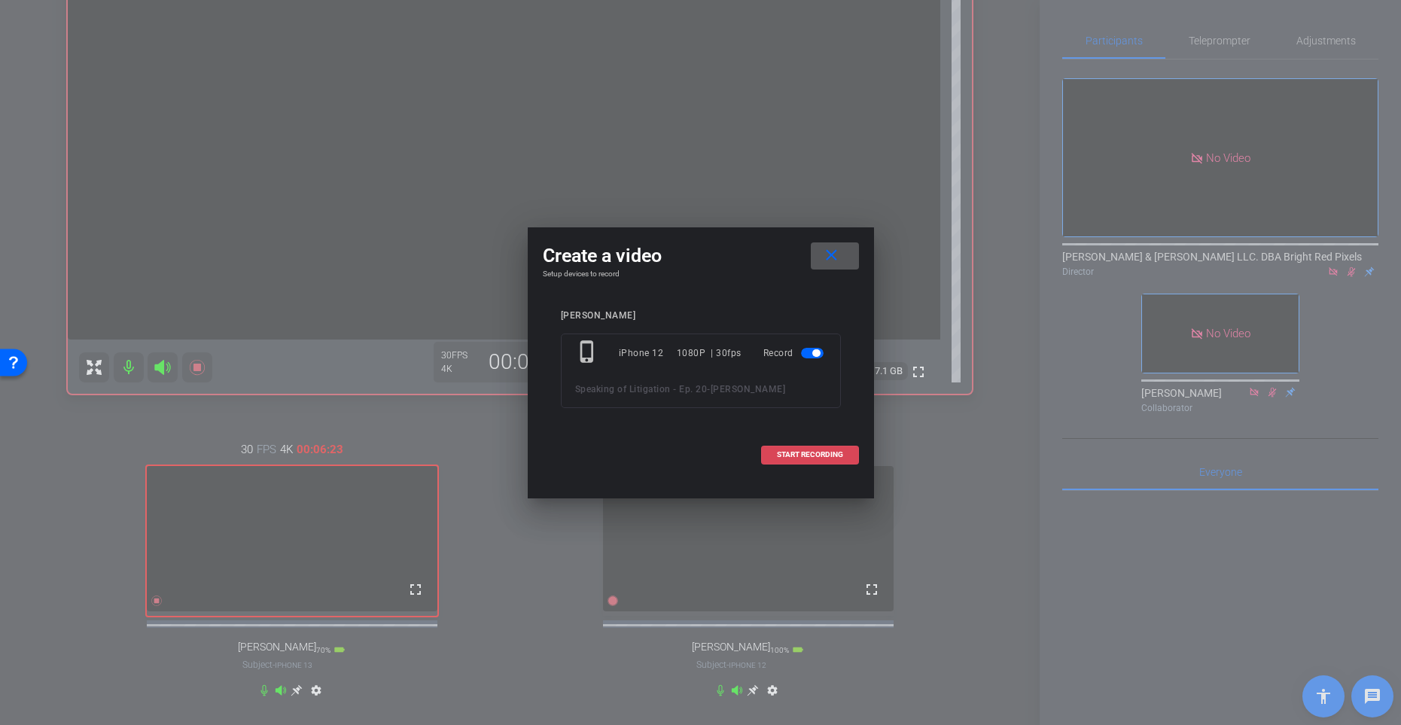
click at [795, 455] on span "START RECORDING" at bounding box center [810, 455] width 66 height 8
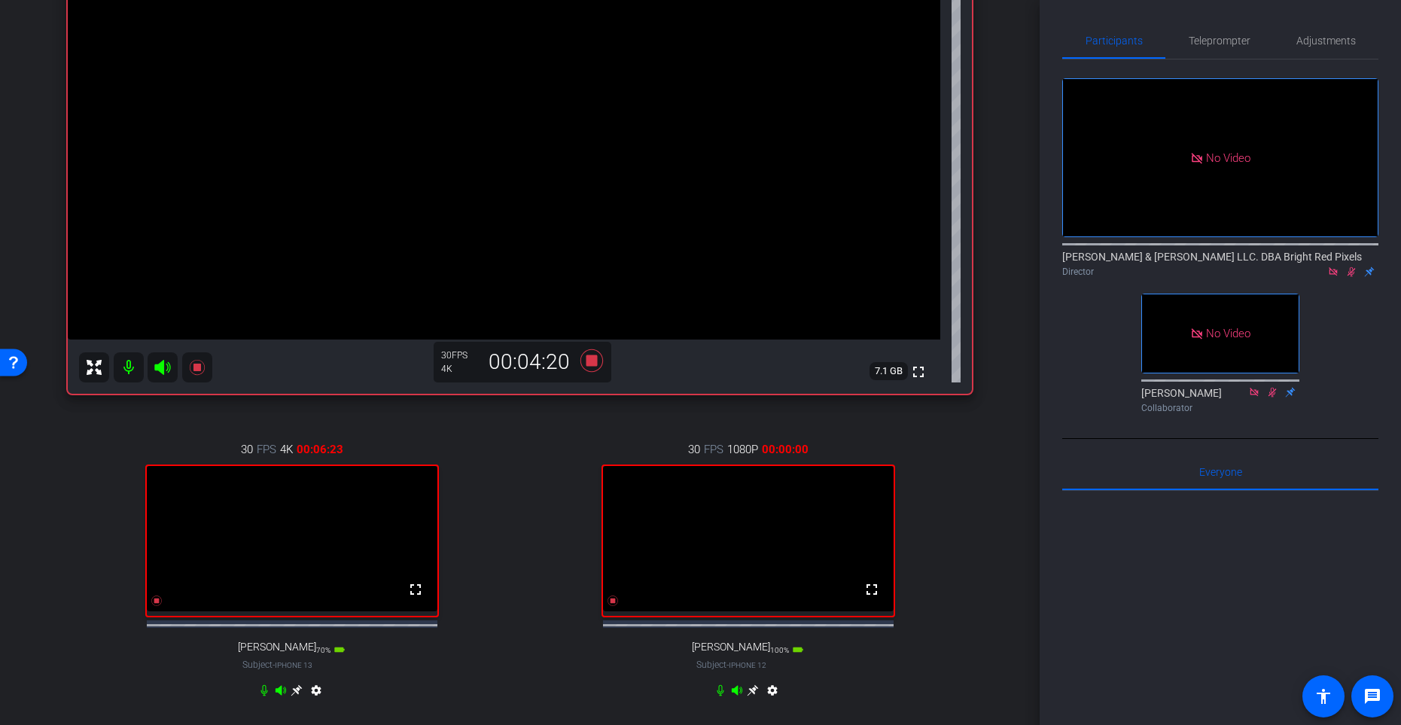
click at [520, 467] on div "30 FPS 4K 00:06:23 fullscreen [PERSON_NAME] Subject - iPhone 13 70% battery_std…" at bounding box center [520, 571] width 904 height 311
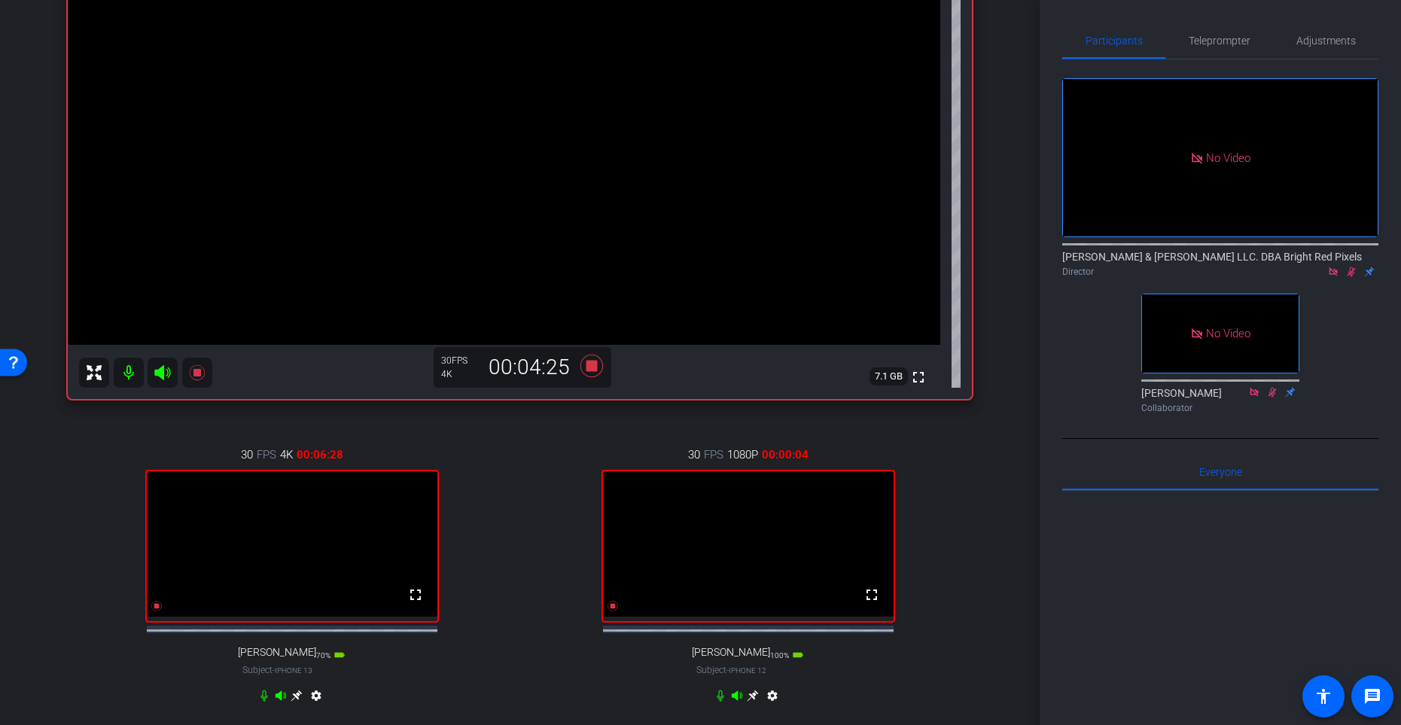
scroll to position [209, 0]
click at [499, 465] on div "30 FPS 4K 00:08:14 fullscreen [PERSON_NAME] Subject - iPhone 13 70% battery_std…" at bounding box center [292, 575] width 448 height 311
click at [611, 594] on icon at bounding box center [613, 604] width 11 height 11
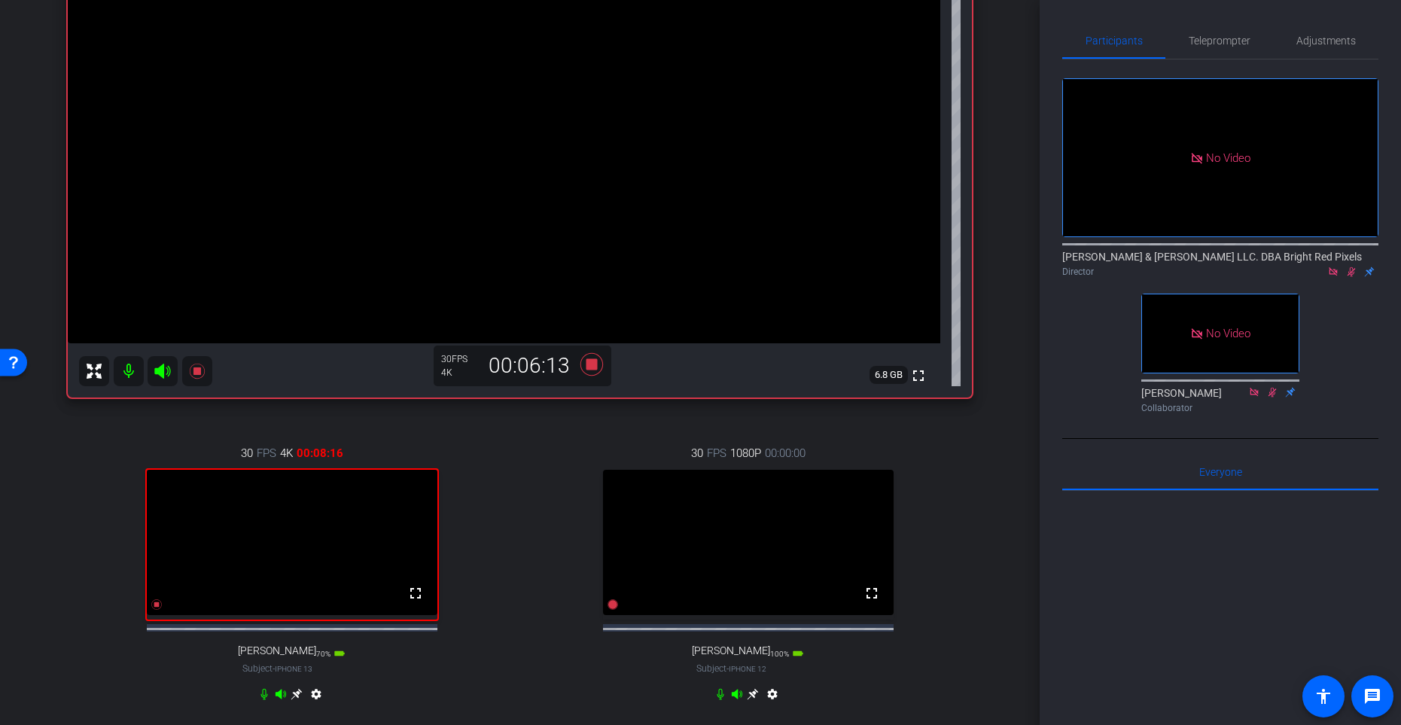
click at [563, 594] on div "30 FPS 1080P 00:00:00 fullscreen [PERSON_NAME] Subject - iPhone 12 100% battery…" at bounding box center [748, 575] width 448 height 311
click at [616, 594] on icon at bounding box center [613, 604] width 11 height 11
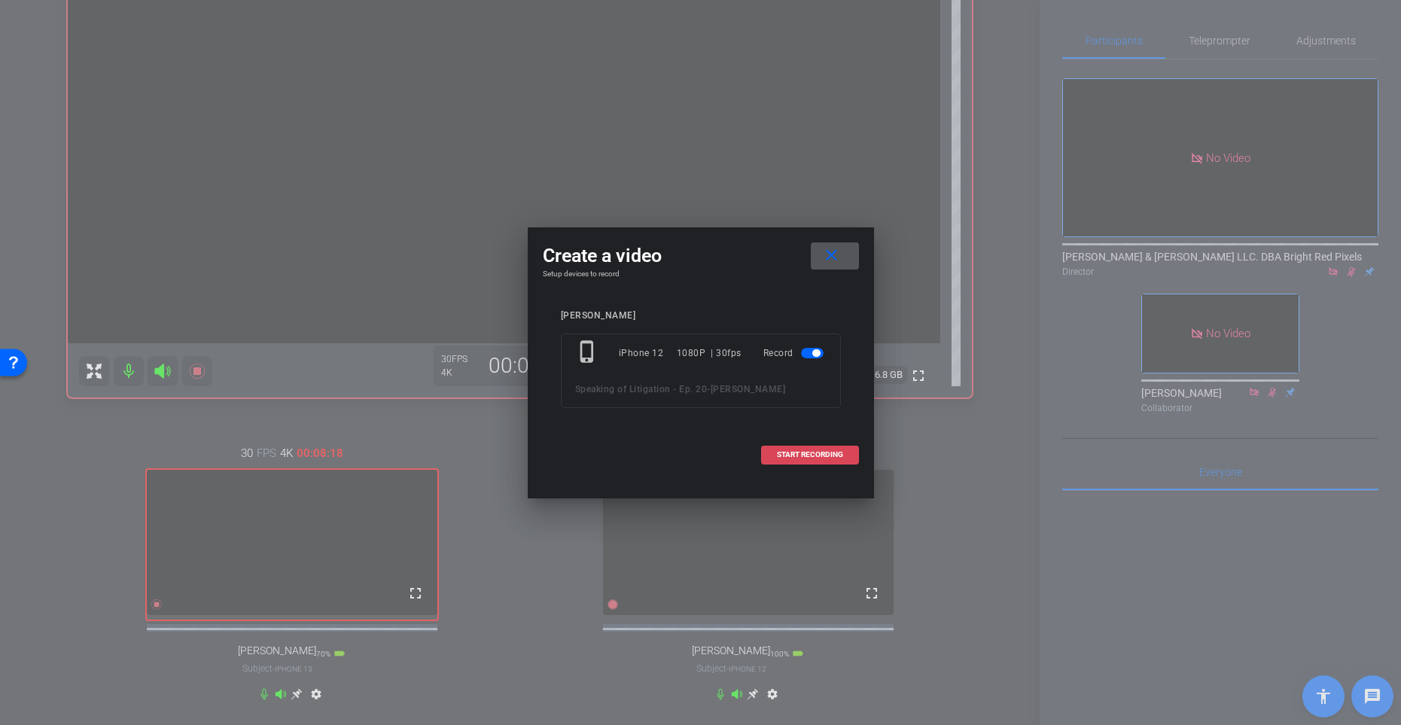
click at [785, 461] on span at bounding box center [810, 455] width 96 height 36
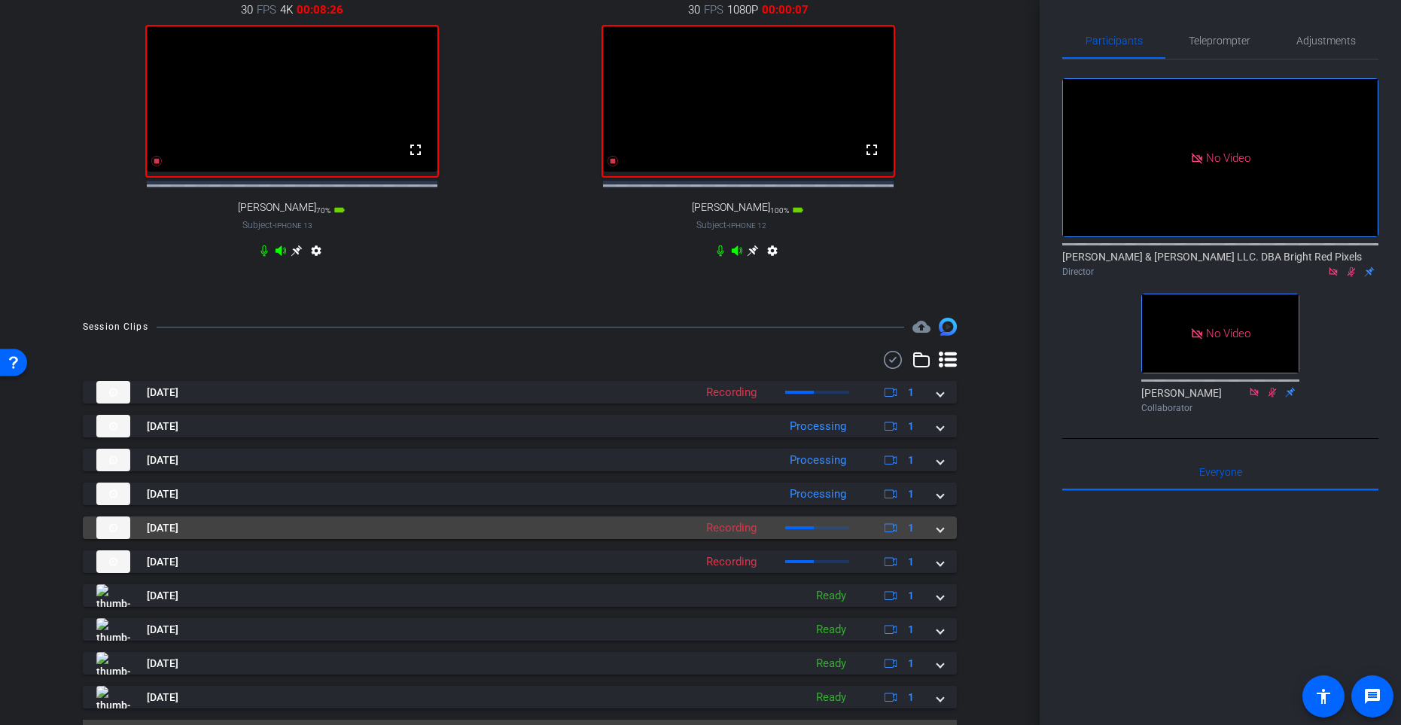
scroll to position [700, 0]
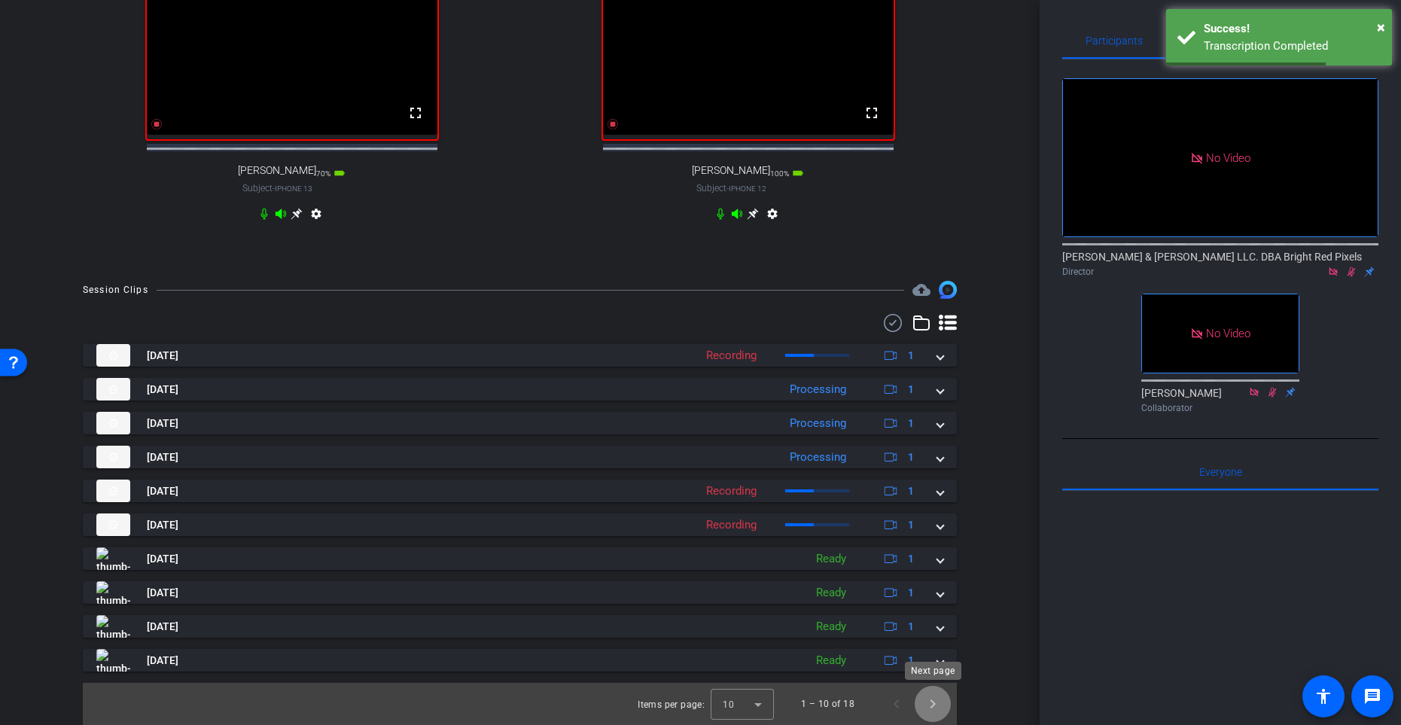
click at [943, 594] on span "Next page" at bounding box center [933, 704] width 36 height 36
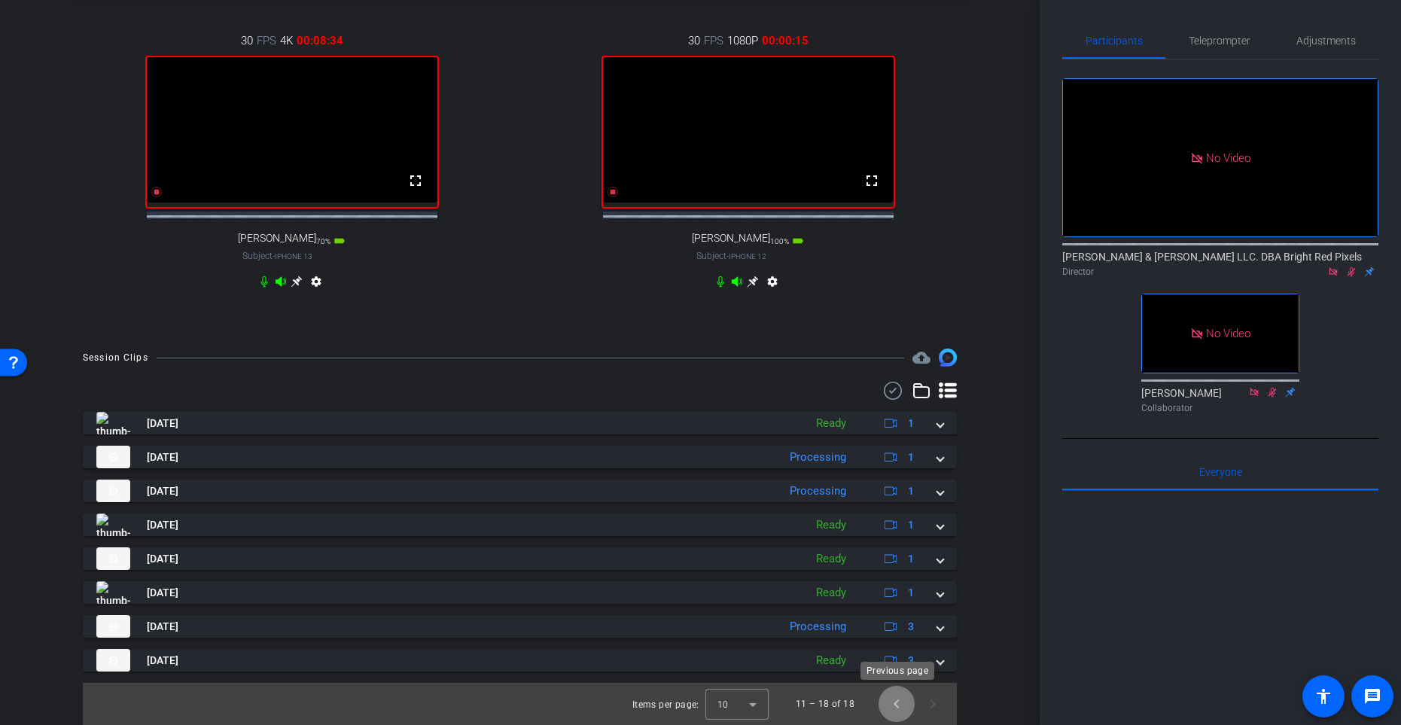
click at [895, 594] on span "Previous page" at bounding box center [897, 704] width 36 height 36
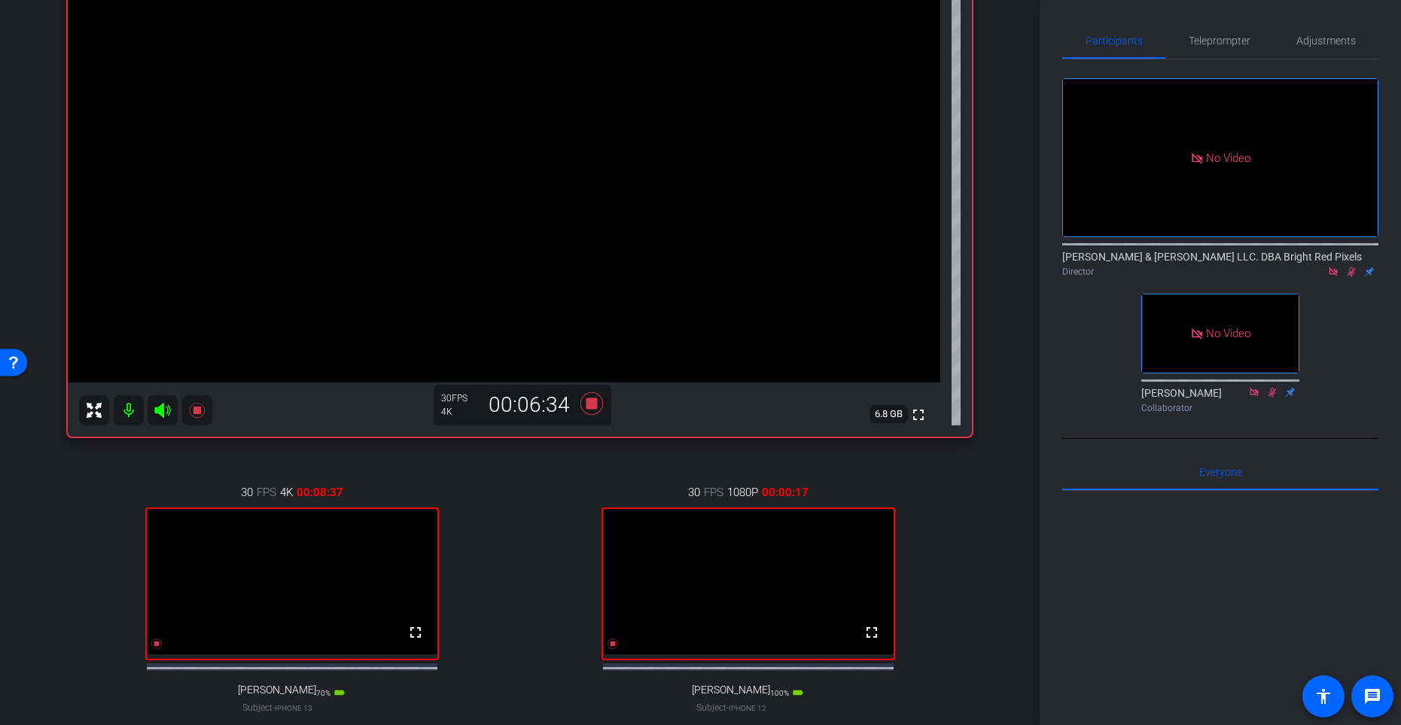
scroll to position [215, 0]
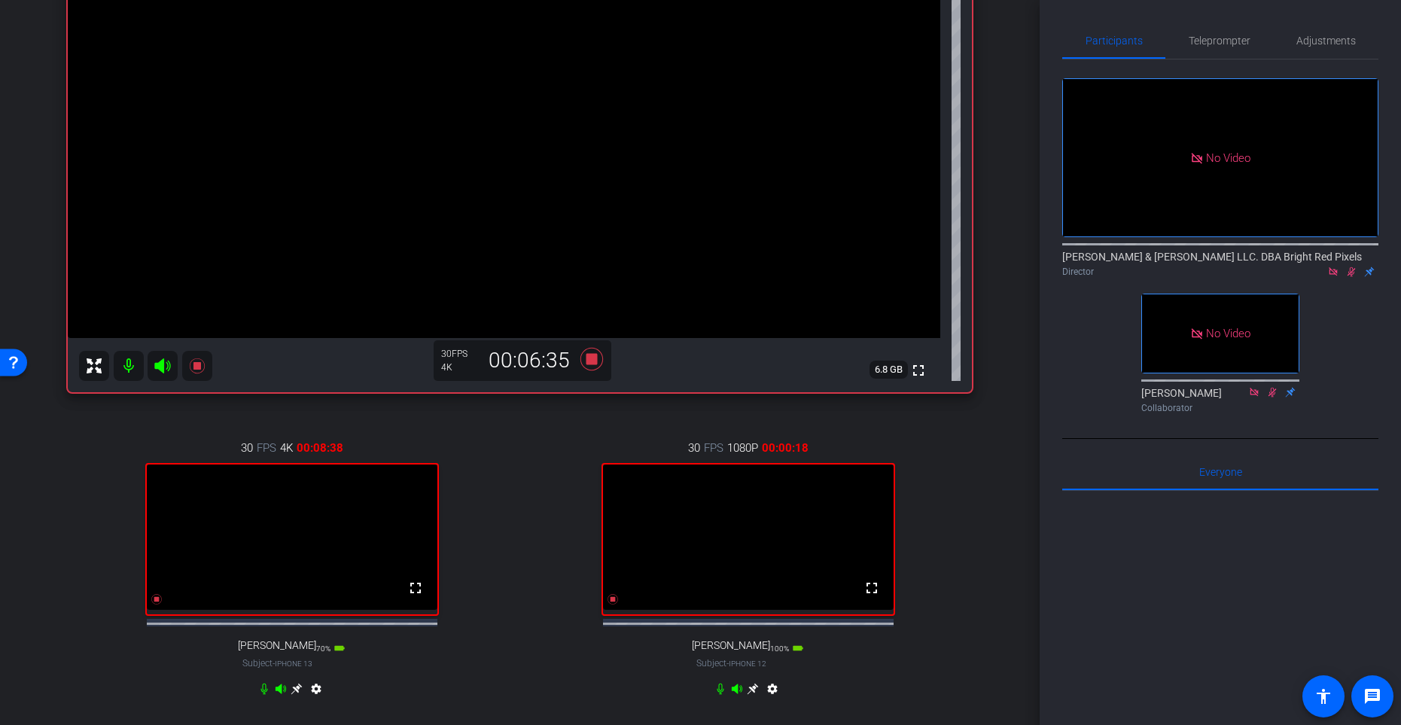
click at [530, 483] on div "30 FPS 1080P 00:00:18 fullscreen [PERSON_NAME] Subject - iPhone 12 100% battery…" at bounding box center [748, 570] width 448 height 311
click at [610, 594] on icon at bounding box center [613, 599] width 11 height 11
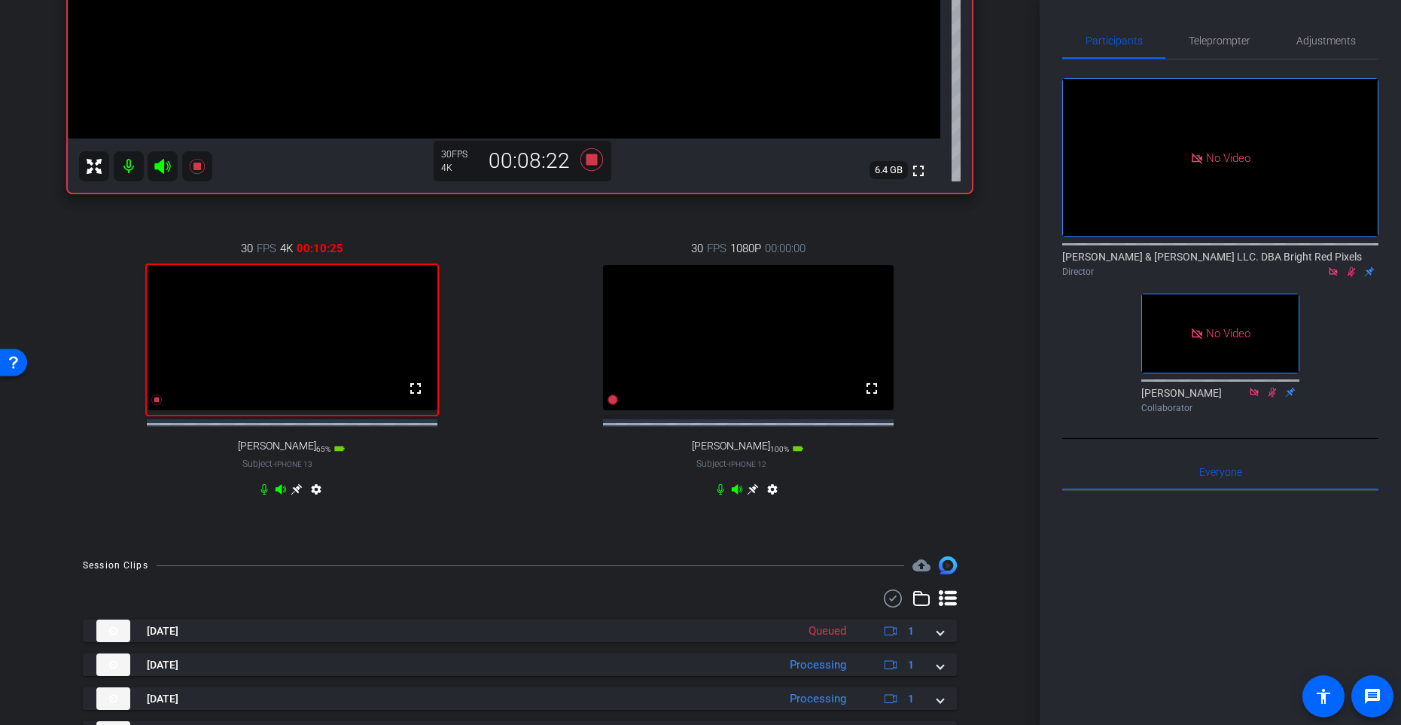
scroll to position [375, 0]
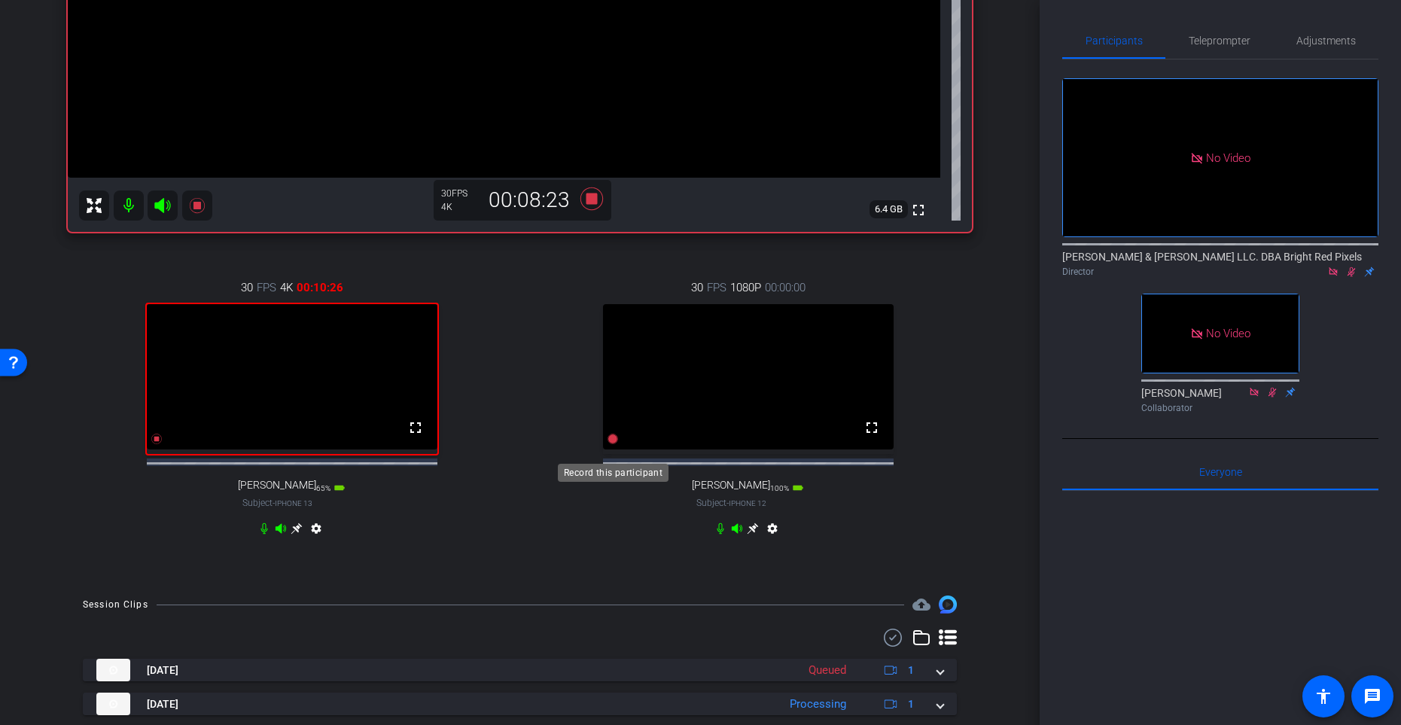
click at [613, 445] on icon at bounding box center [613, 439] width 12 height 12
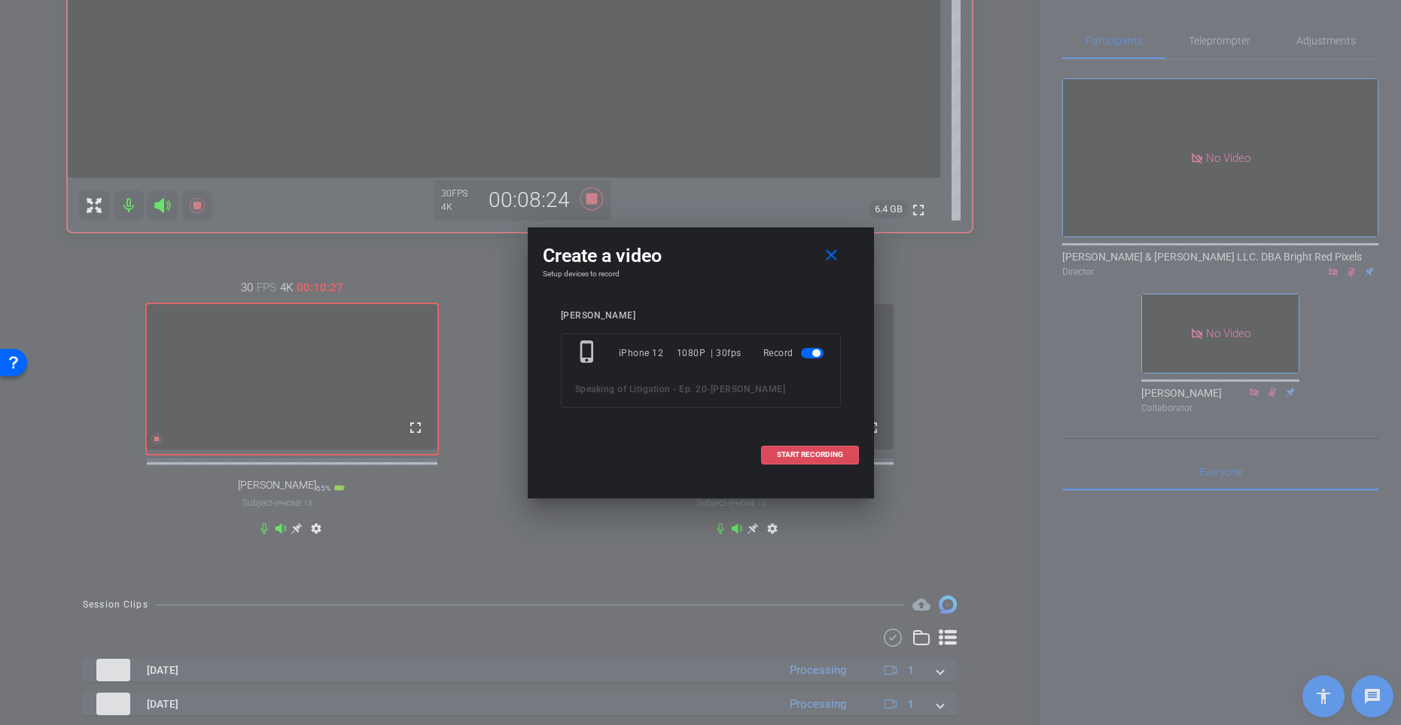
drag, startPoint x: 850, startPoint y: 456, endPoint x: 724, endPoint y: 445, distance: 127.0
click at [850, 456] on span at bounding box center [810, 455] width 96 height 36
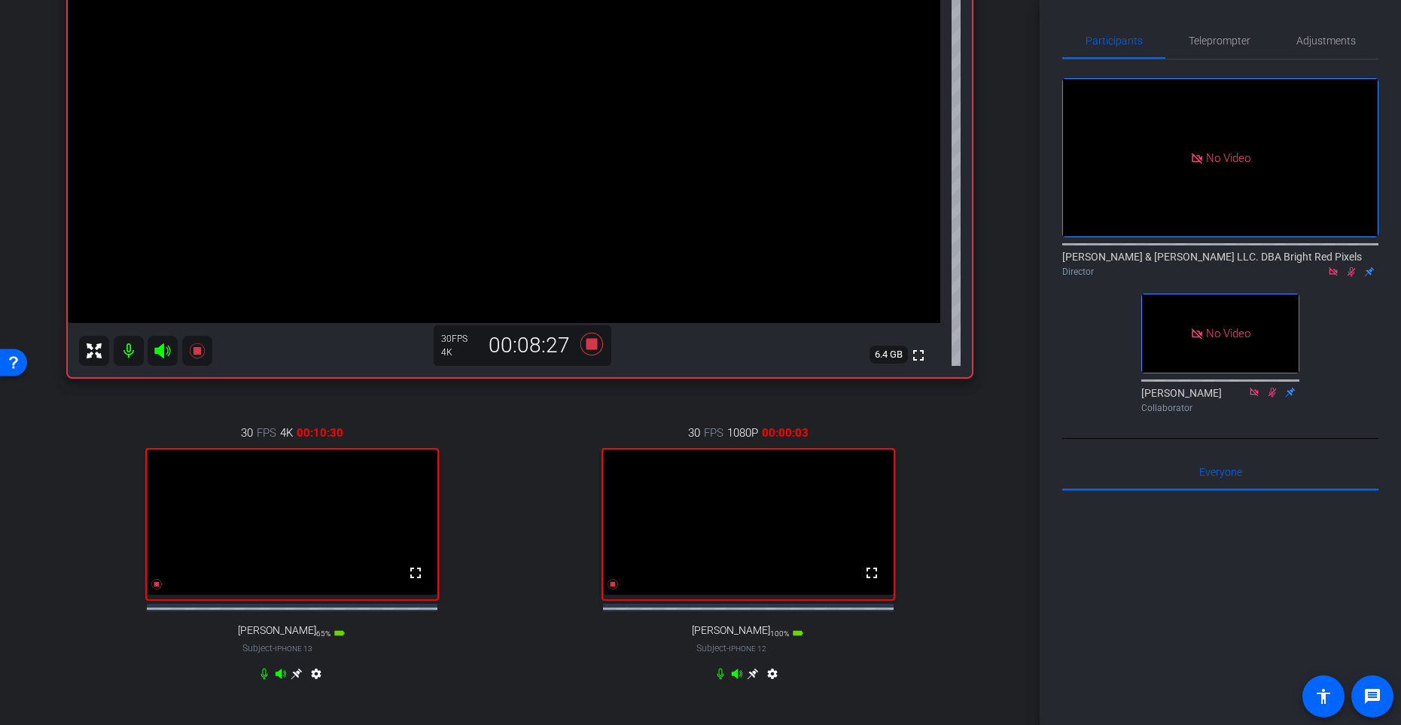
scroll to position [224, 0]
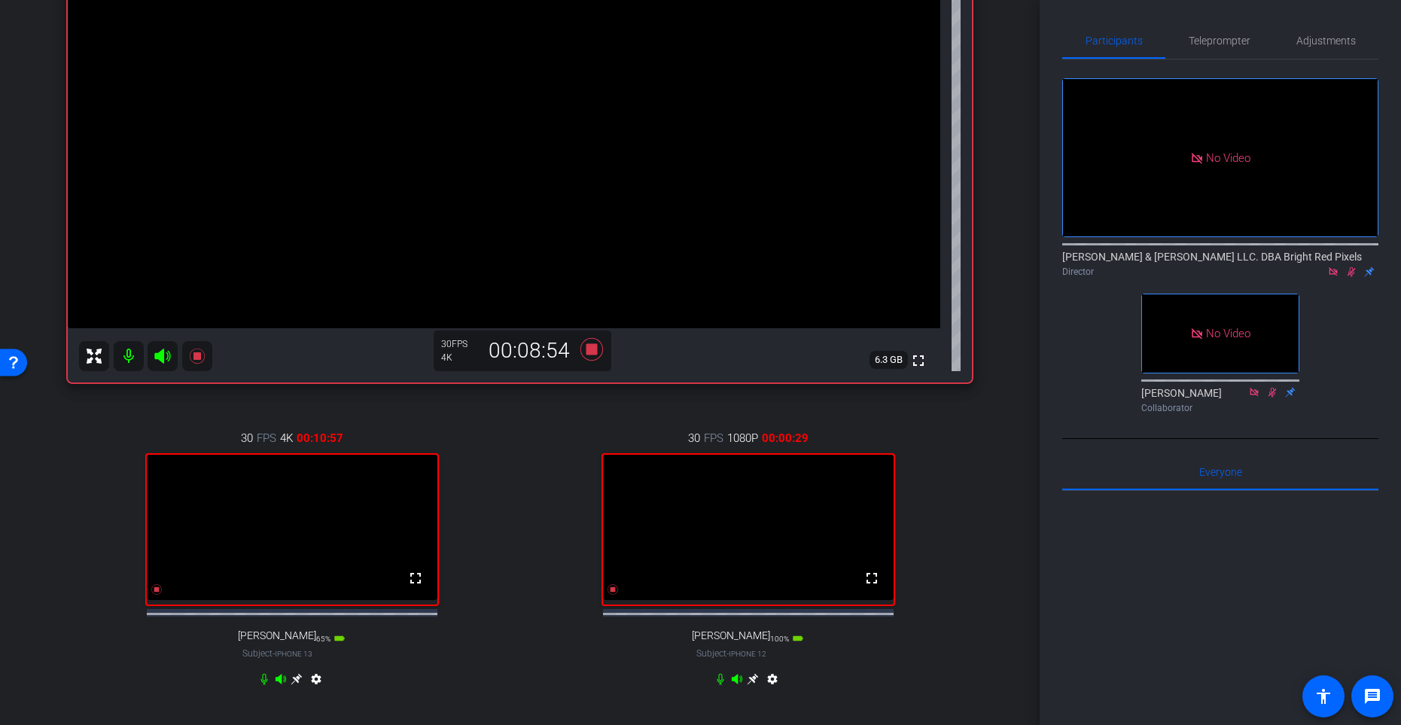
click at [111, 594] on div "30 FPS 4K 00:10:57 fullscreen [PERSON_NAME] Subject - iPhone 13 65% battery_std…" at bounding box center [292, 560] width 448 height 311
click at [160, 594] on icon at bounding box center [157, 590] width 12 height 12
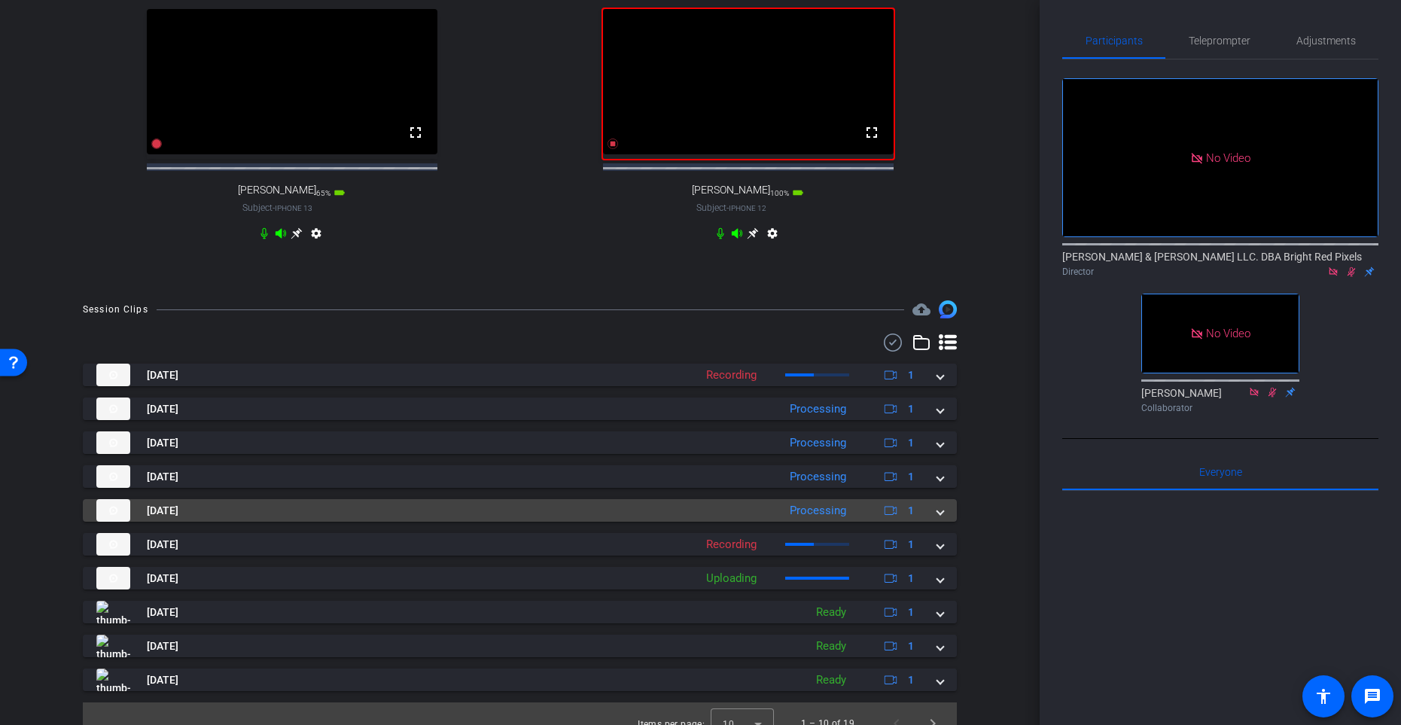
scroll to position [360, 0]
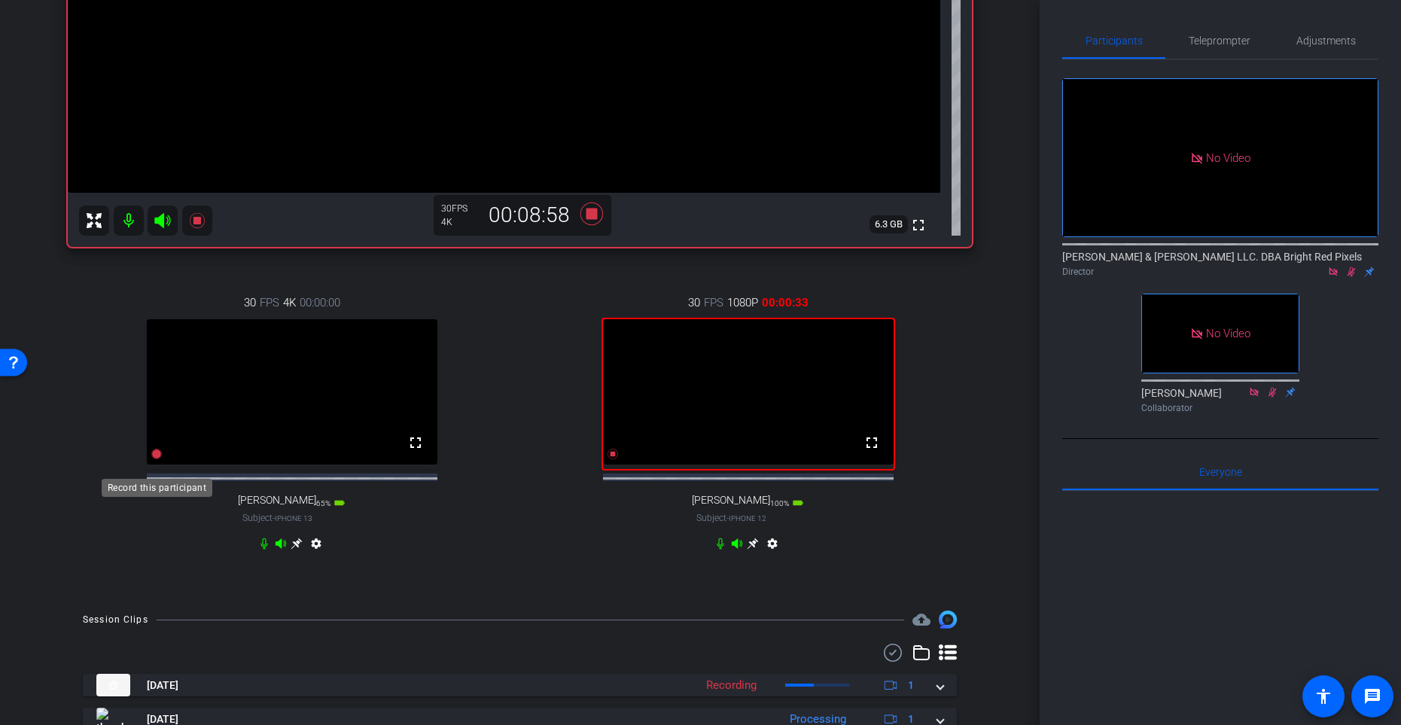
click at [155, 459] on icon at bounding box center [156, 454] width 11 height 11
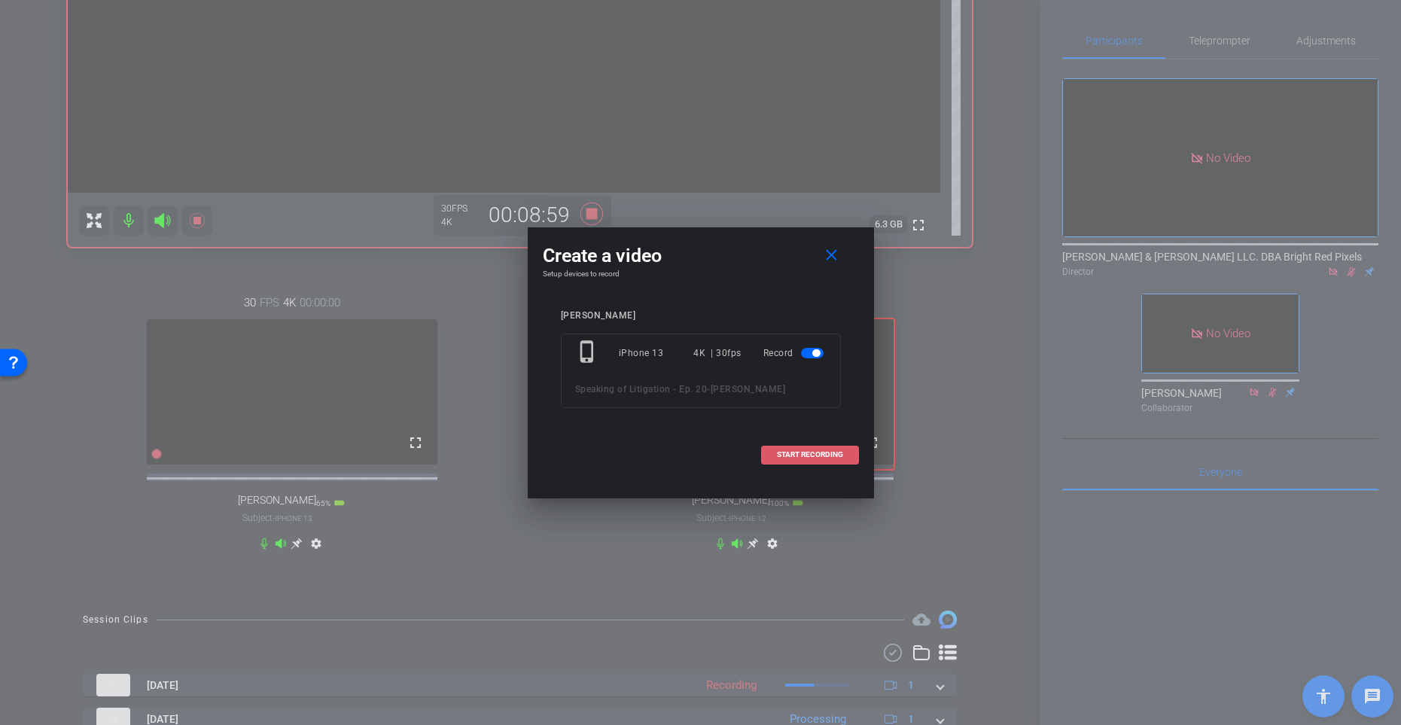
click at [777, 451] on span "START RECORDING" at bounding box center [810, 455] width 66 height 8
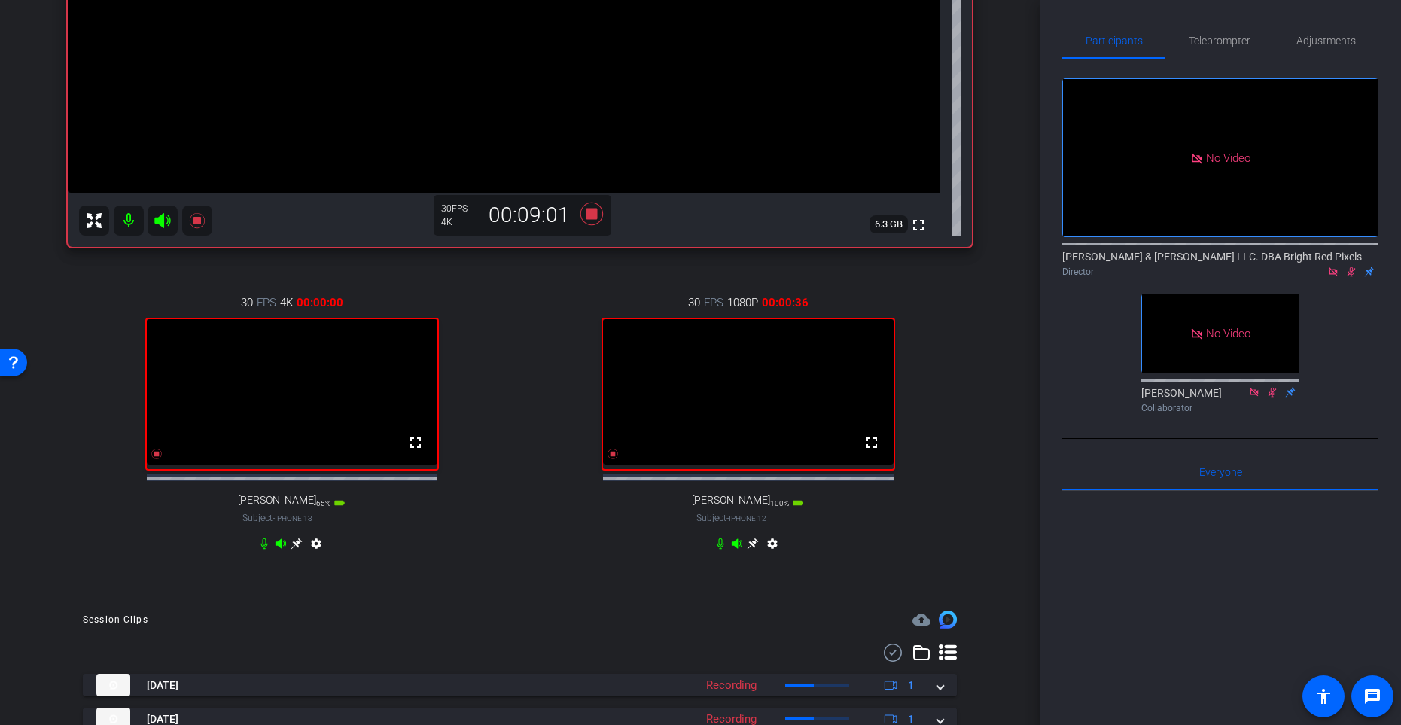
scroll to position [223, 0]
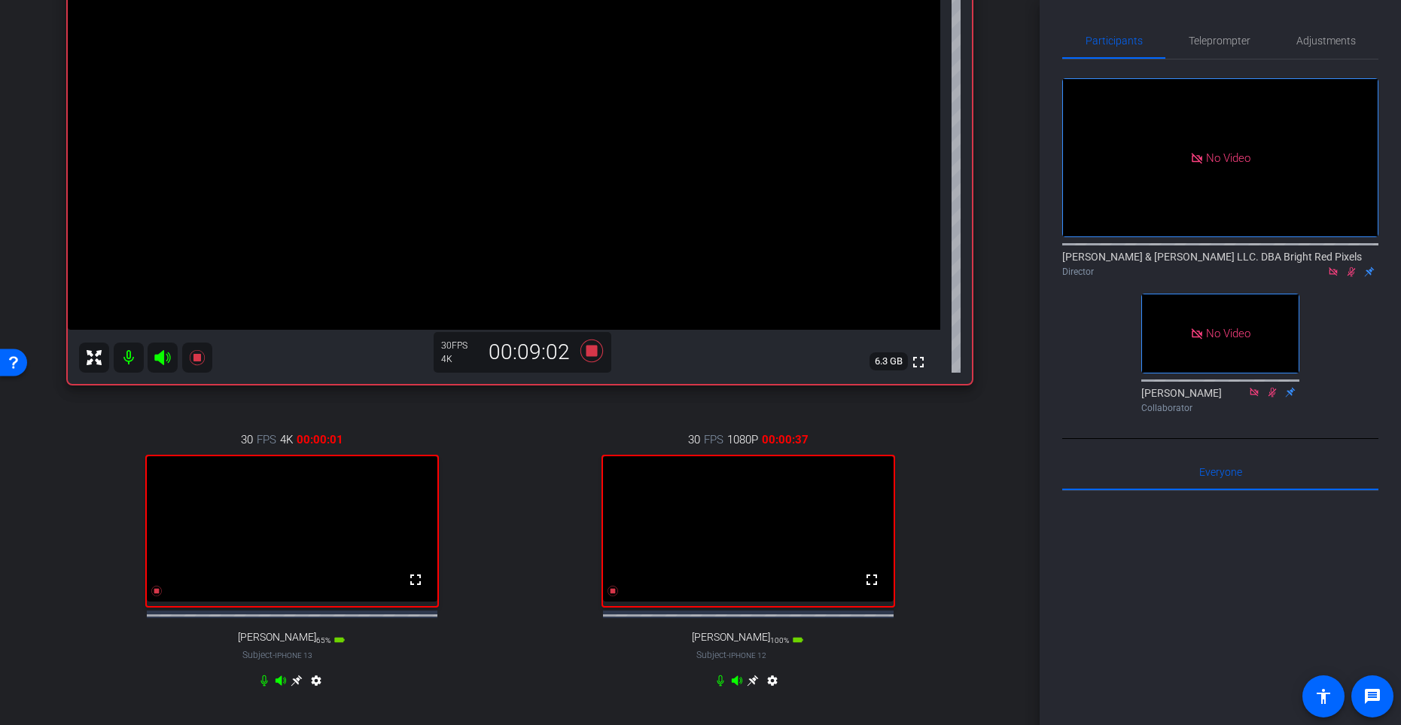
click at [534, 473] on div "30 FPS 1080P 00:00:37 fullscreen [PERSON_NAME] Subject - iPhone 12 100% battery…" at bounding box center [748, 562] width 448 height 311
click at [299, 594] on icon at bounding box center [297, 681] width 12 height 12
click at [511, 558] on div "30 FPS 4K 00:09:07 fullscreen Sierra [PERSON_NAME] Subject - iPhone 15 55% batt…" at bounding box center [292, 562] width 448 height 311
click at [158, 594] on icon at bounding box center [156, 591] width 11 height 11
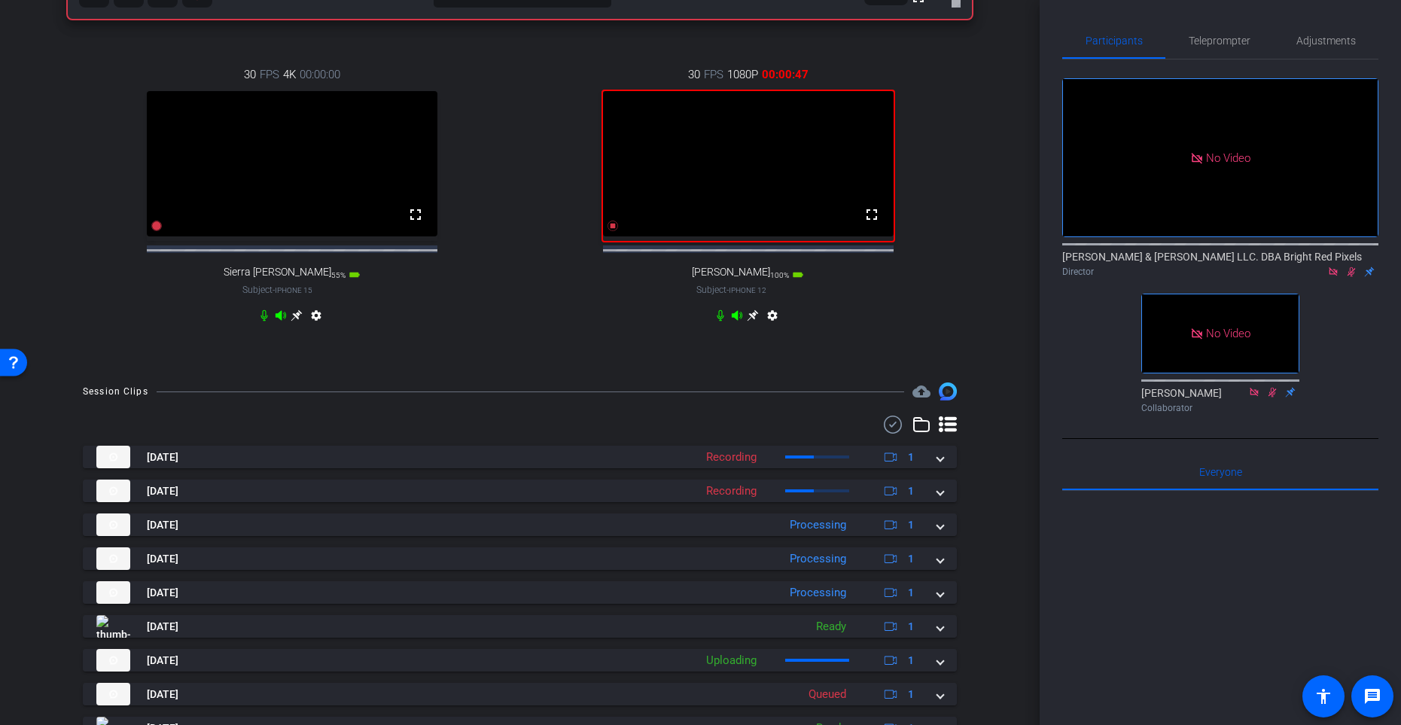
scroll to position [445, 0]
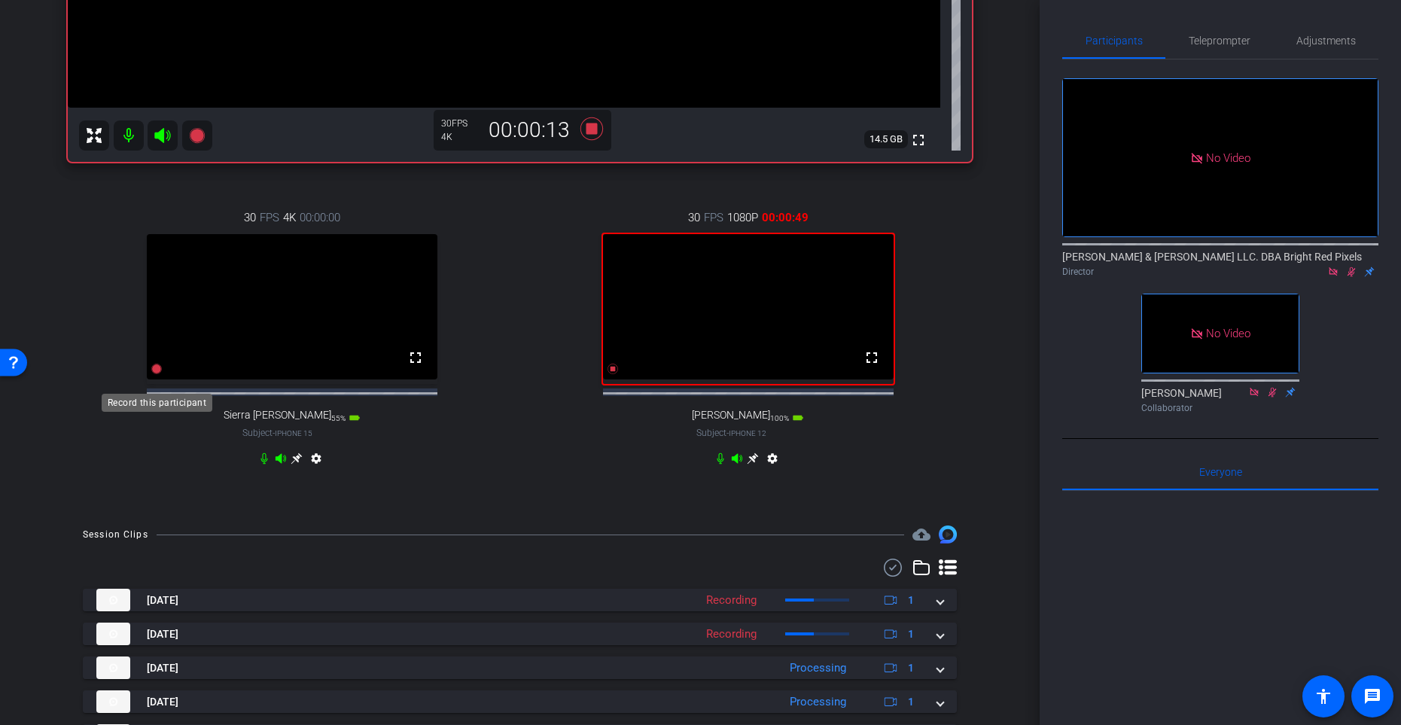
click at [156, 374] on icon at bounding box center [156, 369] width 11 height 11
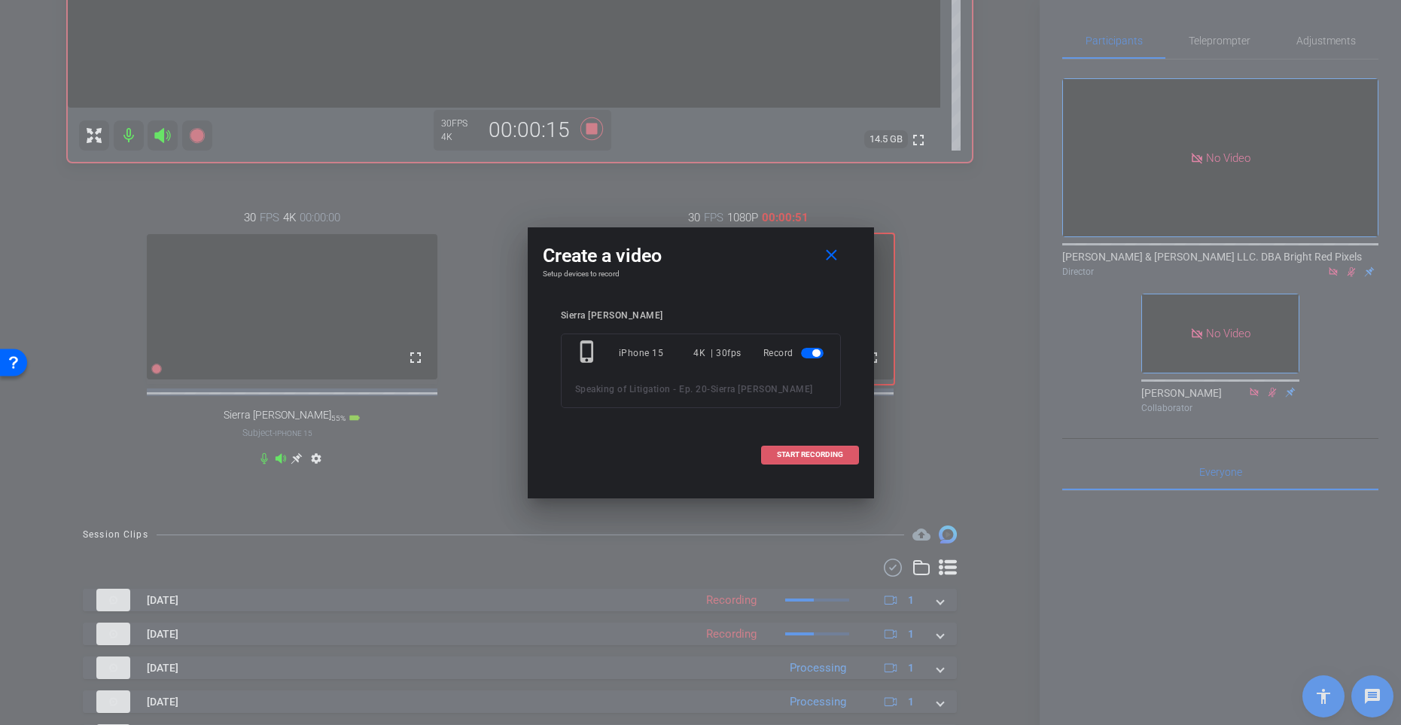
click at [824, 456] on span "START RECORDING" at bounding box center [810, 455] width 66 height 8
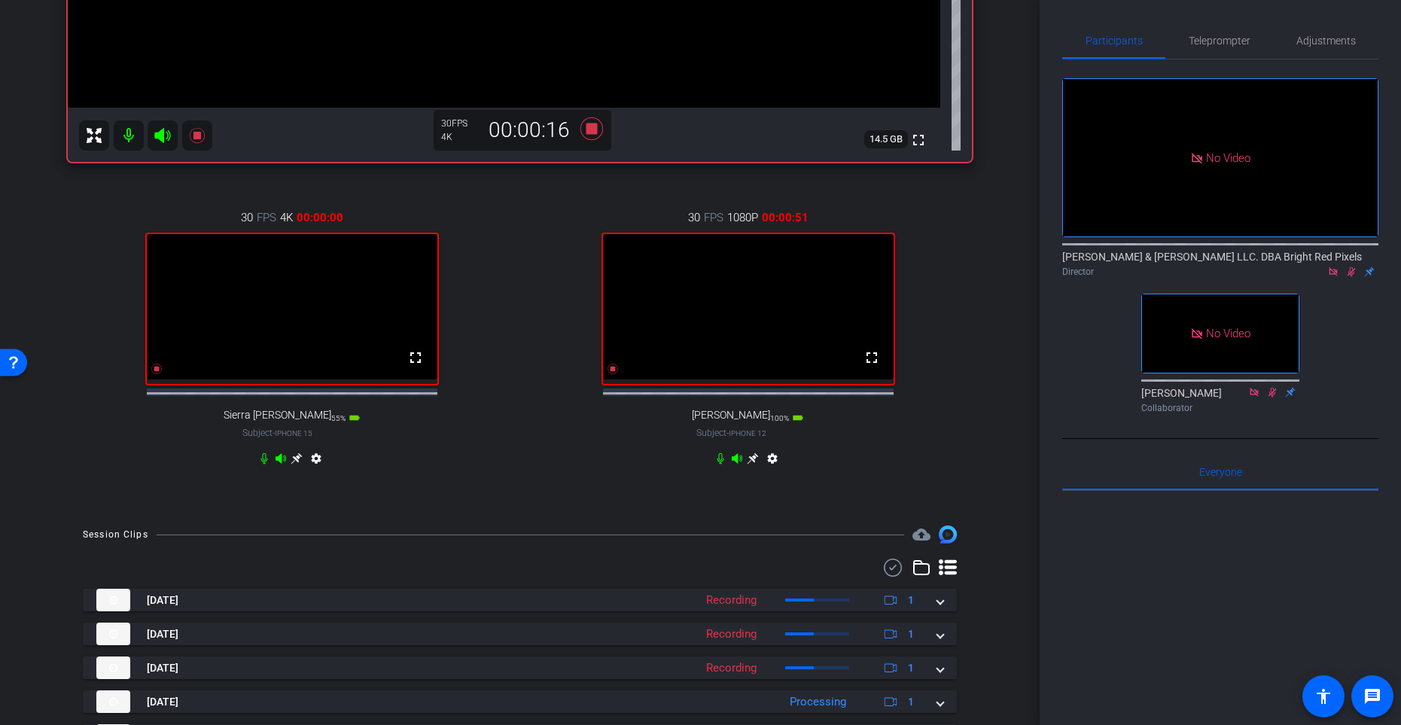
click at [566, 285] on div "30 FPS 1080P 00:00:51 fullscreen [PERSON_NAME] Subject - iPhone 12 100% battery…" at bounding box center [748, 339] width 448 height 311
click at [298, 465] on icon at bounding box center [296, 458] width 11 height 11
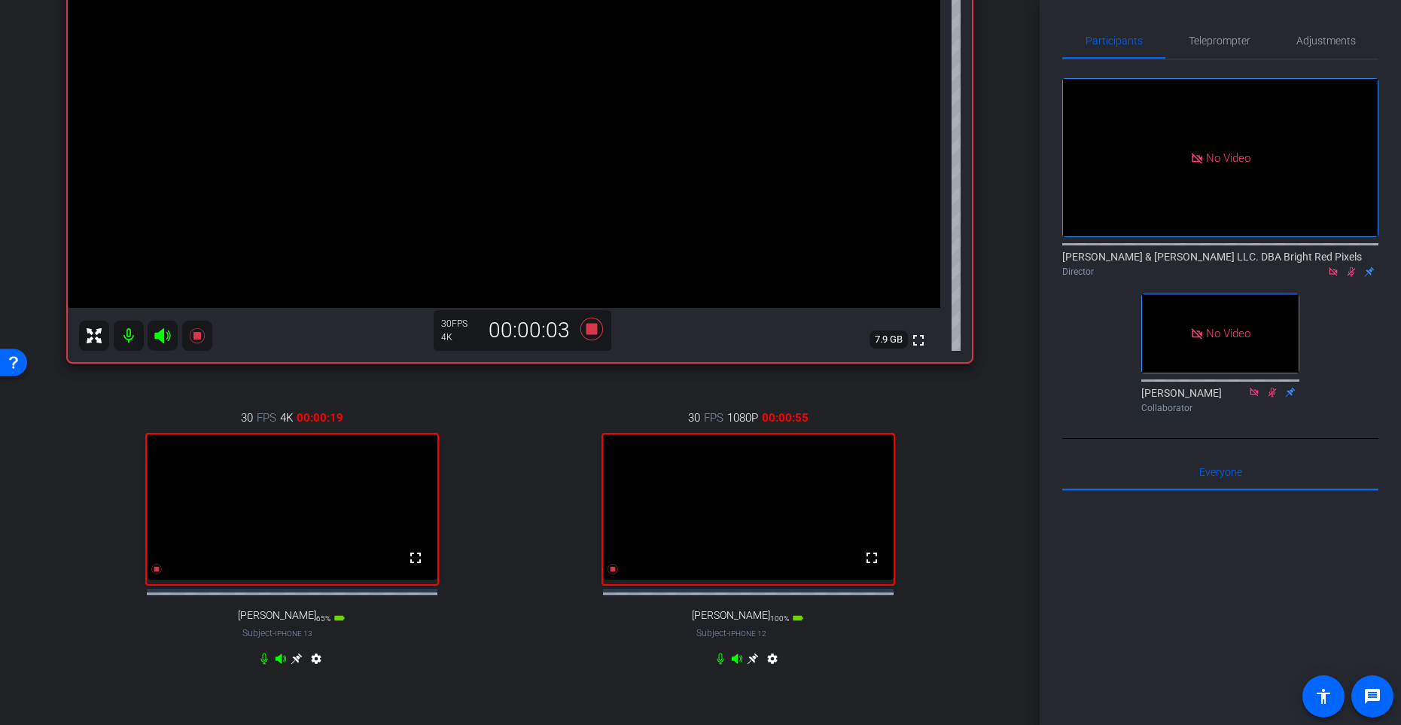
click at [524, 477] on div "30 FPS 1080P 00:00:55 fullscreen [PERSON_NAME] Subject - iPhone 12 100% battery…" at bounding box center [748, 540] width 448 height 311
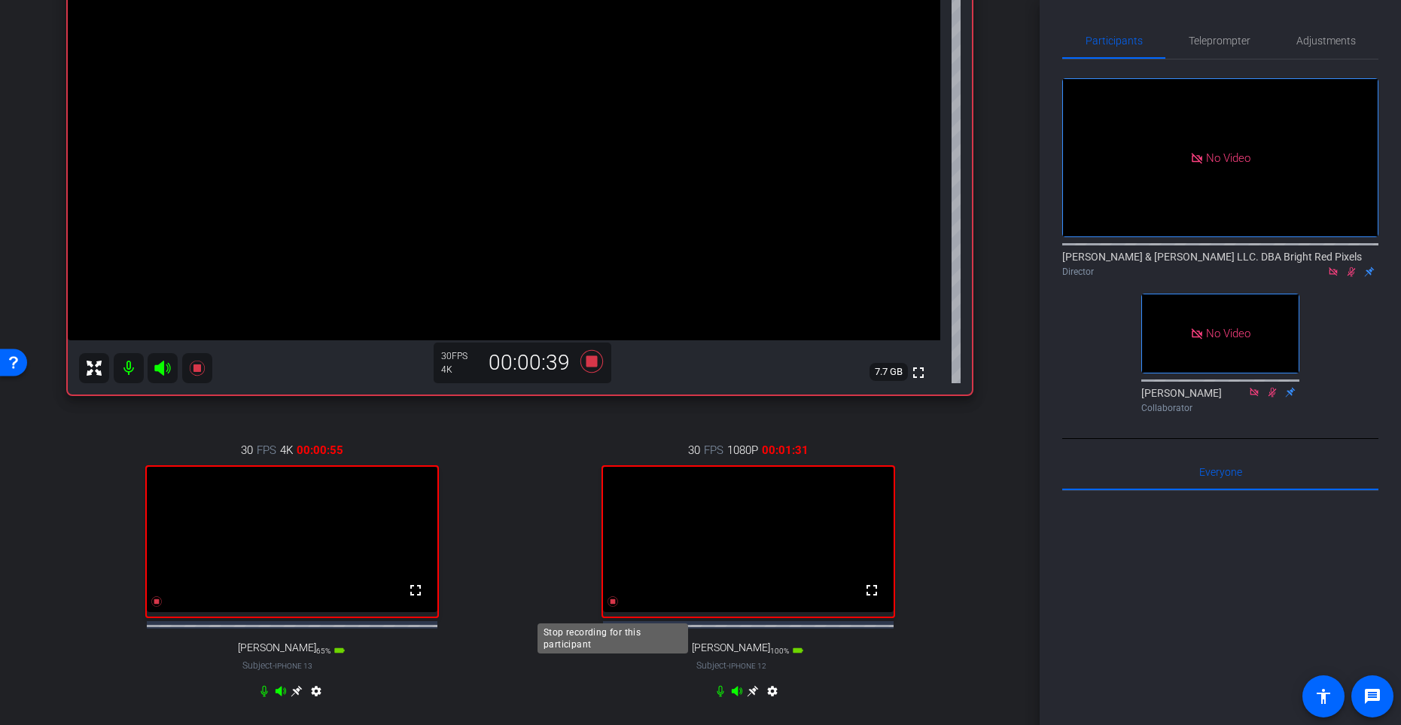
click at [611, 594] on icon at bounding box center [613, 602] width 12 height 12
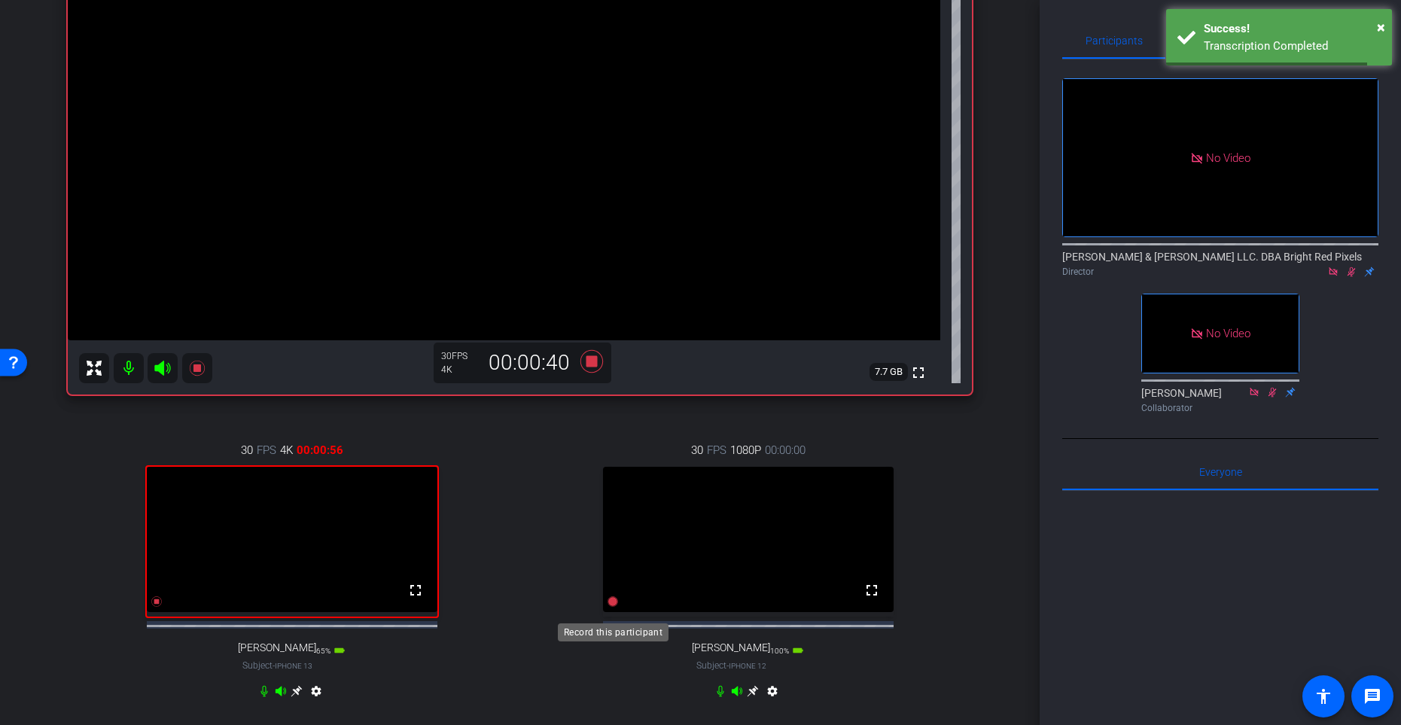
click at [613, 594] on icon at bounding box center [613, 601] width 11 height 11
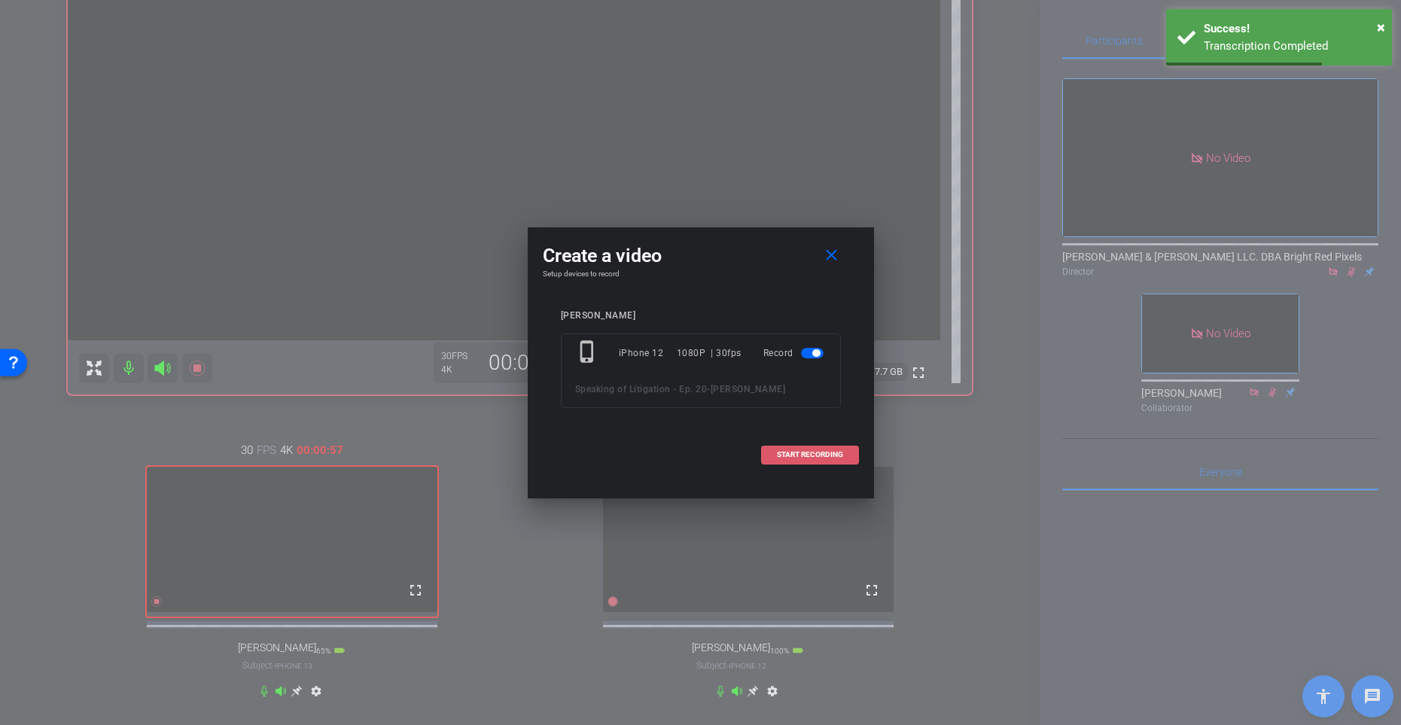
drag, startPoint x: 810, startPoint y: 452, endPoint x: 780, endPoint y: 452, distance: 29.4
click at [810, 452] on span "START RECORDING" at bounding box center [810, 455] width 66 height 8
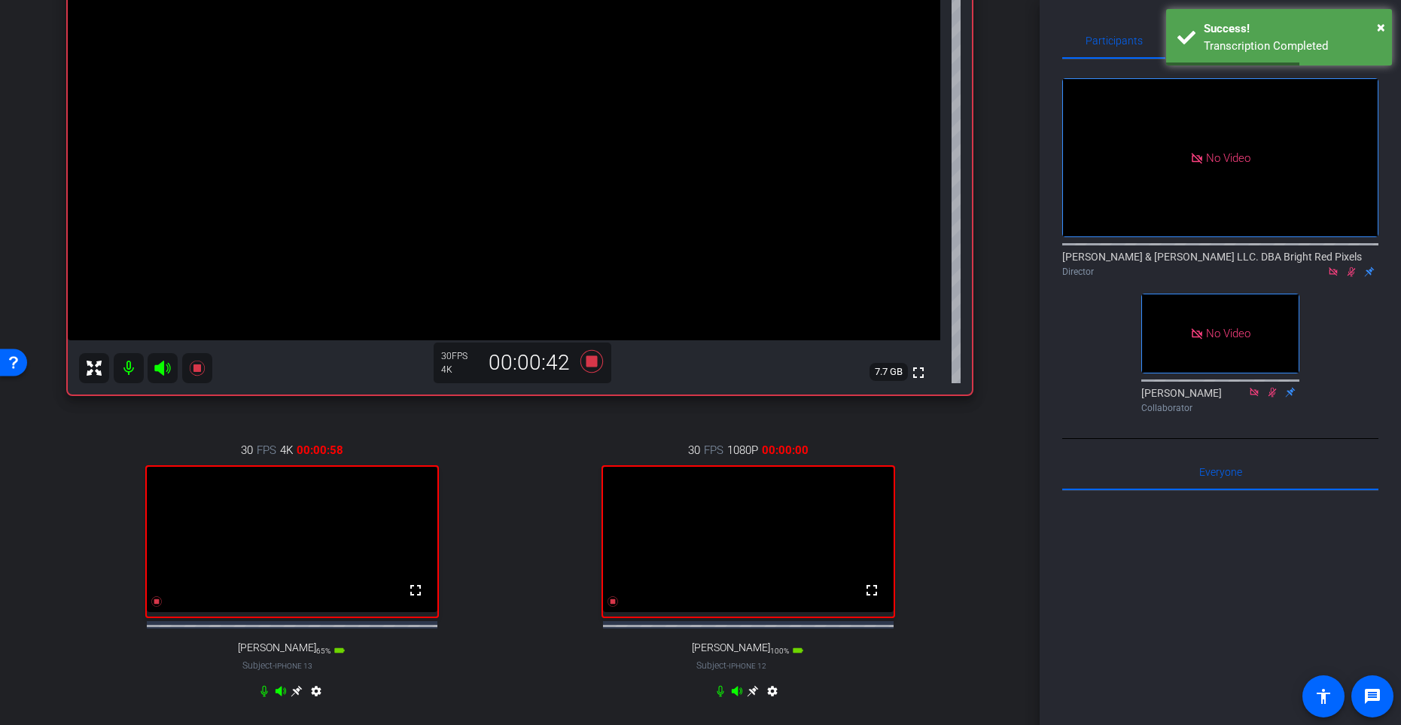
drag, startPoint x: 550, startPoint y: 498, endPoint x: 532, endPoint y: 500, distance: 18.2
click at [549, 498] on div "30 FPS 1080P 00:00:00 fullscreen [PERSON_NAME] Subject - iPhone 12 100% battery…" at bounding box center [748, 572] width 448 height 311
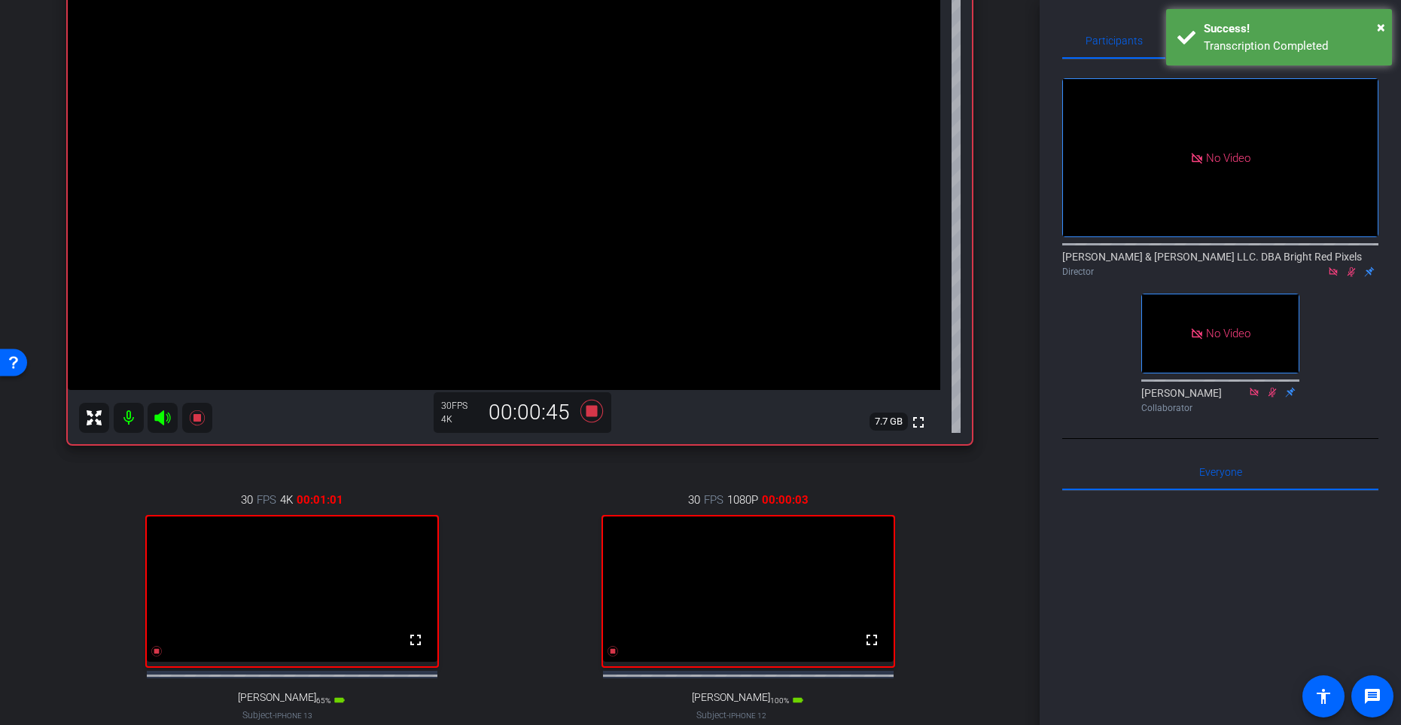
scroll to position [212, 0]
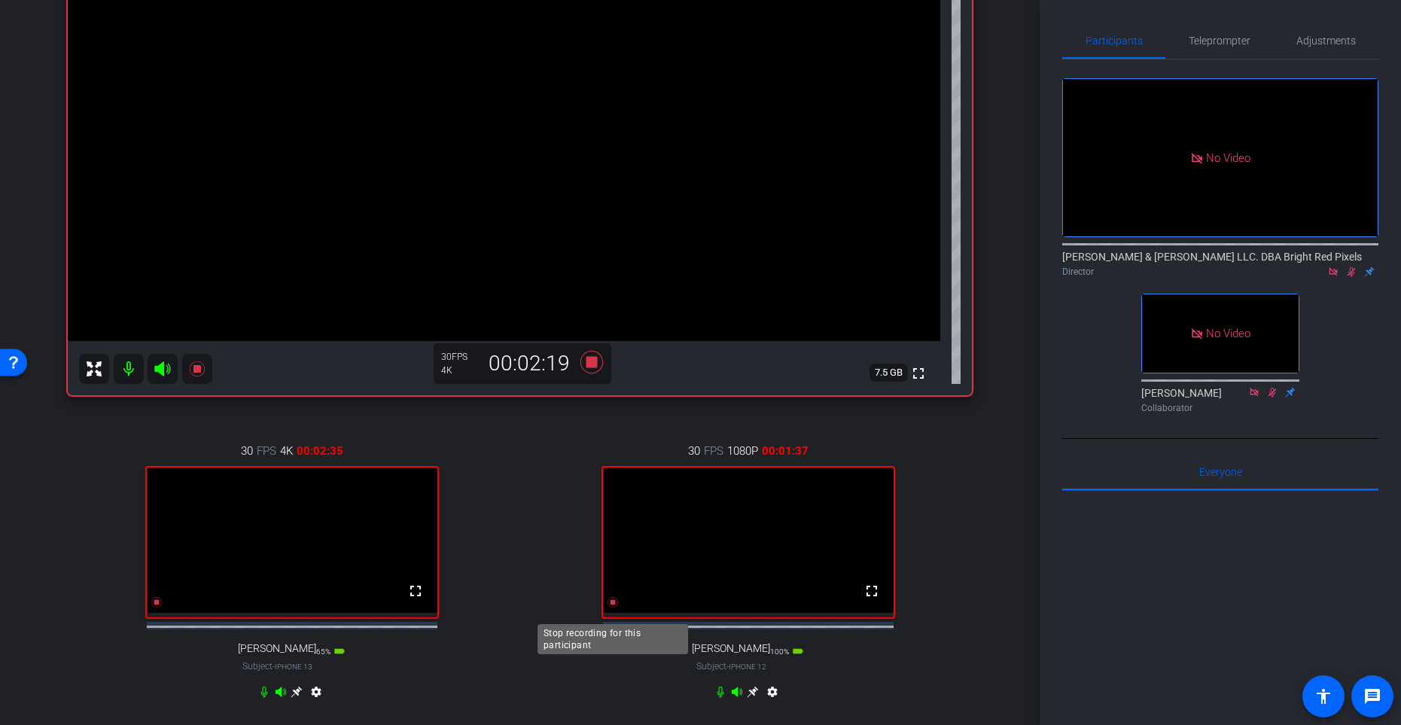
click at [613, 594] on icon at bounding box center [613, 602] width 11 height 11
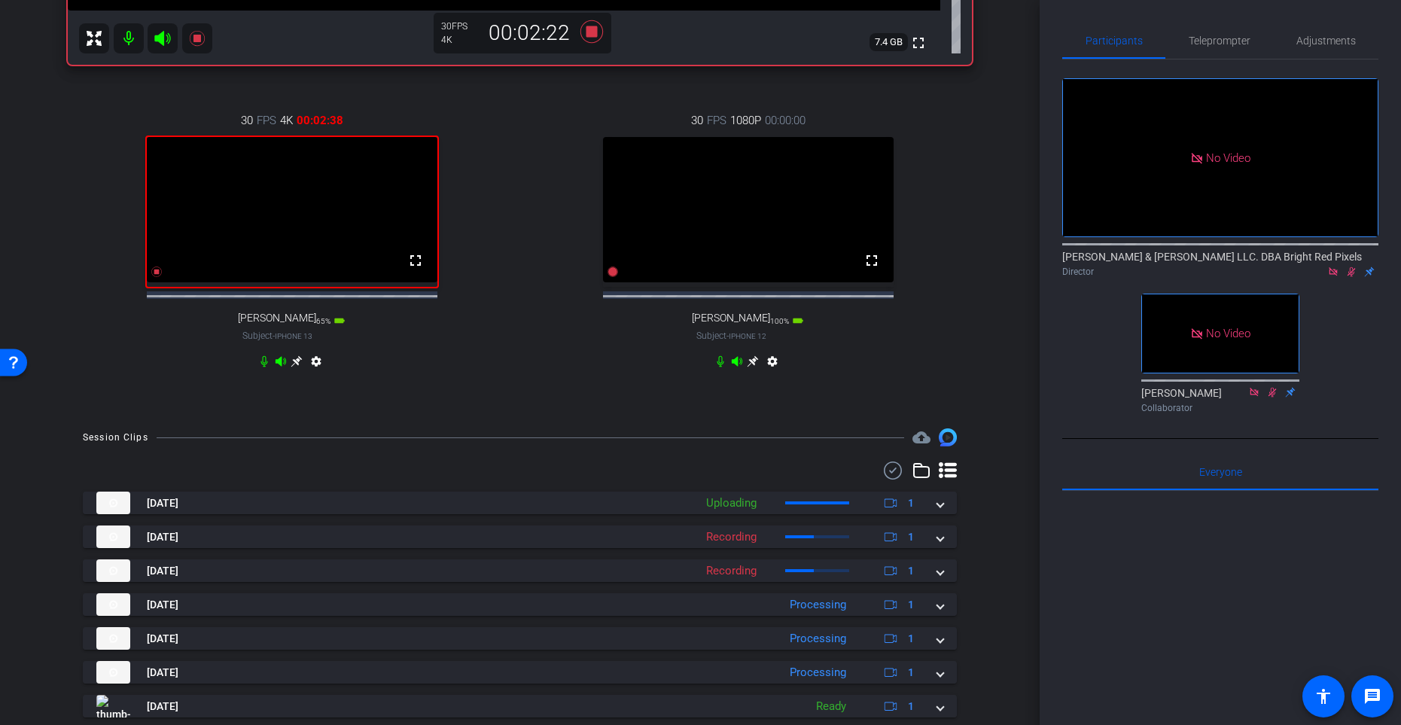
scroll to position [474, 0]
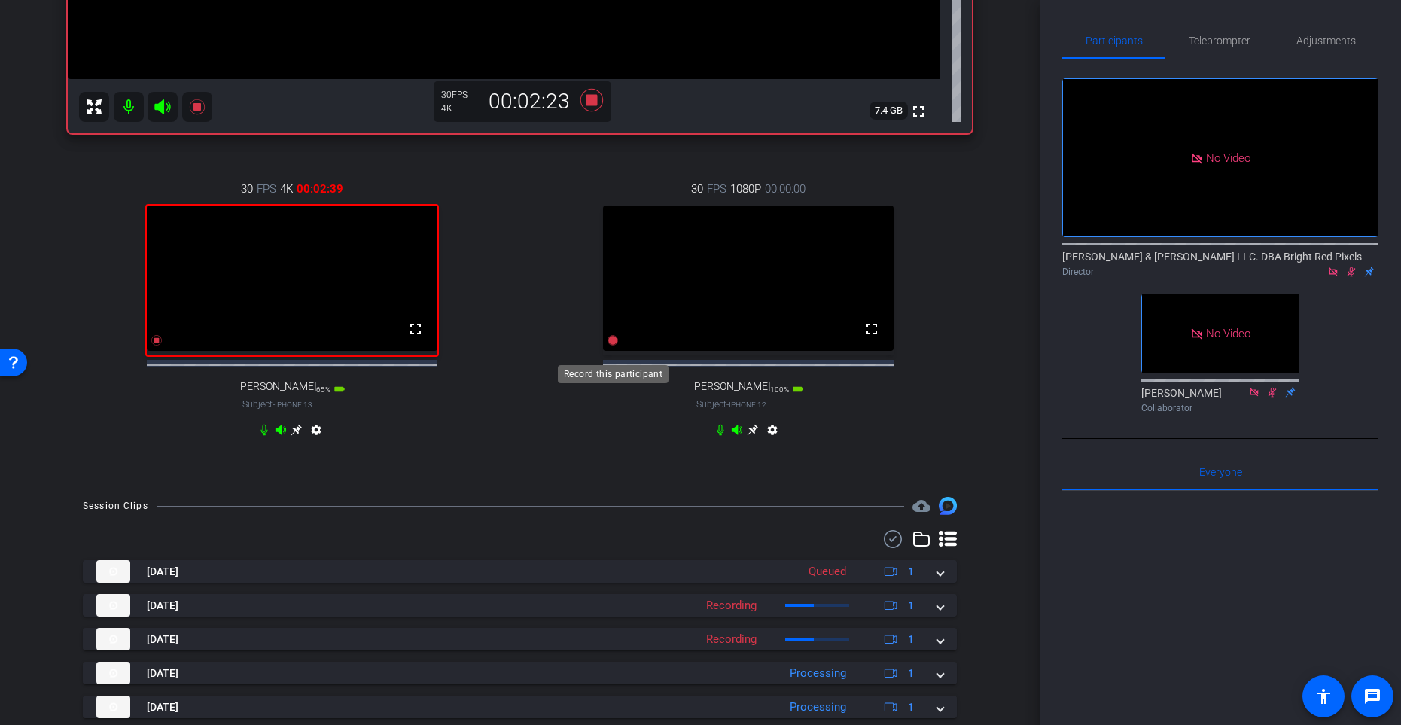
click at [615, 346] on icon at bounding box center [613, 340] width 11 height 11
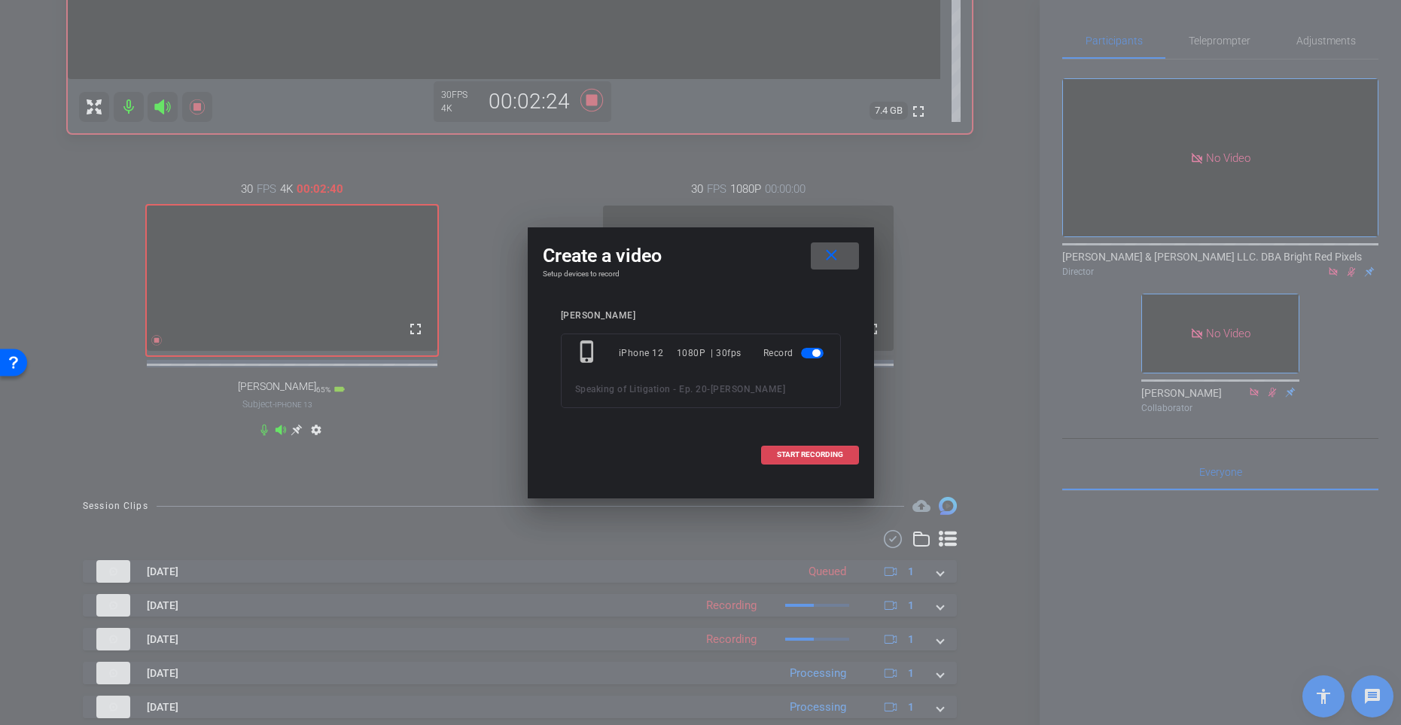
click at [770, 450] on span at bounding box center [810, 455] width 96 height 36
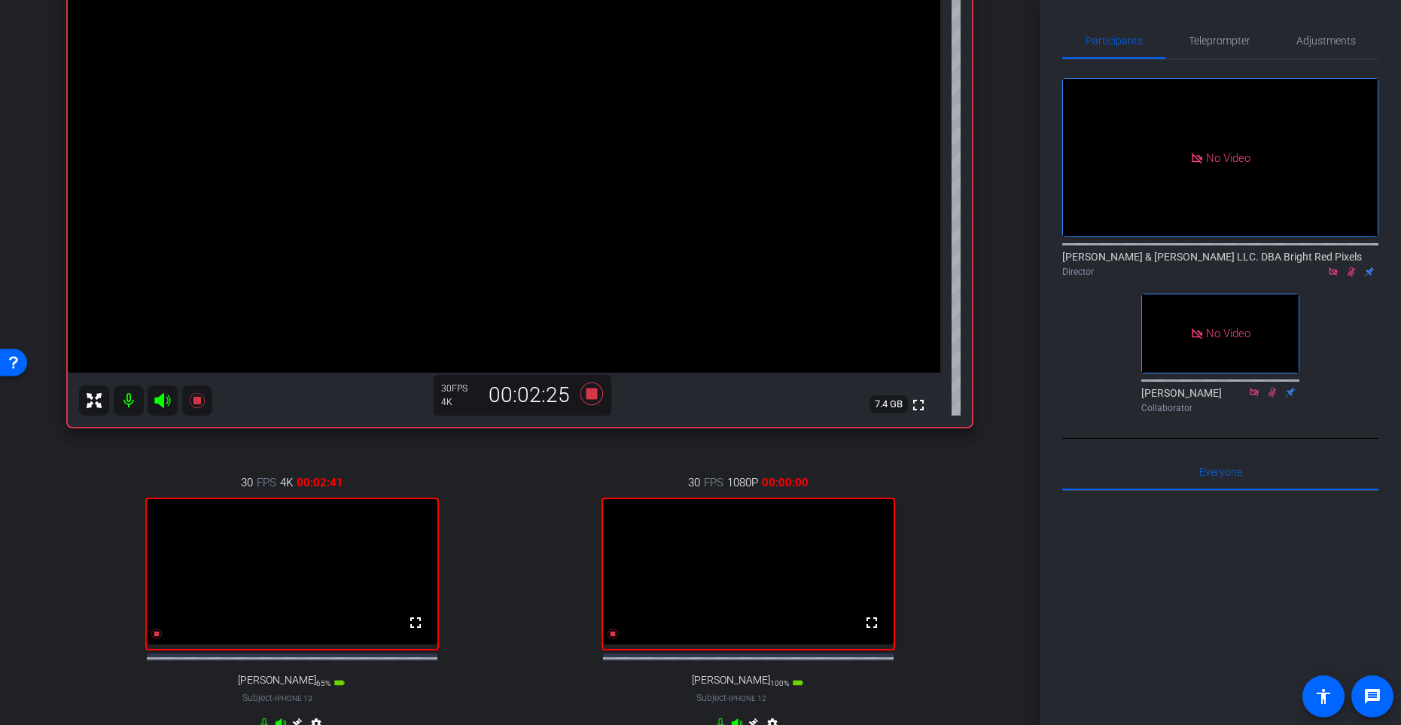
scroll to position [231, 0]
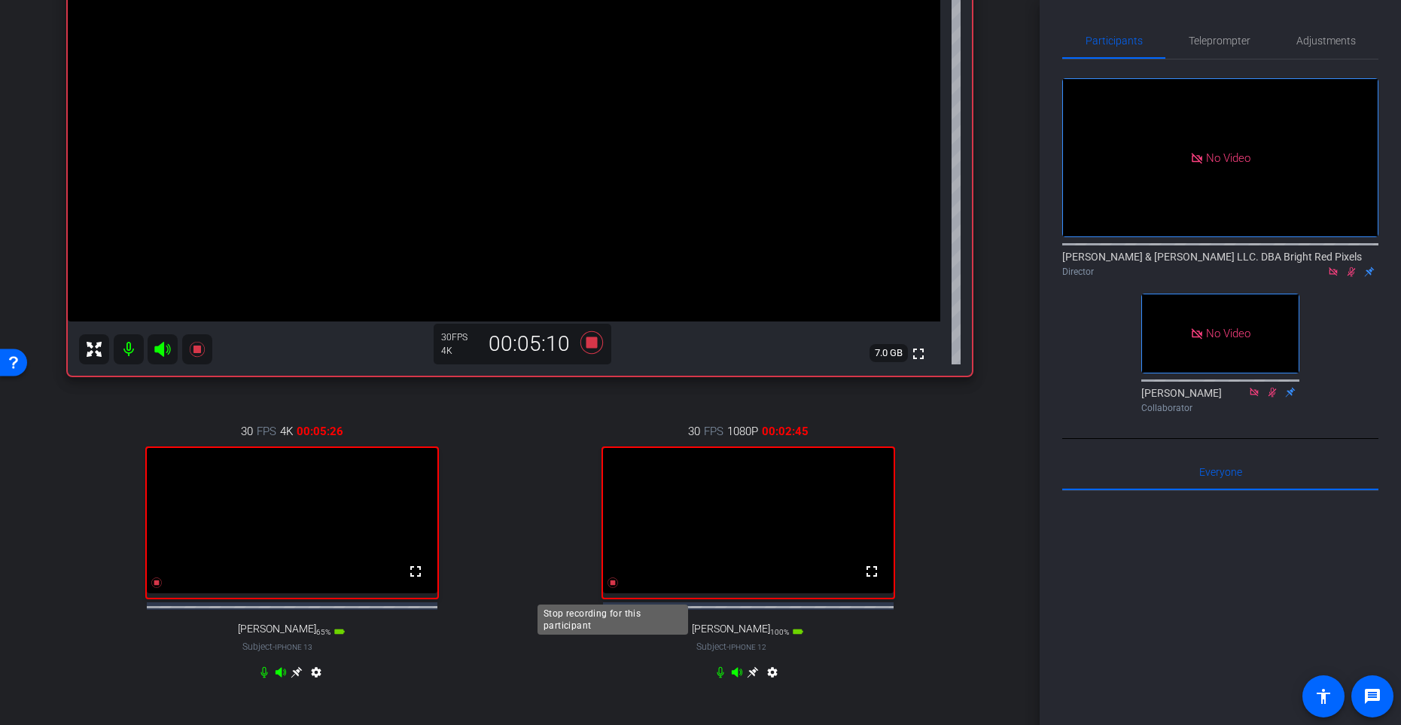
click at [612, 588] on icon at bounding box center [613, 583] width 11 height 11
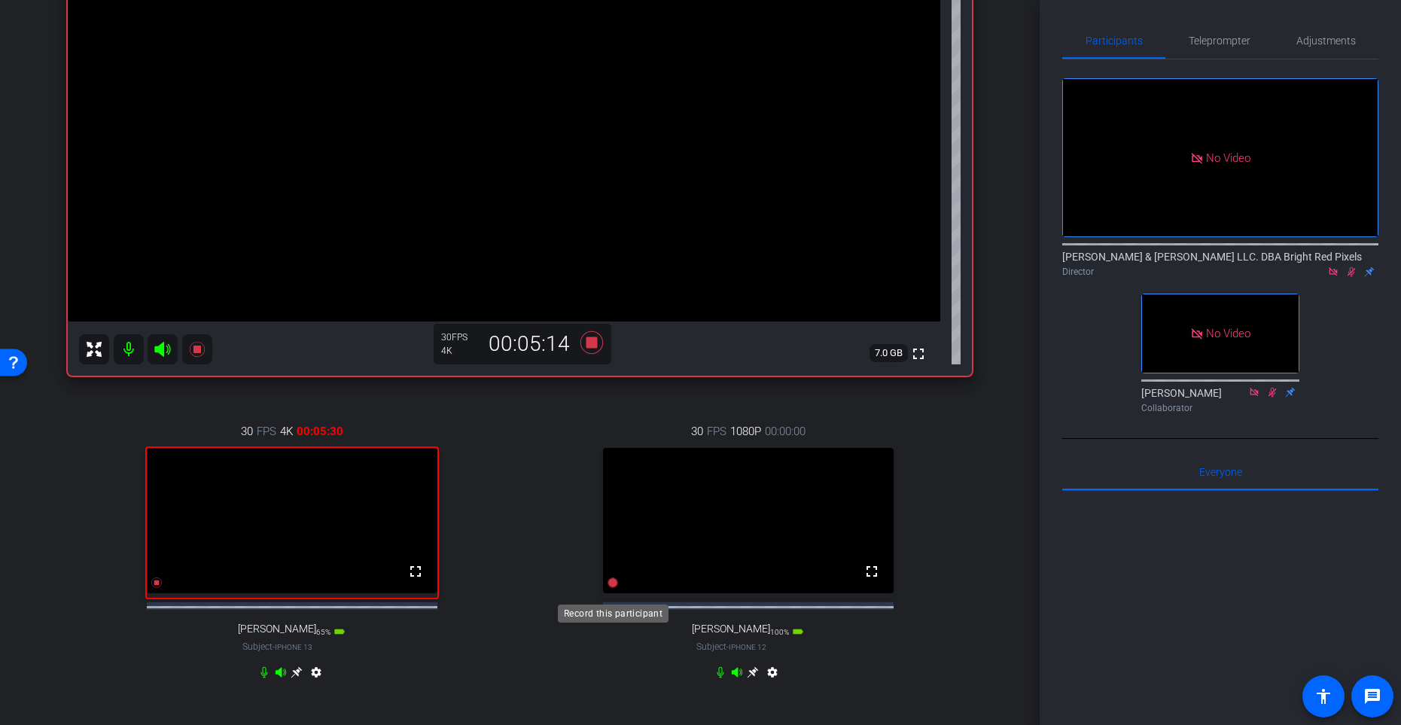
click at [613, 588] on icon at bounding box center [613, 583] width 11 height 11
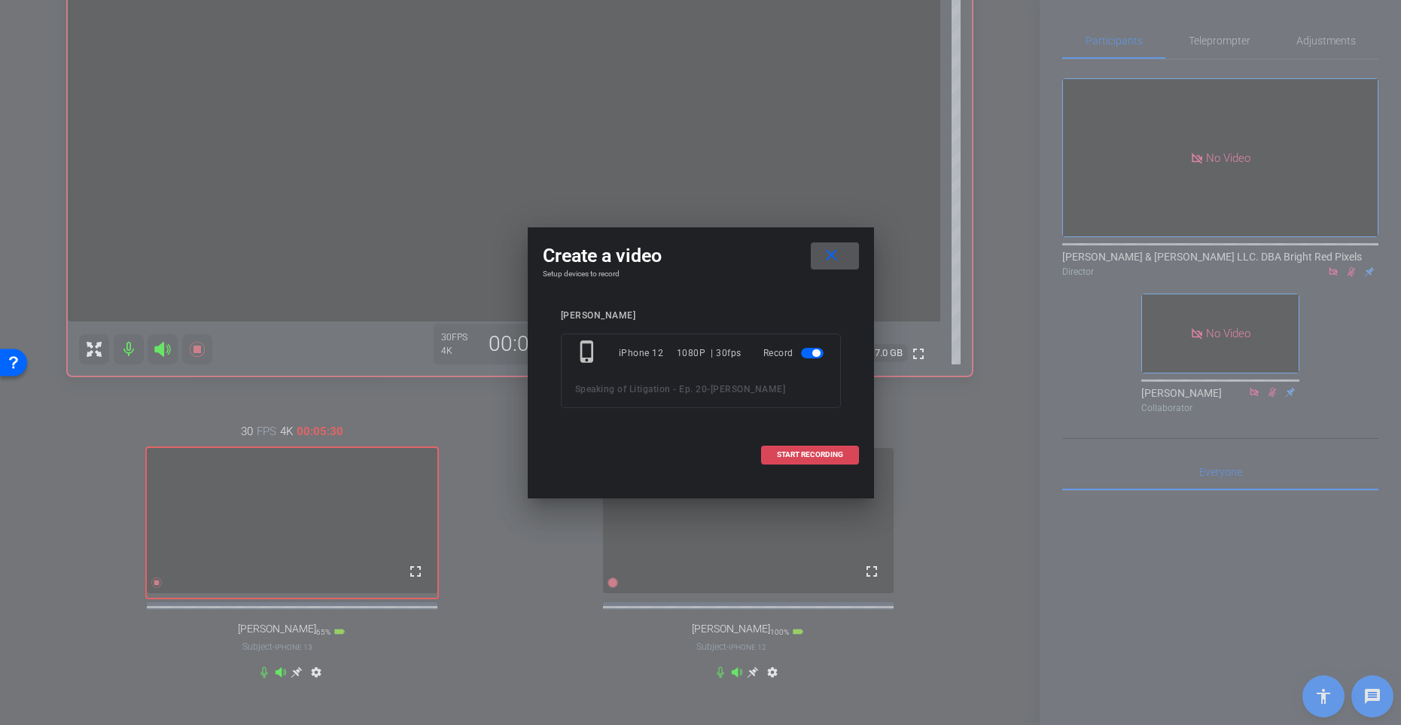
click at [826, 456] on span "START RECORDING" at bounding box center [810, 455] width 66 height 8
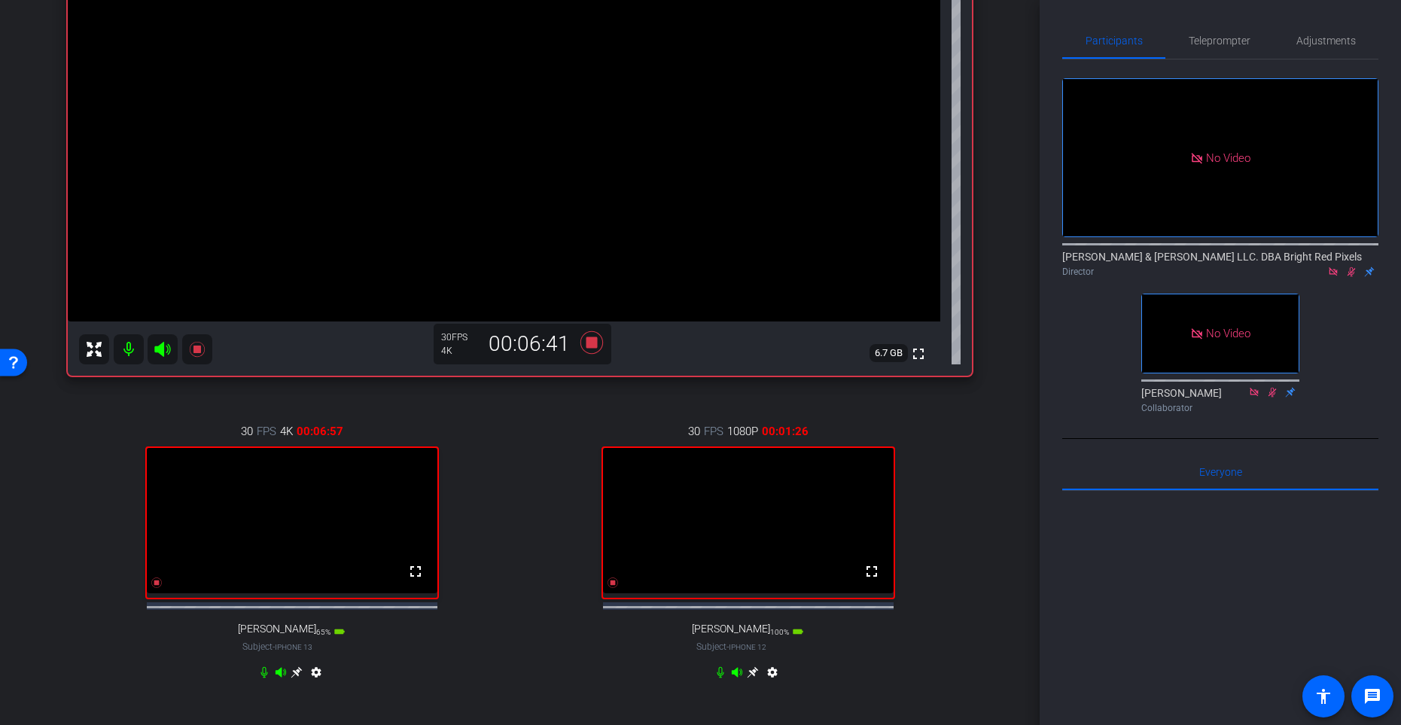
click at [537, 531] on div "30 FPS 1080P 00:01:26 fullscreen [PERSON_NAME] Subject - iPhone 12 100% battery…" at bounding box center [748, 553] width 448 height 311
click at [537, 531] on div "30 FPS 1080P 00:01:27 fullscreen [PERSON_NAME] Subject - iPhone 12 100% battery…" at bounding box center [748, 553] width 448 height 311
click at [537, 531] on div "30 FPS 1080P 00:01:28 fullscreen [PERSON_NAME] Subject - iPhone 12 100% battery…" at bounding box center [748, 553] width 448 height 311
click at [537, 531] on div "30 FPS 1080P 00:01:29 fullscreen [PERSON_NAME] Subject - iPhone 12 100% battery…" at bounding box center [748, 553] width 448 height 311
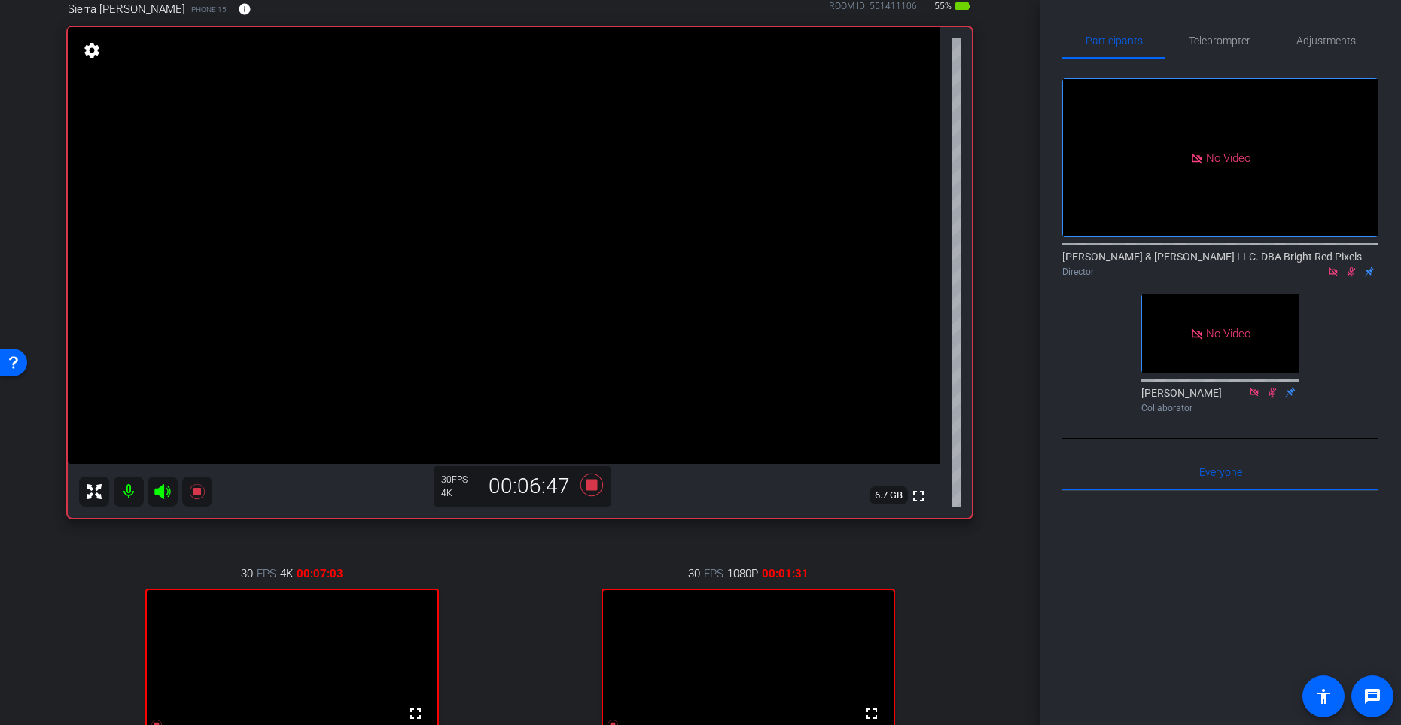
scroll to position [86, 0]
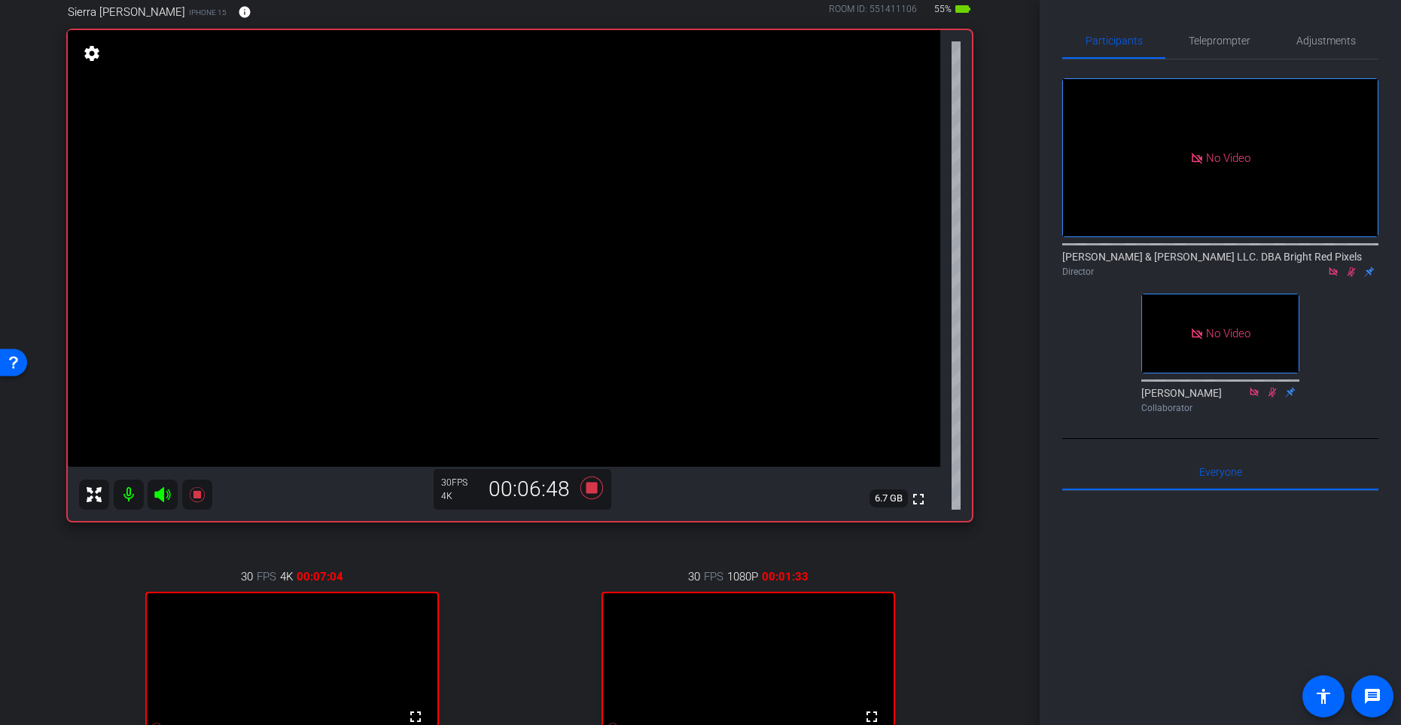
click at [518, 594] on div "30 FPS 4K 00:07:04 fullscreen [PERSON_NAME] Subject - iPhone 13 65% battery_std…" at bounding box center [520, 699] width 904 height 311
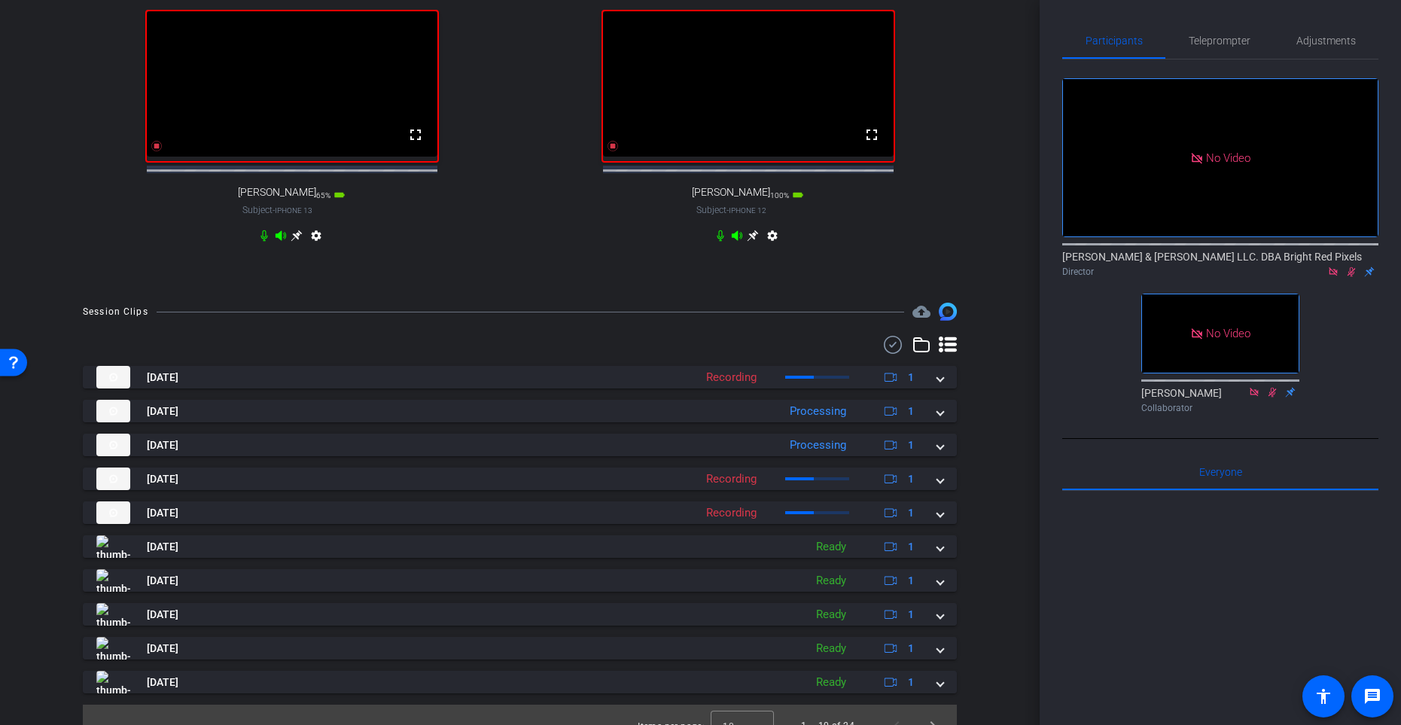
scroll to position [700, 0]
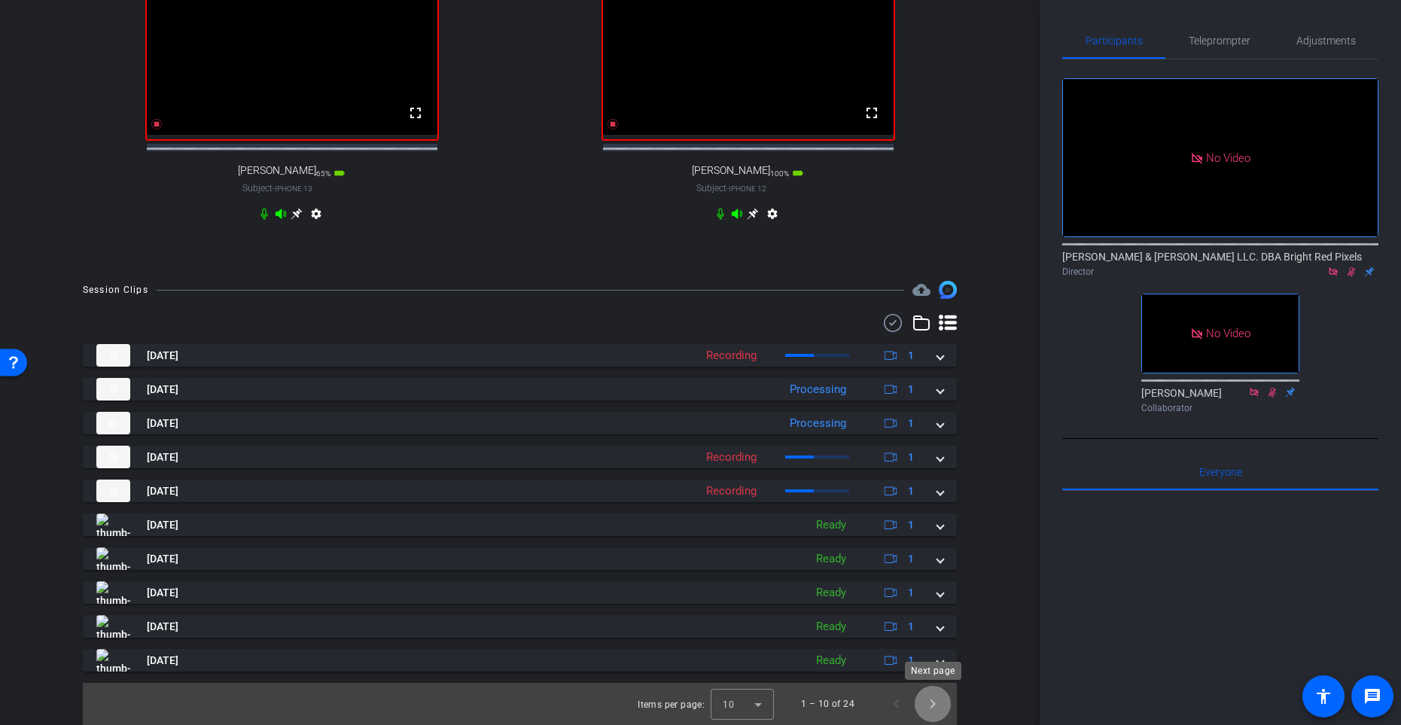
click at [940, 594] on span "Next page" at bounding box center [933, 704] width 36 height 36
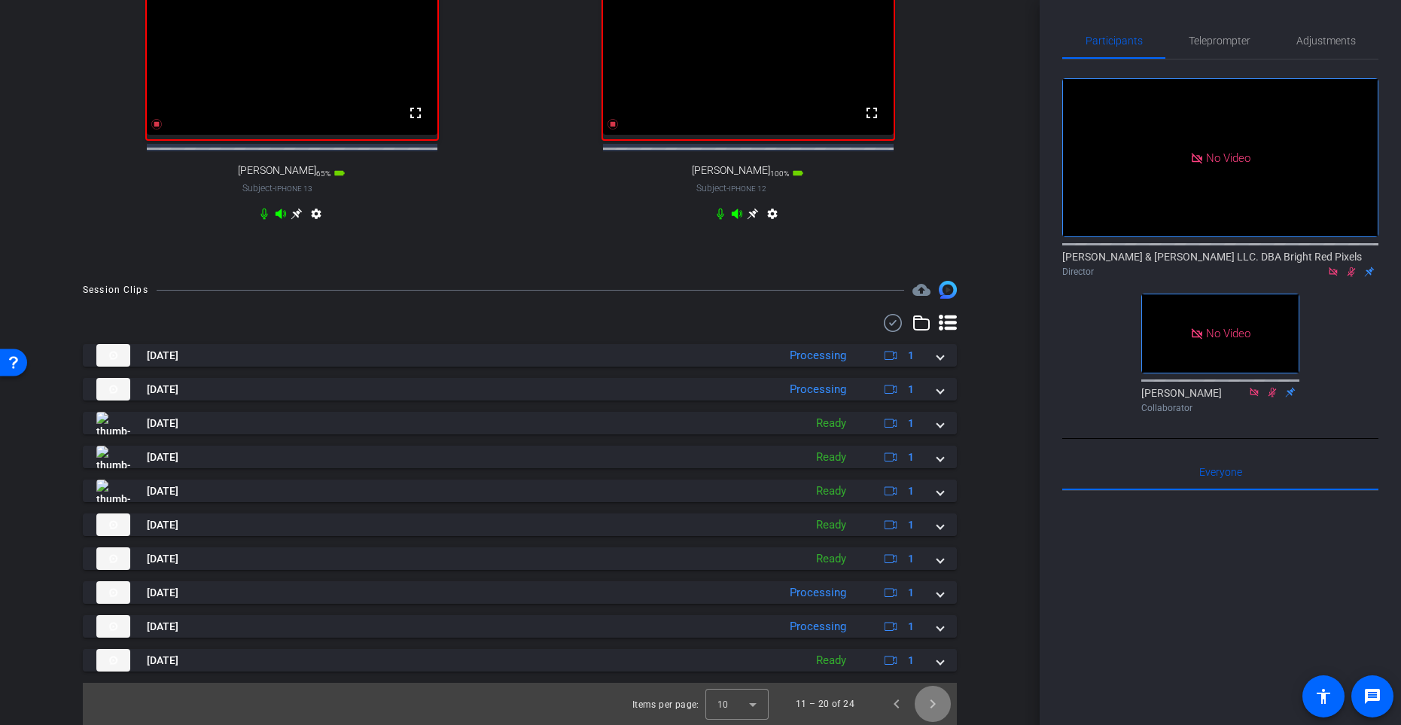
click at [932, 594] on span "Next page" at bounding box center [933, 704] width 36 height 36
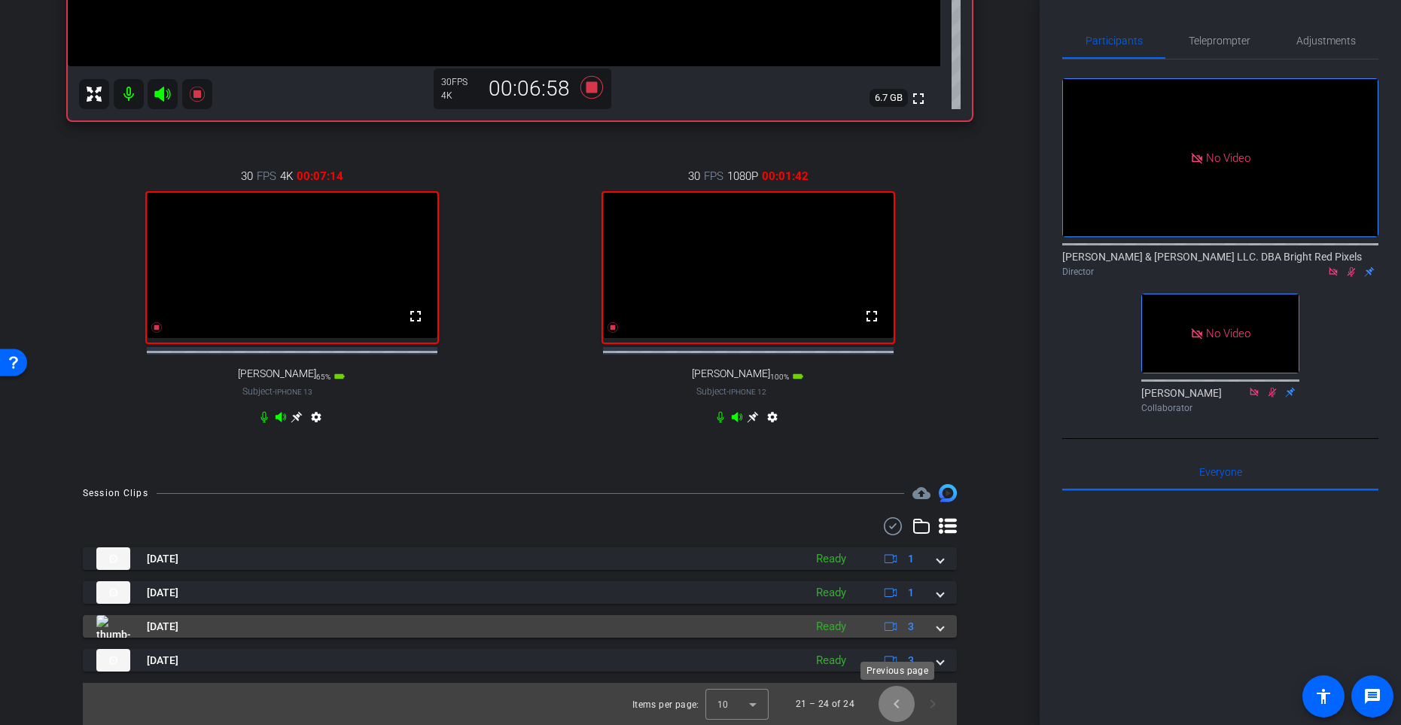
drag, startPoint x: 898, startPoint y: 712, endPoint x: 776, endPoint y: 636, distance: 144.4
click at [898, 594] on span "Previous page" at bounding box center [897, 704] width 36 height 36
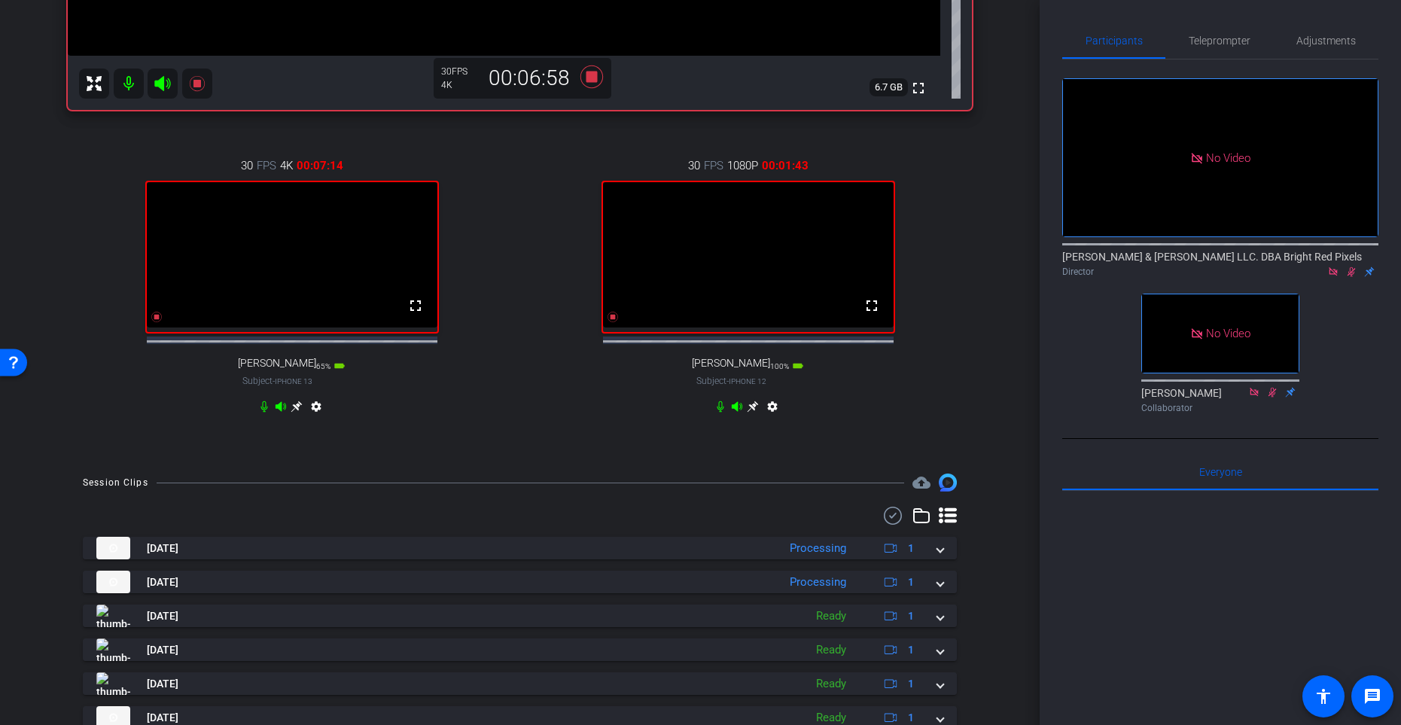
scroll to position [700, 0]
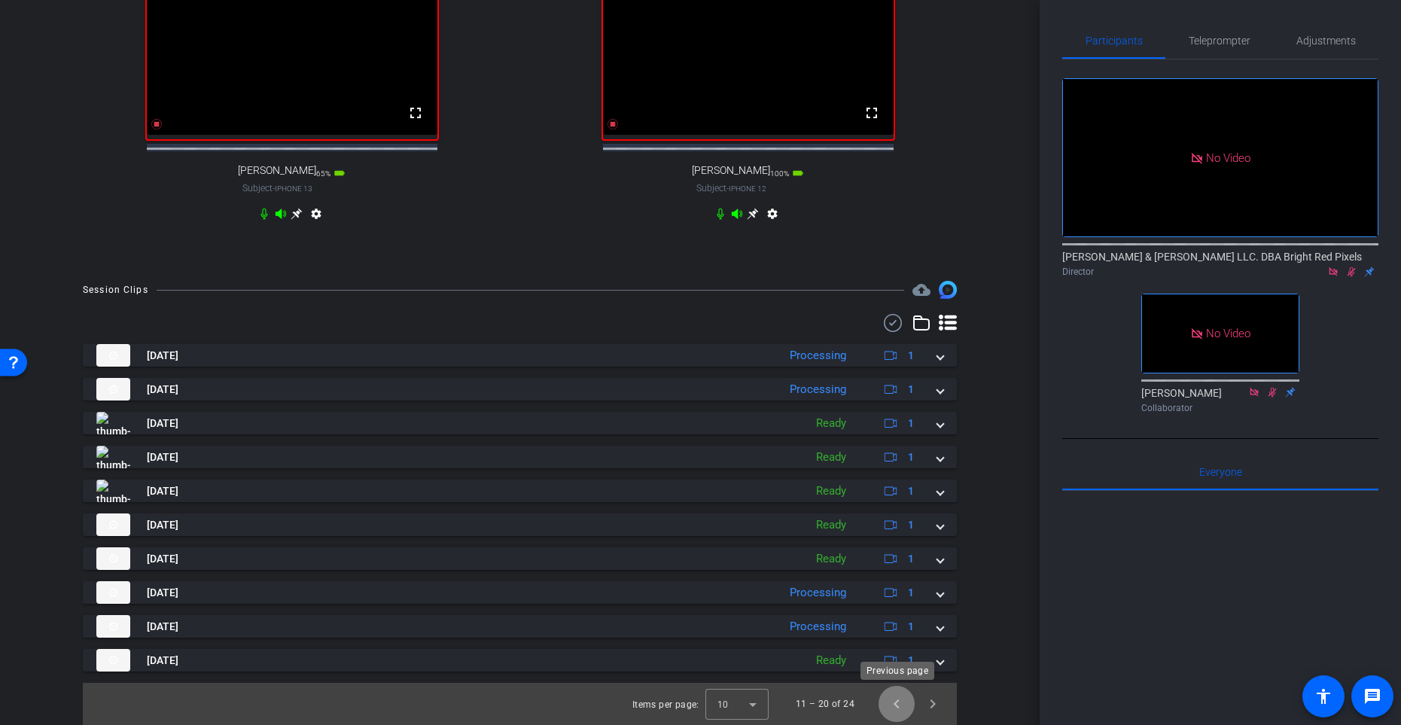
click at [892, 594] on span "Previous page" at bounding box center [897, 704] width 36 height 36
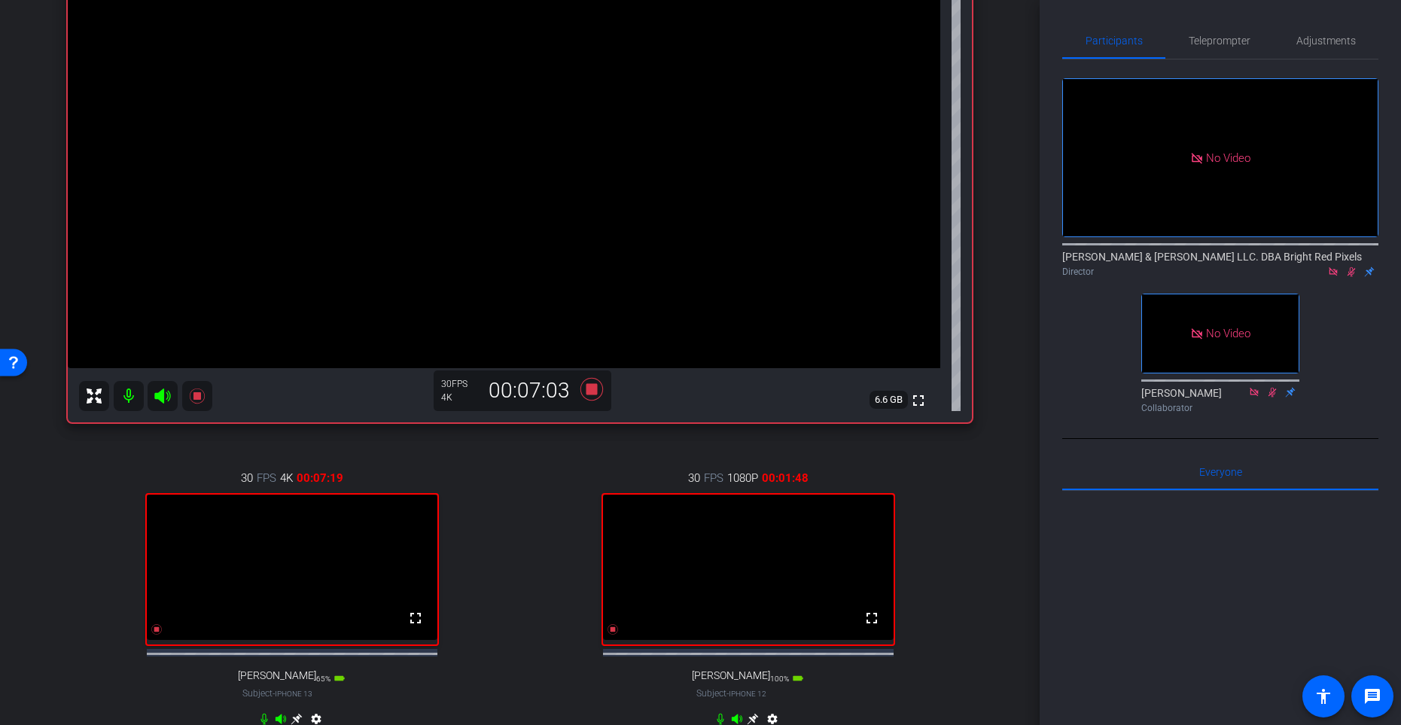
scroll to position [221, 0]
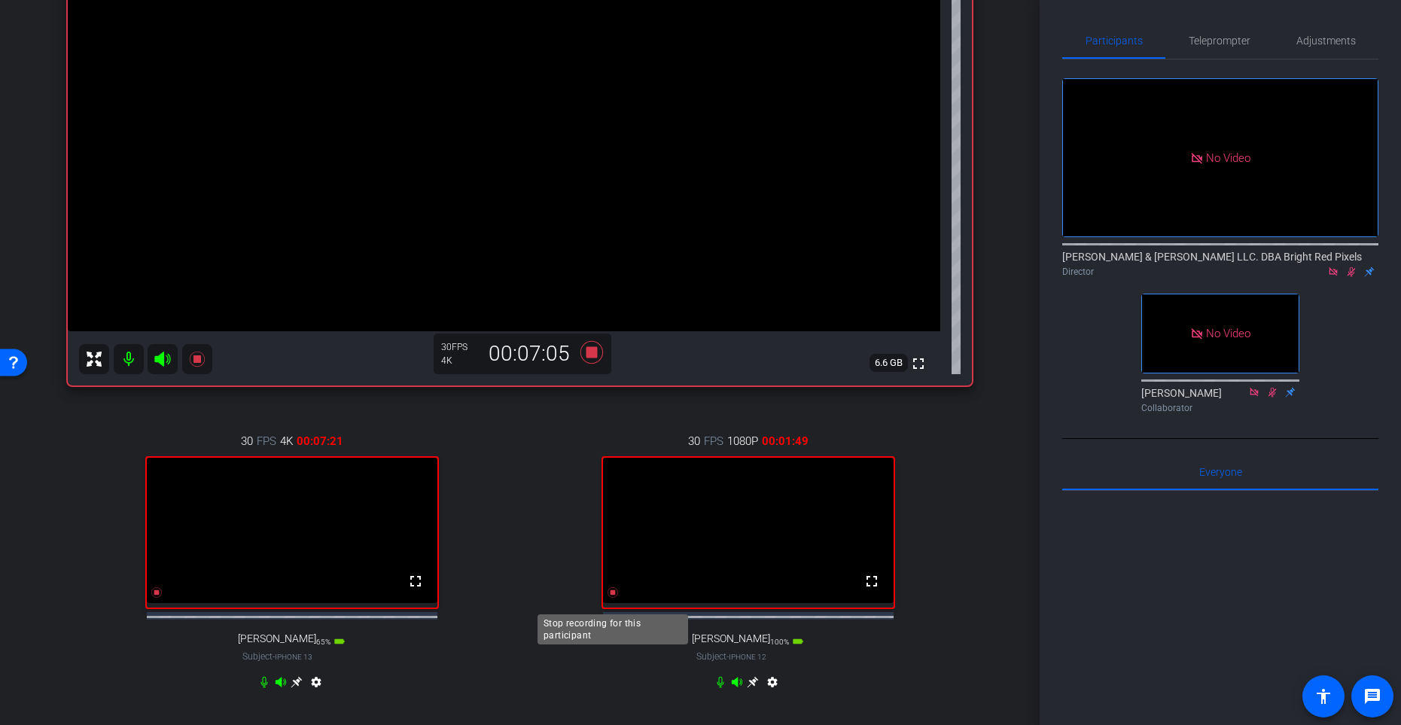
click at [614, 594] on icon at bounding box center [613, 592] width 11 height 11
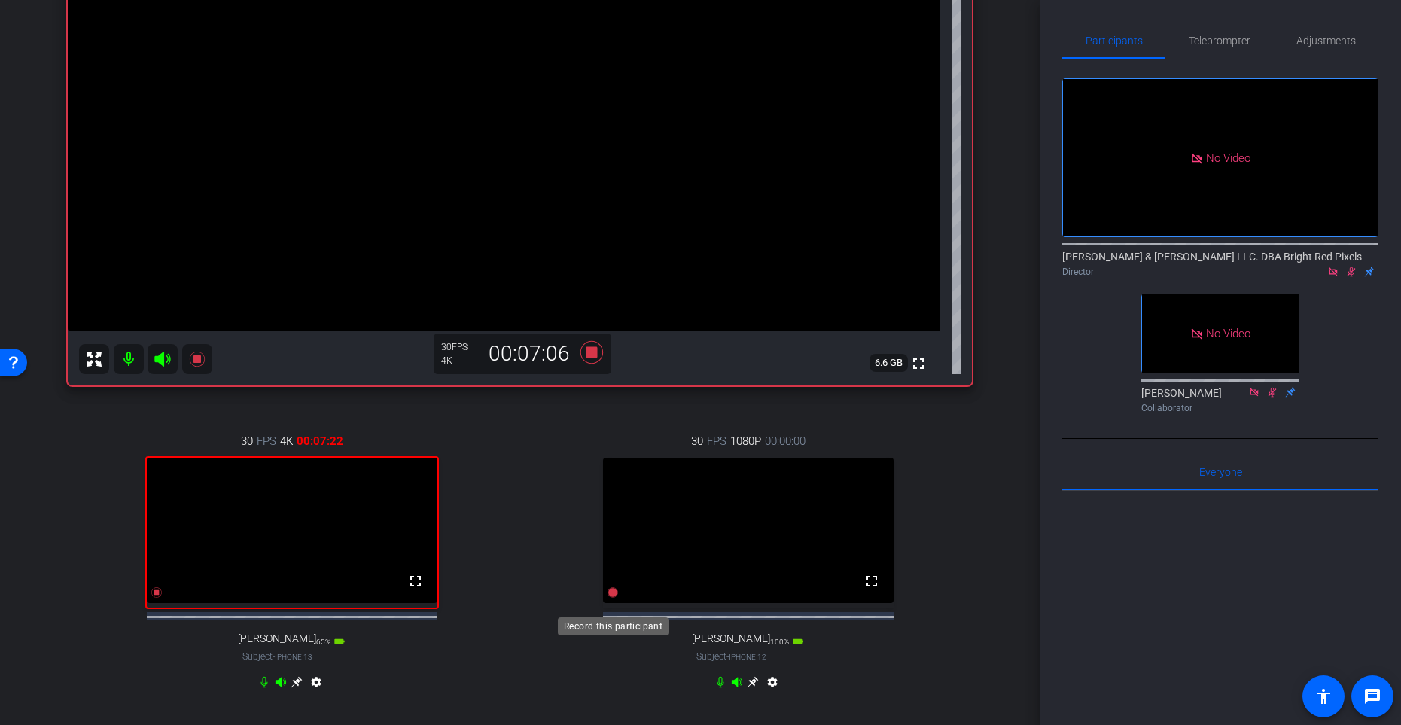
click at [611, 594] on icon at bounding box center [613, 592] width 11 height 11
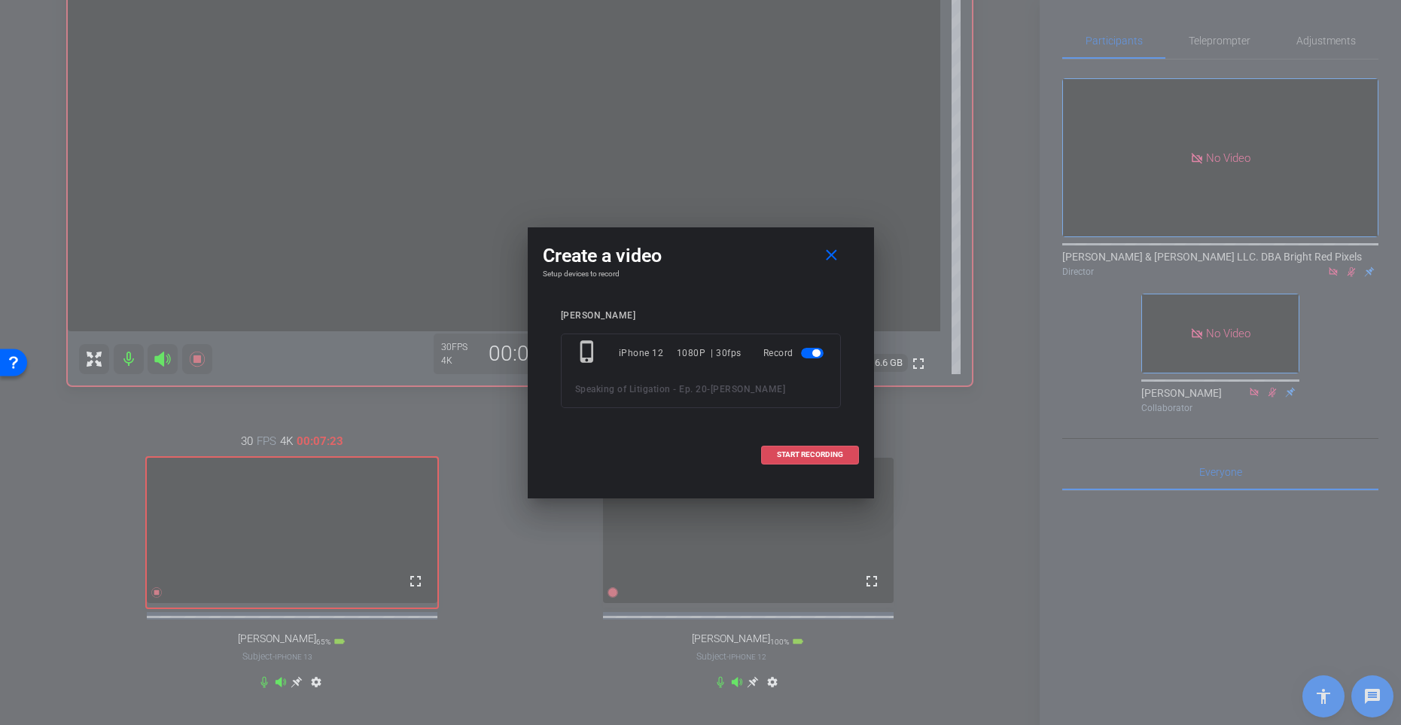
drag, startPoint x: 808, startPoint y: 452, endPoint x: 646, endPoint y: 455, distance: 161.9
click at [808, 452] on span "START RECORDING" at bounding box center [810, 455] width 66 height 8
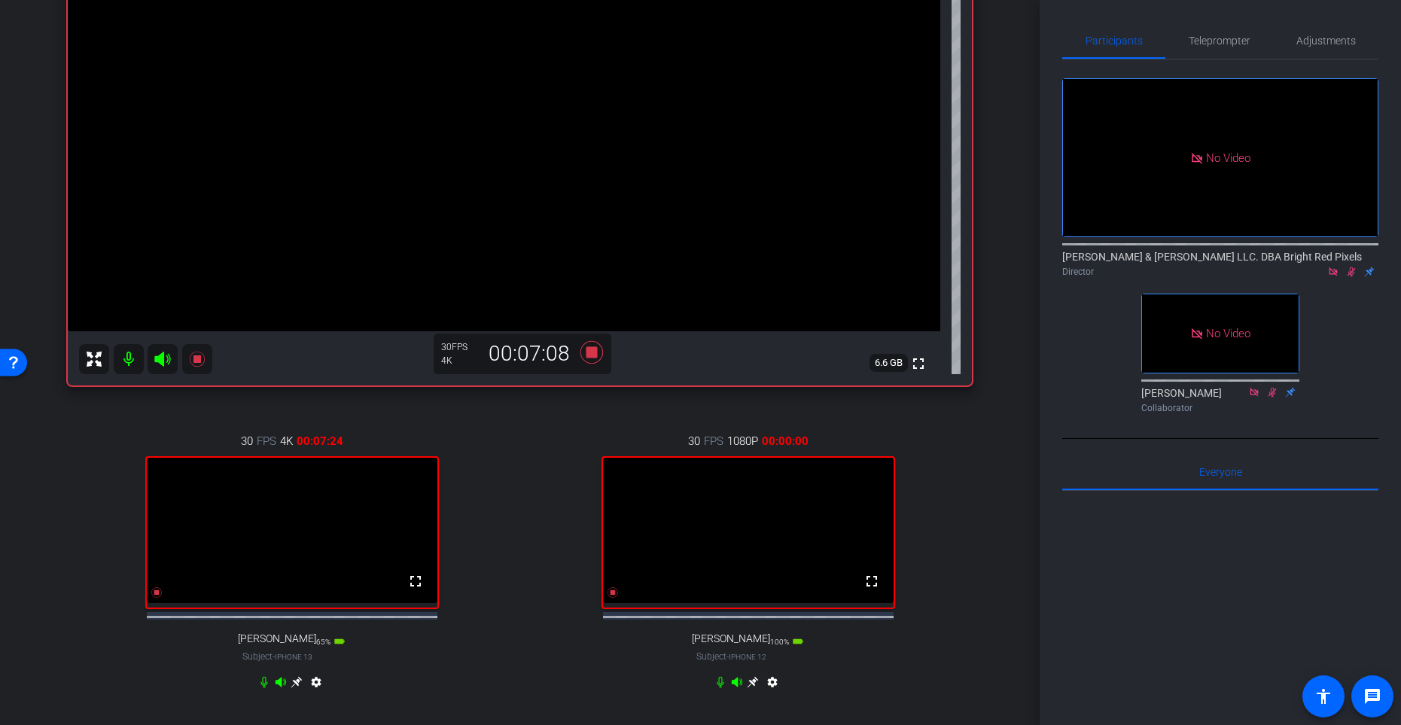
click at [527, 462] on div "30 FPS 1080P 00:00:00 fullscreen [PERSON_NAME] Subject - iPhone 12 100% battery…" at bounding box center [748, 563] width 448 height 311
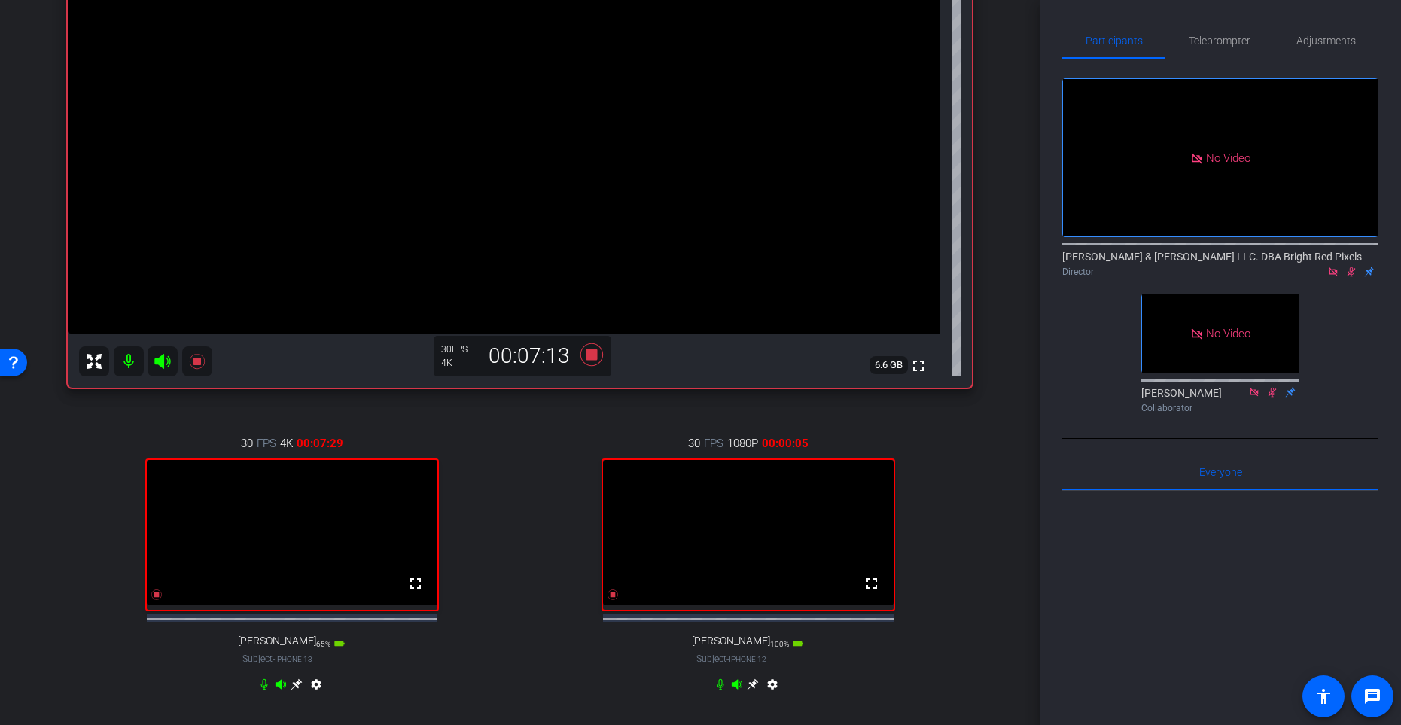
click at [483, 462] on div "30 FPS 4K 00:07:29 fullscreen [PERSON_NAME] Subject - iPhone 13 65% battery_std…" at bounding box center [292, 565] width 448 height 311
click at [156, 594] on icon at bounding box center [157, 595] width 12 height 12
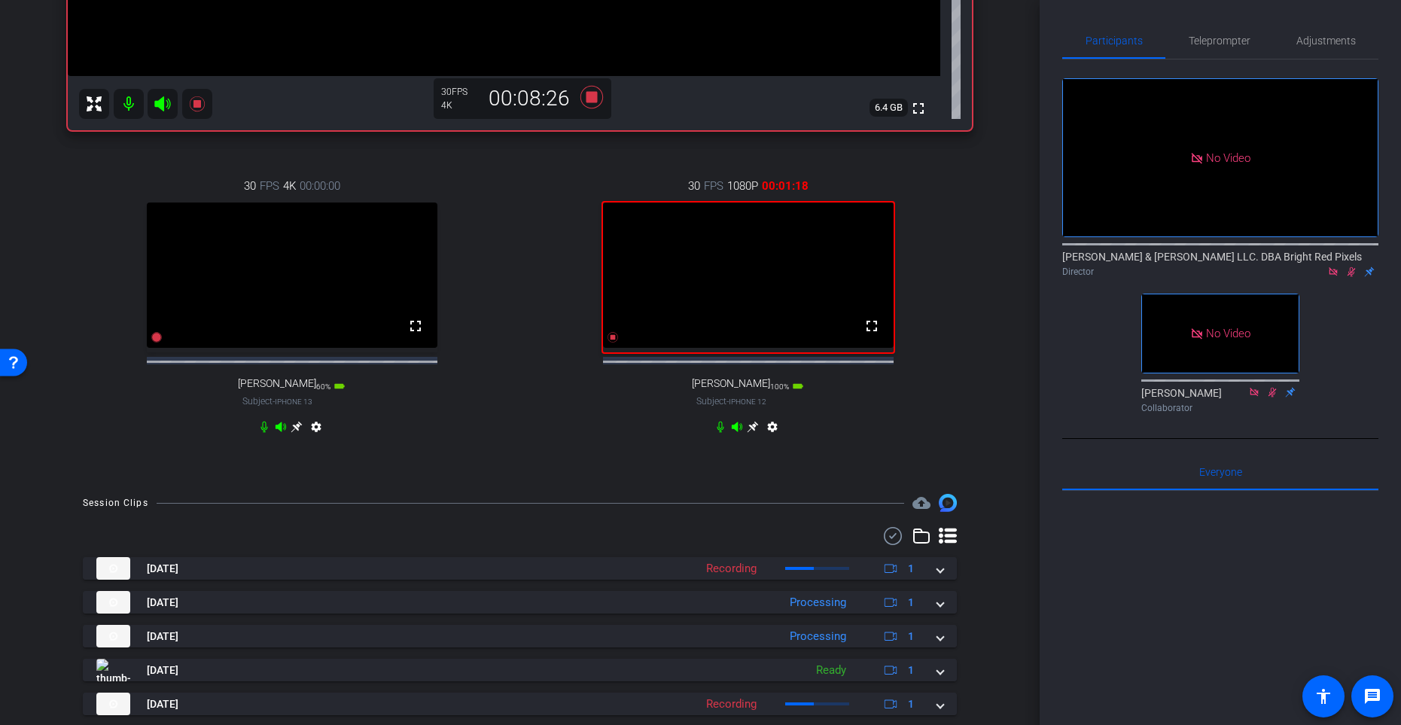
scroll to position [435, 0]
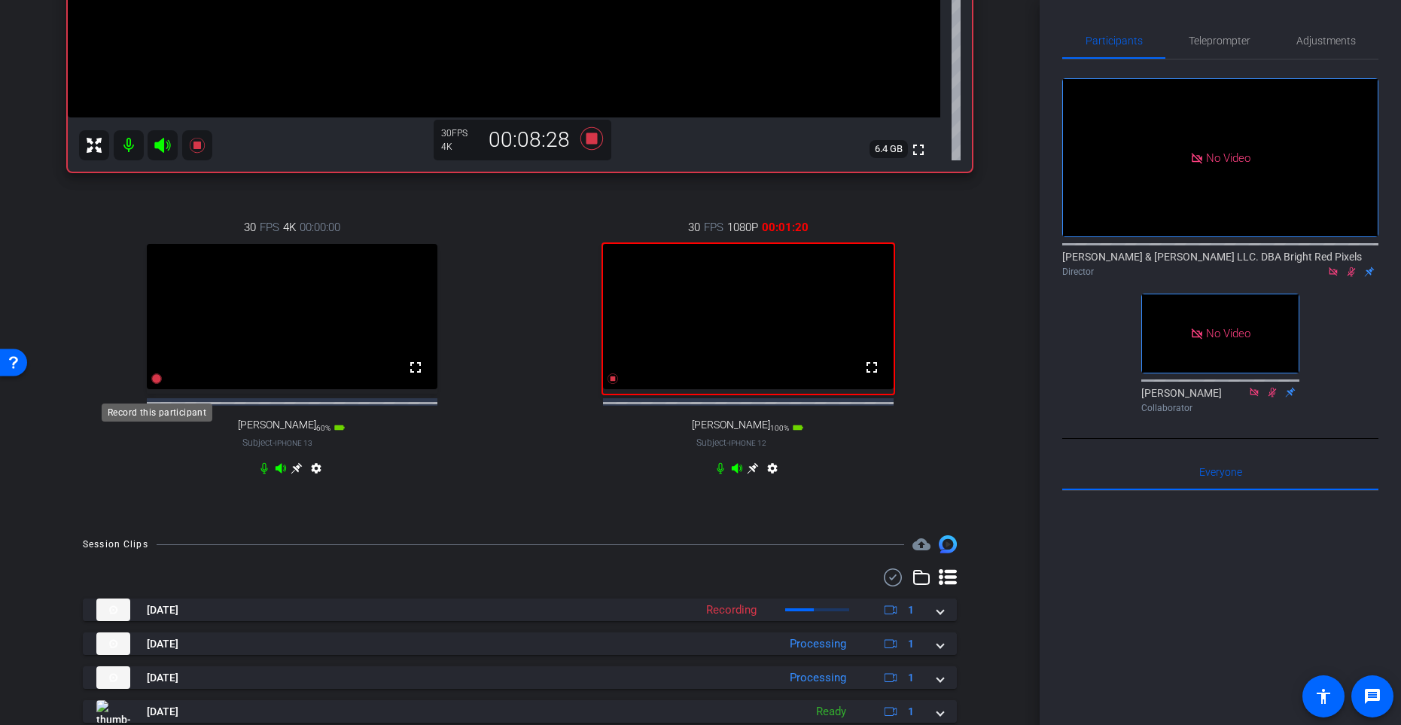
click at [155, 384] on icon at bounding box center [156, 379] width 11 height 11
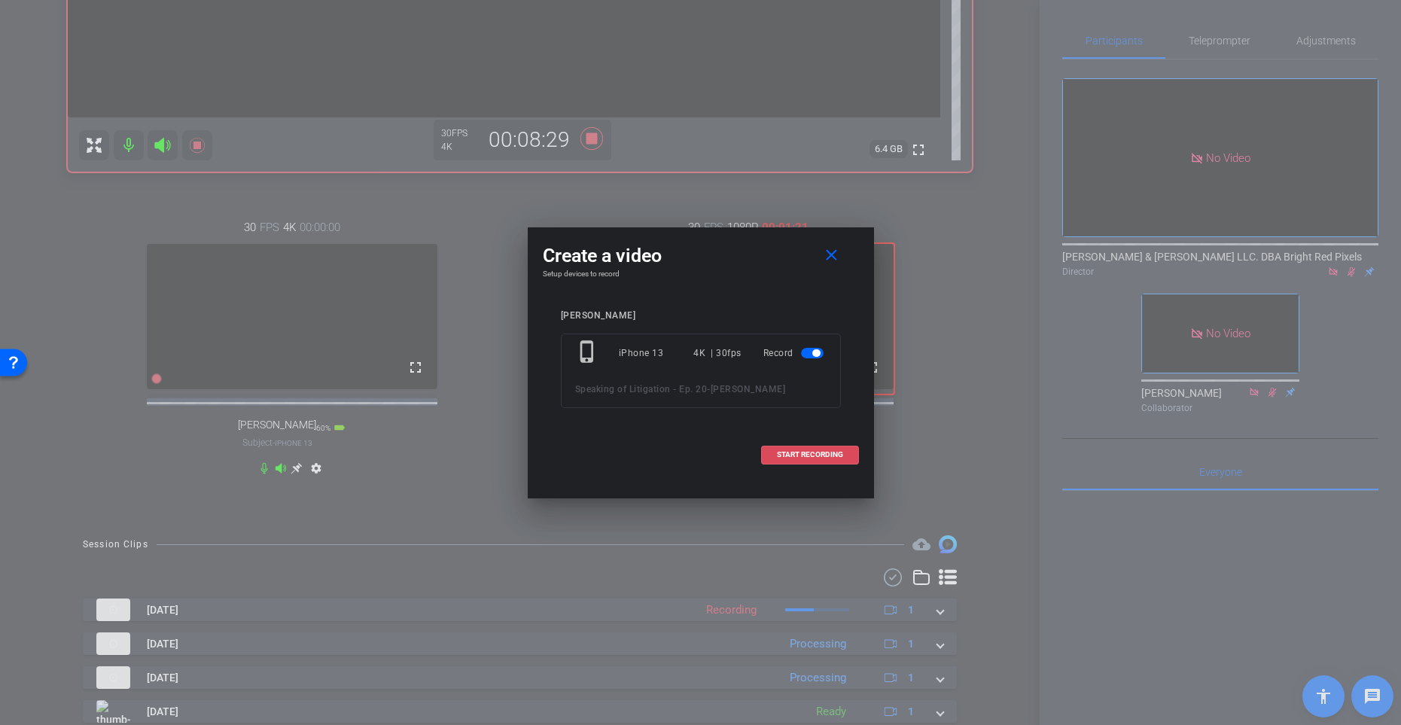
click at [773, 454] on span at bounding box center [810, 455] width 96 height 36
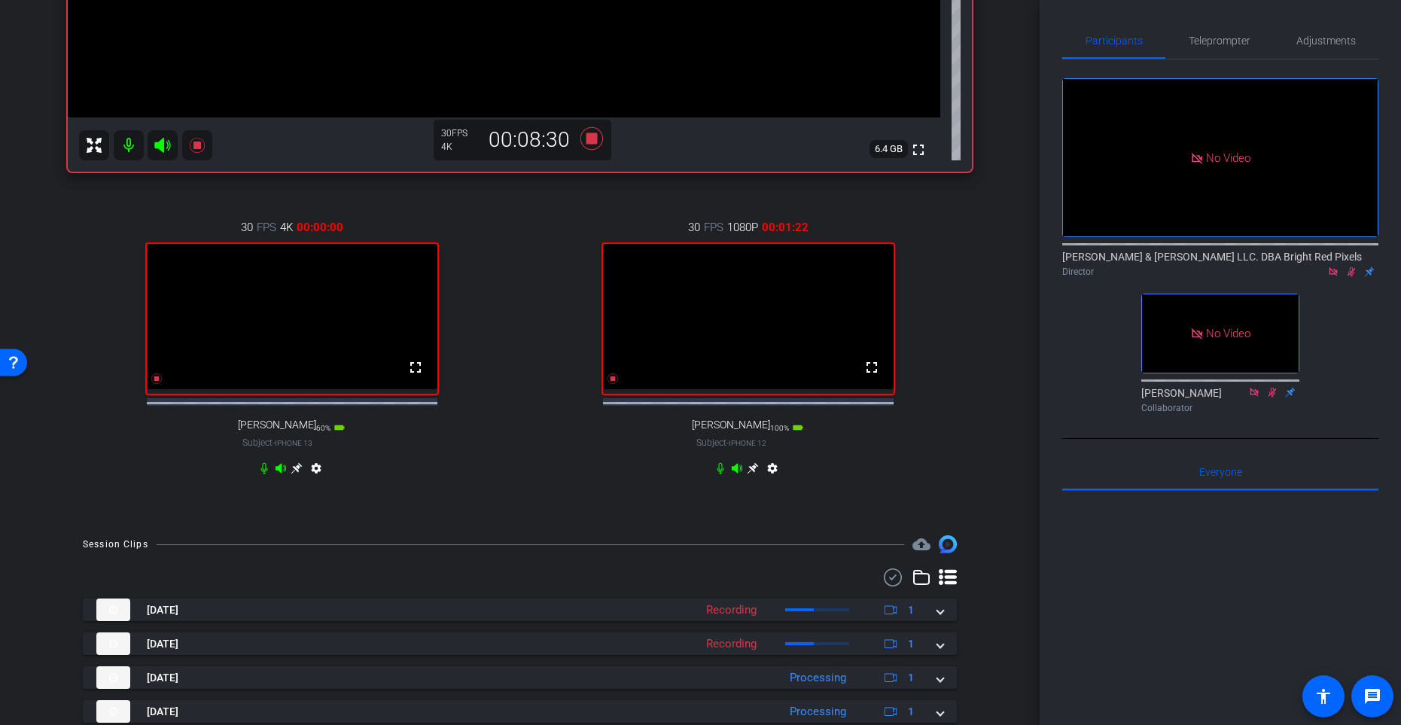
click at [756, 474] on icon at bounding box center [753, 468] width 11 height 11
click at [156, 385] on icon at bounding box center [157, 379] width 12 height 12
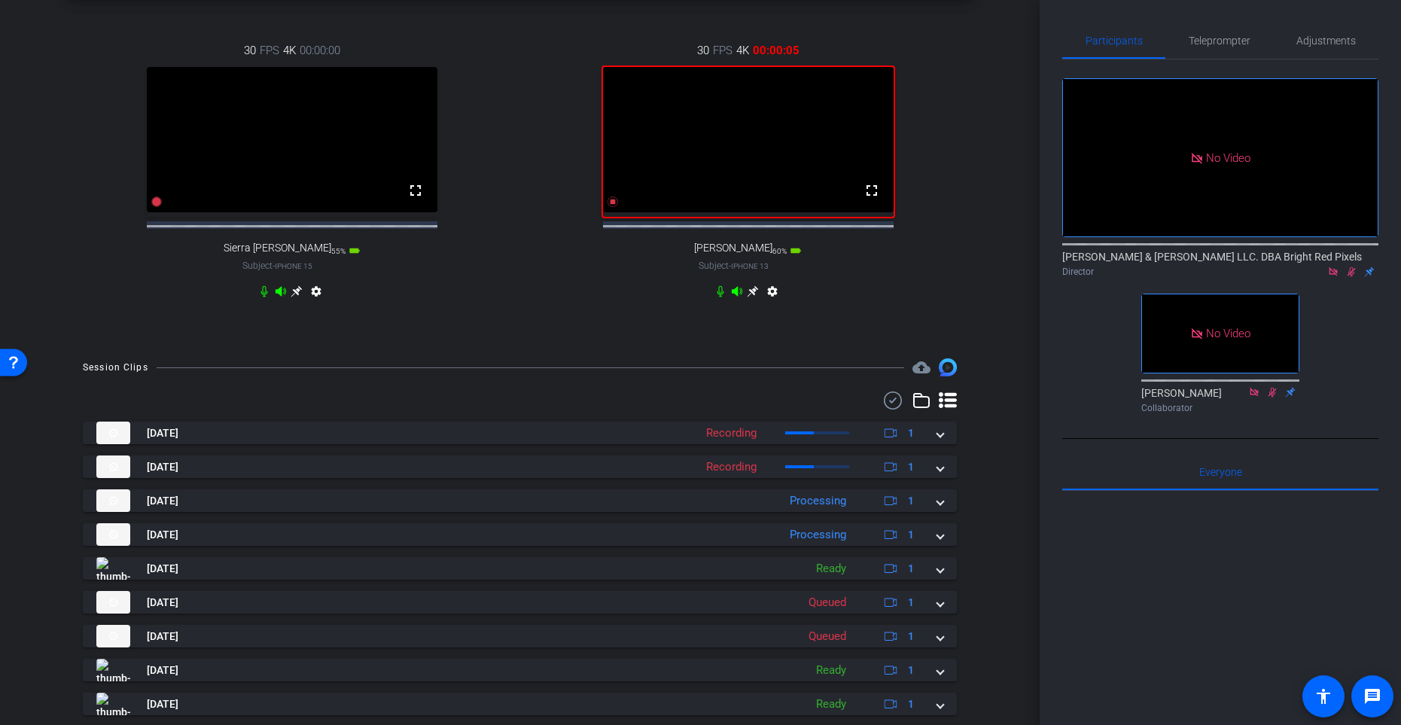
scroll to position [584, 0]
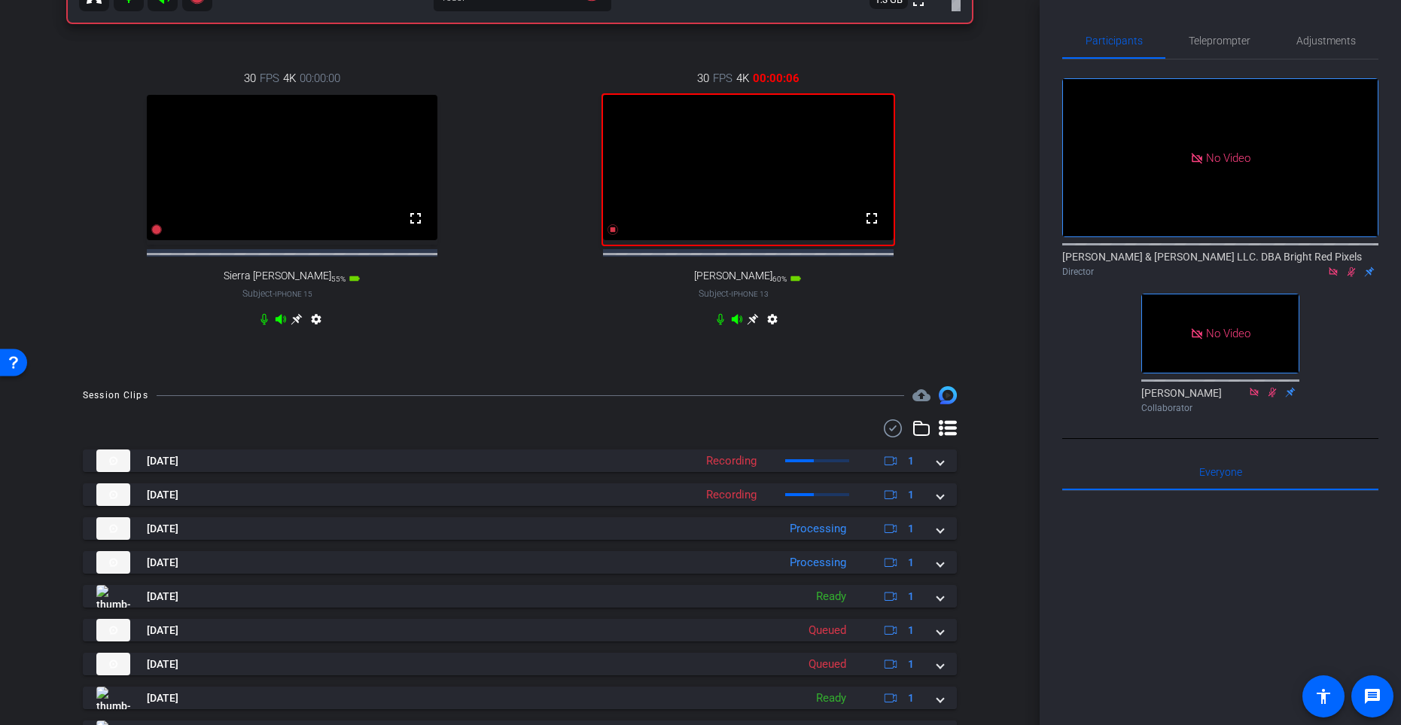
click at [156, 235] on icon at bounding box center [156, 229] width 11 height 11
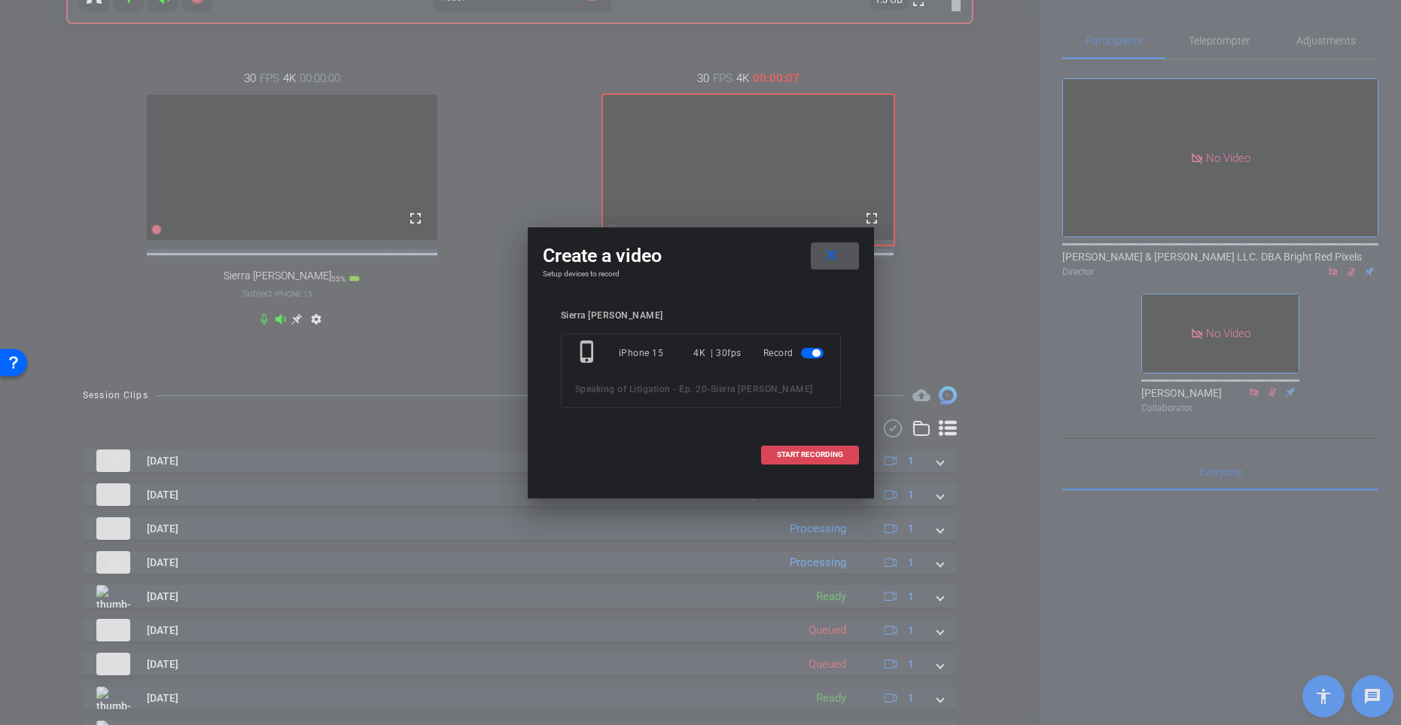
click at [795, 453] on span "START RECORDING" at bounding box center [810, 455] width 66 height 8
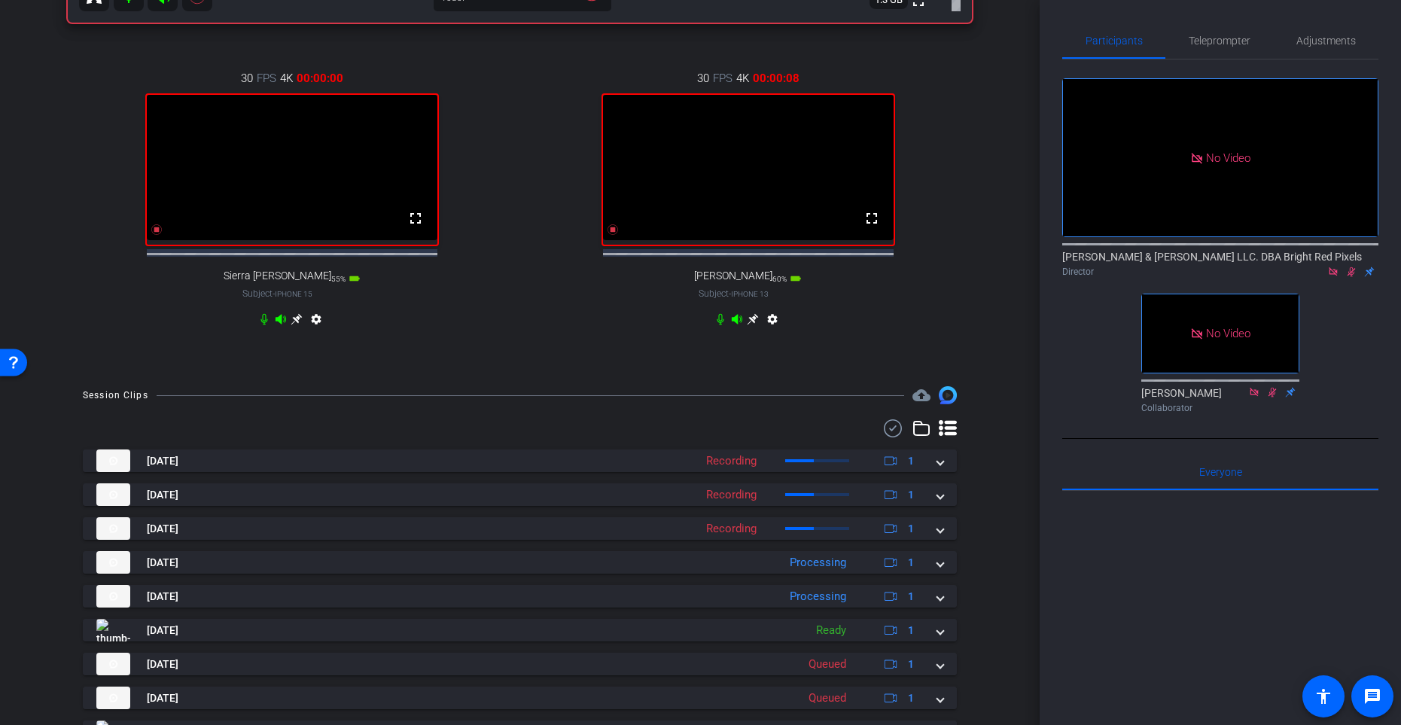
click at [296, 325] on icon at bounding box center [296, 319] width 11 height 11
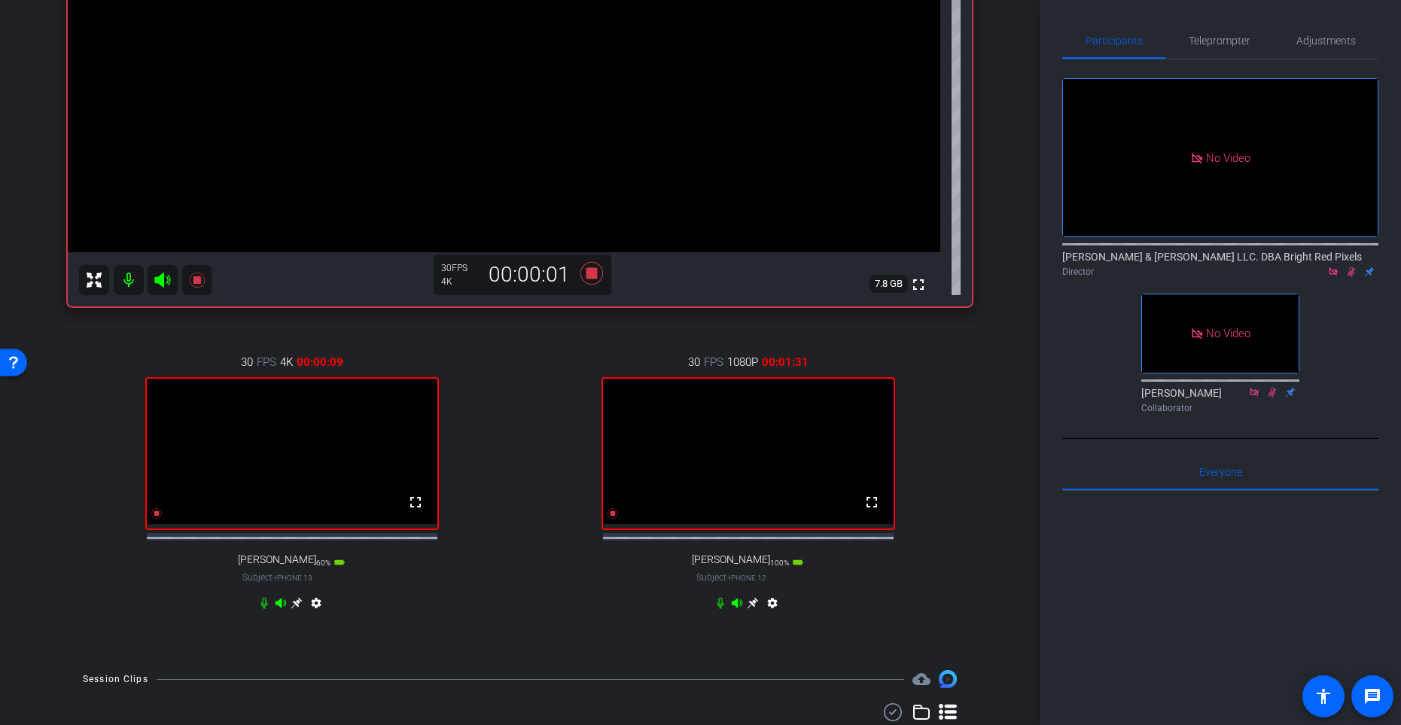
scroll to position [284, 0]
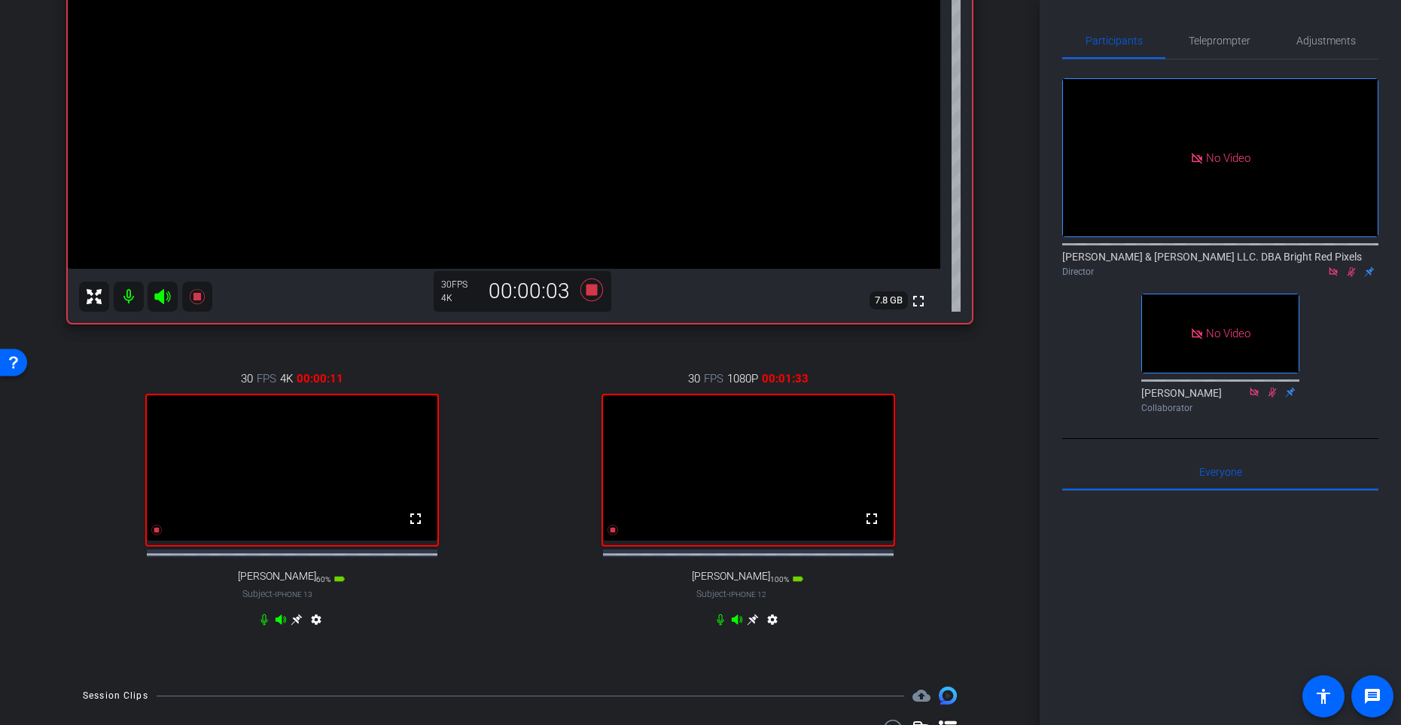
click at [506, 401] on div "30 FPS 4K 00:00:11 fullscreen [PERSON_NAME] Subject - iPhone 13 60% battery_std…" at bounding box center [292, 501] width 448 height 311
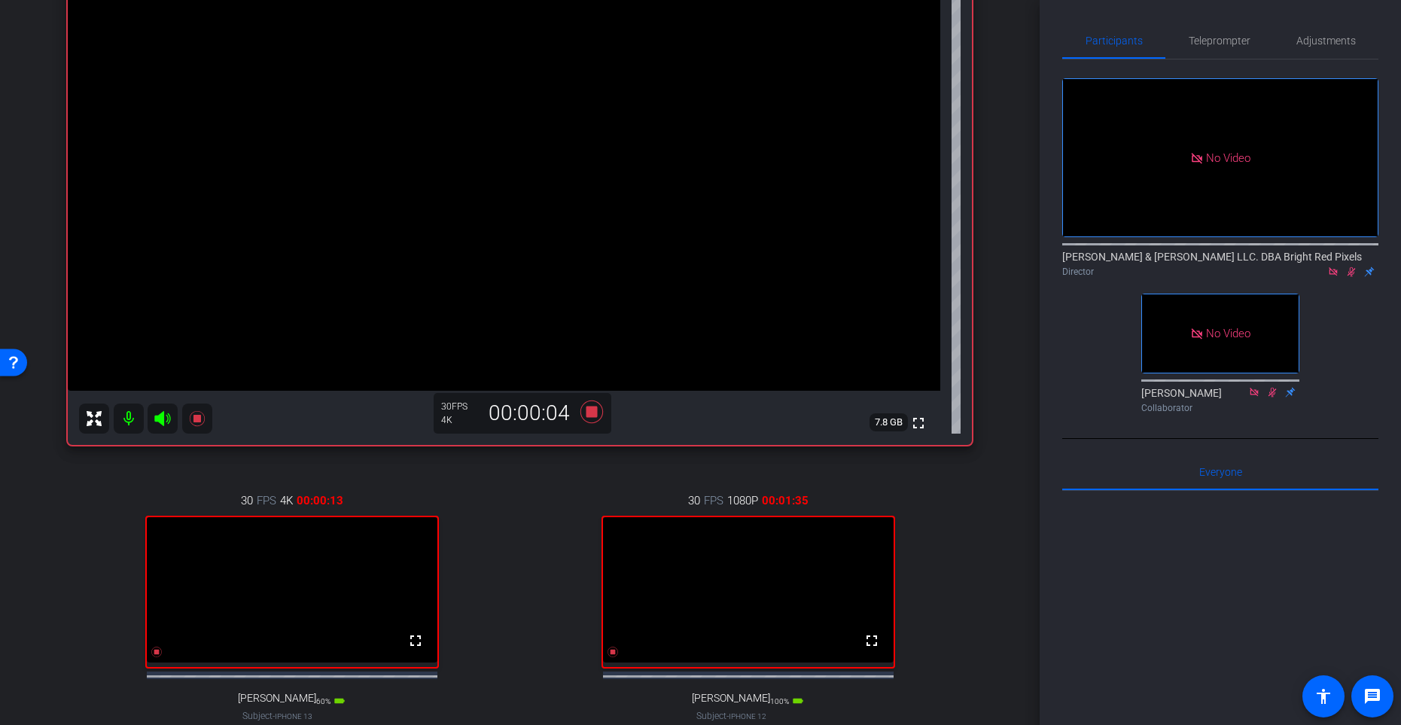
scroll to position [0, 0]
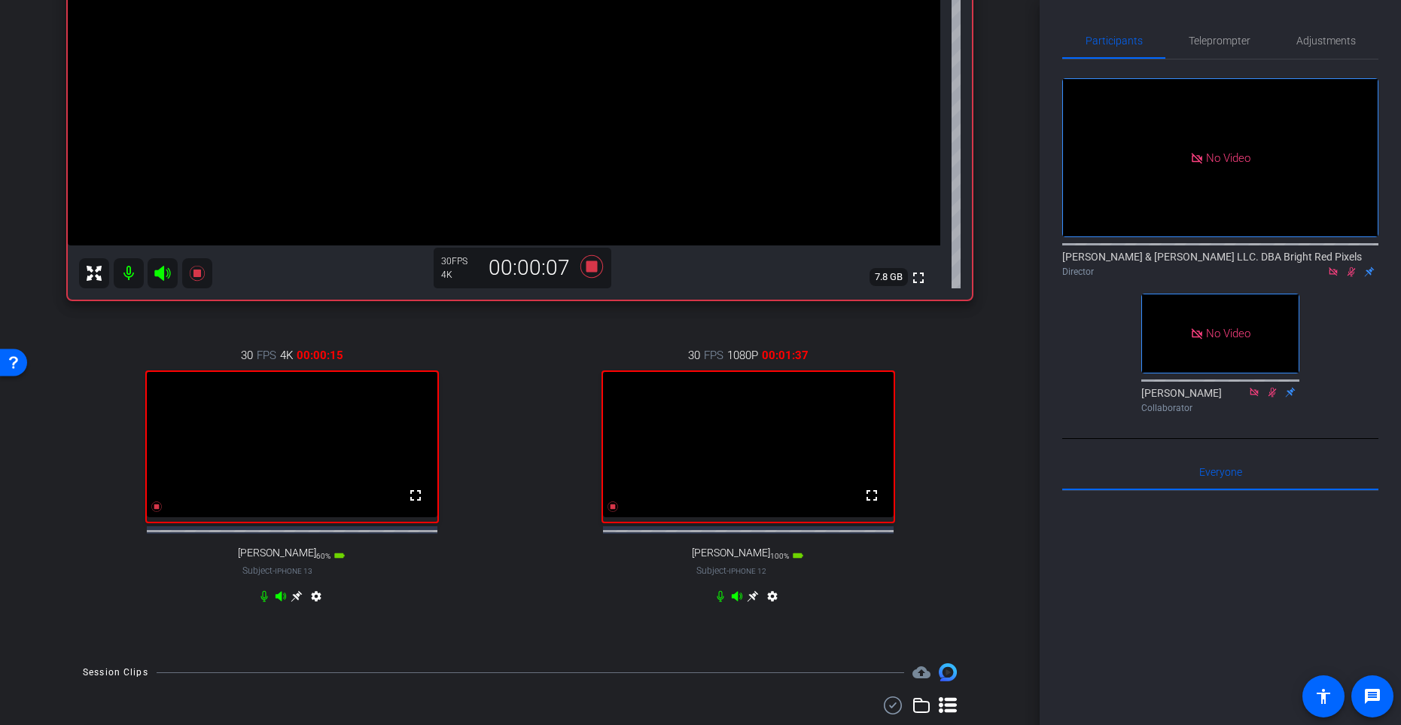
click at [487, 393] on div "30 FPS 4K 00:00:15 fullscreen [PERSON_NAME] Subject - iPhone 13 60% battery_std…" at bounding box center [292, 477] width 448 height 311
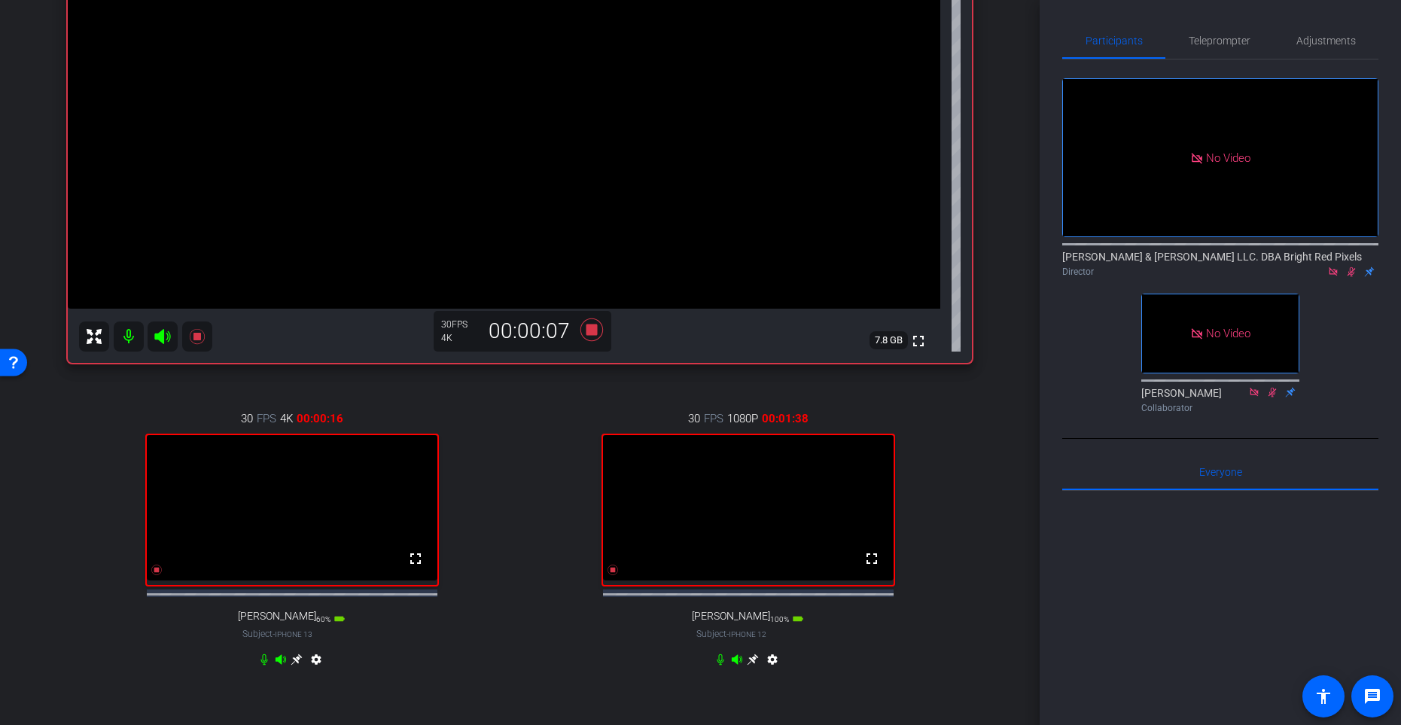
scroll to position [243, 0]
click at [487, 463] on div "30 FPS 4K 00:00:16 fullscreen [PERSON_NAME] Subject - iPhone 13 60% battery_std…" at bounding box center [292, 541] width 448 height 311
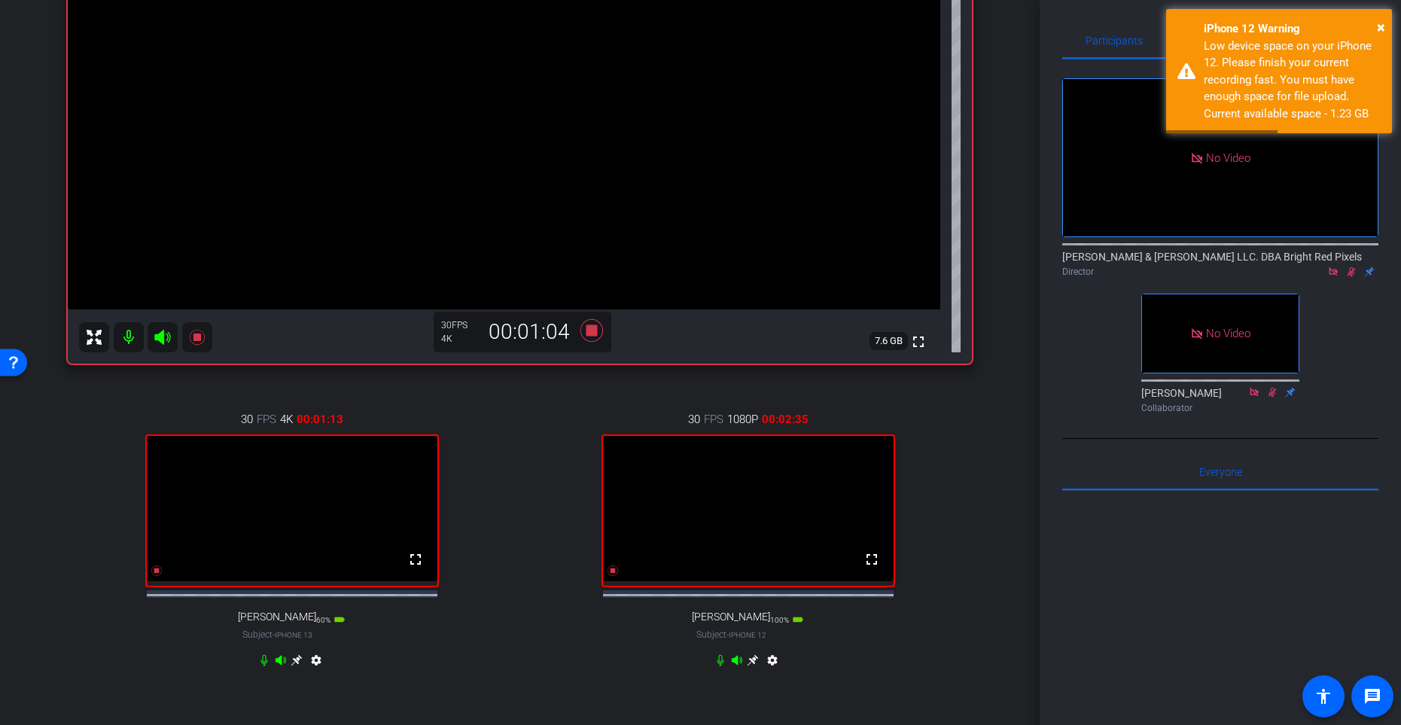
click at [1341, 267] on icon at bounding box center [1352, 272] width 8 height 10
drag, startPoint x: 543, startPoint y: 510, endPoint x: 572, endPoint y: 550, distance: 49.7
click at [548, 524] on div "30 FPS 1080P 00:02:36 fullscreen [PERSON_NAME] Subject - iPhone 12 100% battery…" at bounding box center [748, 541] width 448 height 311
click at [613, 576] on icon at bounding box center [613, 571] width 11 height 11
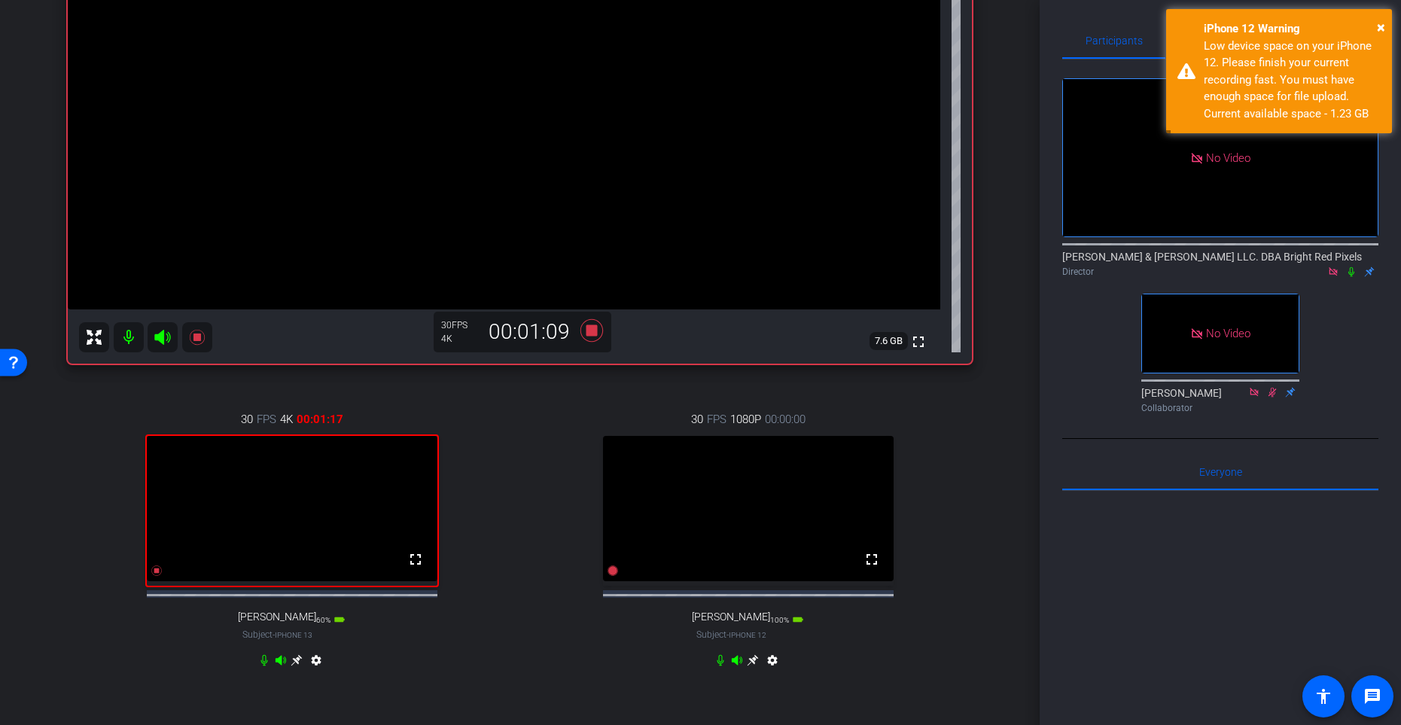
click at [560, 547] on div "30 FPS 1080P 00:00:00 fullscreen [PERSON_NAME] Subject - iPhone 12 100% battery…" at bounding box center [748, 541] width 448 height 311
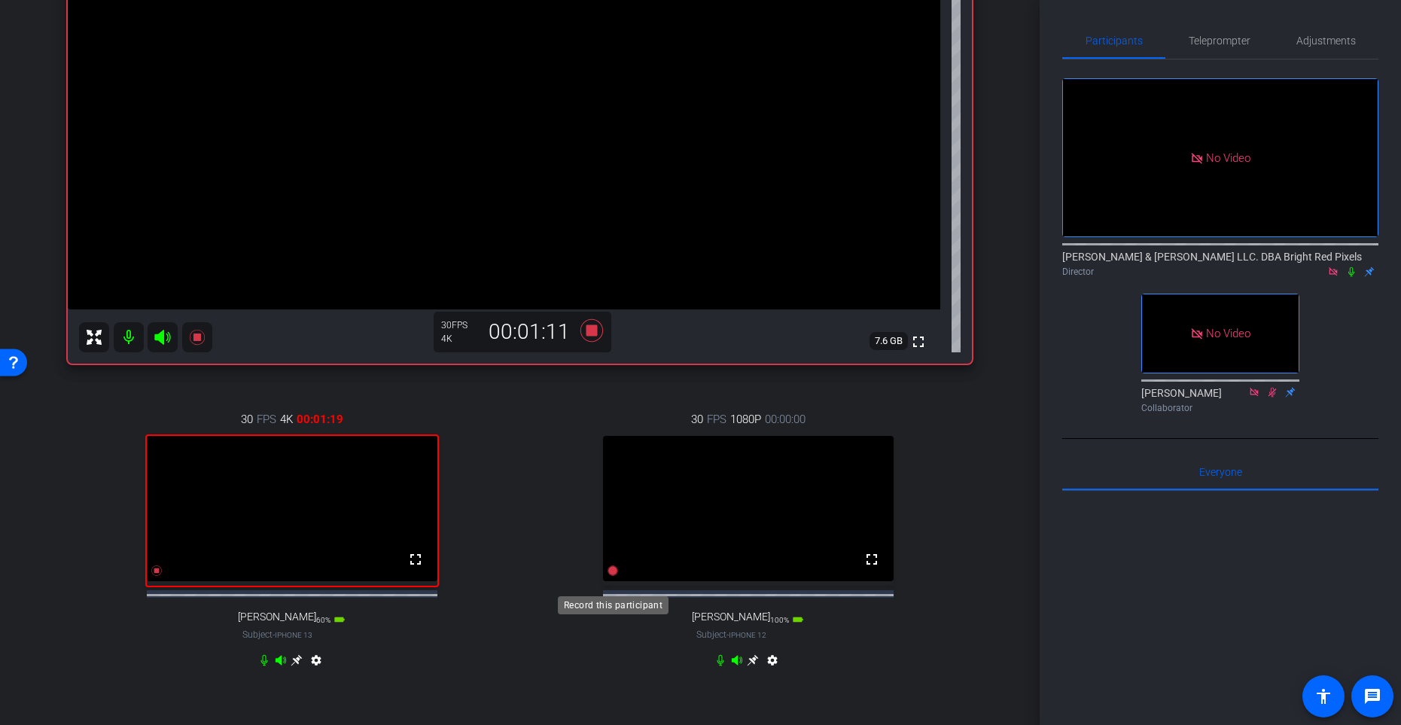
click at [610, 576] on icon at bounding box center [613, 571] width 11 height 11
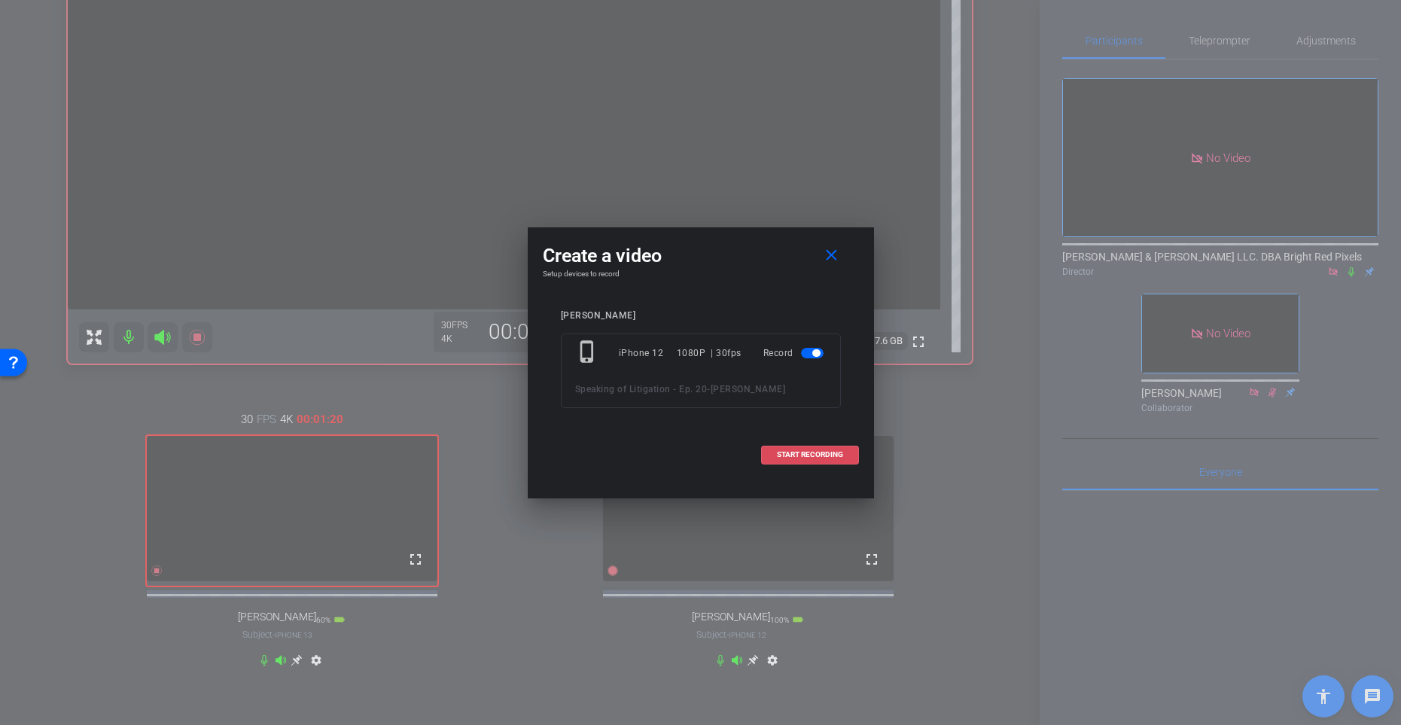
drag, startPoint x: 822, startPoint y: 451, endPoint x: 679, endPoint y: 444, distance: 143.2
click at [822, 451] on span "START RECORDING" at bounding box center [810, 455] width 66 height 8
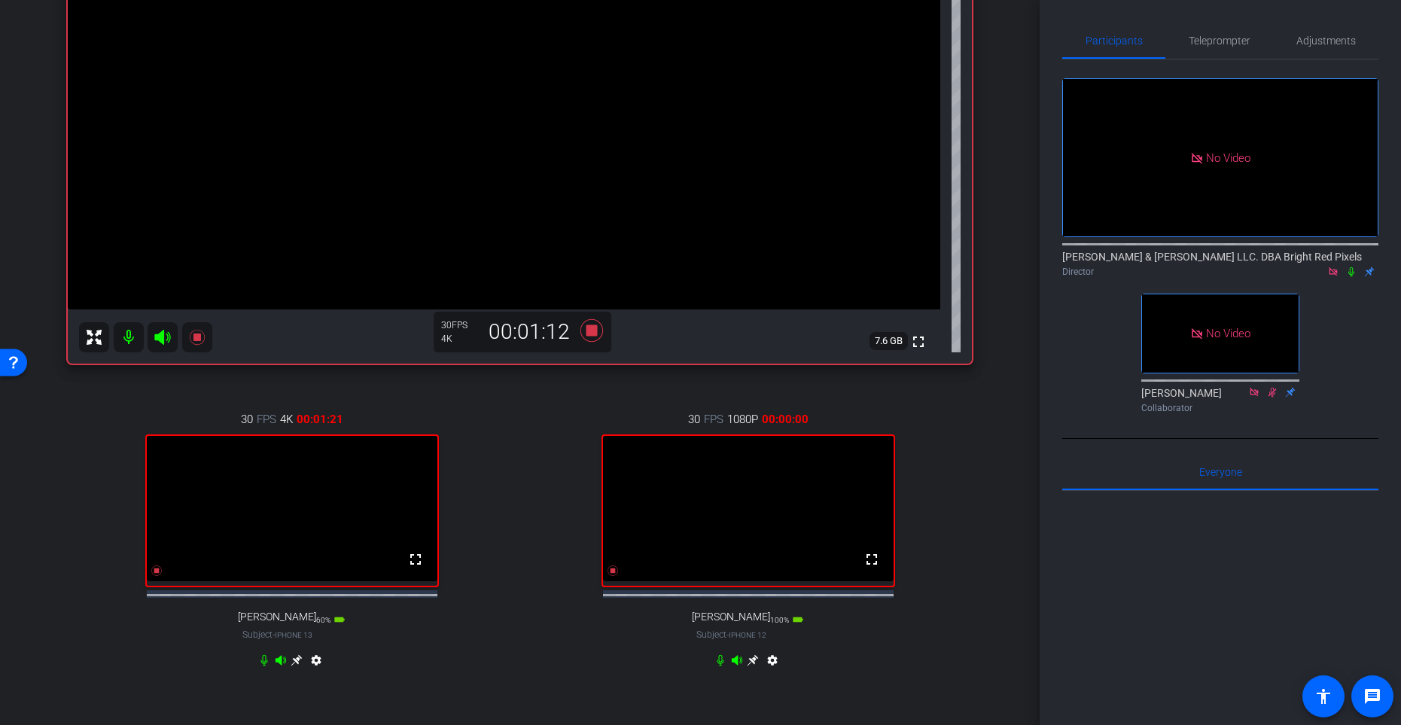
click at [565, 463] on div "30 FPS 1080P 00:00:00 fullscreen [PERSON_NAME] Subject - iPhone 12 100% battery…" at bounding box center [748, 541] width 448 height 311
drag, startPoint x: 1355, startPoint y: 215, endPoint x: 1244, endPoint y: 218, distance: 110.7
click at [1341, 267] on icon at bounding box center [1352, 272] width 12 height 11
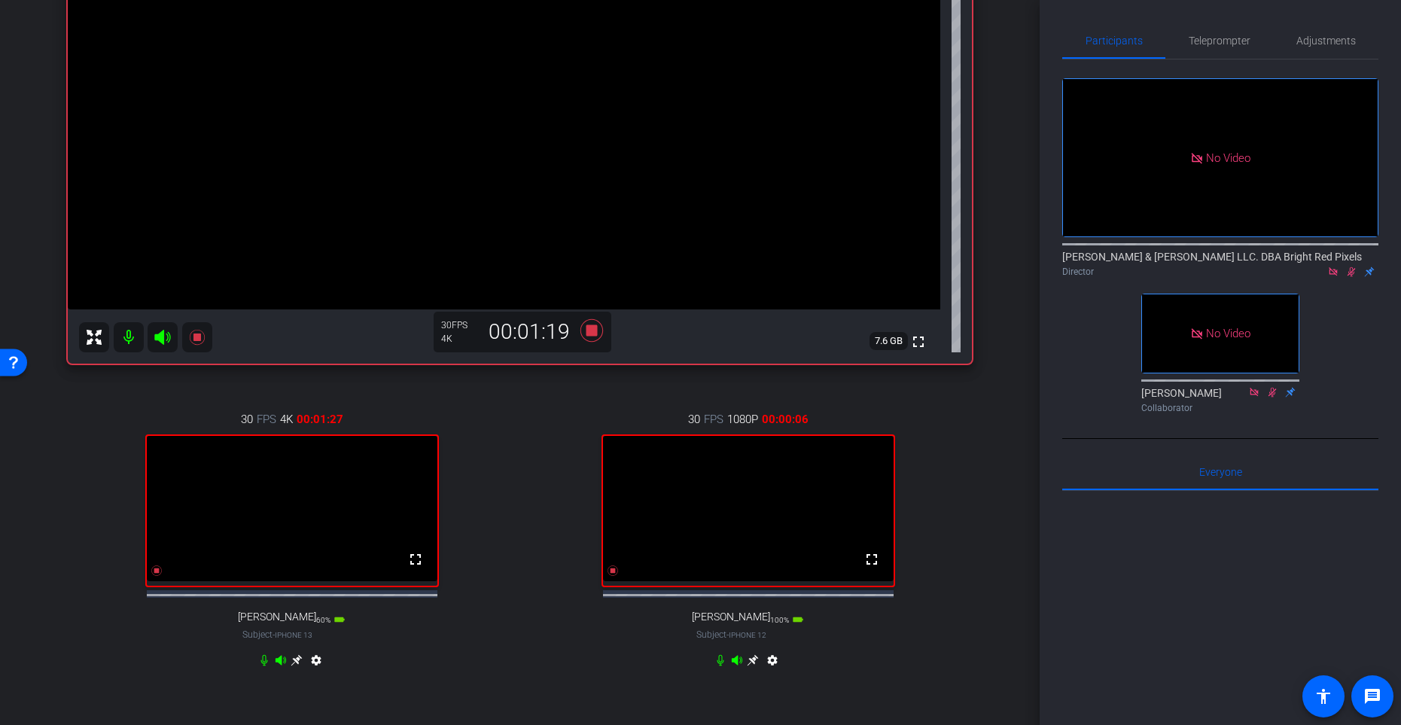
click at [490, 433] on div "30 FPS 4K 00:01:27 fullscreen [PERSON_NAME] Subject - iPhone 13 60% battery_std…" at bounding box center [292, 541] width 448 height 311
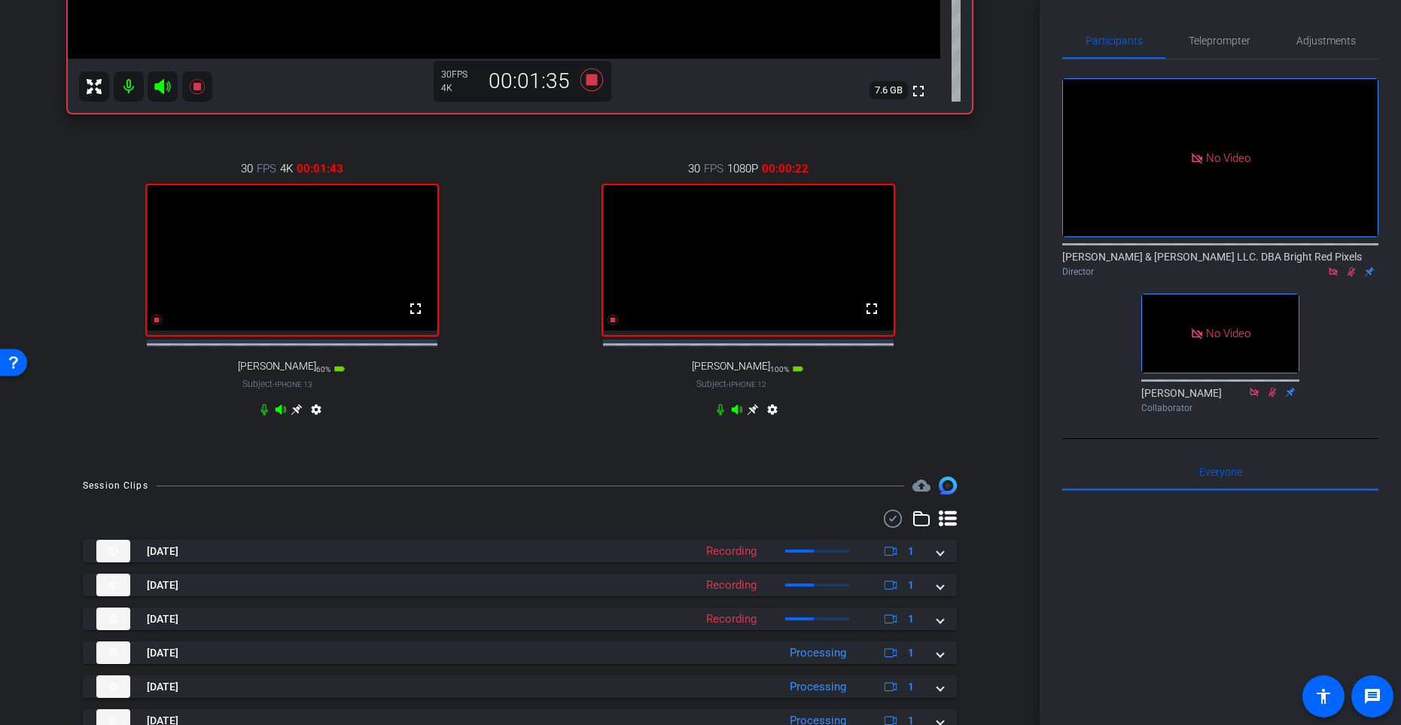
scroll to position [700, 0]
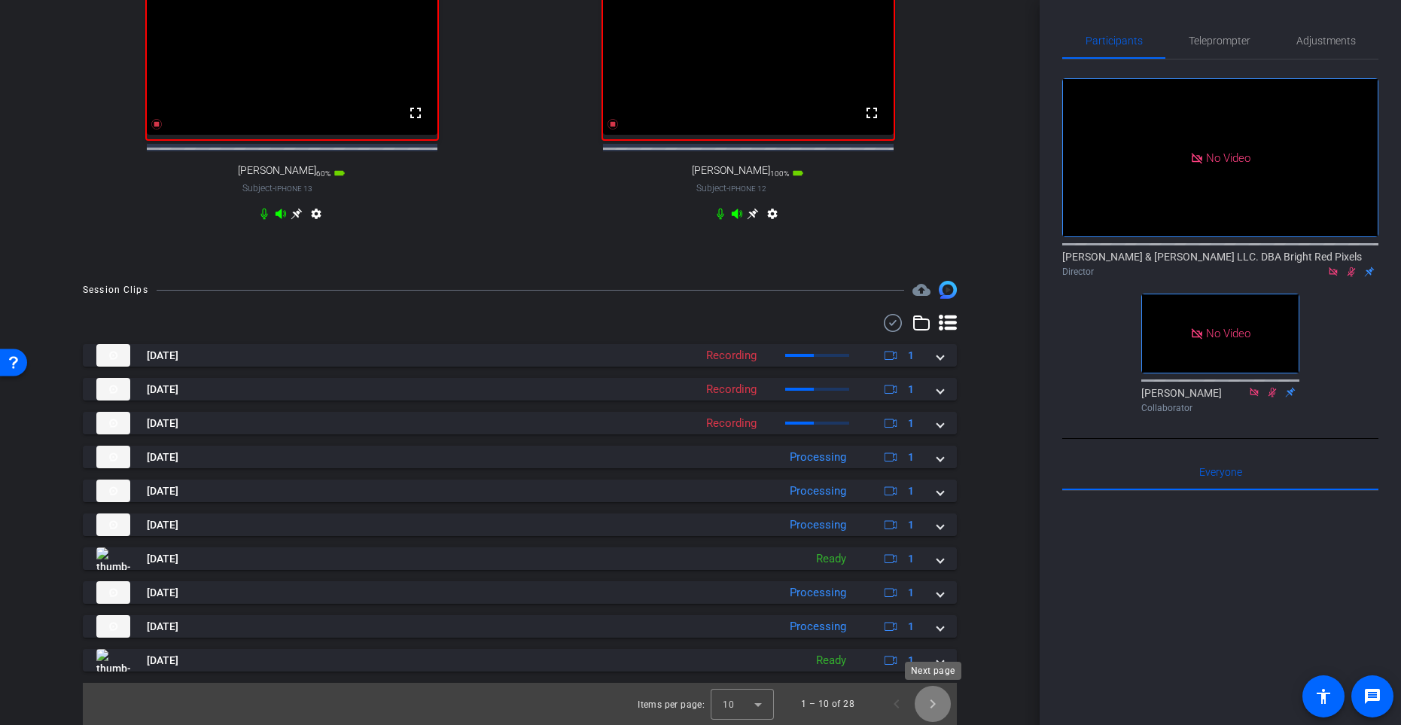
click at [941, 594] on span "Next page" at bounding box center [933, 704] width 36 height 36
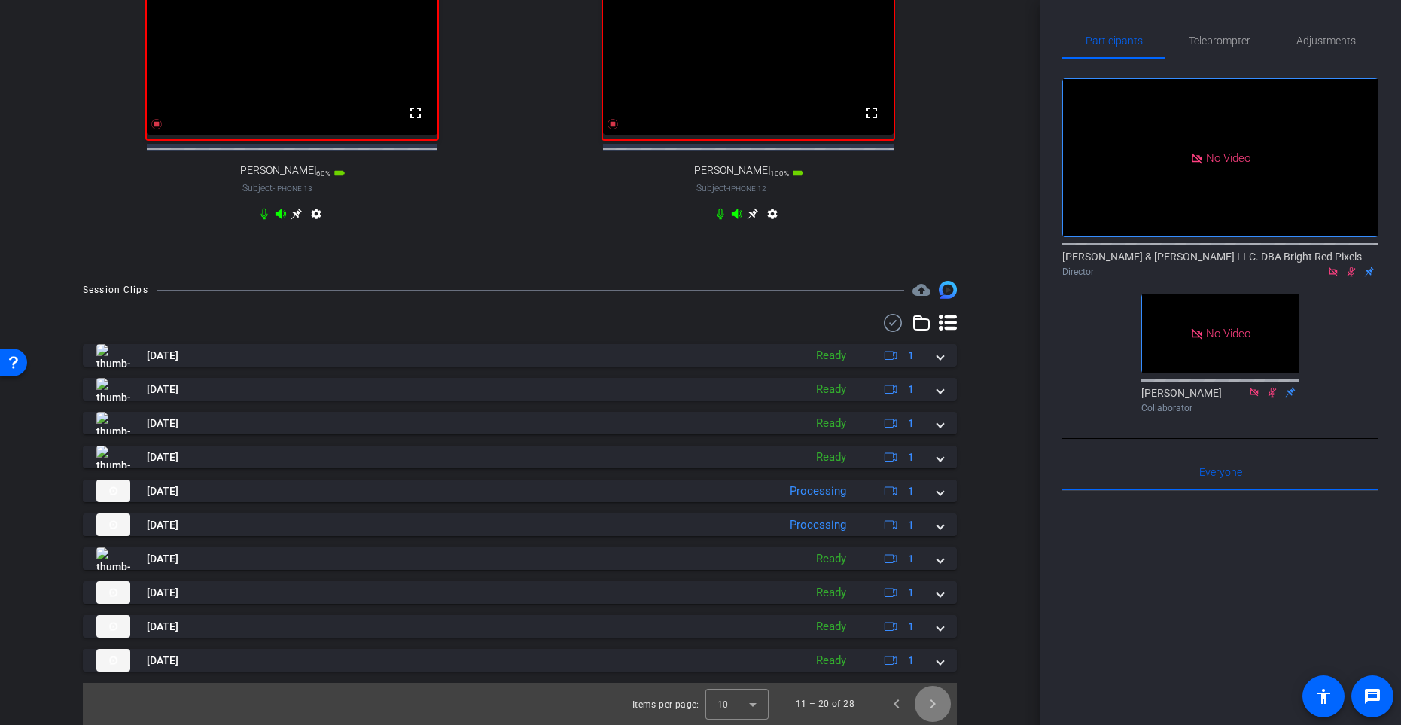
click at [941, 594] on span "Next page" at bounding box center [933, 704] width 36 height 36
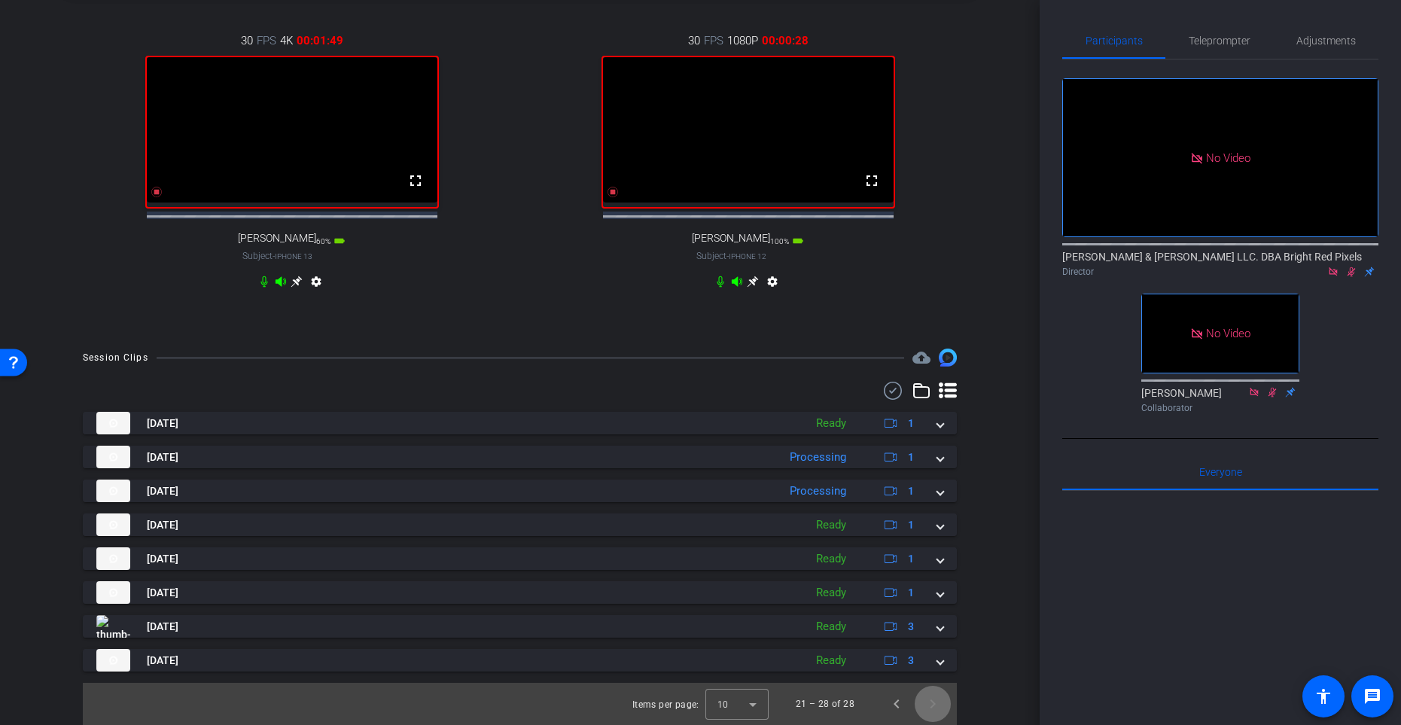
click at [934, 594] on span "Next page" at bounding box center [933, 704] width 36 height 36
click at [895, 594] on span "Previous page" at bounding box center [897, 704] width 36 height 36
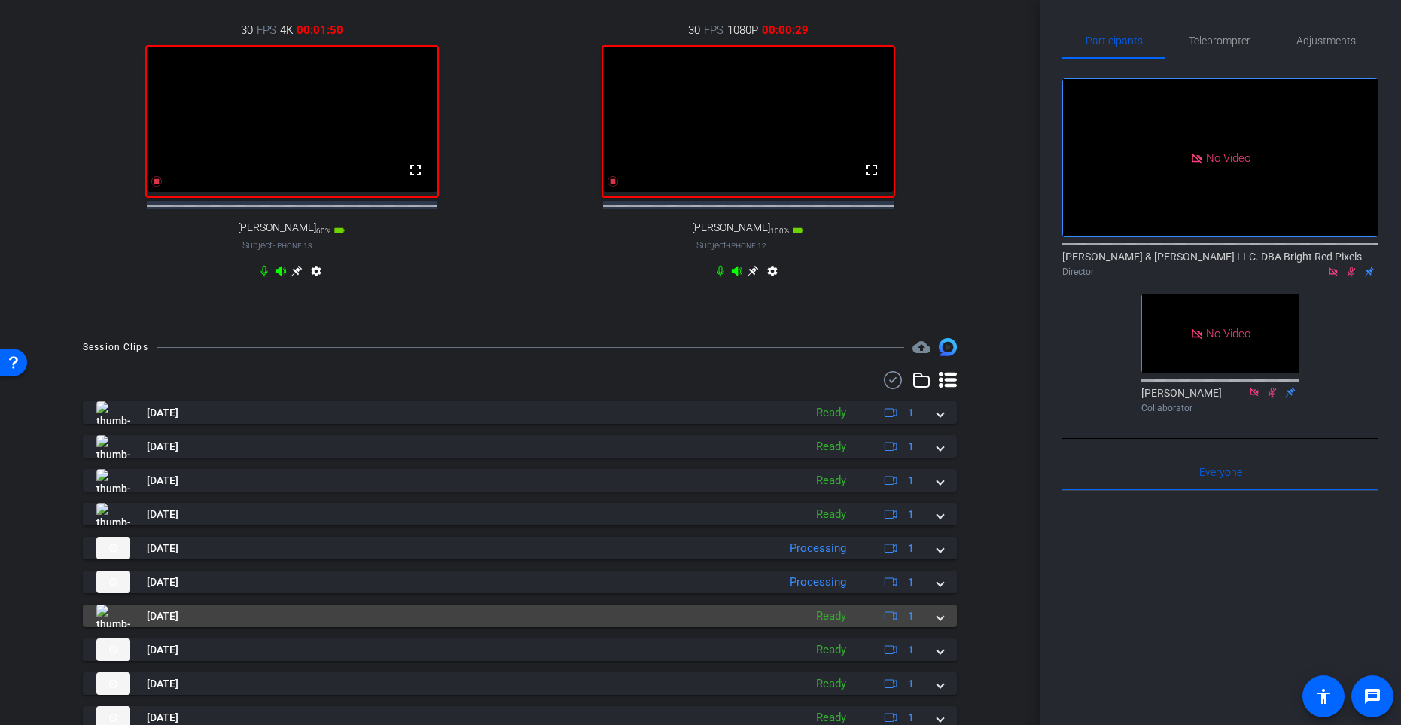
scroll to position [700, 0]
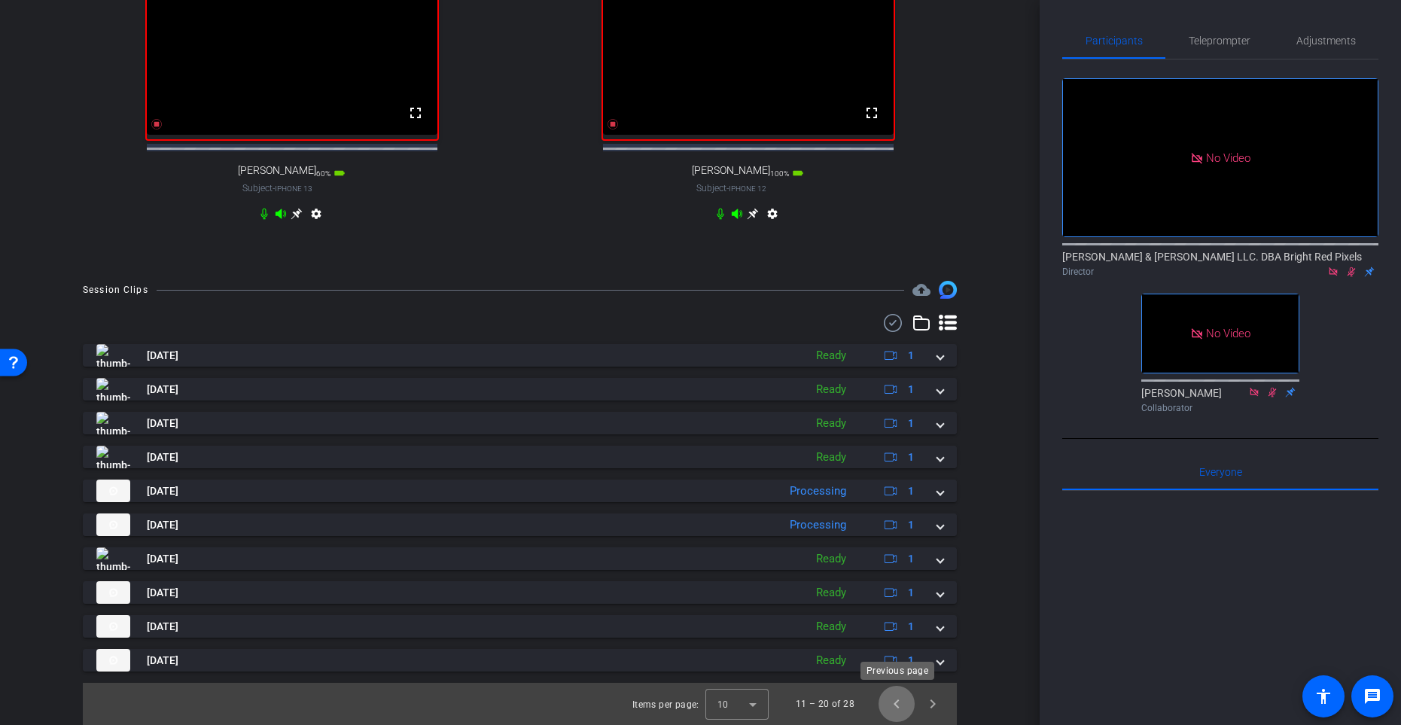
click at [901, 594] on span "Previous page" at bounding box center [897, 704] width 36 height 36
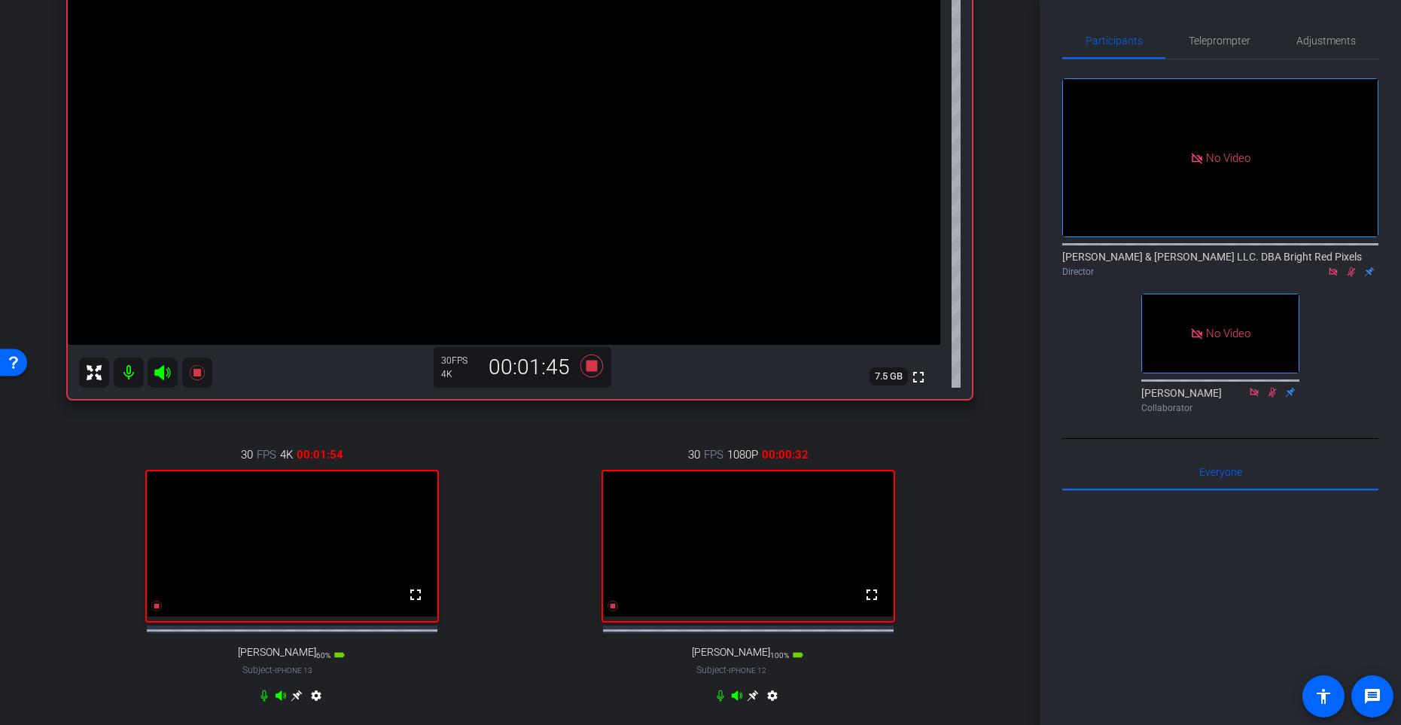
scroll to position [211, 0]
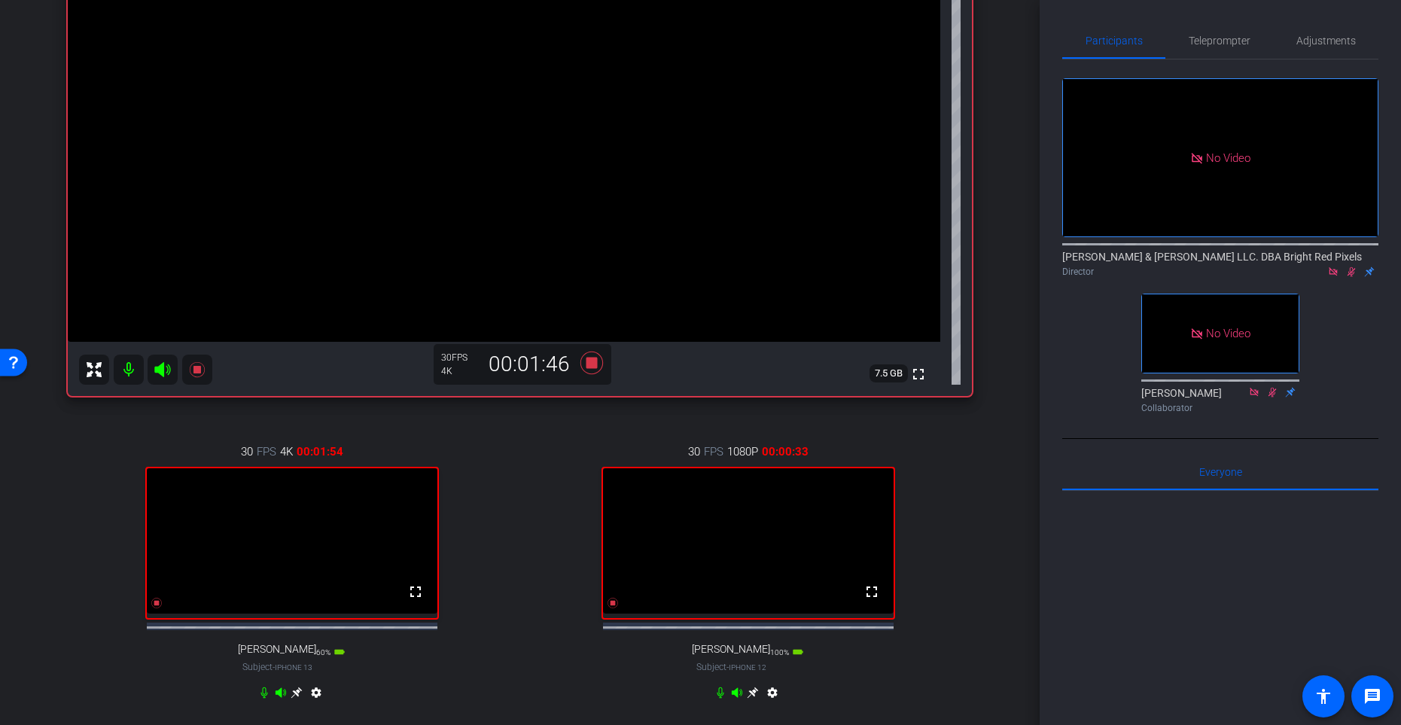
click at [494, 494] on div "30 FPS 4K 00:01:54 fullscreen [PERSON_NAME] Subject - iPhone 13 60% battery_std…" at bounding box center [292, 574] width 448 height 311
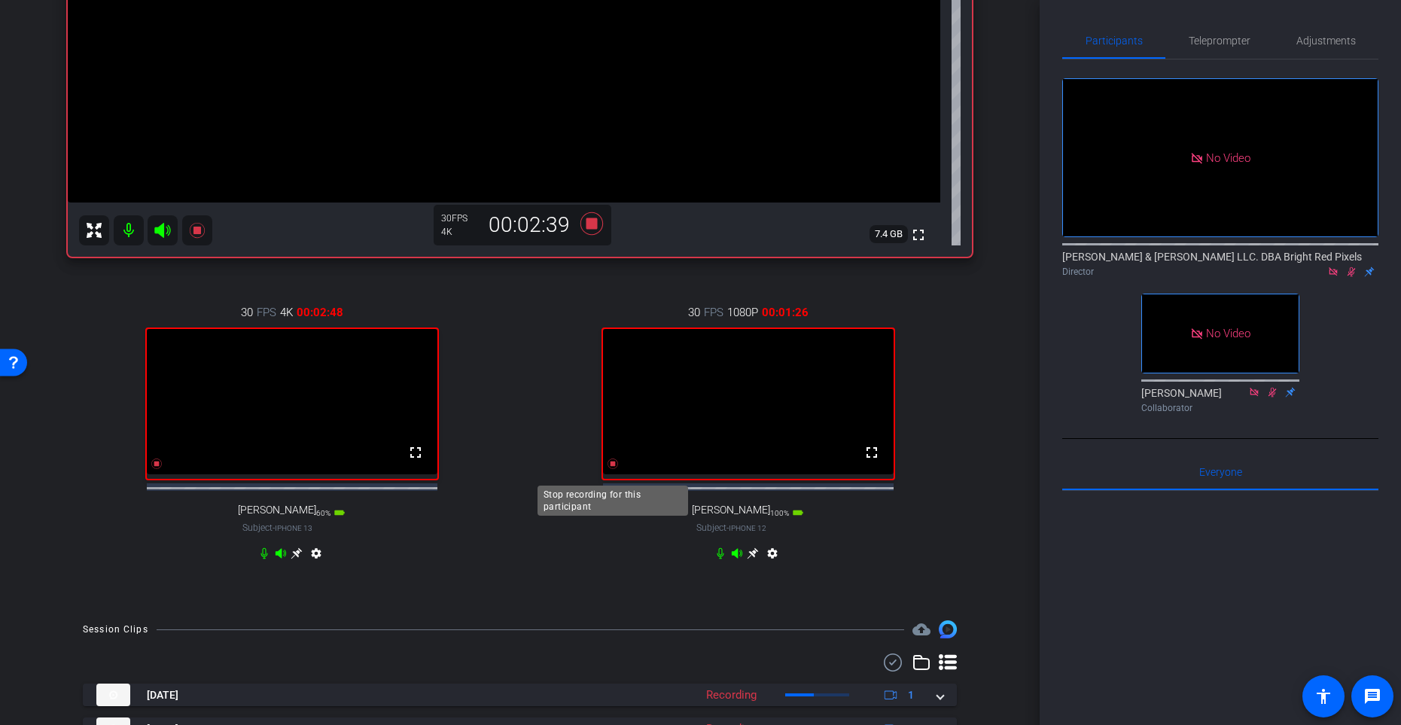
click at [612, 469] on icon at bounding box center [613, 464] width 11 height 11
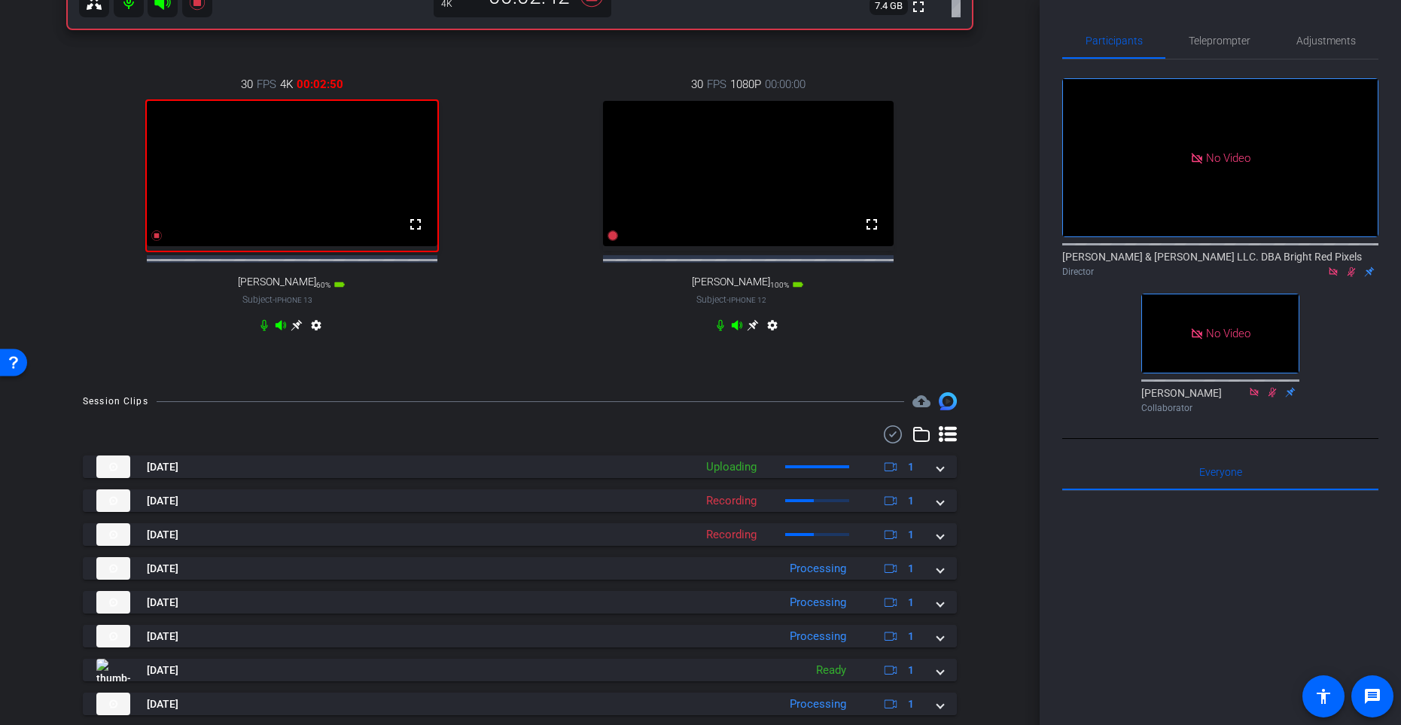
scroll to position [405, 0]
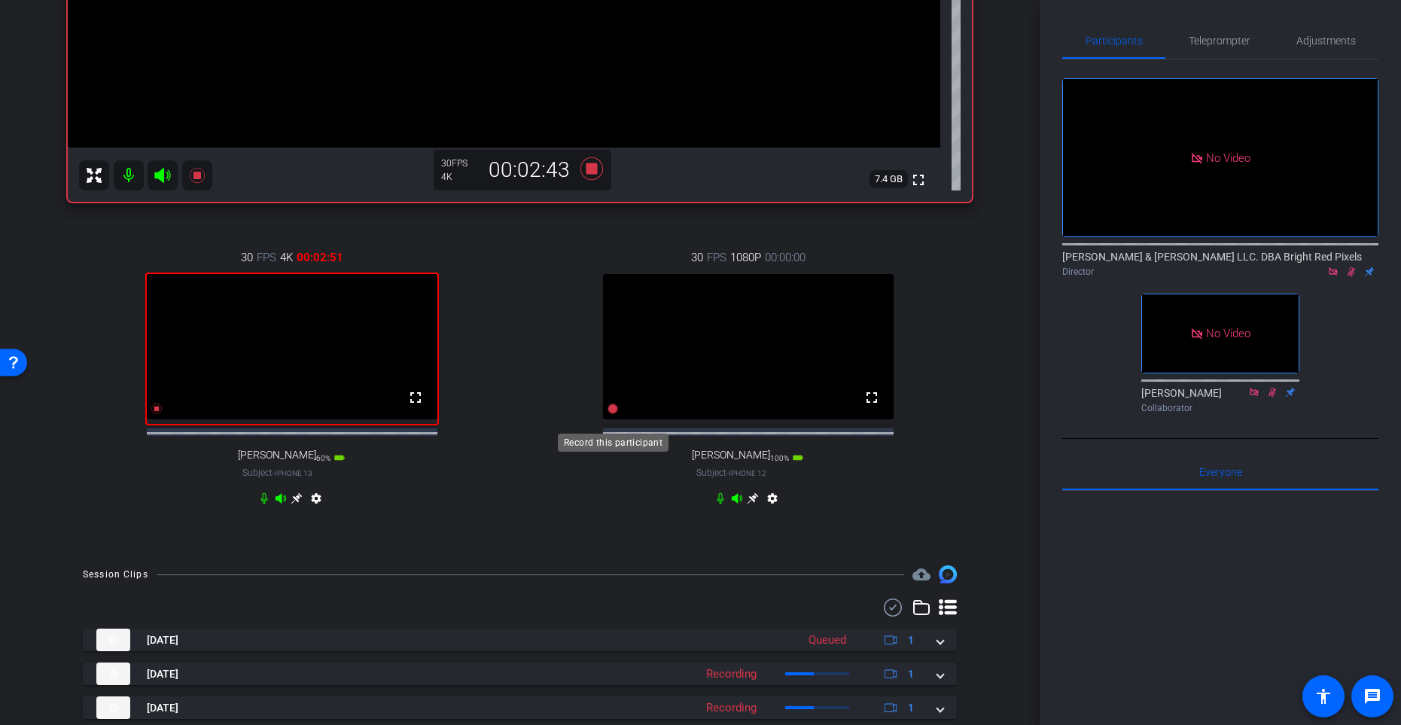
click at [614, 414] on icon at bounding box center [613, 409] width 11 height 11
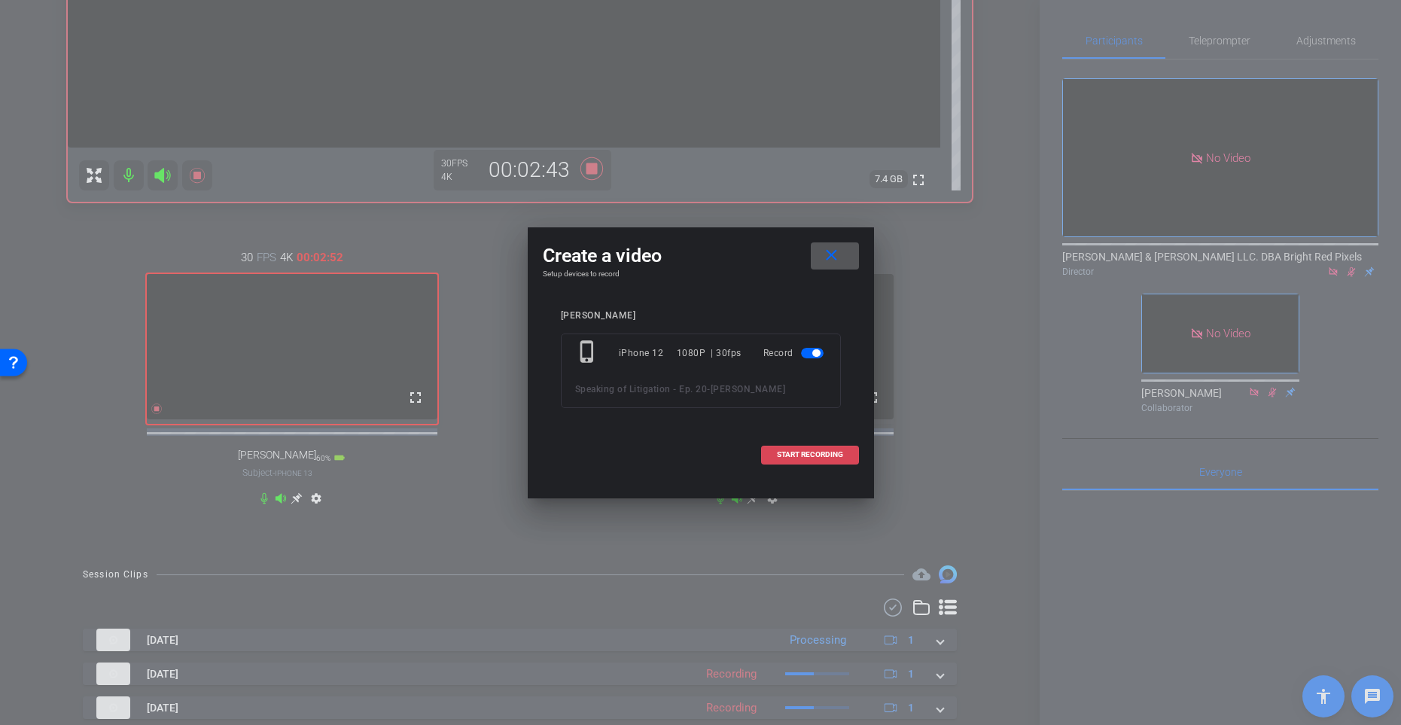
click at [816, 463] on span at bounding box center [810, 455] width 96 height 36
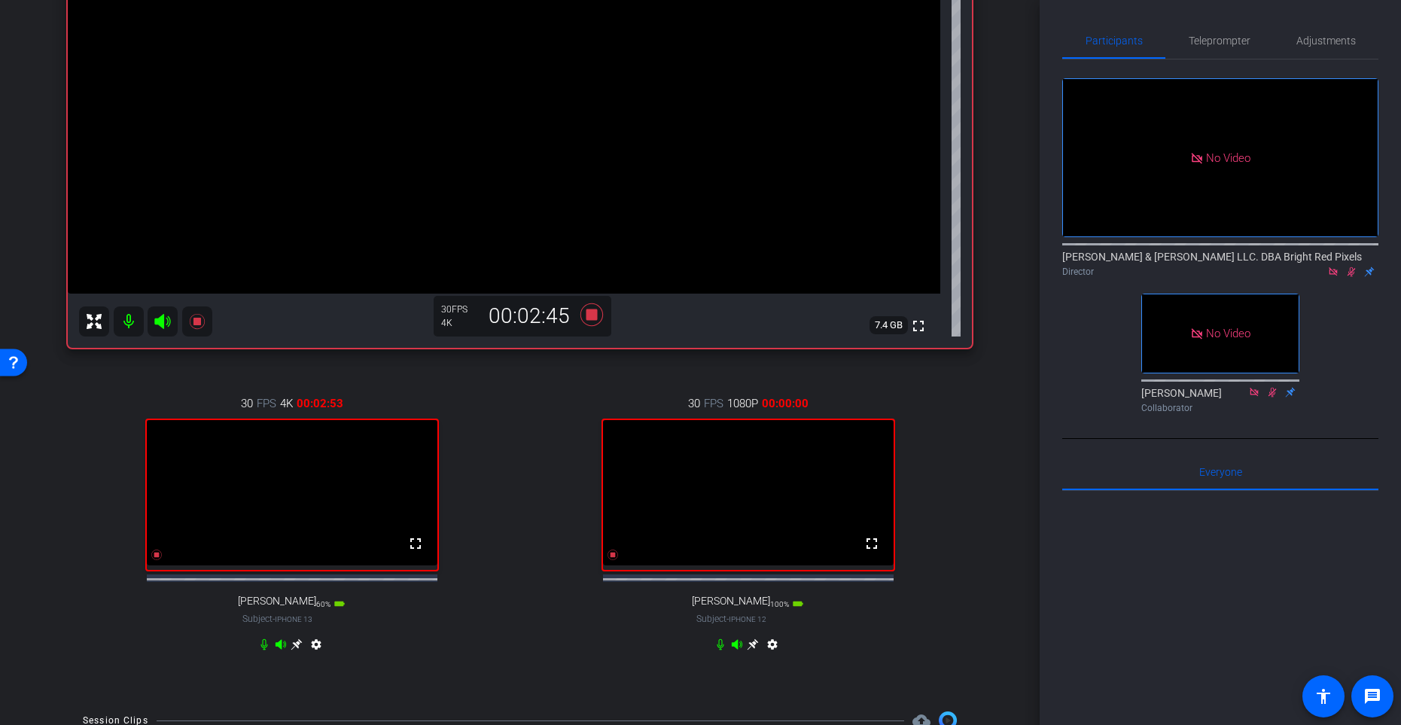
scroll to position [282, 0]
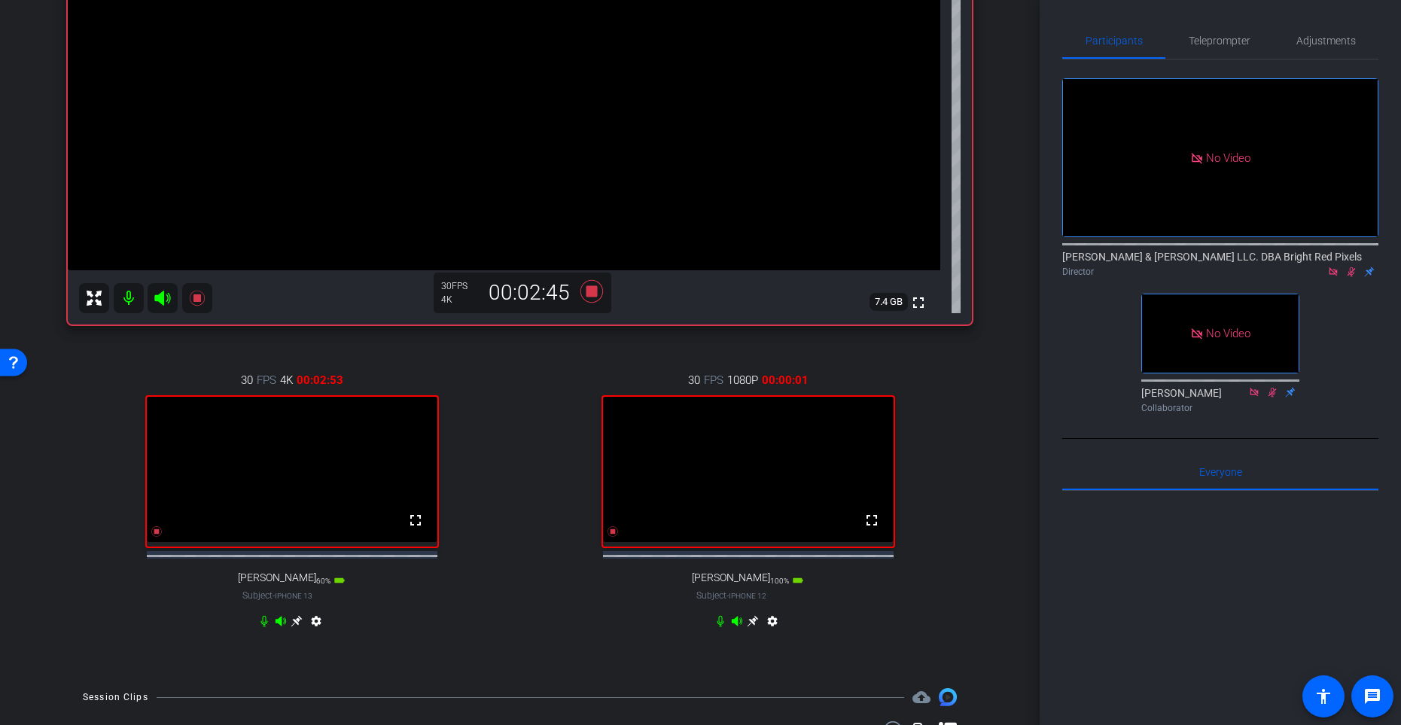
click at [505, 450] on div "30 FPS 4K 00:02:53 fullscreen [PERSON_NAME] Subject - iPhone 13 60% battery_std…" at bounding box center [292, 502] width 448 height 311
click at [609, 538] on icon at bounding box center [613, 532] width 12 height 12
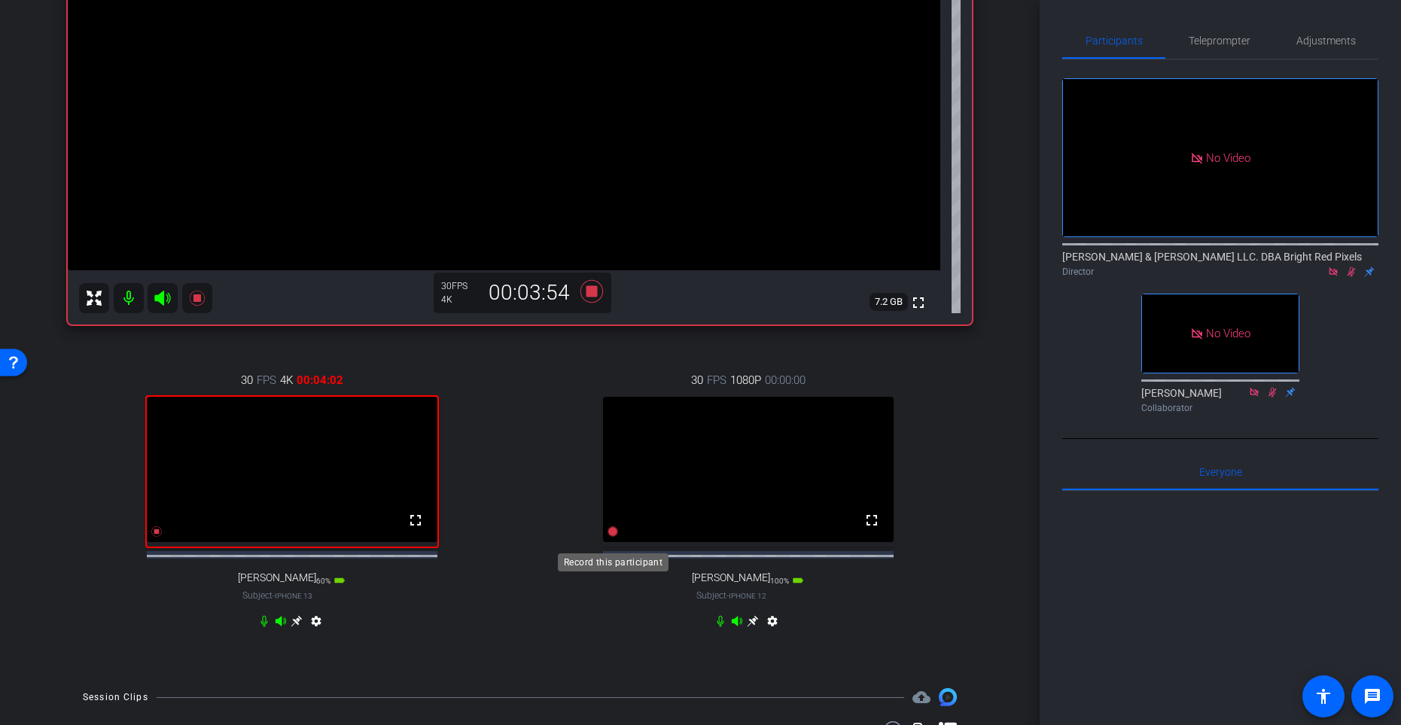
click at [611, 537] on icon at bounding box center [613, 531] width 11 height 11
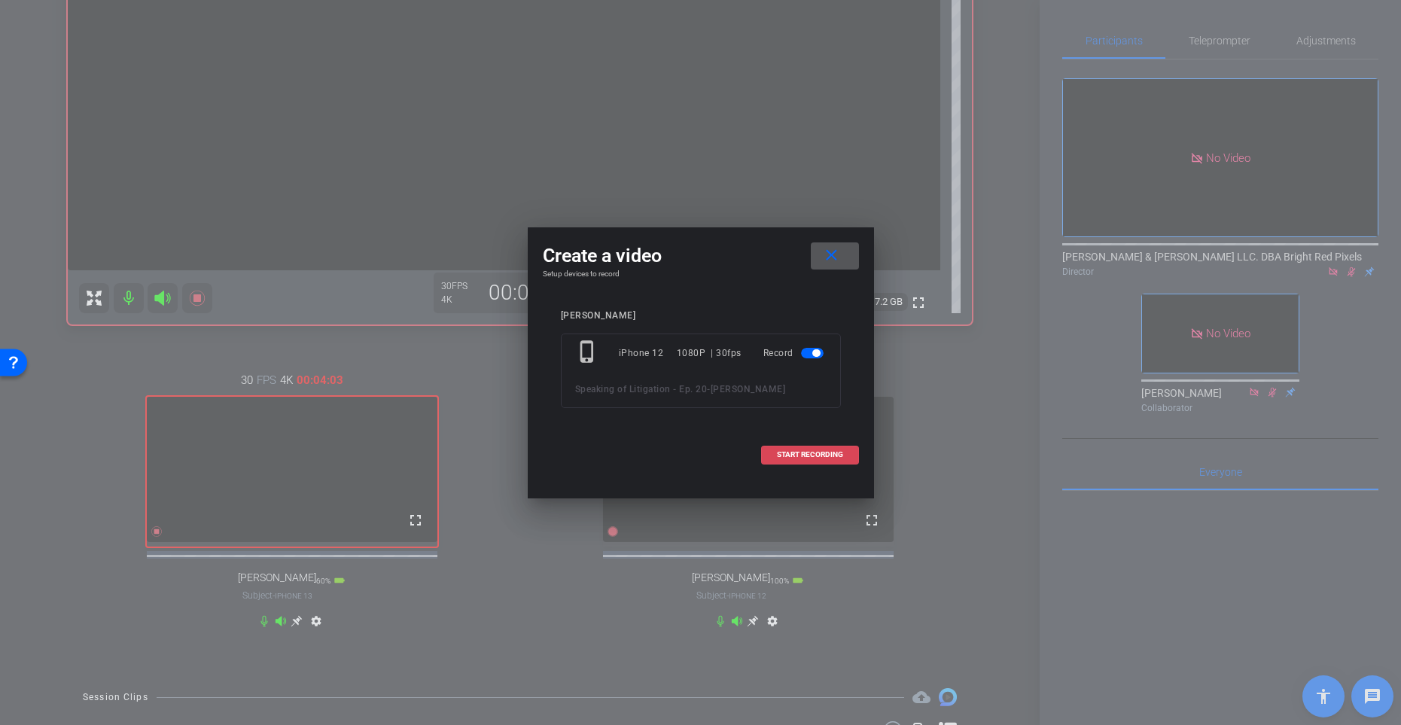
drag, startPoint x: 783, startPoint y: 455, endPoint x: 764, endPoint y: 454, distance: 18.8
click at [782, 455] on span "START RECORDING" at bounding box center [810, 455] width 66 height 8
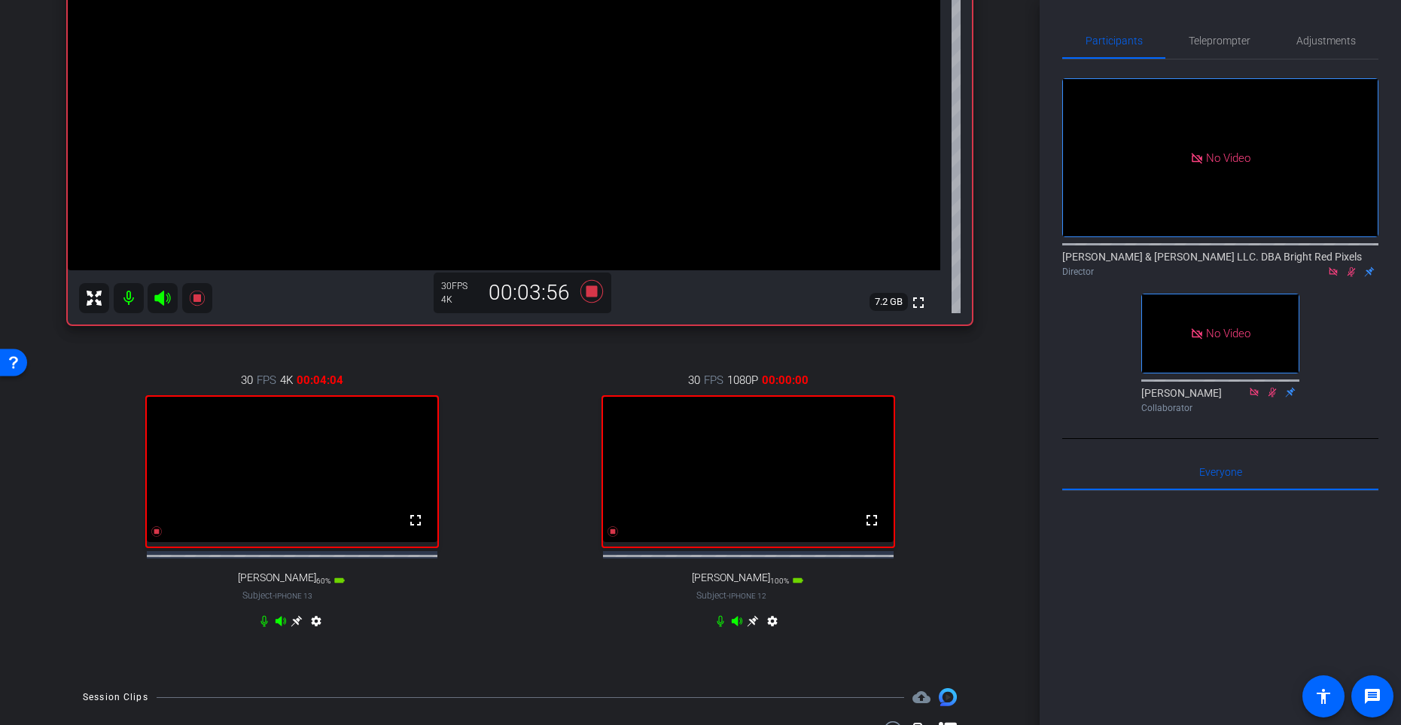
click at [523, 435] on div "30 FPS 4K 00:04:04 fullscreen [PERSON_NAME] Subject - iPhone 13 60% battery_std…" at bounding box center [520, 502] width 904 height 311
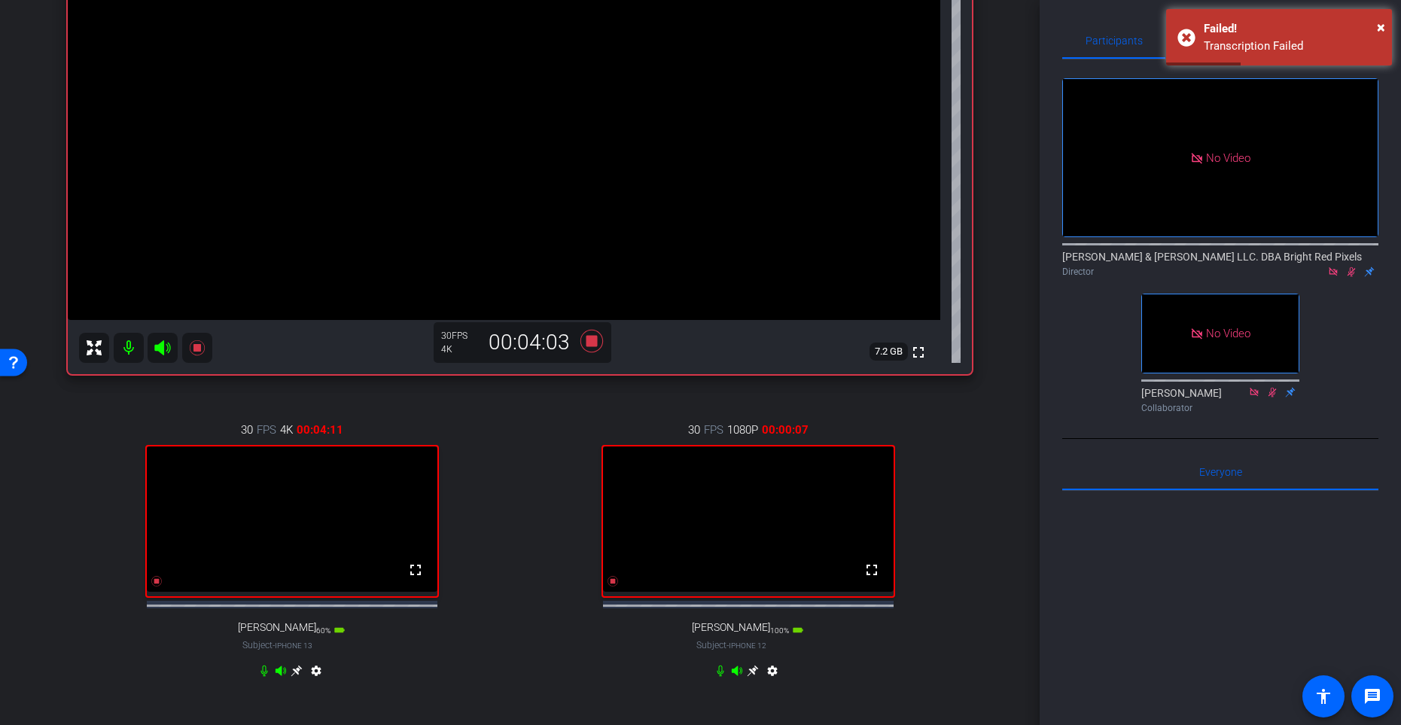
scroll to position [232, 0]
click at [523, 449] on div "30 FPS 4K 00:04:12 fullscreen [PERSON_NAME] Subject - iPhone 13 60% battery_std…" at bounding box center [520, 553] width 904 height 311
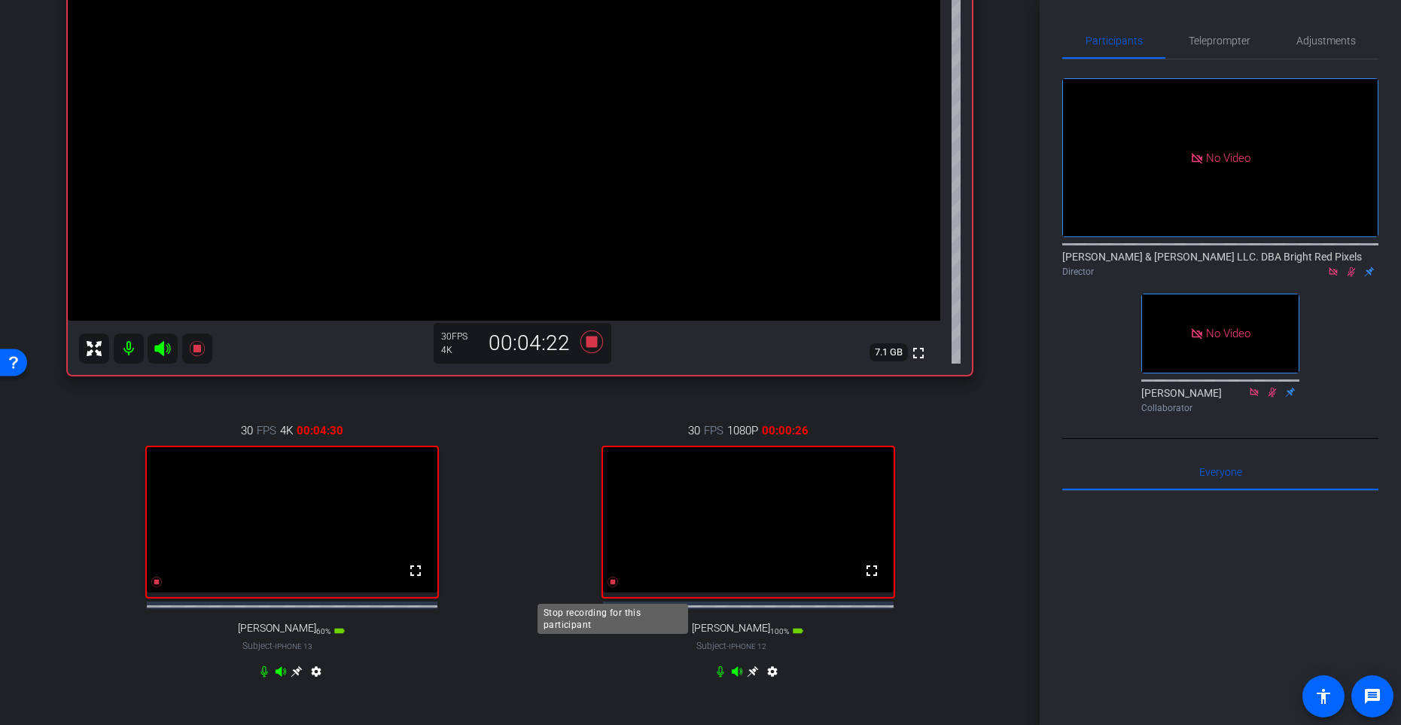
click at [615, 588] on icon at bounding box center [613, 582] width 12 height 12
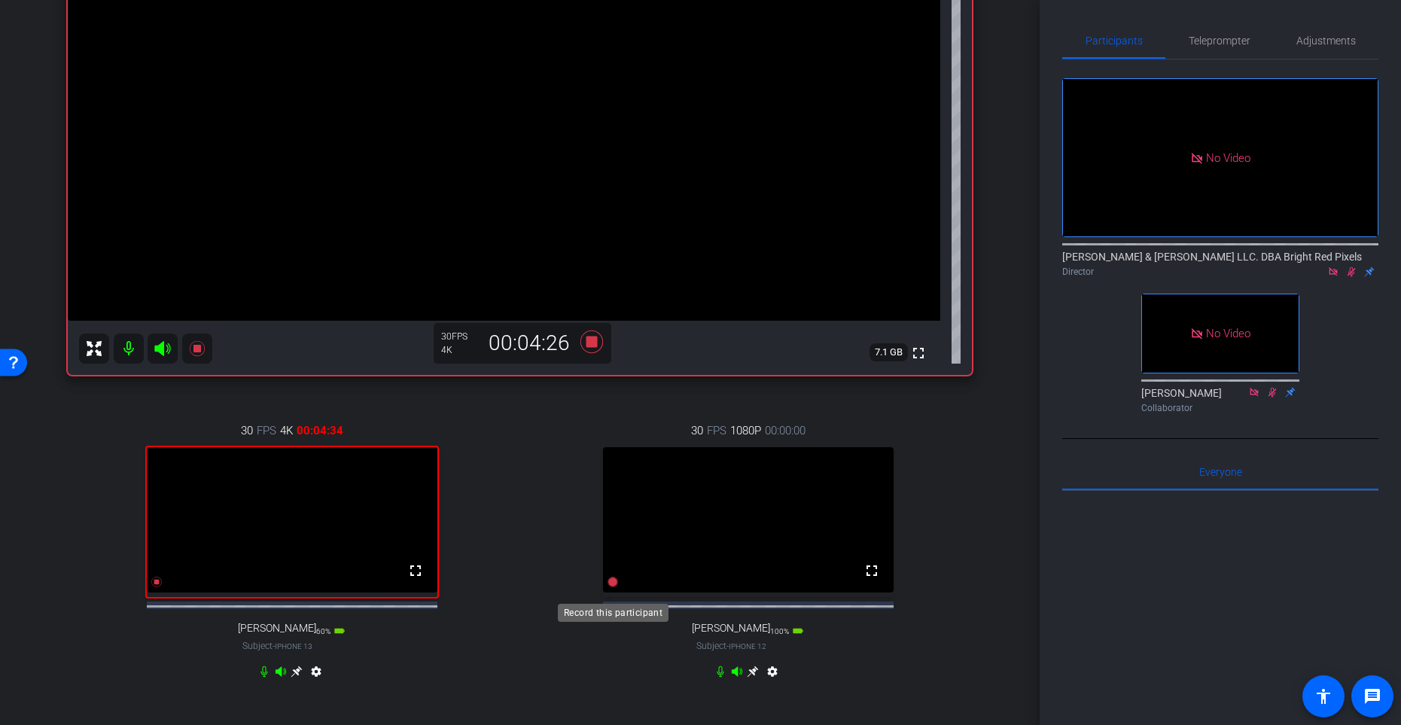
click at [612, 587] on icon at bounding box center [613, 582] width 11 height 11
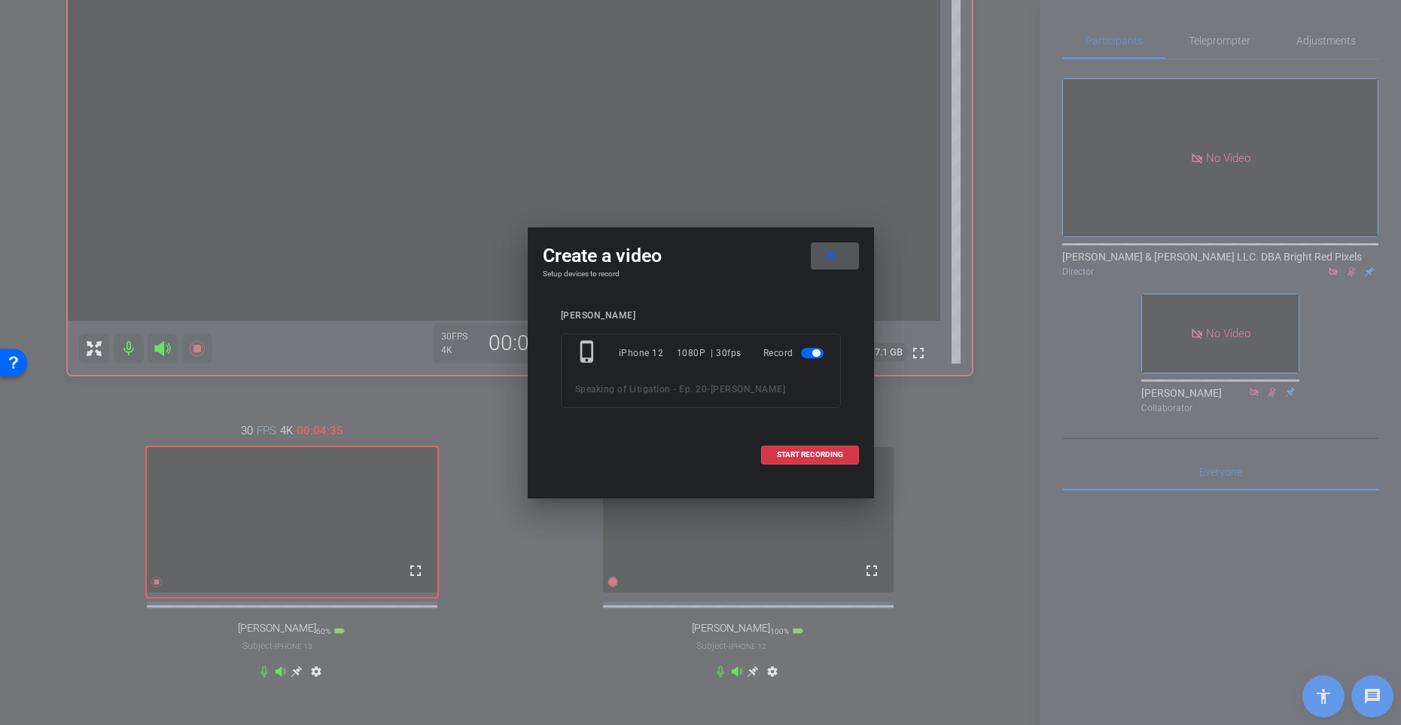
click at [777, 454] on span "START RECORDING" at bounding box center [810, 455] width 66 height 8
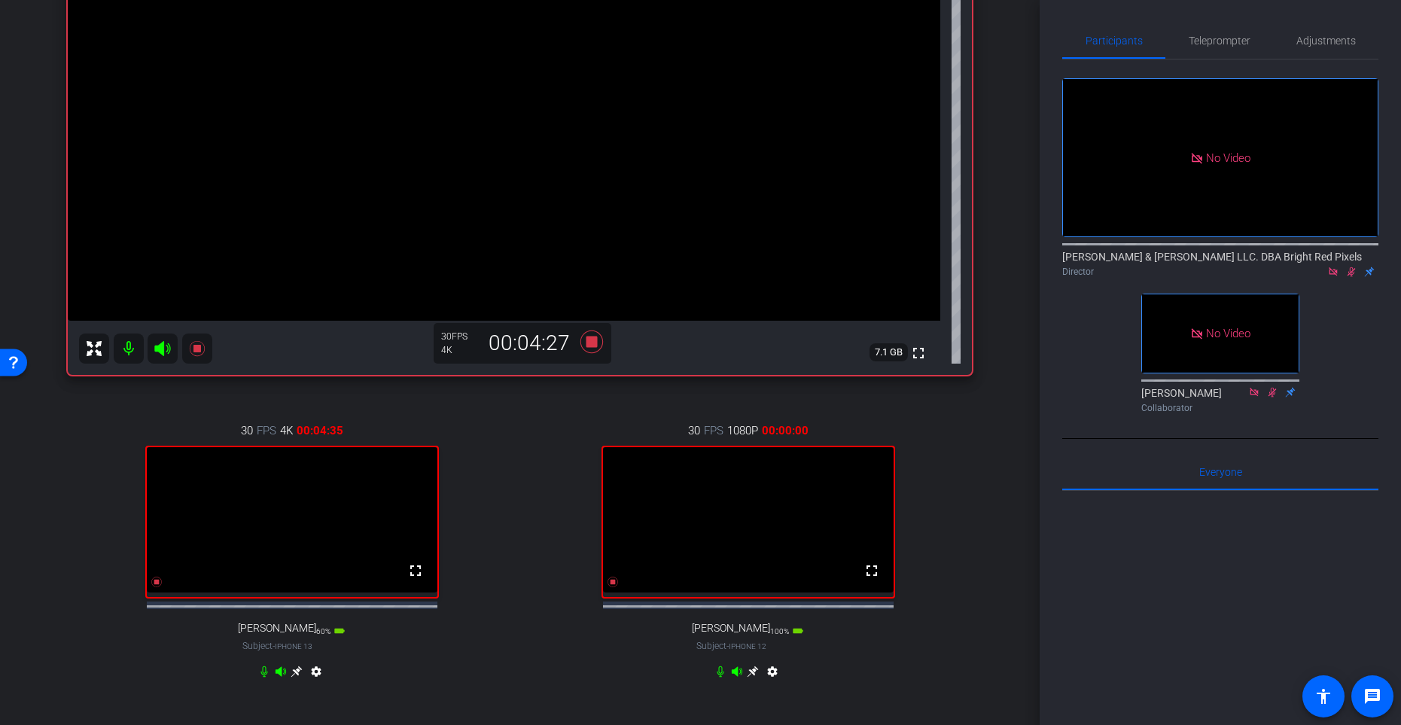
click at [508, 475] on div "30 FPS 4K 00:04:35 fullscreen [PERSON_NAME] Subject - iPhone 13 60% battery_std…" at bounding box center [292, 553] width 448 height 311
click at [608, 588] on icon at bounding box center [613, 582] width 12 height 12
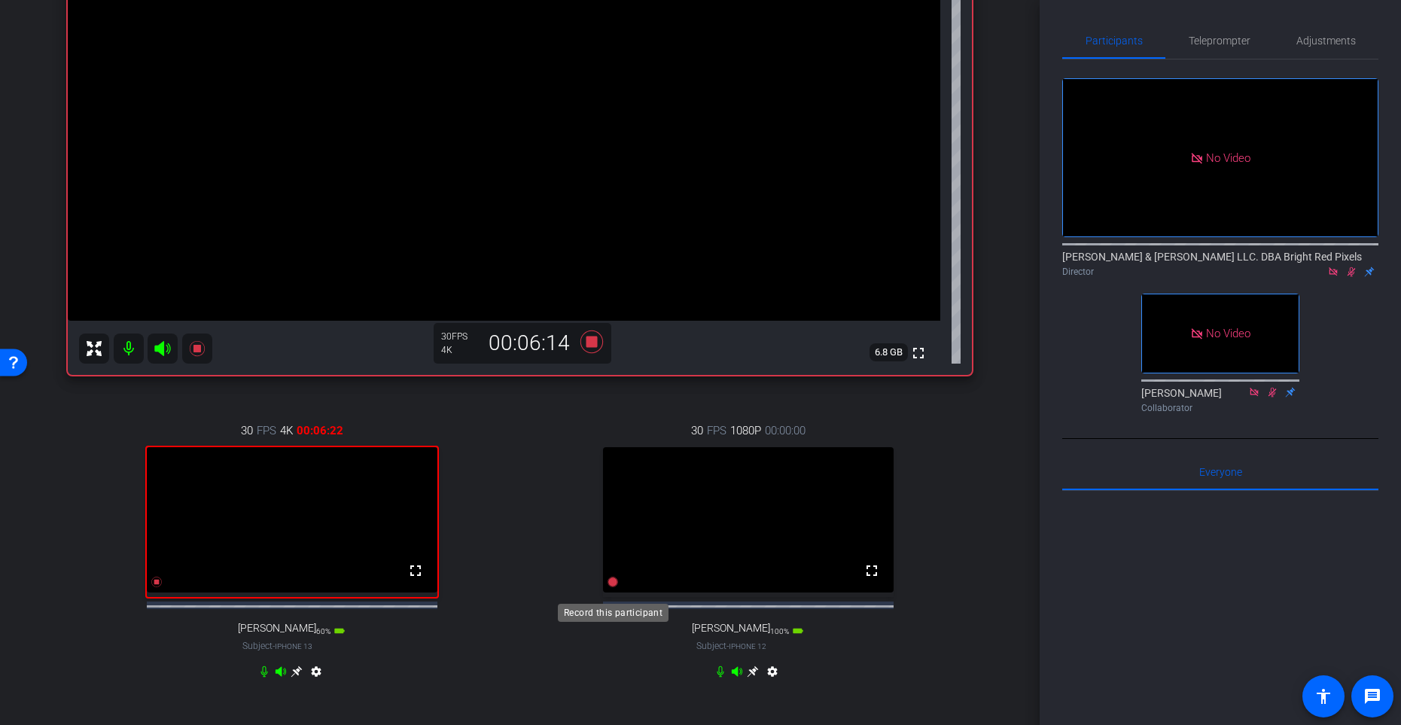
click at [613, 587] on icon at bounding box center [613, 582] width 11 height 11
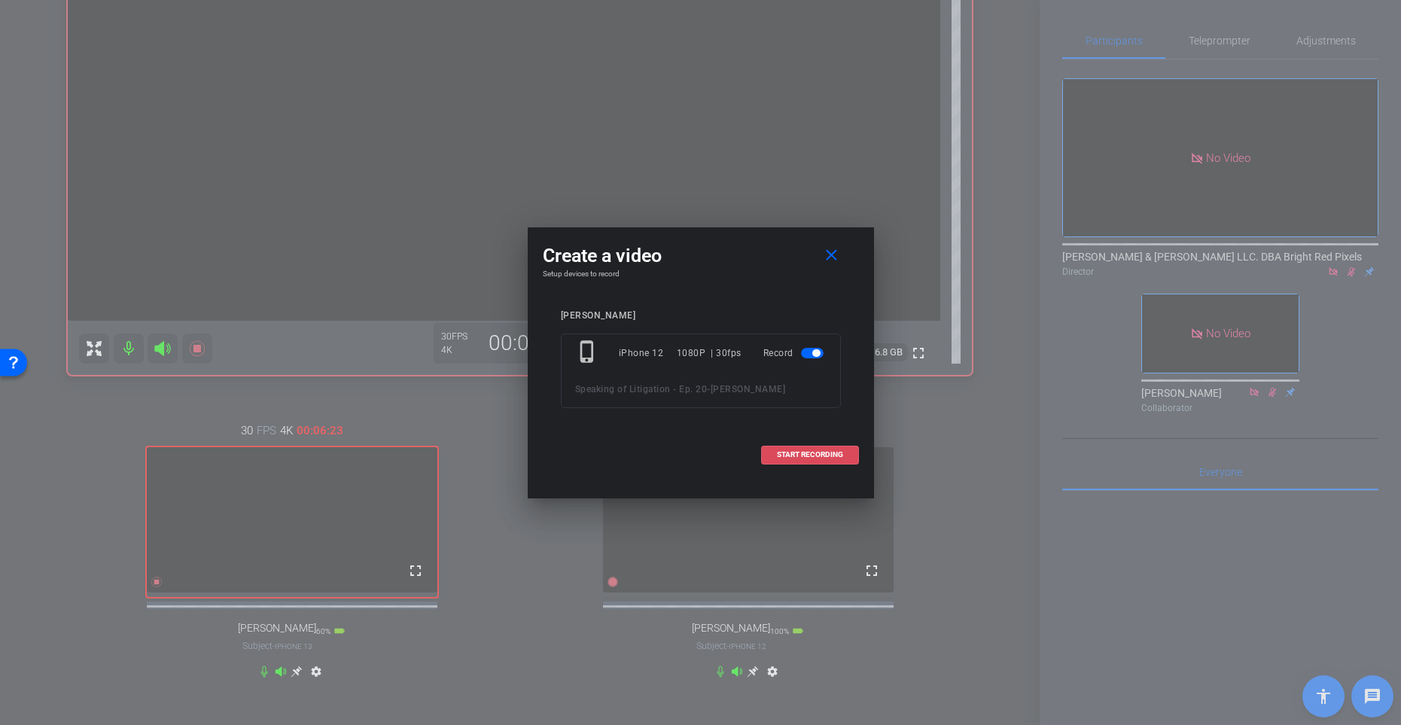
drag, startPoint x: 825, startPoint y: 447, endPoint x: 773, endPoint y: 455, distance: 51.8
click at [825, 447] on span at bounding box center [810, 455] width 96 height 36
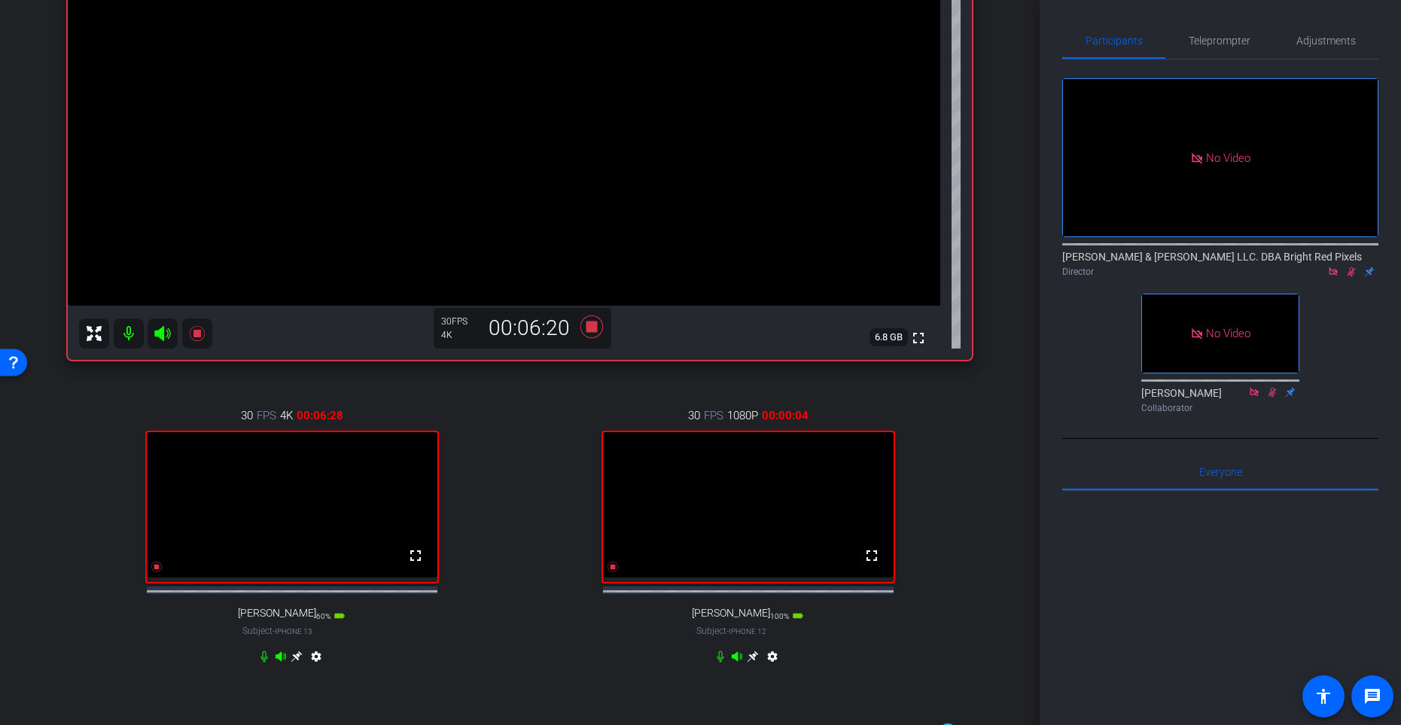
scroll to position [243, 0]
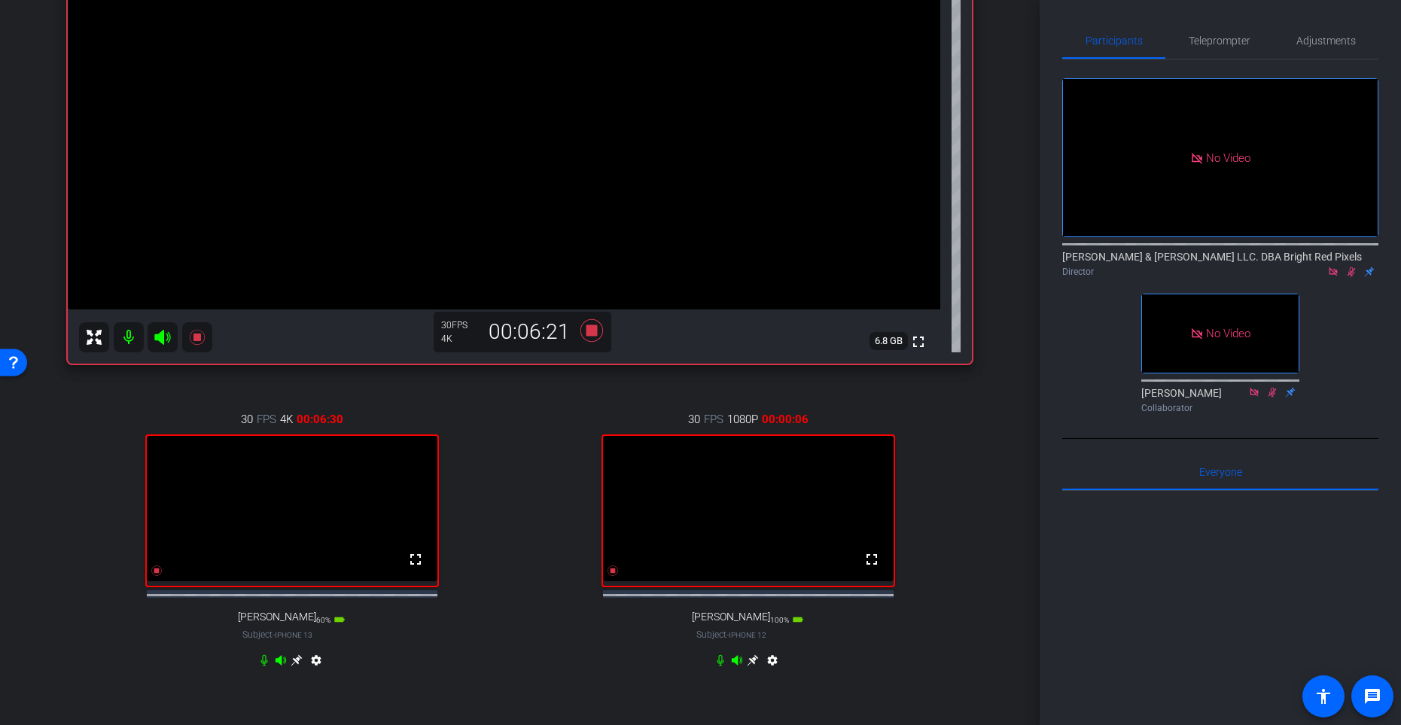
click at [758, 594] on icon at bounding box center [753, 660] width 12 height 12
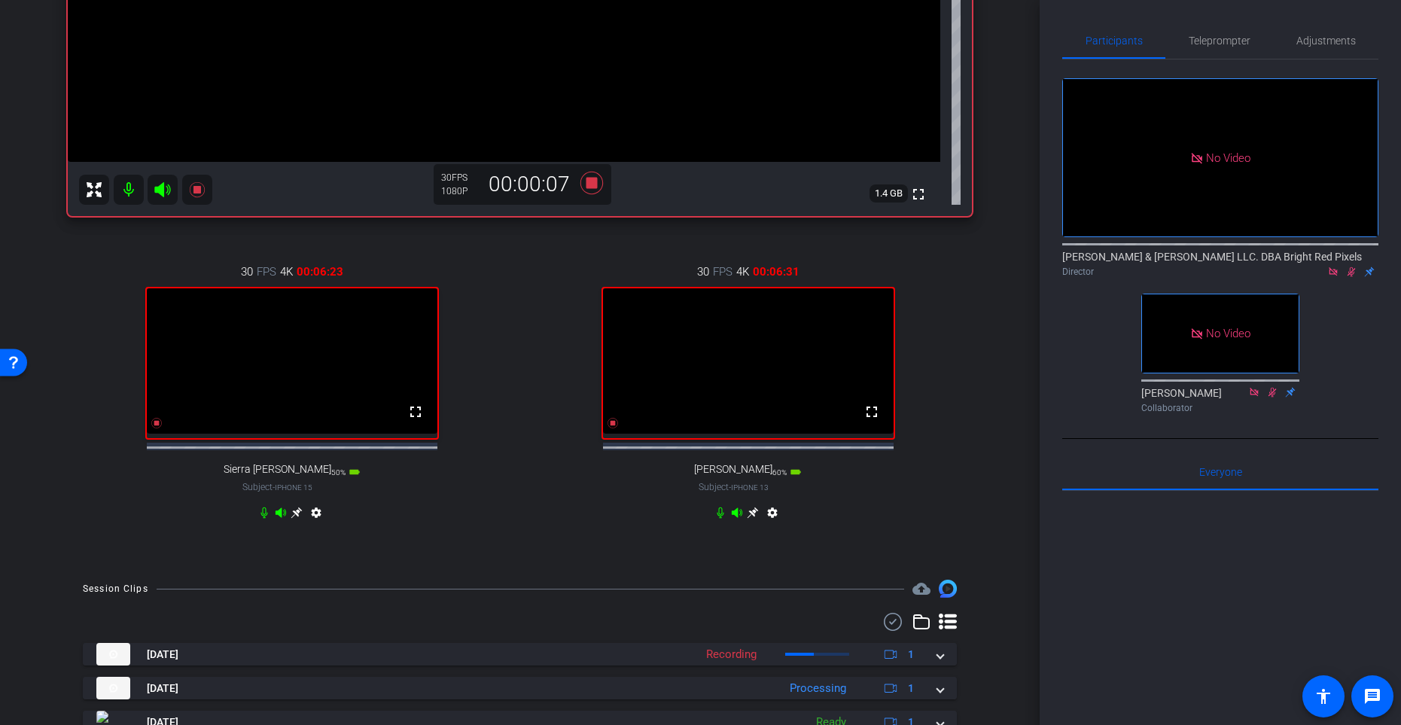
drag, startPoint x: 486, startPoint y: 507, endPoint x: 569, endPoint y: 452, distance: 100.0
click at [485, 507] on div "30 FPS 4K 00:06:23 fullscreen Sierra [PERSON_NAME] Subject - iPhone 15 50% batt…" at bounding box center [292, 394] width 448 height 311
click at [611, 429] on icon at bounding box center [613, 423] width 12 height 12
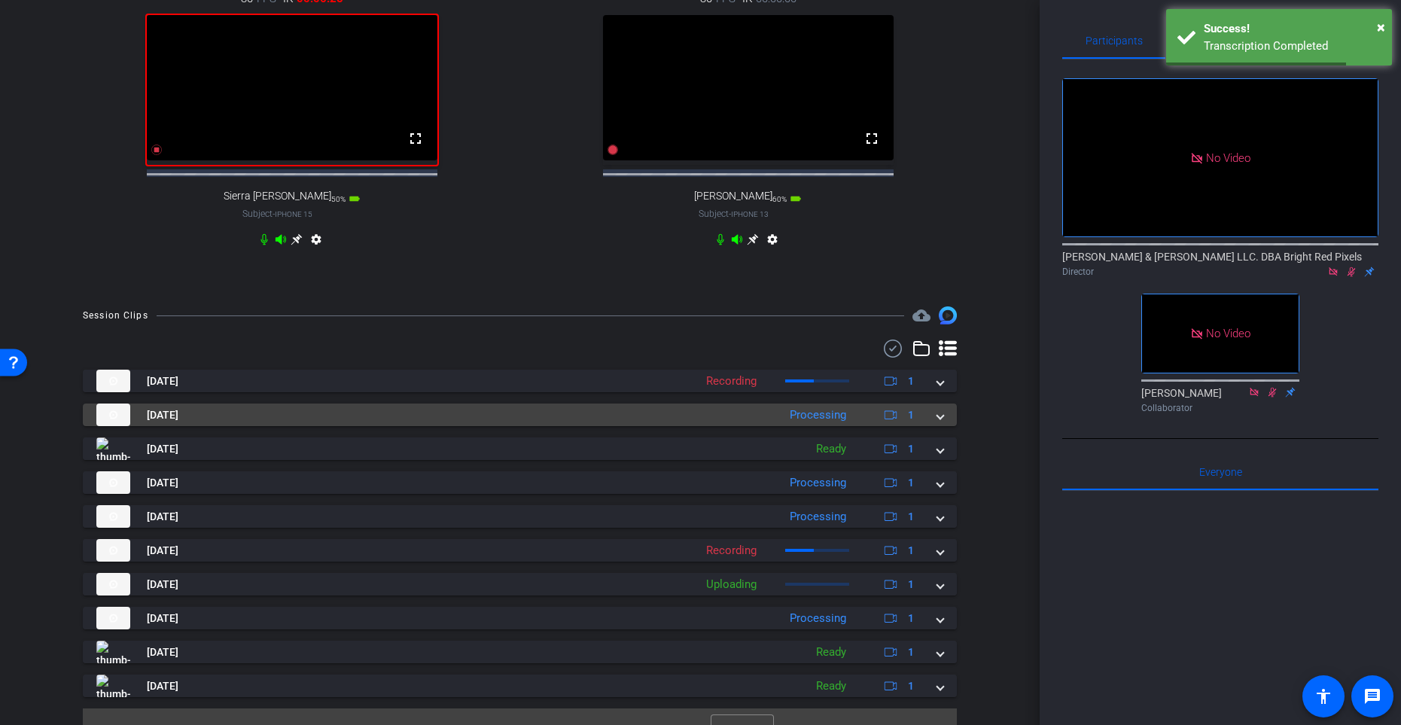
scroll to position [666, 0]
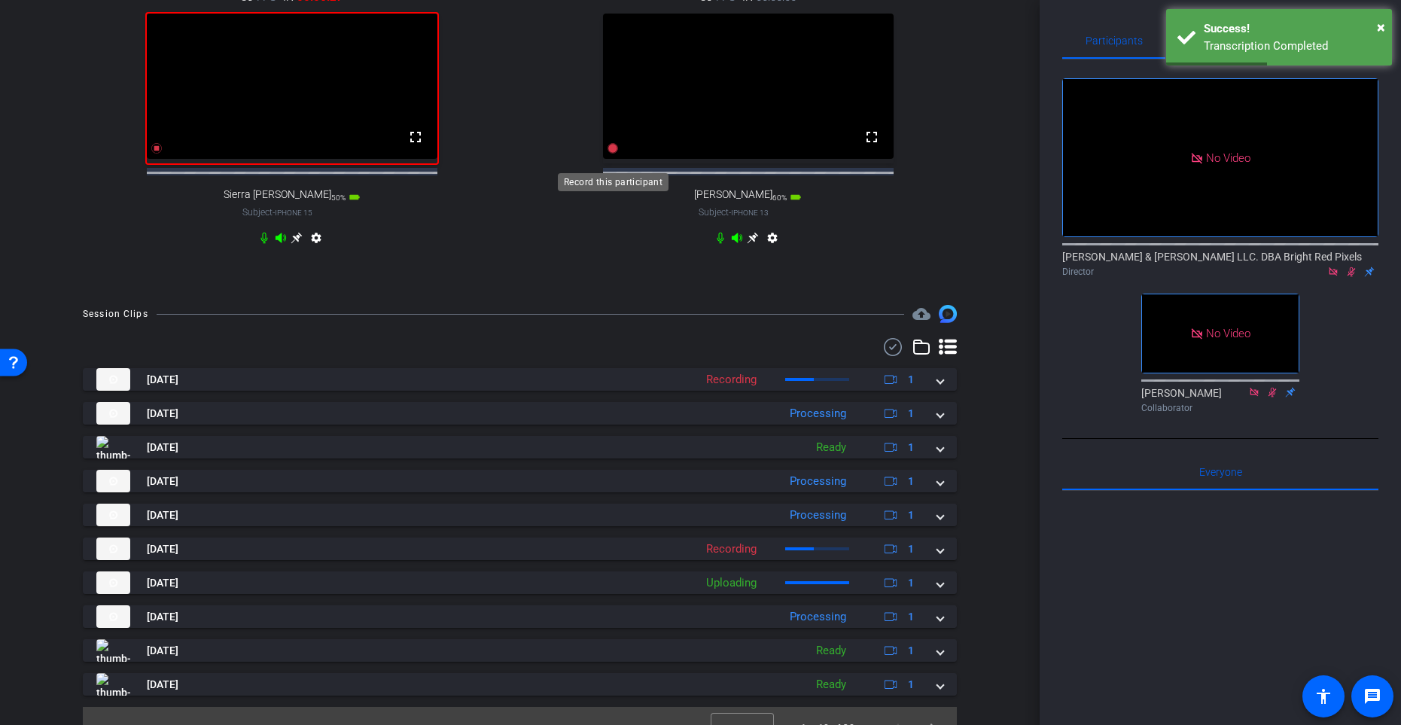
click at [615, 154] on icon at bounding box center [613, 148] width 11 height 11
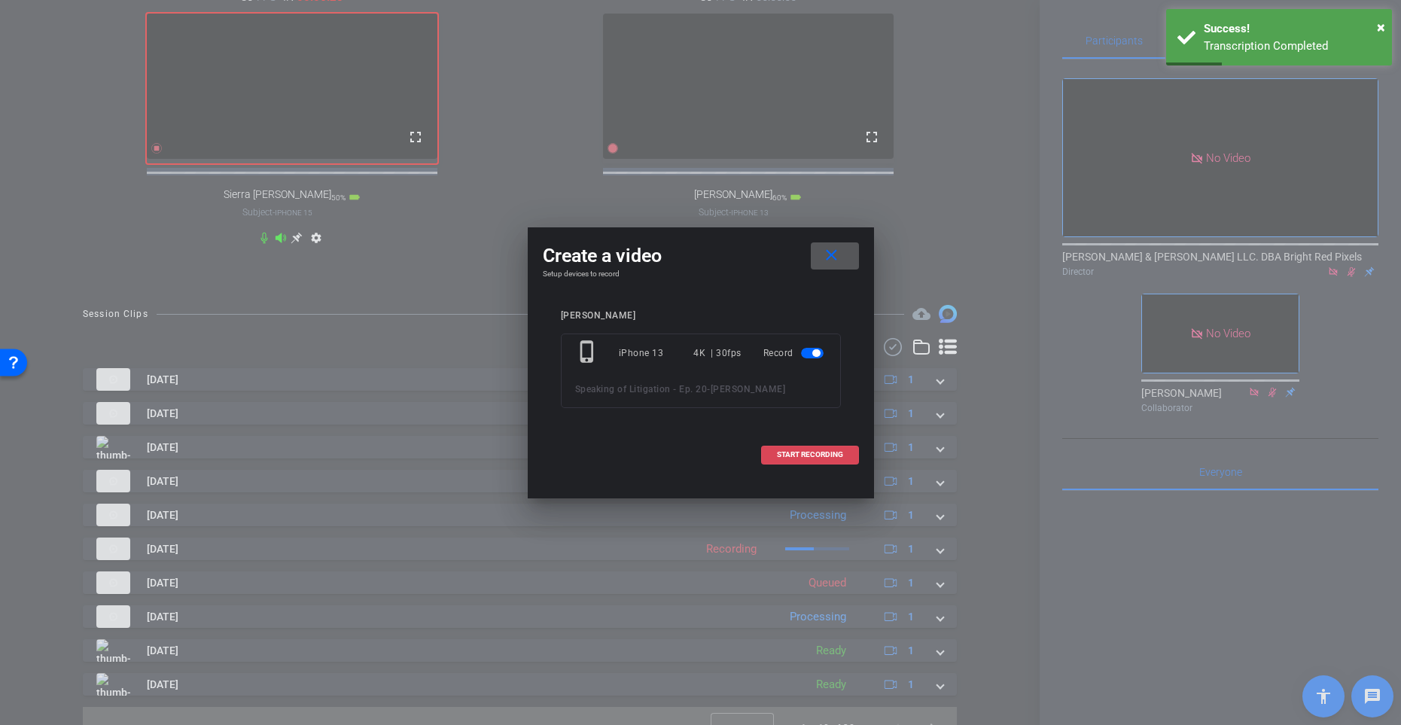
click at [855, 464] on span at bounding box center [810, 455] width 96 height 36
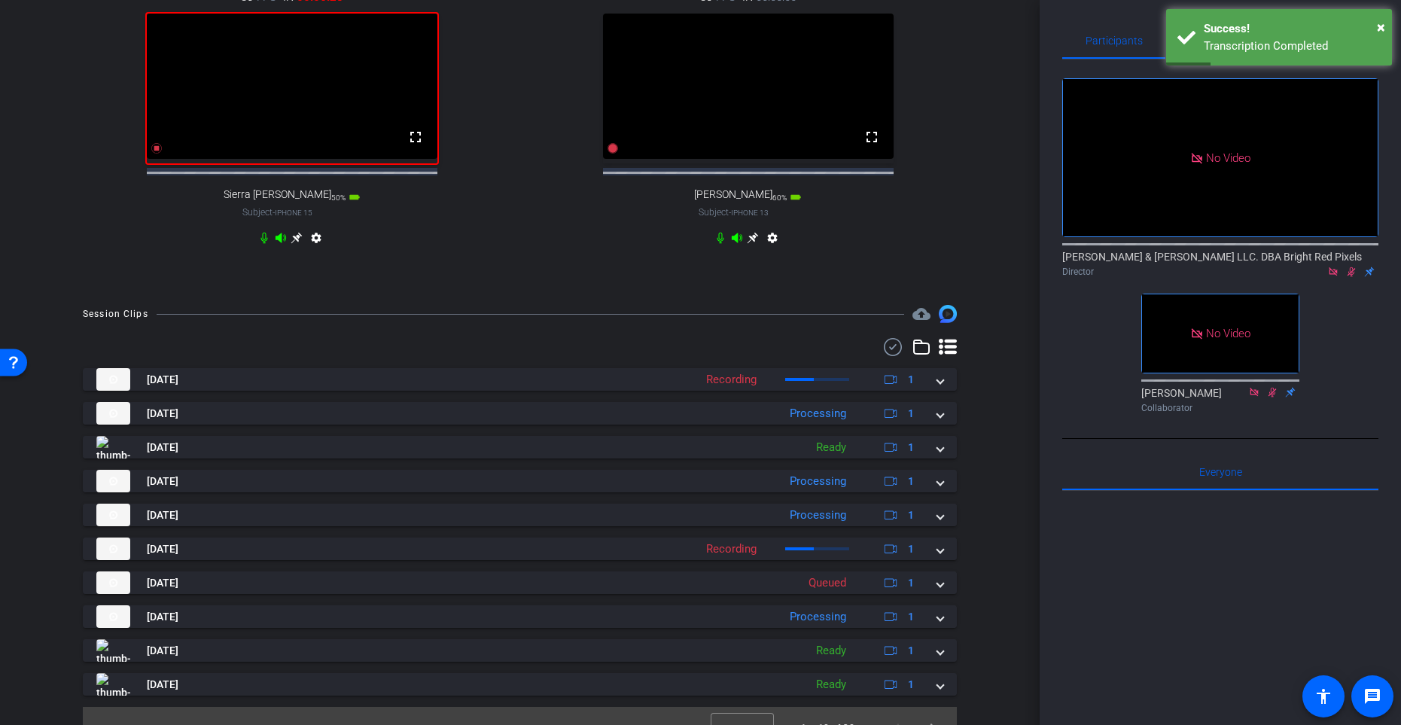
scroll to position [664, 0]
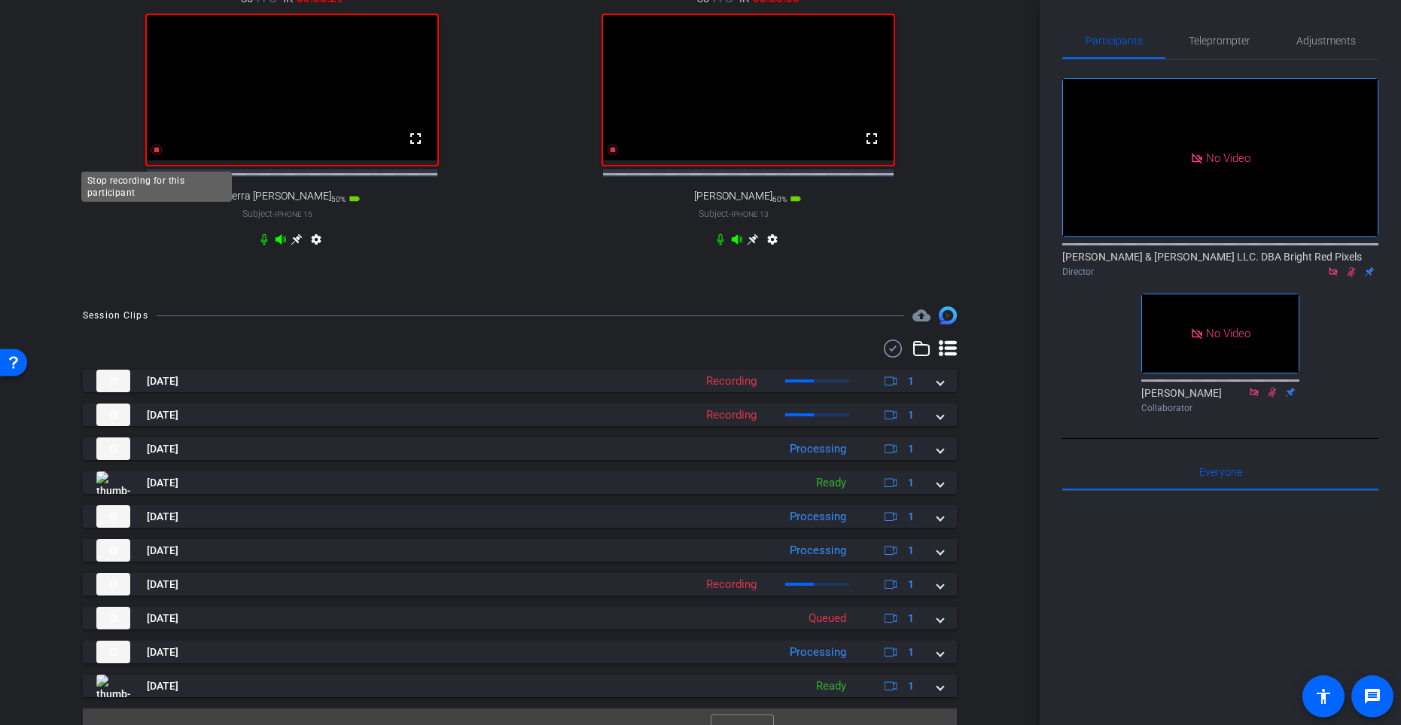
click at [156, 155] on icon at bounding box center [156, 150] width 11 height 11
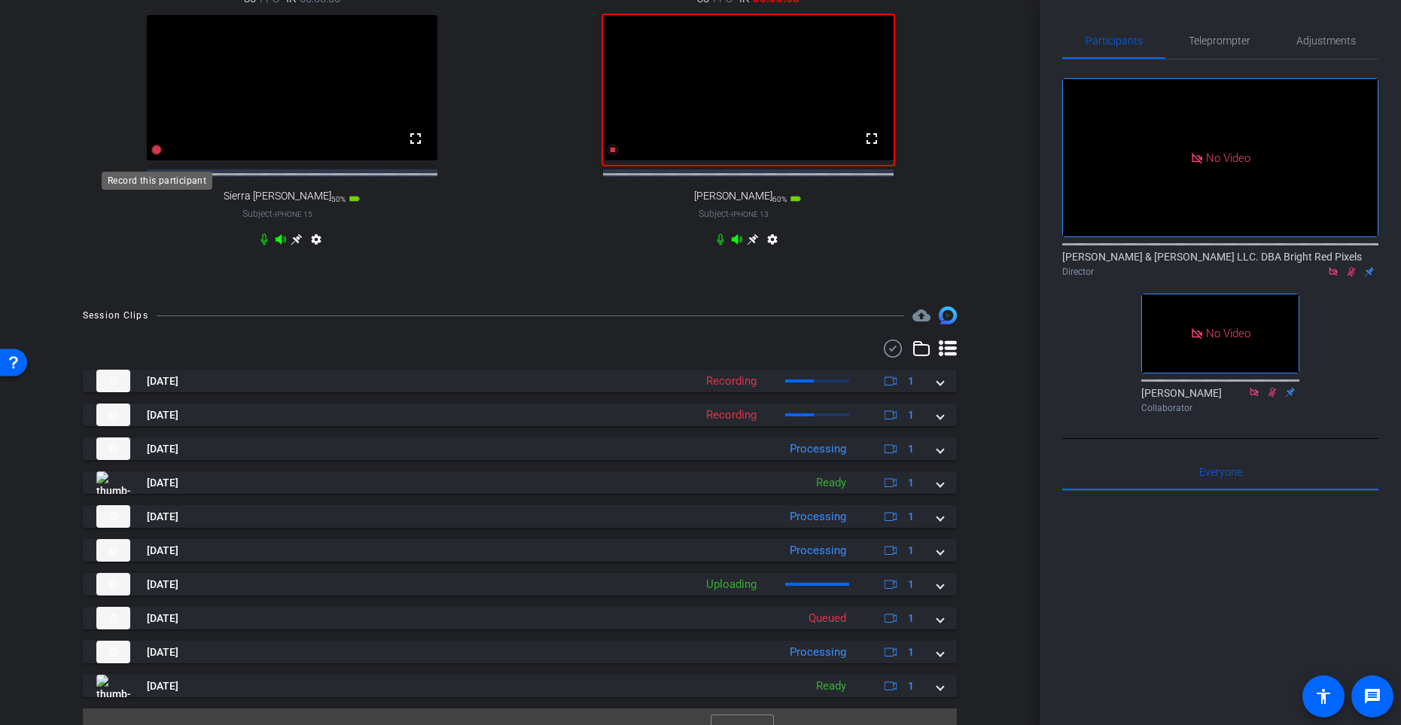
click at [155, 155] on icon at bounding box center [156, 150] width 11 height 11
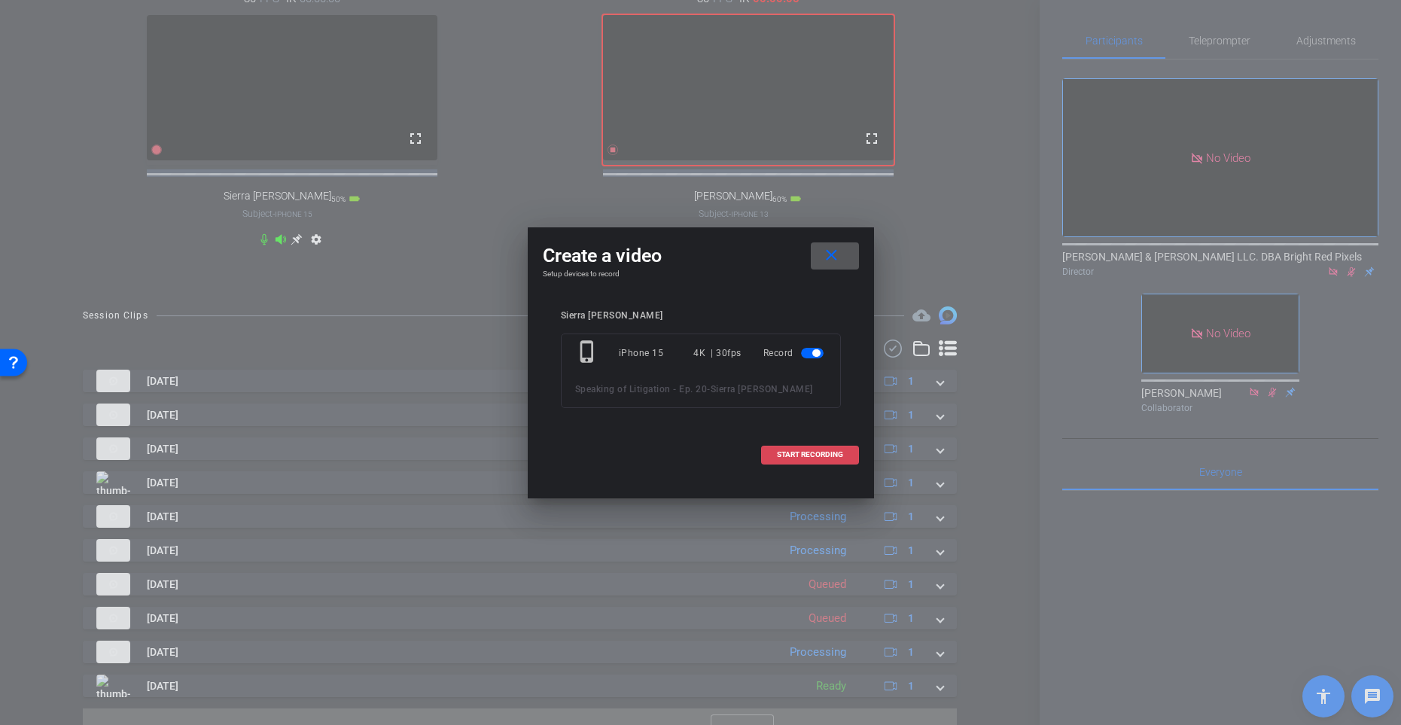
click at [782, 459] on span "START RECORDING" at bounding box center [810, 455] width 66 height 8
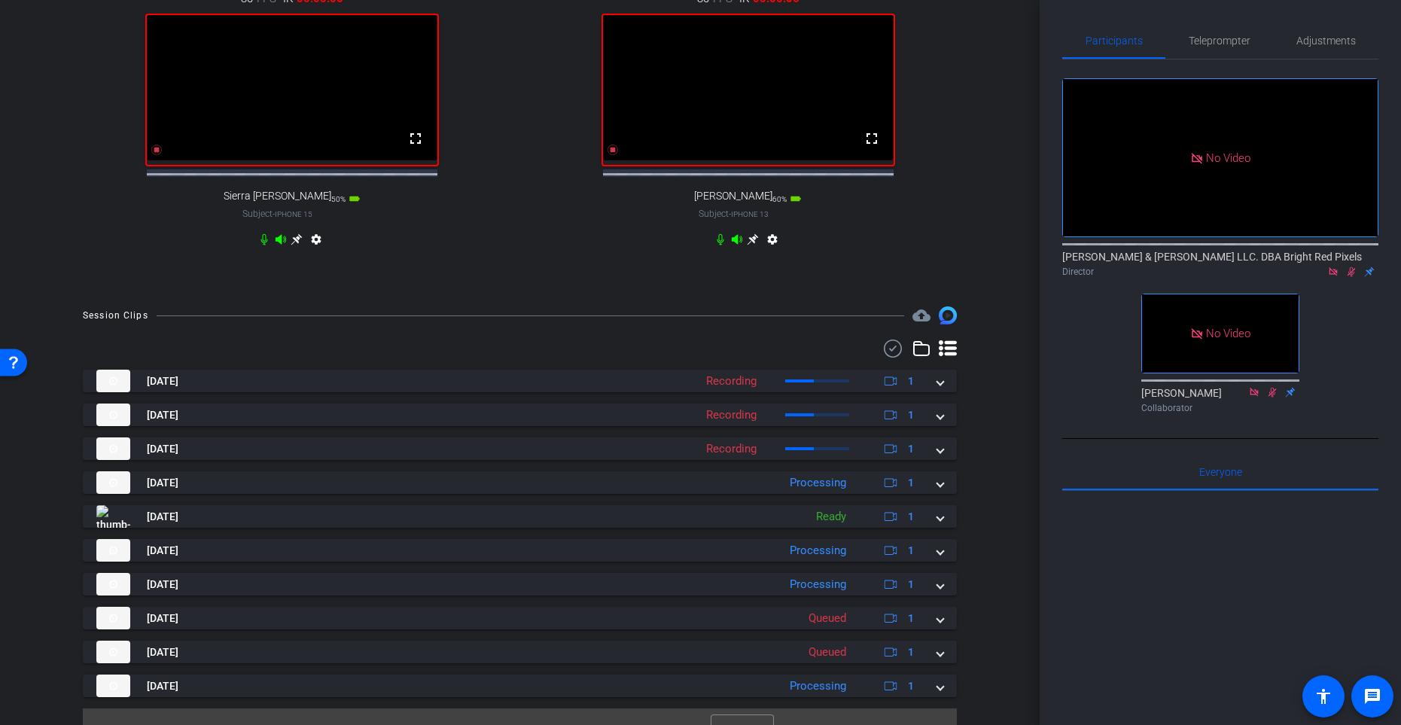
click at [298, 245] on icon at bounding box center [296, 239] width 11 height 11
click at [485, 273] on div "30 FPS 4K 00:00:07 fullscreen [PERSON_NAME] Subject - iPhone 13 60% battery_std…" at bounding box center [292, 120] width 448 height 311
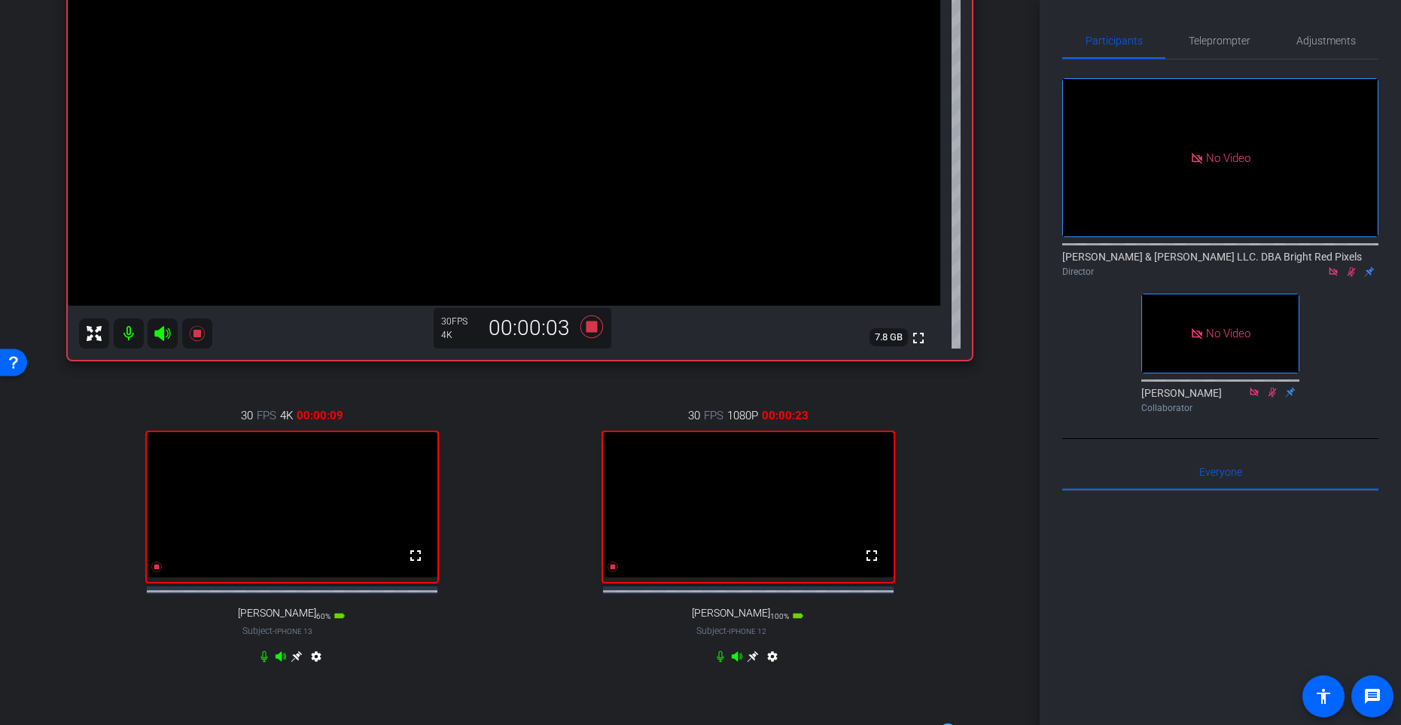
scroll to position [238, 0]
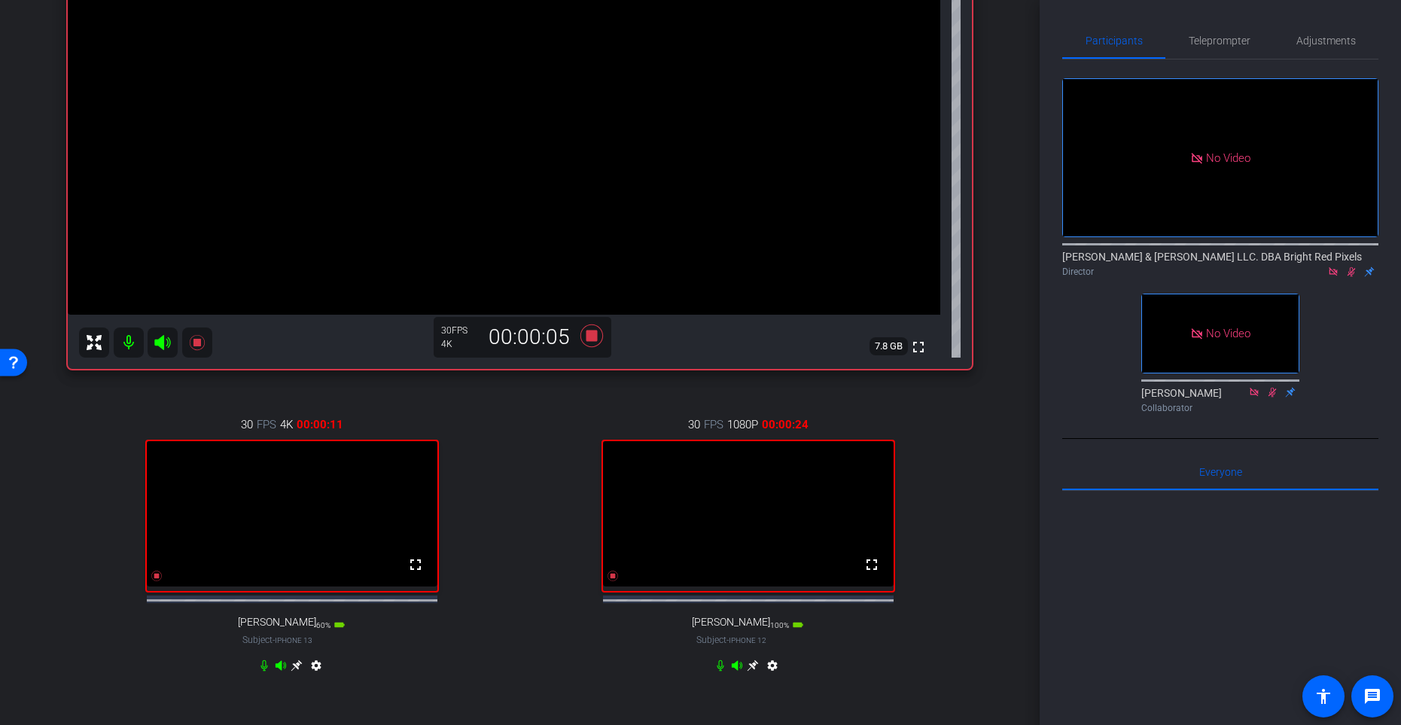
click at [512, 465] on div "30 FPS 4K 00:00:11 fullscreen [PERSON_NAME] Subject - iPhone 13 60% battery_std…" at bounding box center [292, 547] width 448 height 311
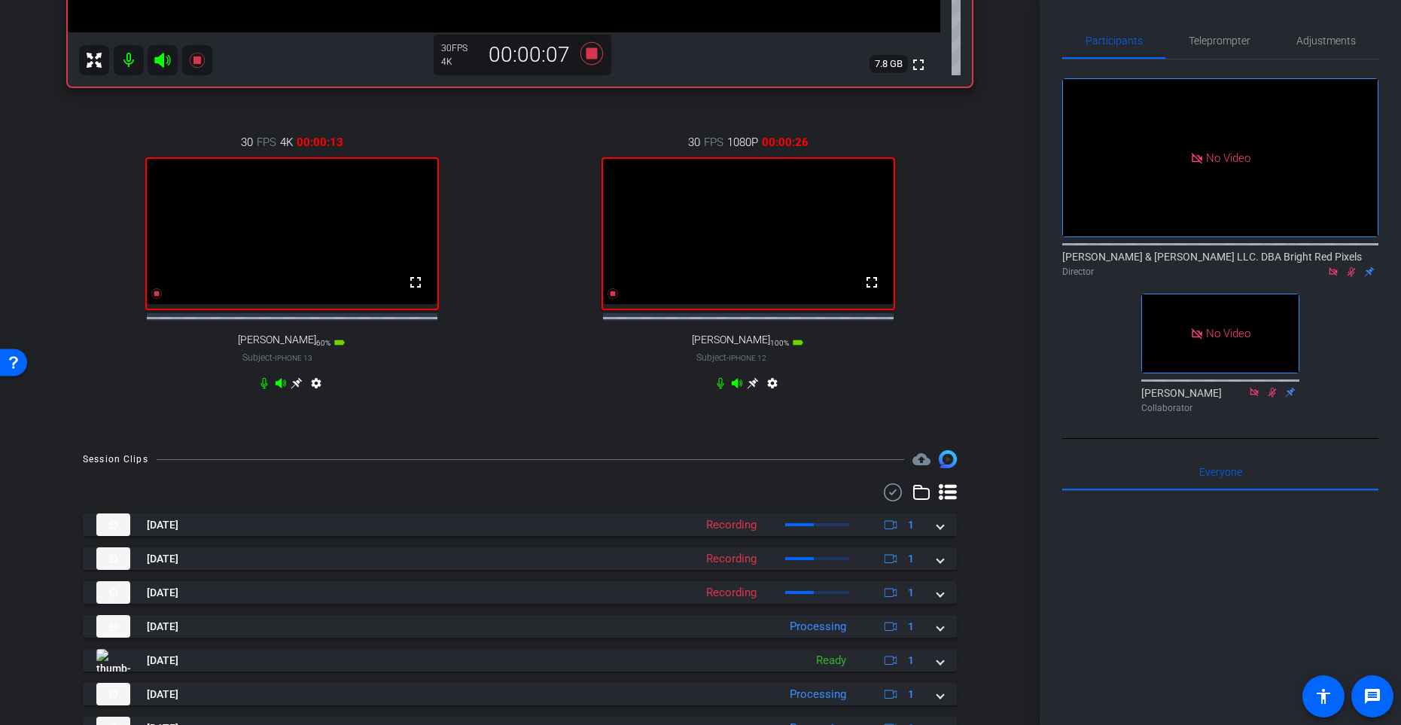
scroll to position [700, 0]
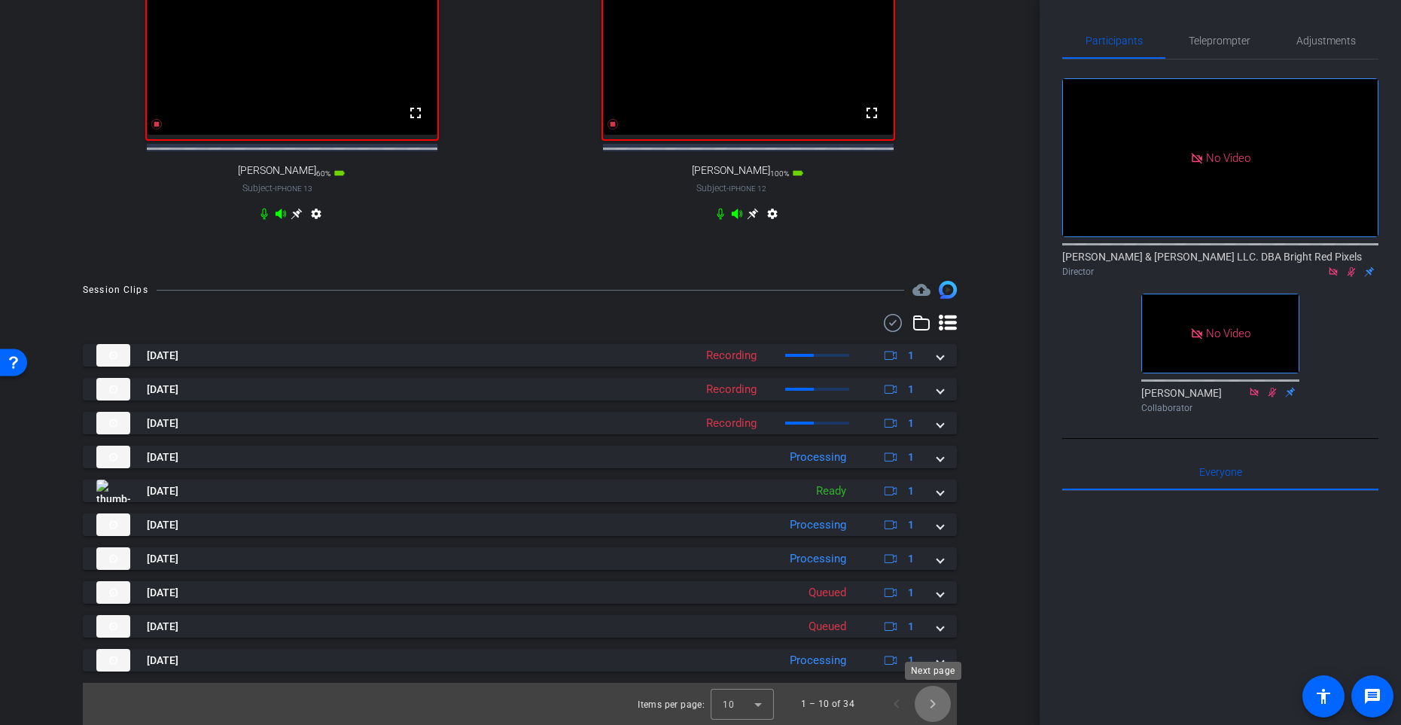
click at [926, 594] on span "Next page" at bounding box center [933, 704] width 36 height 36
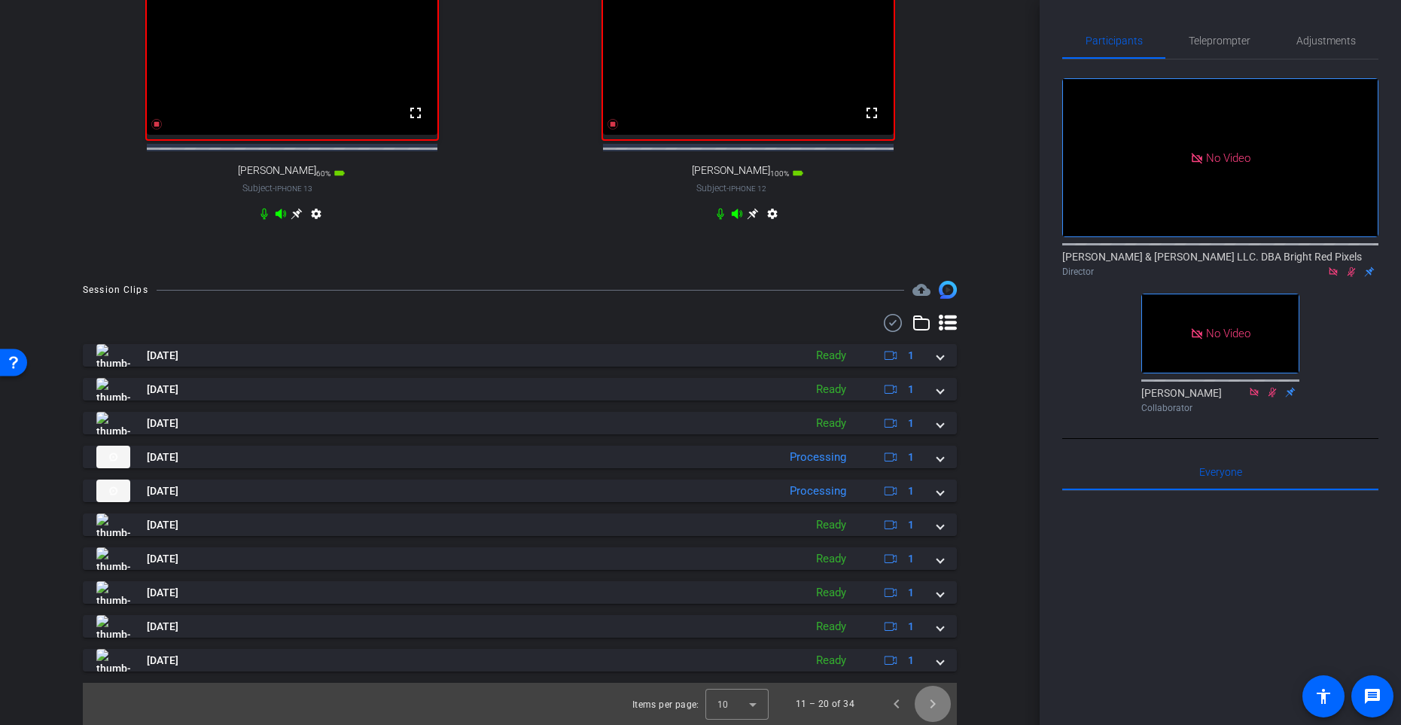
click at [930, 594] on span "Next page" at bounding box center [933, 704] width 36 height 36
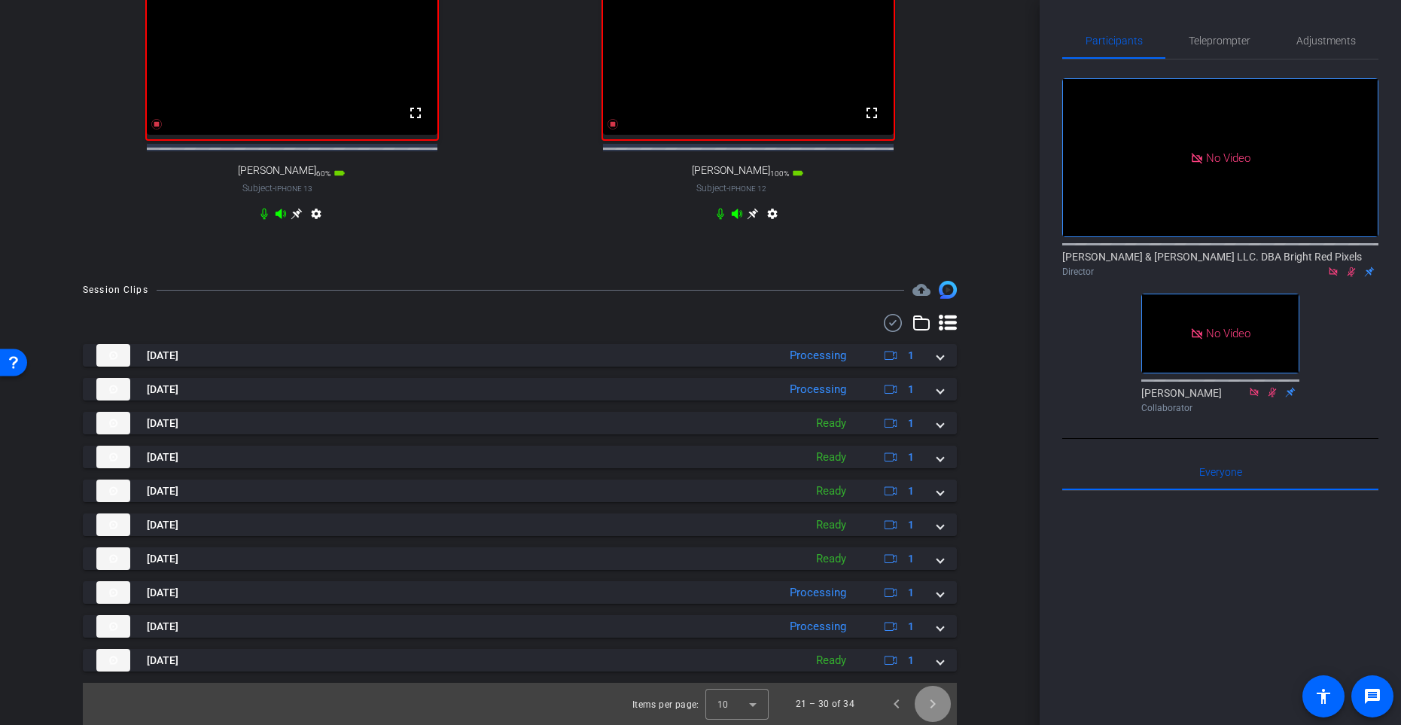
click at [931, 594] on span "Next page" at bounding box center [933, 704] width 36 height 36
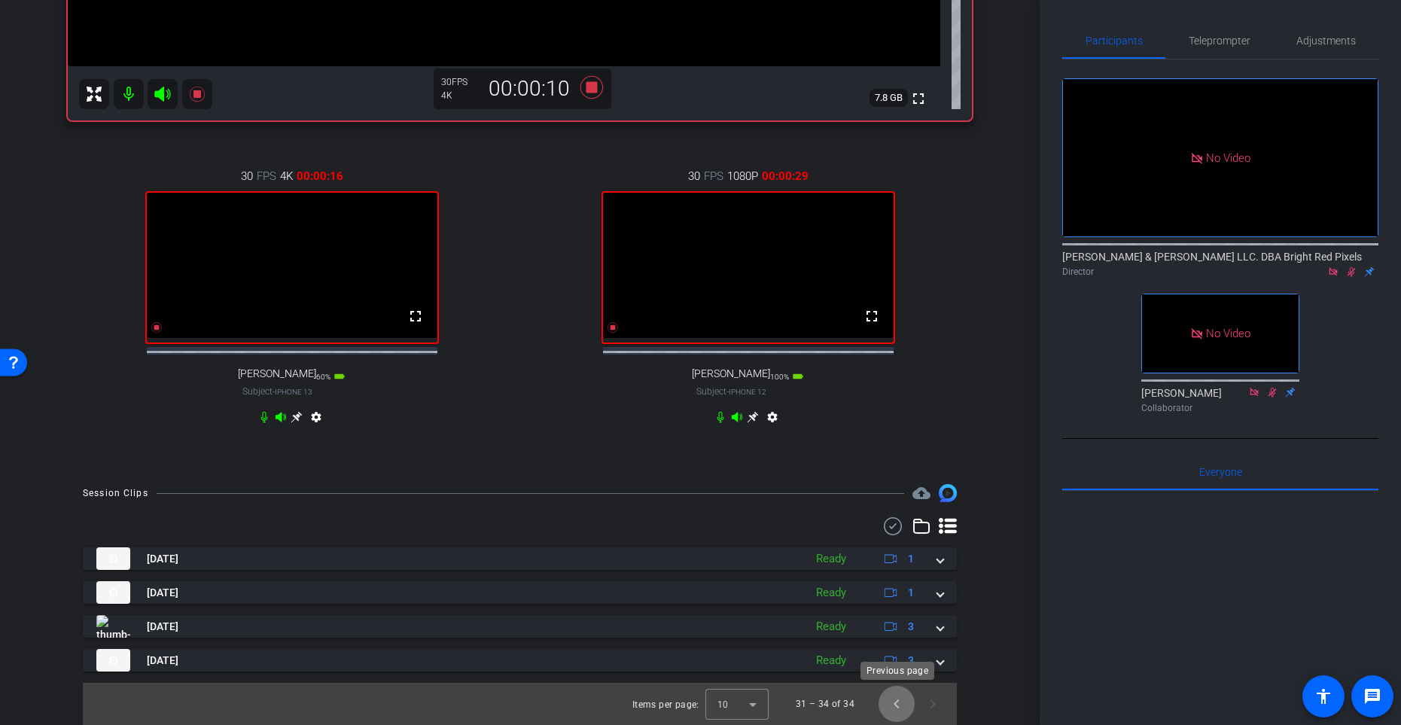
click at [898, 594] on span "Previous page" at bounding box center [897, 704] width 36 height 36
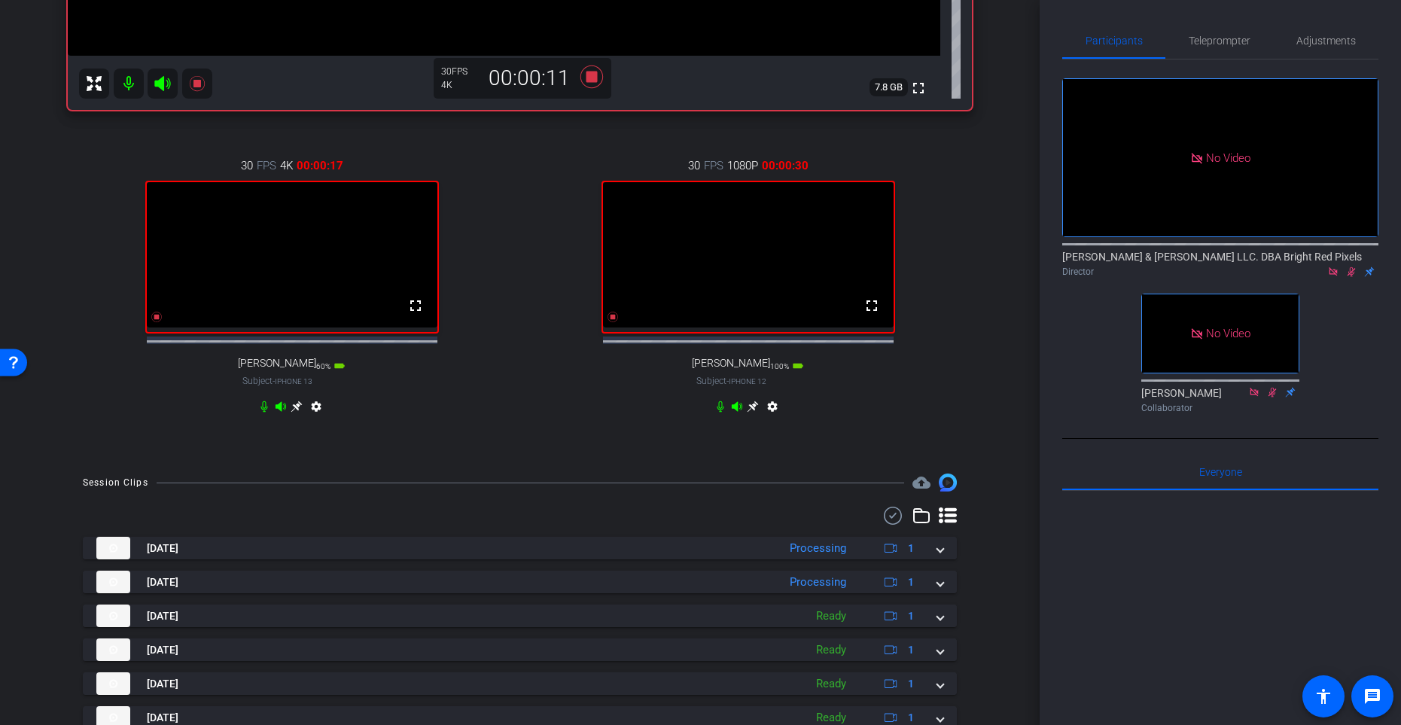
scroll to position [700, 0]
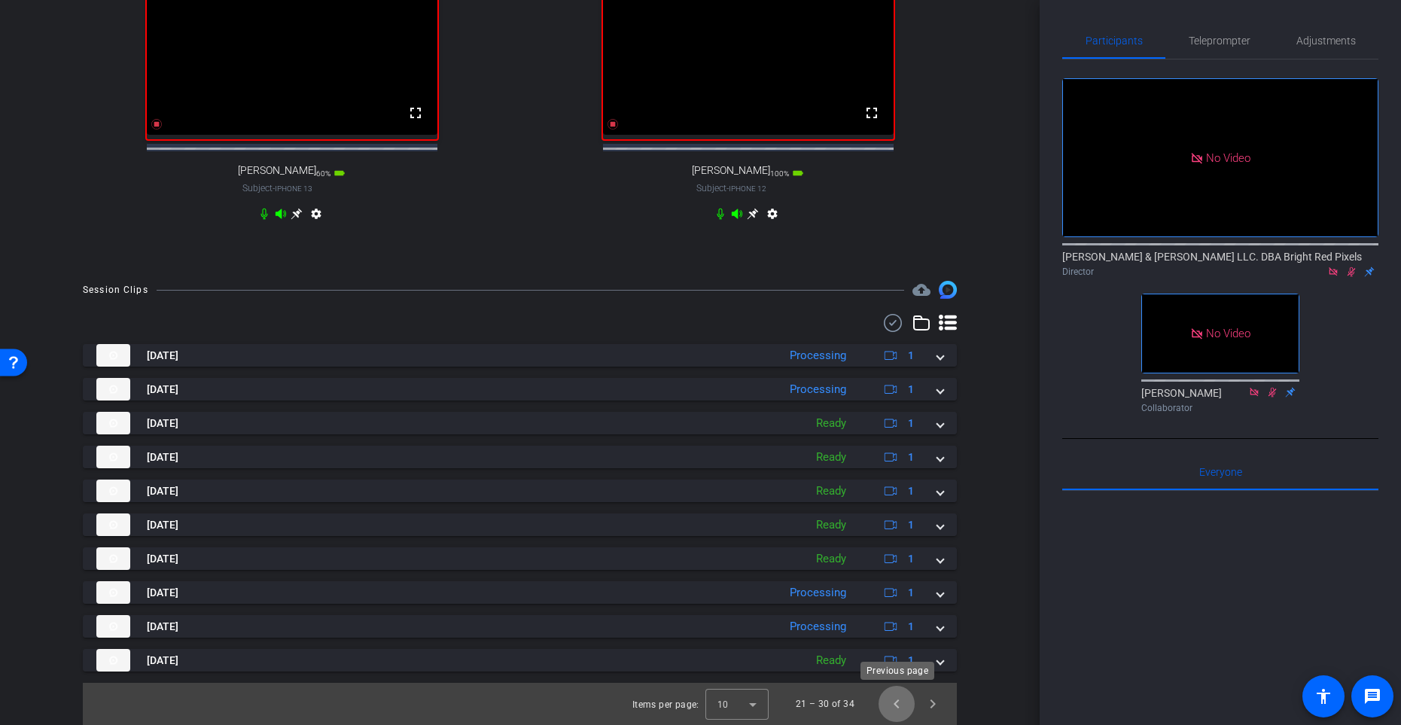
click at [901, 594] on span "Previous page" at bounding box center [897, 704] width 36 height 36
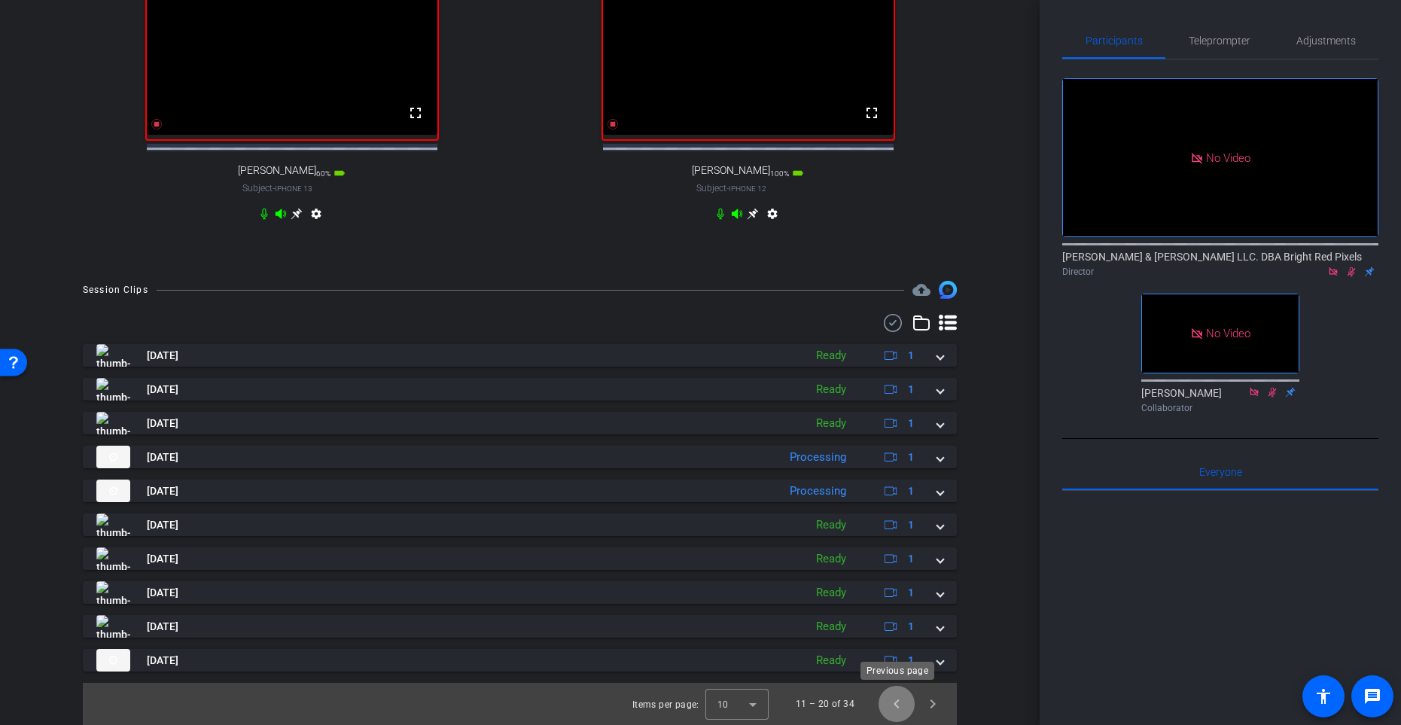
click at [899, 594] on span "Previous page" at bounding box center [897, 704] width 36 height 36
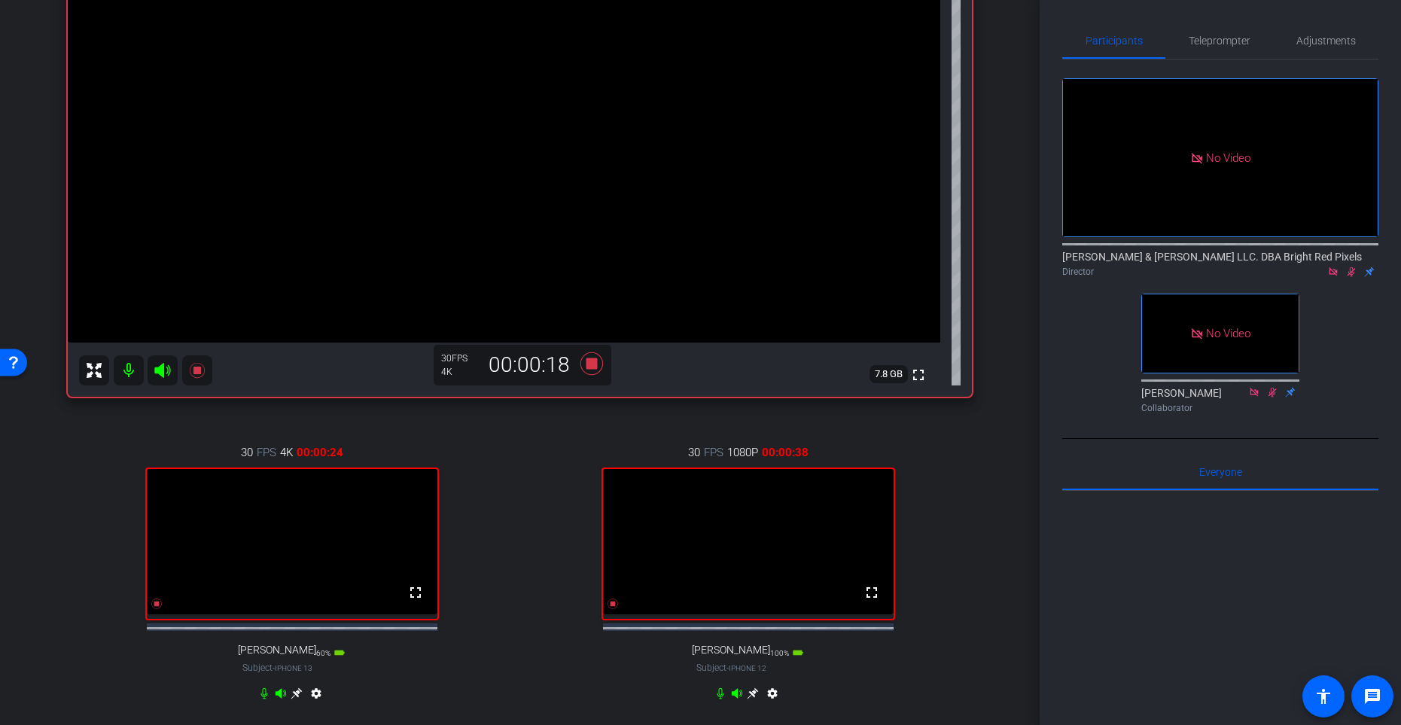
scroll to position [221, 0]
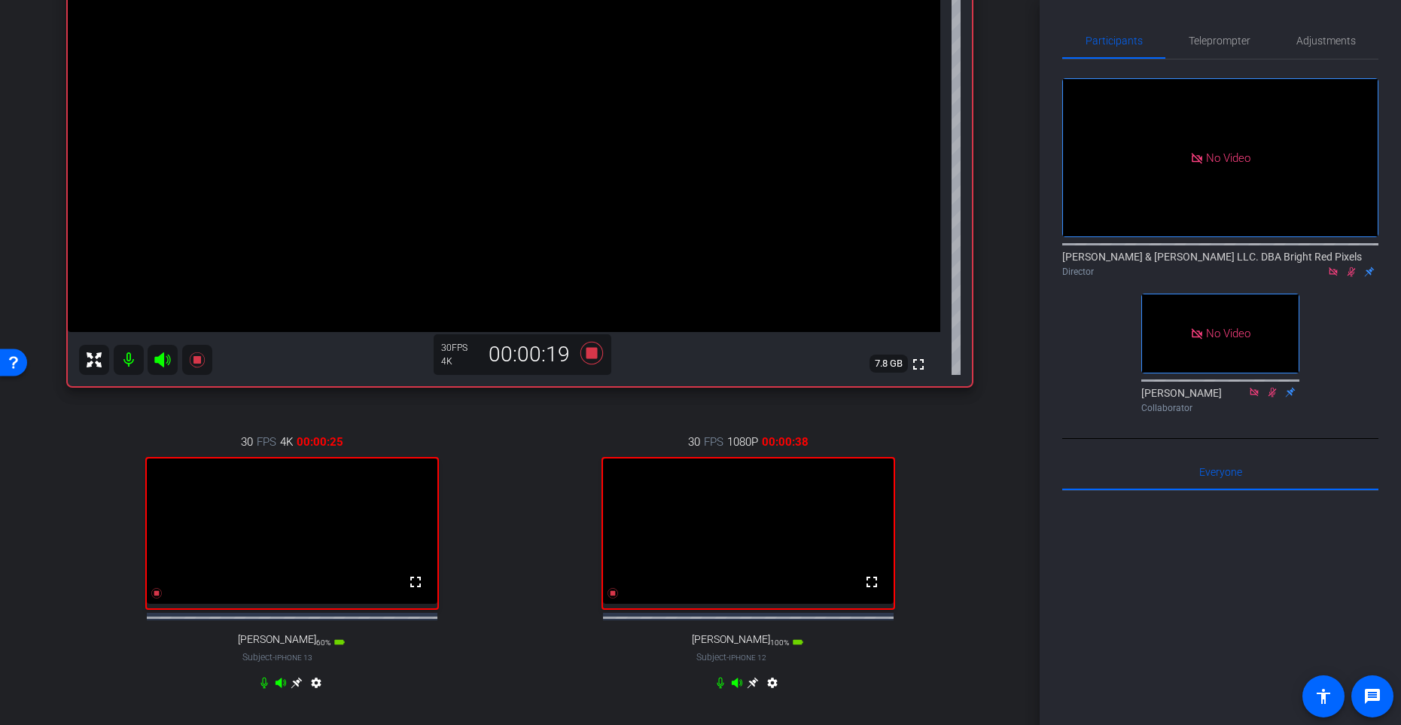
click at [471, 523] on div "30 FPS 4K 00:00:25 fullscreen [PERSON_NAME] Subject - iPhone 13 60% battery_std…" at bounding box center [292, 564] width 448 height 311
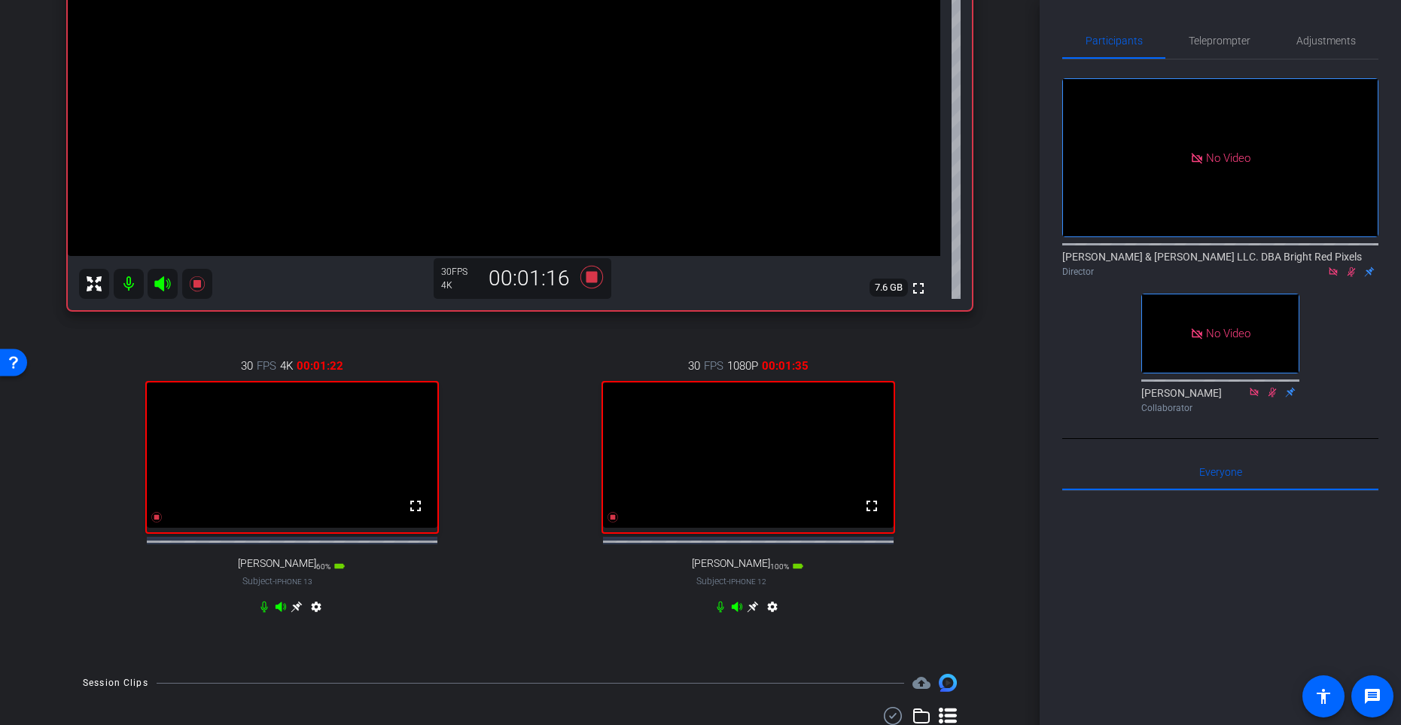
scroll to position [284, 0]
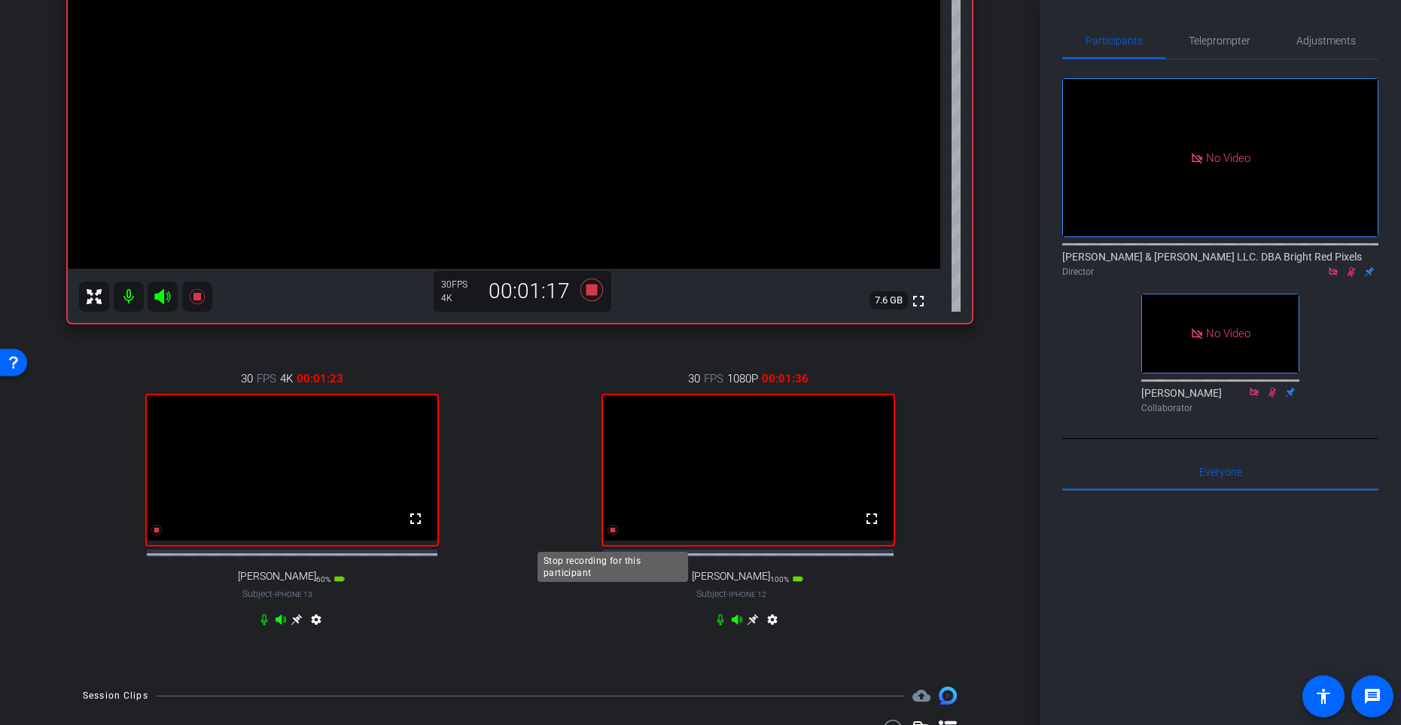
click at [614, 535] on icon at bounding box center [613, 530] width 11 height 11
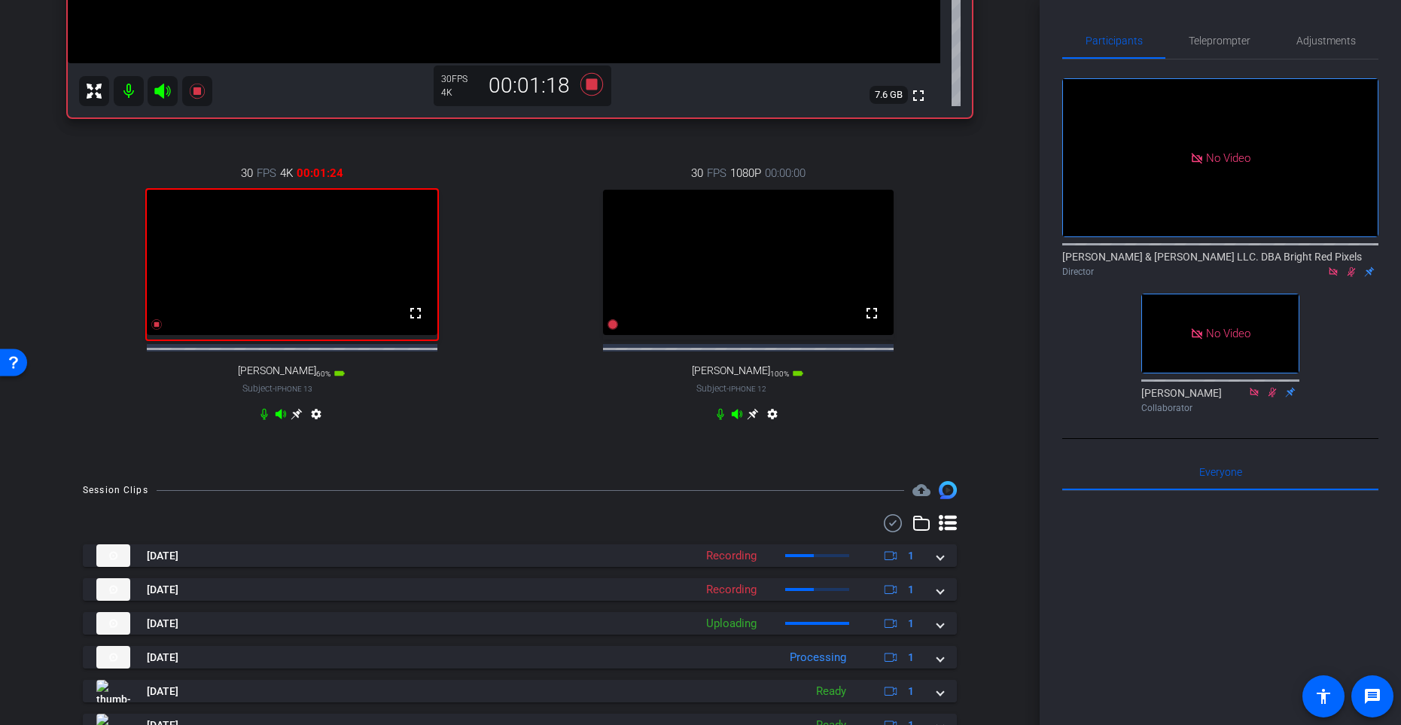
scroll to position [437, 0]
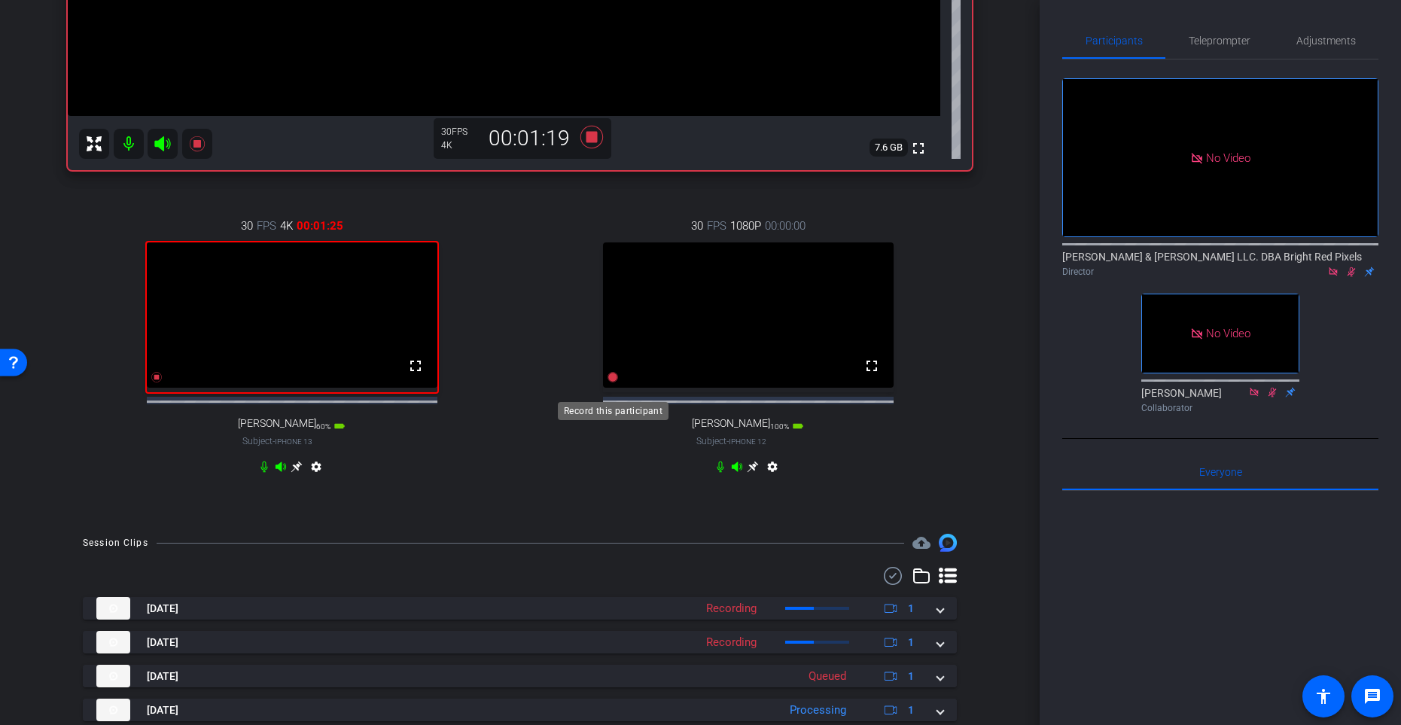
click at [614, 383] on icon at bounding box center [613, 377] width 11 height 11
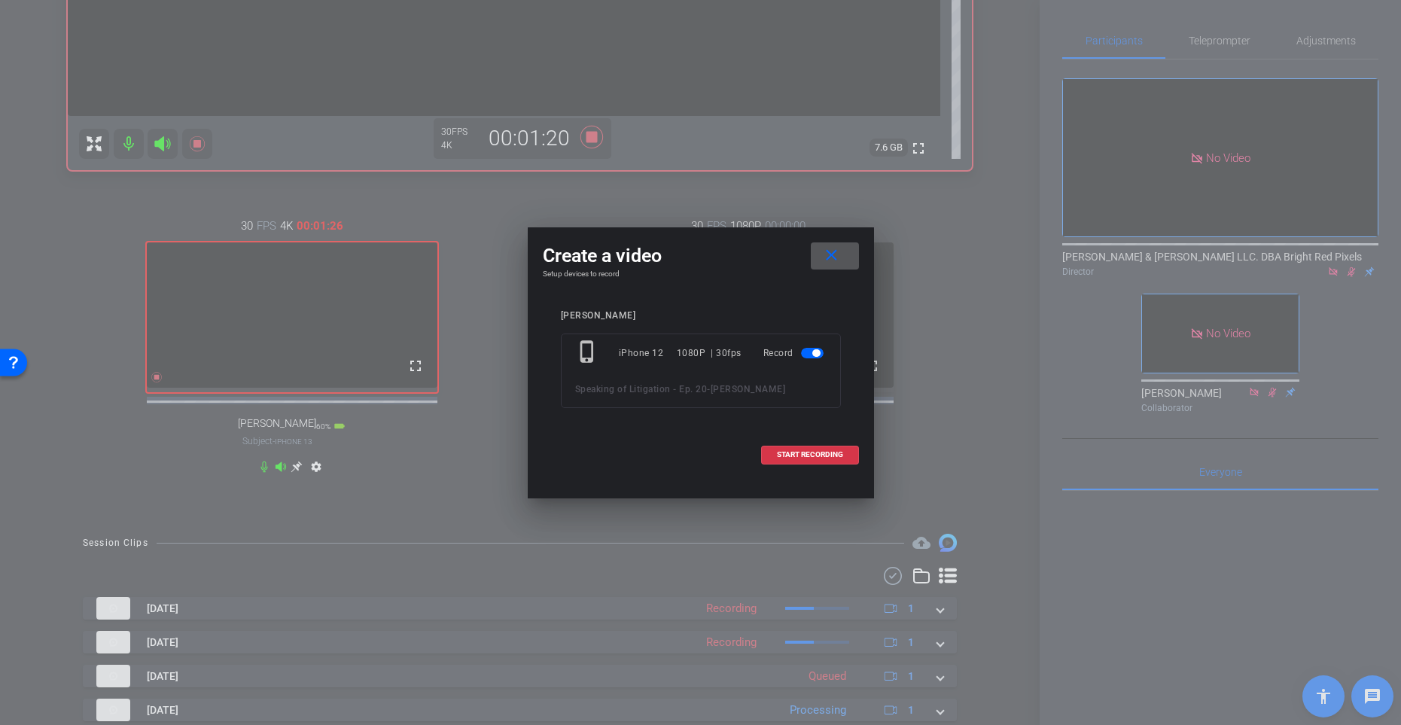
drag, startPoint x: 822, startPoint y: 457, endPoint x: 642, endPoint y: 422, distance: 183.4
click at [822, 457] on span "START RECORDING" at bounding box center [810, 455] width 66 height 8
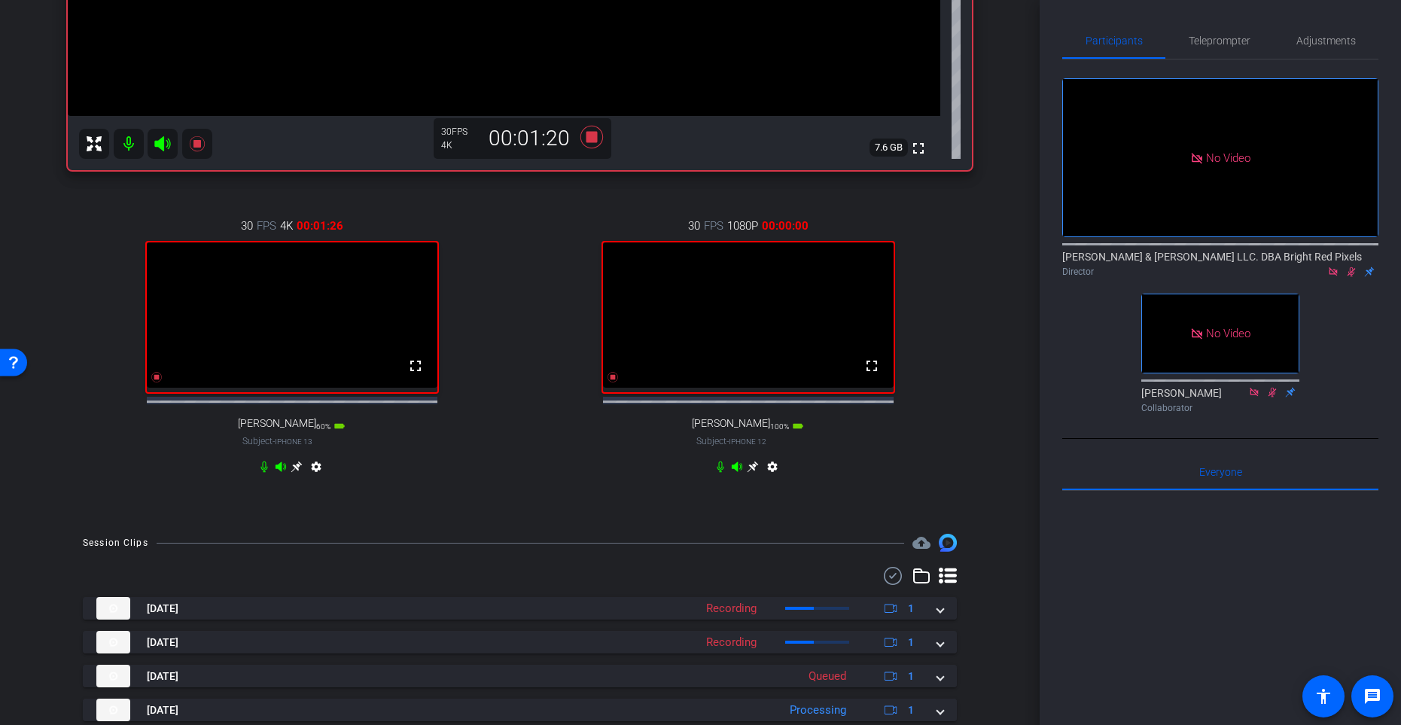
click at [476, 346] on div "30 FPS 4K 00:01:26 fullscreen [PERSON_NAME] Subject - iPhone 13 60% battery_std…" at bounding box center [292, 348] width 448 height 311
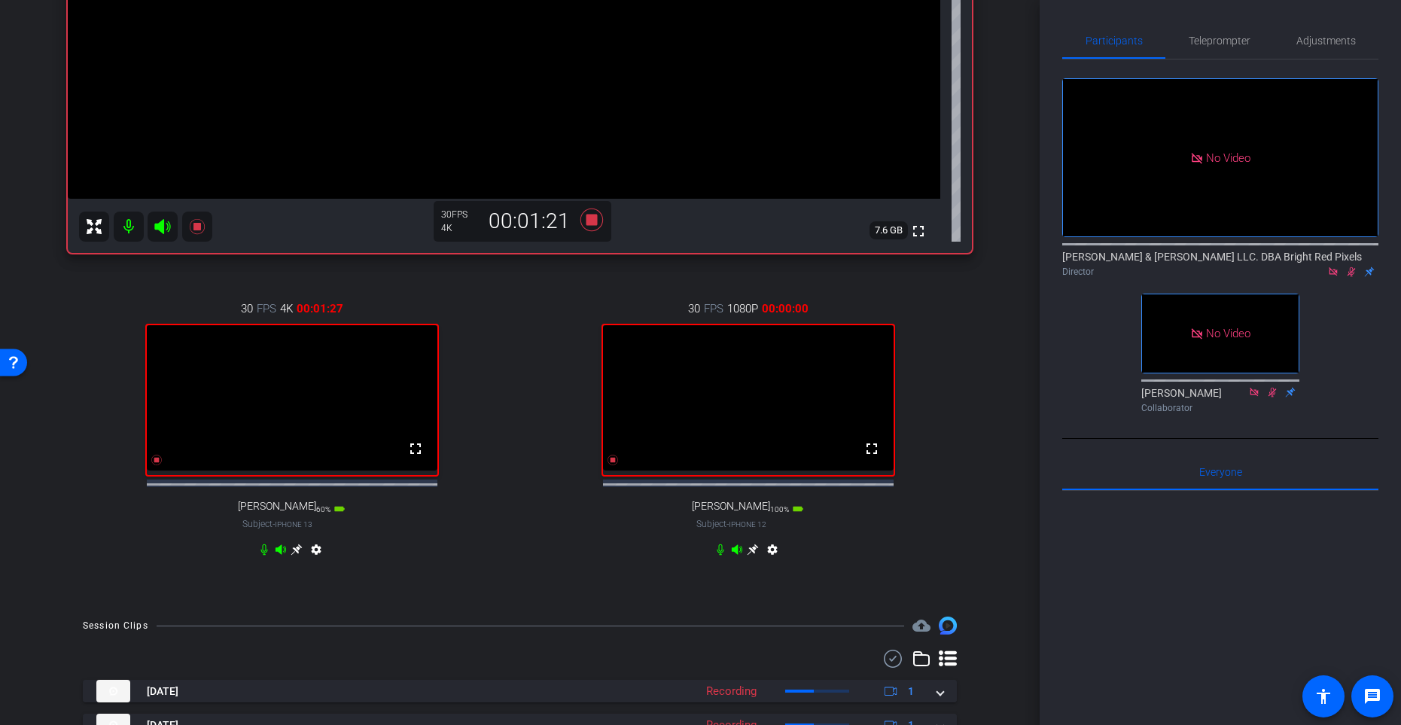
scroll to position [331, 0]
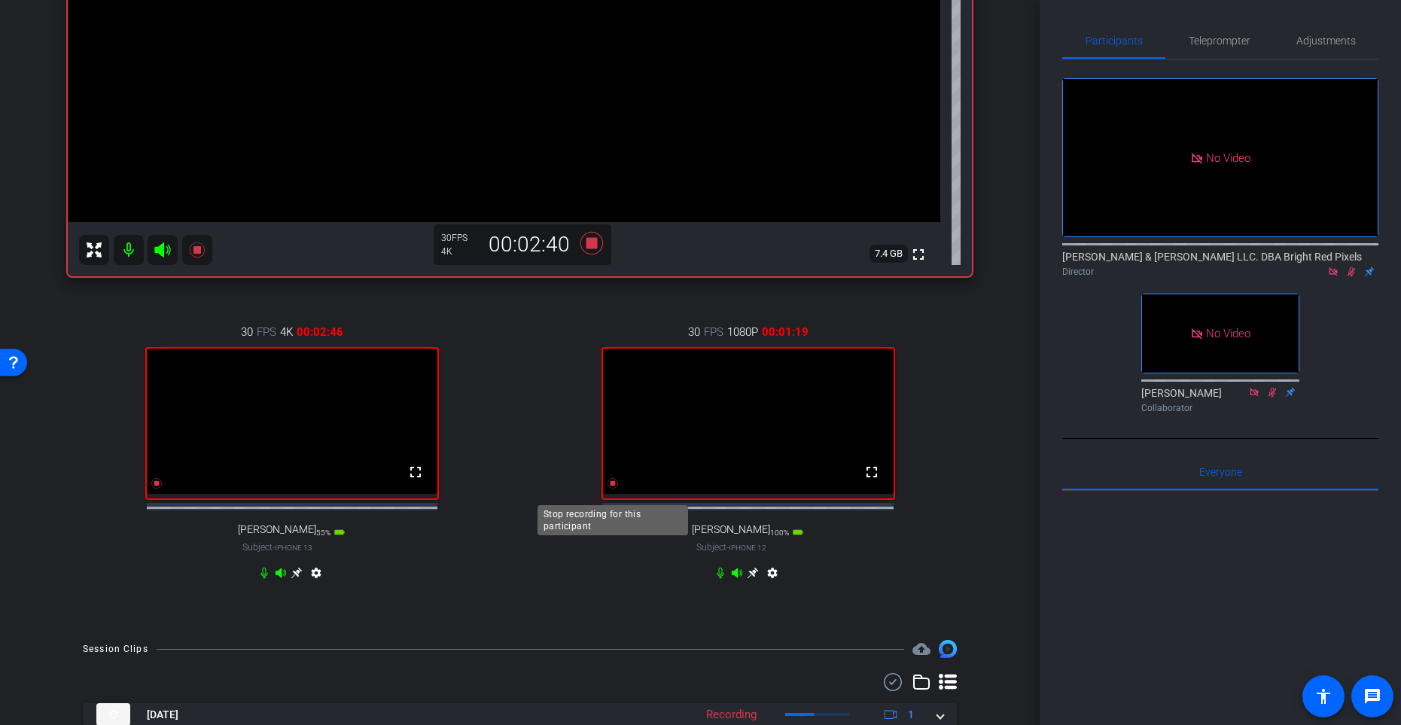
click at [612, 489] on icon at bounding box center [613, 483] width 12 height 12
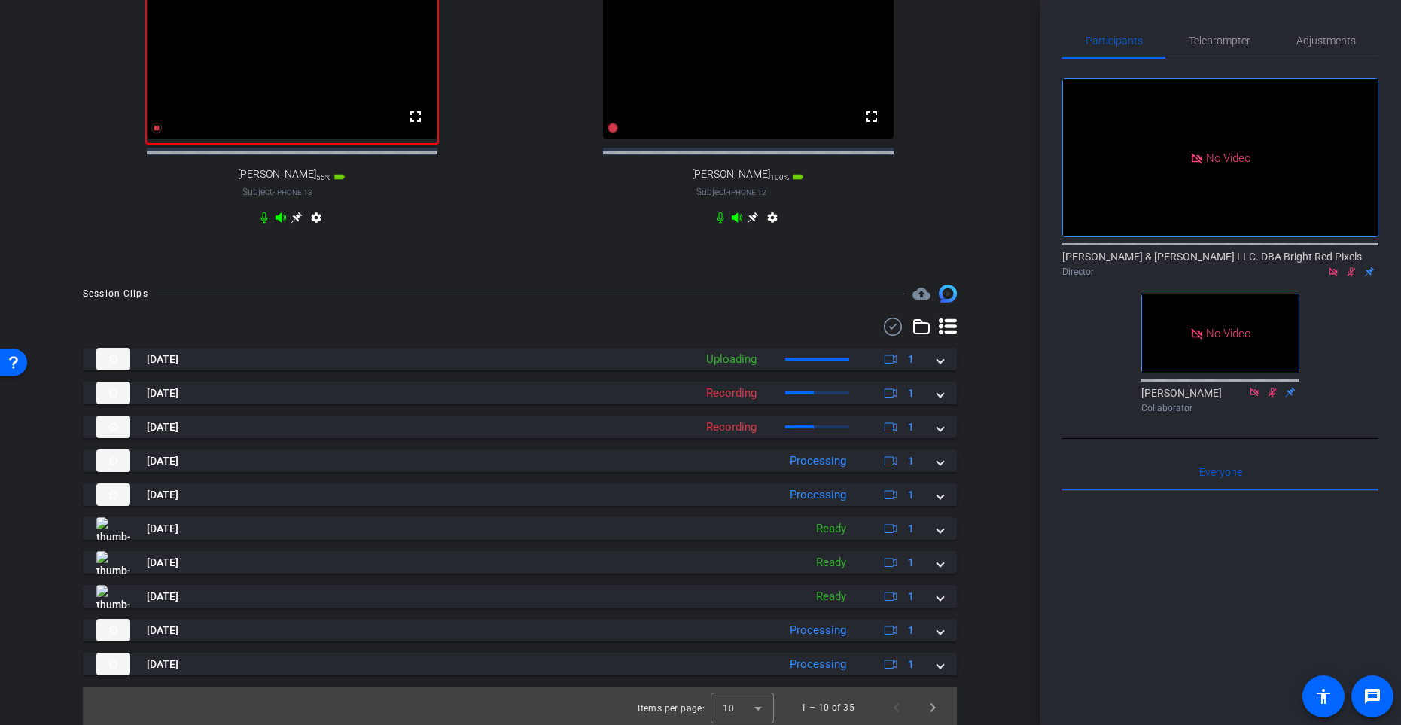
scroll to position [514, 0]
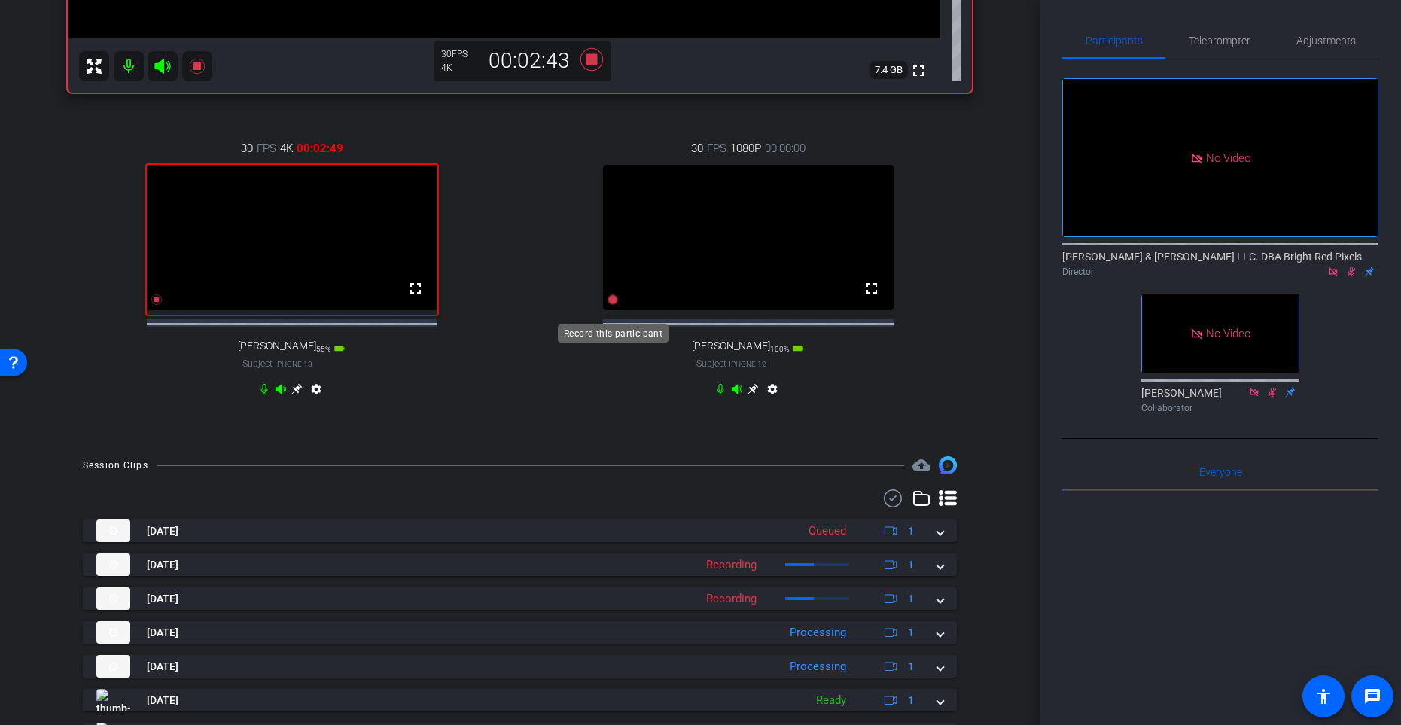
click at [615, 306] on icon at bounding box center [613, 300] width 12 height 12
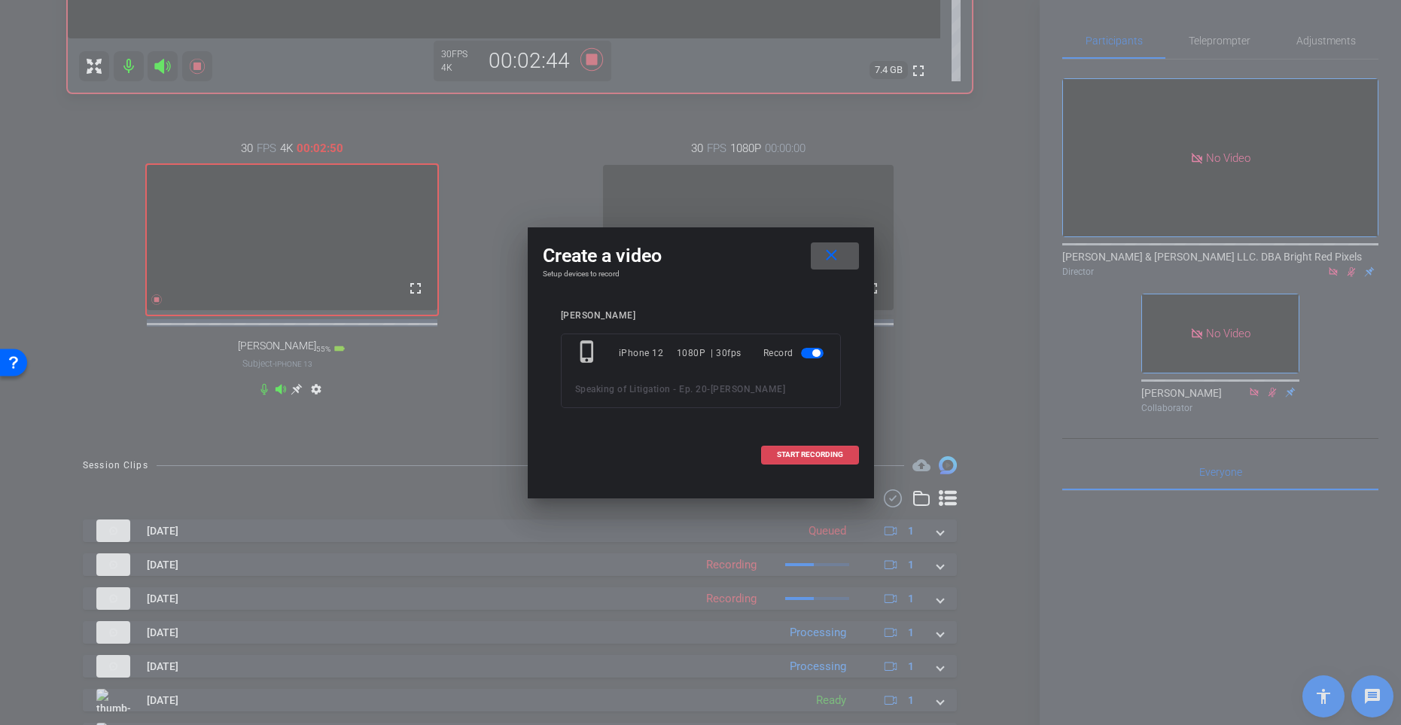
click at [813, 451] on span "START RECORDING" at bounding box center [810, 455] width 66 height 8
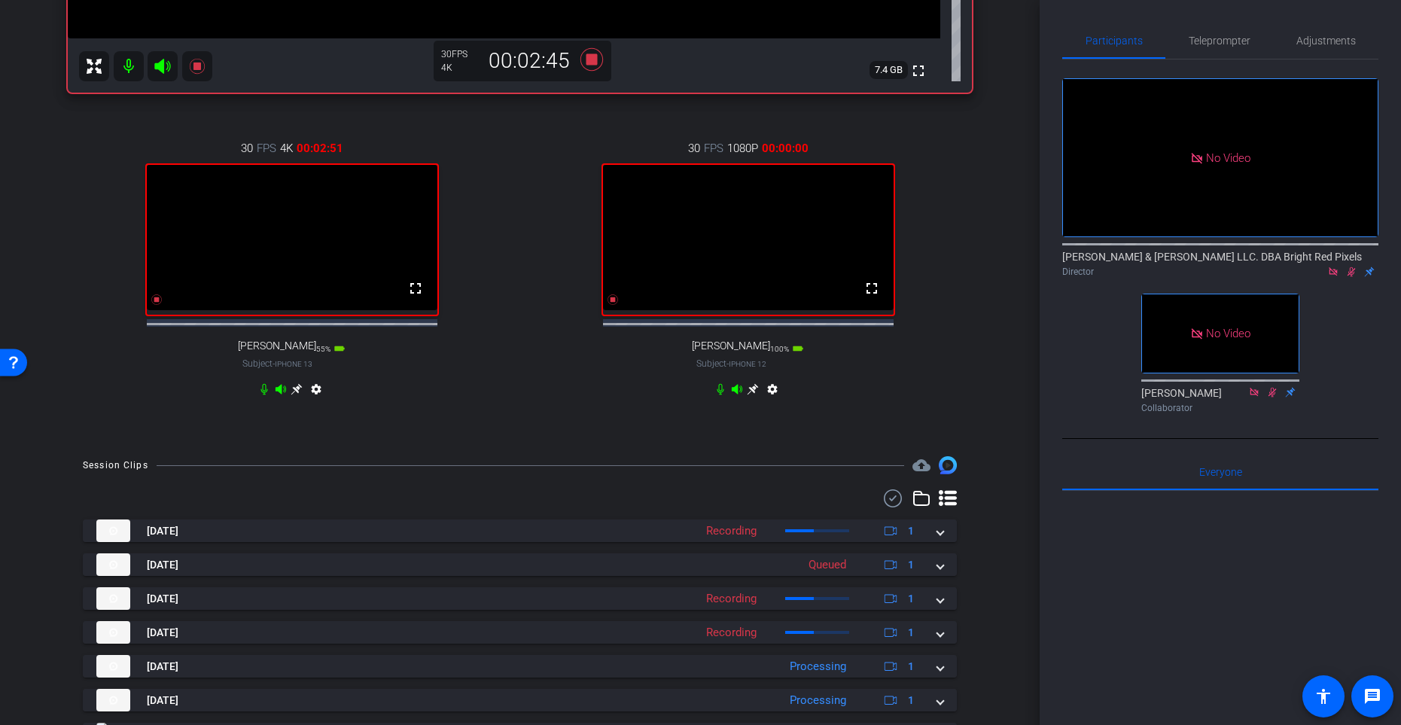
click at [506, 392] on div "30 FPS 4K 00:02:51 fullscreen [PERSON_NAME] Subject - iPhone 13 55% battery_std…" at bounding box center [292, 270] width 448 height 311
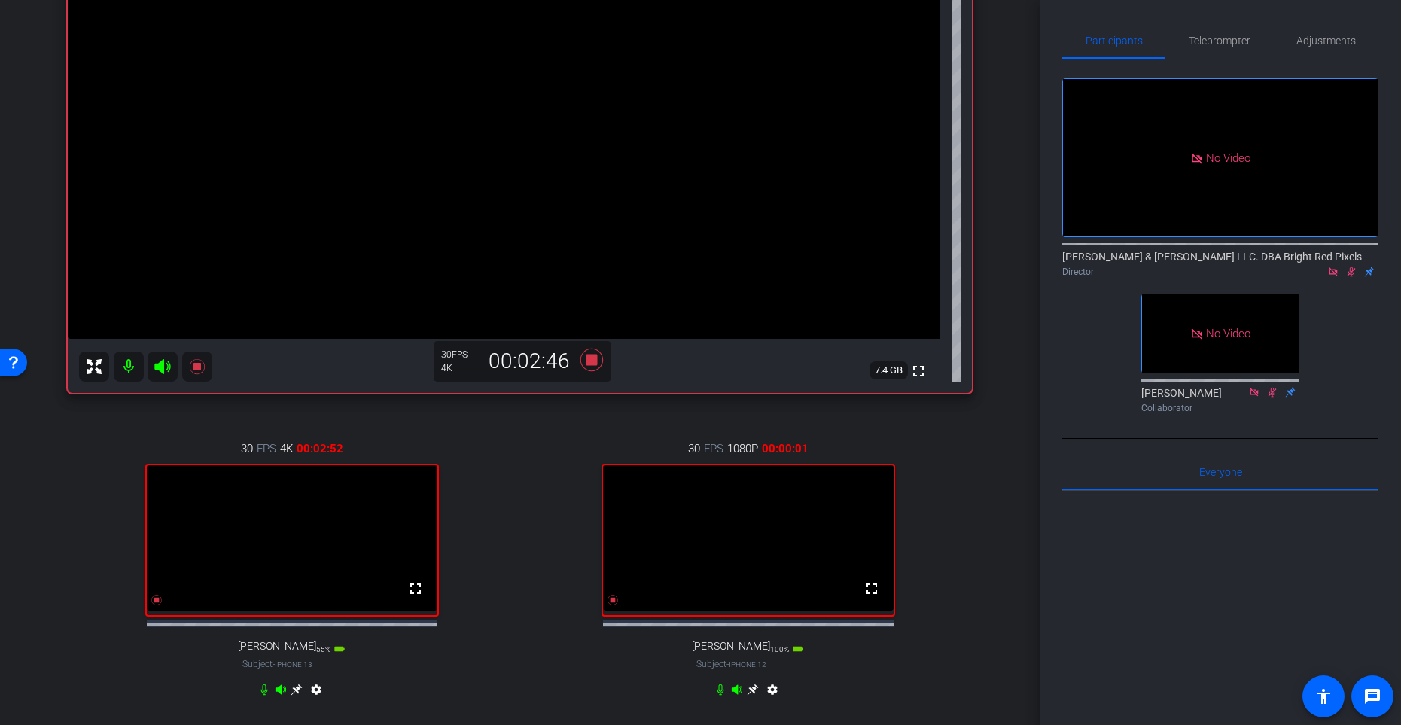
scroll to position [213, 0]
click at [498, 500] on div "30 FPS 4K 00:02:53 fullscreen [PERSON_NAME] Subject - iPhone 13 55% battery_std…" at bounding box center [292, 571] width 448 height 311
click at [516, 471] on div "30 FPS 4K 00:03:10 fullscreen [PERSON_NAME] Subject - iPhone 13 55% battery_std…" at bounding box center [520, 571] width 904 height 311
click at [1341, 267] on icon at bounding box center [1352, 272] width 8 height 10
click at [593, 361] on icon at bounding box center [591, 360] width 23 height 23
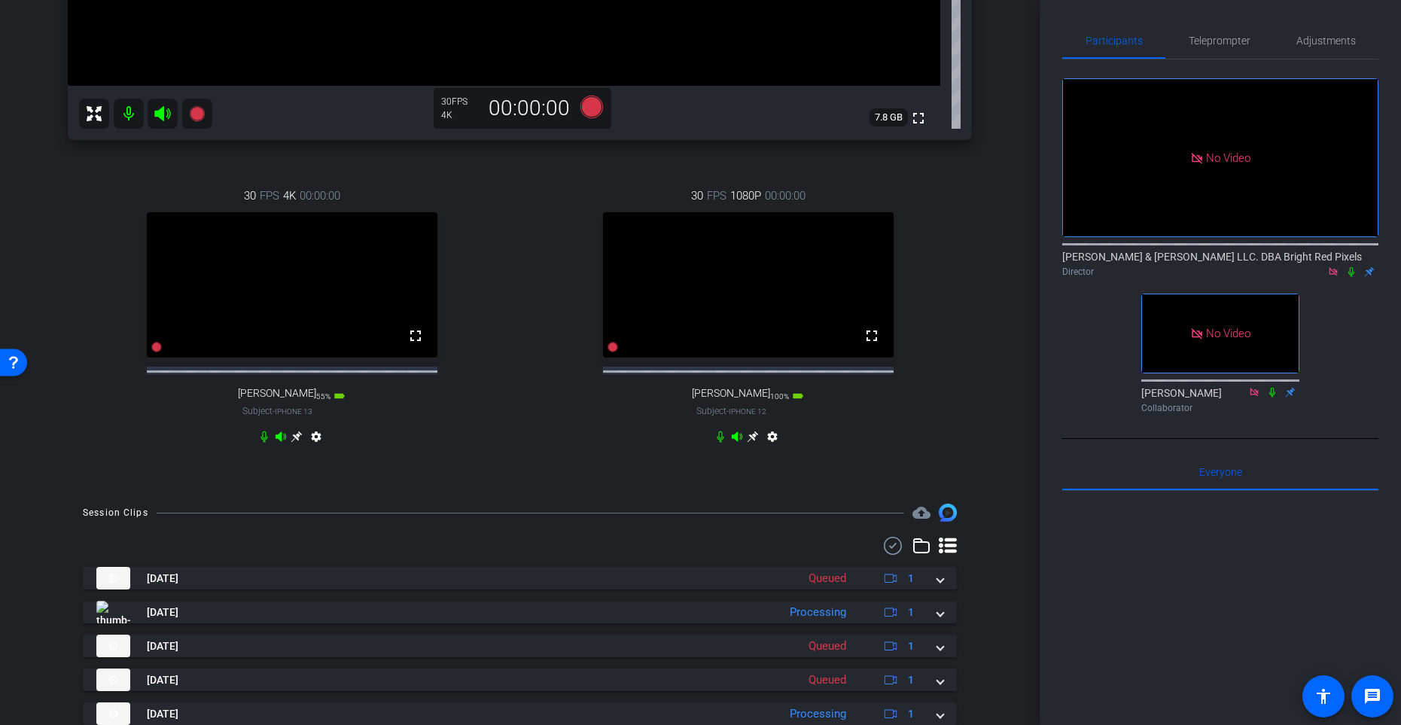
scroll to position [703, 0]
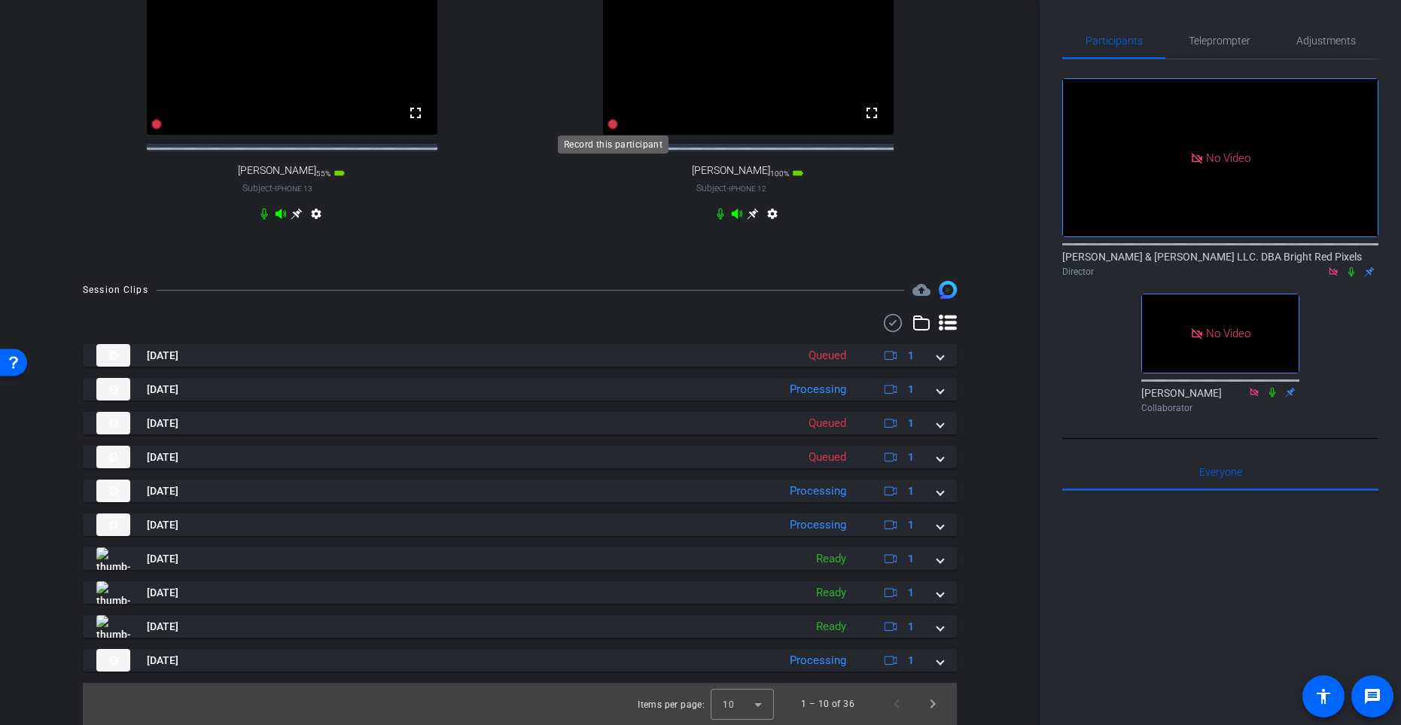
click at [610, 123] on icon at bounding box center [613, 124] width 11 height 11
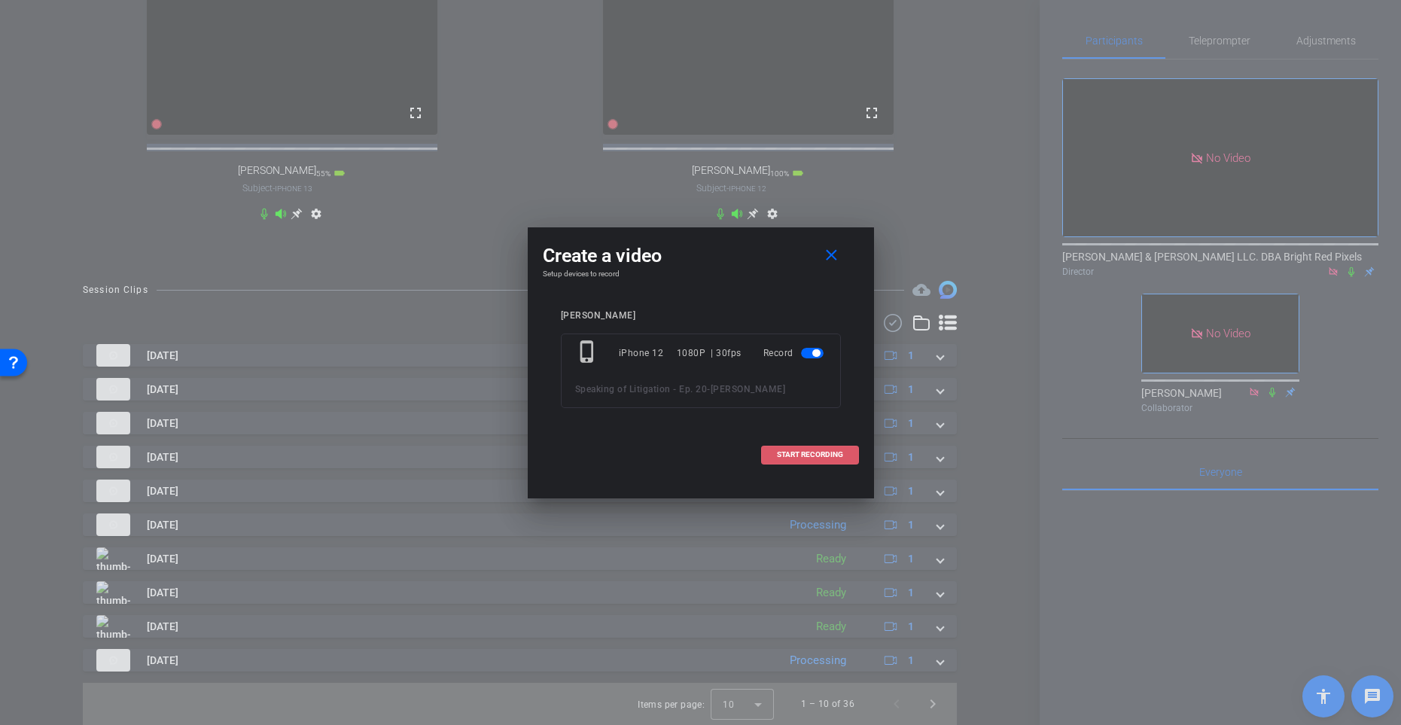
click at [806, 450] on span at bounding box center [810, 455] width 96 height 36
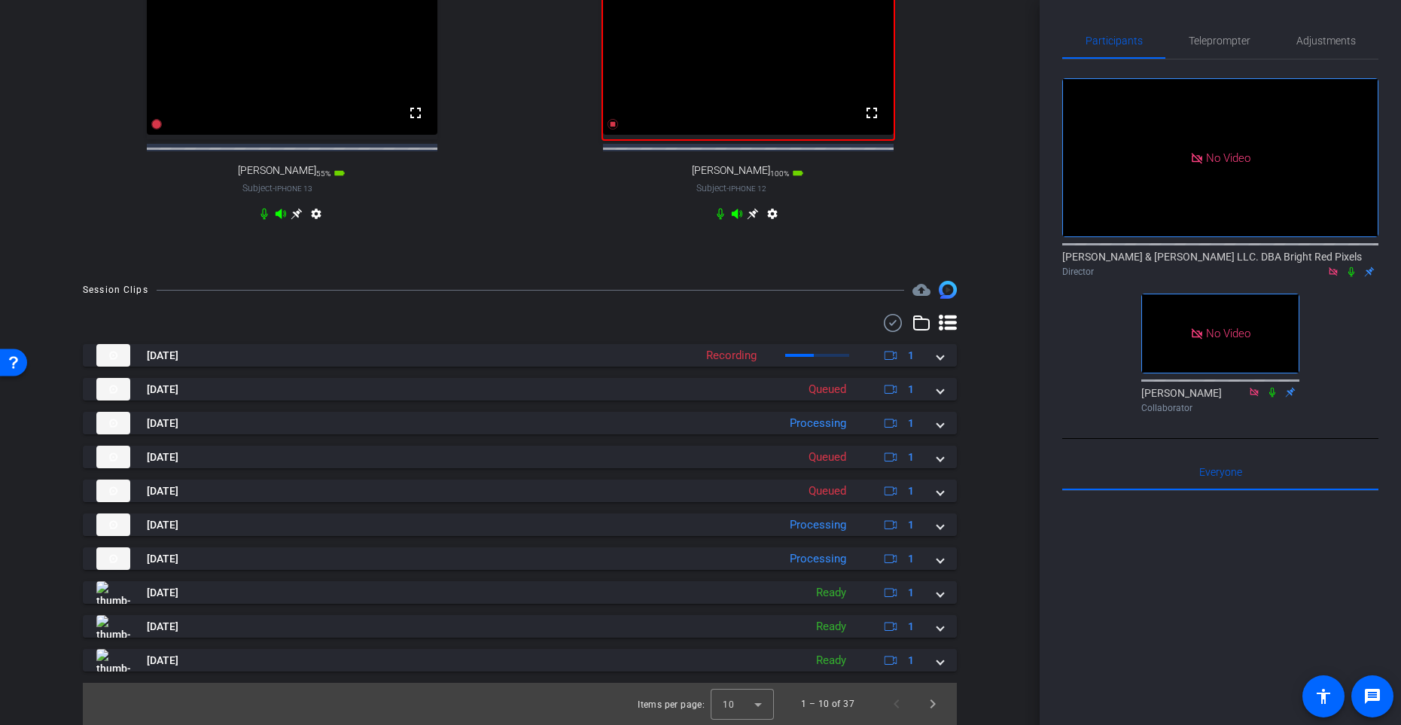
drag, startPoint x: 1008, startPoint y: 458, endPoint x: 1002, endPoint y: 468, distance: 11.5
click at [1008, 458] on div "arrow_back Speaking of Litigation - Ep. 20 Back to project Send invite account_…" at bounding box center [520, 362] width 1040 height 725
click at [936, 594] on span "Next page" at bounding box center [933, 704] width 36 height 36
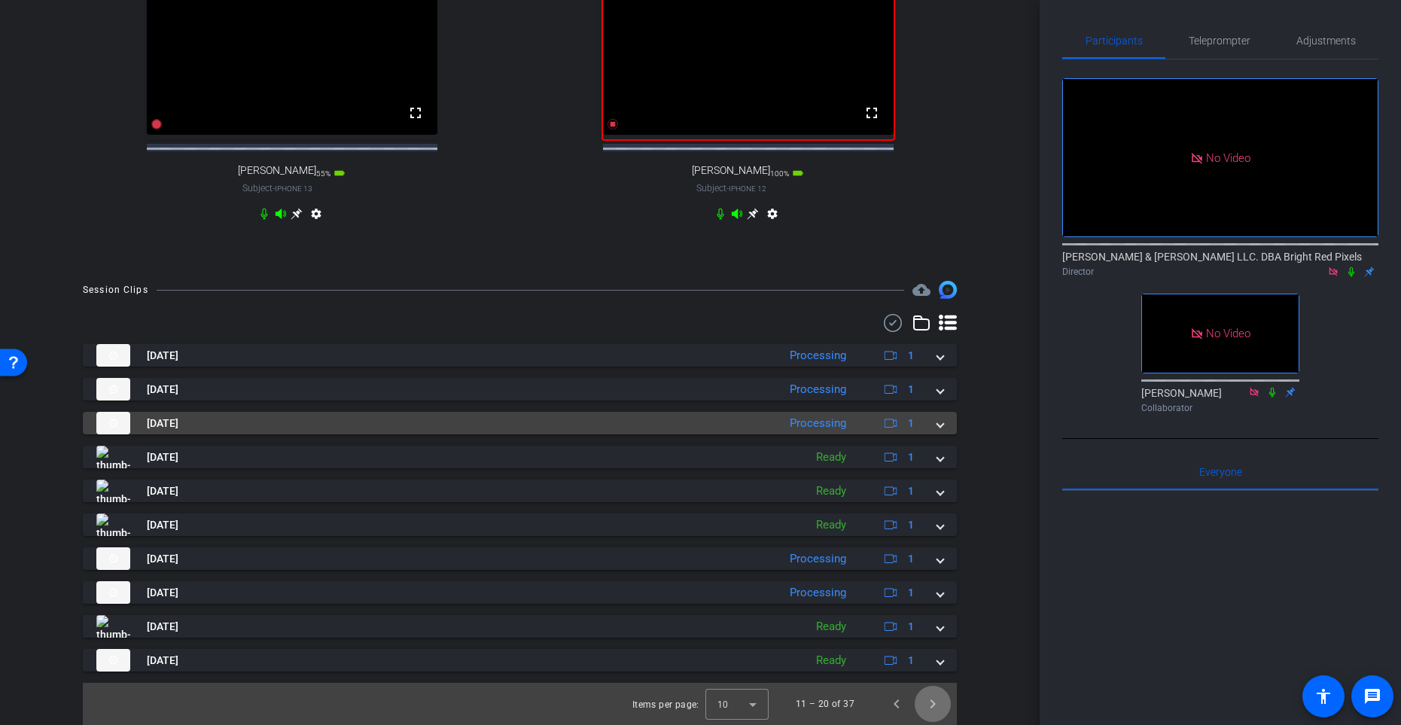
scroll to position [544, 0]
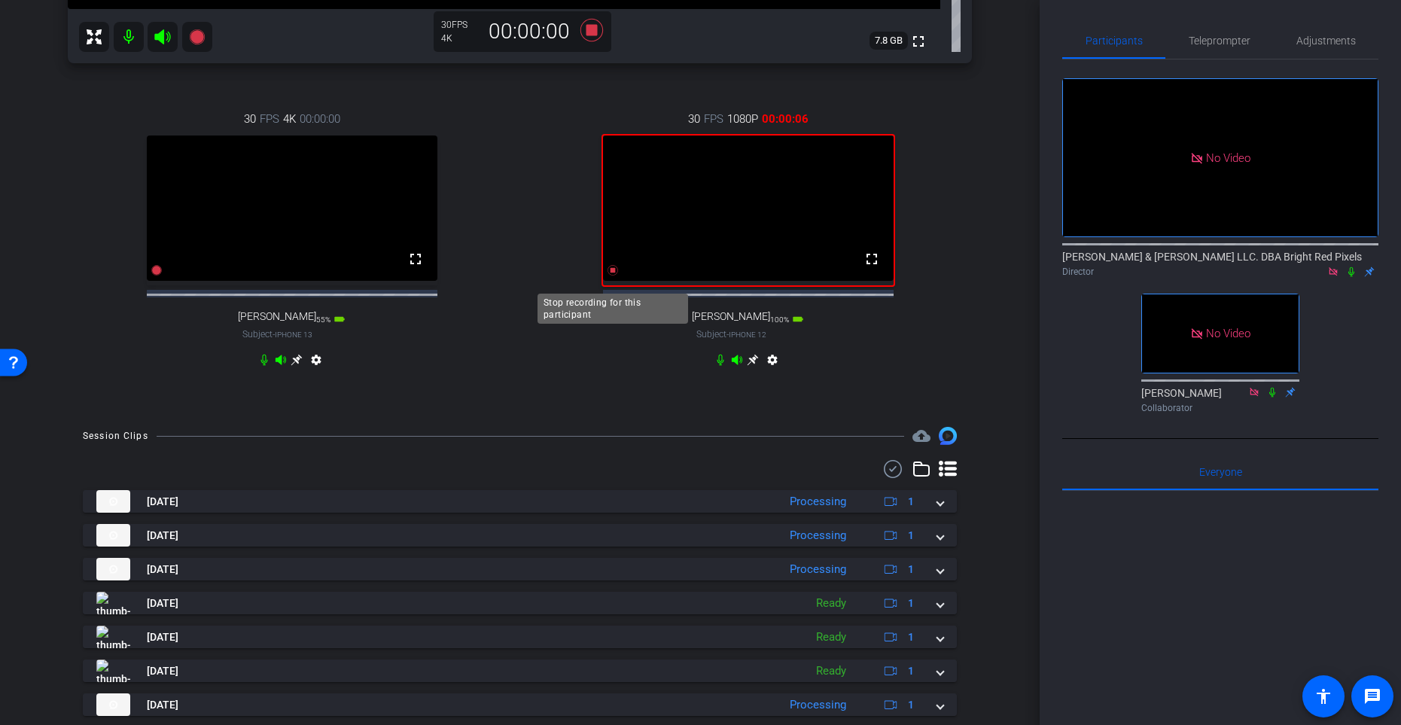
click at [614, 276] on icon at bounding box center [613, 270] width 11 height 11
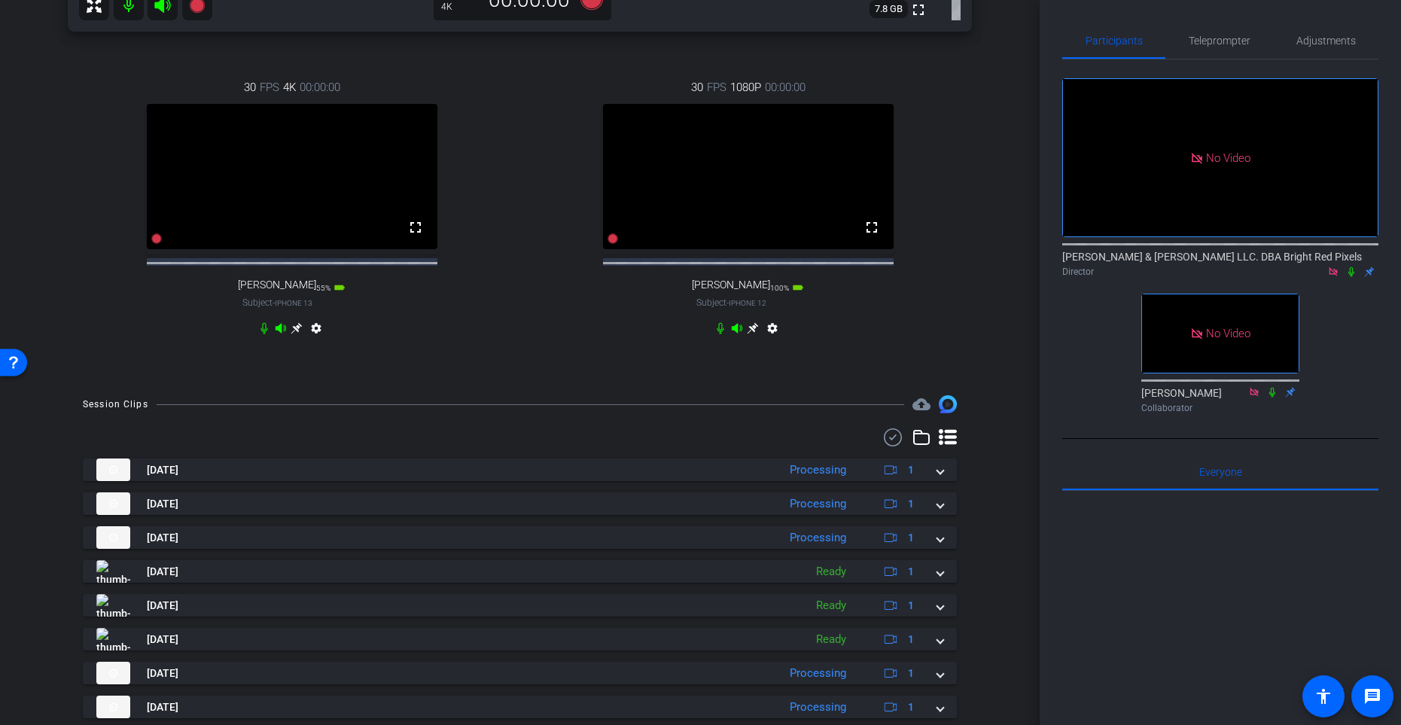
scroll to position [703, 0]
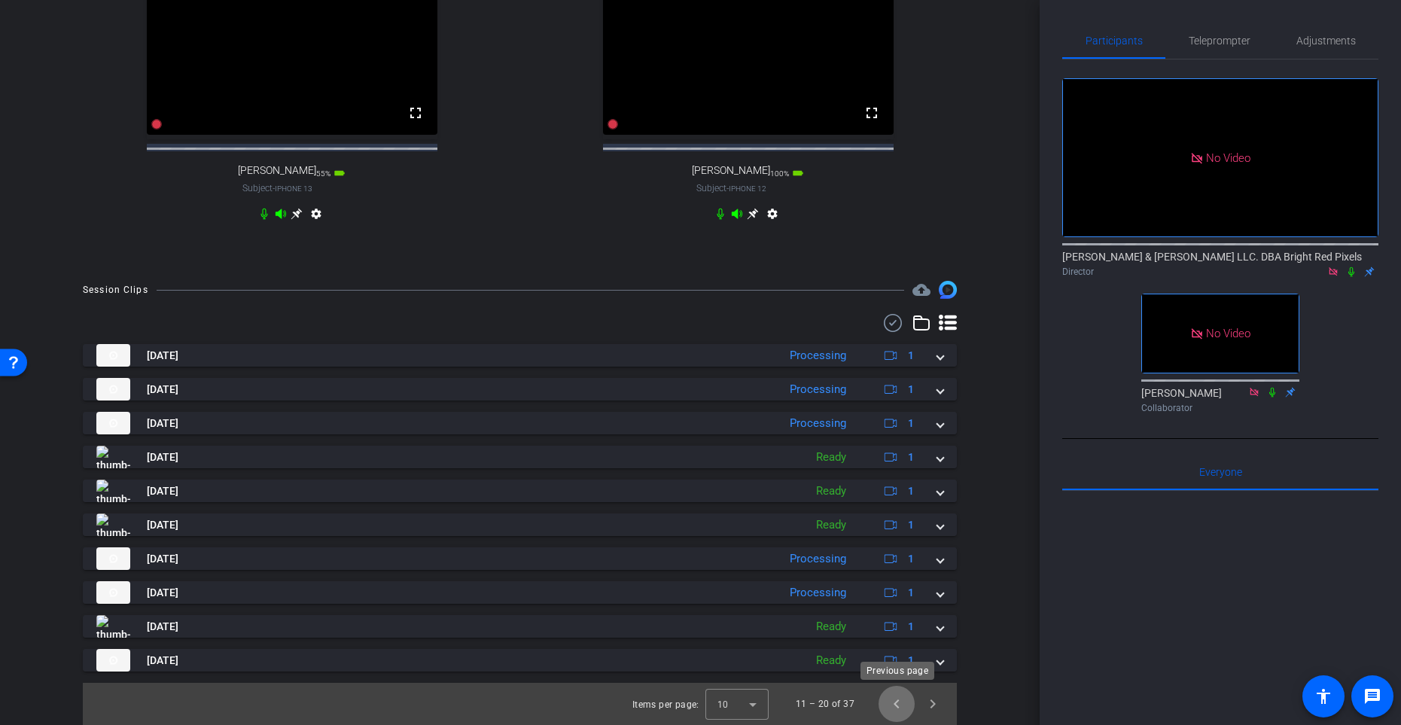
click at [889, 594] on span "Previous page" at bounding box center [897, 704] width 36 height 36
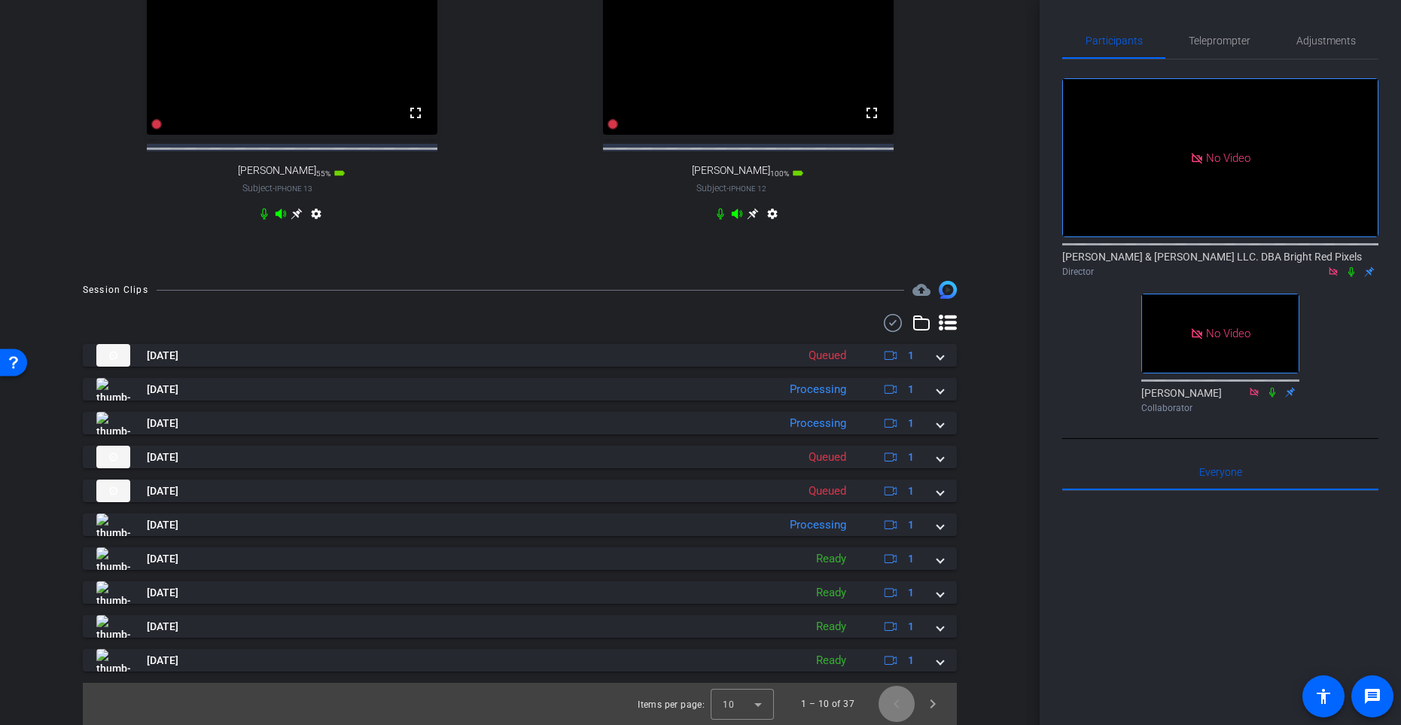
click at [890, 594] on span "Previous page" at bounding box center [897, 704] width 36 height 36
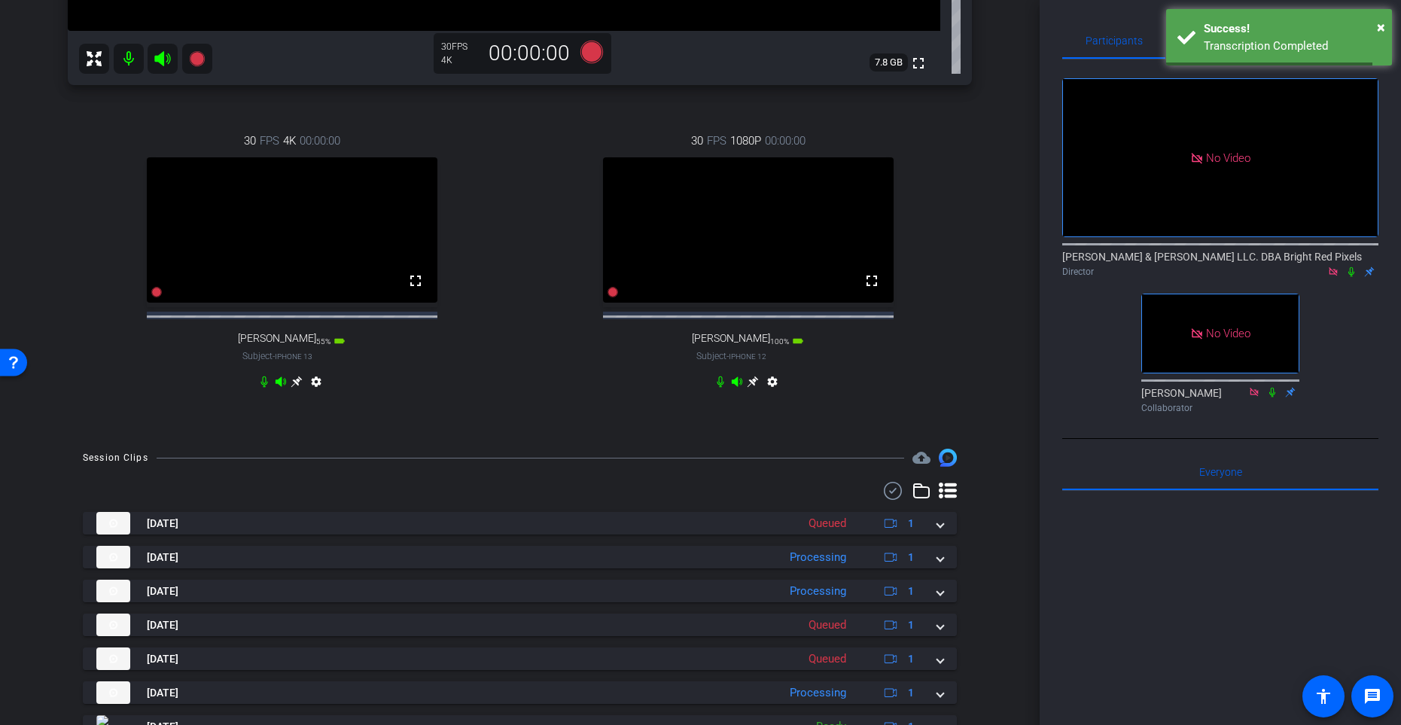
scroll to position [222, 0]
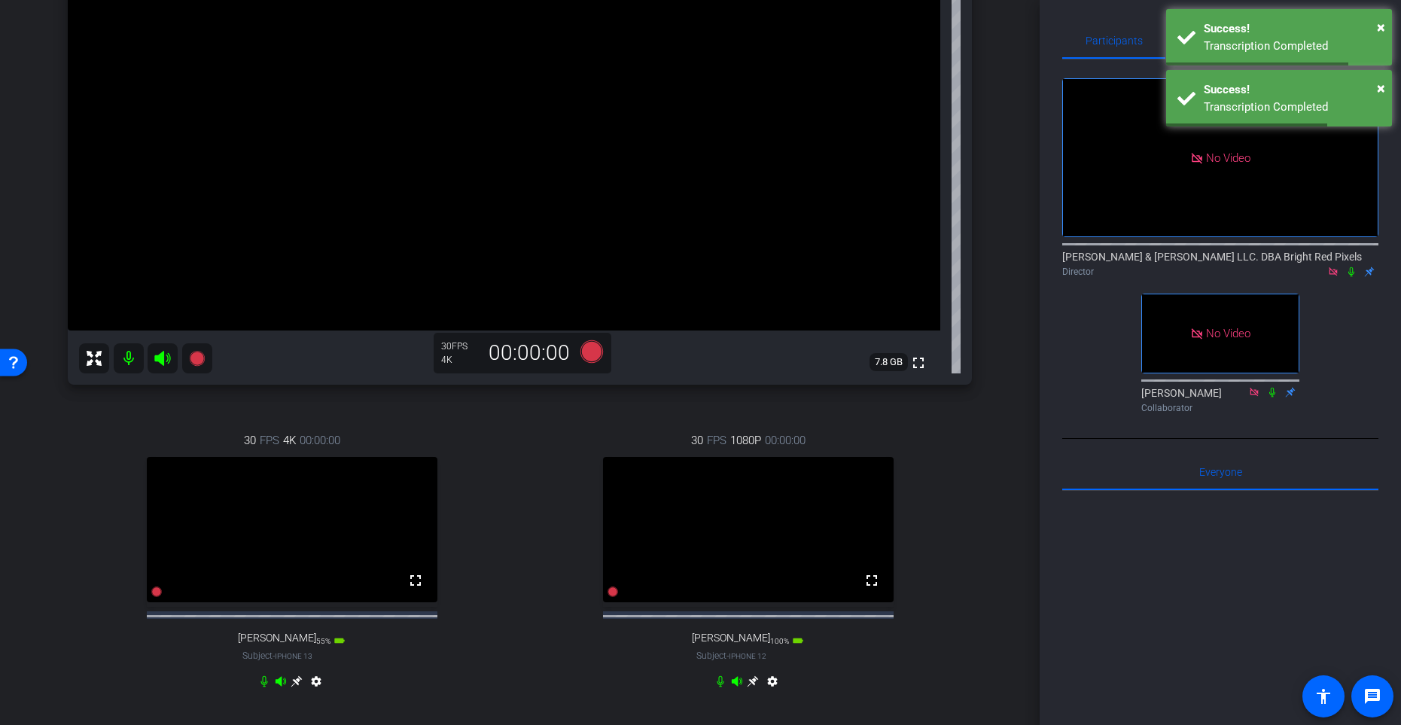
click at [538, 470] on div "30 FPS 1080P 00:00:00 fullscreen [PERSON_NAME] Subject - iPhone 12 100% battery…" at bounding box center [748, 562] width 448 height 311
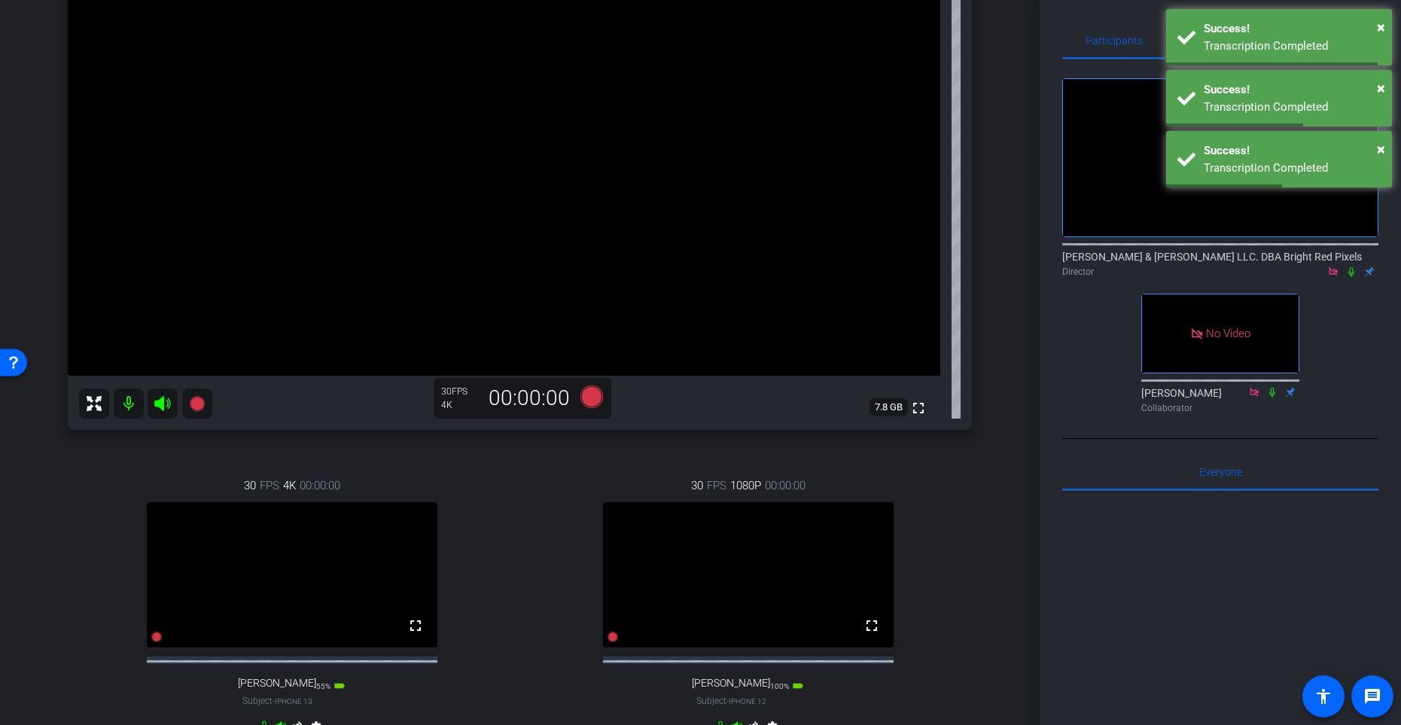
click at [547, 533] on div "30 FPS 1080P 00:00:00 fullscreen [PERSON_NAME] Subject - iPhone 12 100% battery…" at bounding box center [748, 608] width 448 height 311
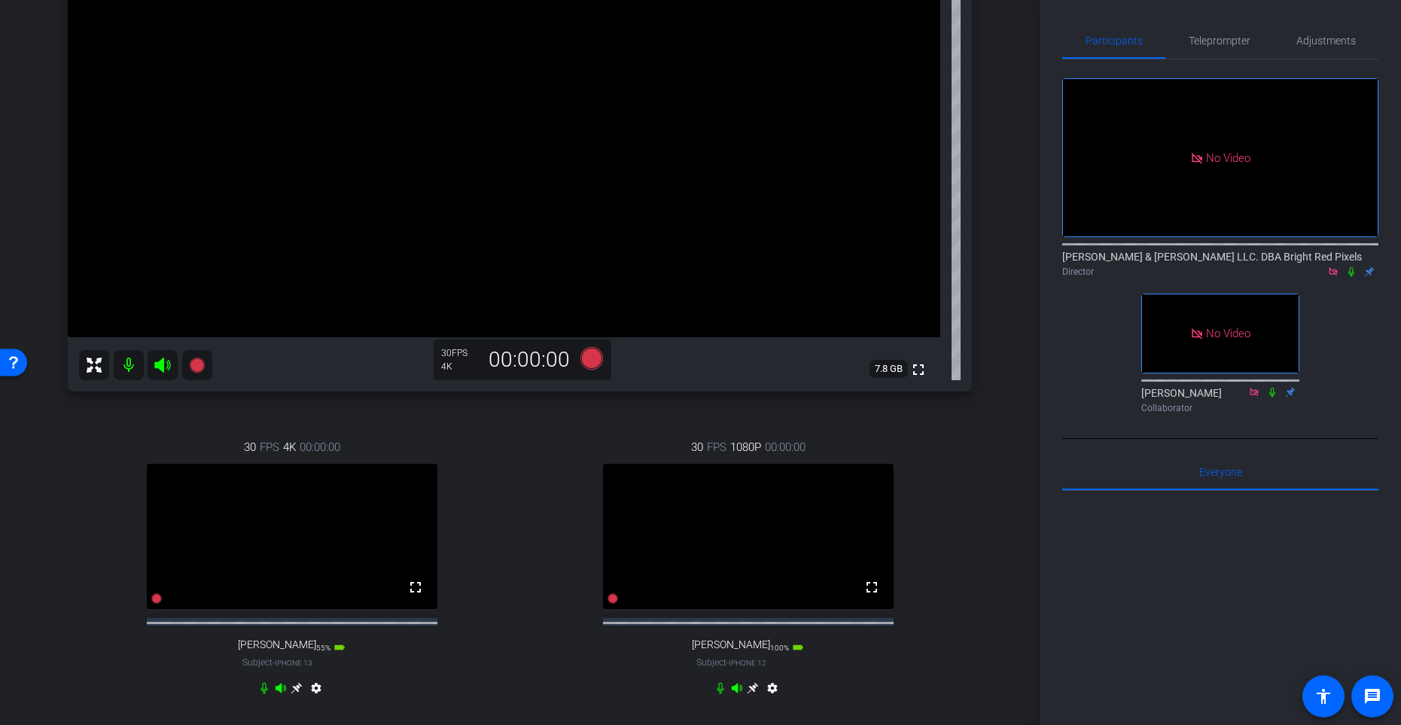
click at [554, 523] on div "30 FPS 1080P 00:00:00 fullscreen [PERSON_NAME] Subject - iPhone 12 100% battery…" at bounding box center [748, 569] width 448 height 311
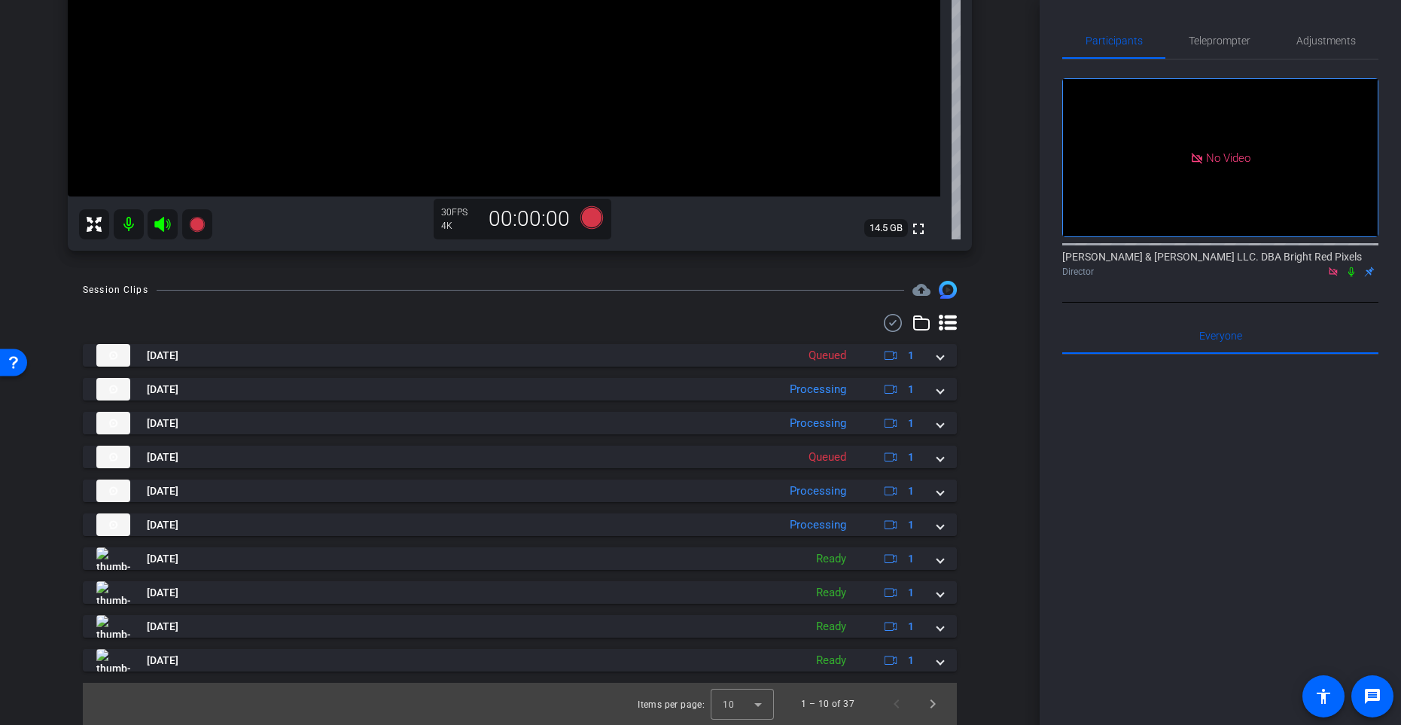
scroll to position [356, 0]
click at [928, 594] on span "Next page" at bounding box center [933, 704] width 36 height 36
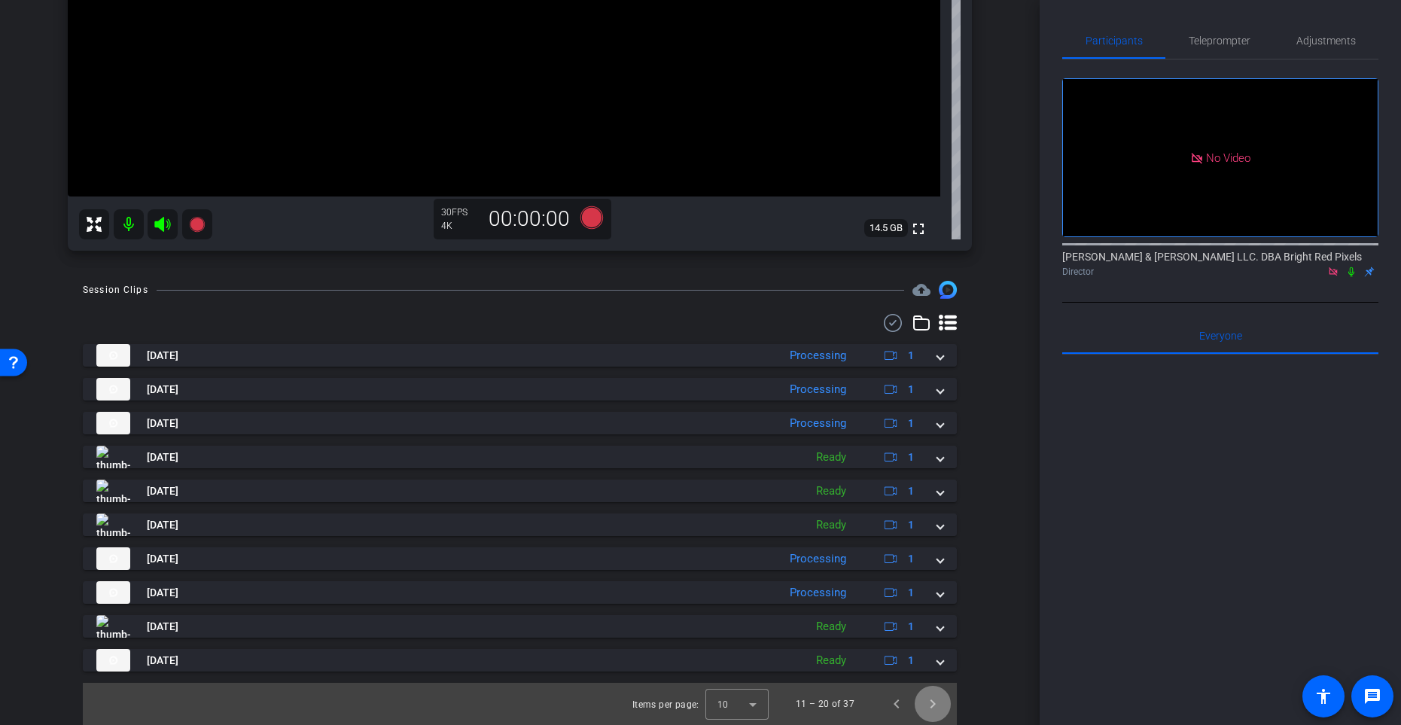
click at [929, 594] on span "Next page" at bounding box center [933, 704] width 36 height 36
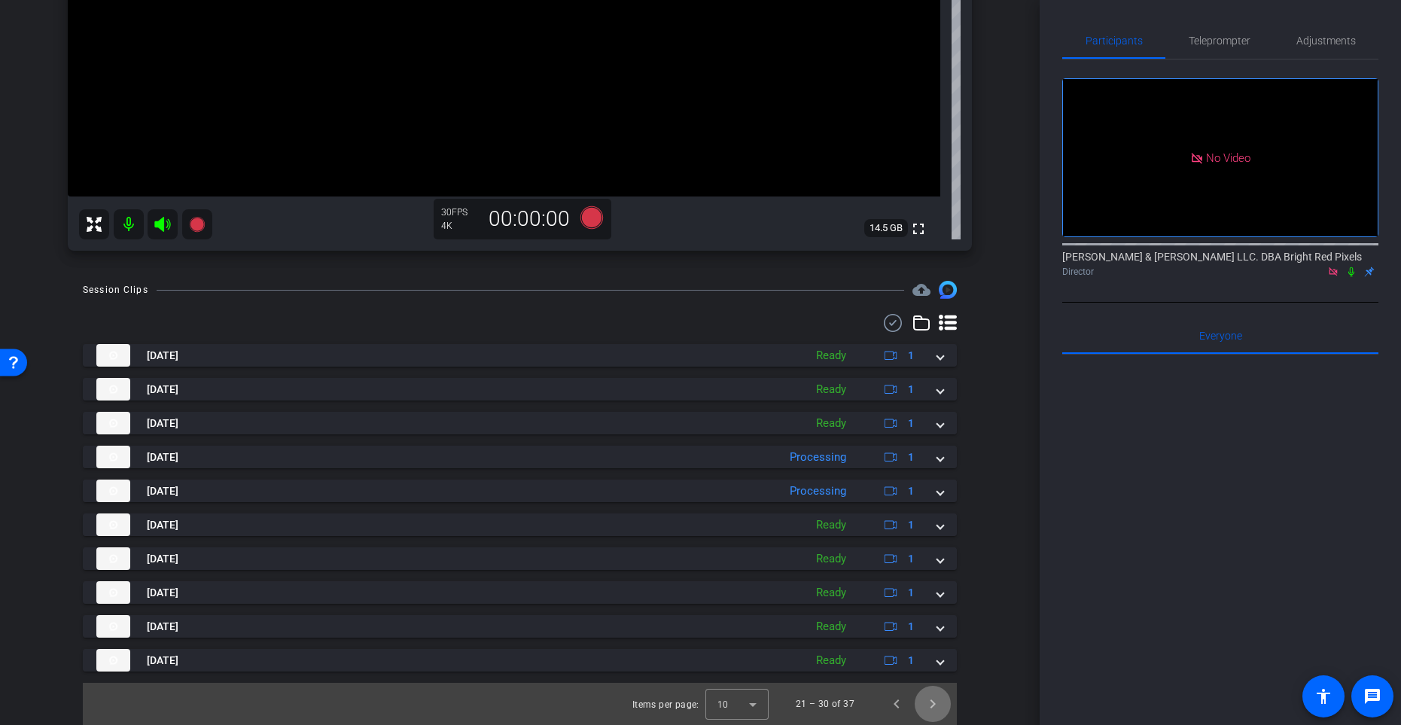
click at [929, 594] on span "Next page" at bounding box center [933, 704] width 36 height 36
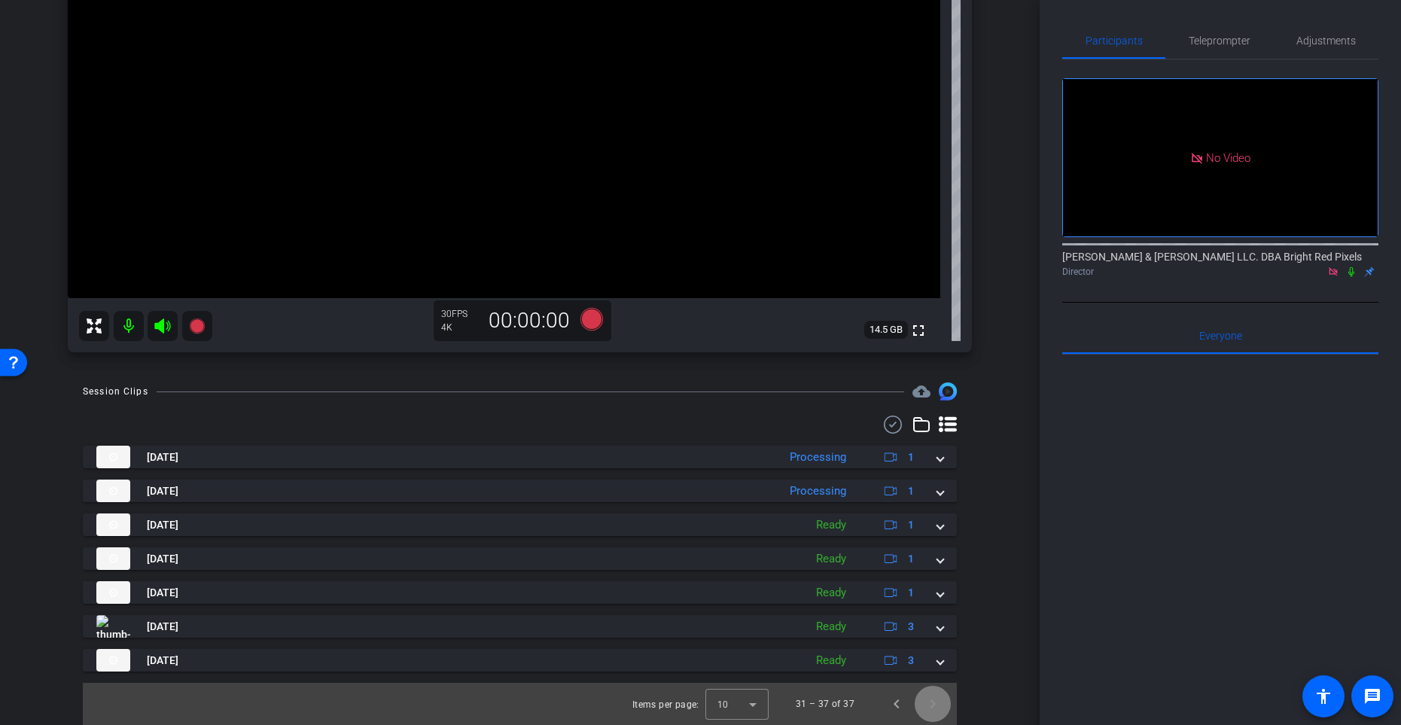
scroll to position [255, 0]
click at [929, 594] on span "Next page" at bounding box center [933, 704] width 36 height 36
click at [930, 594] on span "Next page" at bounding box center [933, 704] width 36 height 36
click at [931, 594] on span "Next page" at bounding box center [933, 704] width 36 height 36
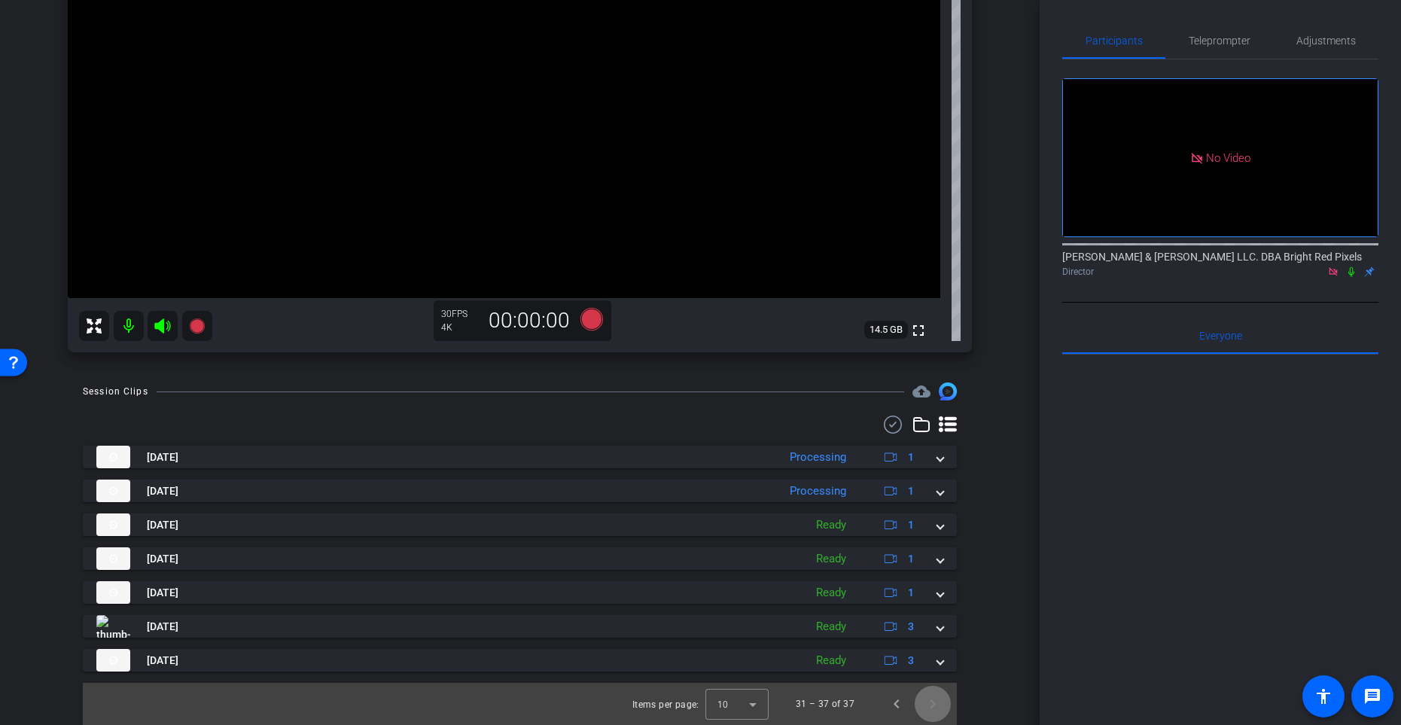
click at [932, 594] on span "Next page" at bounding box center [933, 704] width 36 height 36
drag, startPoint x: 128, startPoint y: 329, endPoint x: 151, endPoint y: 331, distance: 23.5
click at [131, 329] on mat-icon at bounding box center [129, 326] width 30 height 30
drag, startPoint x: 162, startPoint y: 330, endPoint x: 767, endPoint y: 679, distance: 699.1
click at [161, 330] on icon at bounding box center [162, 326] width 16 height 15
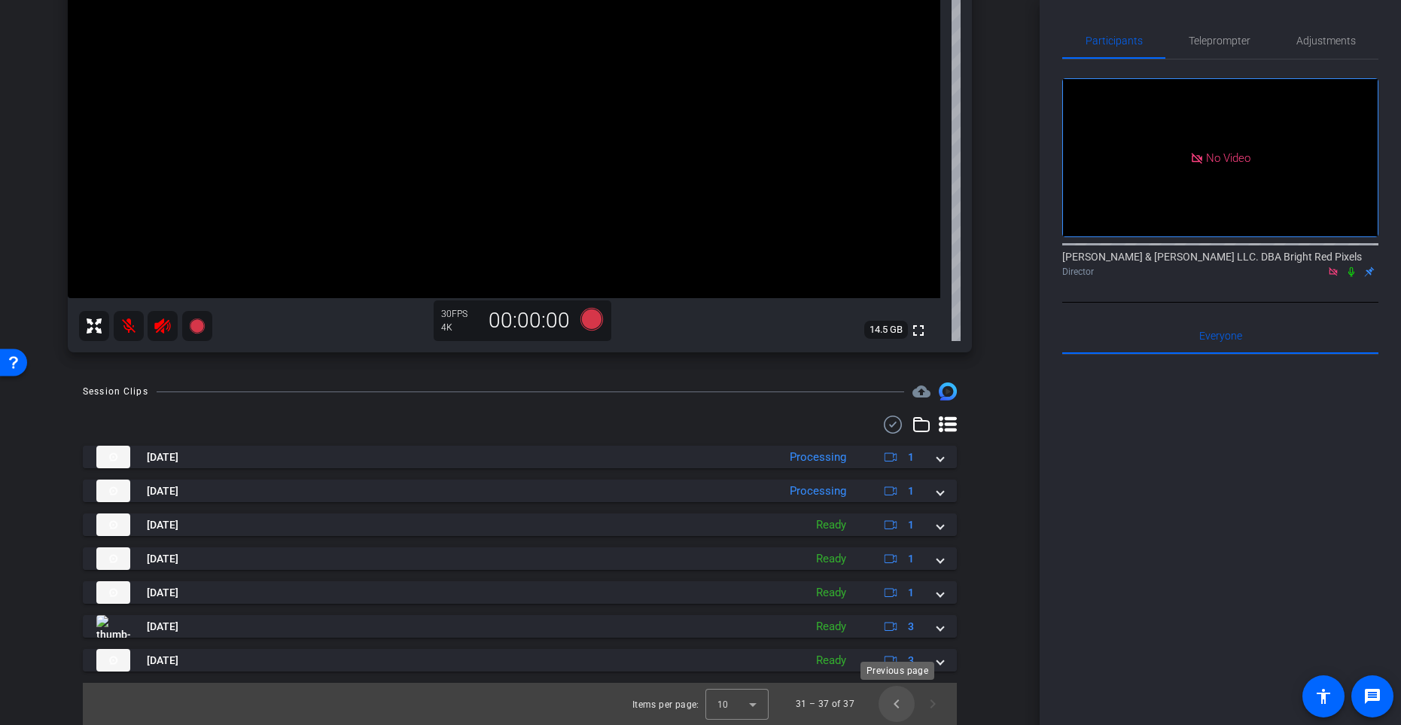
scroll to position [16, 0]
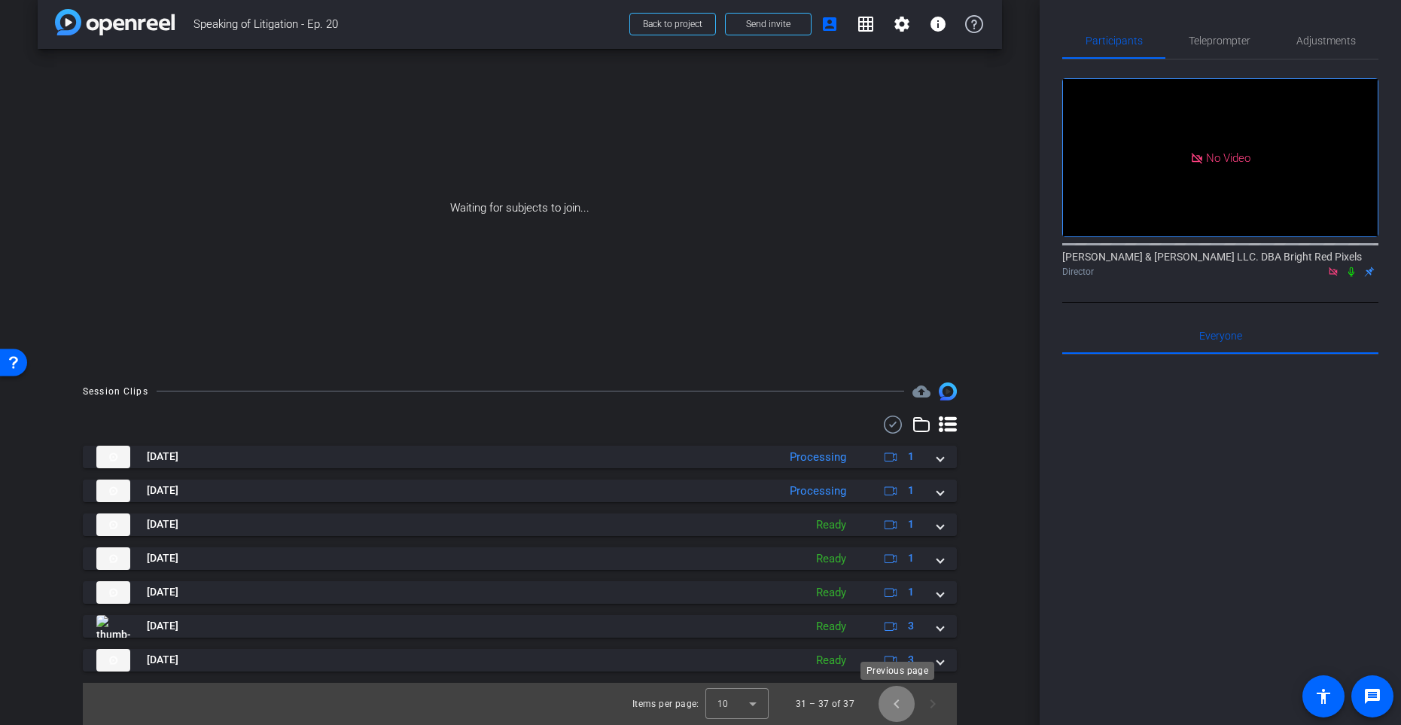
click at [901, 594] on span "Previous page" at bounding box center [897, 704] width 36 height 36
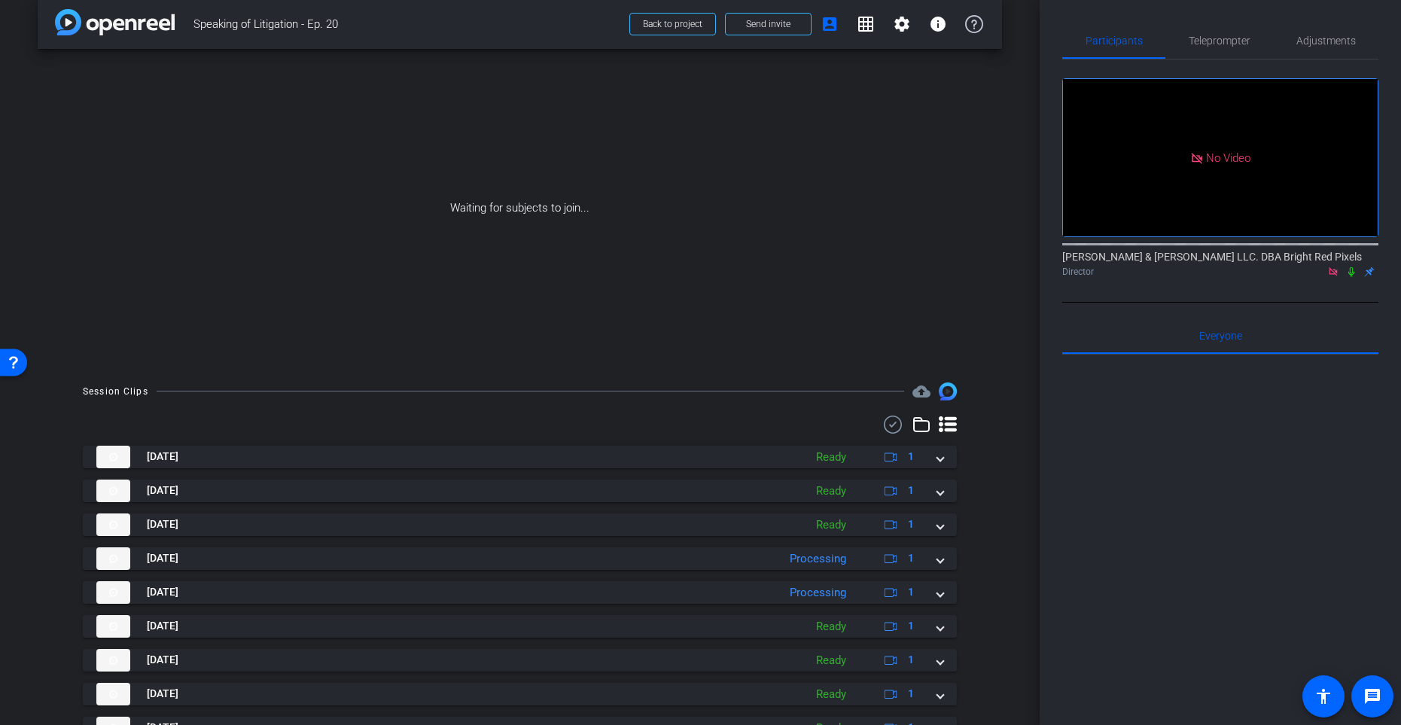
scroll to position [117, 0]
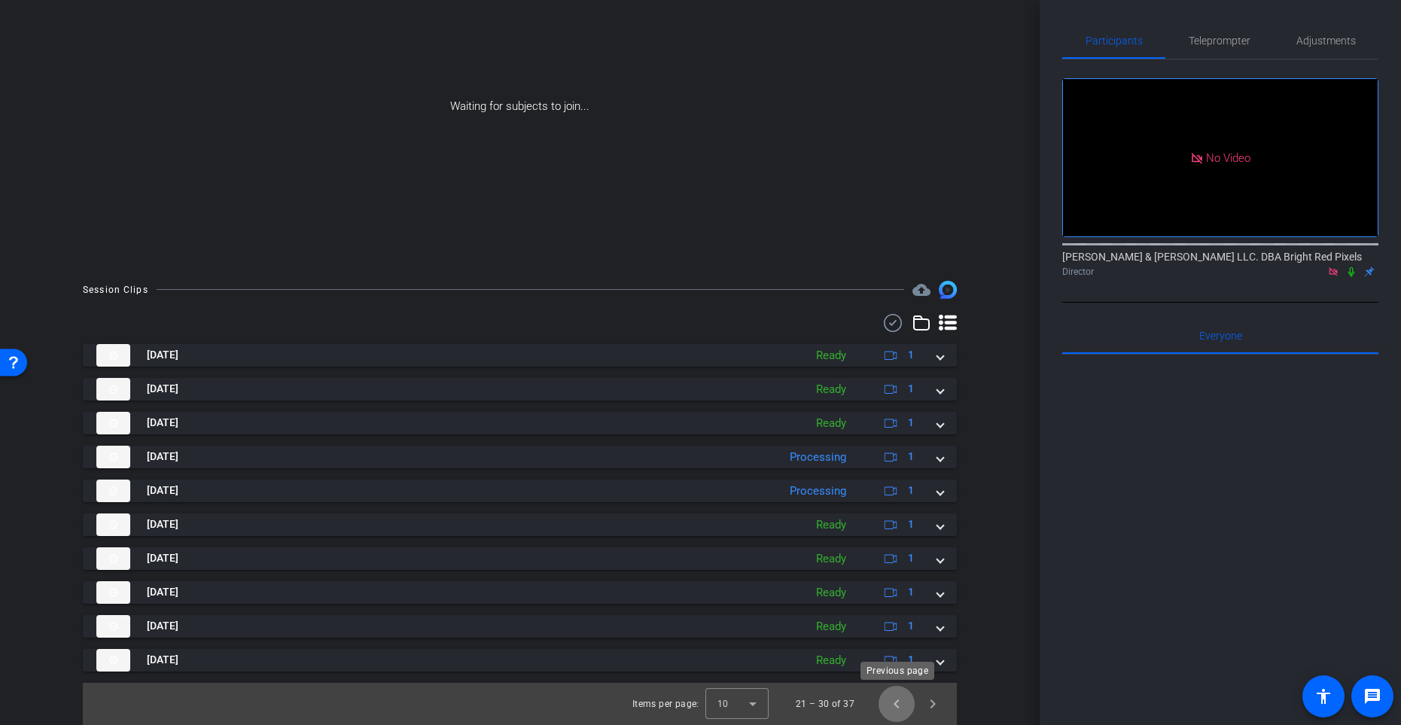
click at [902, 594] on span "Previous page" at bounding box center [897, 704] width 36 height 36
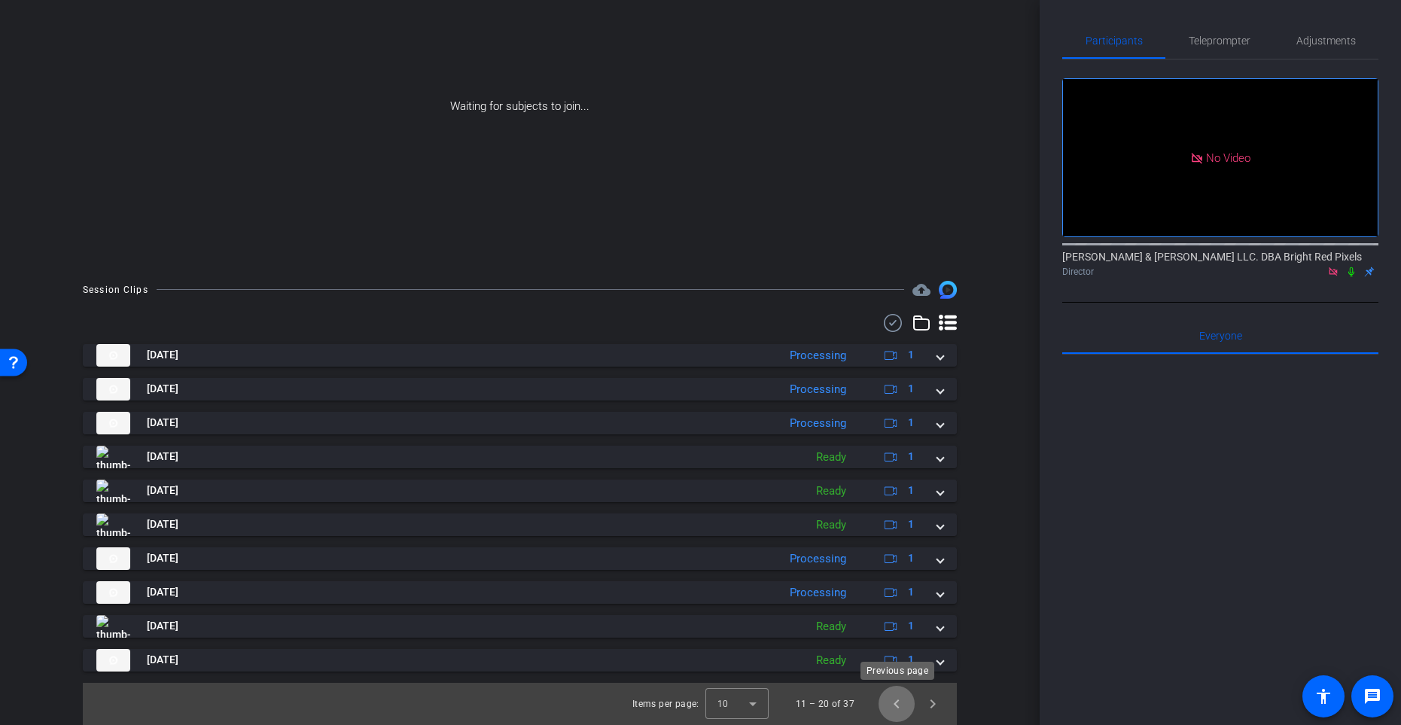
click at [899, 594] on span "Previous page" at bounding box center [897, 704] width 36 height 36
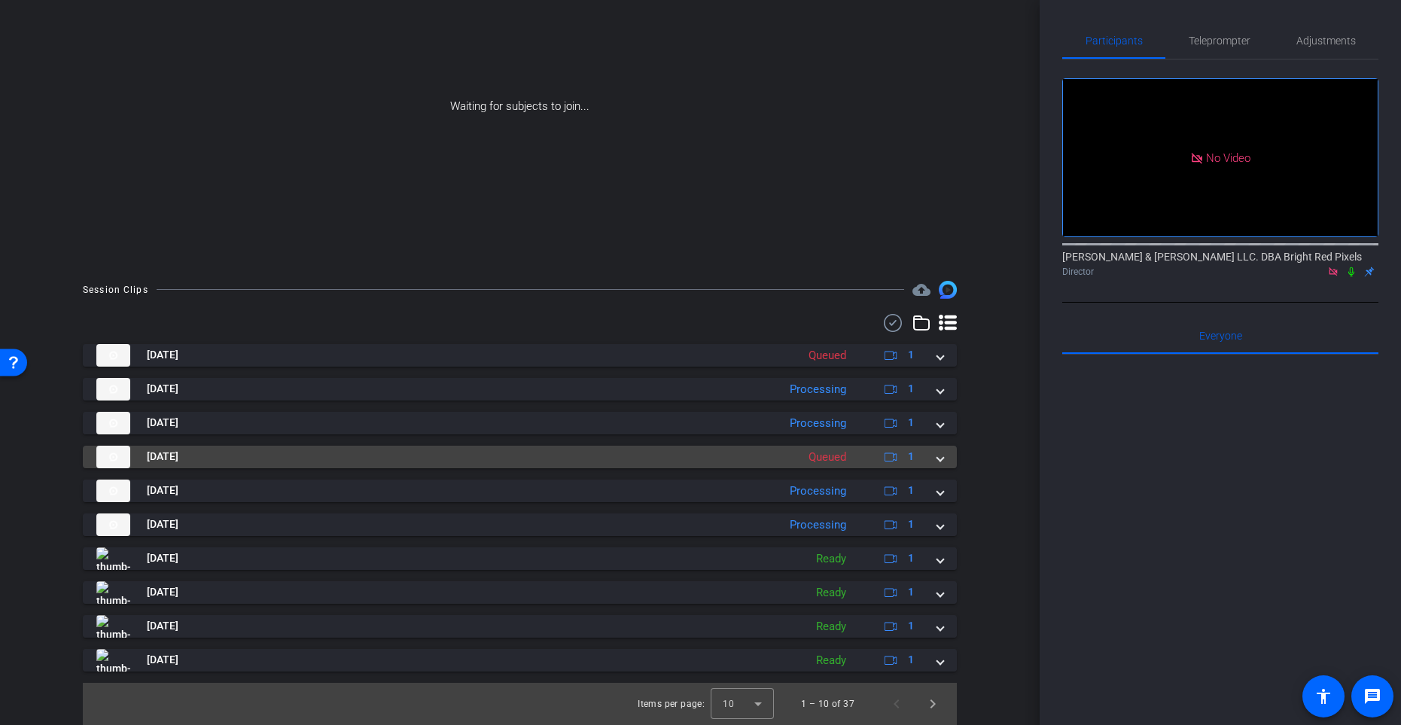
click at [673, 461] on mat-panel-title "[DATE]" at bounding box center [442, 457] width 693 height 23
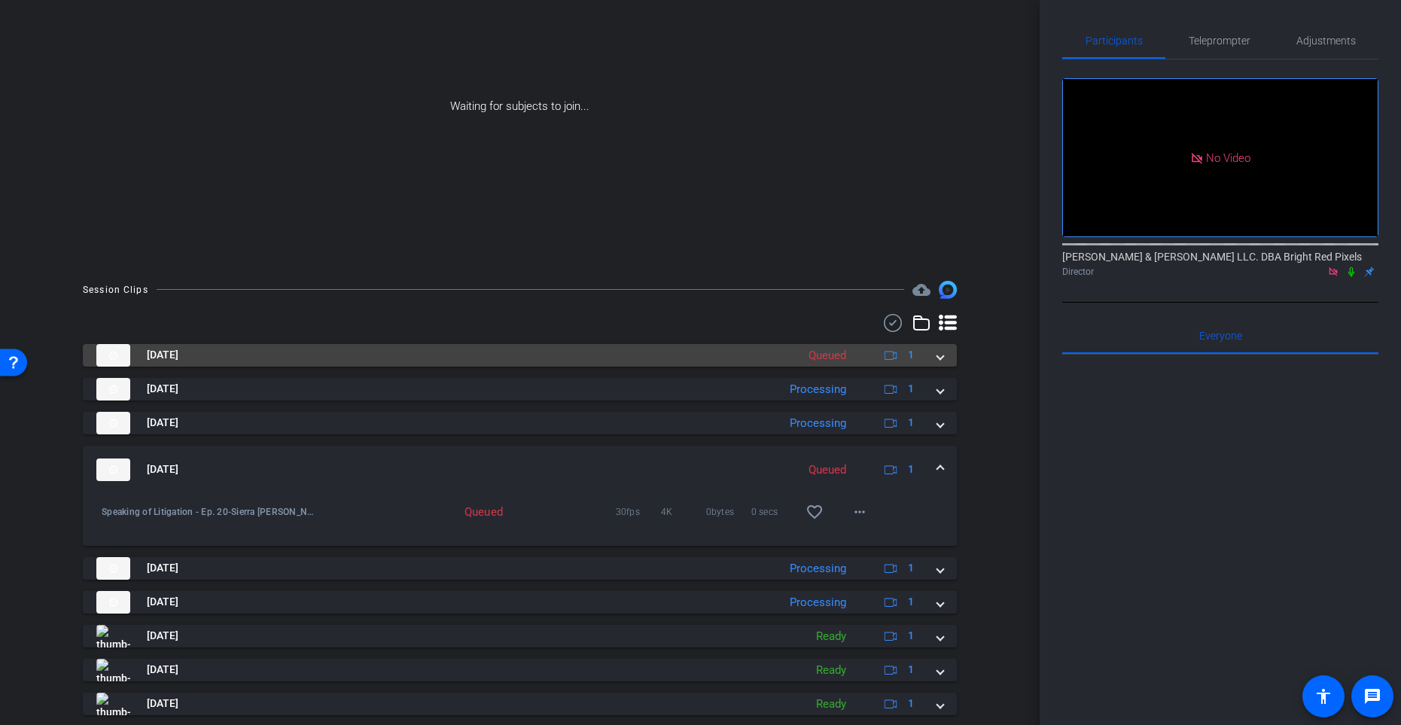
click at [945, 356] on mat-expansion-panel-header "[DATE] Queued 1" at bounding box center [520, 355] width 874 height 23
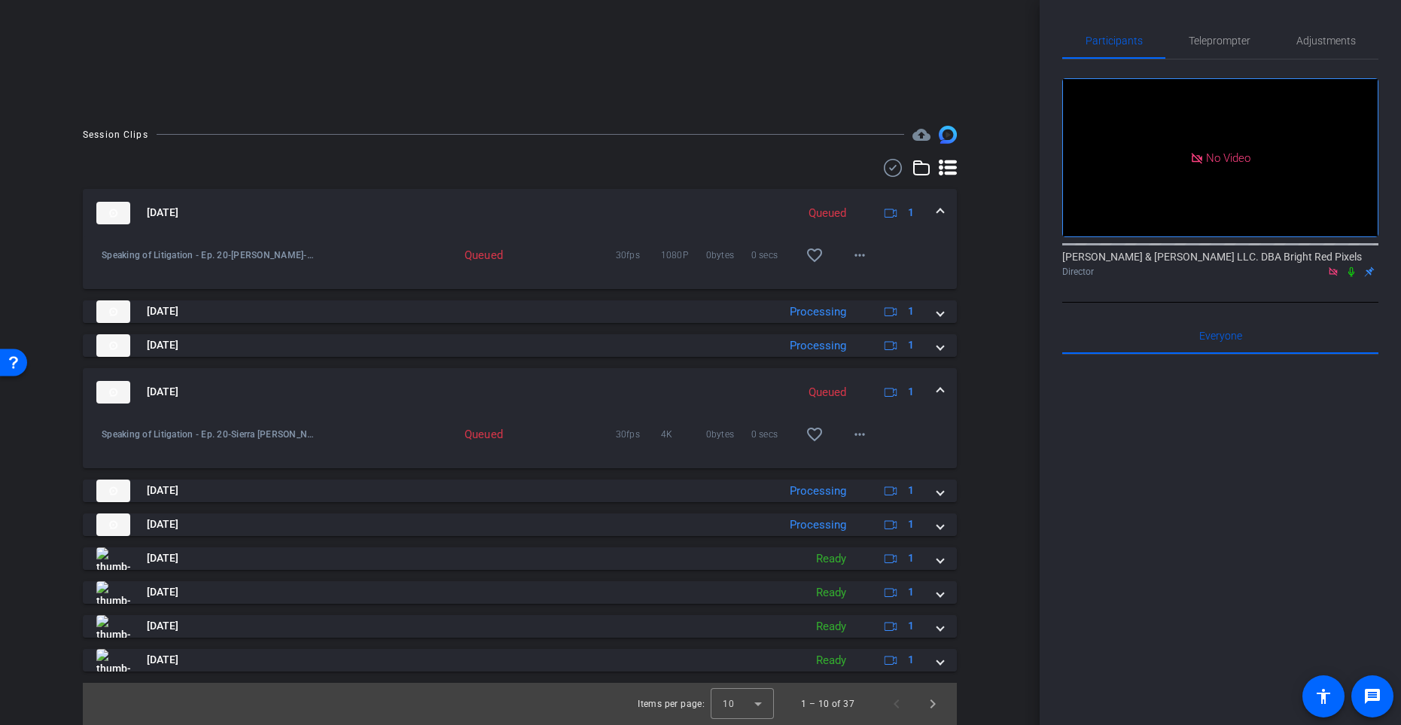
scroll to position [0, 0]
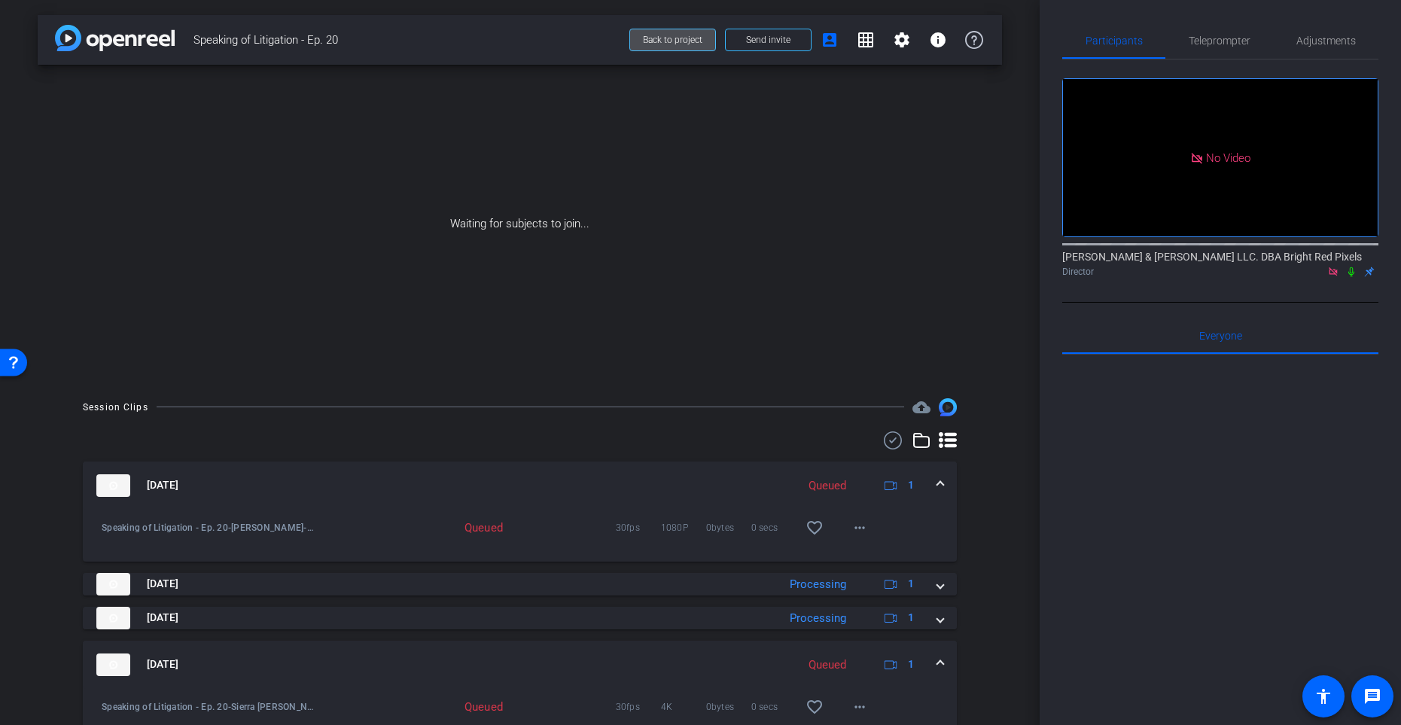
click at [658, 53] on span at bounding box center [672, 40] width 85 height 36
